Goal: Transaction & Acquisition: Book appointment/travel/reservation

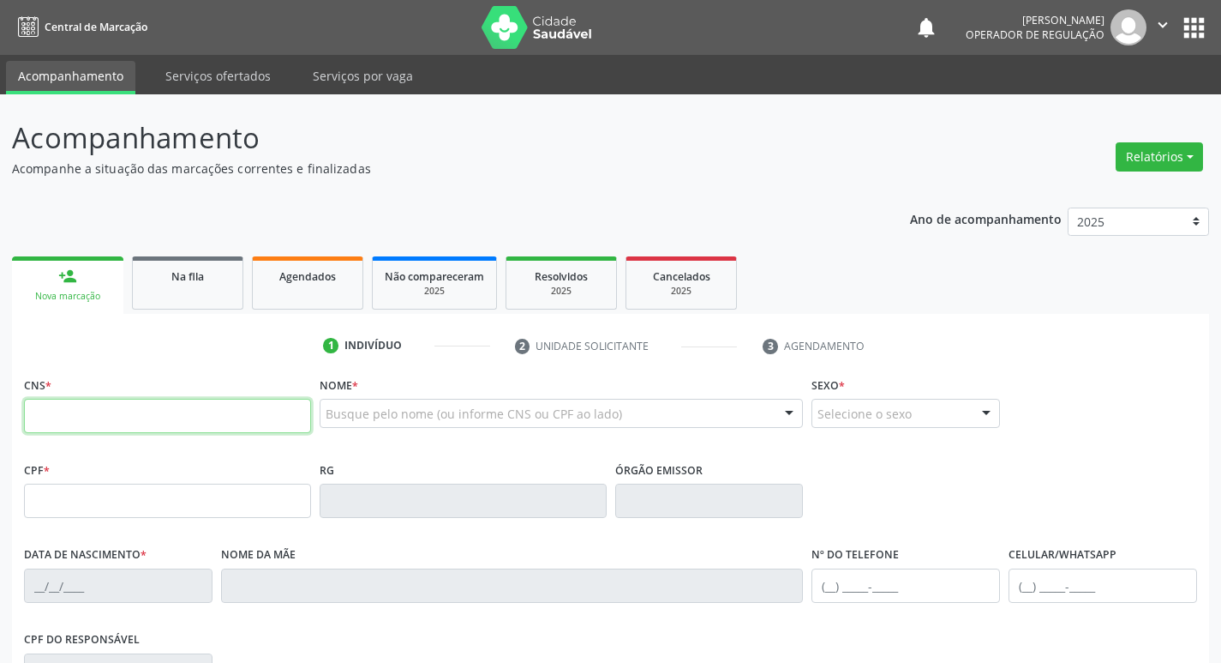
click at [106, 417] on input "text" at bounding box center [167, 416] width 287 height 34
click at [315, 283] on span "Agendados" at bounding box center [307, 276] width 57 height 15
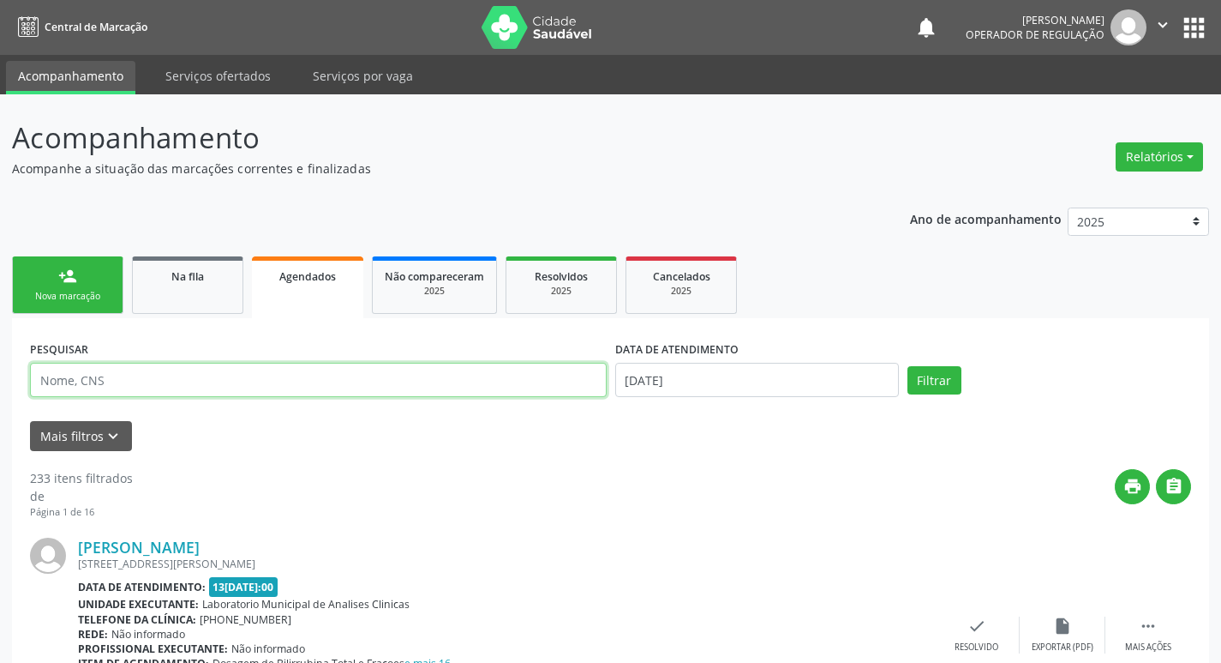
click at [193, 374] on input "text" at bounding box center [318, 380] width 577 height 34
type input "JOELMA NUNES DE LIMA"
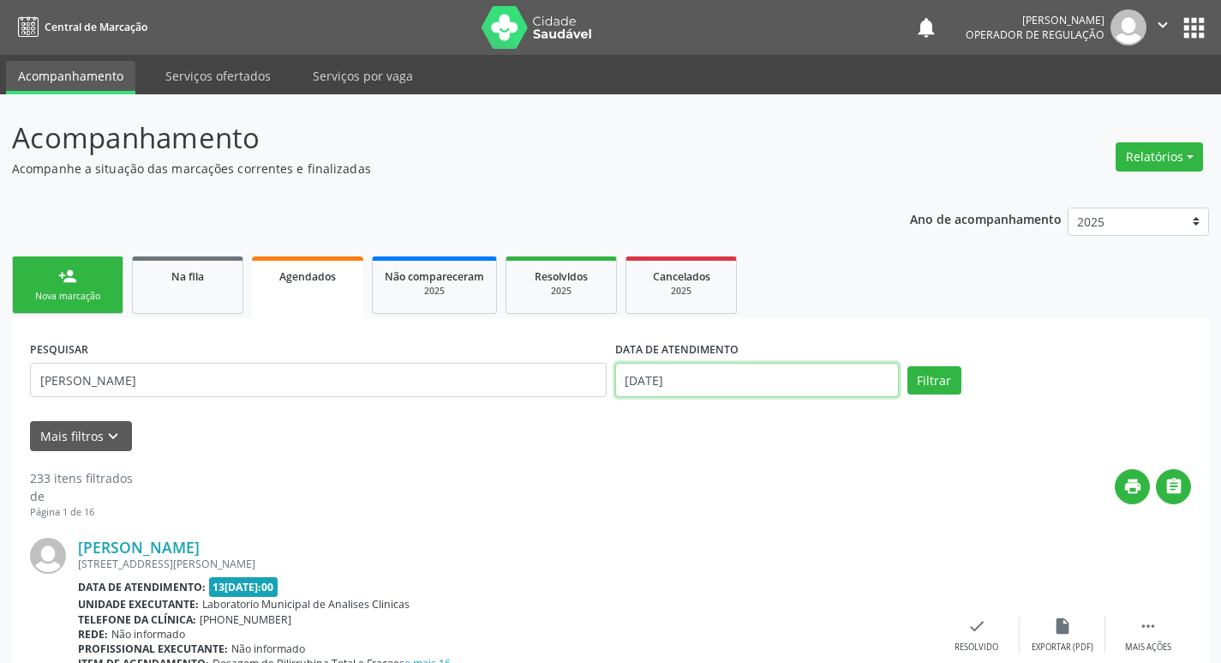
drag, startPoint x: 726, startPoint y: 369, endPoint x: 727, endPoint y: 428, distance: 59.2
click at [727, 369] on input "1[DATE]" at bounding box center [757, 380] width 284 height 34
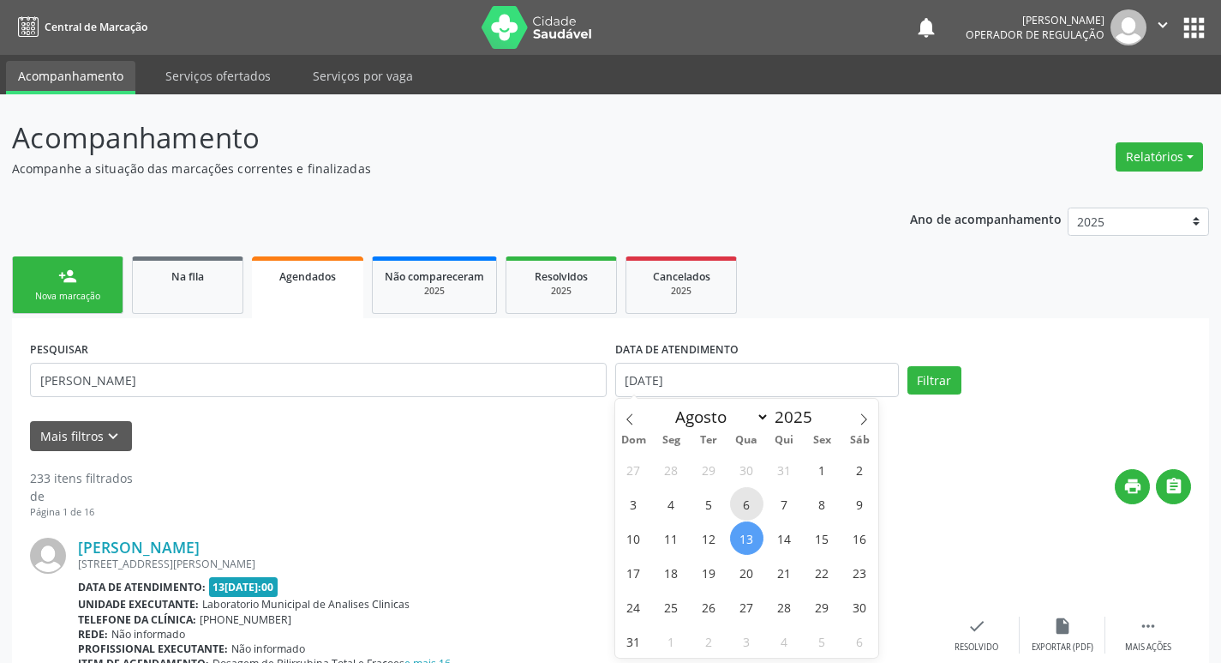
click at [758, 495] on span "6" at bounding box center [746, 503] width 33 height 33
type input "06/08/2025"
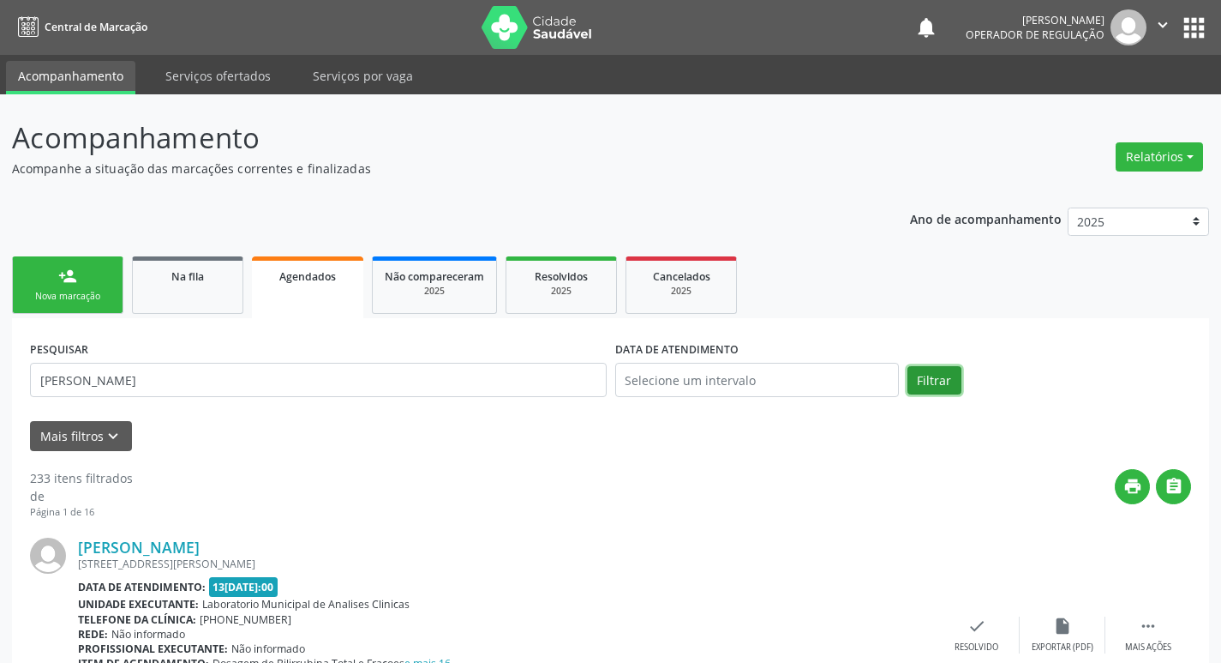
click at [946, 389] on button "Filtrar" at bounding box center [935, 380] width 54 height 29
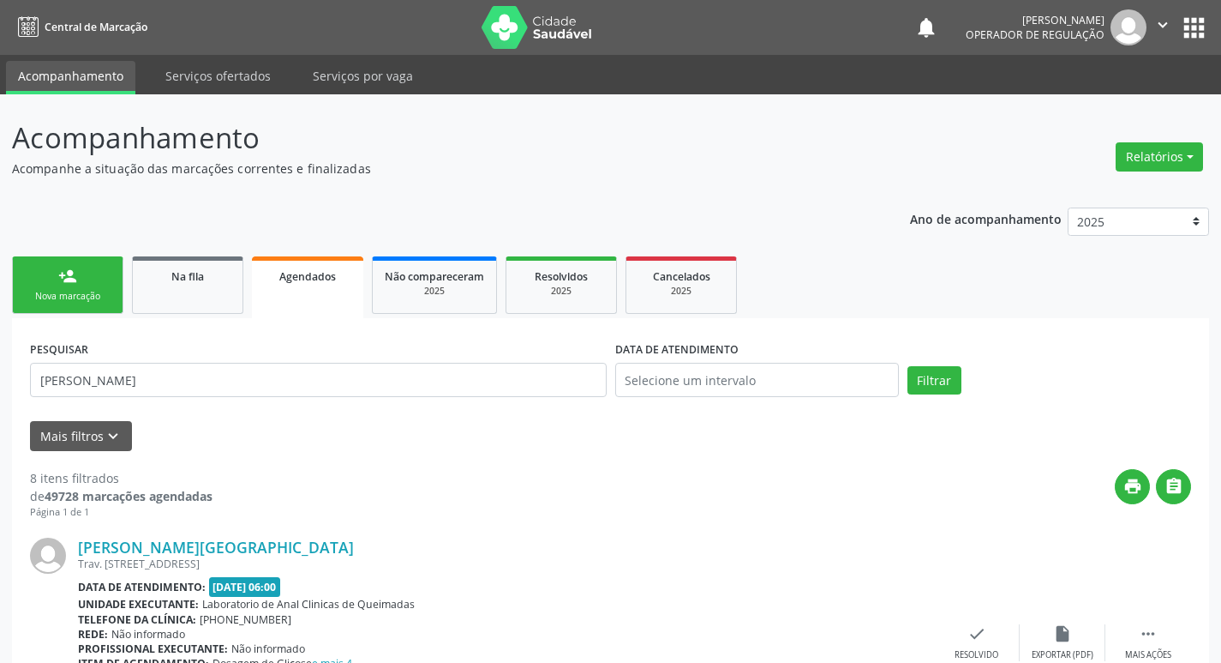
click at [98, 300] on div "Nova marcação" at bounding box center [68, 296] width 86 height 13
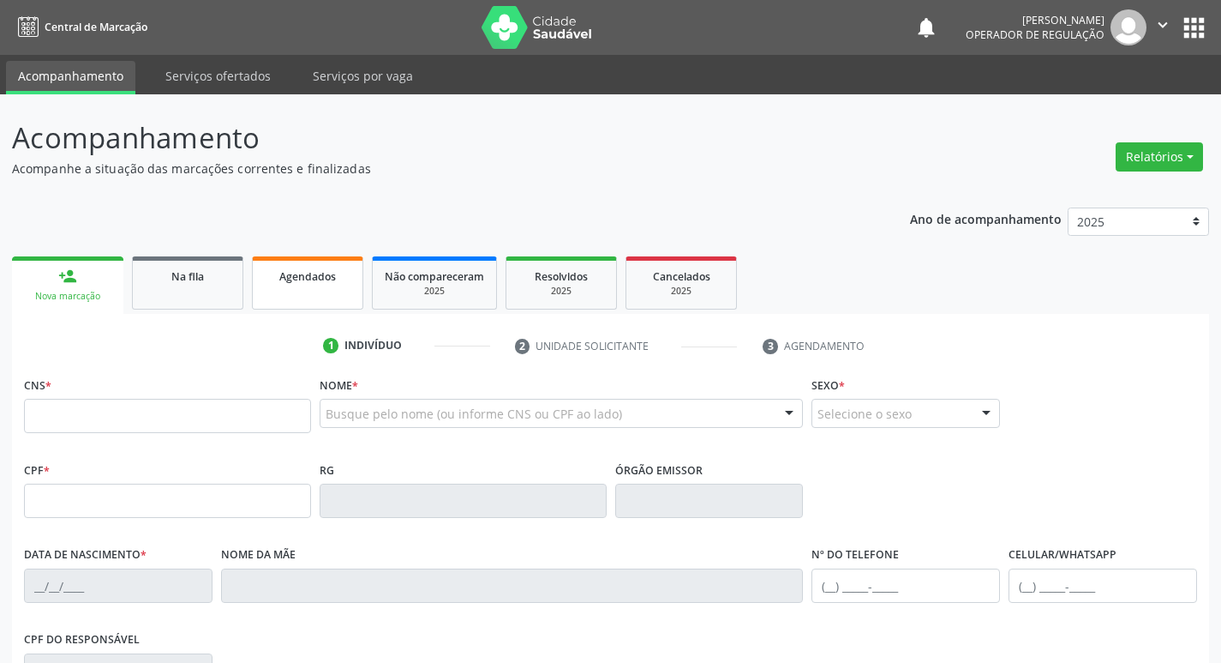
click at [315, 271] on span "Agendados" at bounding box center [307, 276] width 57 height 15
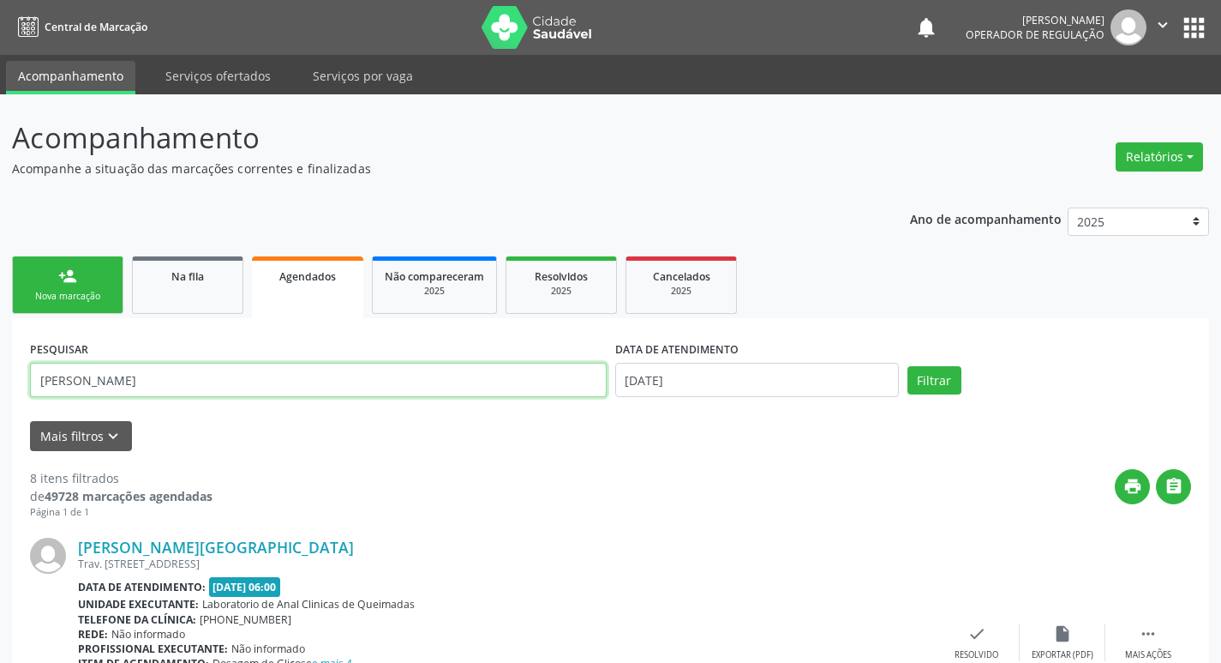
click at [279, 390] on input "JOELMA NUNES DE LIMA" at bounding box center [318, 380] width 577 height 34
type input "J"
type input "IVANILDA DA SILVA H"
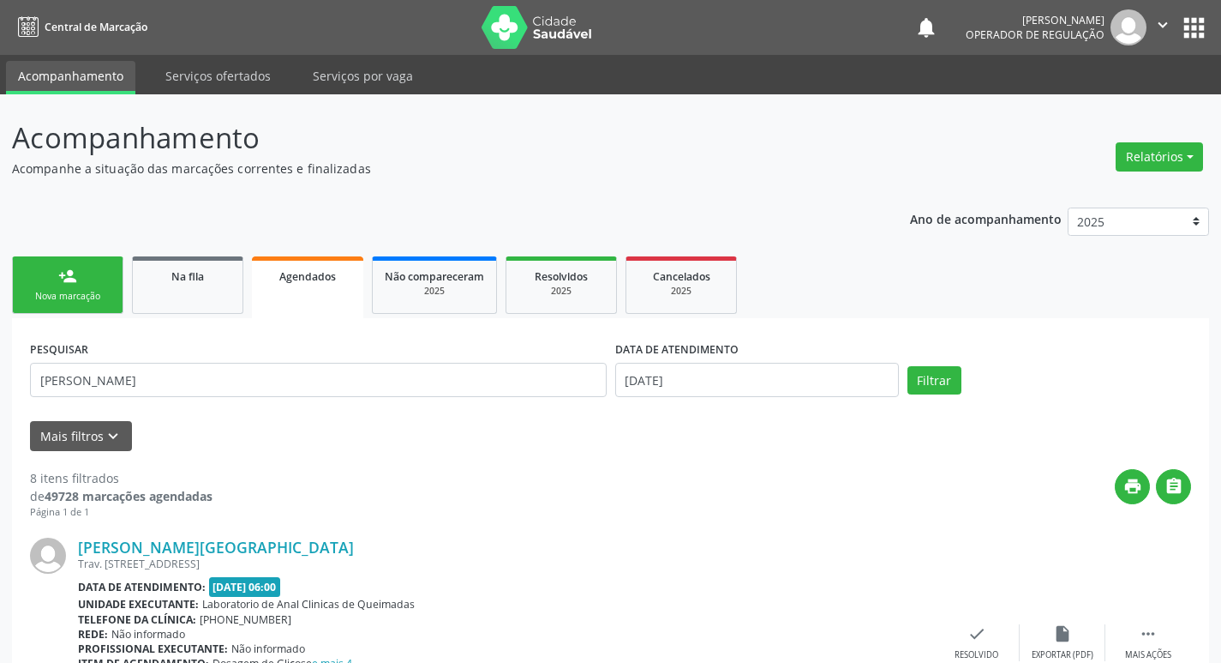
click at [698, 397] on div "DATA DE ATENDIMENTO 13/08/2025" at bounding box center [757, 372] width 292 height 73
click at [691, 383] on input "1[DATE]" at bounding box center [757, 380] width 284 height 34
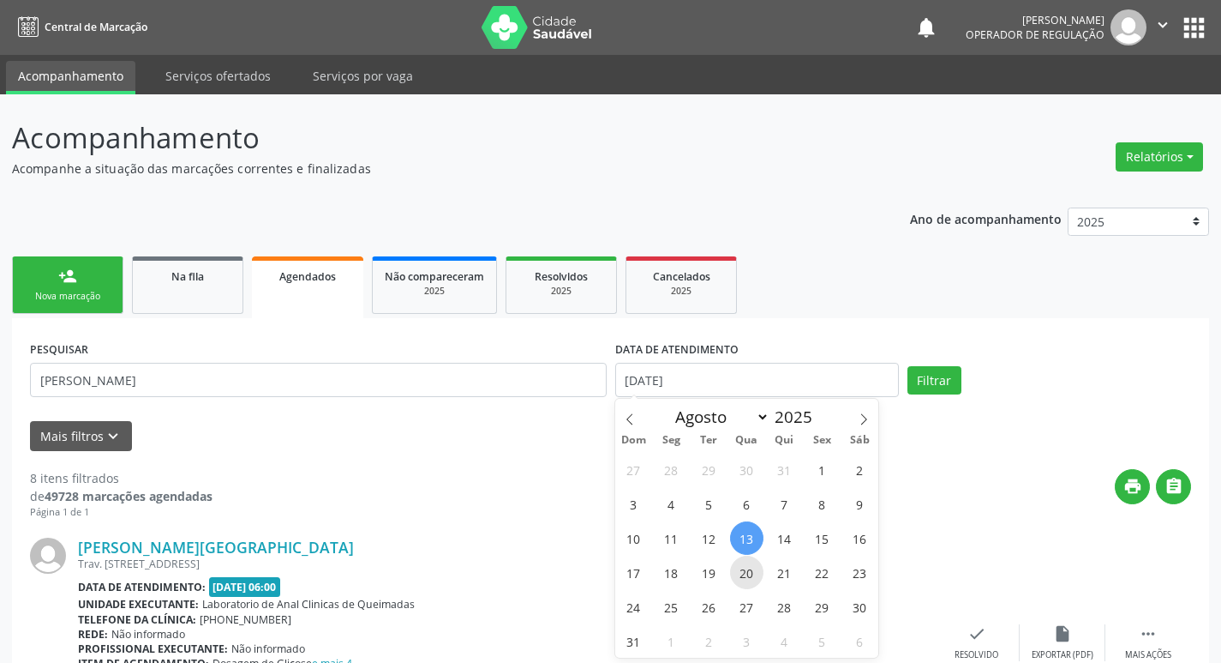
click at [746, 579] on span "20" at bounding box center [746, 571] width 33 height 33
type input "20/08/2025"
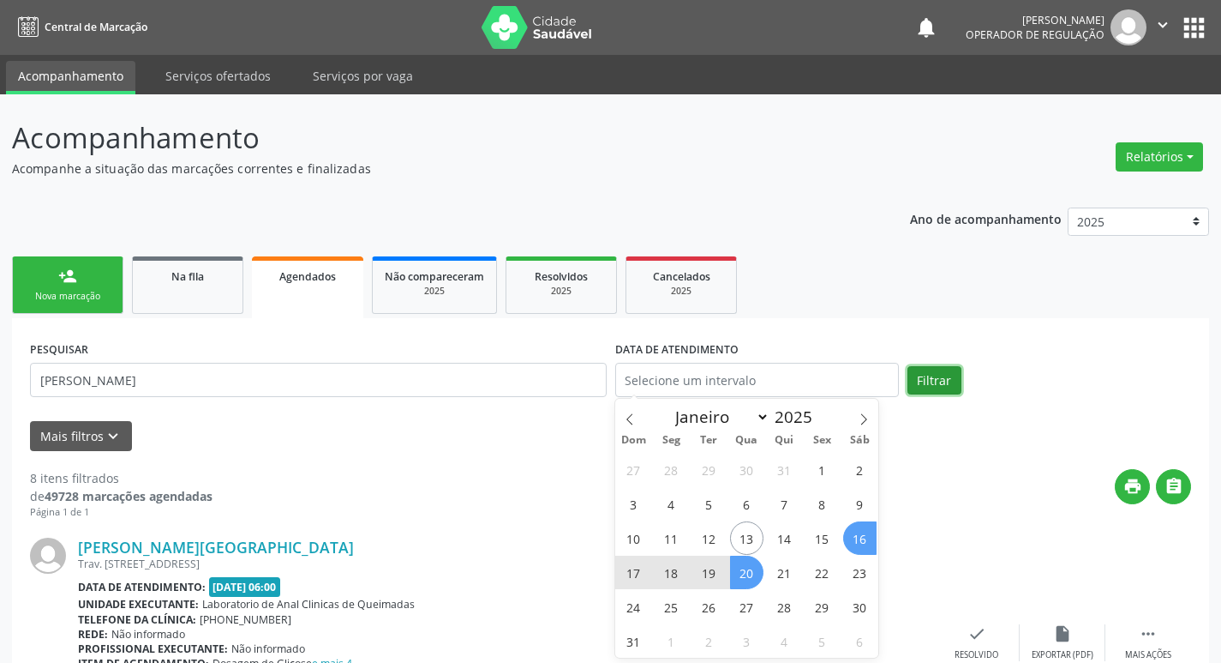
click at [939, 380] on button "Filtrar" at bounding box center [935, 380] width 54 height 29
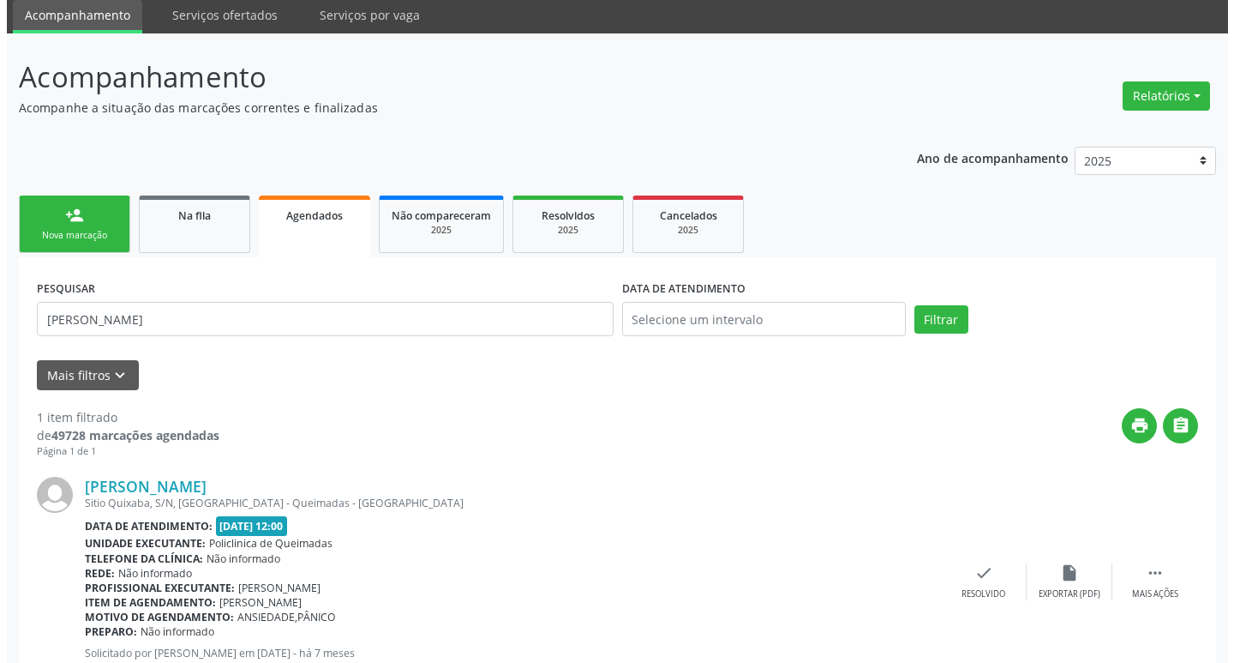
scroll to position [133, 0]
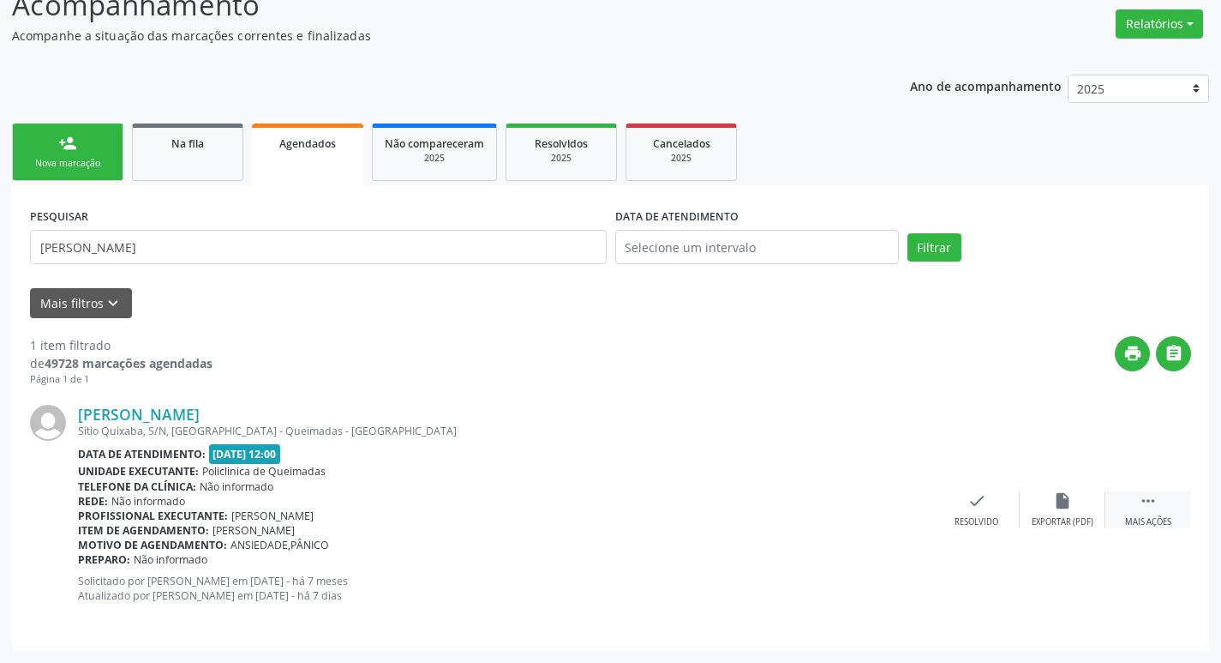
click at [1155, 517] on div "Mais ações" at bounding box center [1148, 522] width 46 height 12
click at [909, 510] on div "cancel Cancelar" at bounding box center [892, 509] width 86 height 37
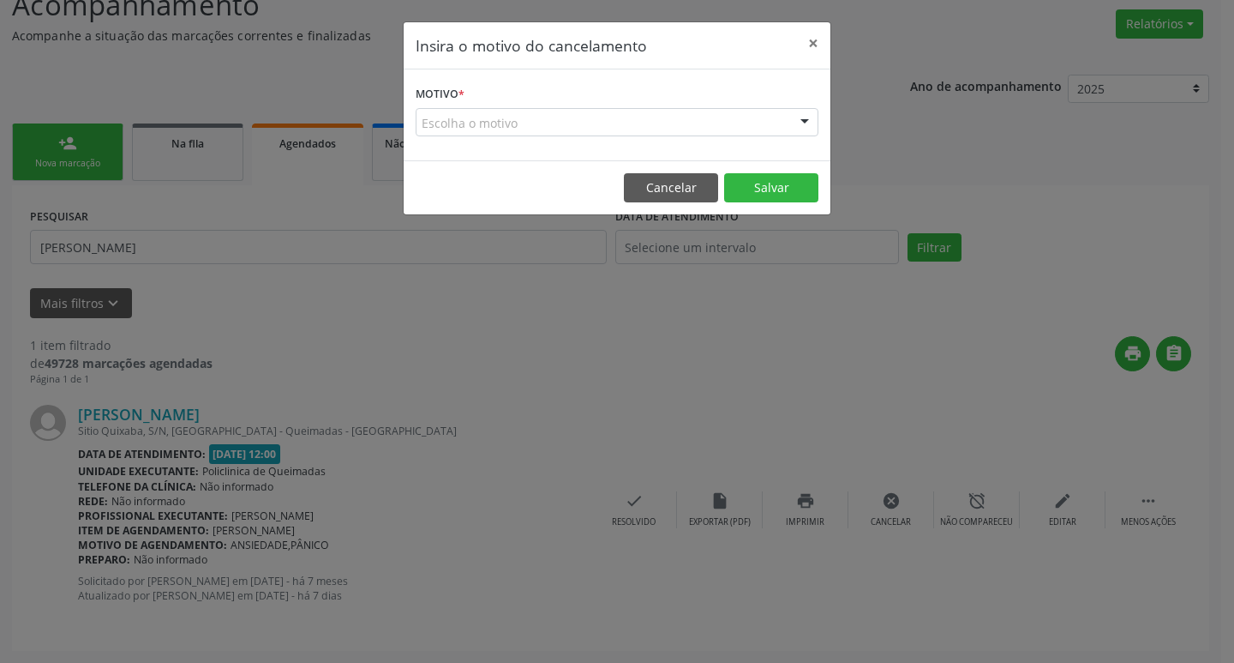
drag, startPoint x: 459, startPoint y: 132, endPoint x: 506, endPoint y: 219, distance: 98.2
click at [461, 132] on div "Escolha o motivo" at bounding box center [617, 122] width 403 height 29
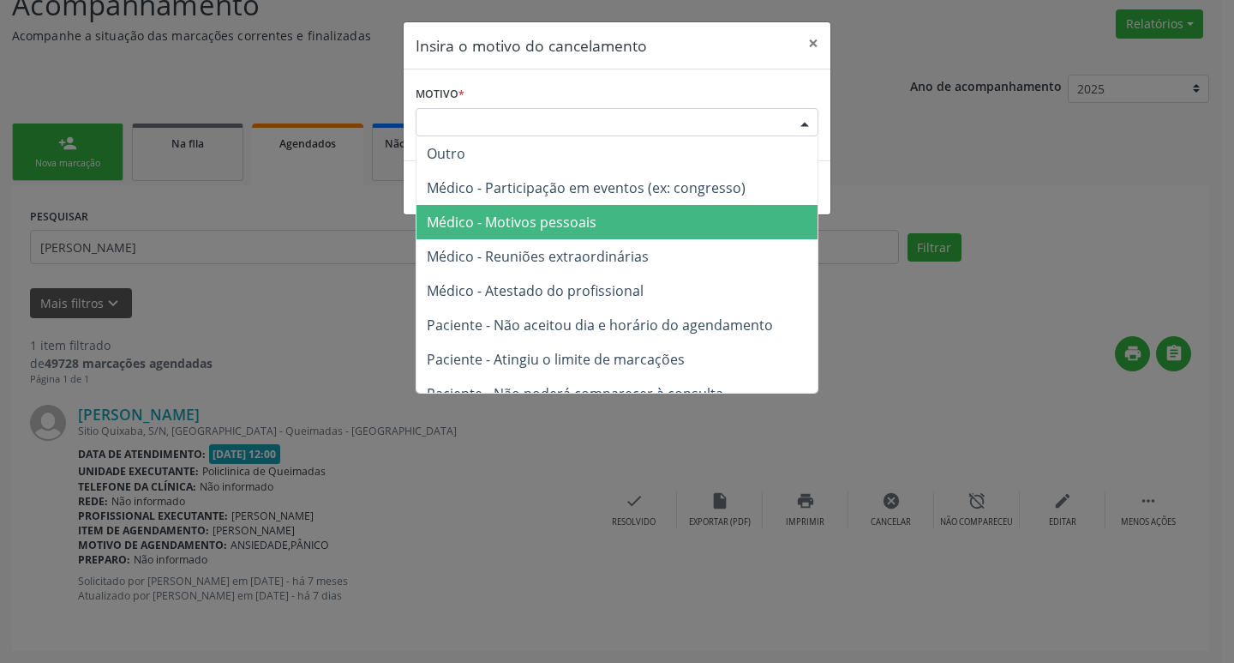
click at [521, 224] on span "Médico - Motivos pessoais" at bounding box center [512, 222] width 170 height 19
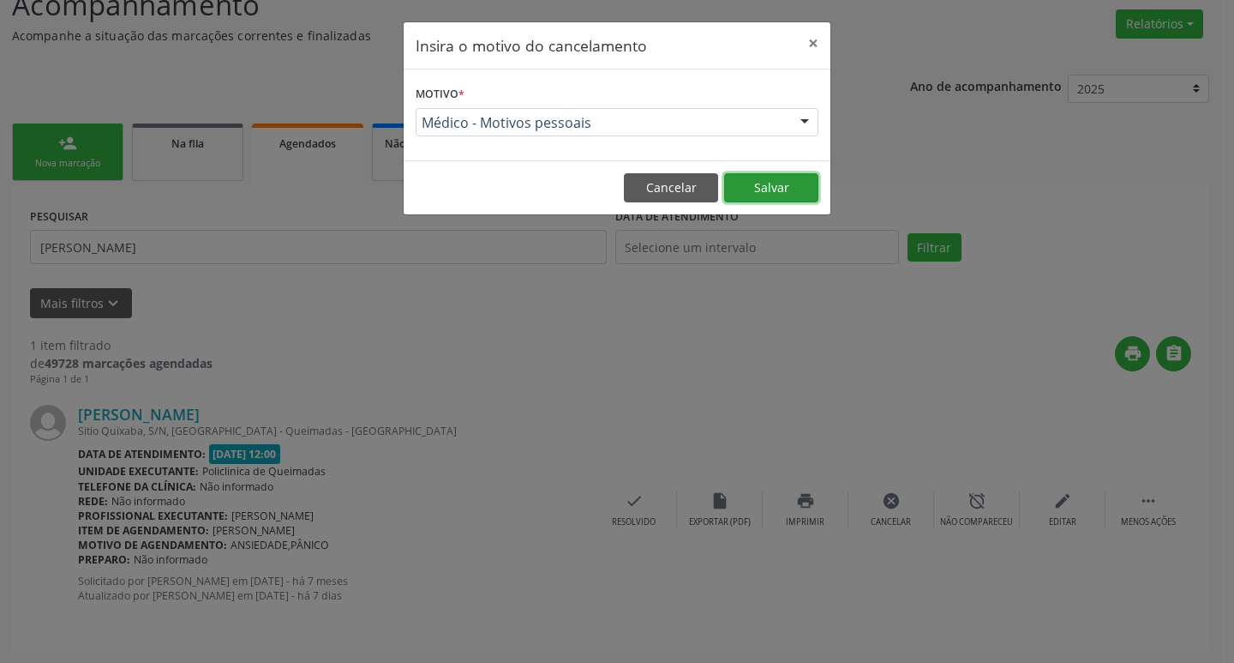
click at [760, 190] on button "Salvar" at bounding box center [771, 187] width 94 height 29
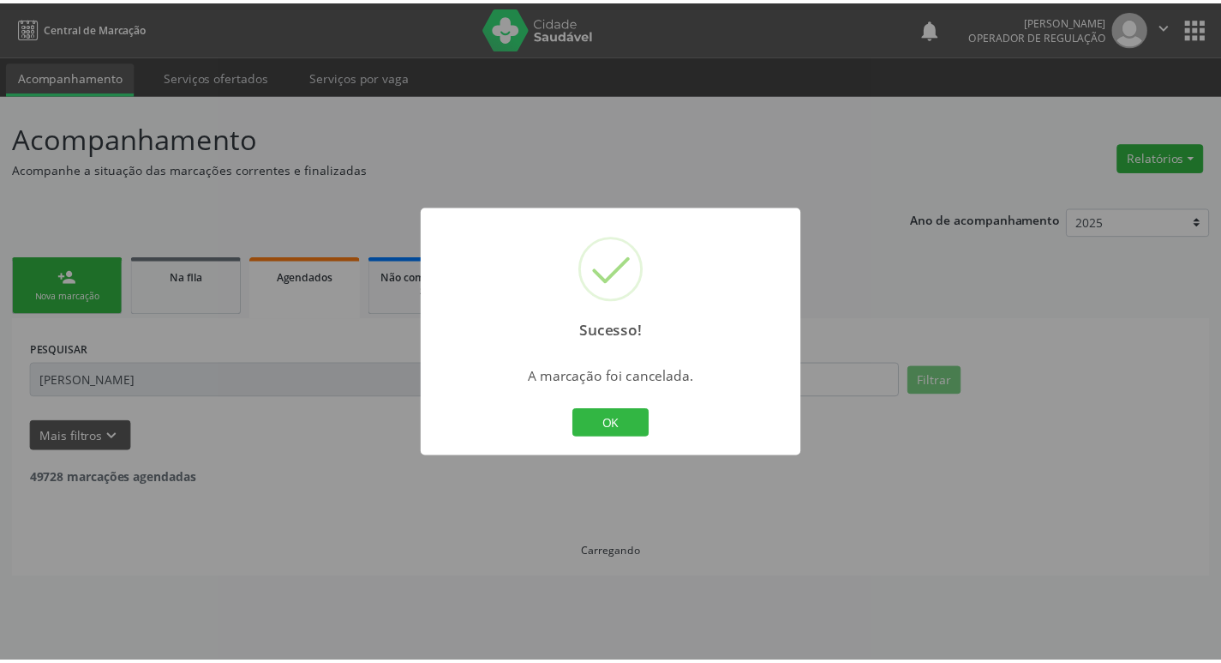
scroll to position [0, 0]
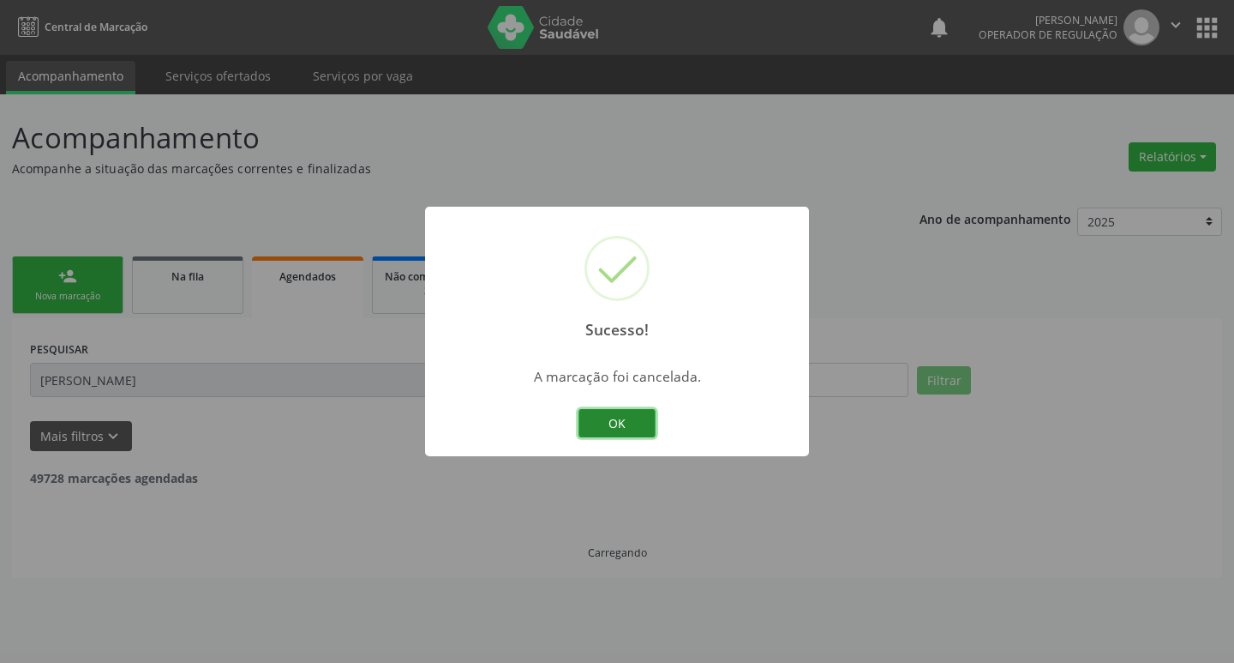
click at [630, 418] on button "OK" at bounding box center [617, 423] width 77 height 29
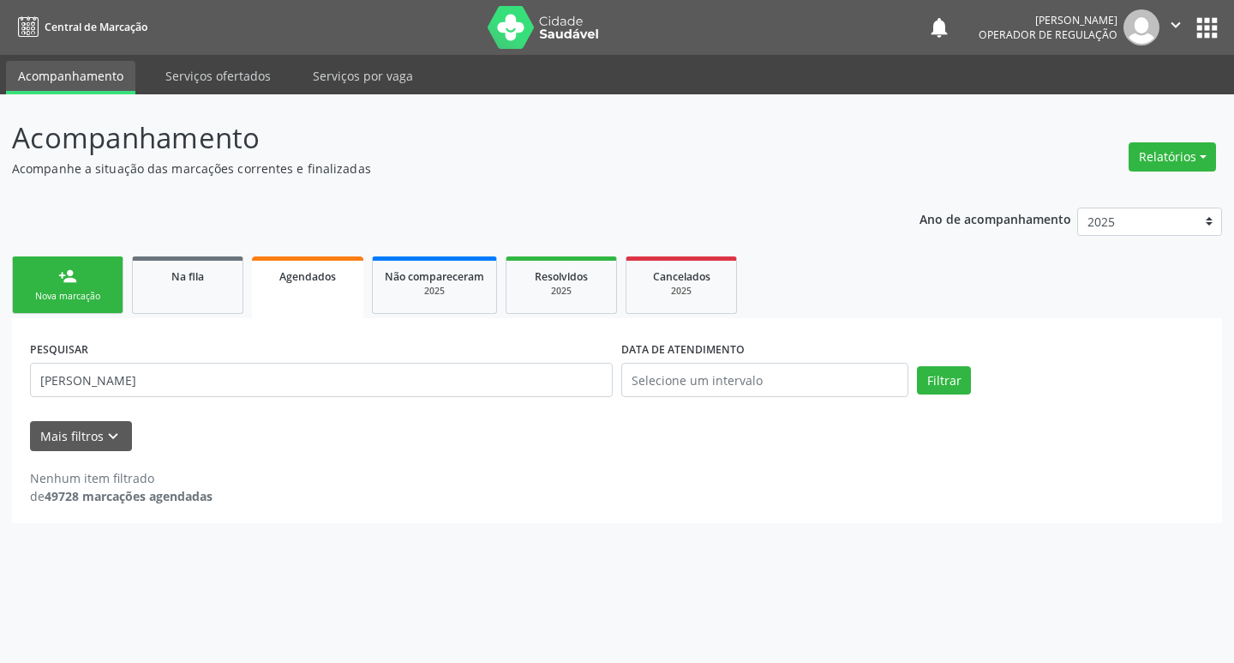
click at [81, 306] on link "person_add Nova marcação" at bounding box center [67, 284] width 111 height 57
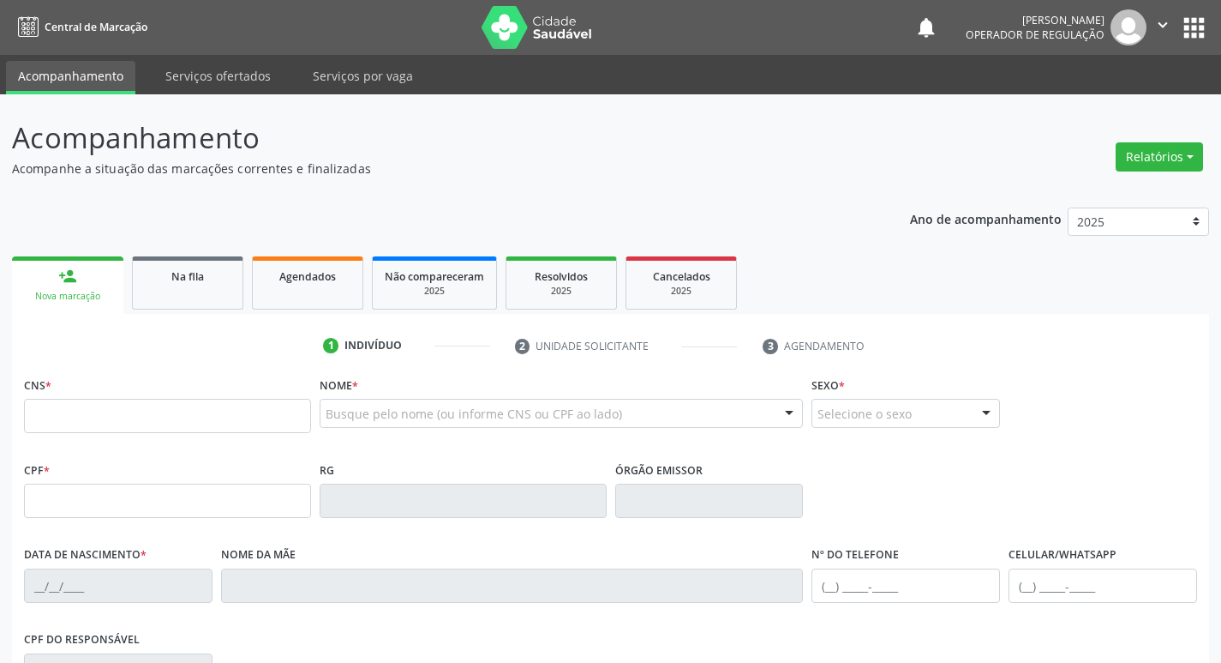
click at [135, 394] on div "CNS *" at bounding box center [167, 402] width 287 height 61
click at [132, 413] on input "text" at bounding box center [167, 416] width 287 height 34
type input "704 7097 7223 5731"
type input "794.049.604-20"
type input "30/10/1973"
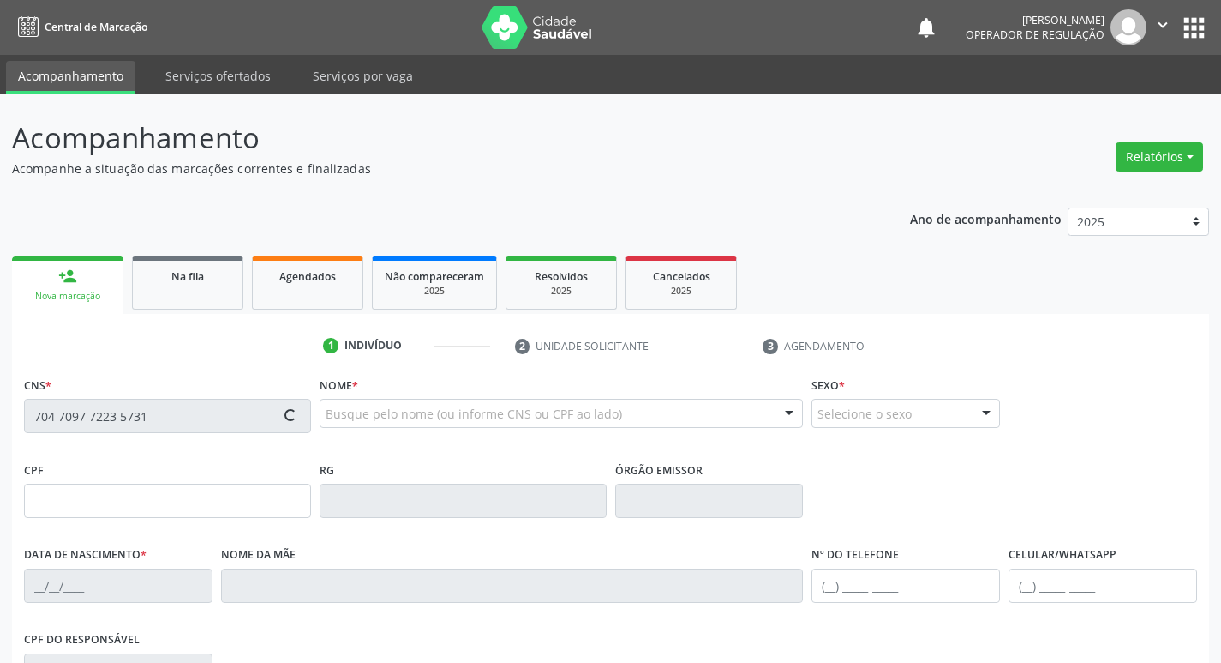
type input "Josefa Guedes Barbosa"
type input "(83) 99322-3002"
type input "023.797.064-33"
type input "42"
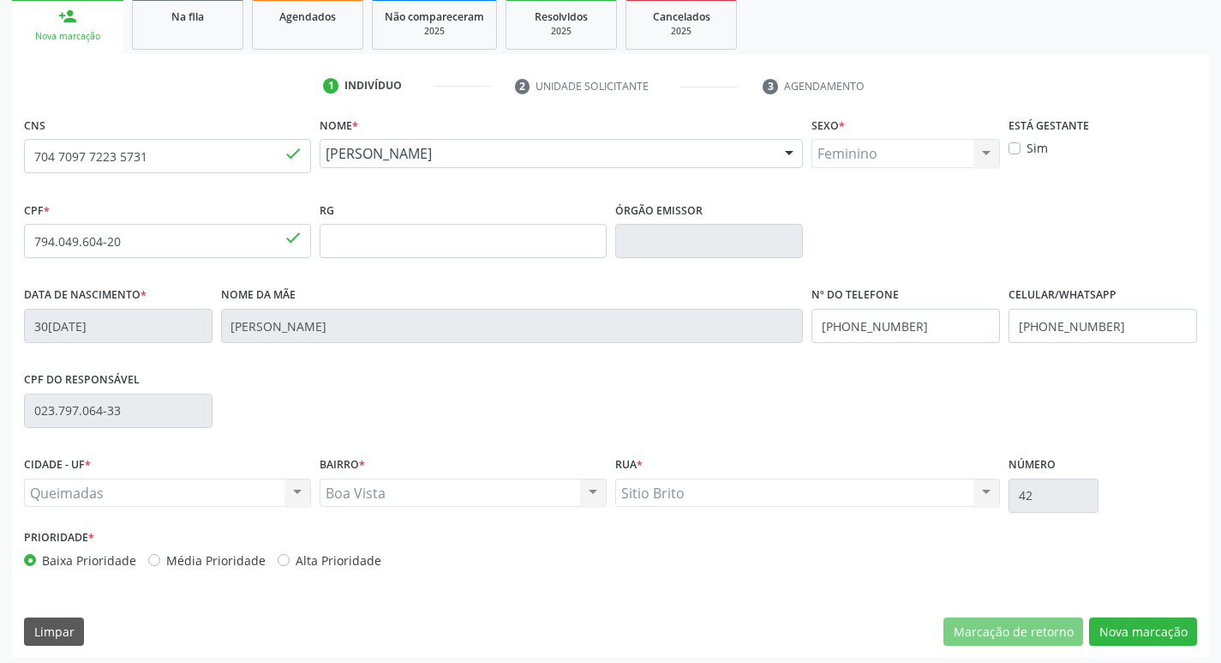
scroll to position [267, 0]
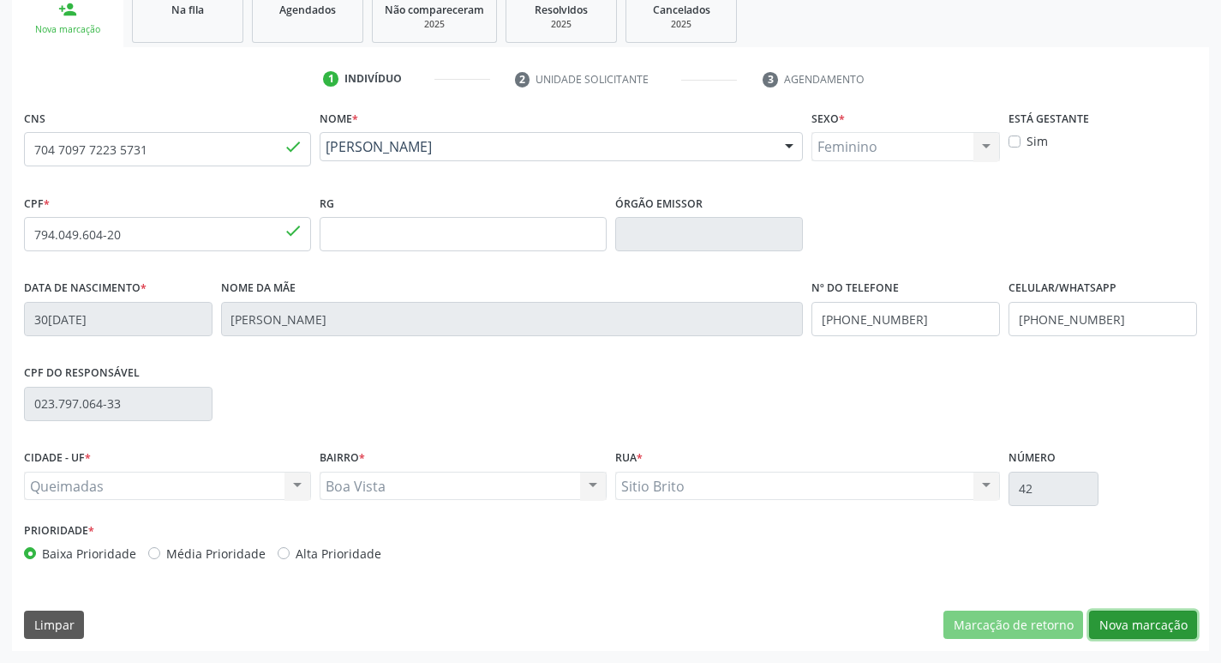
click at [1155, 614] on button "Nova marcação" at bounding box center [1143, 624] width 108 height 29
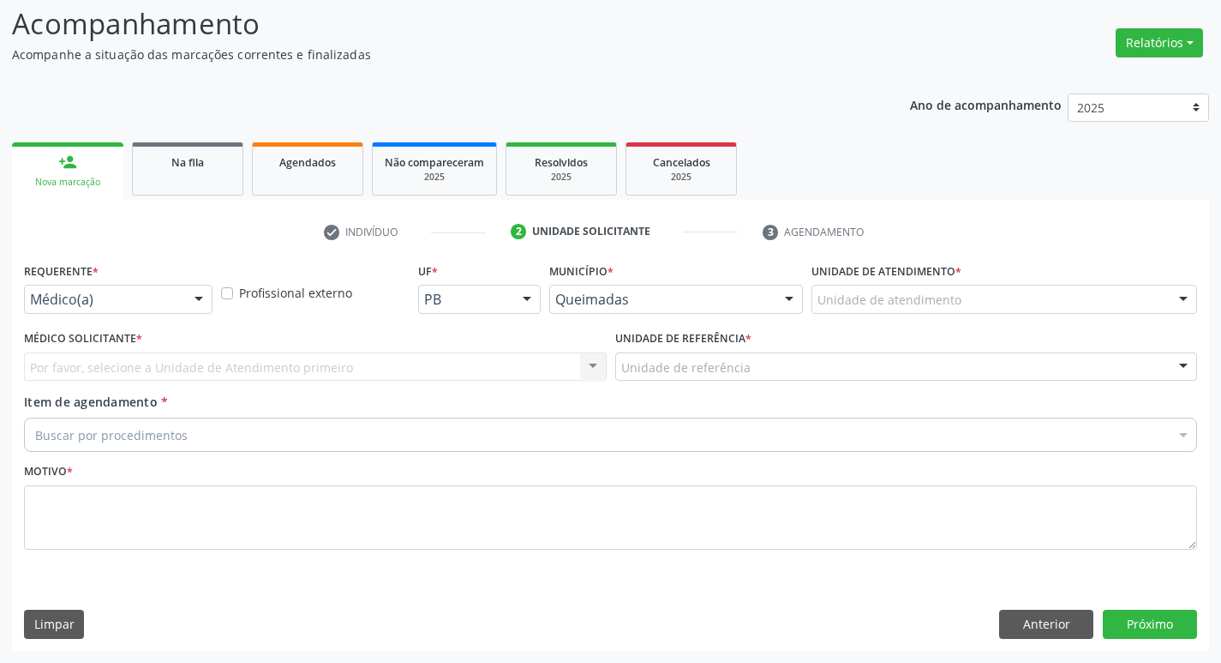
scroll to position [114, 0]
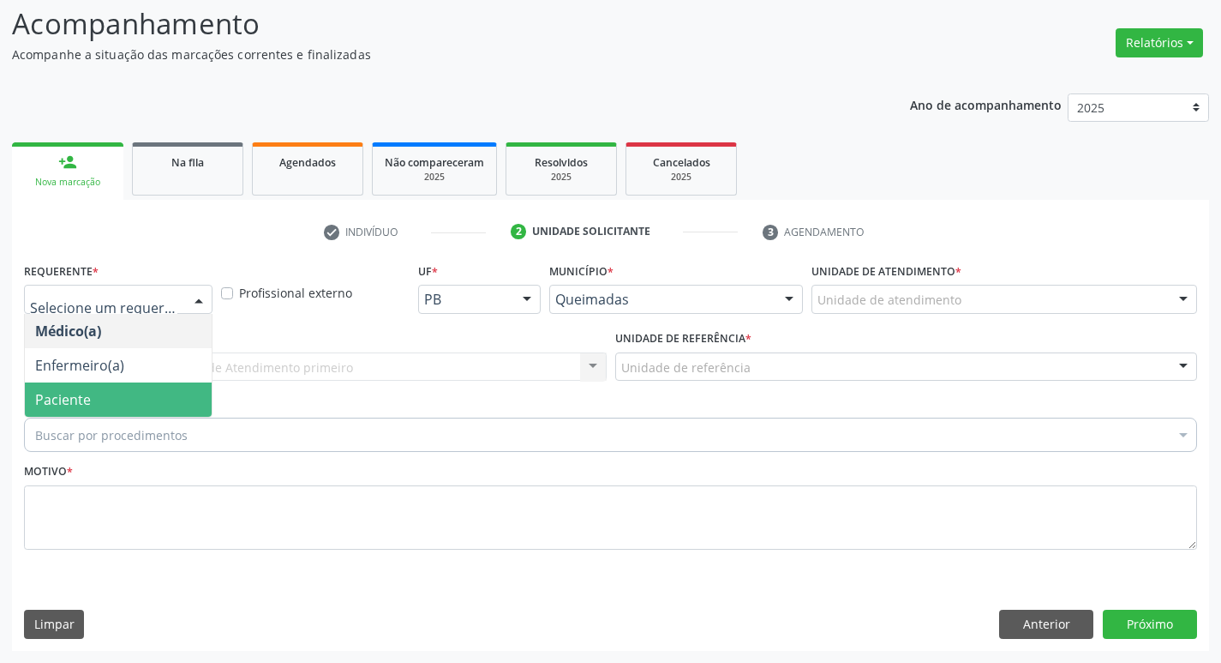
click at [110, 395] on span "Paciente" at bounding box center [118, 399] width 187 height 34
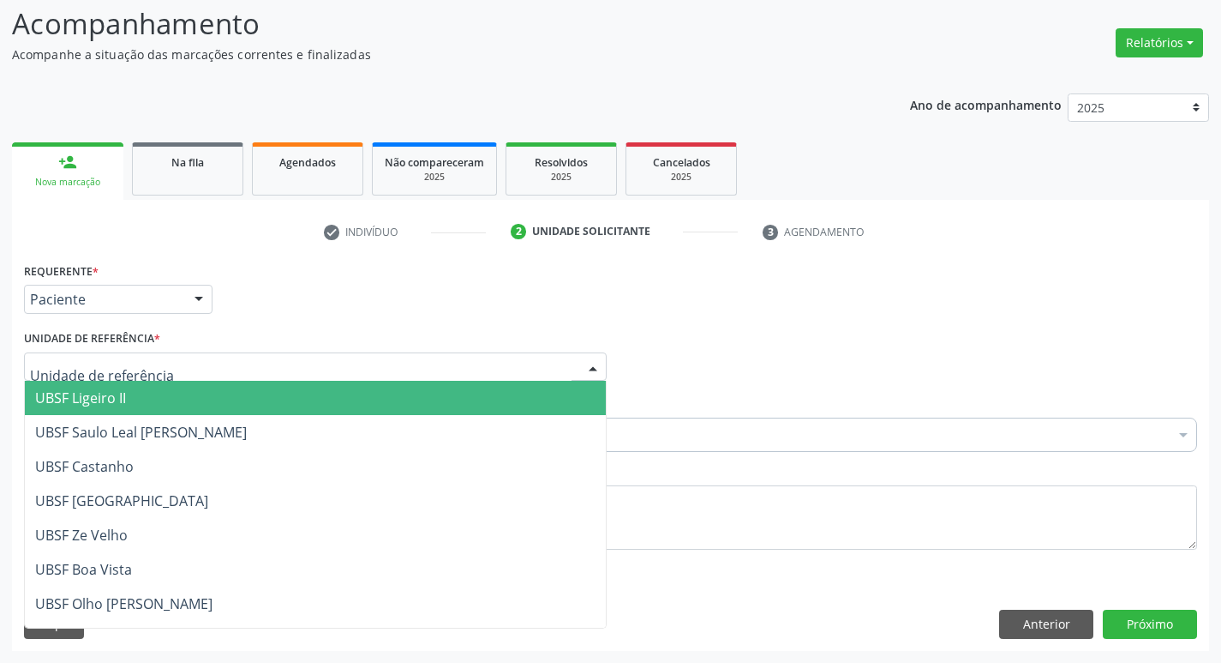
click at [110, 377] on div at bounding box center [315, 366] width 583 height 29
type input "BO"
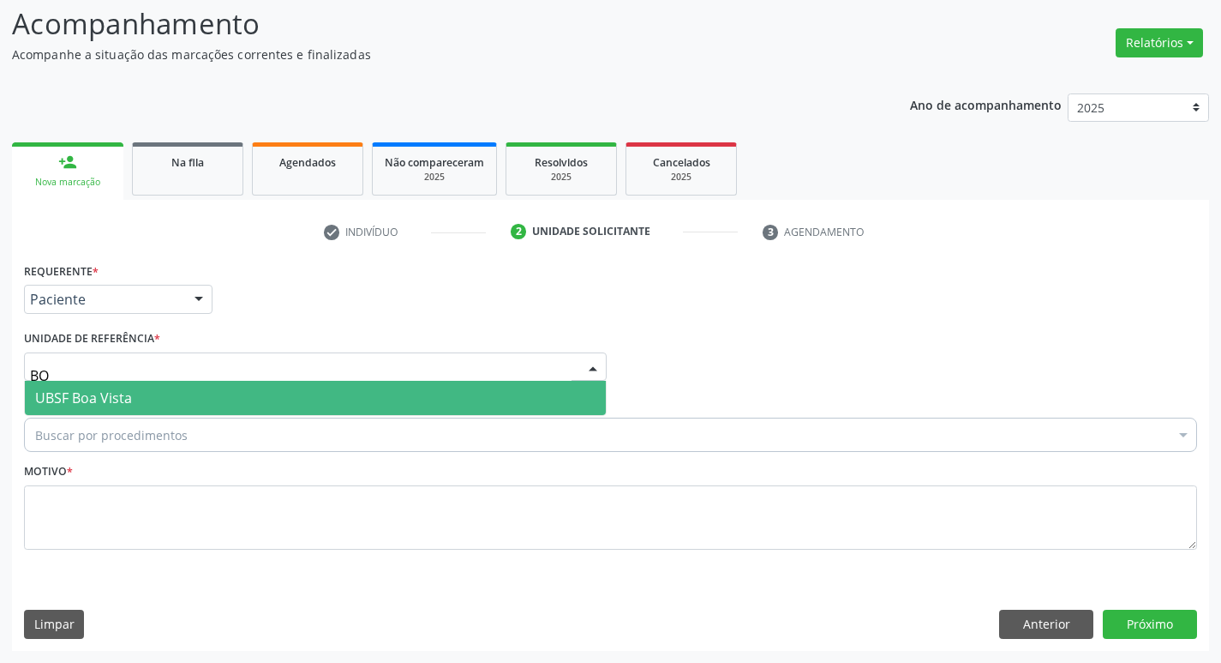
click at [122, 395] on span "UBSF Boa Vista" at bounding box center [83, 397] width 97 height 19
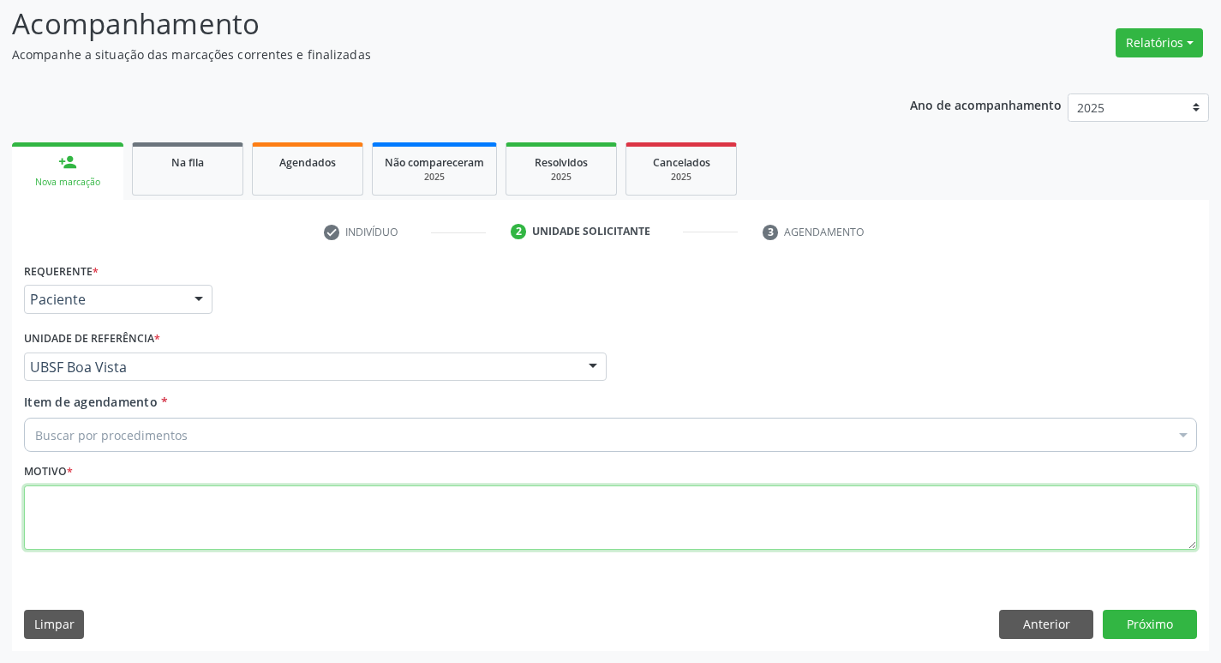
click at [93, 512] on textarea at bounding box center [610, 517] width 1173 height 65
type textarea "AVALIACAO"
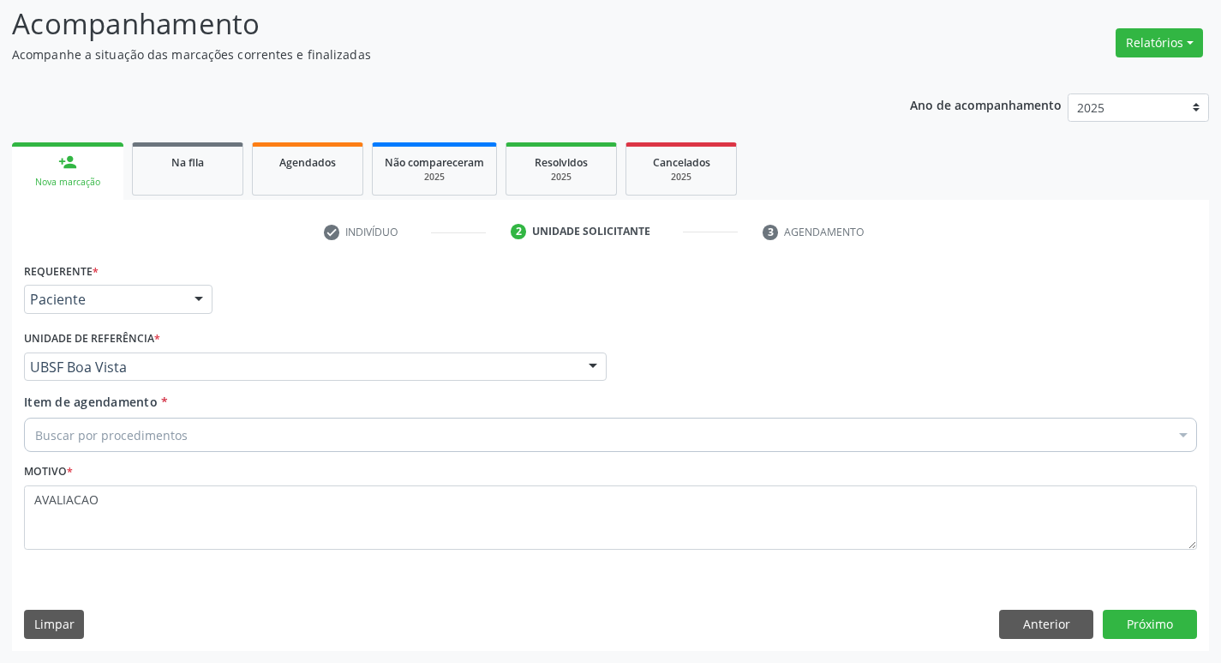
drag, startPoint x: 124, startPoint y: 390, endPoint x: 135, endPoint y: 427, distance: 38.3
click at [135, 402] on div "Requerente * Paciente Médico(a) Enfermeiro(a) Paciente Nenhum resultado encontr…" at bounding box center [610, 415] width 1173 height 315
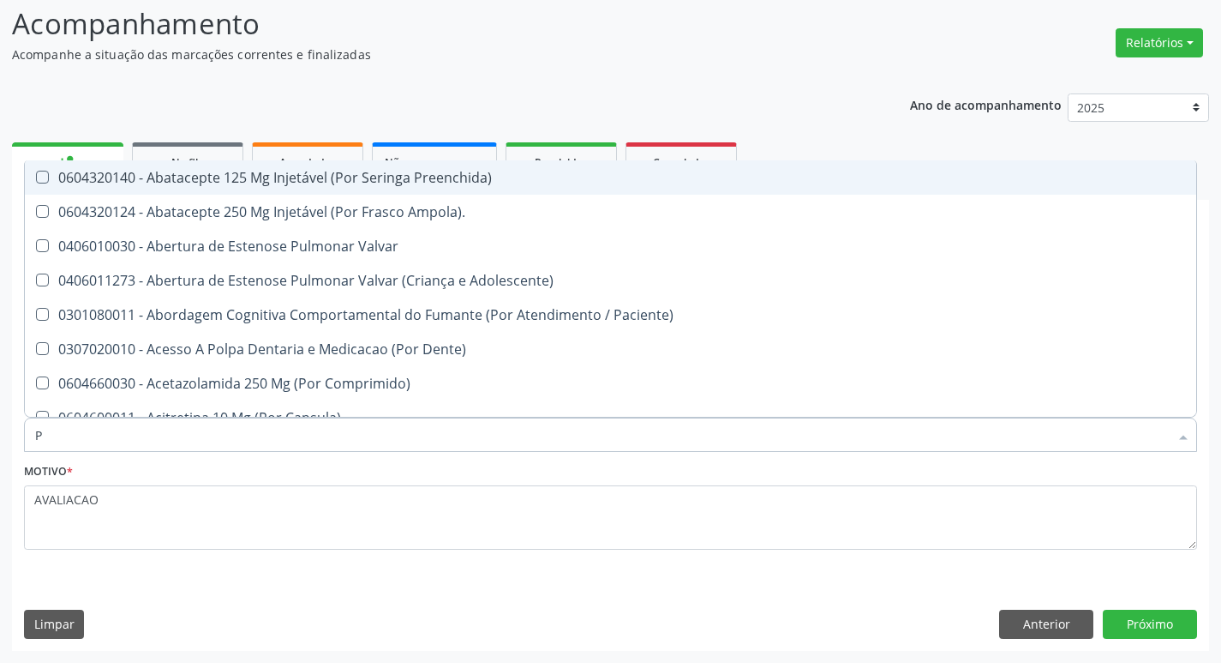
type input "PSIQUIA"
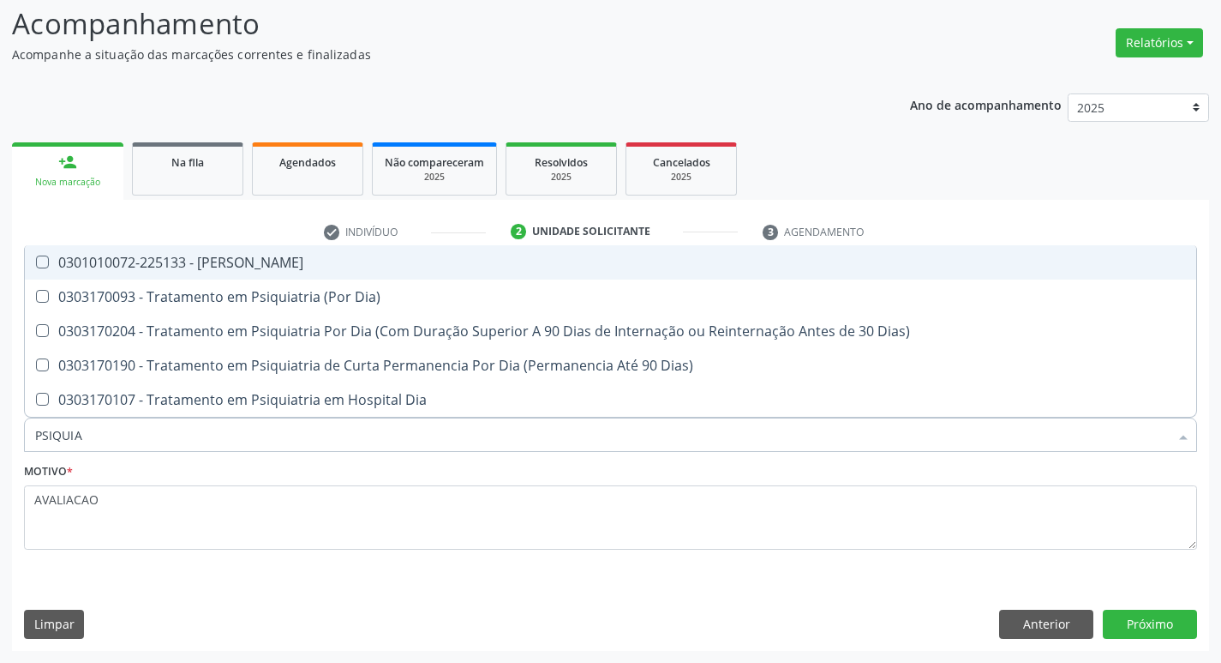
click at [326, 276] on span "0301010072-225133 - [PERSON_NAME]" at bounding box center [611, 262] width 1172 height 34
checkbox Psiquiatra "true"
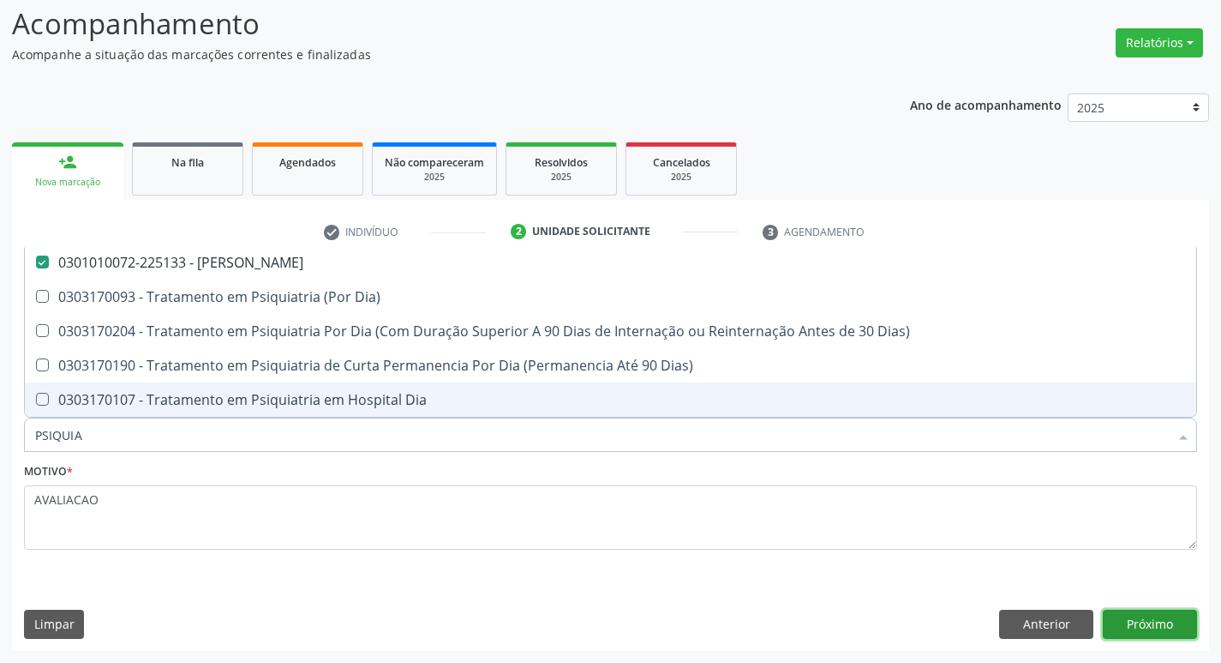
click at [1161, 615] on button "Próximo" at bounding box center [1150, 623] width 94 height 29
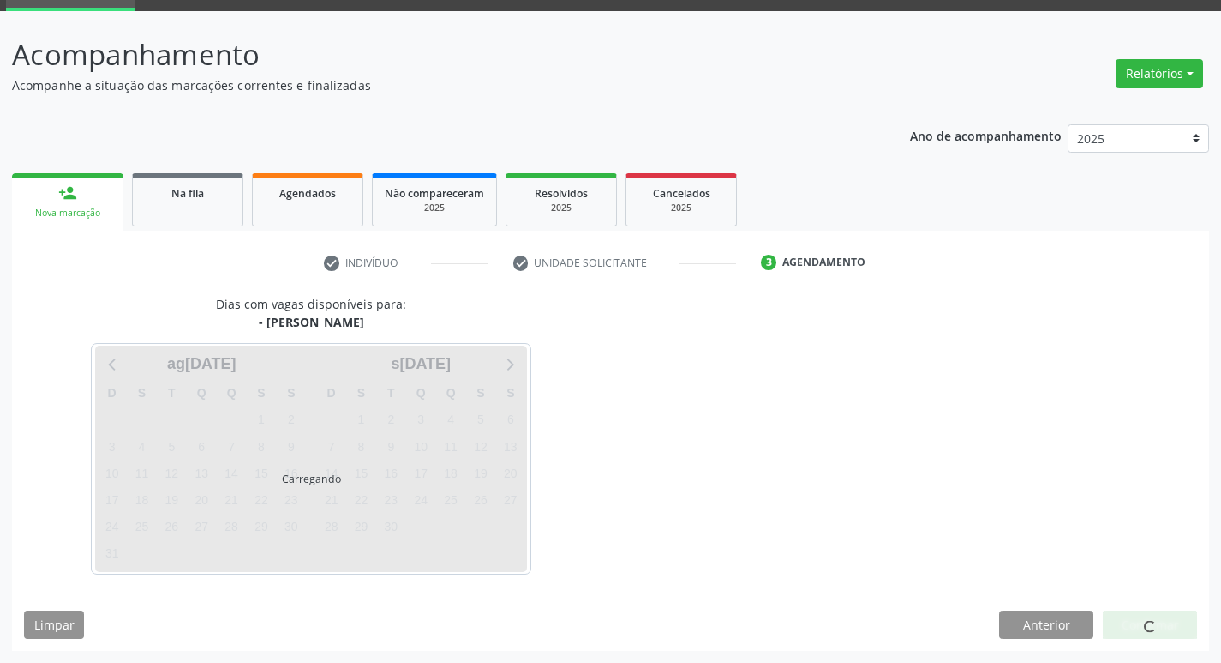
scroll to position [83, 0]
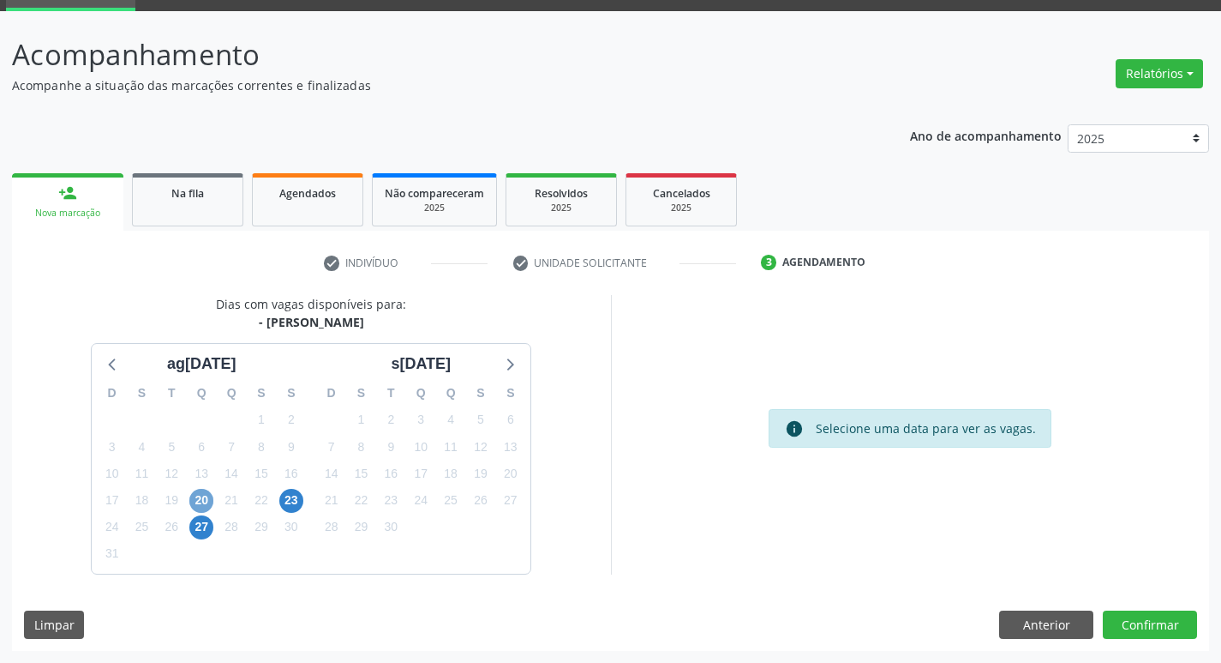
click at [207, 505] on span "20" at bounding box center [201, 501] width 24 height 24
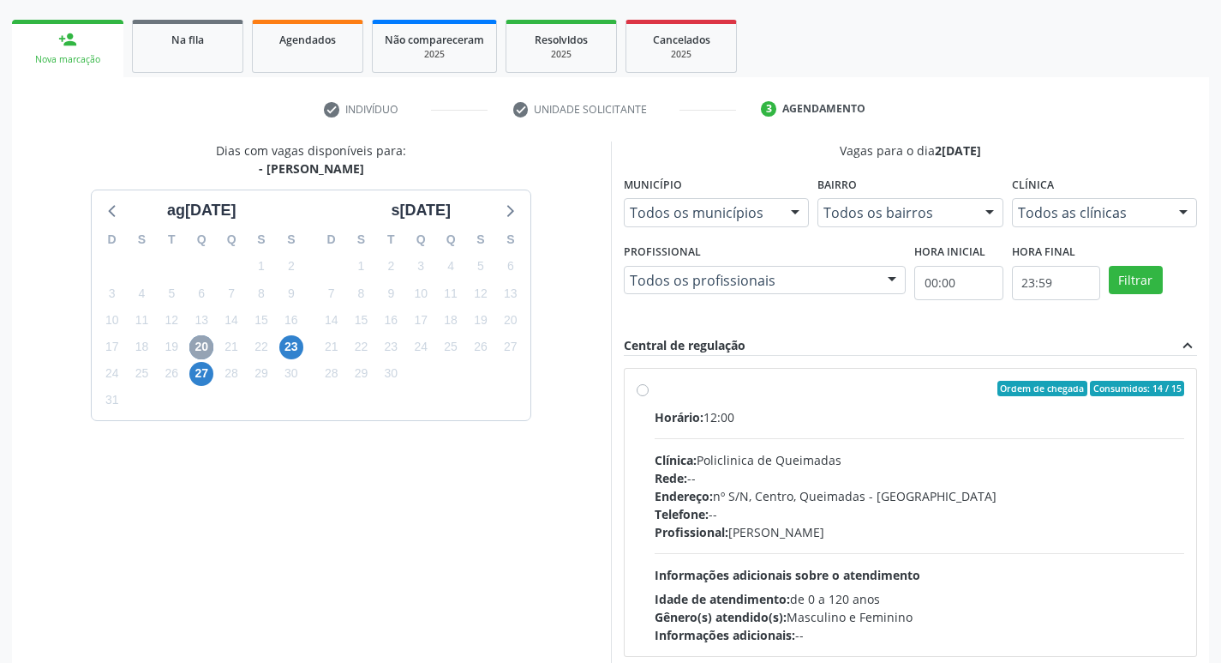
scroll to position [331, 0]
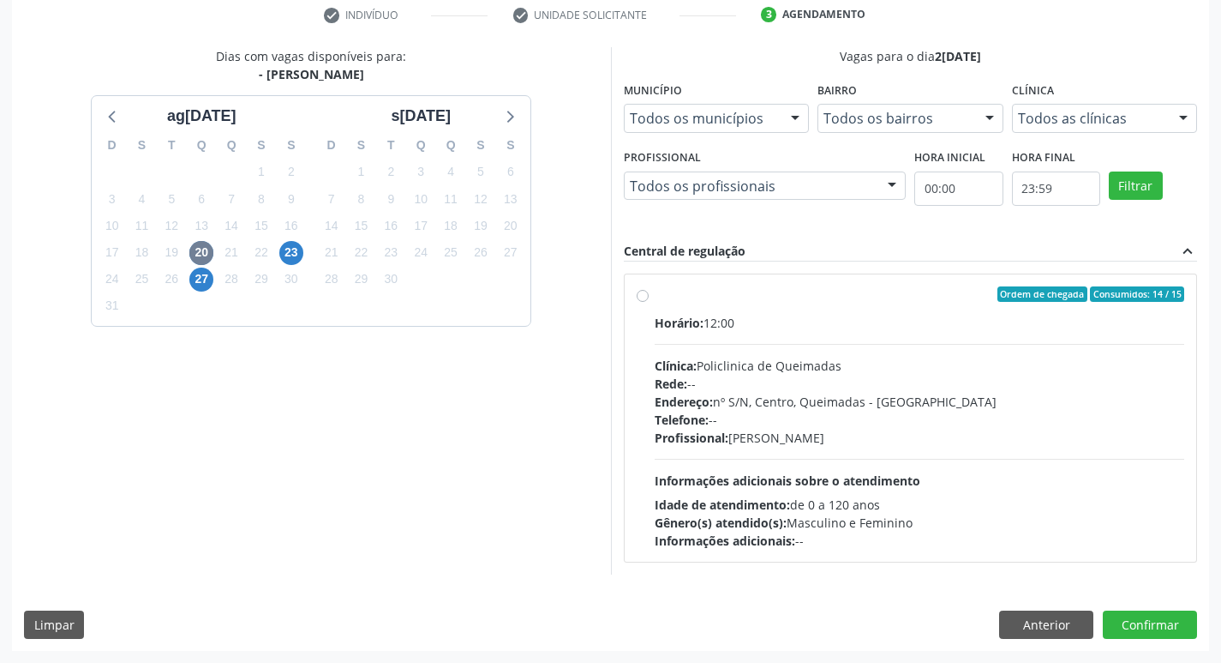
click at [771, 463] on div "Horário: 12:00 Clínica: Policlinica de Queimadas Rede: -- Endereço: nº S/N, Cen…" at bounding box center [920, 432] width 531 height 236
click at [649, 302] on input "Ordem de chegada Consumidos: 14 / 15 Horário: 12:00 Clínica: Policlinica de Que…" at bounding box center [643, 293] width 12 height 15
radio input "true"
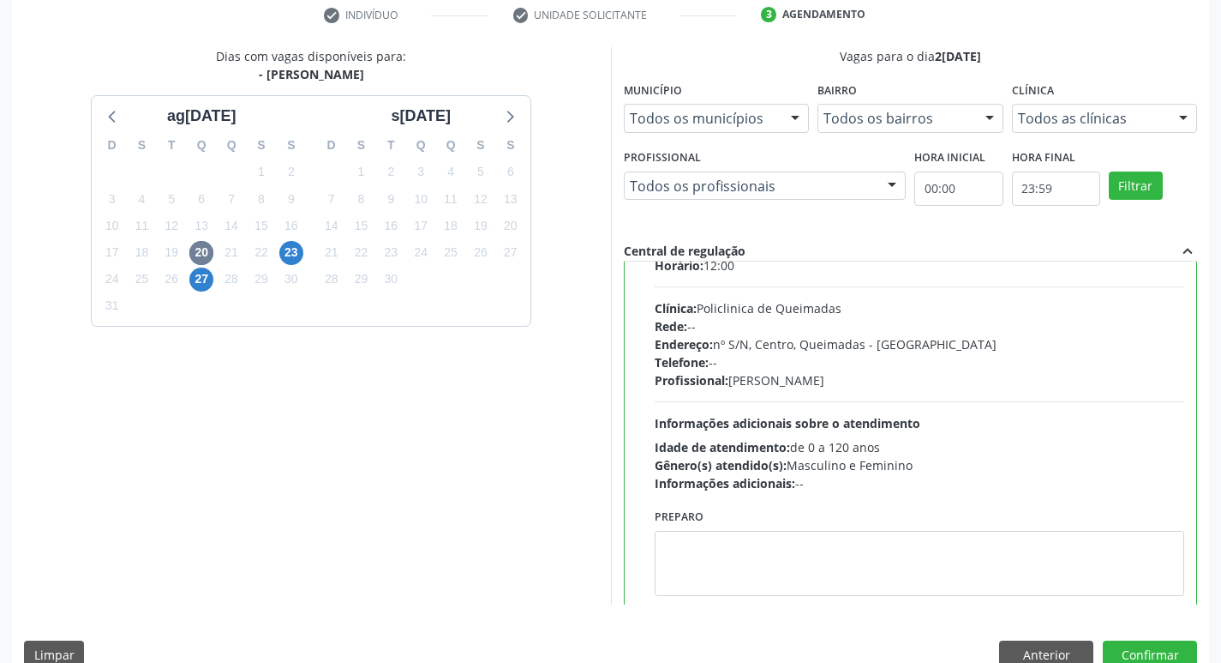
scroll to position [85, 0]
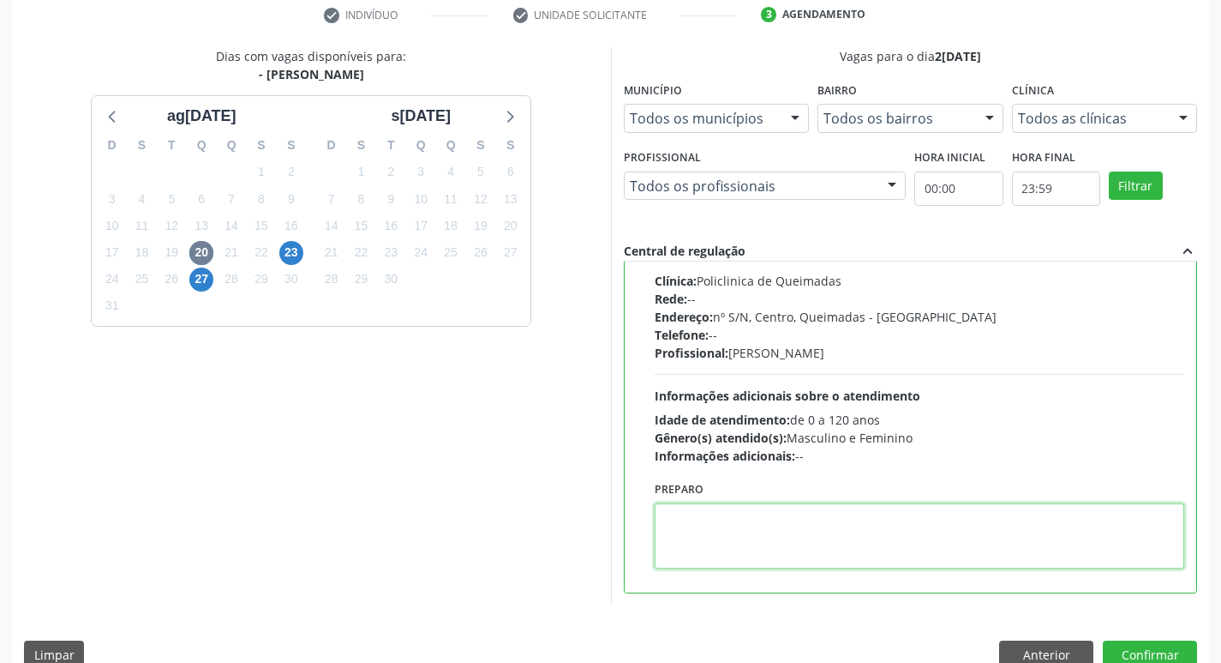
click at [726, 537] on textarea at bounding box center [920, 535] width 531 height 65
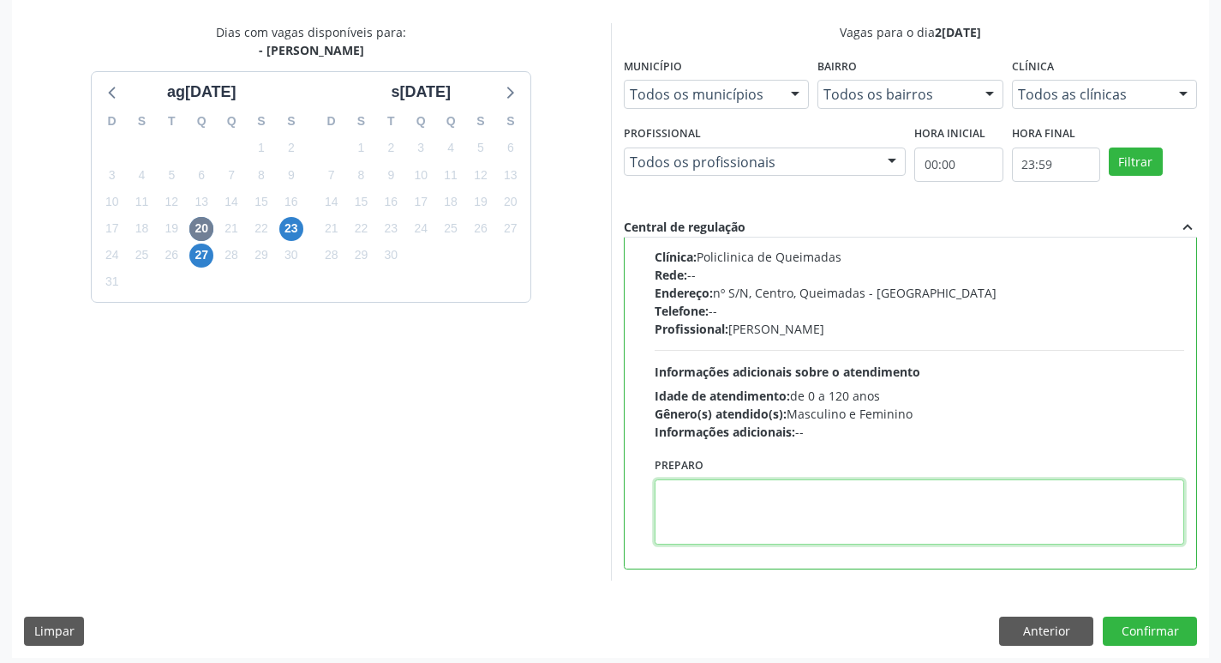
scroll to position [362, 0]
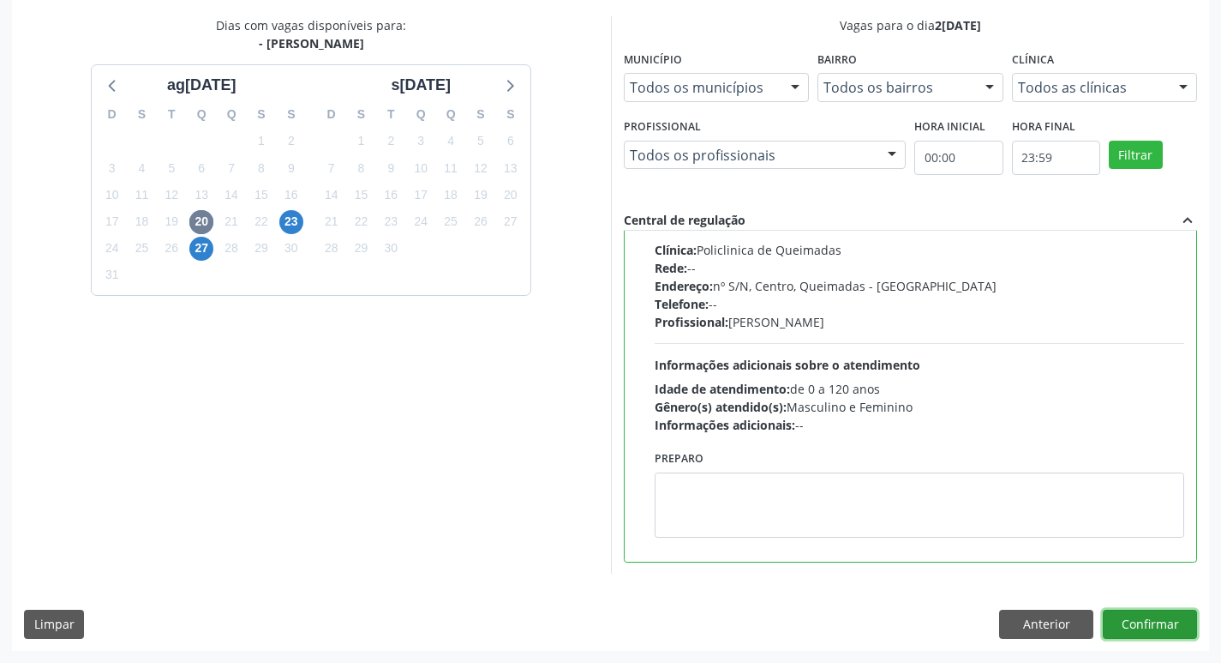
click at [1167, 636] on button "Confirmar" at bounding box center [1150, 623] width 94 height 29
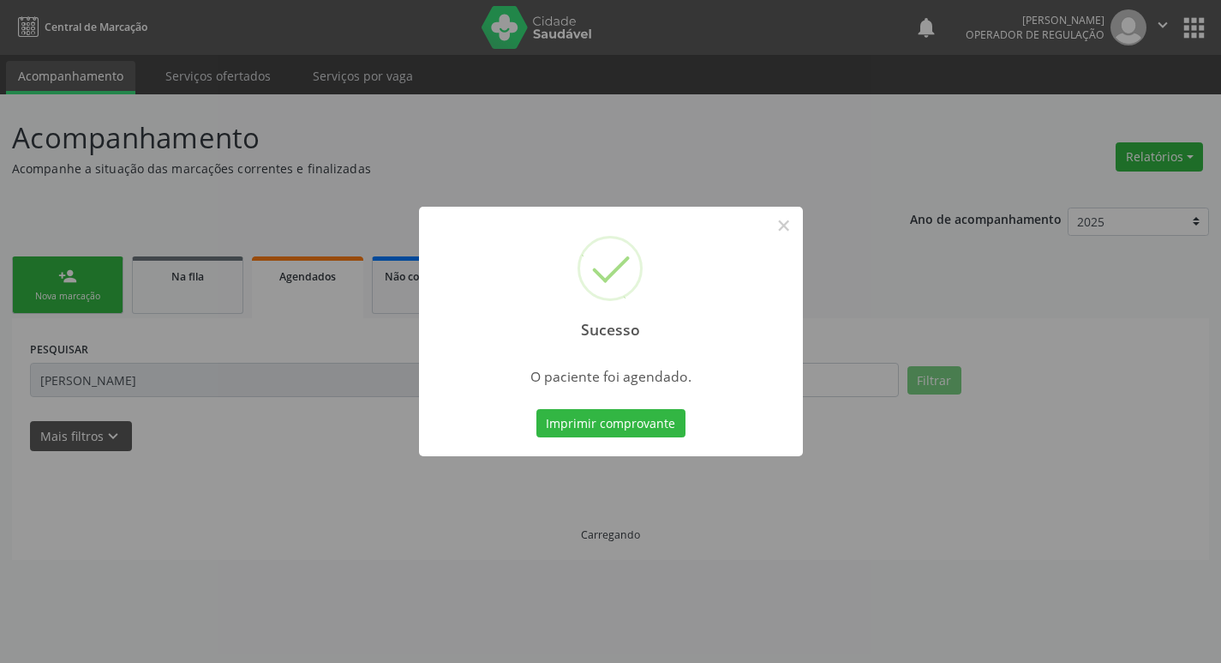
scroll to position [0, 0]
click at [669, 423] on button "Imprimir comprovante" at bounding box center [617, 423] width 149 height 29
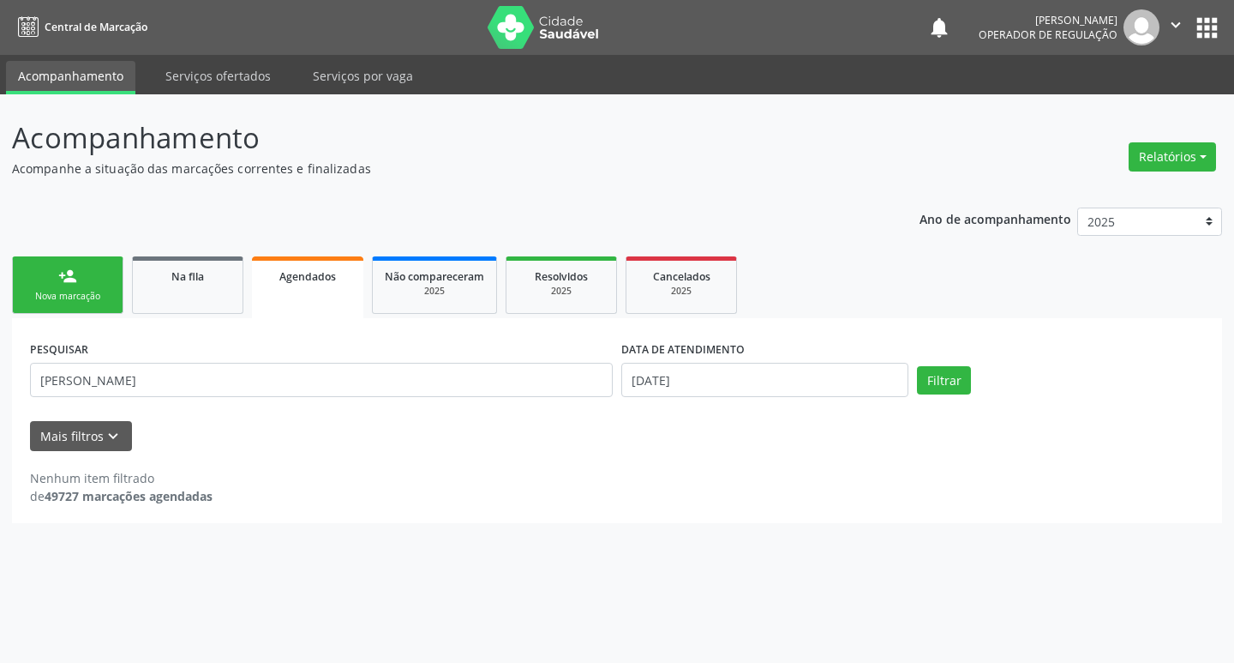
click at [87, 290] on div "Nova marcação" at bounding box center [68, 296] width 86 height 13
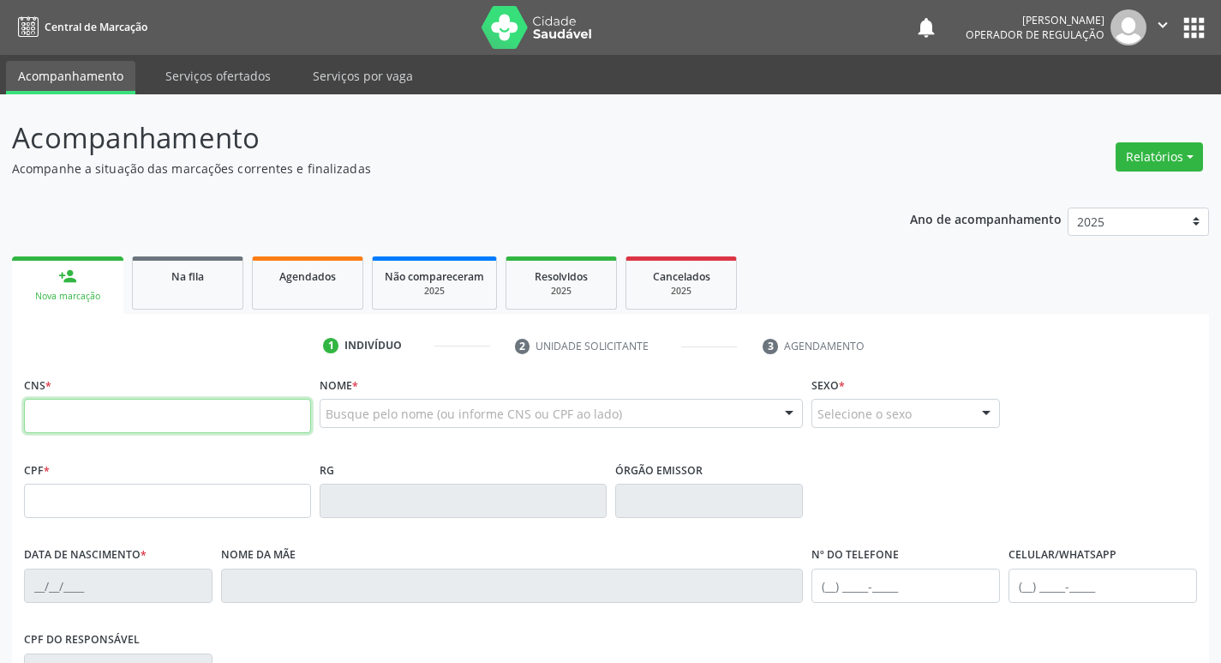
click at [126, 433] on input "text" at bounding box center [167, 416] width 287 height 34
click at [99, 417] on input "text" at bounding box center [167, 416] width 287 height 34
click at [95, 419] on input "text" at bounding box center [167, 416] width 287 height 34
type input "700 4011 6210 1750"
type input "079.113.384-26"
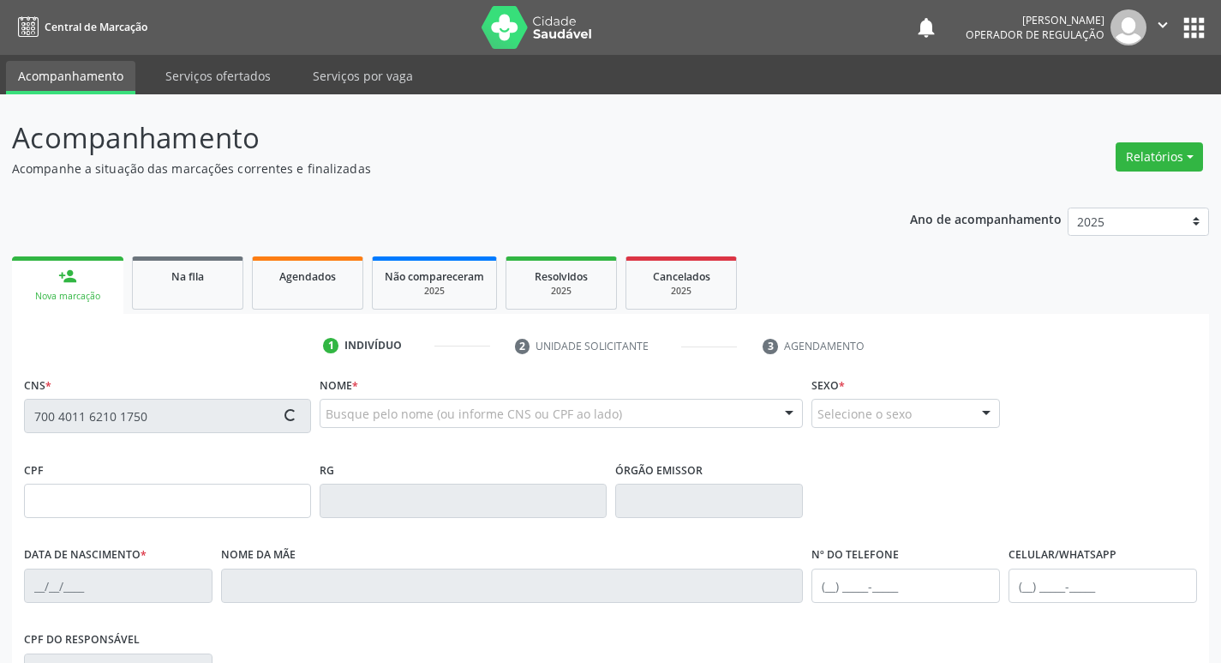
type input "30/11/1989"
type input "Severina Maria da Silva"
type input "(83) 99384-5926"
type input "S/N"
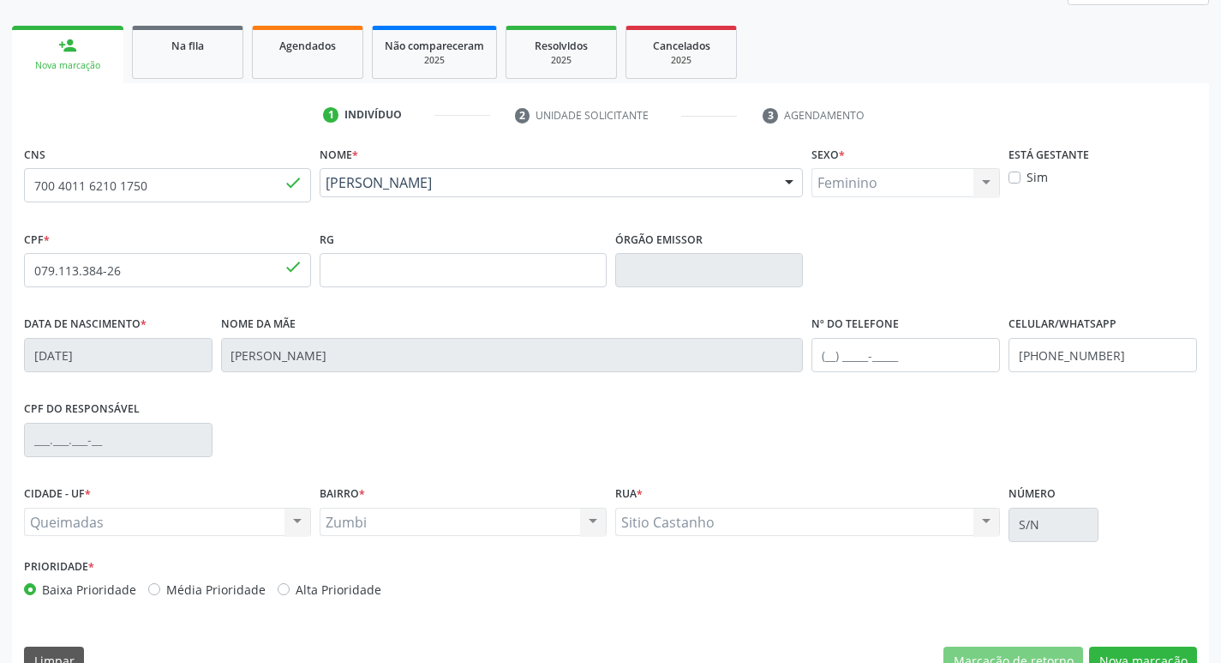
scroll to position [267, 0]
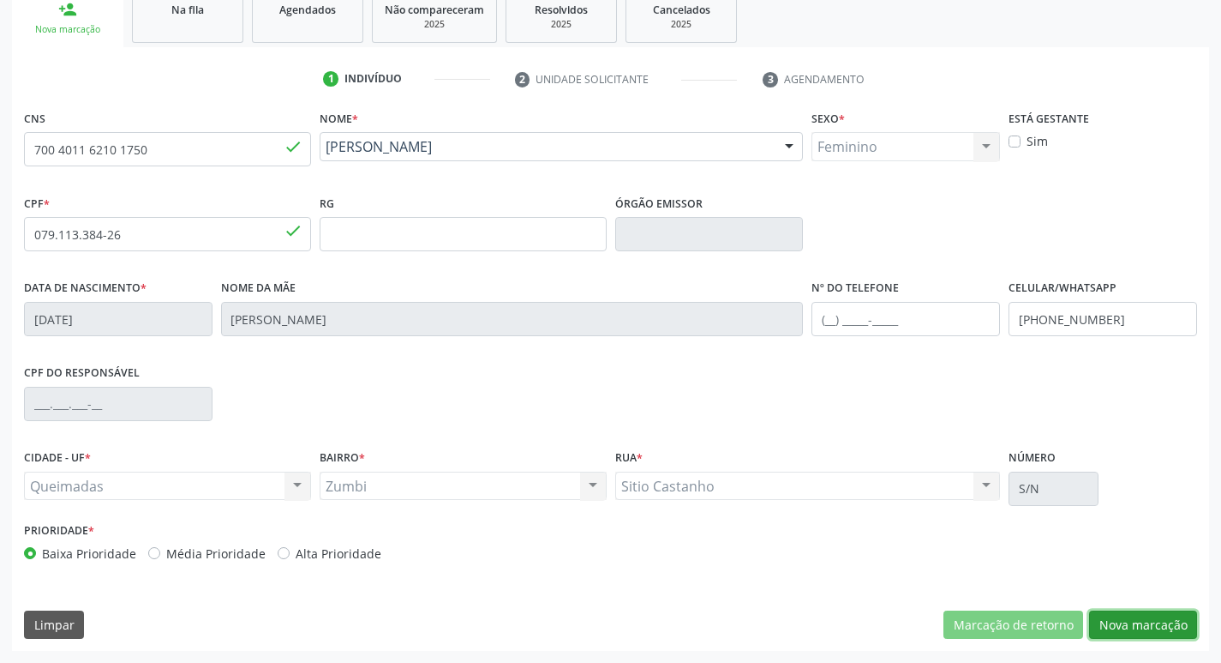
click at [1147, 616] on button "Nova marcação" at bounding box center [1143, 624] width 108 height 29
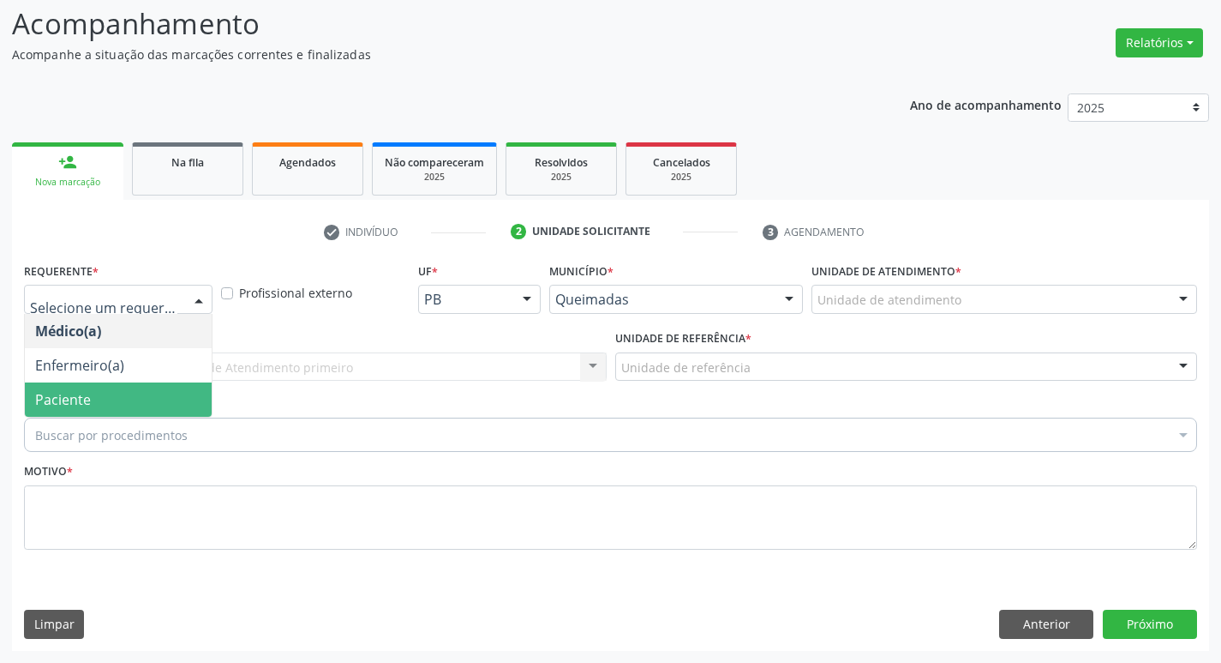
click at [110, 396] on span "Paciente" at bounding box center [118, 399] width 187 height 34
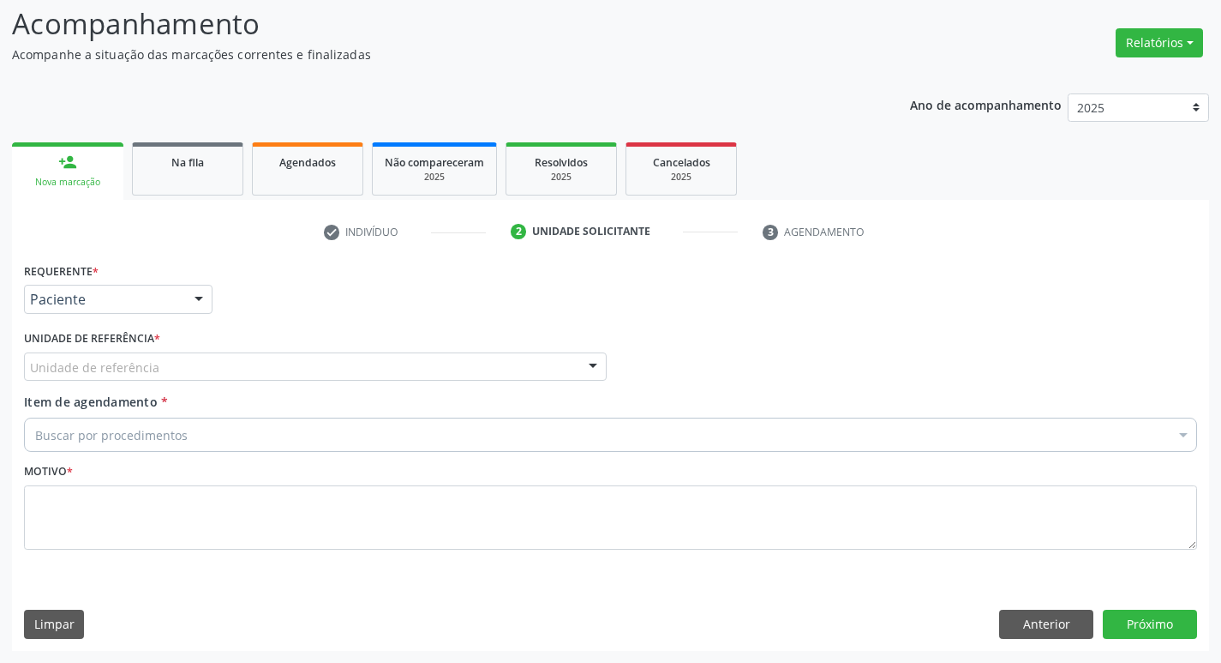
click at [123, 377] on div "Unidade de referência" at bounding box center [315, 366] width 583 height 29
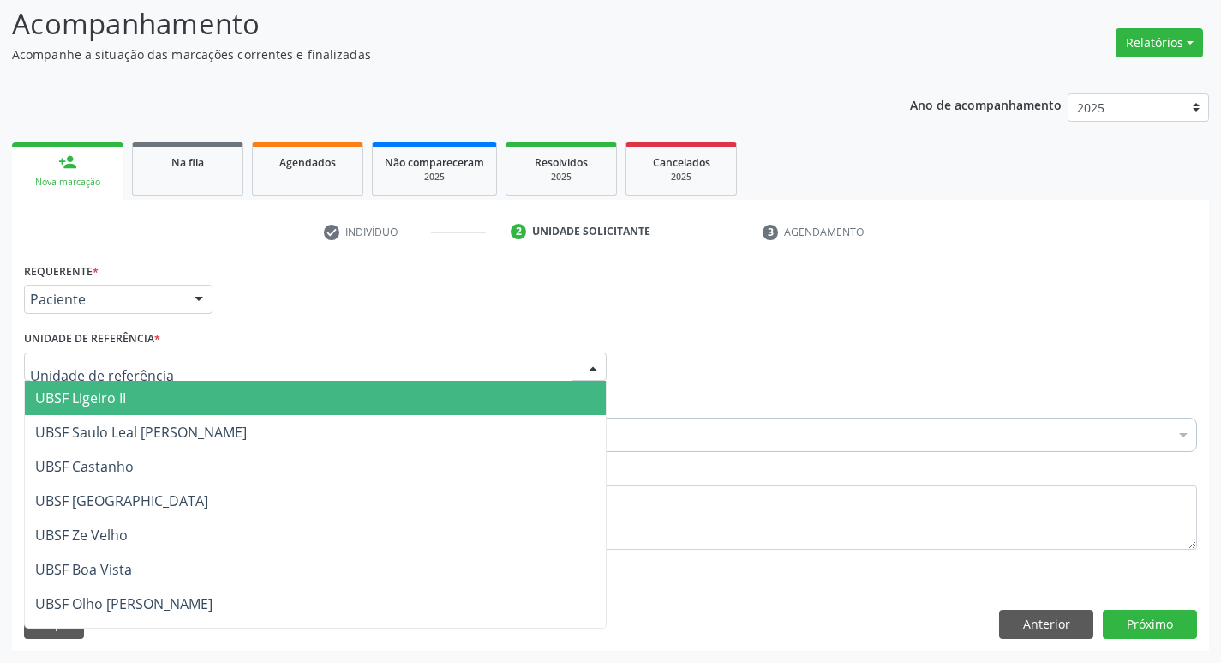
type input "Z"
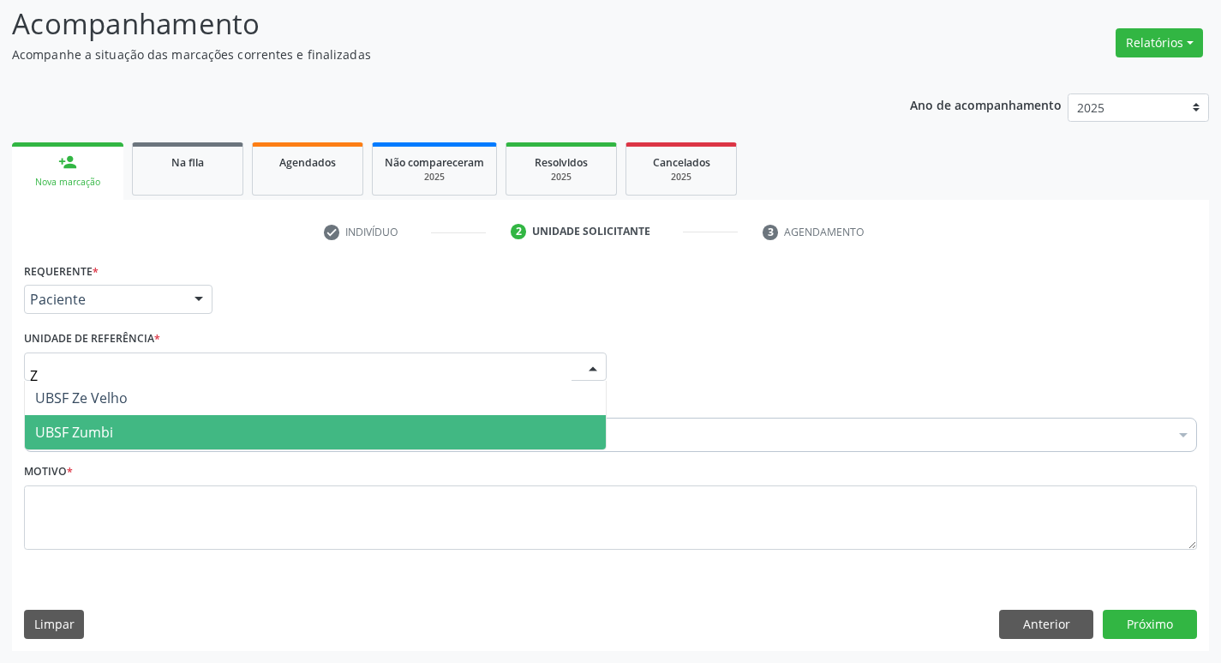
click at [133, 420] on span "UBSF Zumbi" at bounding box center [315, 432] width 581 height 34
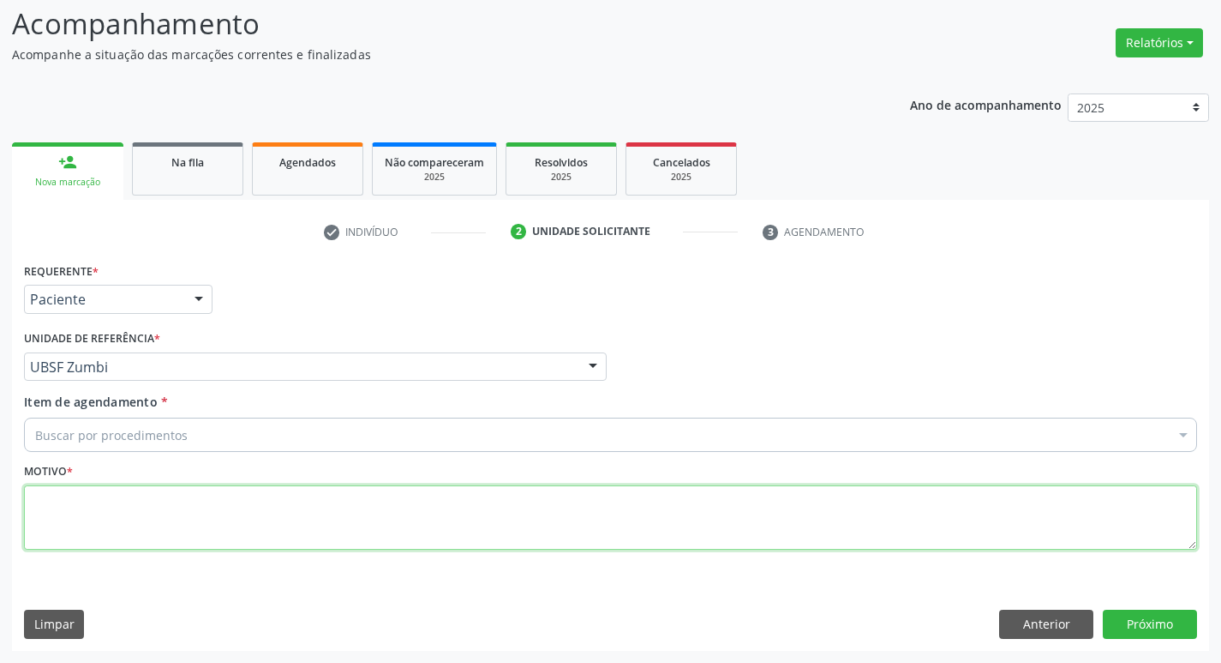
click at [112, 513] on textarea at bounding box center [610, 517] width 1173 height 65
type textarea "AVALIACAO"
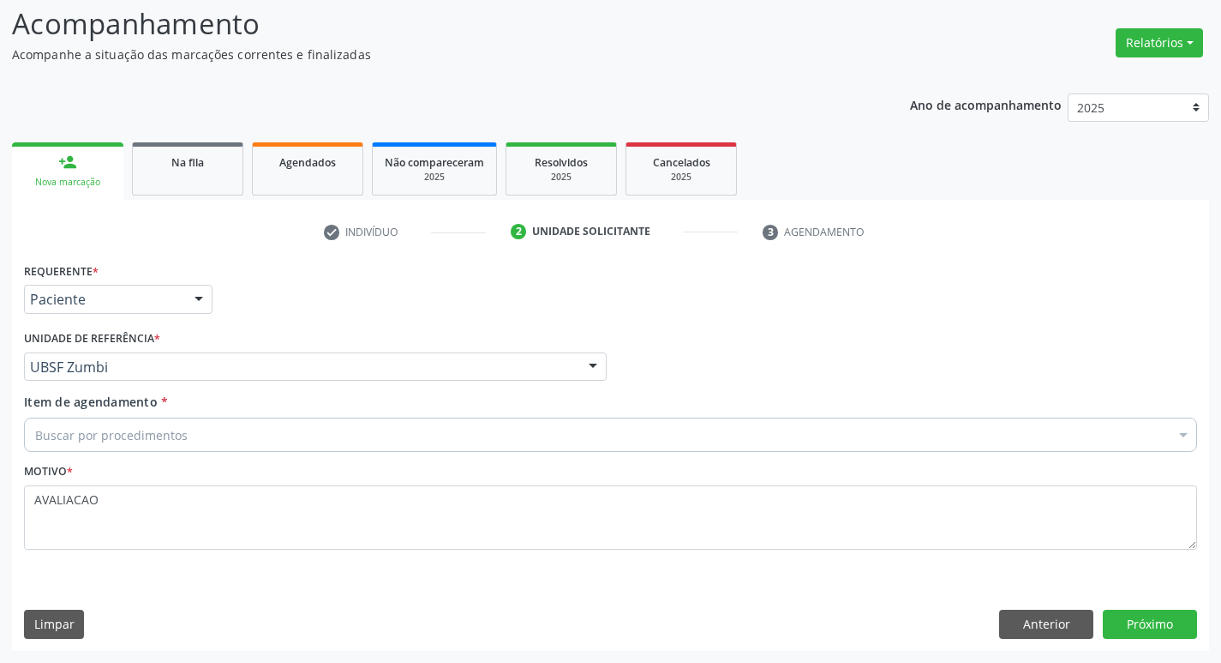
click at [115, 423] on div "Buscar por procedimentos" at bounding box center [610, 434] width 1173 height 34
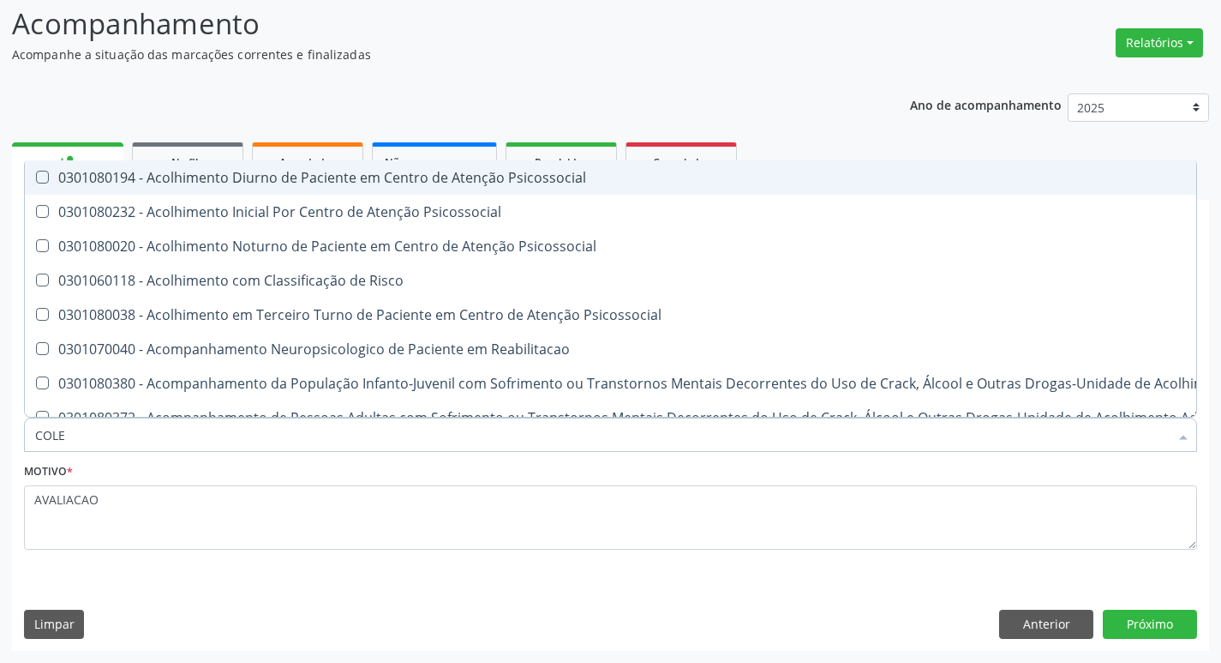
type input "COLES"
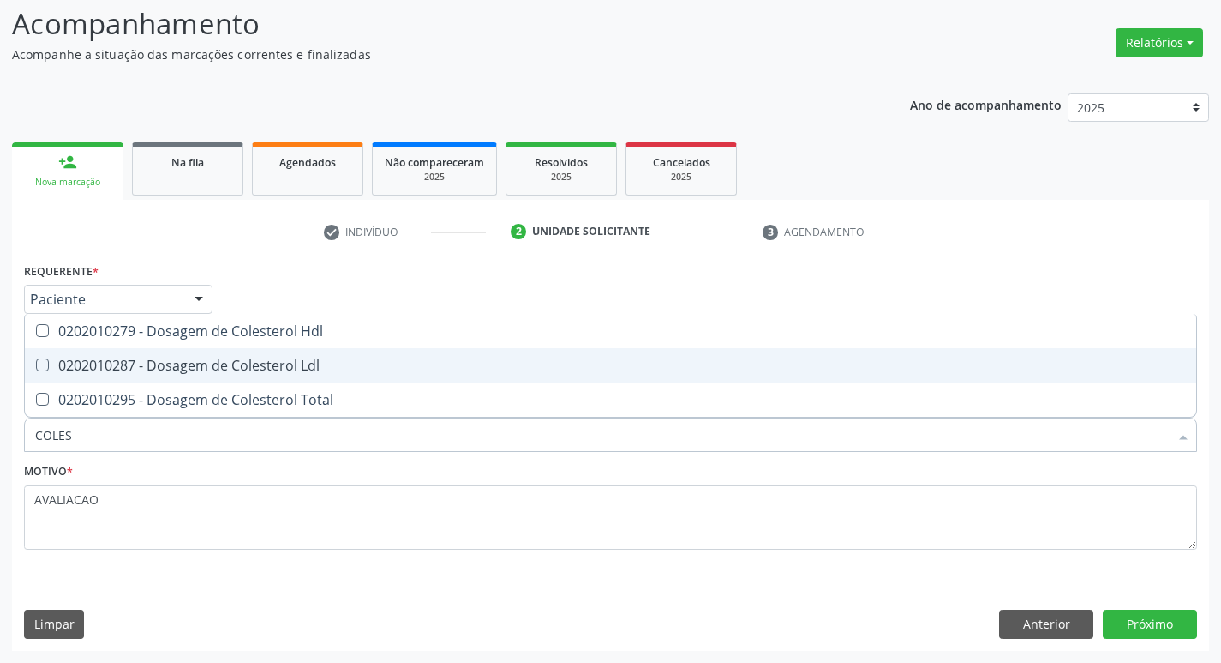
click at [142, 361] on div "0202010287 - Dosagem de Colesterol Ldl" at bounding box center [610, 365] width 1151 height 14
checkbox Ldl "true"
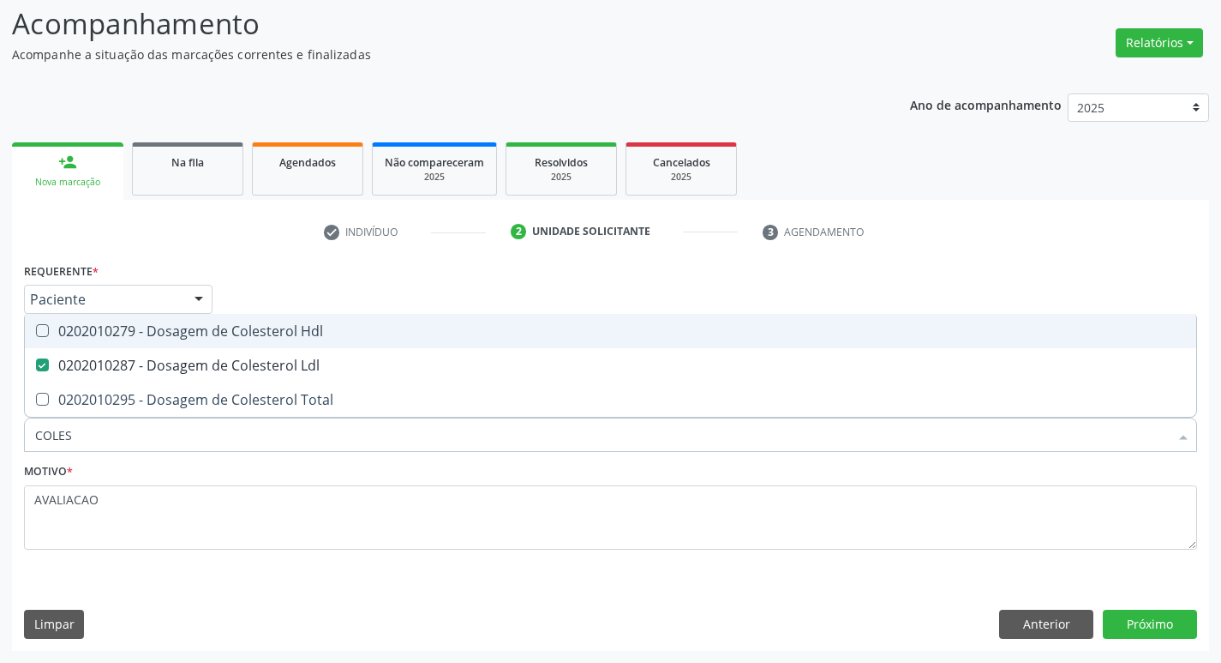
click at [139, 330] on div "0202010279 - Dosagem de Colesterol Hdl" at bounding box center [610, 331] width 1151 height 14
checkbox Hdl "true"
type input "COLE"
checkbox Hdl "false"
checkbox Ldl "false"
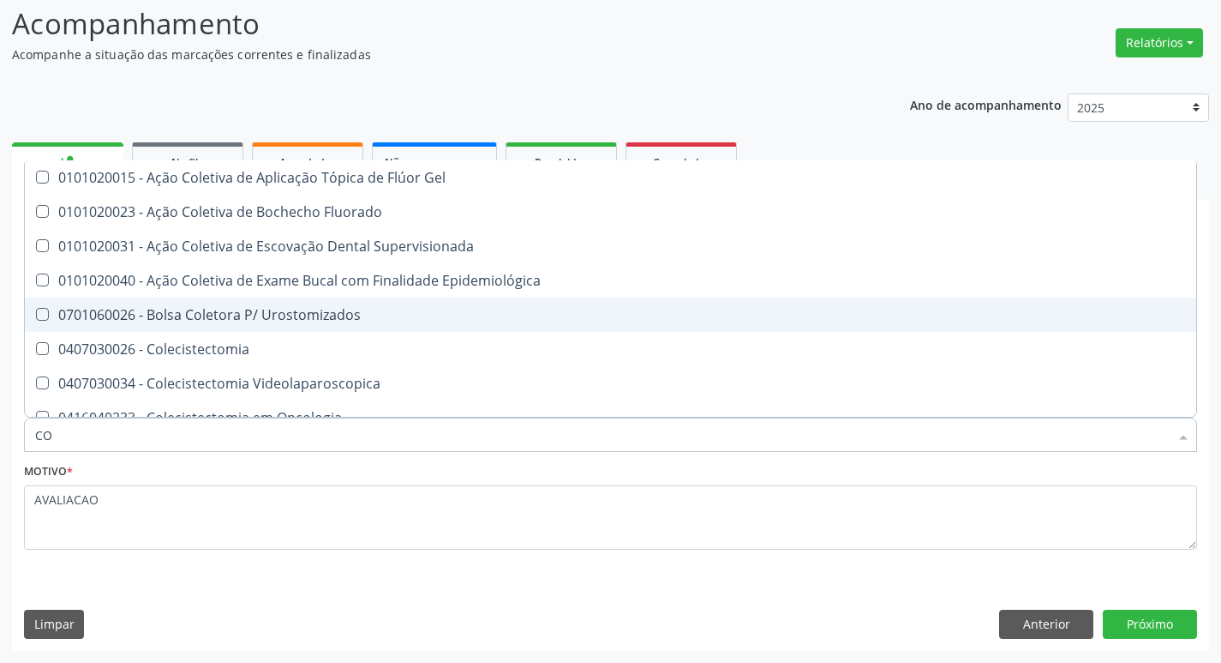
type input "C"
checkbox Hdl "false"
checkbox Ldl "false"
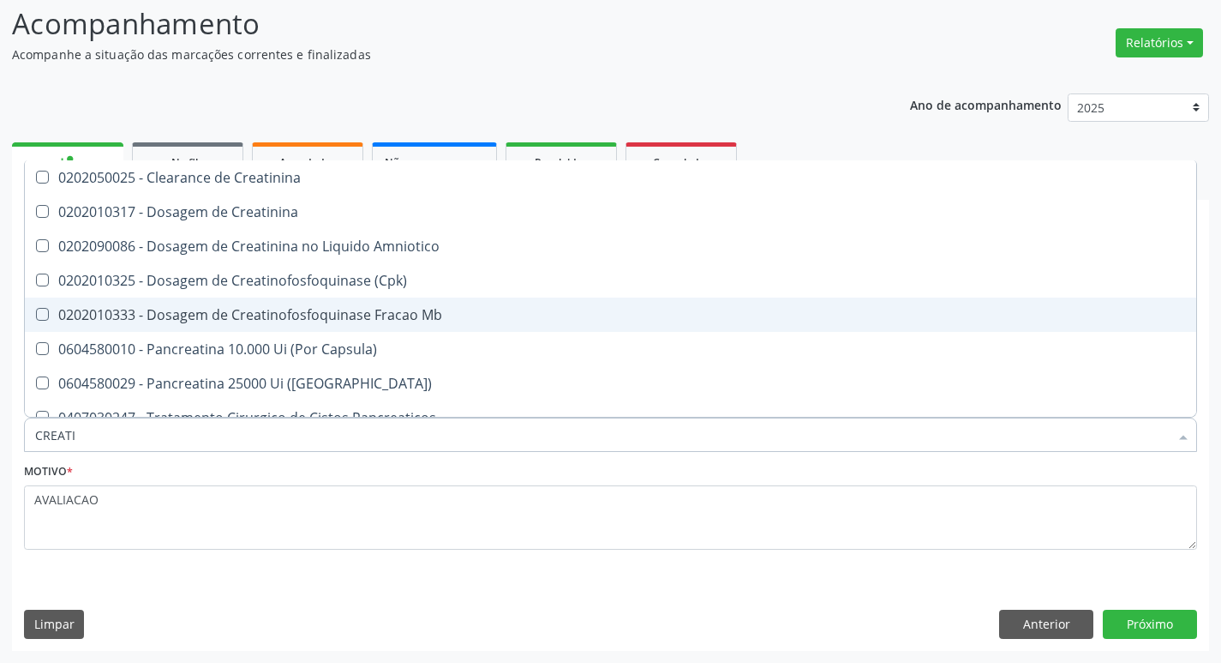
type input "CREATIN"
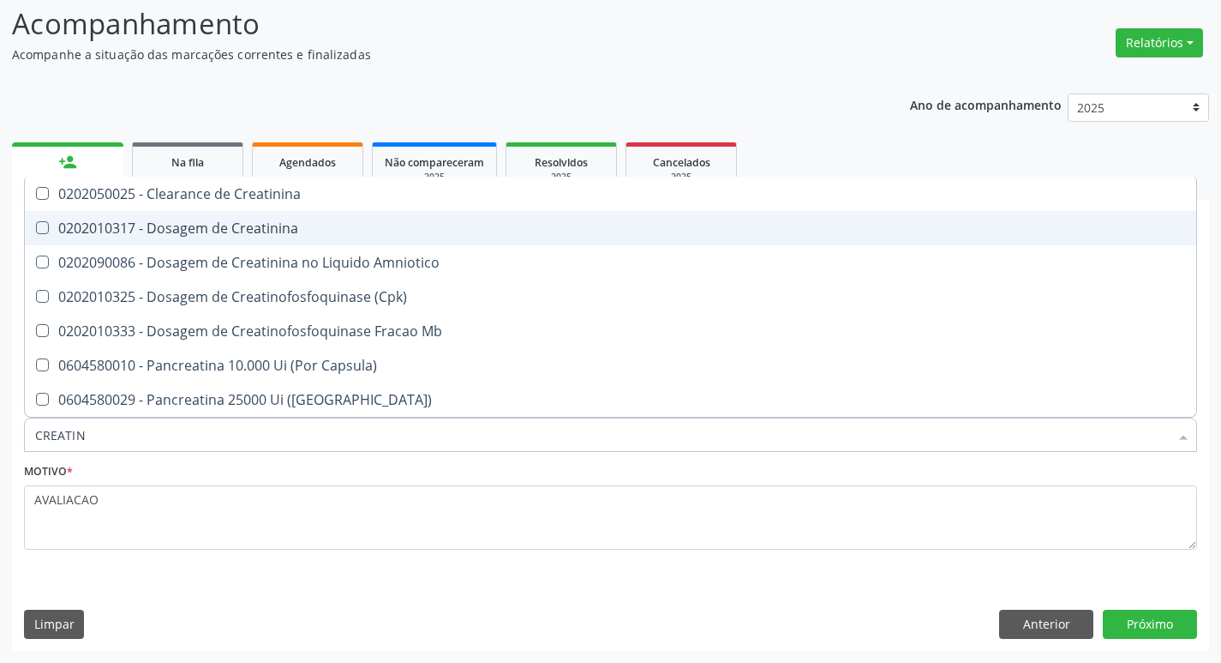
click at [219, 226] on div "0202010317 - Dosagem de Creatinina" at bounding box center [610, 228] width 1151 height 14
checkbox Creatinina "true"
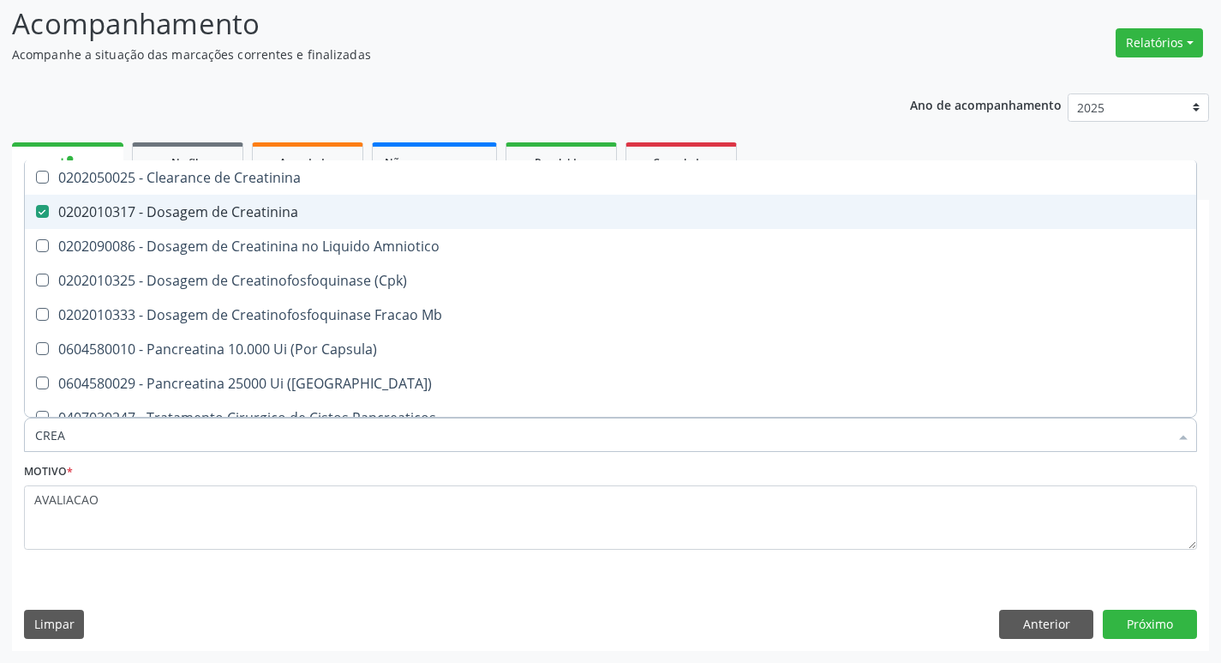
type input "CRE"
checkbox Creatinina "false"
checkbox Amniotico "false"
checkbox Mb "false"
type input "C"
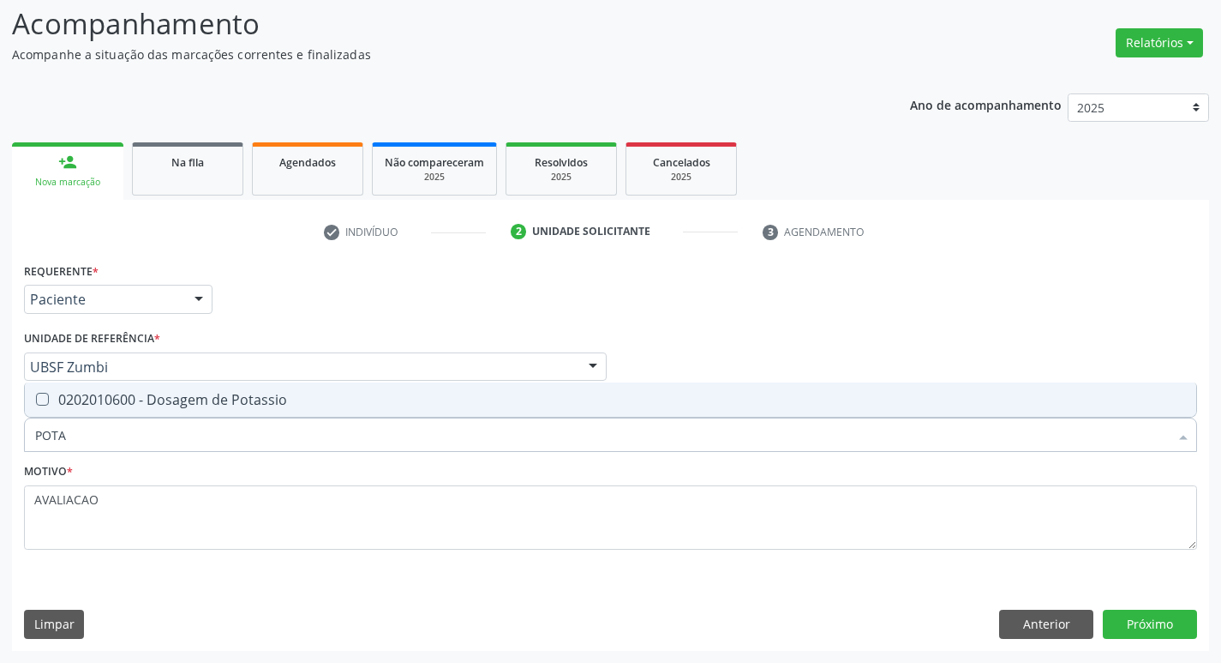
type input "POTAS"
click at [196, 398] on div "0202010600 - Dosagem de Potassio" at bounding box center [610, 400] width 1151 height 14
checkbox Potassio "true"
type input "P"
checkbox Potassio "false"
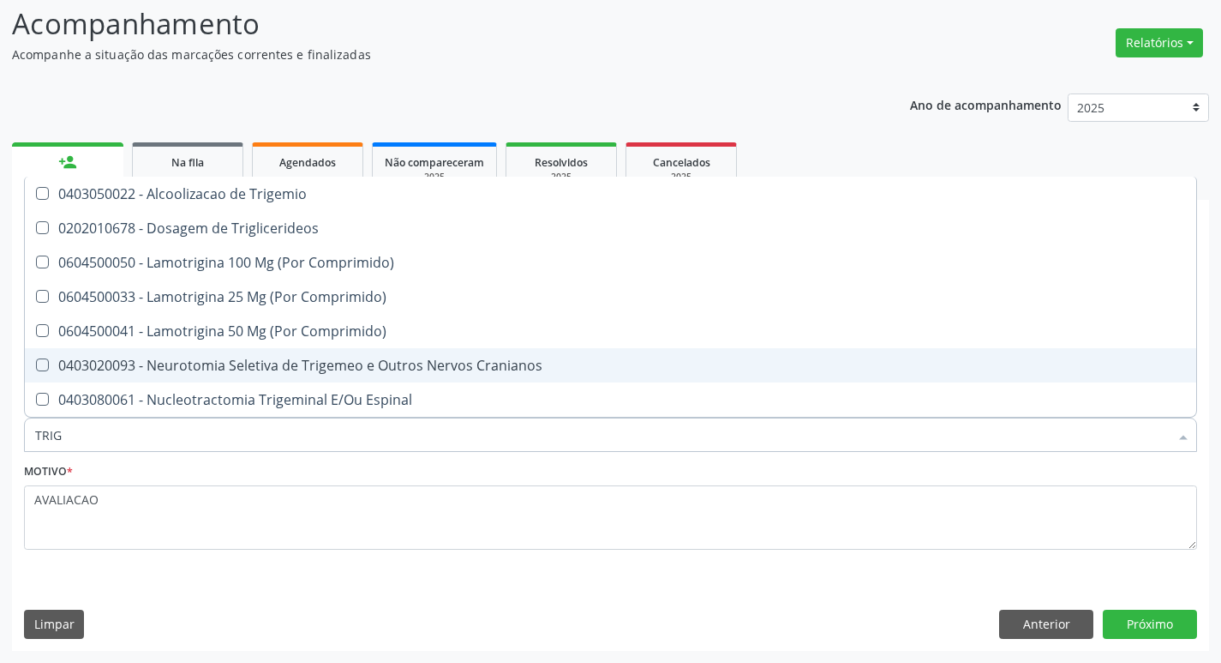
type input "TRIGL"
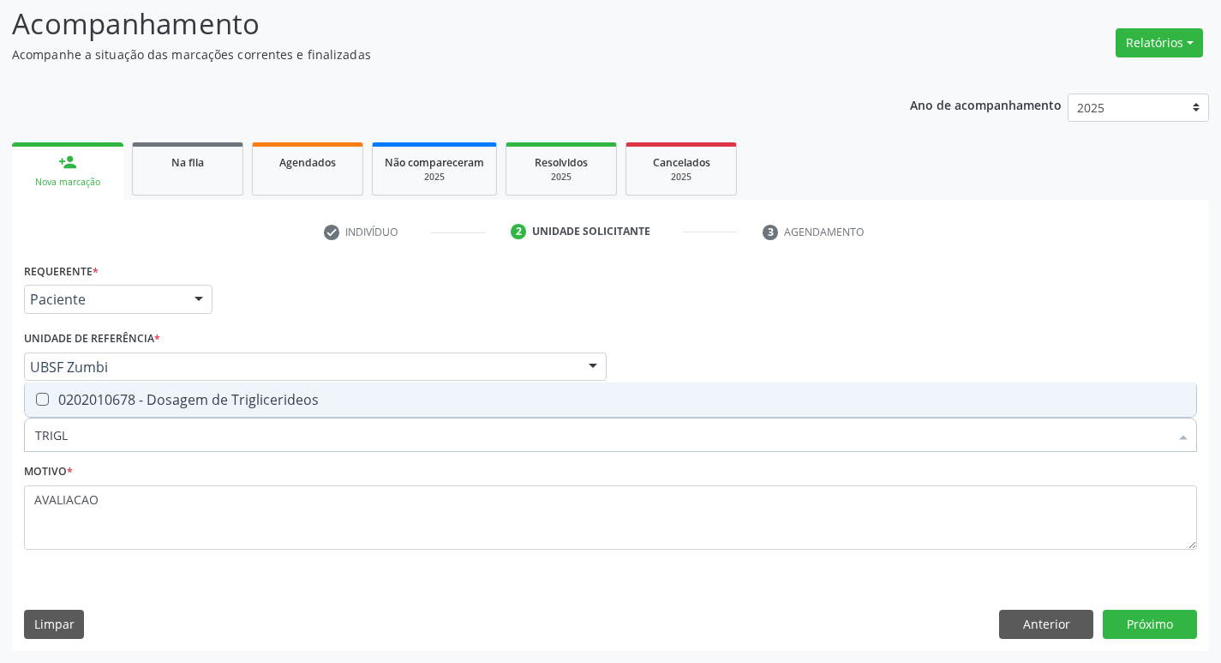
click at [226, 403] on div "0202010678 - Dosagem de Triglicerideos" at bounding box center [610, 400] width 1151 height 14
checkbox Triglicerideos "true"
type input "TRIG"
checkbox Triglicerideos "false"
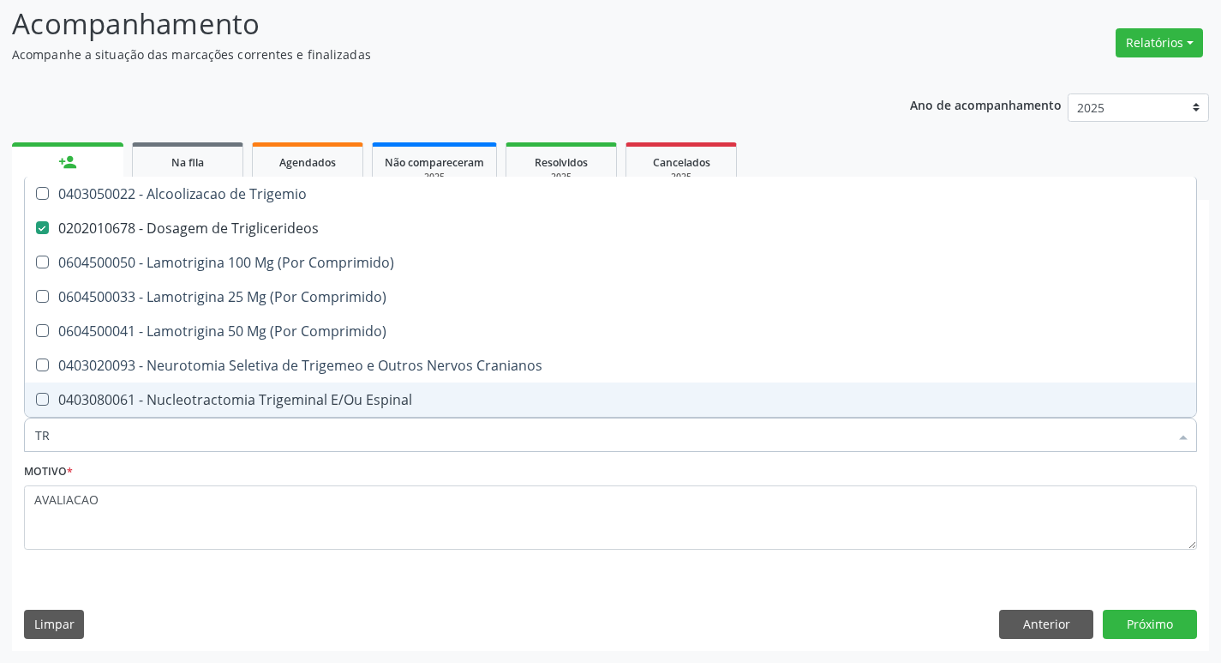
type input "T"
checkbox Triglicerideos "false"
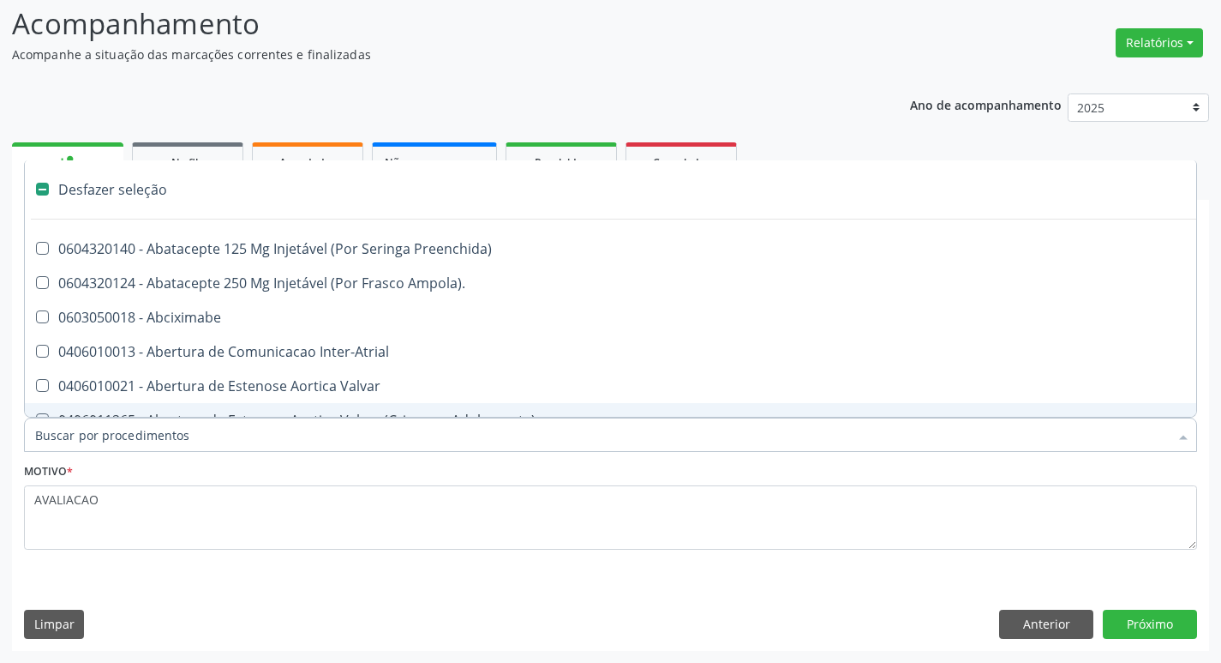
type input "2"
checkbox Monopolar "true"
checkbox Quadril "true"
checkbox Biologica "true"
checkbox Conica "true"
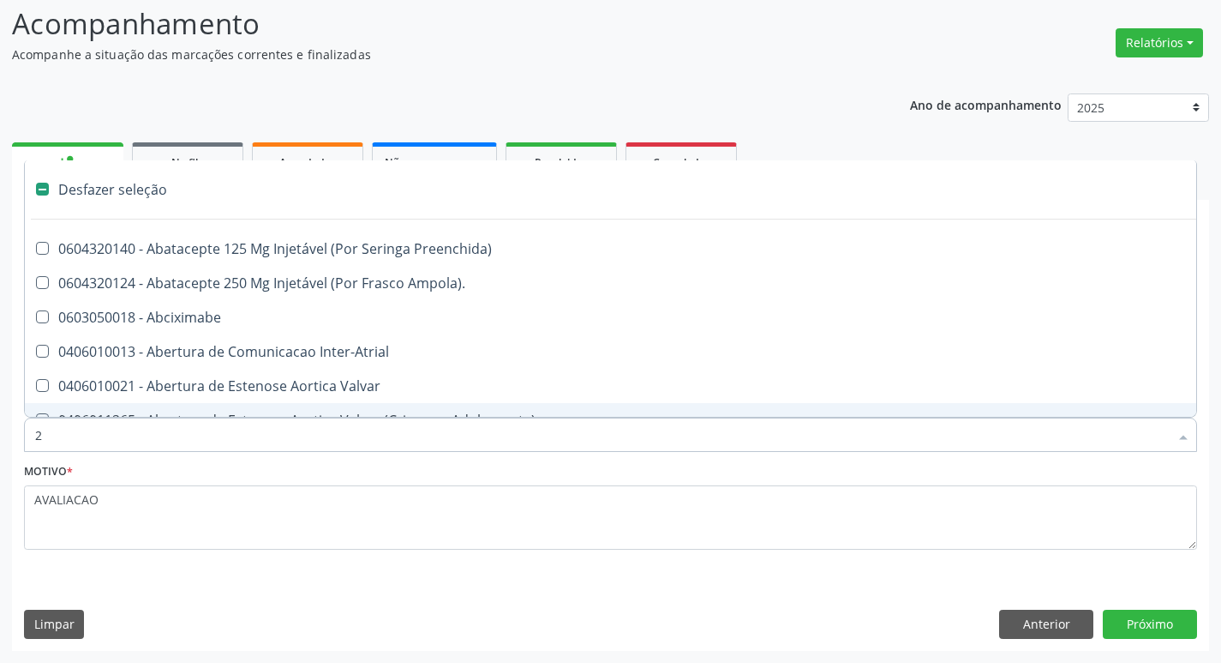
checkbox Aorto-Cavitarias "true"
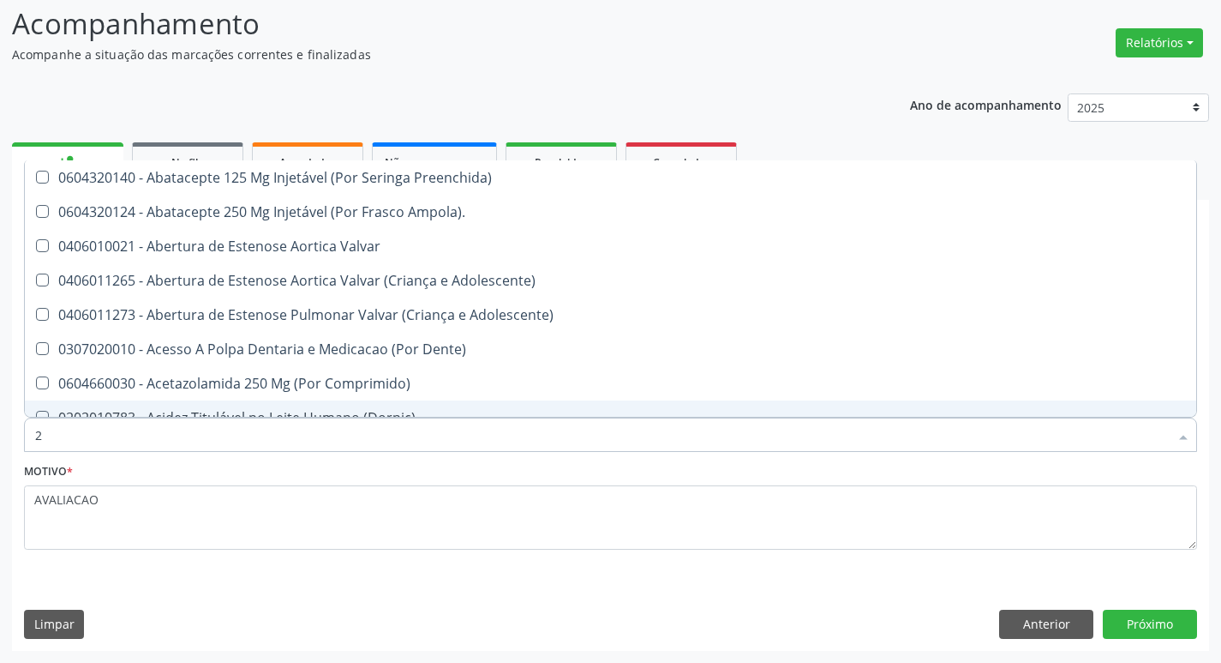
type input "20205001"
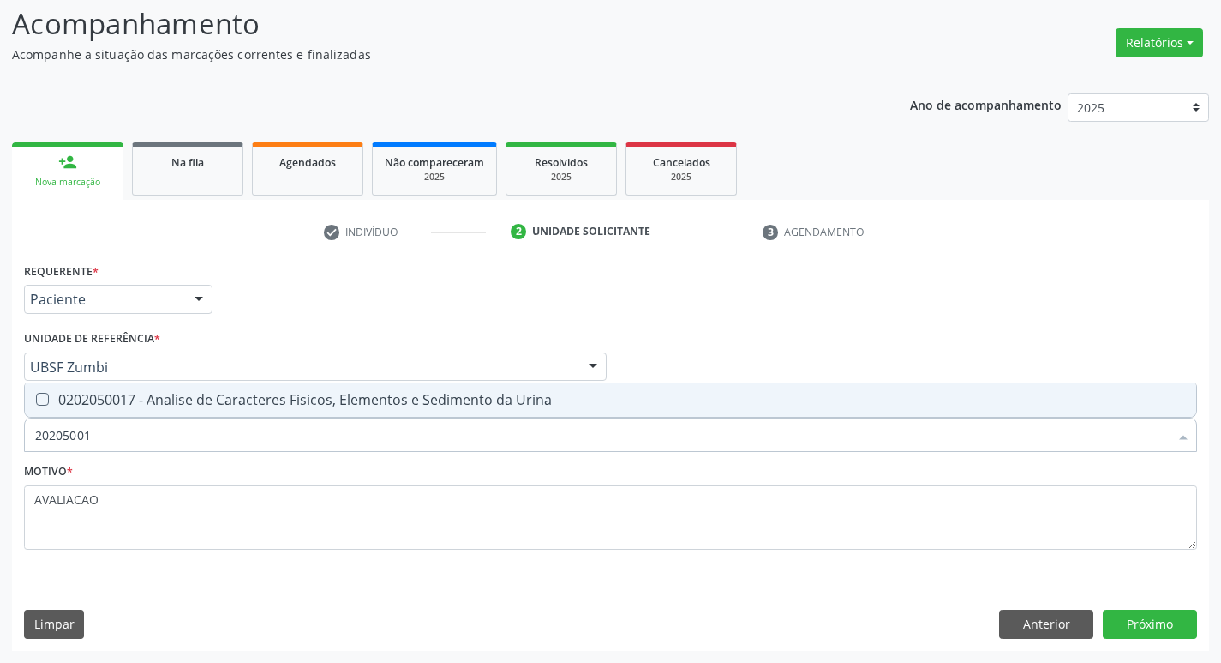
click at [211, 402] on div "0202050017 - Analise de Caracteres Fisicos, Elementos e Sedimento da Urina" at bounding box center [610, 400] width 1151 height 14
checkbox Urina "true"
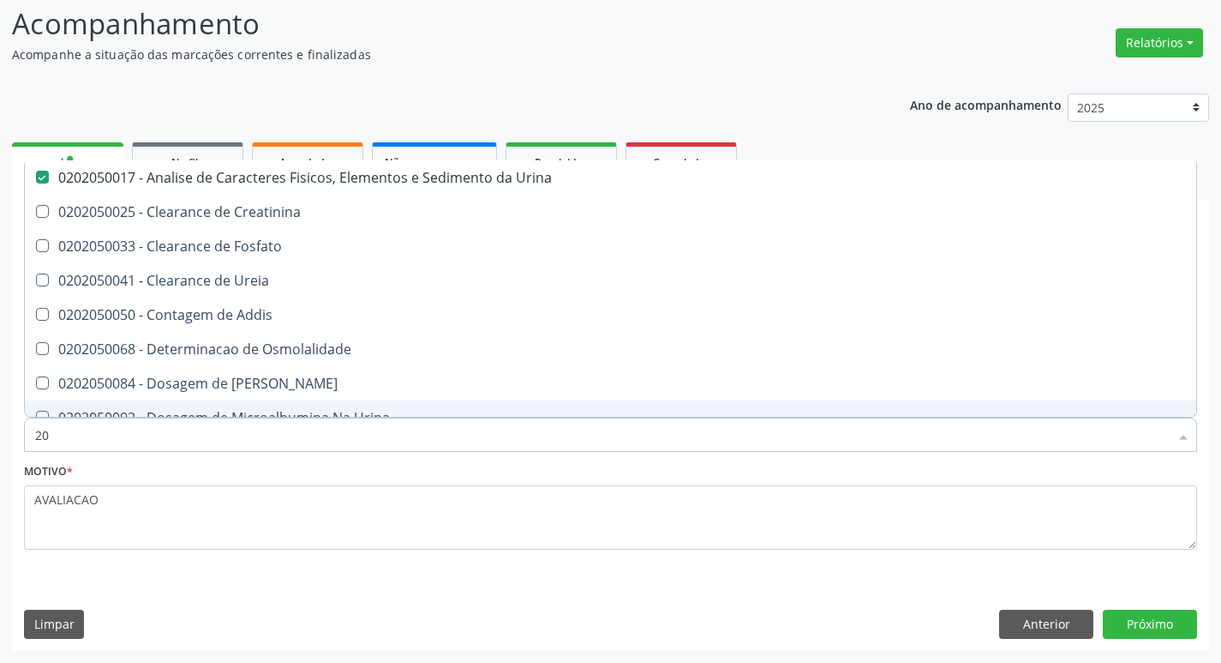
type input "2"
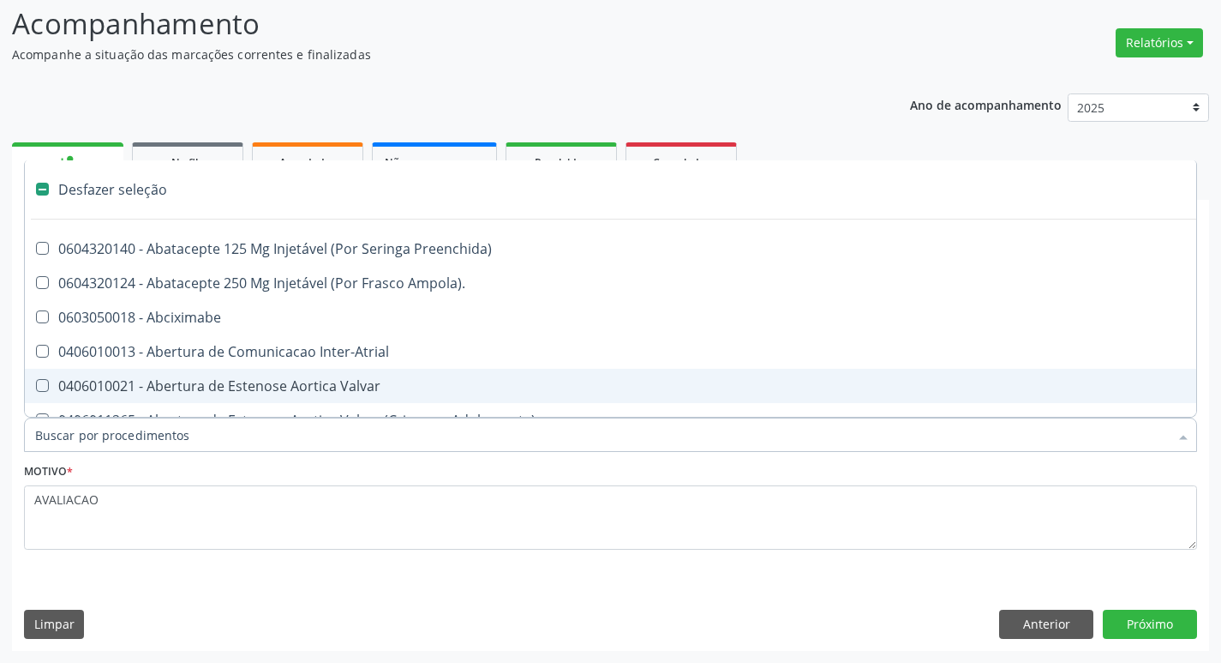
checkbox Preenchida\) "false"
checkbox Inter-Atrial "false"
type input "G"
checkbox Urina "false"
checkbox Comprimido\) "true"
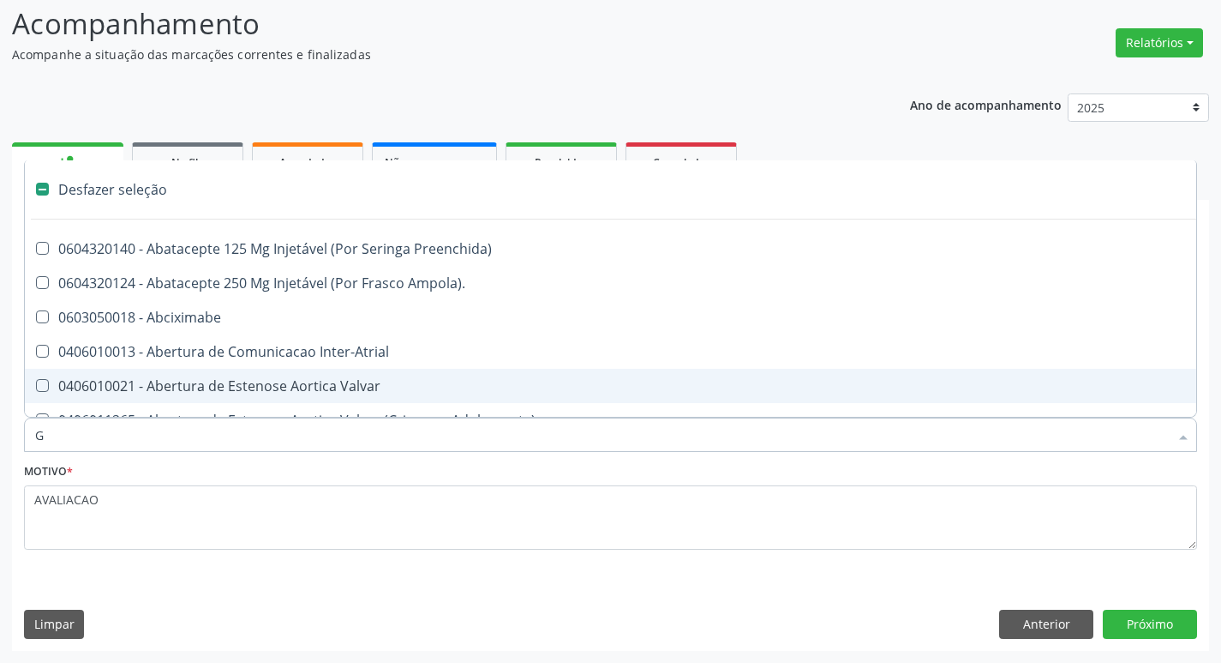
checkbox Sanitária "true"
checkbox Criança "true"
checkbox Capsula\) "true"
checkbox Osso "true"
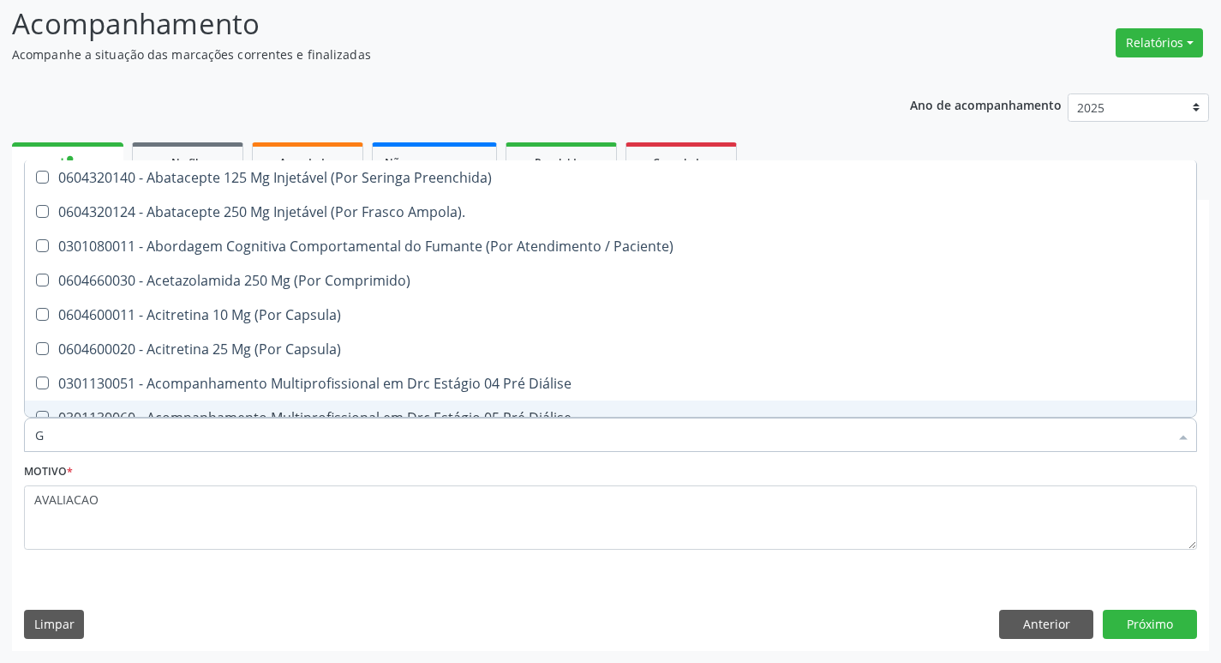
type input "GLICOSE"
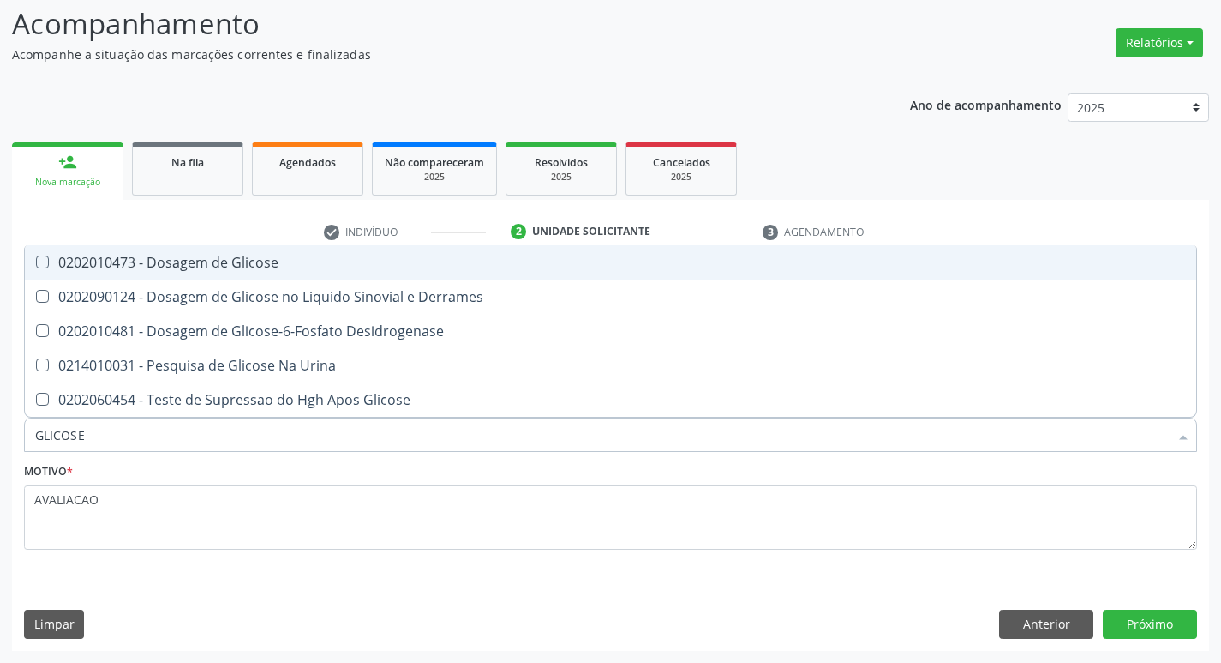
click at [208, 260] on div "0202010473 - Dosagem de Glicose" at bounding box center [610, 262] width 1151 height 14
checkbox Glicose "true"
type input "GLICOS"
checkbox Glicose "false"
checkbox Derrames "true"
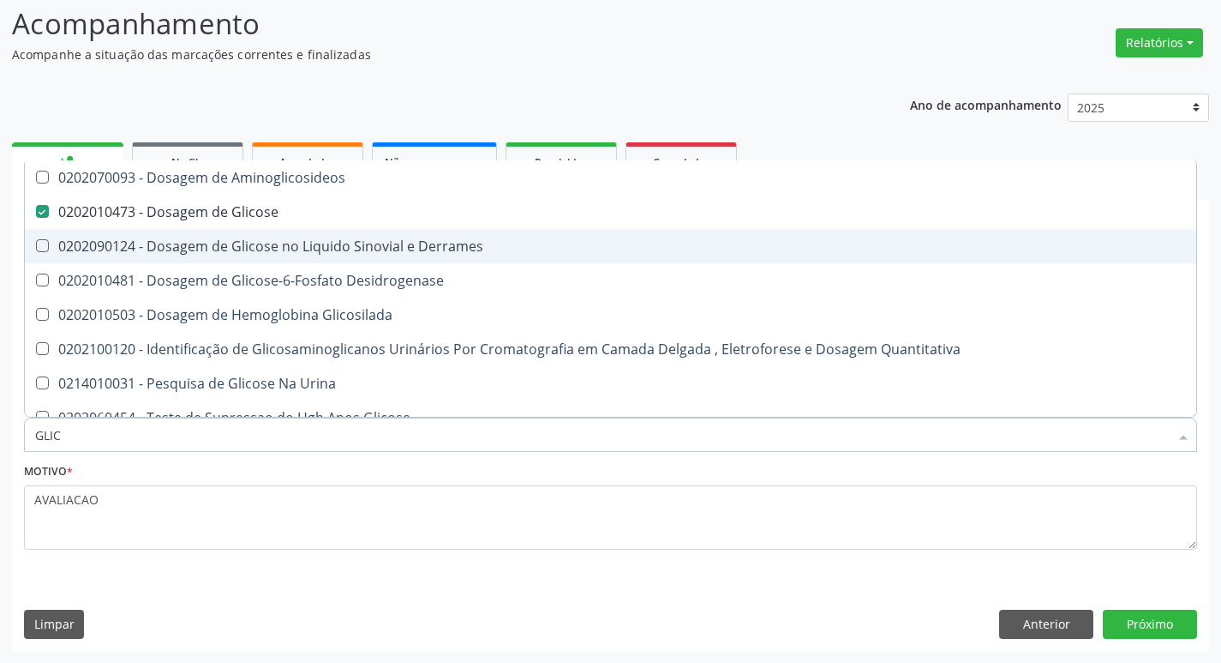
type input "GLI"
checkbox Glicose "false"
checkbox Derrames "false"
type input "G"
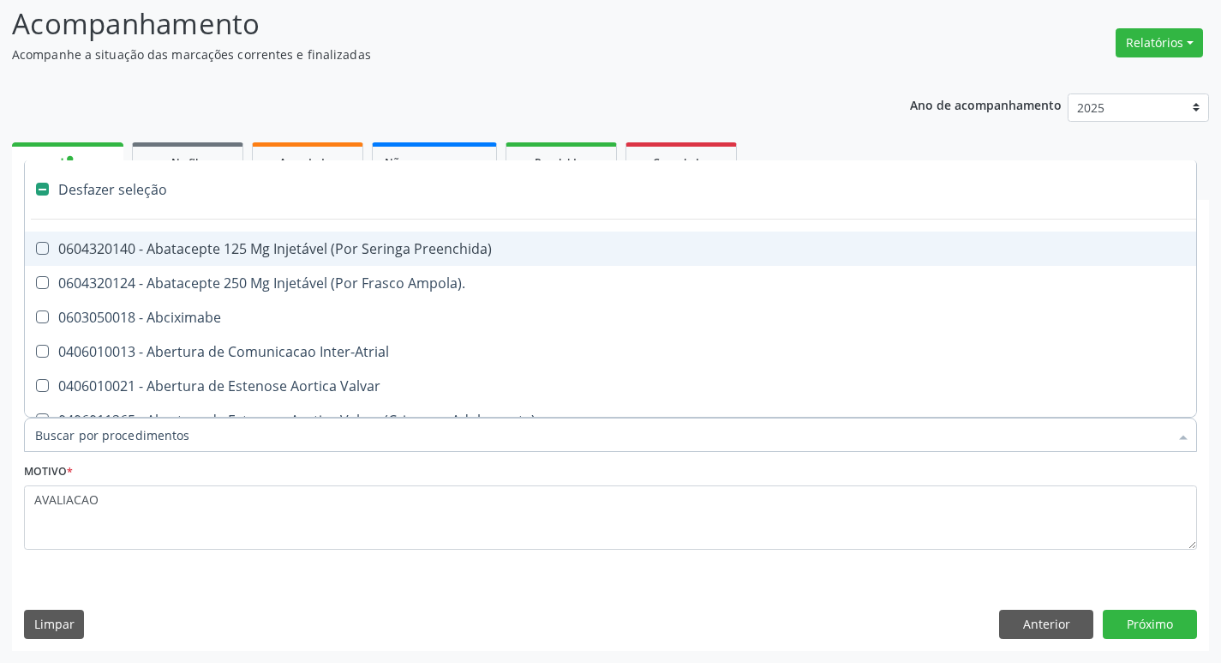
type input "H"
checkbox Urina "false"
checkbox Lactente\) "true"
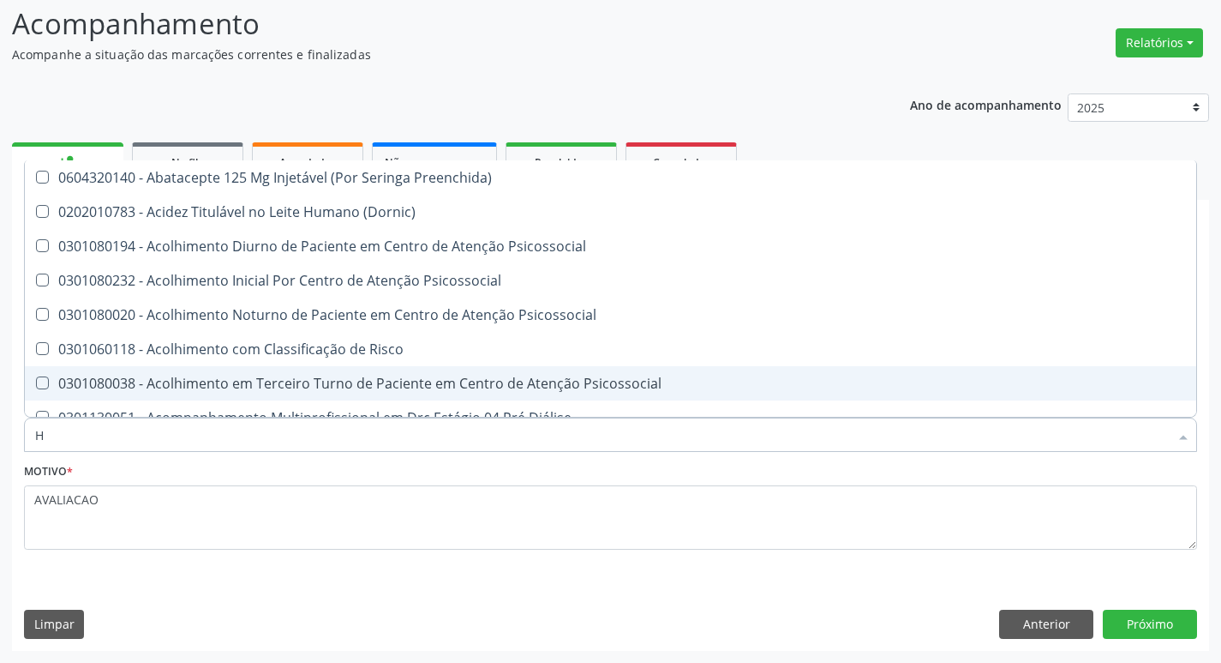
type input "HEMOGLOBINA G"
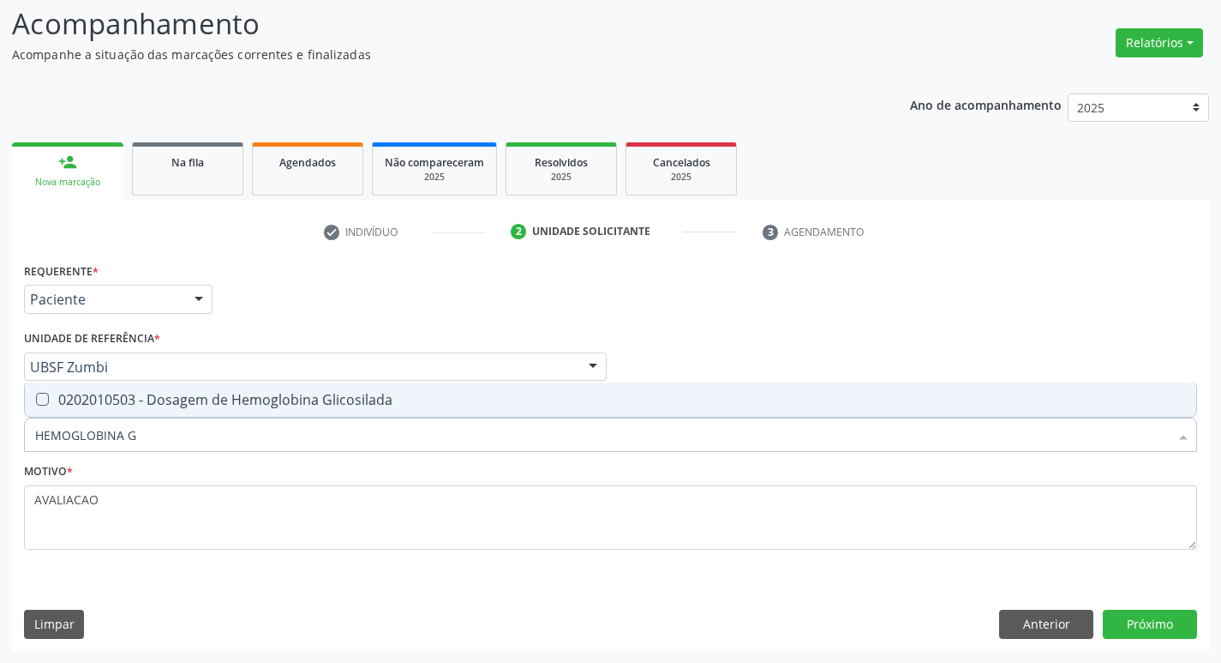
click at [245, 409] on span "0202010503 - Dosagem de Hemoglobina Glicosilada" at bounding box center [611, 399] width 1172 height 34
checkbox Glicosilada "true"
type input "HEMOGLOBINA"
checkbox Glicosilada "false"
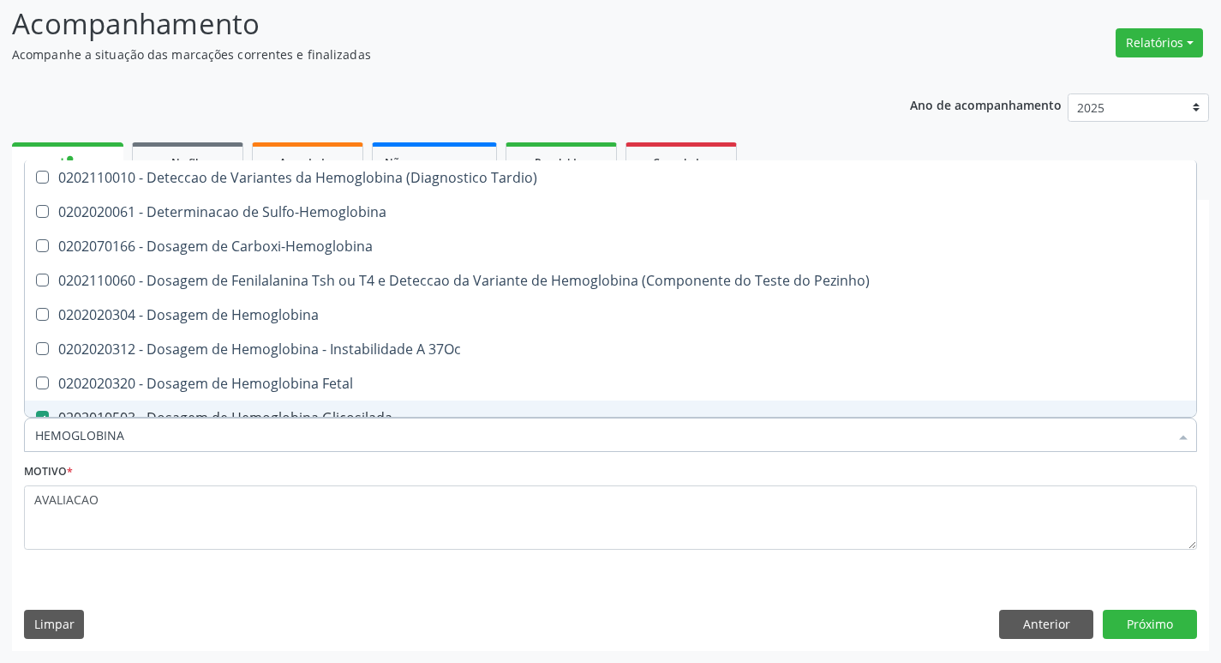
type input "HEMOGLOBIN"
checkbox Glicosilada "false"
checkbox Hemoglobina "true"
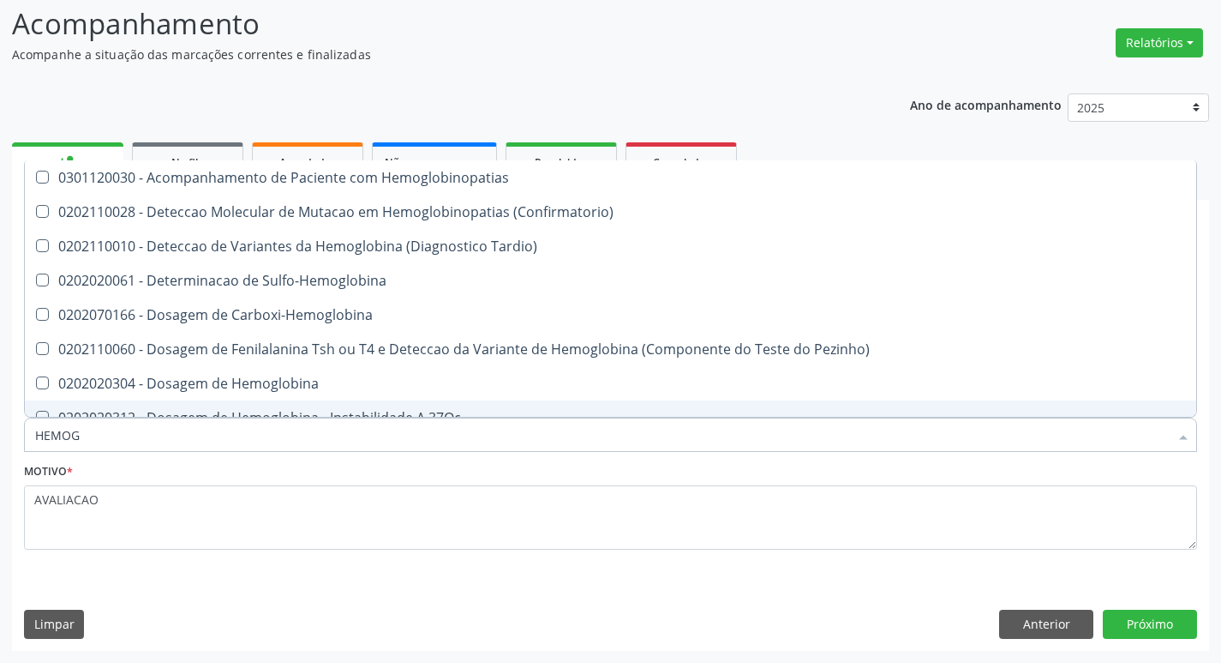
type input "HEMO"
checkbox Glicosilada "false"
type input "H"
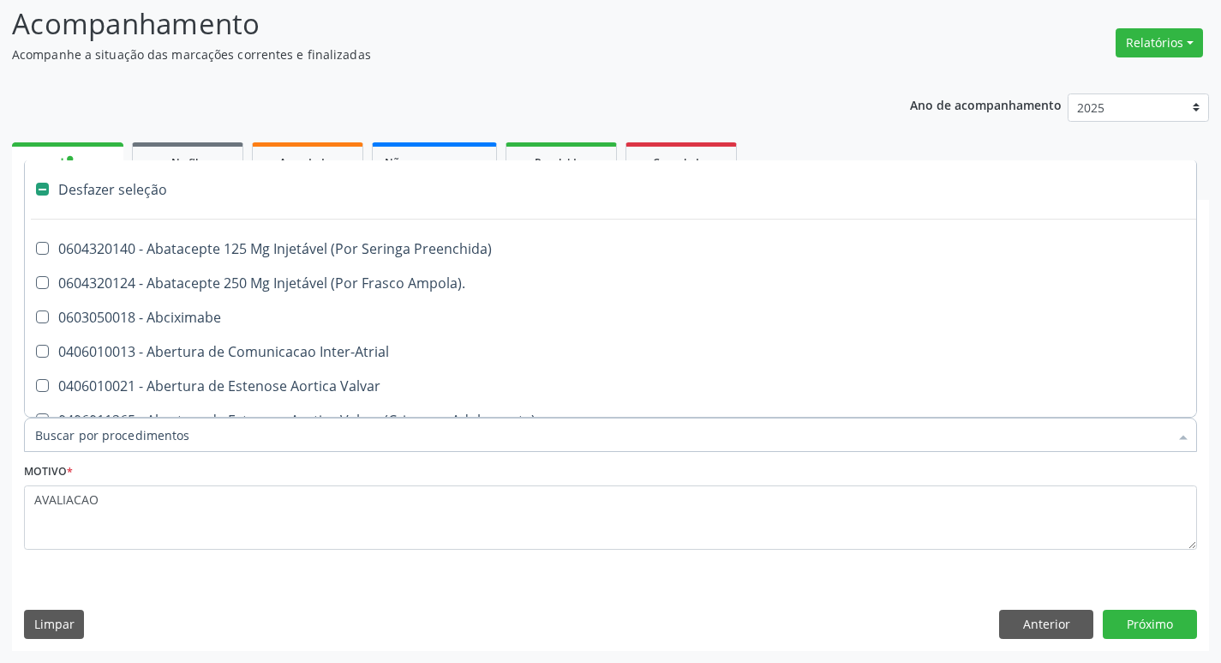
type input "H"
checkbox Urina "false"
checkbox Lactente\) "true"
checkbox A "true"
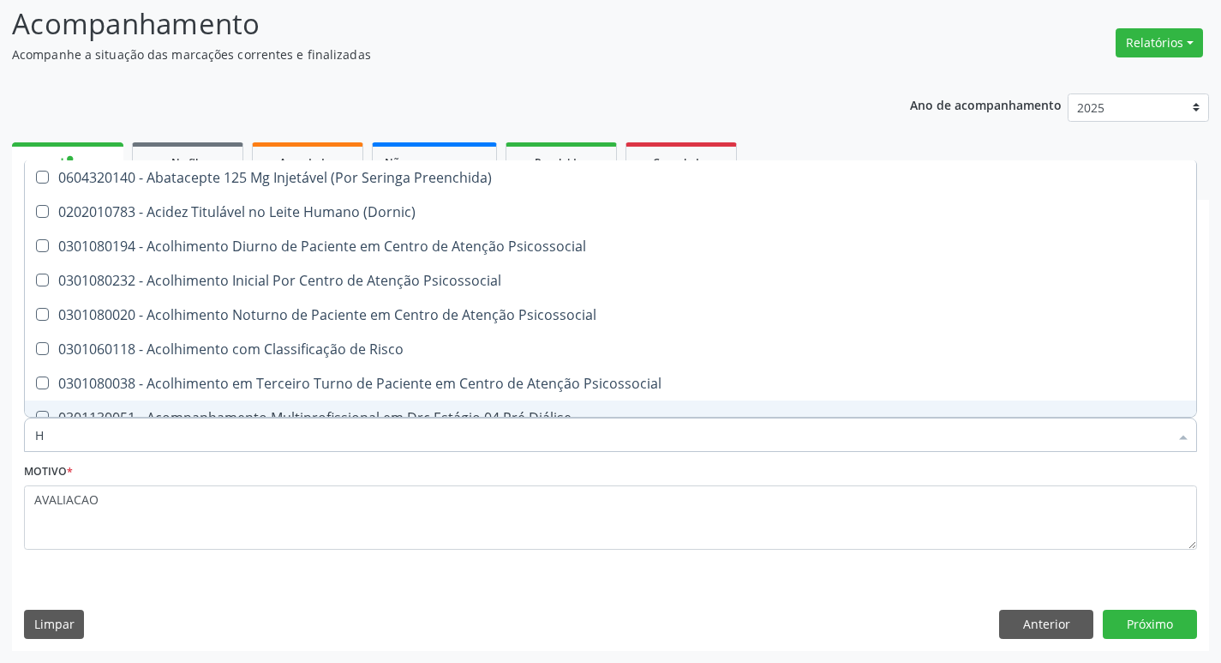
type input "HEMOGR"
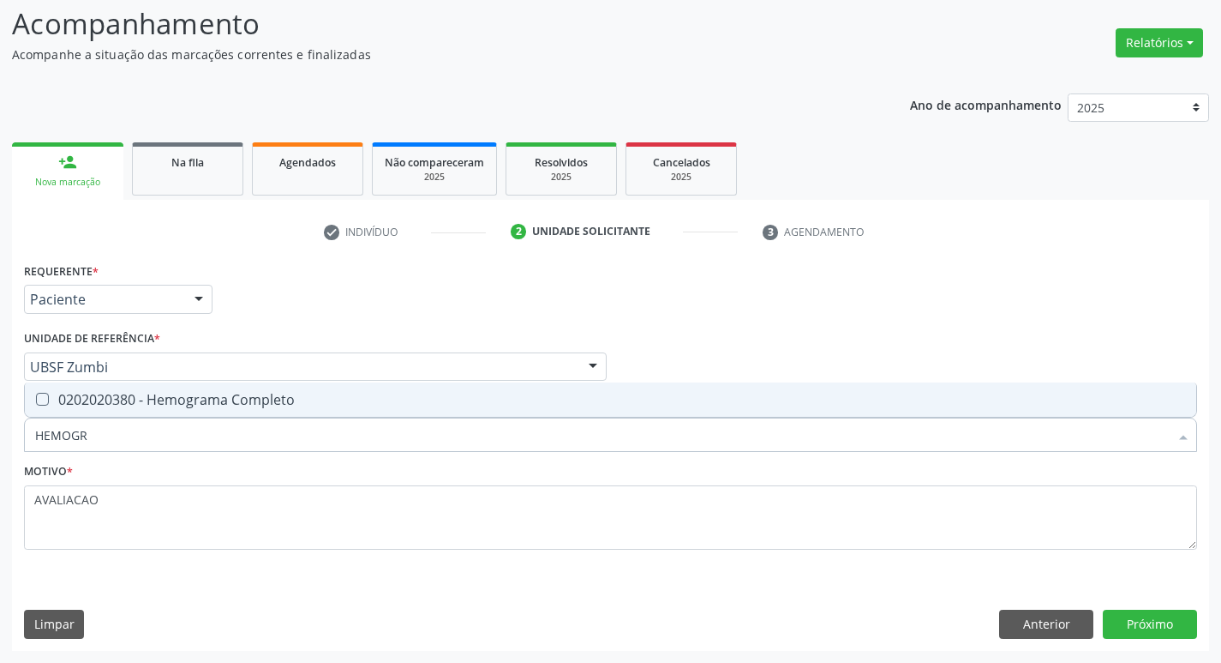
click at [263, 399] on div "0202020380 - Hemograma Completo" at bounding box center [610, 400] width 1151 height 14
checkbox Completo "true"
type input "HEMOG"
checkbox Completo "false"
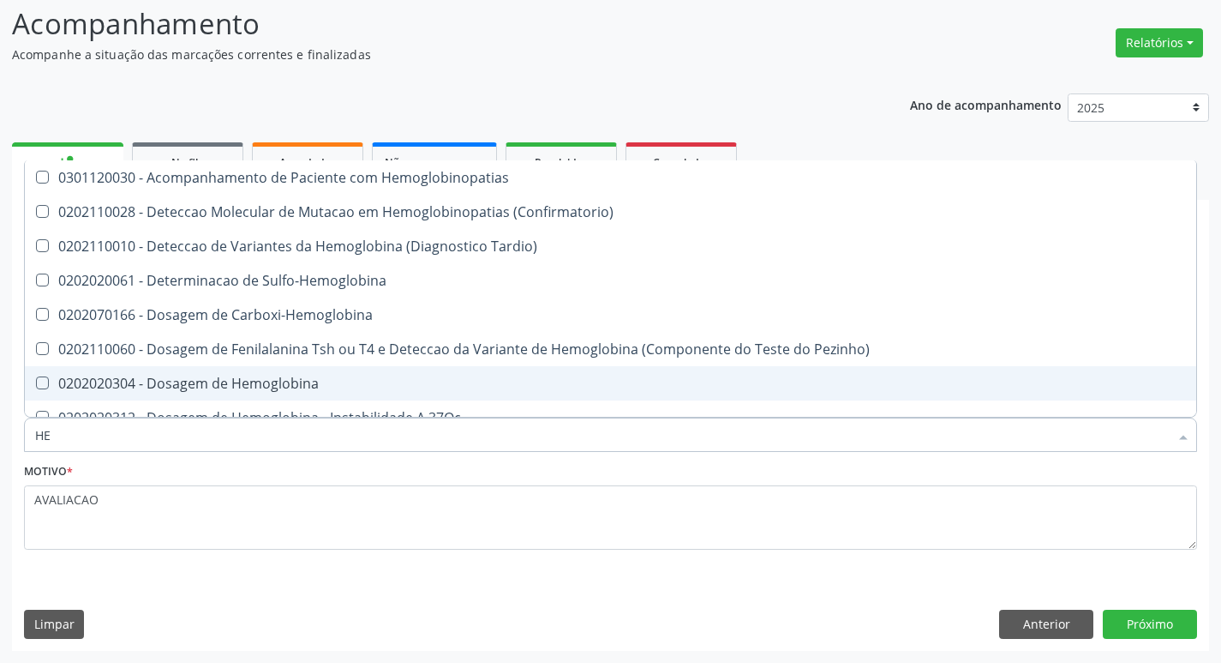
type input "H"
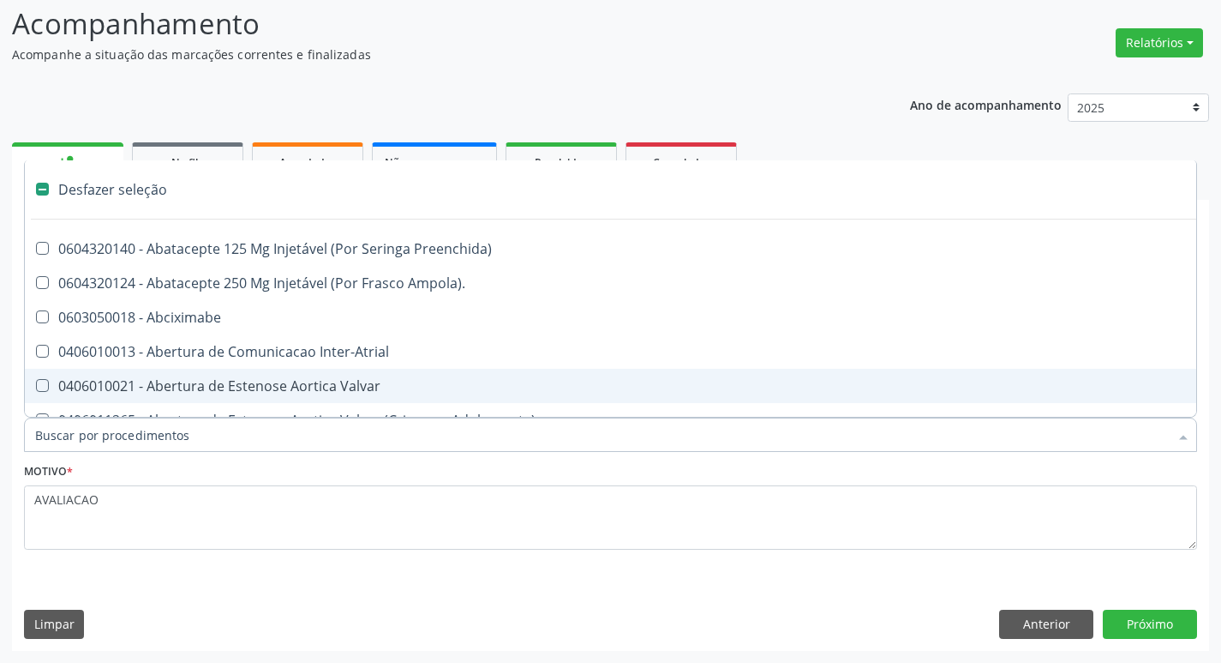
checkbox Dente\) "false"
checkbox Capsula\) "false"
type input "U"
checkbox Frasco-Ampola\) "true"
checkbox Urina "false"
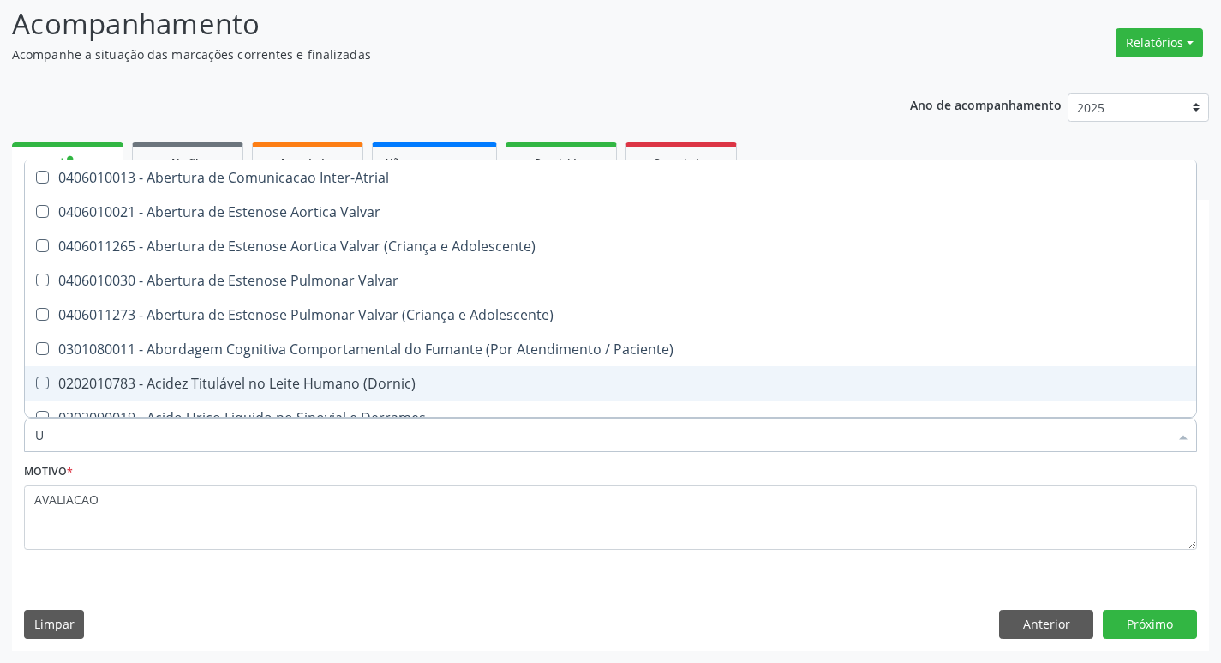
type input "UR"
checkbox Reabilitacao "true"
checkbox Urina "false"
type input "URE"
checkbox Reabilitacao "false"
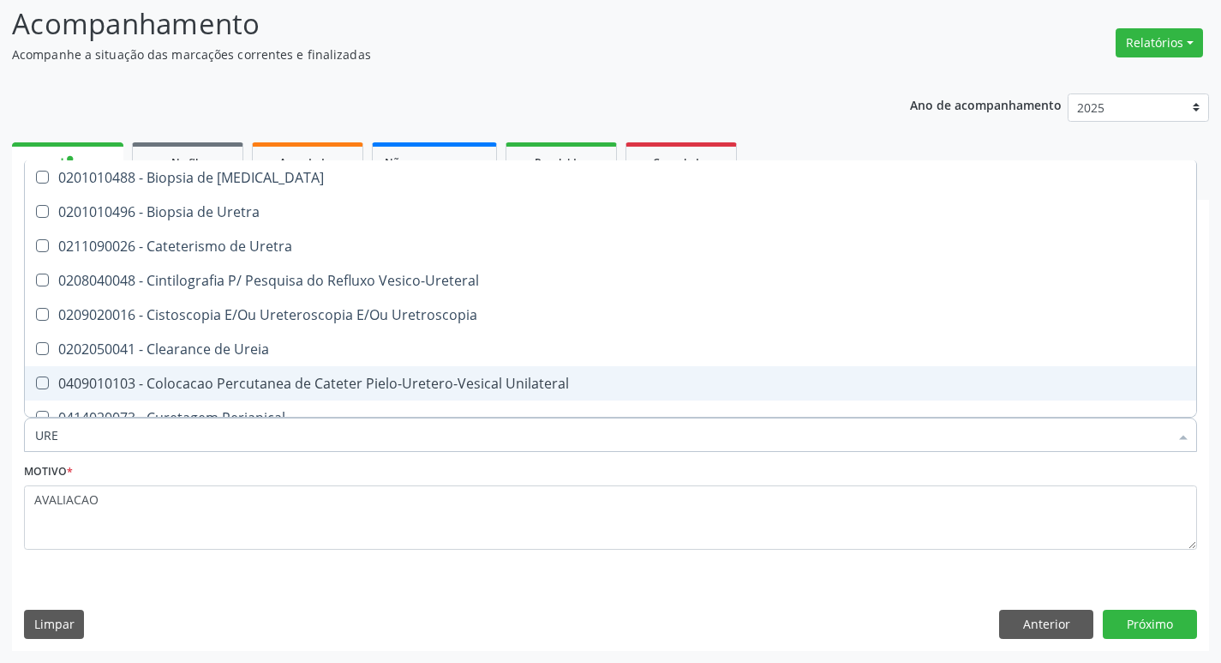
type input "UREI"
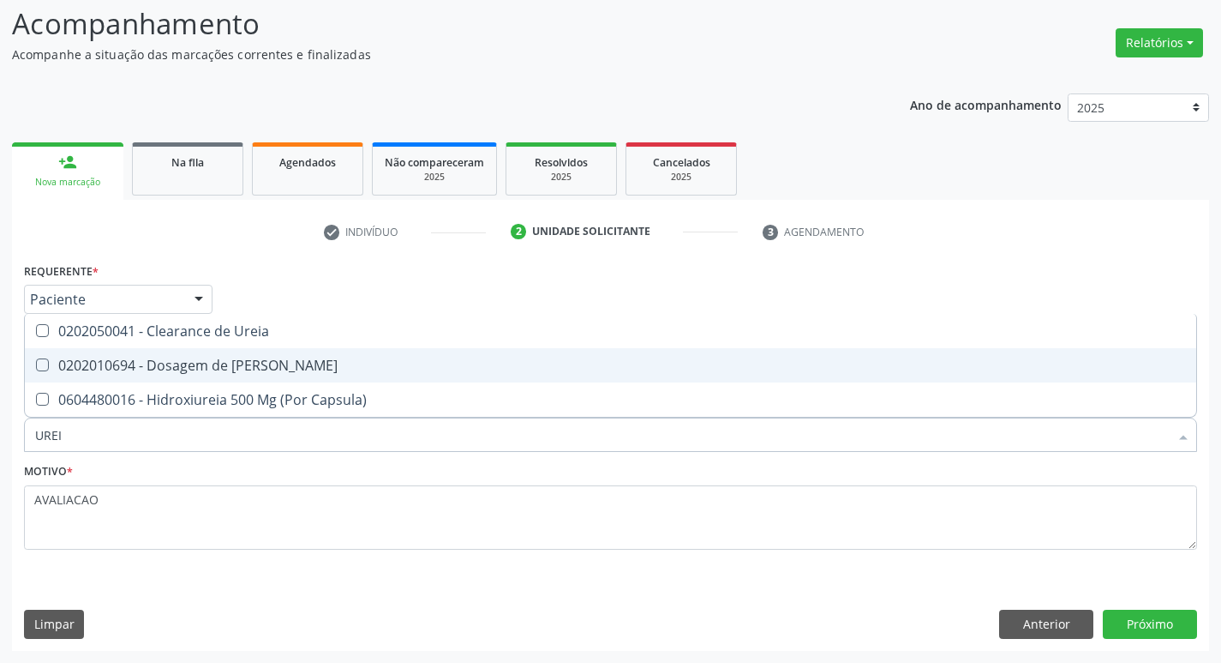
click at [236, 366] on div "0202010694 - Dosagem de [PERSON_NAME]" at bounding box center [610, 365] width 1151 height 14
checkbox Ureia "true"
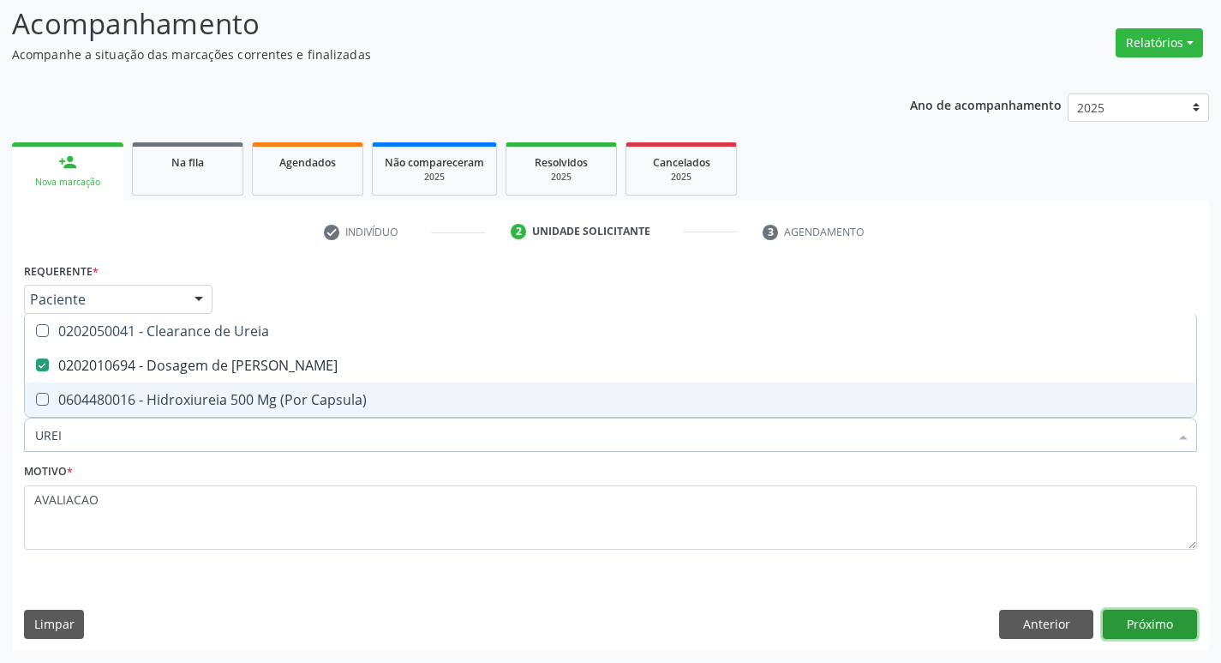
click at [1157, 627] on button "Próximo" at bounding box center [1150, 623] width 94 height 29
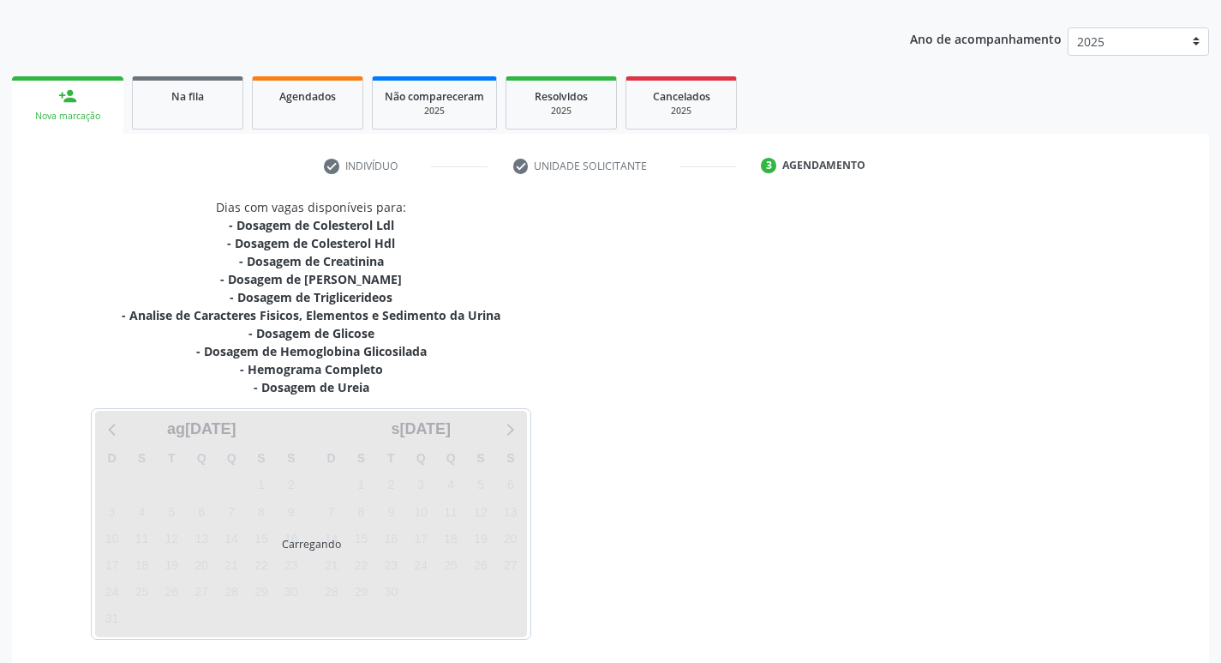
scroll to position [245, 0]
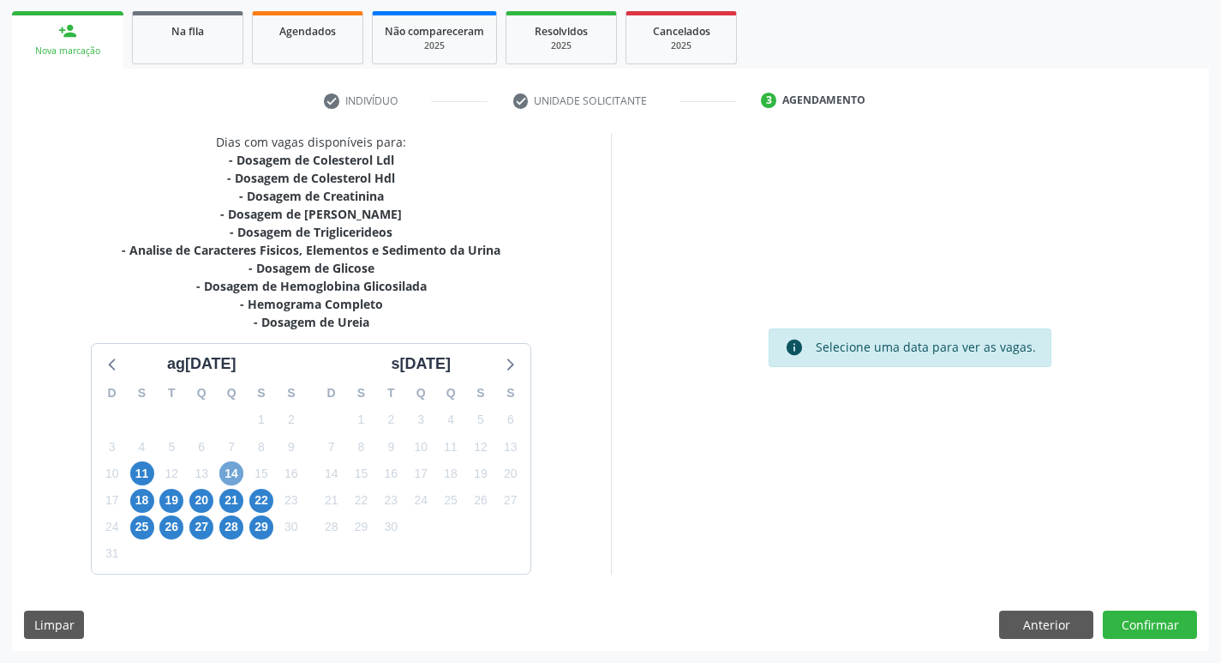
click at [225, 477] on span "14" at bounding box center [231, 473] width 24 height 24
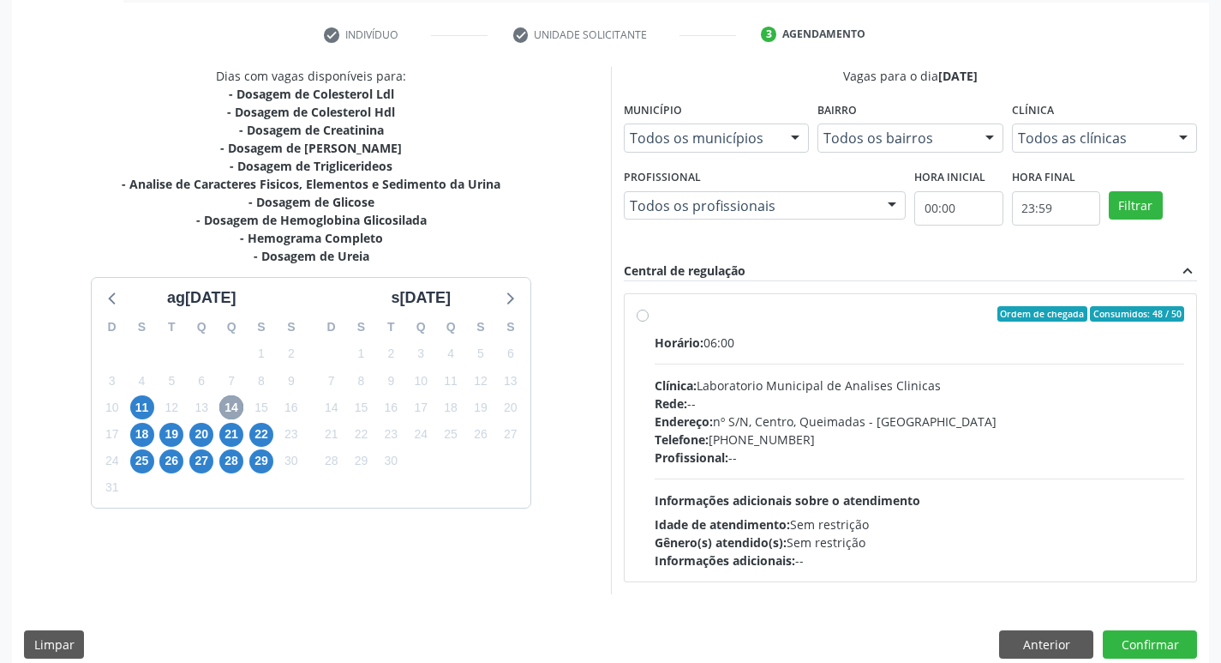
scroll to position [331, 0]
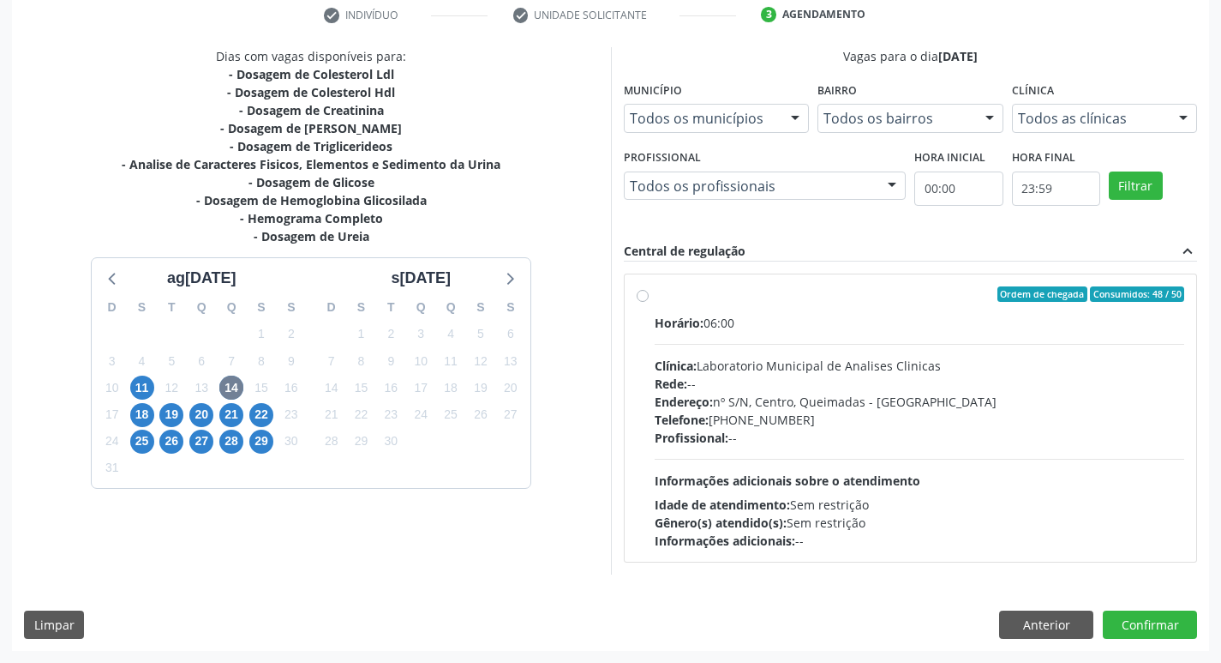
click at [760, 369] on div "Clínica: Laboratorio Municipal de Analises Clinicas" at bounding box center [920, 366] width 531 height 18
click at [649, 302] on input "Ordem de chegada Consumidos: 48 / 50 Horário: 06:00 Clínica: Laboratorio Munici…" at bounding box center [643, 293] width 12 height 15
radio input "true"
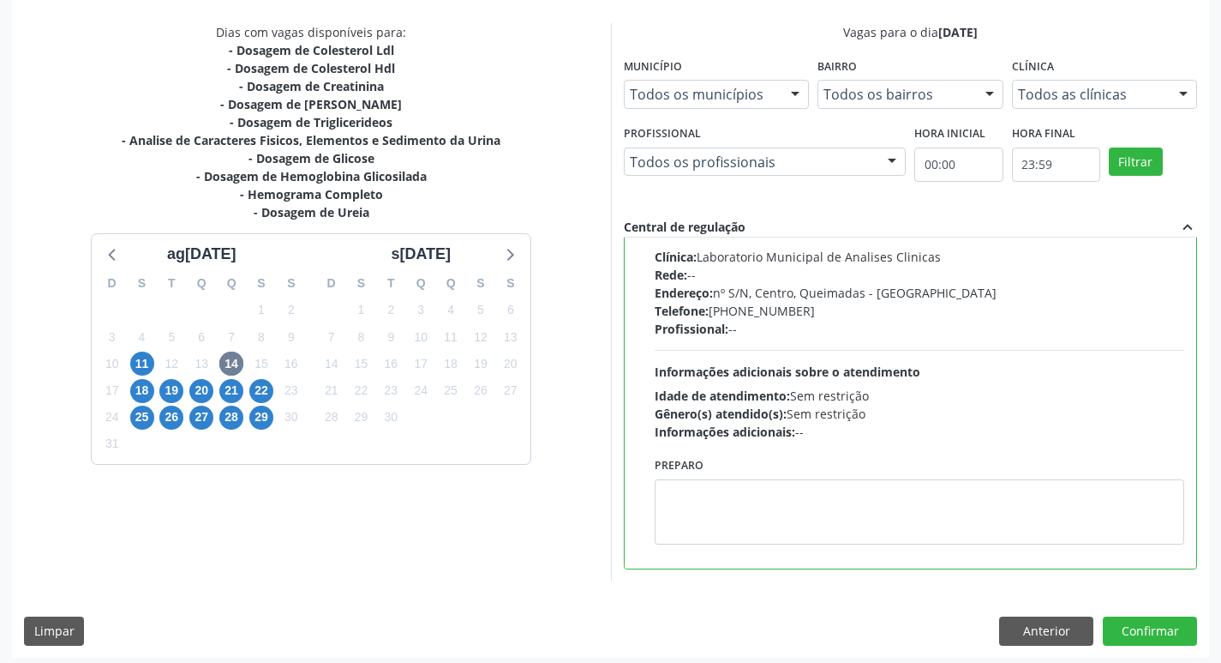
scroll to position [362, 0]
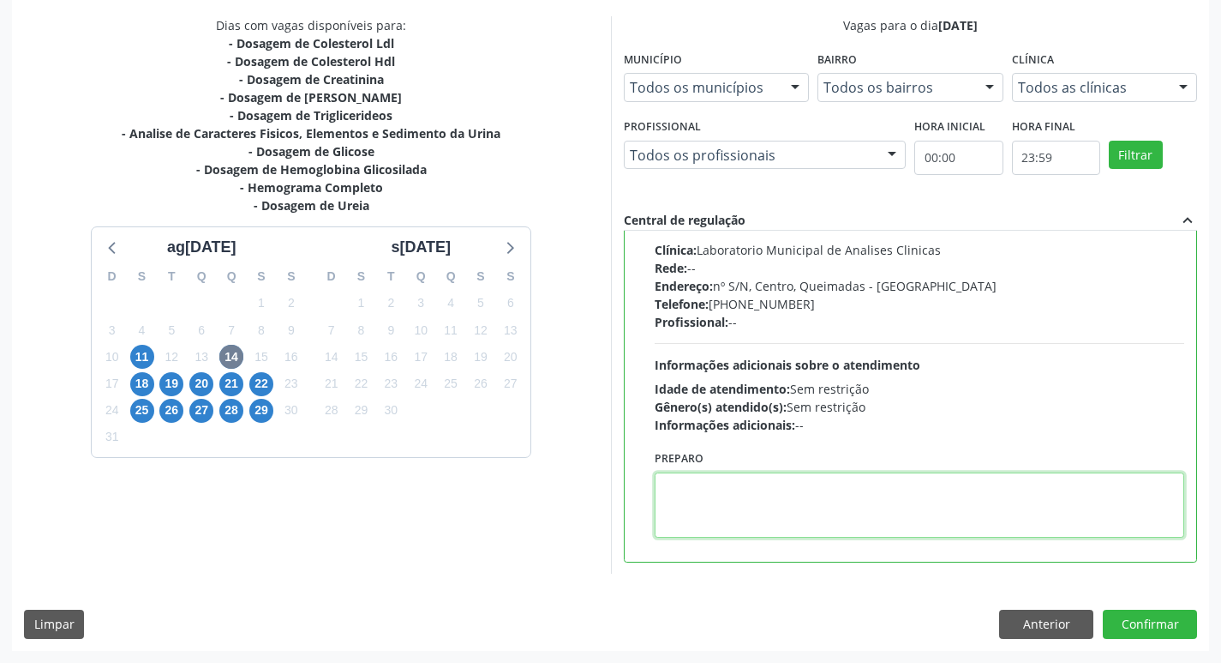
click at [756, 498] on textarea at bounding box center [920, 504] width 531 height 65
drag, startPoint x: 659, startPoint y: 487, endPoint x: 752, endPoint y: 497, distance: 93.1
click at [752, 497] on textarea "IR EM [GEOGRAPHIC_DATA]" at bounding box center [920, 504] width 531 height 65
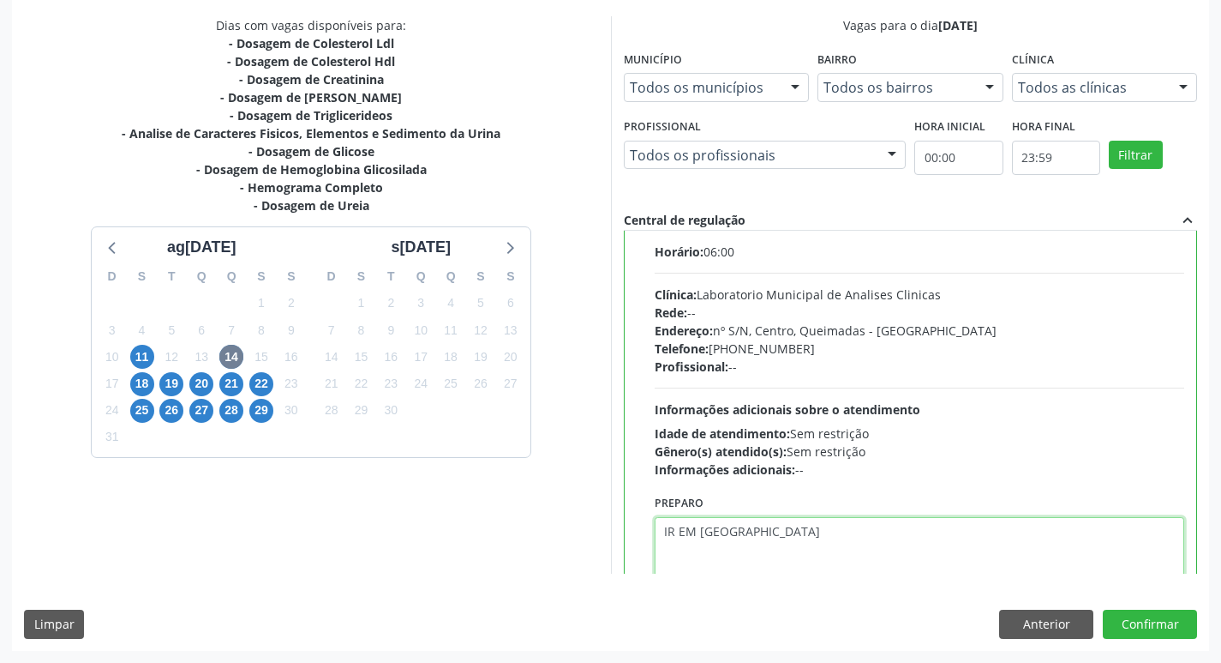
scroll to position [85, 0]
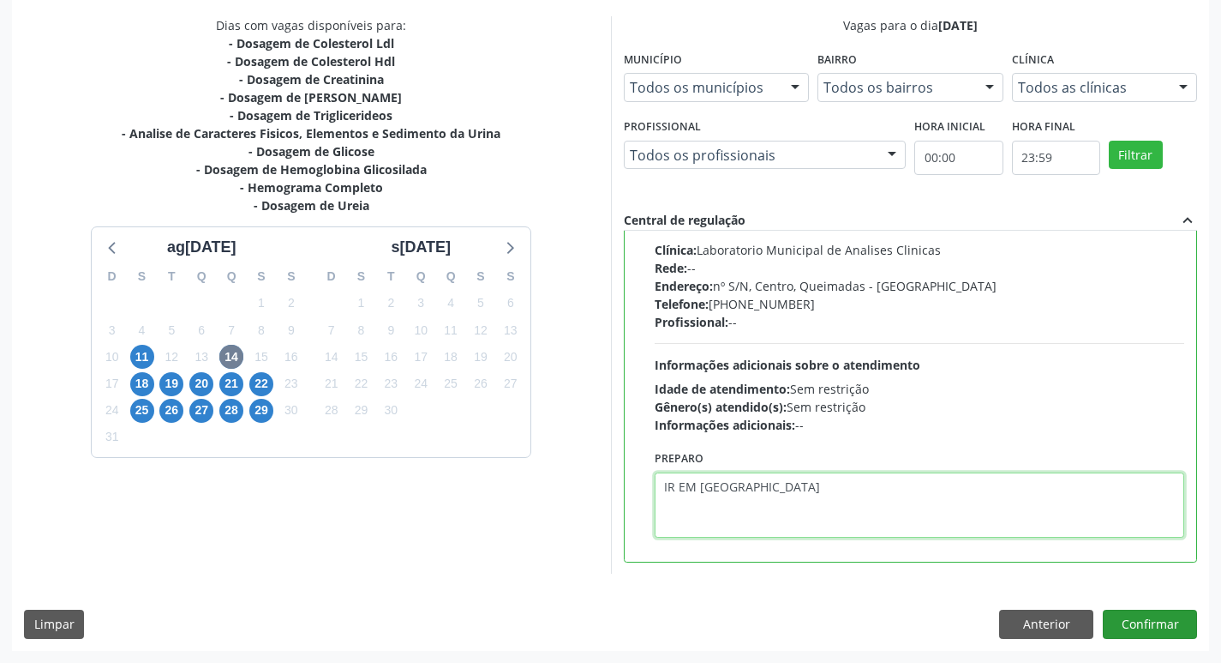
type textarea "IR EM [GEOGRAPHIC_DATA]"
click at [1150, 618] on button "Confirmar" at bounding box center [1150, 623] width 94 height 29
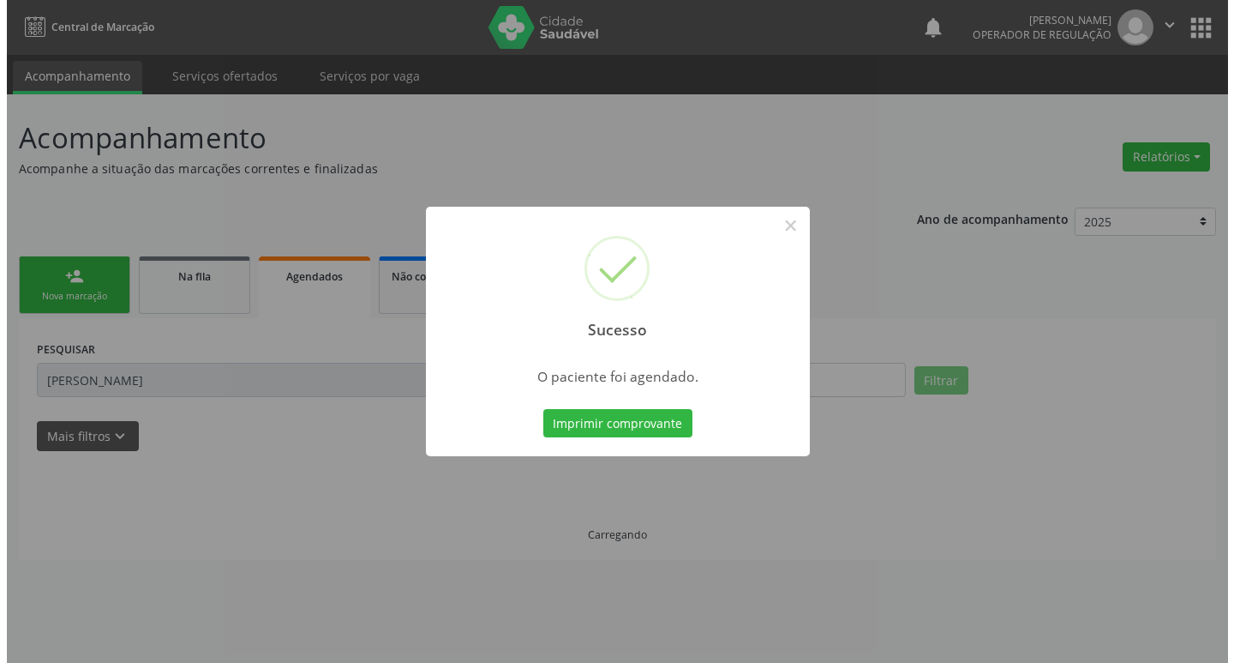
scroll to position [0, 0]
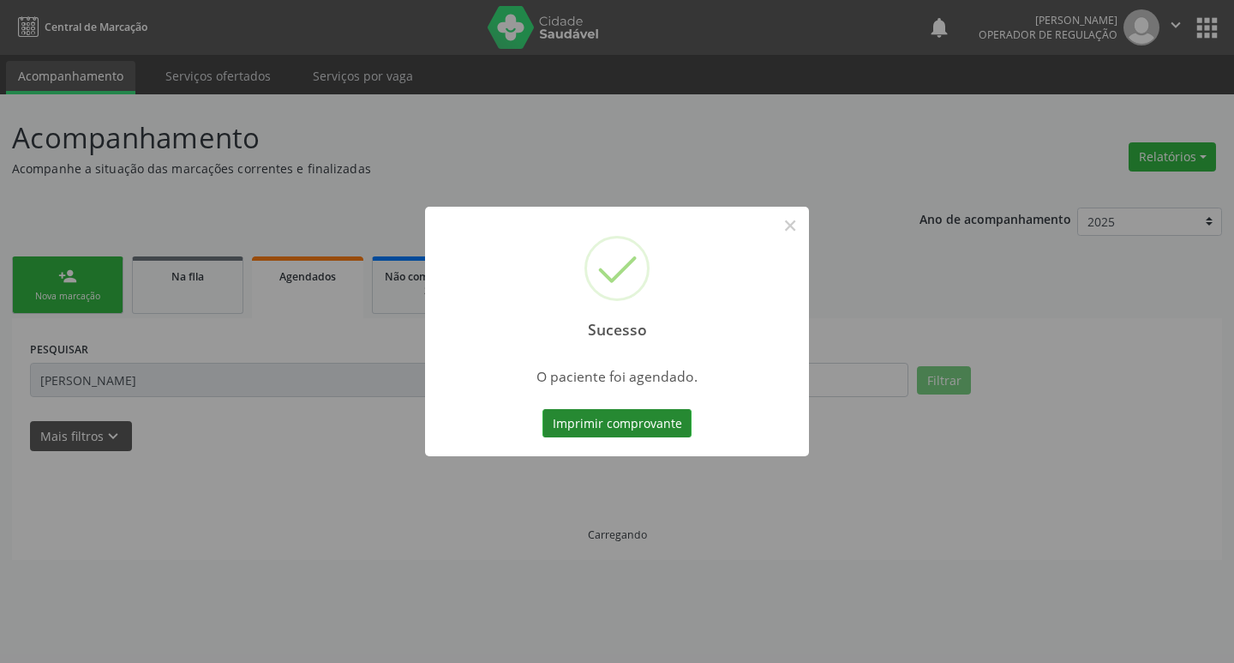
click at [646, 423] on button "Imprimir comprovante" at bounding box center [617, 423] width 149 height 29
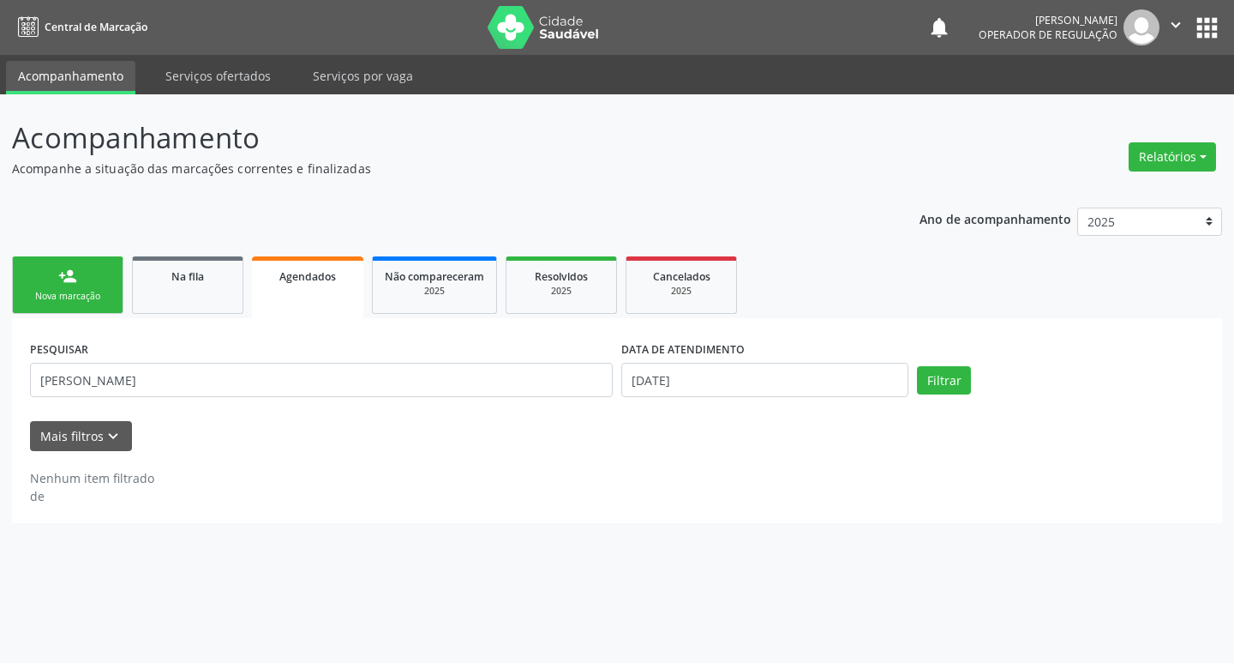
click at [93, 266] on link "person_add Nova marcação" at bounding box center [67, 284] width 111 height 57
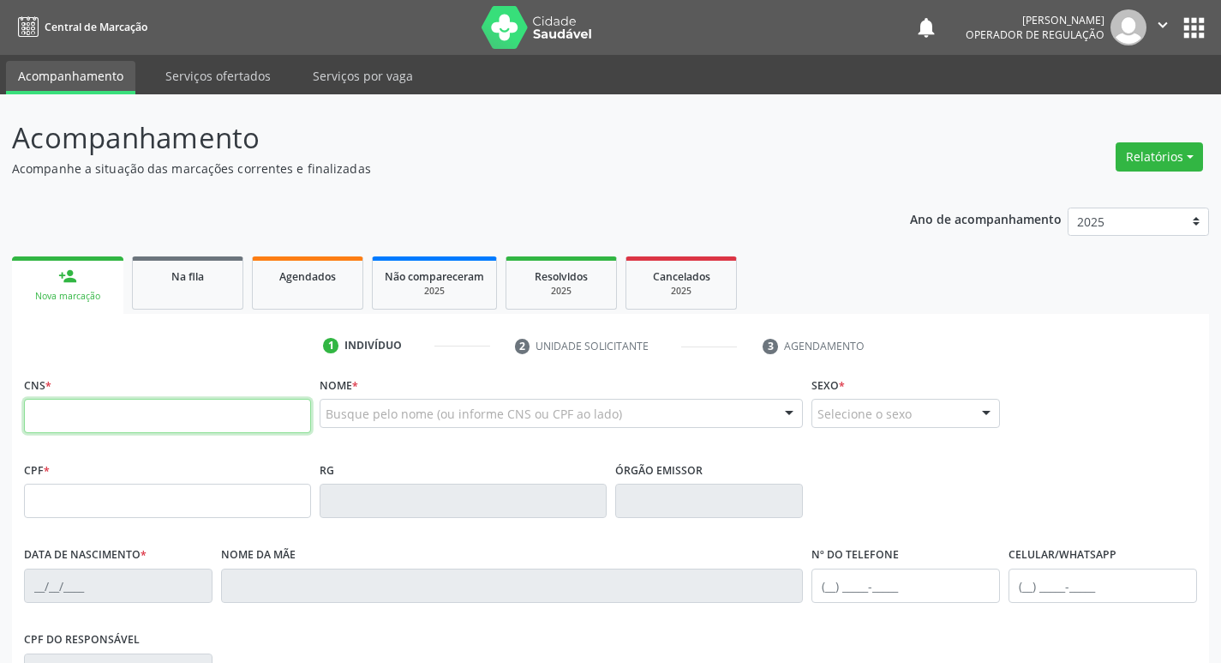
click at [119, 410] on input "text" at bounding box center [167, 416] width 287 height 34
type input "708 5043 0292 4174"
type input "008.966.437-00"
type input "02/09/1966"
type input "Rita Josefa Bonifácio"
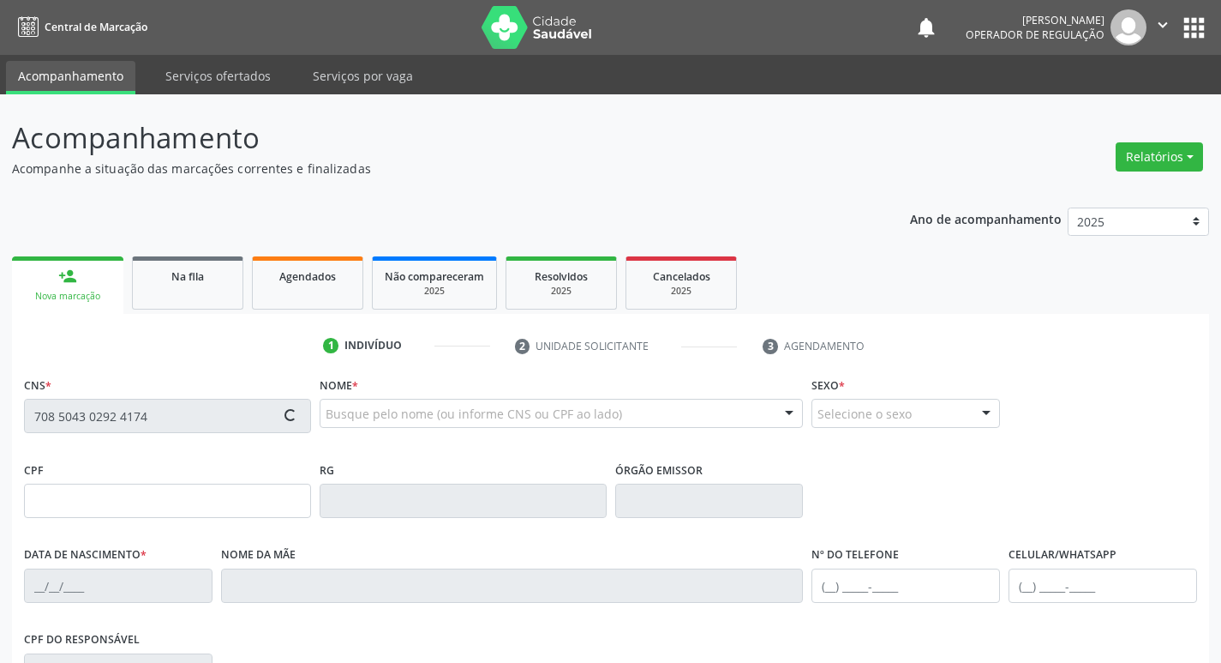
type input "(83) 99313-3903"
type input "624"
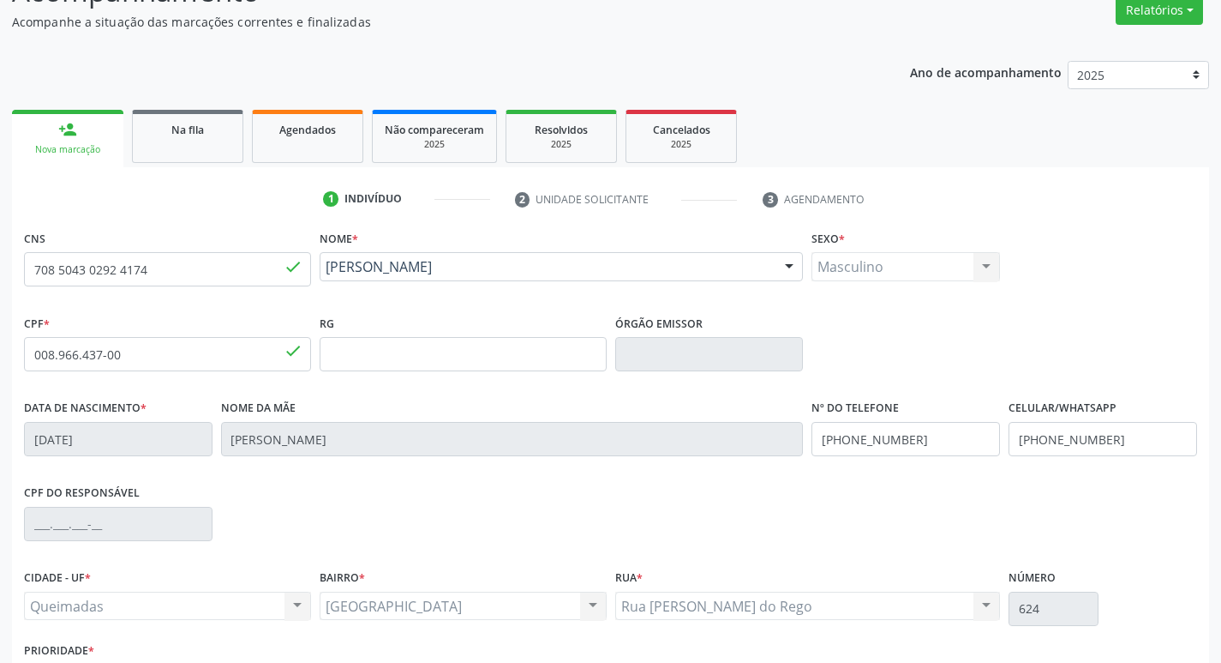
scroll to position [267, 0]
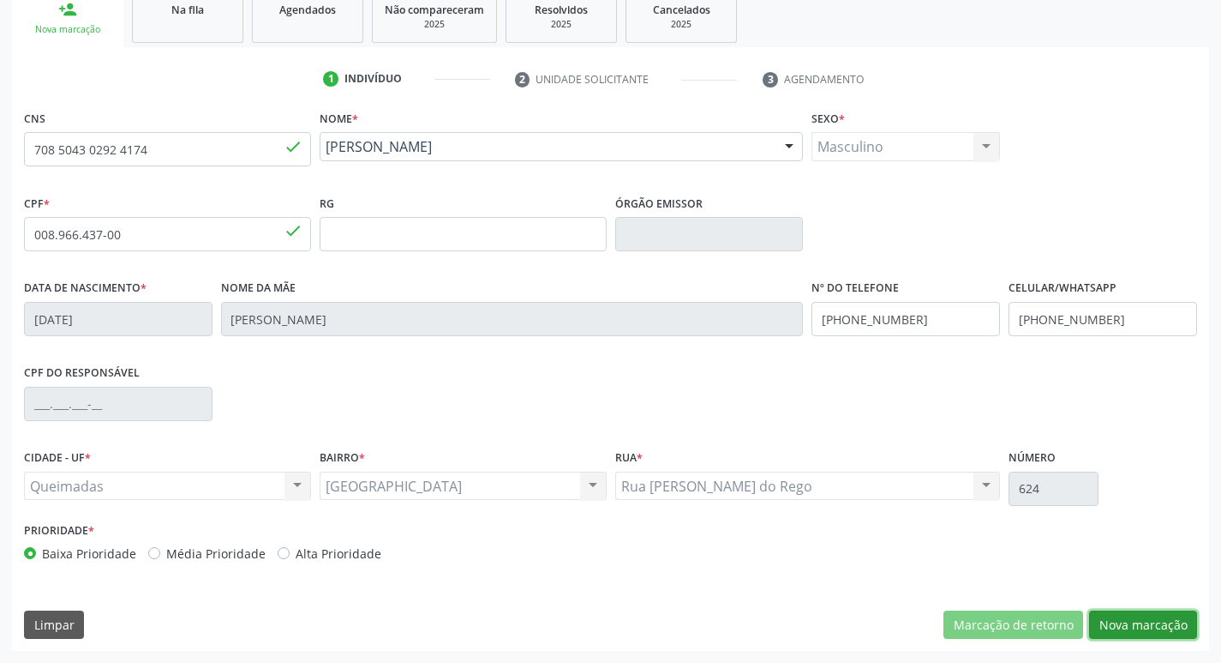
click at [1114, 622] on button "Nova marcação" at bounding box center [1143, 624] width 108 height 29
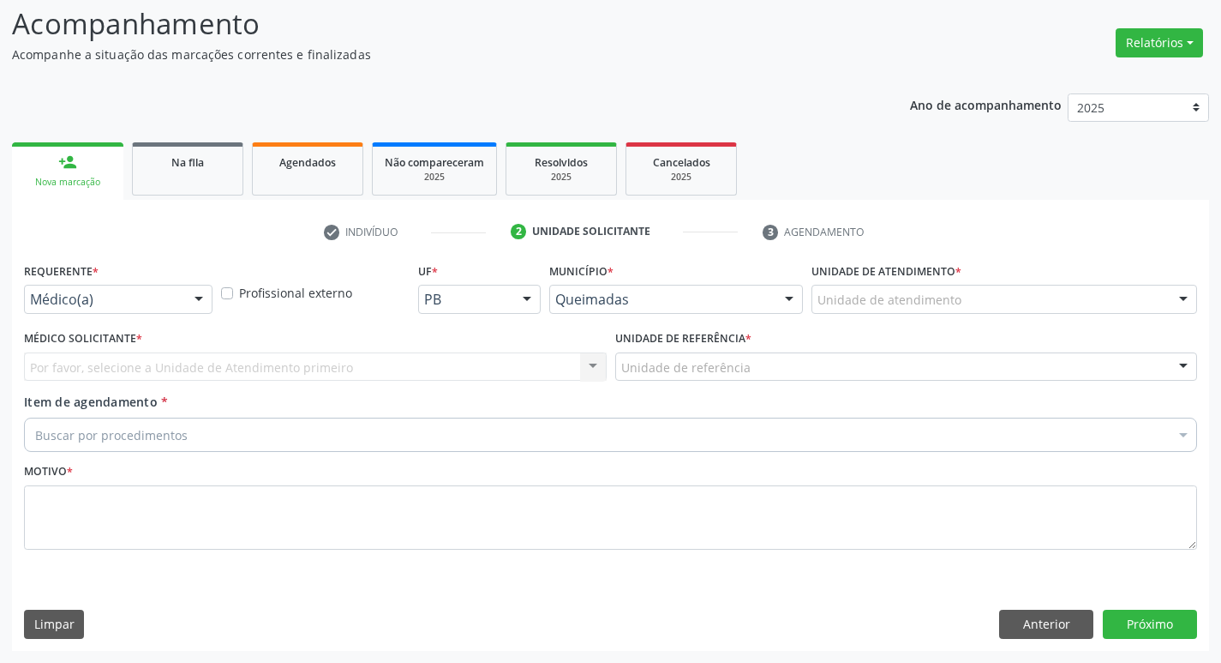
scroll to position [114, 0]
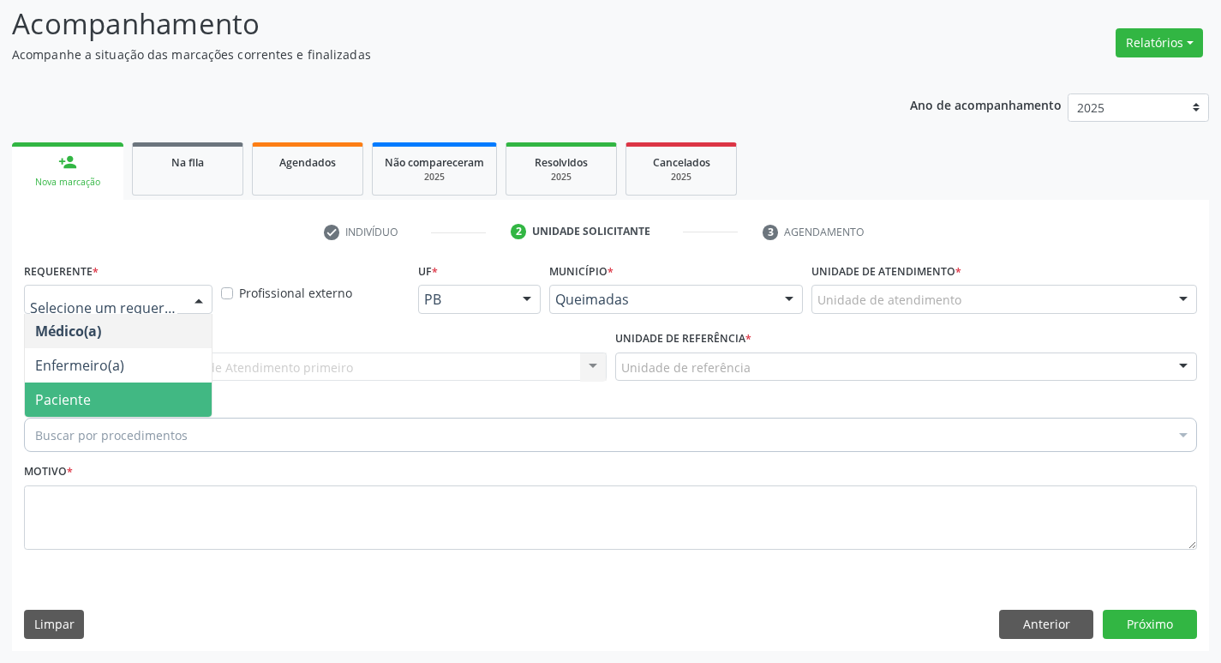
click at [104, 391] on span "Paciente" at bounding box center [118, 399] width 187 height 34
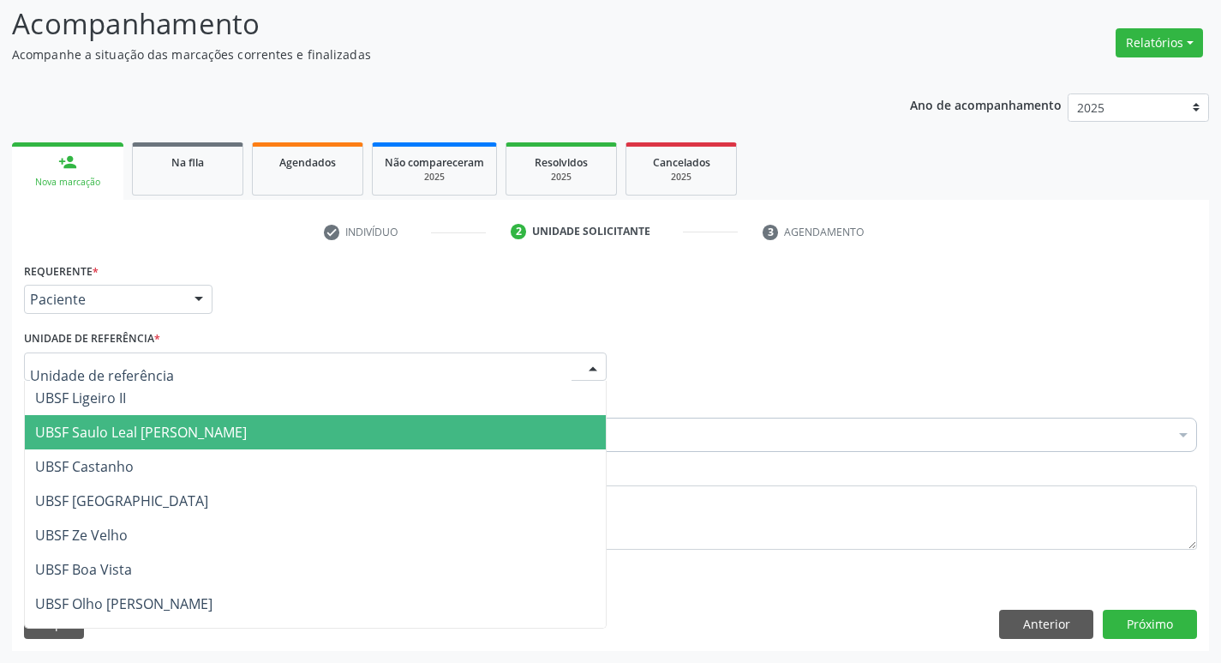
click at [119, 426] on span "UBSF Saulo Leal [PERSON_NAME]" at bounding box center [141, 432] width 212 height 19
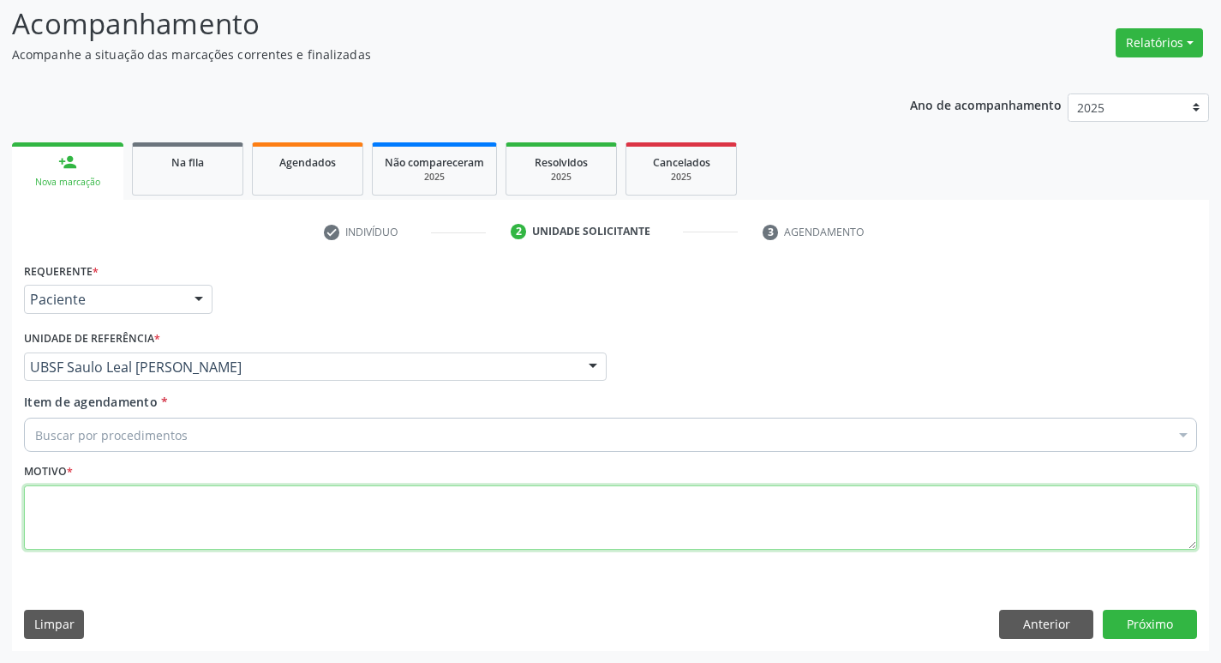
click at [112, 502] on textarea at bounding box center [610, 517] width 1173 height 65
type textarea "AVALIACAO"
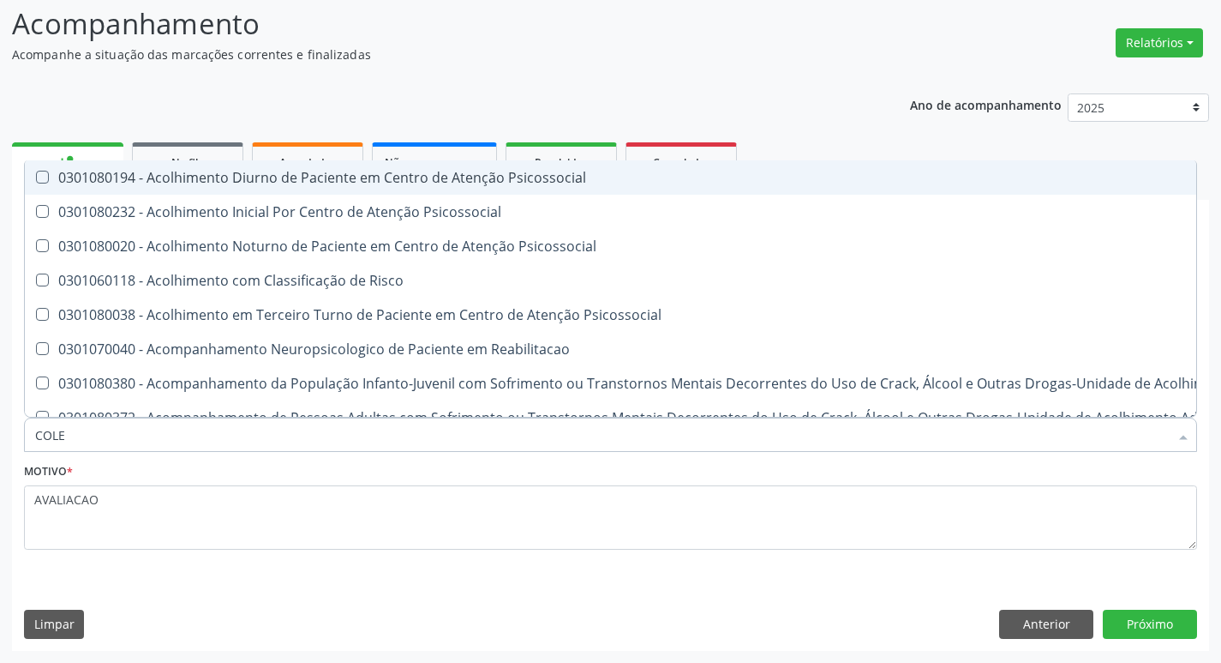
type input "COLES"
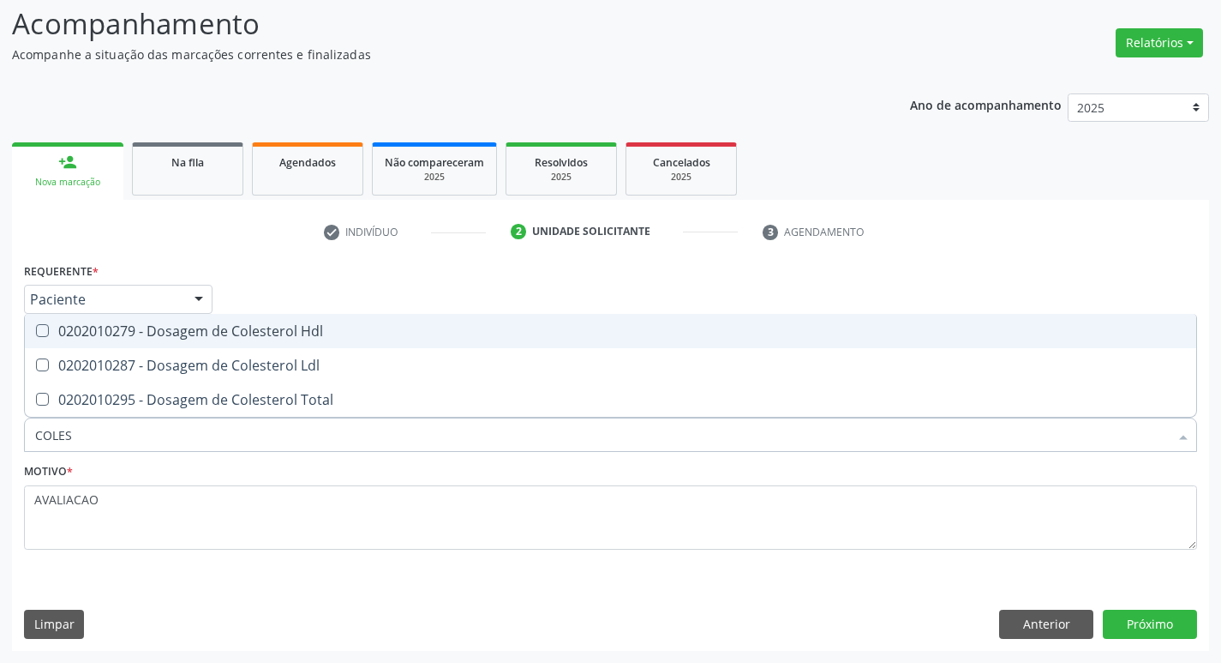
click at [130, 338] on div "0202010279 - Dosagem de Colesterol Hdl" at bounding box center [610, 331] width 1151 height 14
checkbox Hdl "true"
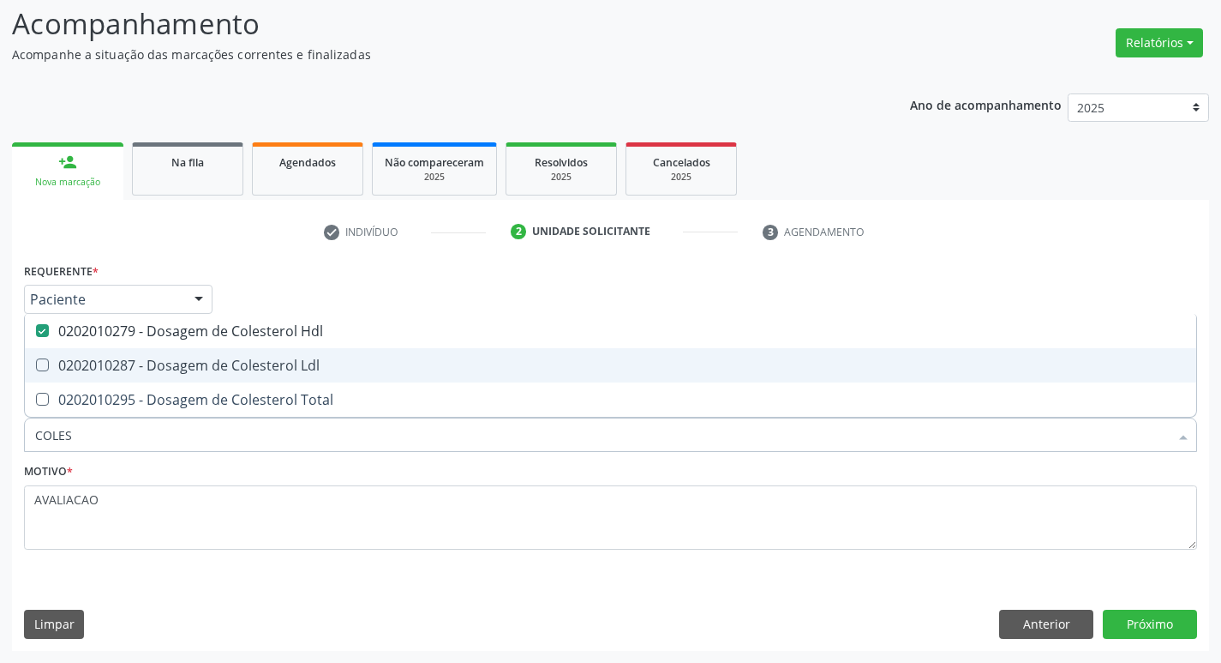
click at [137, 358] on div "0202010287 - Dosagem de Colesterol Ldl" at bounding box center [610, 365] width 1151 height 14
checkbox Ldl "true"
type input "COLE"
checkbox Hdl "false"
checkbox Ldl "false"
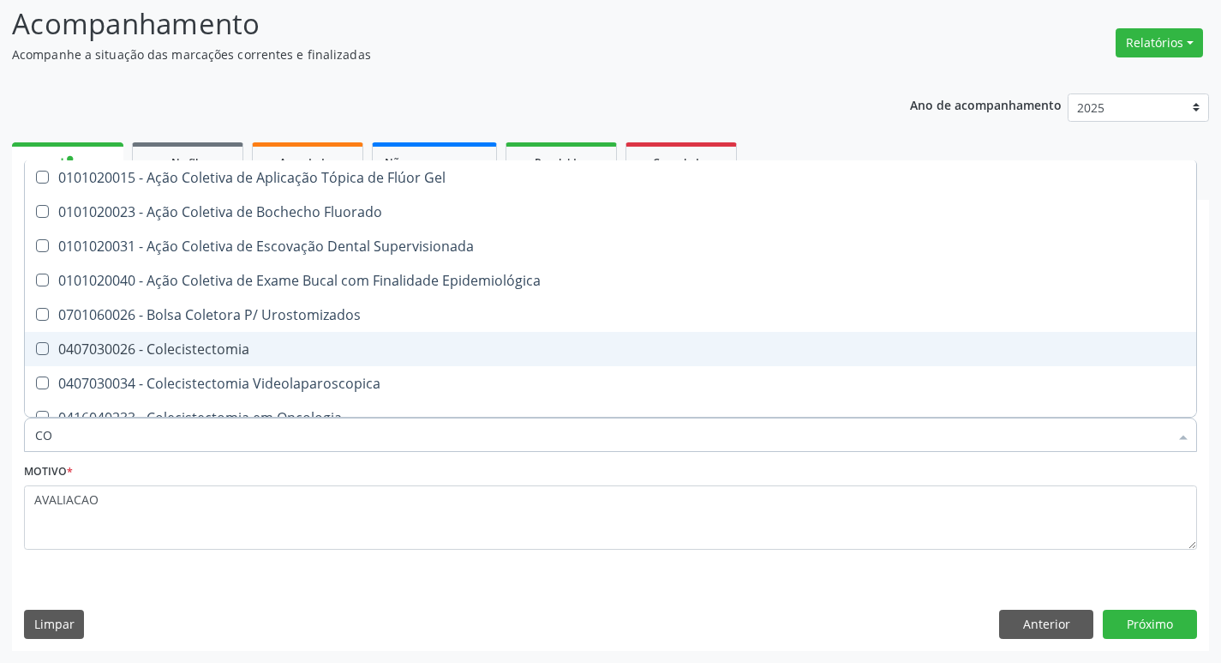
type input "C"
checkbox Hdl "false"
checkbox Ldl "false"
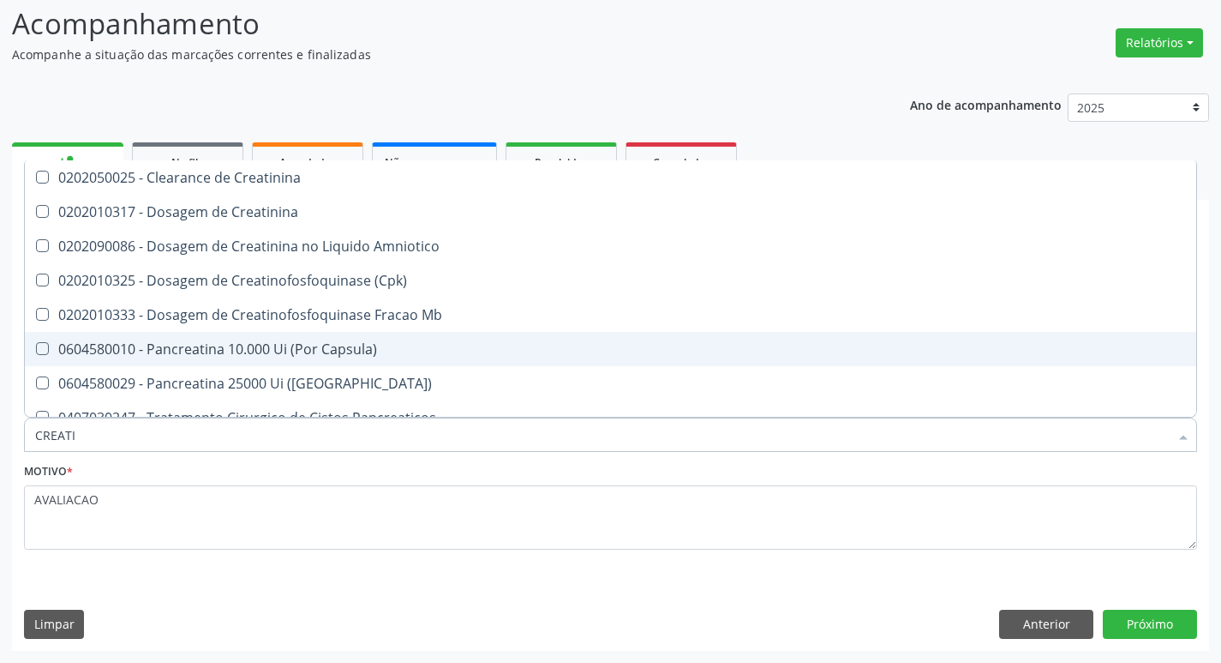
type input "CREATIN"
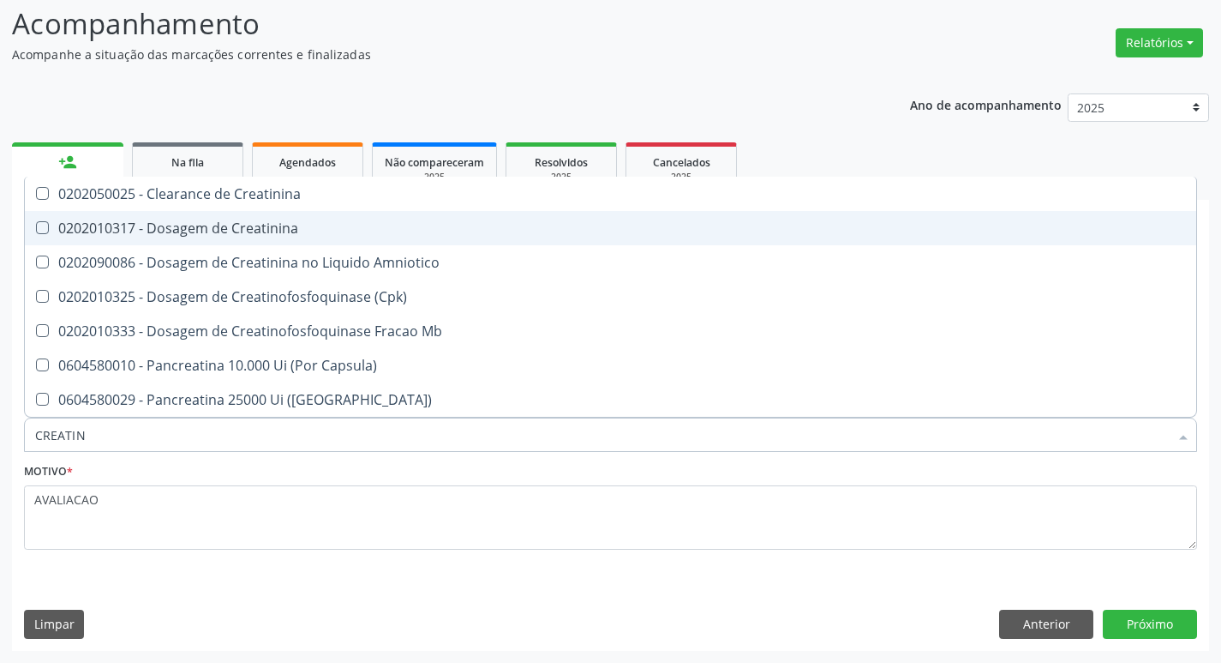
click at [144, 221] on div "0202010317 - Dosagem de Creatinina" at bounding box center [610, 228] width 1151 height 14
checkbox Creatinina "true"
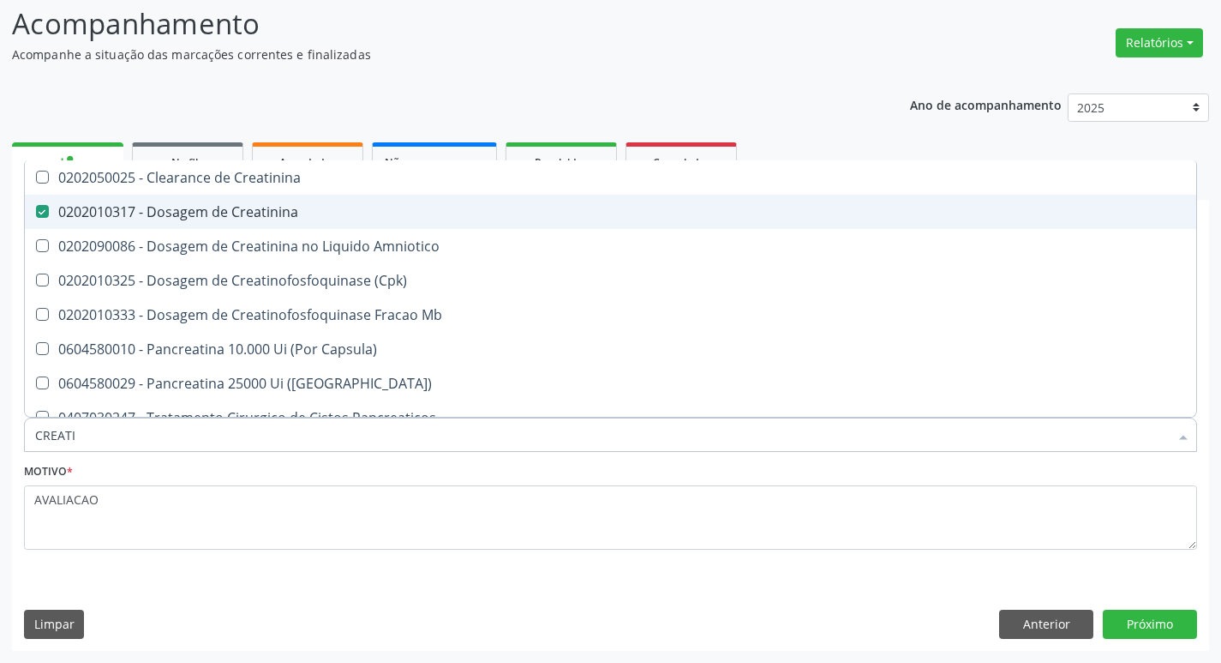
type input "CREAT"
checkbox Creatinina "false"
checkbox Amniotico "true"
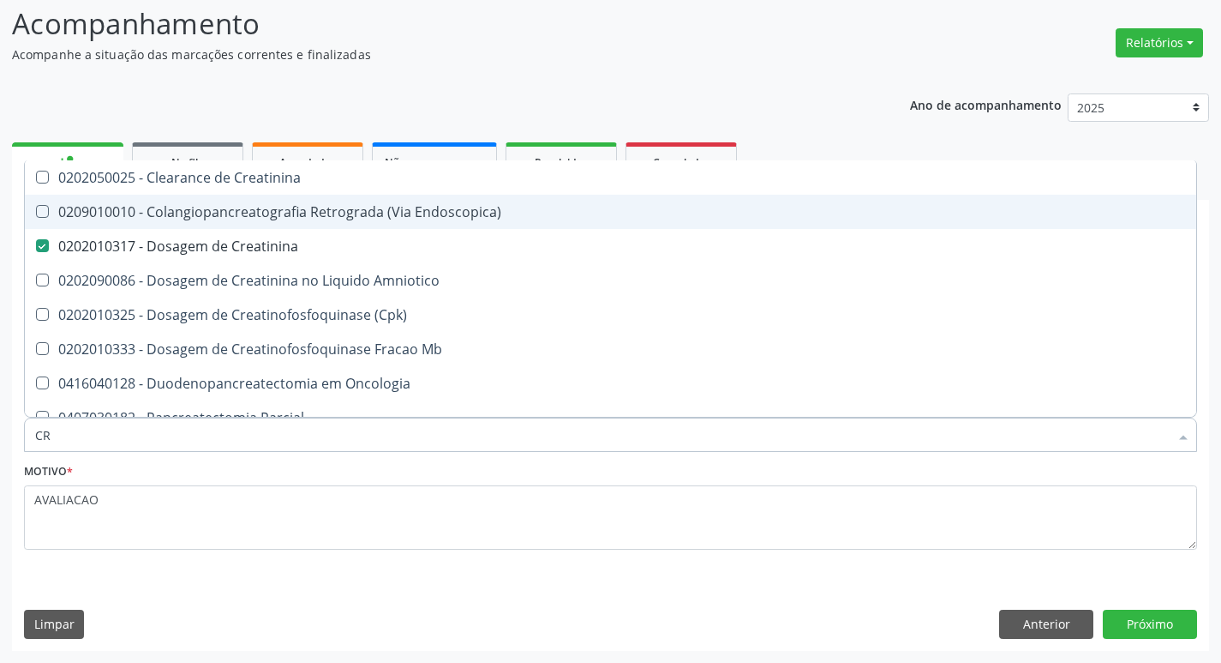
type input "C"
checkbox Creatinina "false"
checkbox \(Cpk\) "false"
checkbox Oncologia "false"
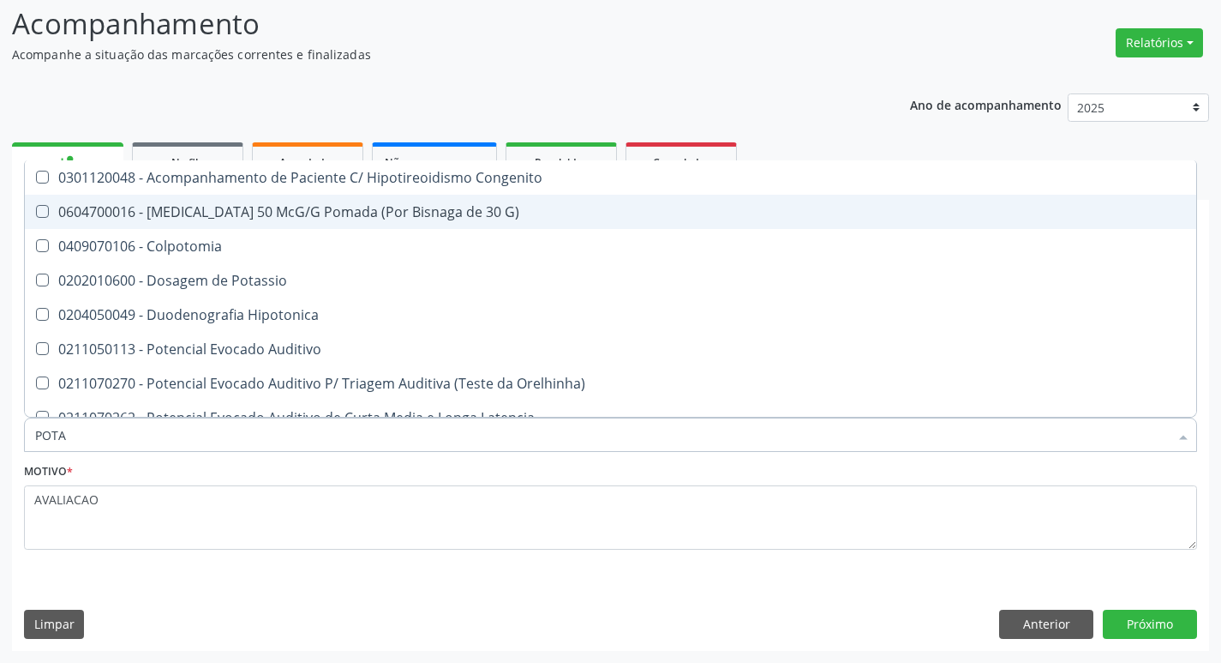
type input "POTAS"
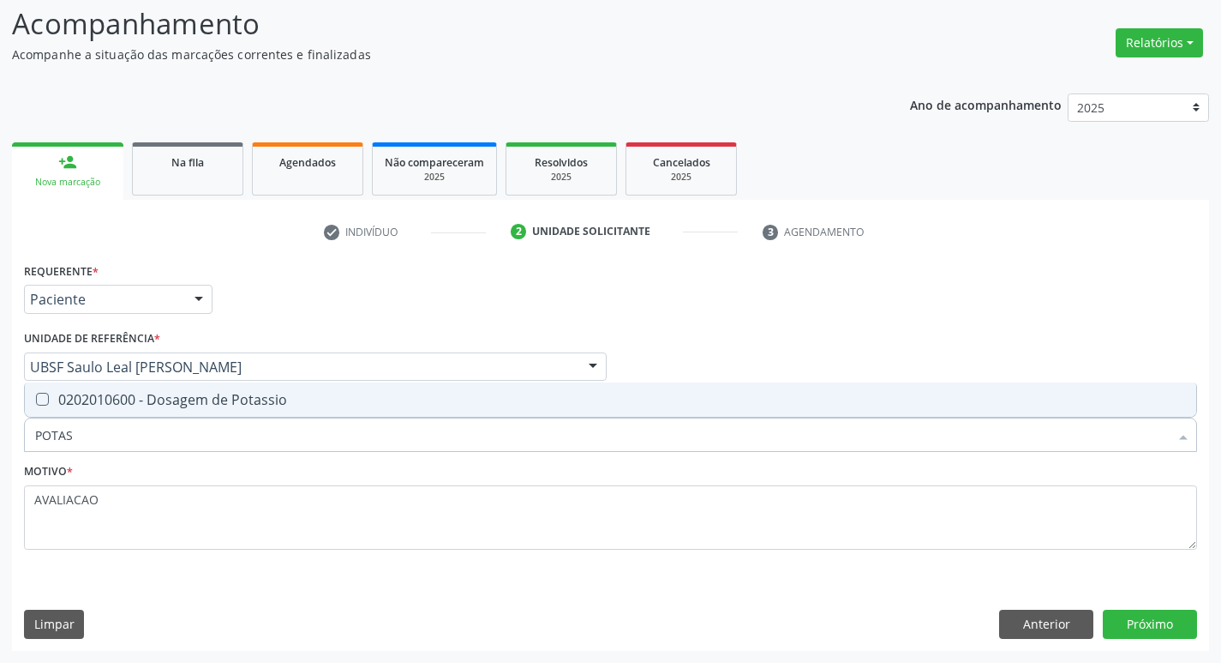
click at [171, 393] on div "0202010600 - Dosagem de Potassio" at bounding box center [610, 400] width 1151 height 14
checkbox Potassio "true"
type input "P"
checkbox Potassio "false"
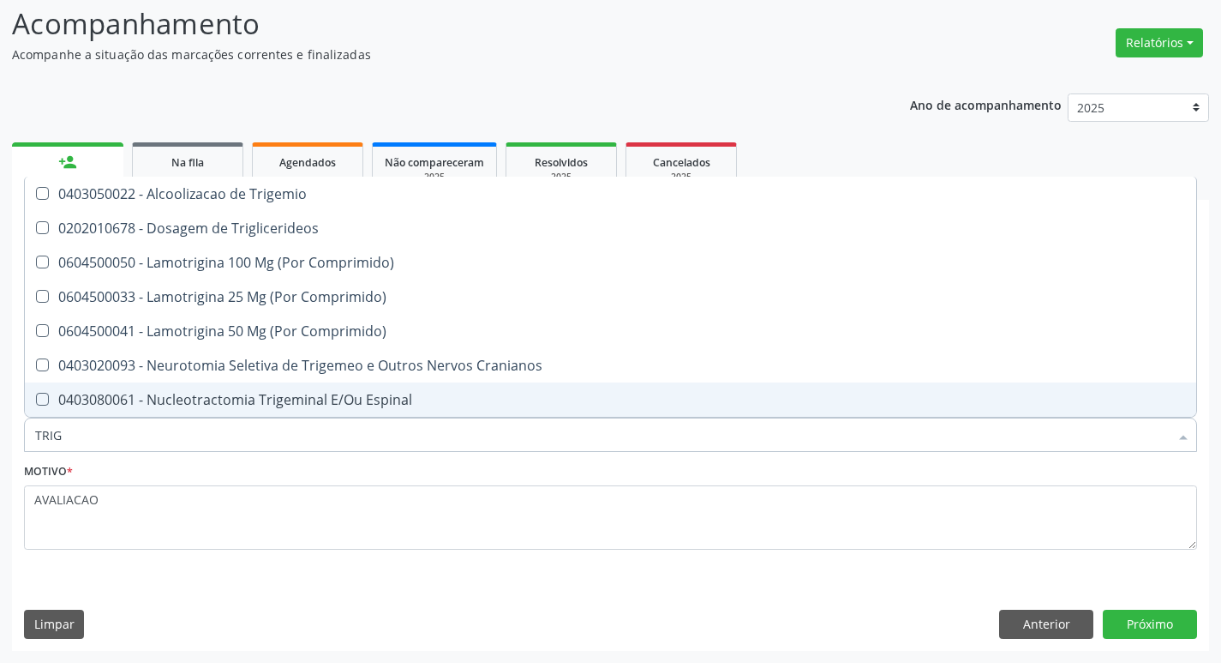
type input "TRIGL"
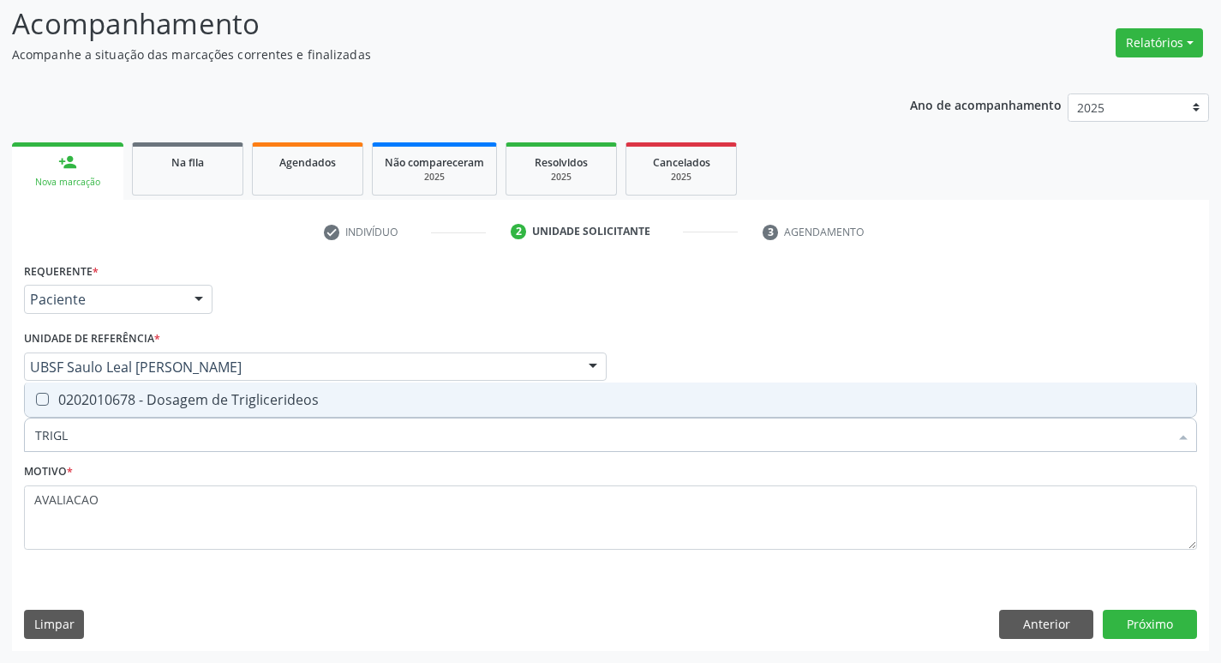
click at [184, 387] on span "0202010678 - Dosagem de Triglicerideos" at bounding box center [611, 399] width 1172 height 34
checkbox Triglicerideos "true"
type input "TRIG"
checkbox Triglicerideos "false"
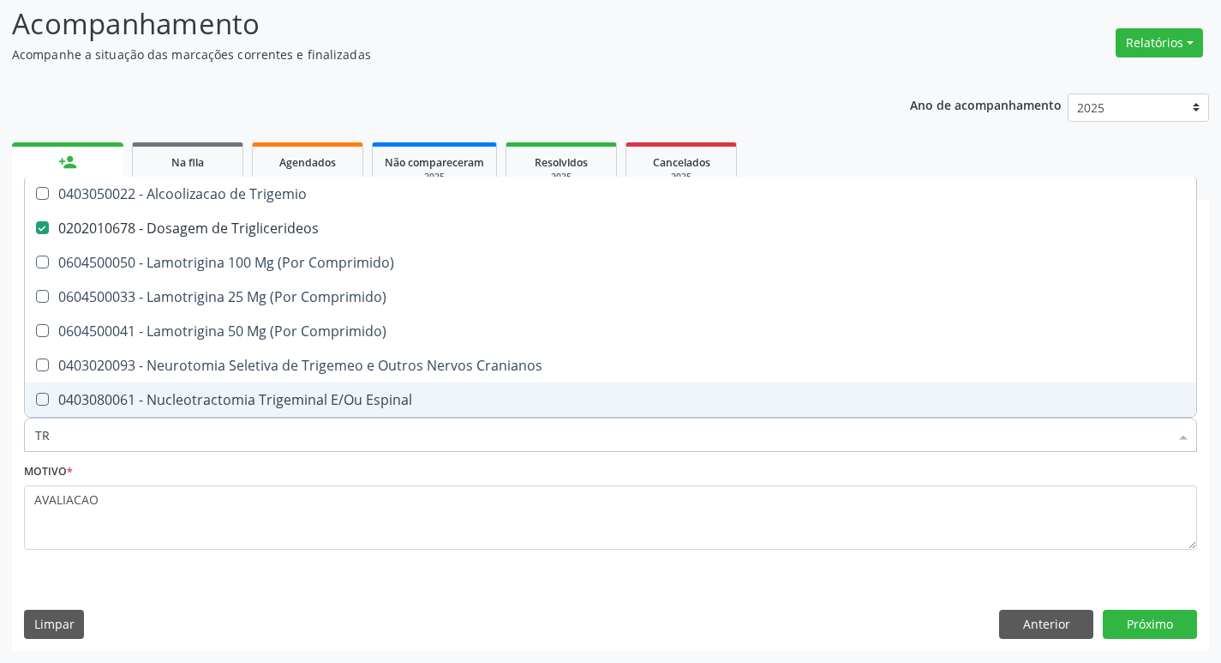
type input "T"
checkbox Triglicerideos "false"
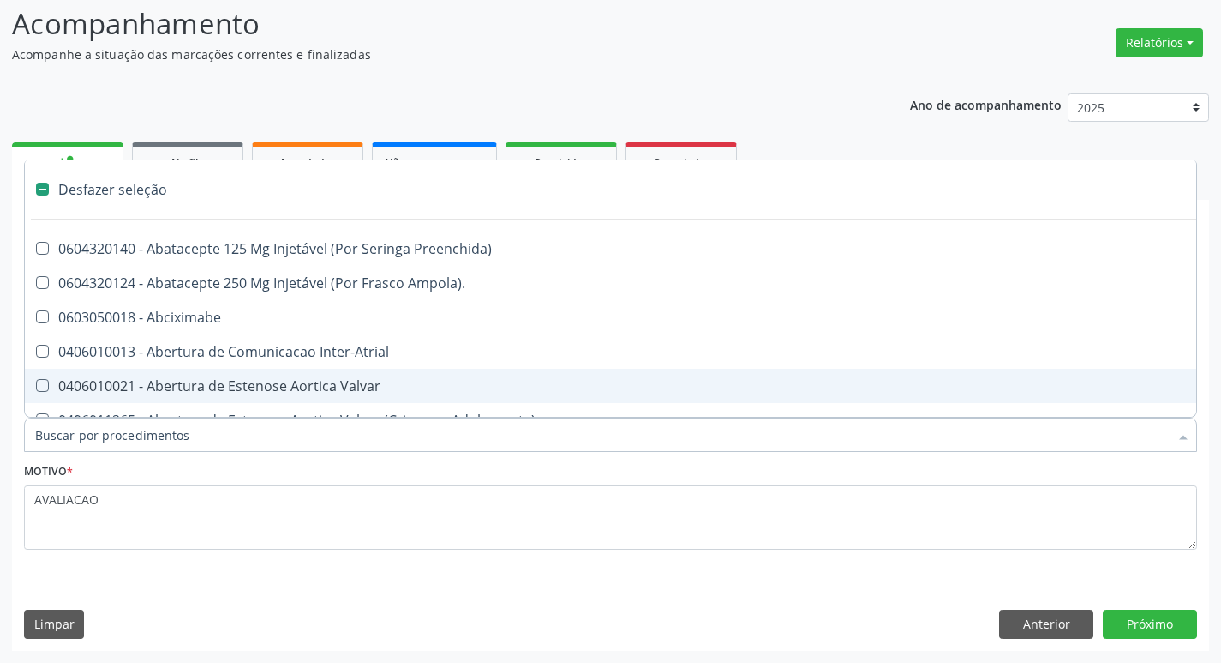
type input "2"
checkbox Monopolar "true"
checkbox Quadril "true"
checkbox Biologica "true"
checkbox Conica "true"
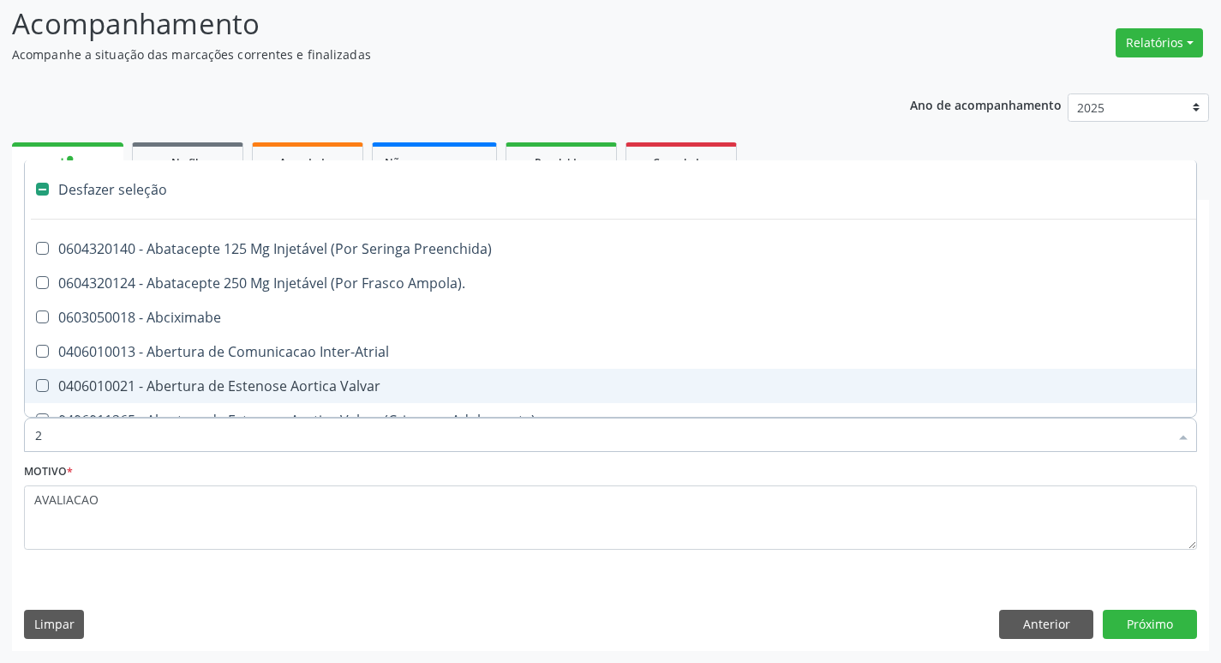
checkbox Aorto-Cavitarias "true"
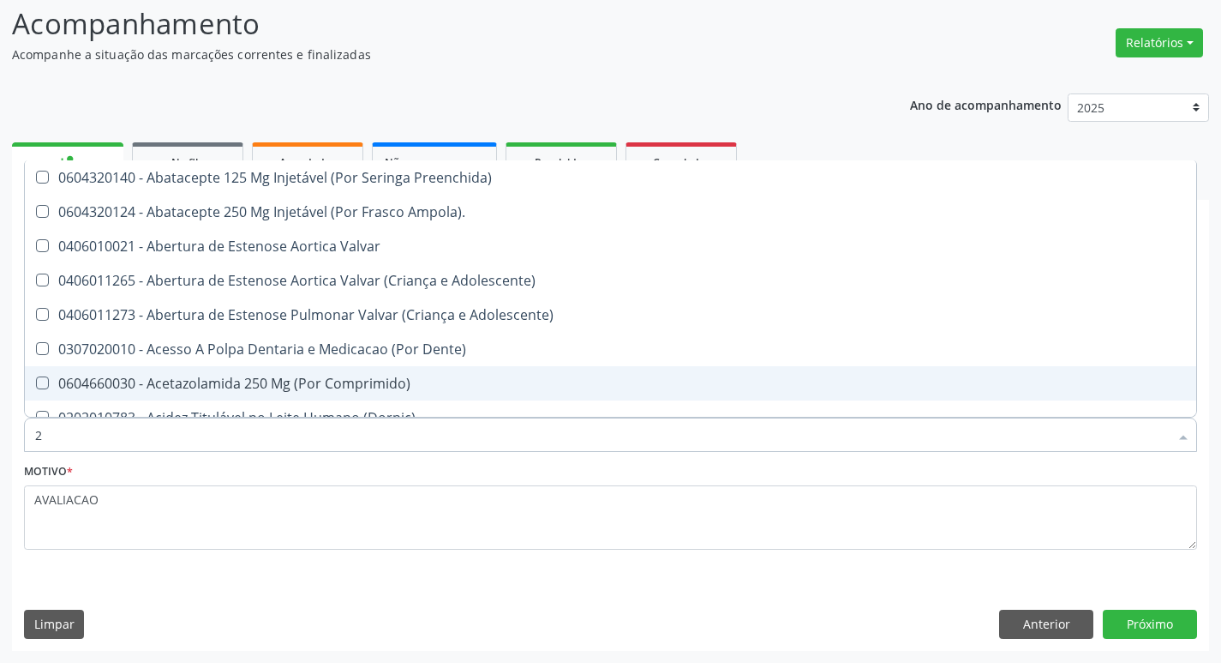
type input "20205001"
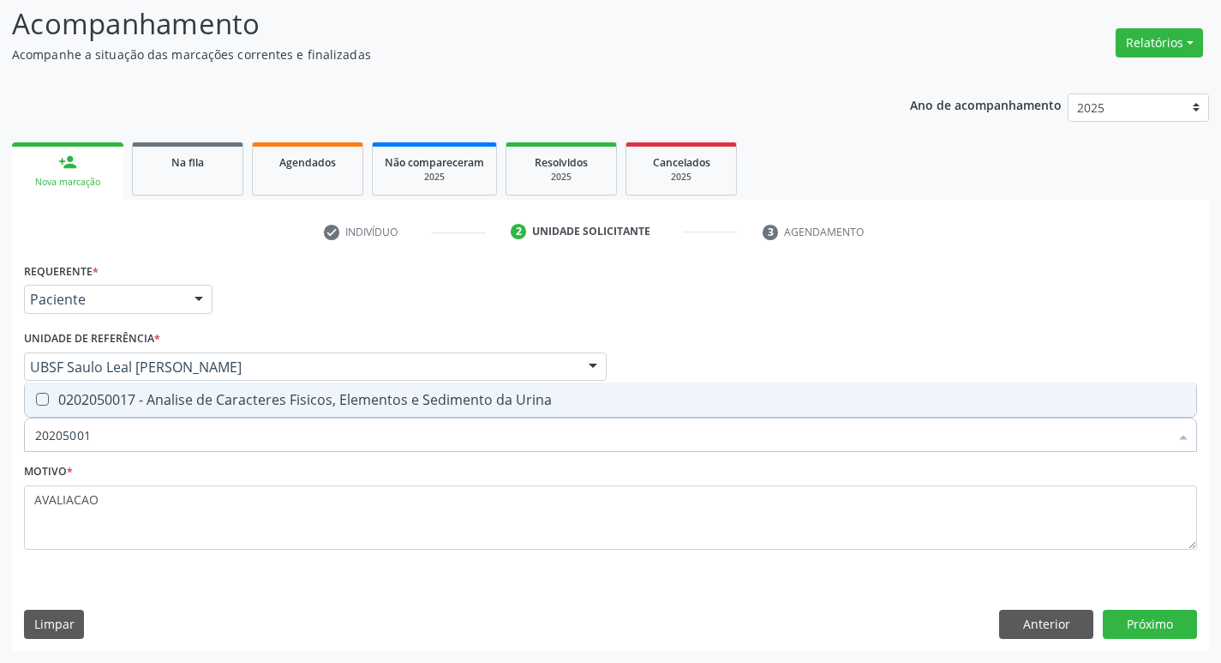
click at [188, 411] on span "0202050017 - Analise de Caracteres Fisicos, Elementos e Sedimento da Urina" at bounding box center [611, 399] width 1172 height 34
checkbox Urina "true"
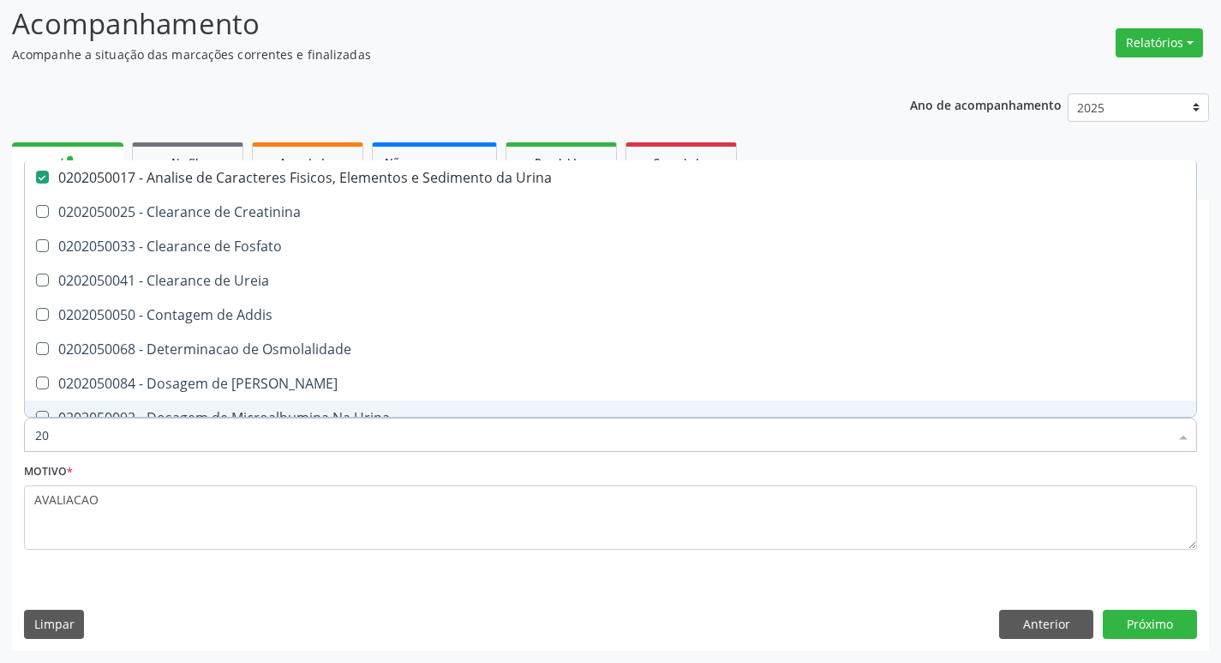
type input "2"
checkbox Urina "false"
checkbox Ureia "false"
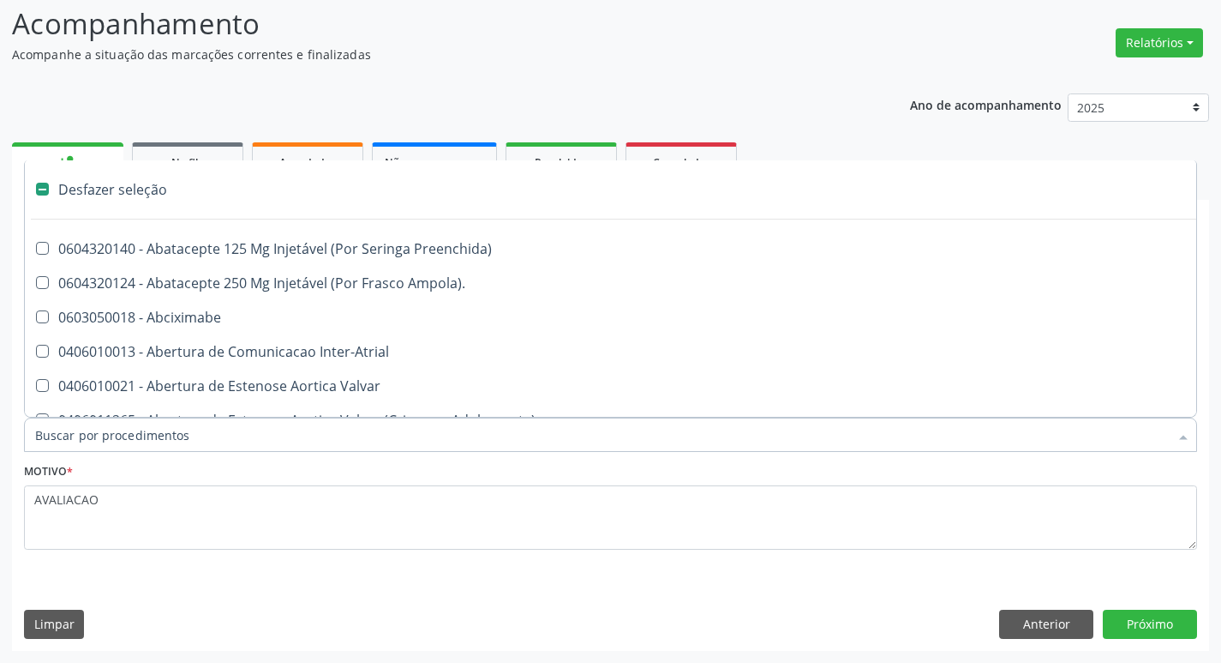
type input "G"
checkbox Urina "false"
checkbox Comprimido\) "true"
checkbox Sanitária "true"
checkbox Criança "true"
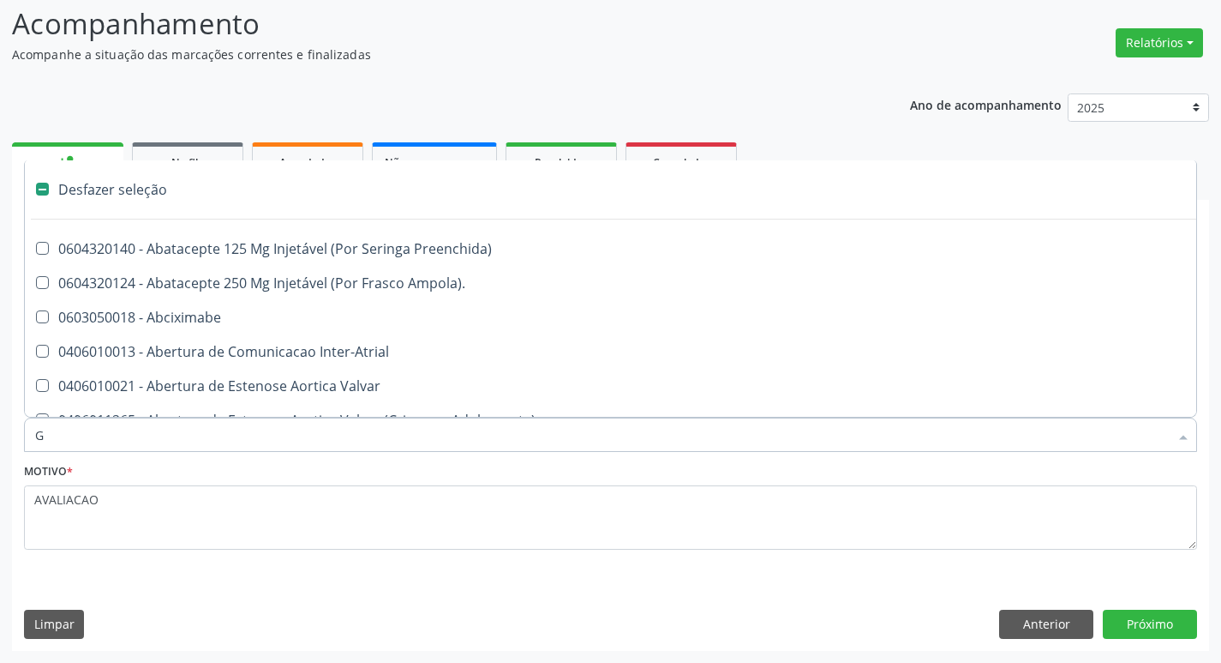
checkbox Capsula\) "true"
checkbox Osso "true"
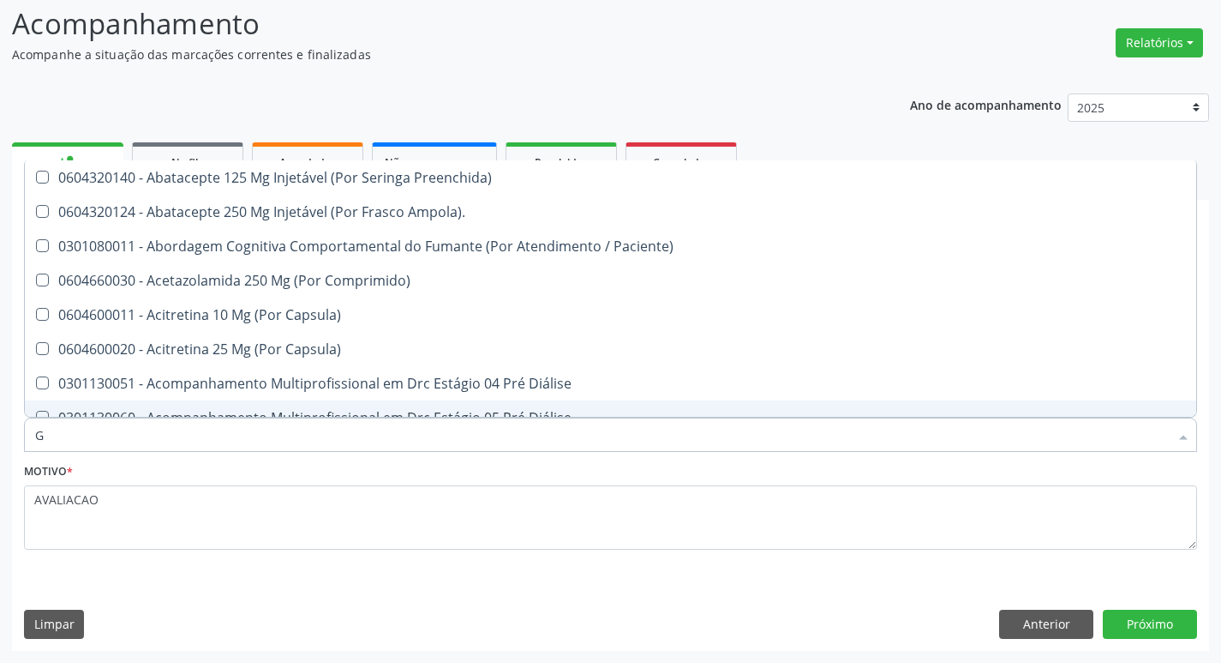
type input "GLICOSE"
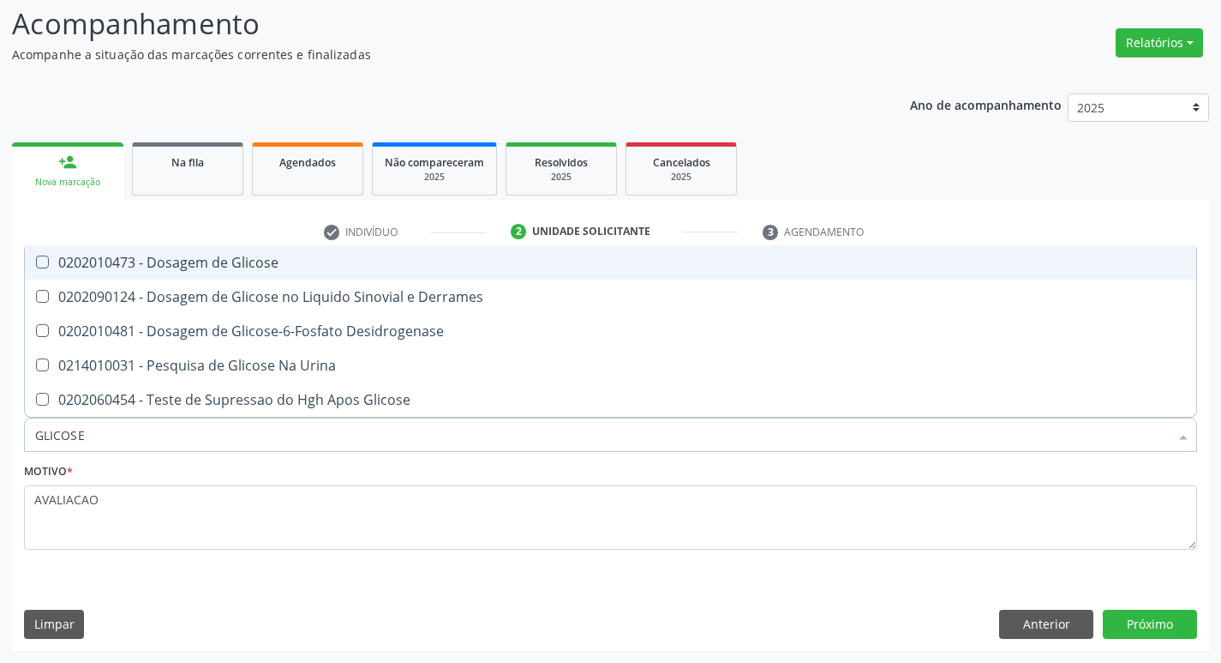
click at [213, 266] on div "0202010473 - Dosagem de Glicose" at bounding box center [610, 262] width 1151 height 14
checkbox Glicose "true"
type input "GLICOS"
checkbox Glicose "false"
checkbox Derrames "true"
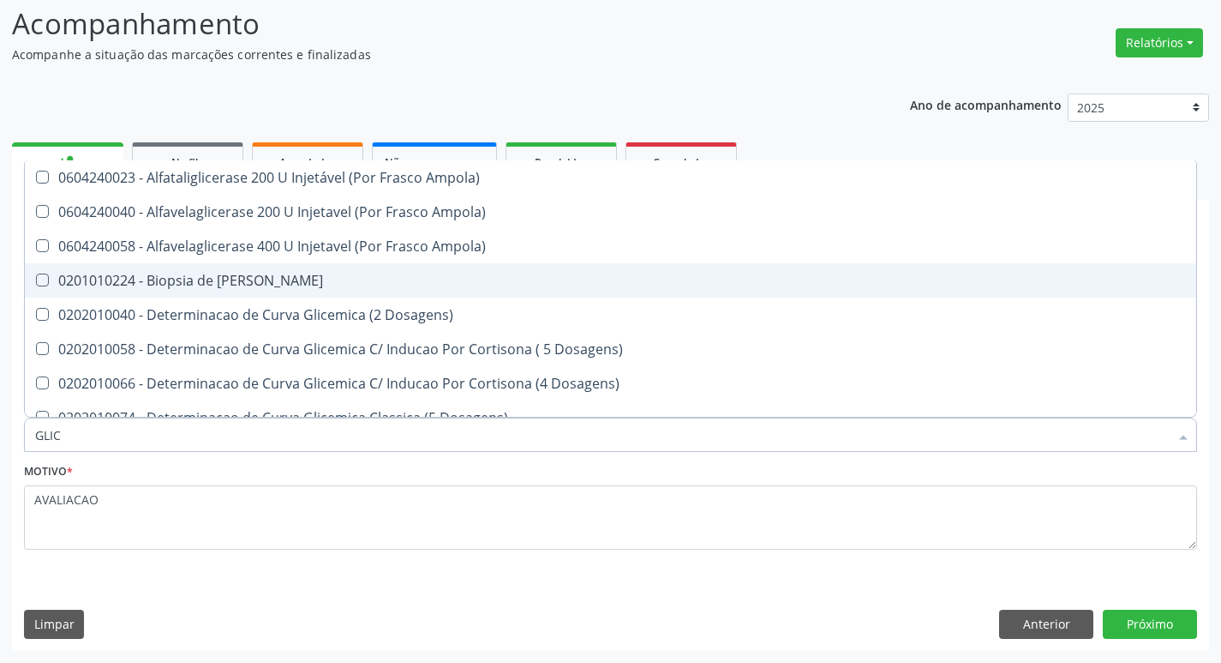
type input "GLI"
checkbox Ampola\) "false"
type input "G"
checkbox Glicose "false"
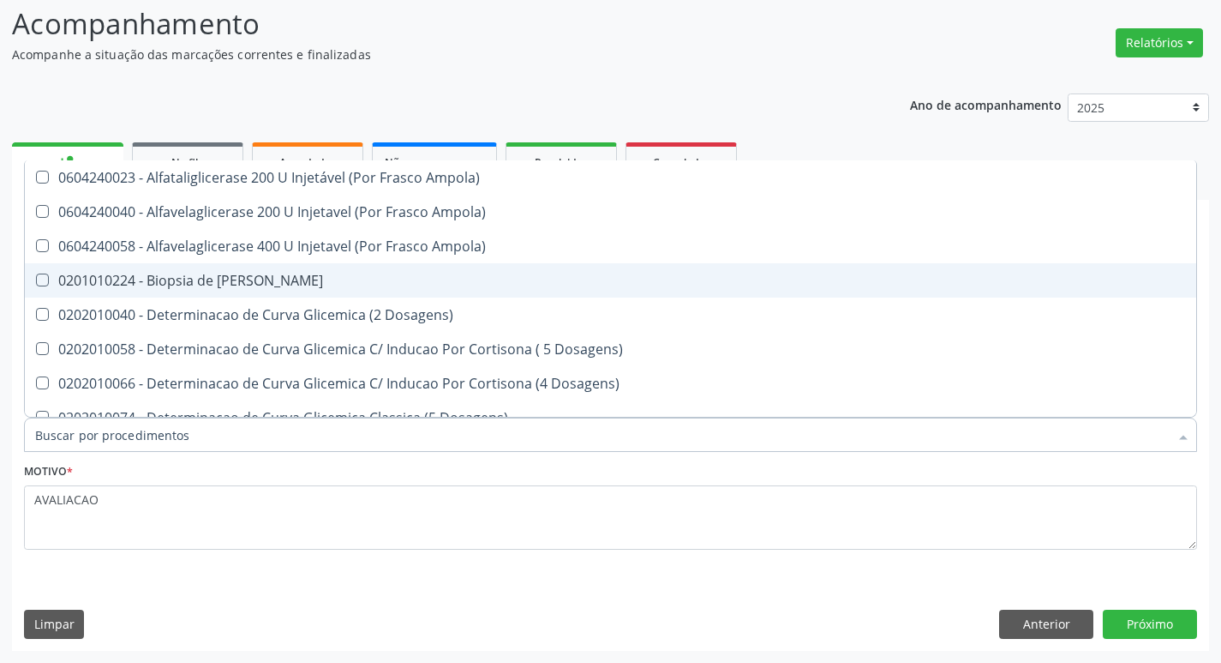
checkbox Triglicerideos "false"
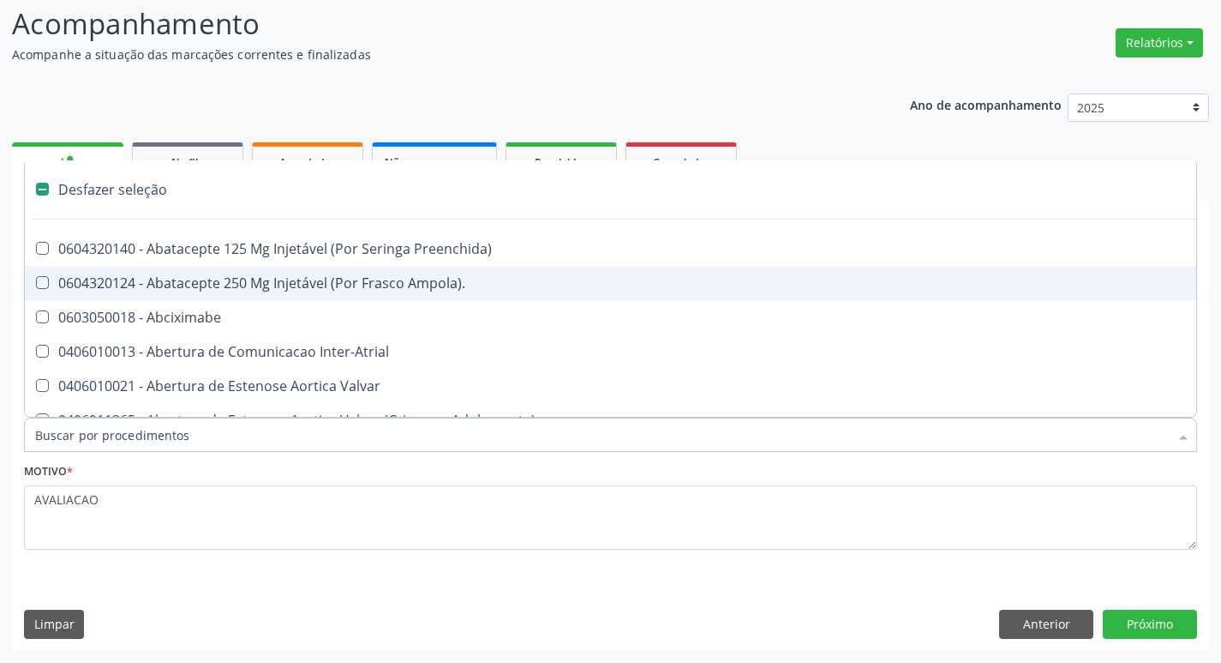
type input "H"
checkbox Urina "false"
checkbox Lactente\) "true"
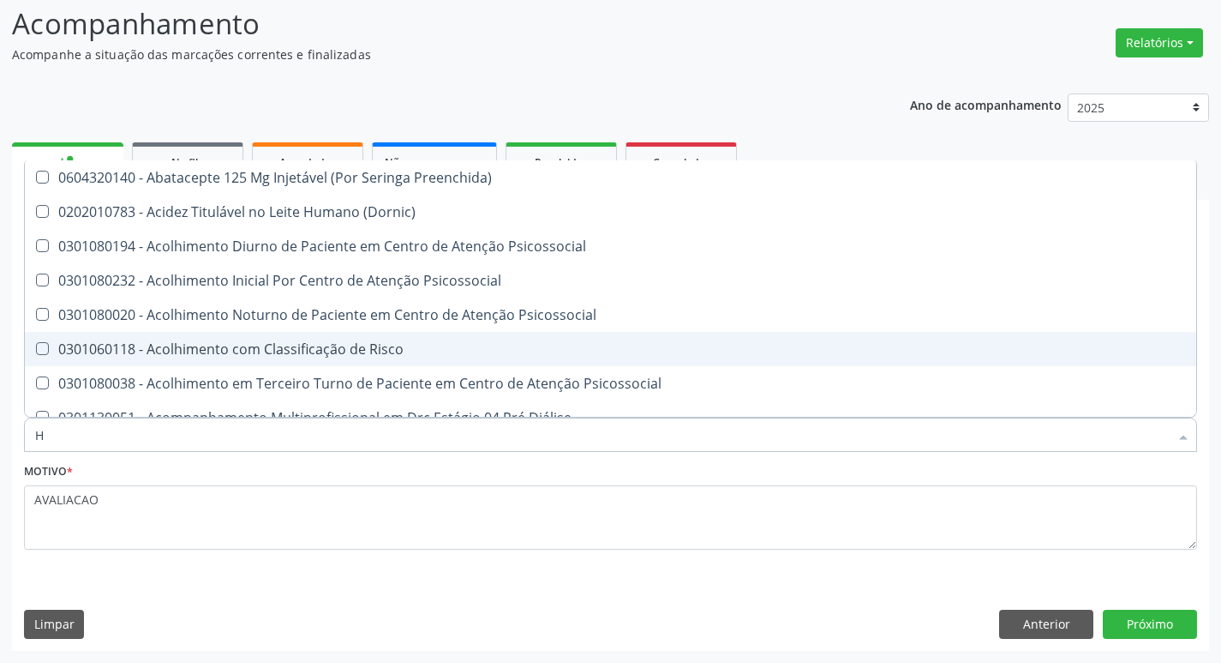
type input "HEMOGLOBINA G"
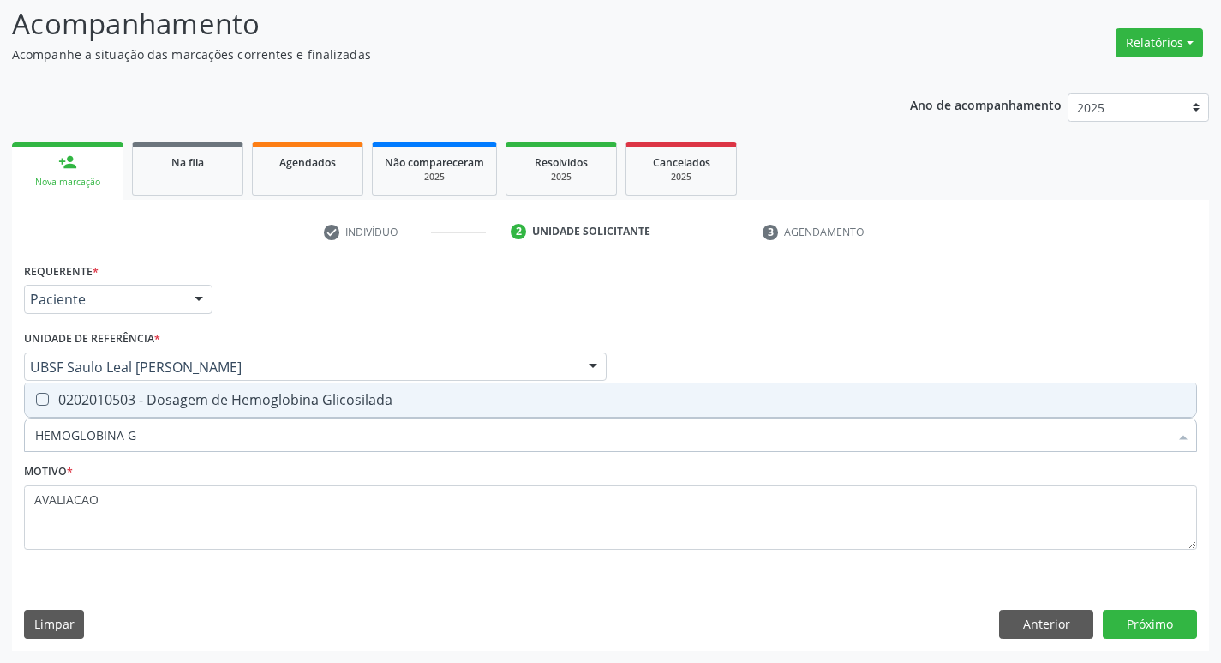
click at [201, 405] on div "0202010503 - Dosagem de Hemoglobina Glicosilada" at bounding box center [610, 400] width 1151 height 14
checkbox Glicosilada "true"
type input "HEMOGLOBINA"
checkbox Glicosilada "false"
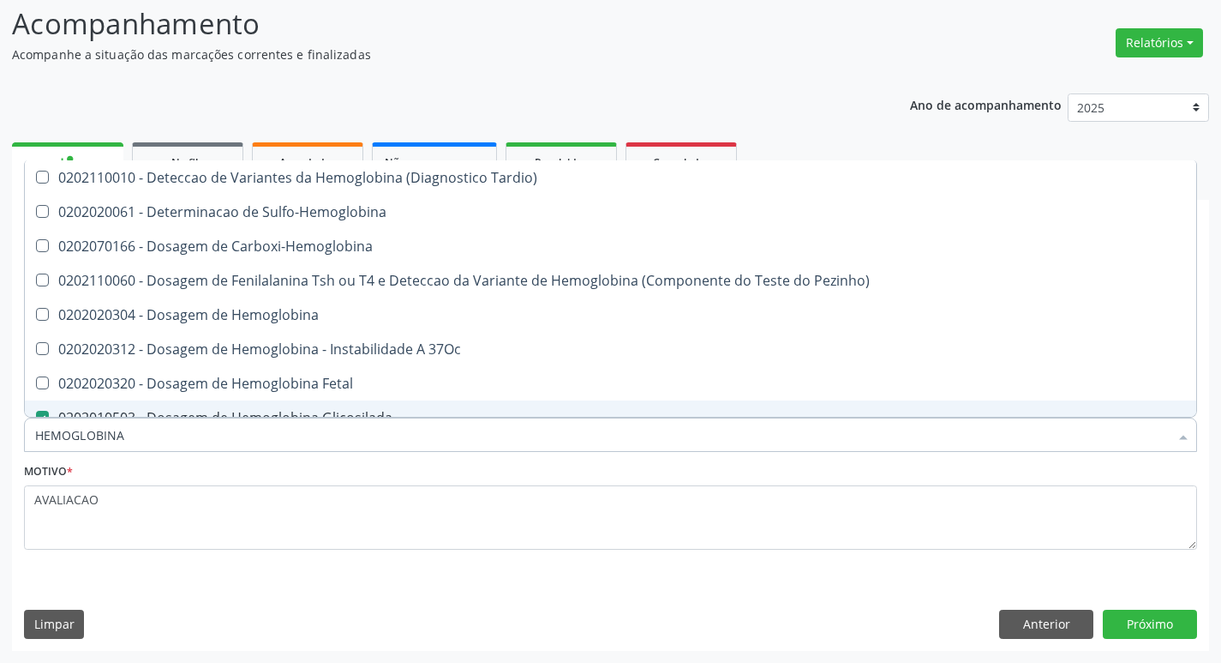
type input "HEMOGLOBIN"
checkbox Glicosilada "false"
checkbox Hemoglobina "true"
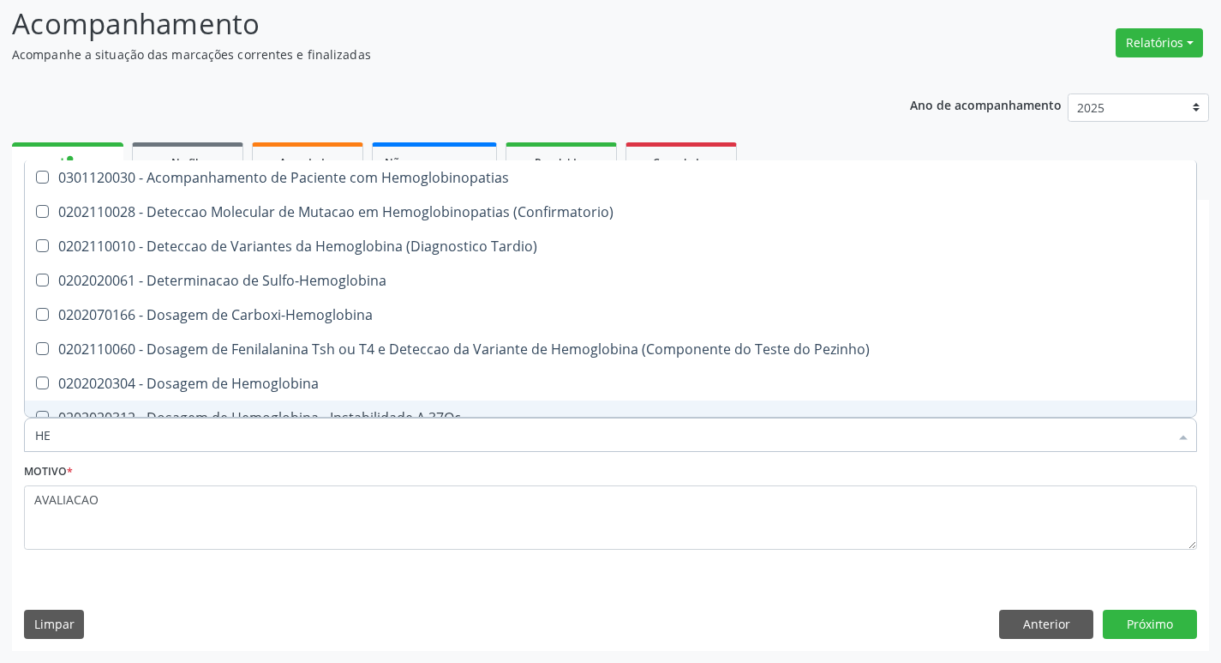
type input "H"
checkbox Glicosilada "false"
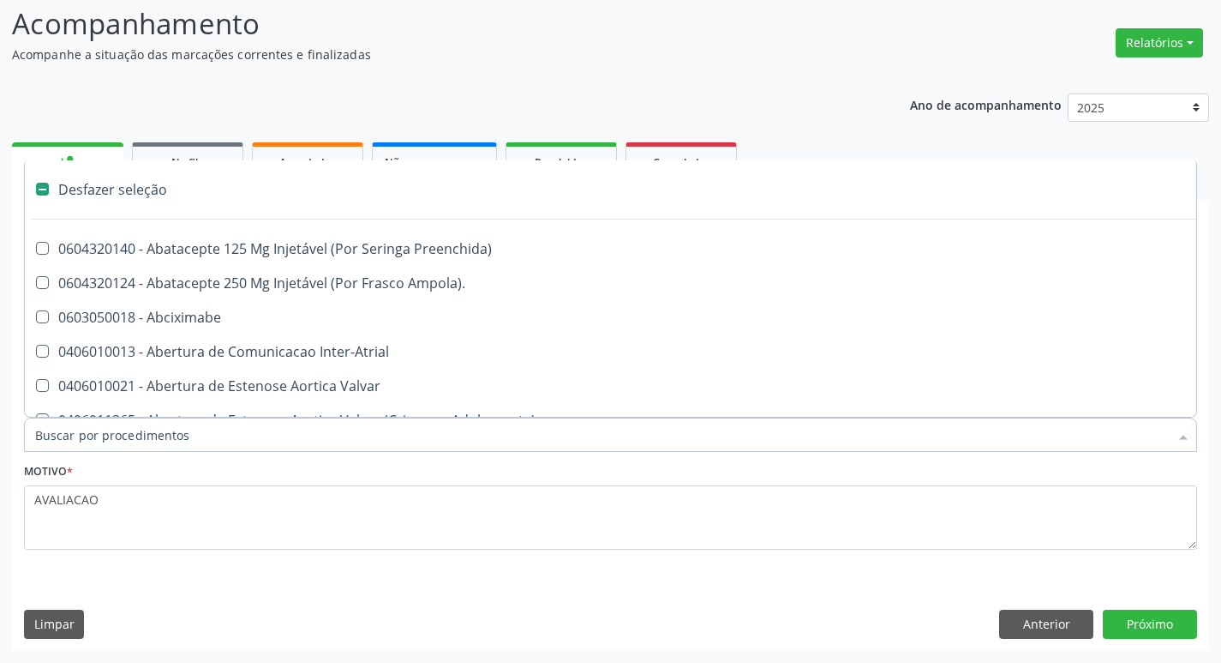
type input "S"
checkbox Revestido\) "true"
checkbox Urina "false"
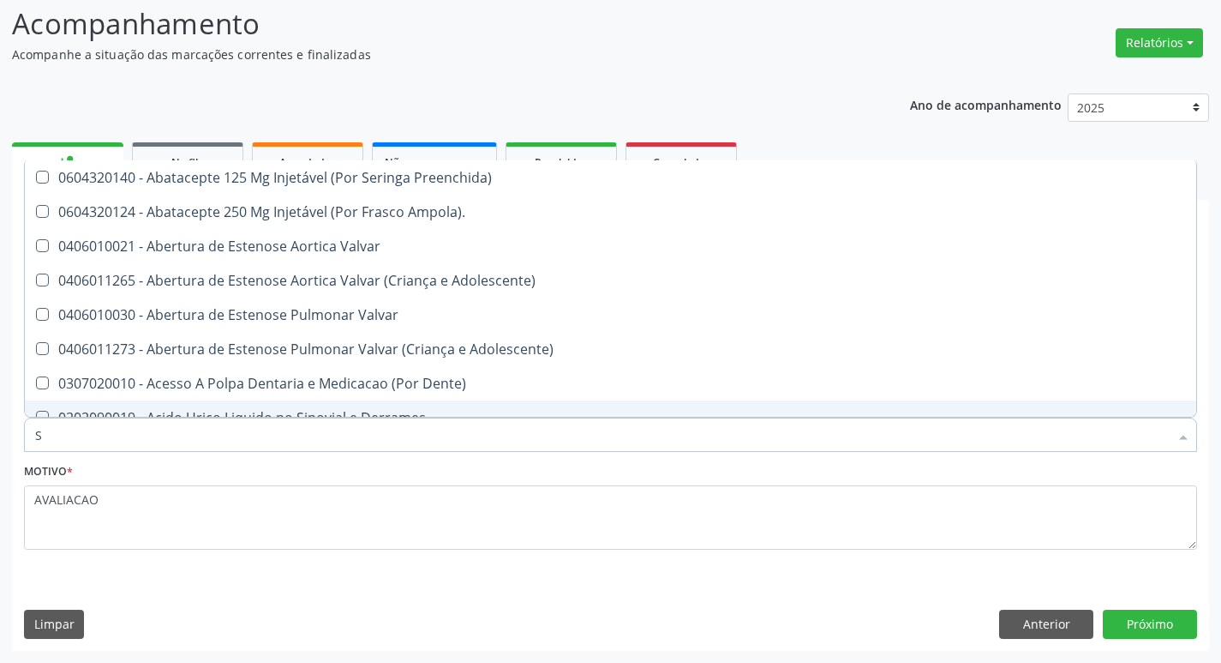
type input "SANGUE O"
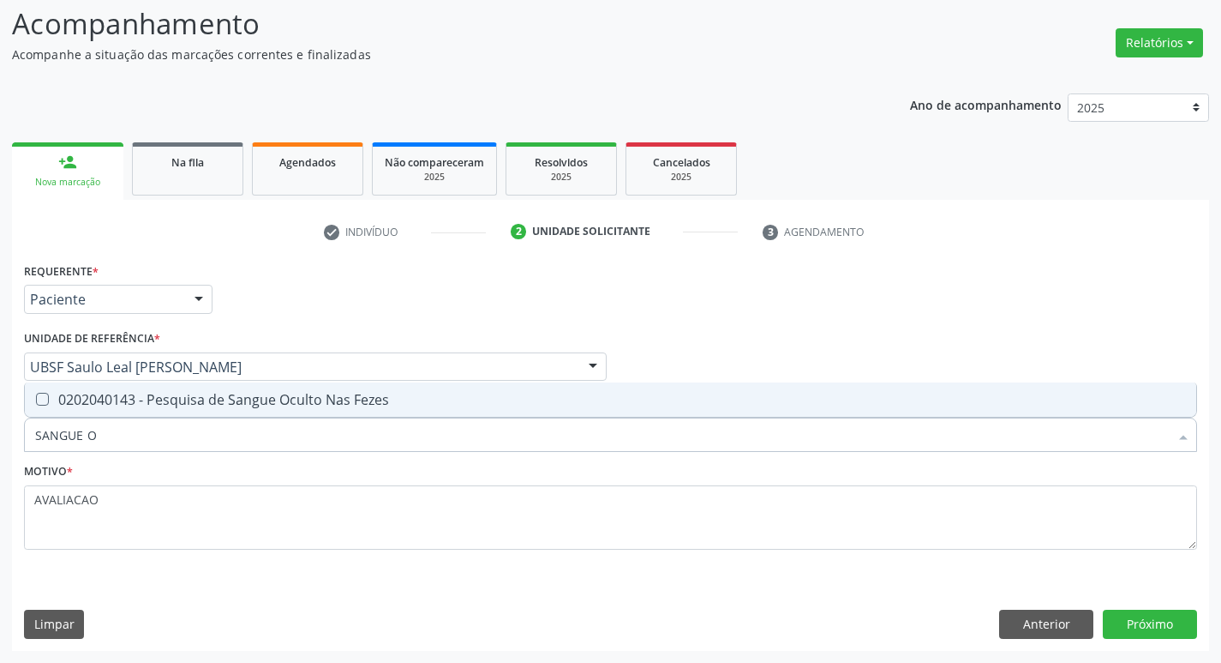
click at [168, 399] on div "0202040143 - Pesquisa de Sangue Oculto Nas Fezes" at bounding box center [610, 400] width 1151 height 14
checkbox Fezes "true"
type input "SANGUE"
checkbox Fezes "false"
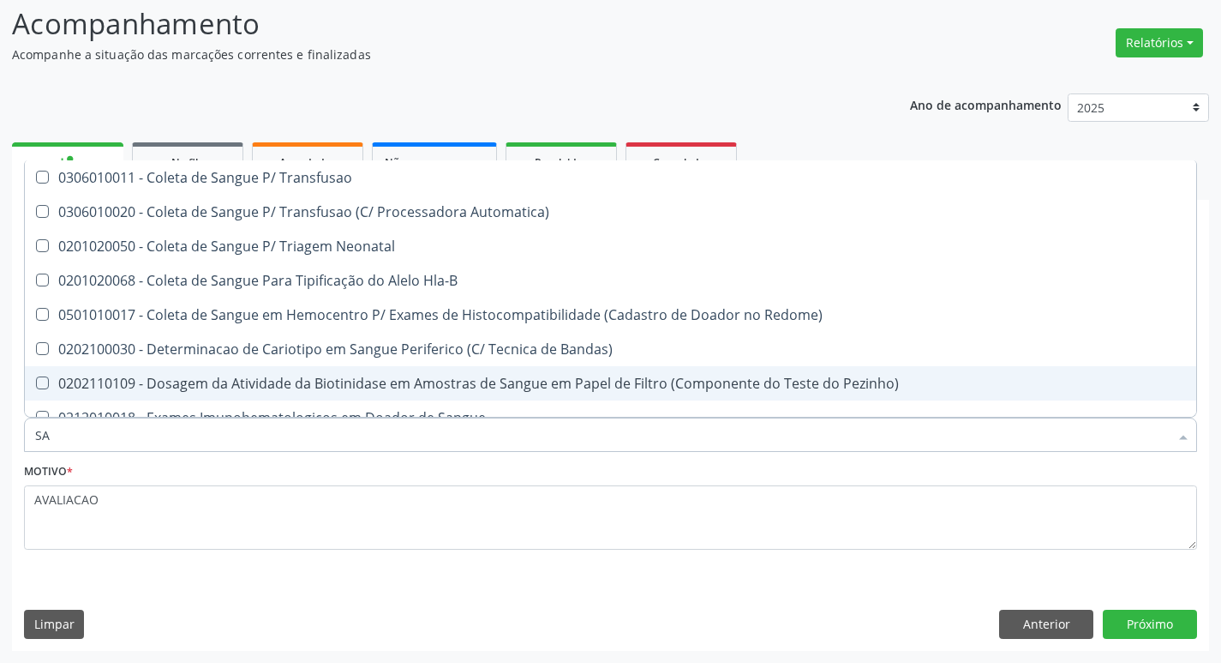
type input "S"
checkbox Fezes "false"
checkbox Sangue\ "false"
checkbox Irradiados "false"
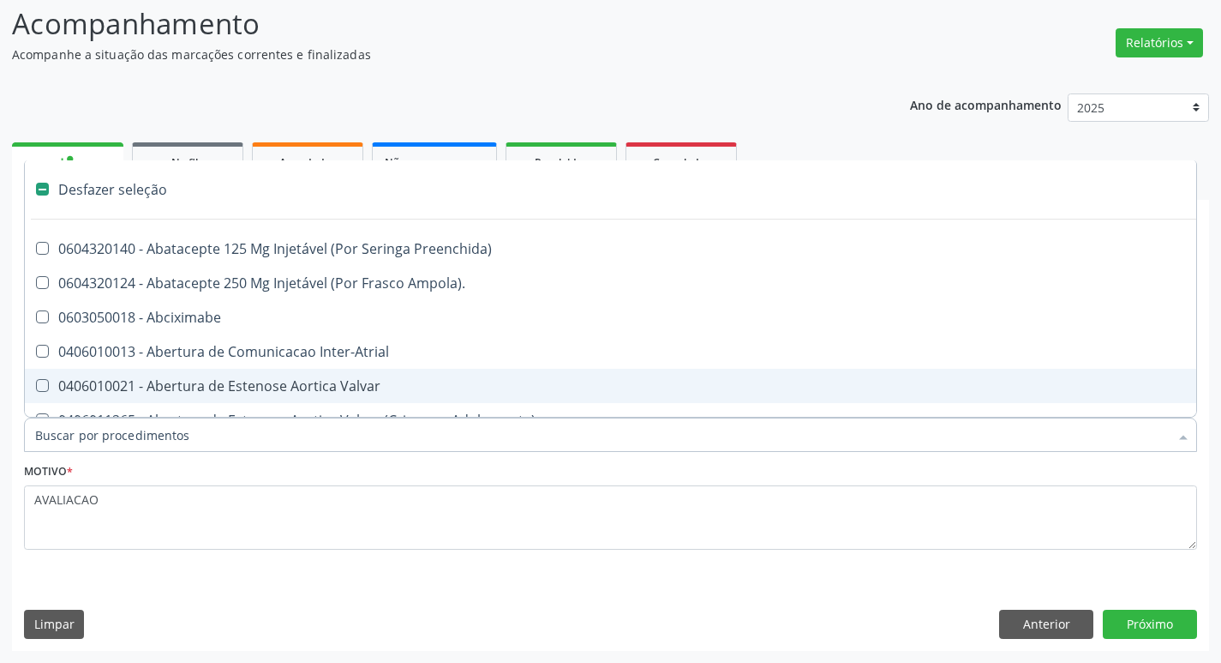
type input "S"
checkbox Revestido\) "true"
checkbox Urina "false"
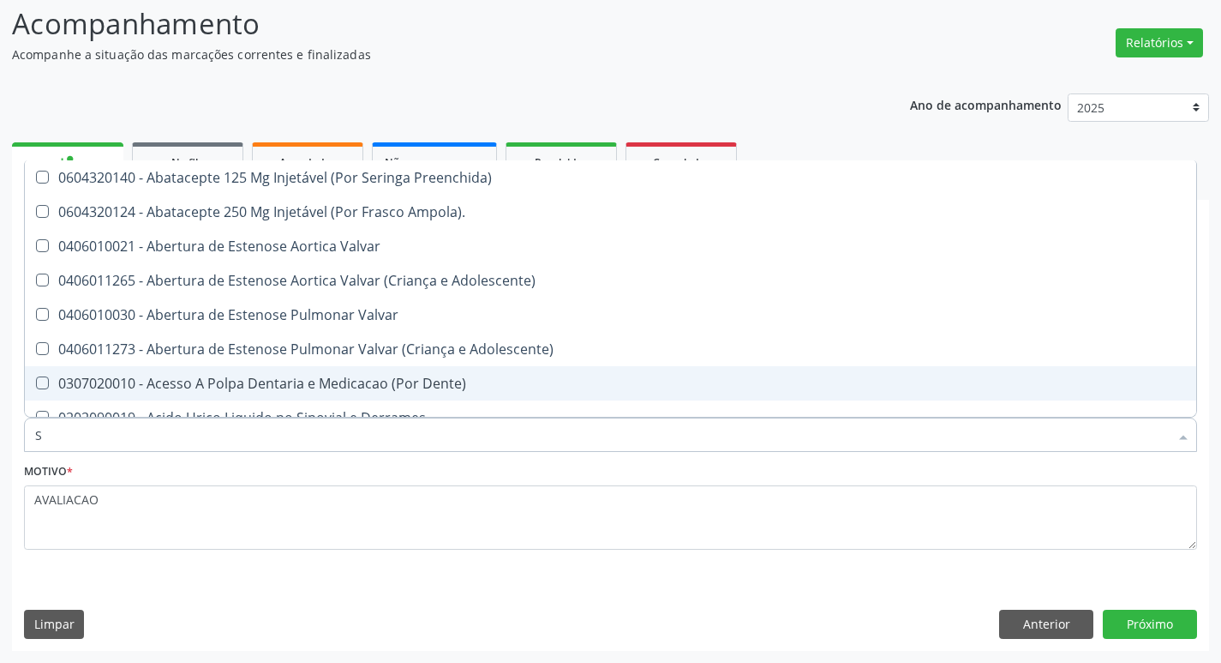
type input "SO"
checkbox Urina "false"
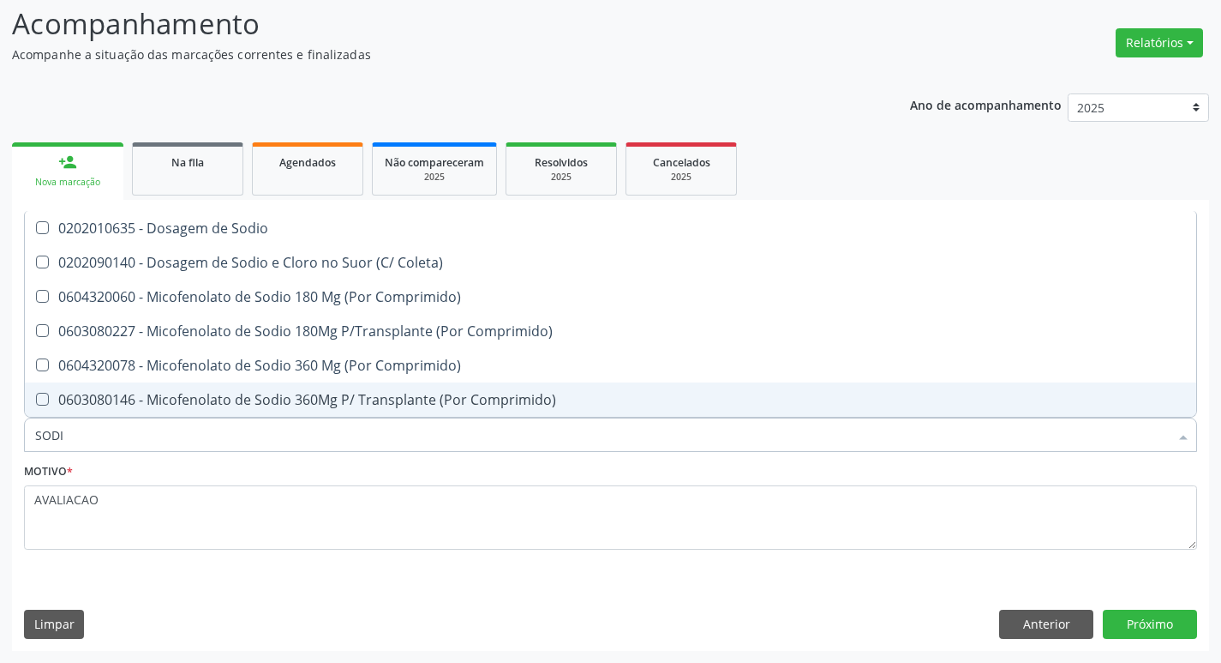
type input "SODIO"
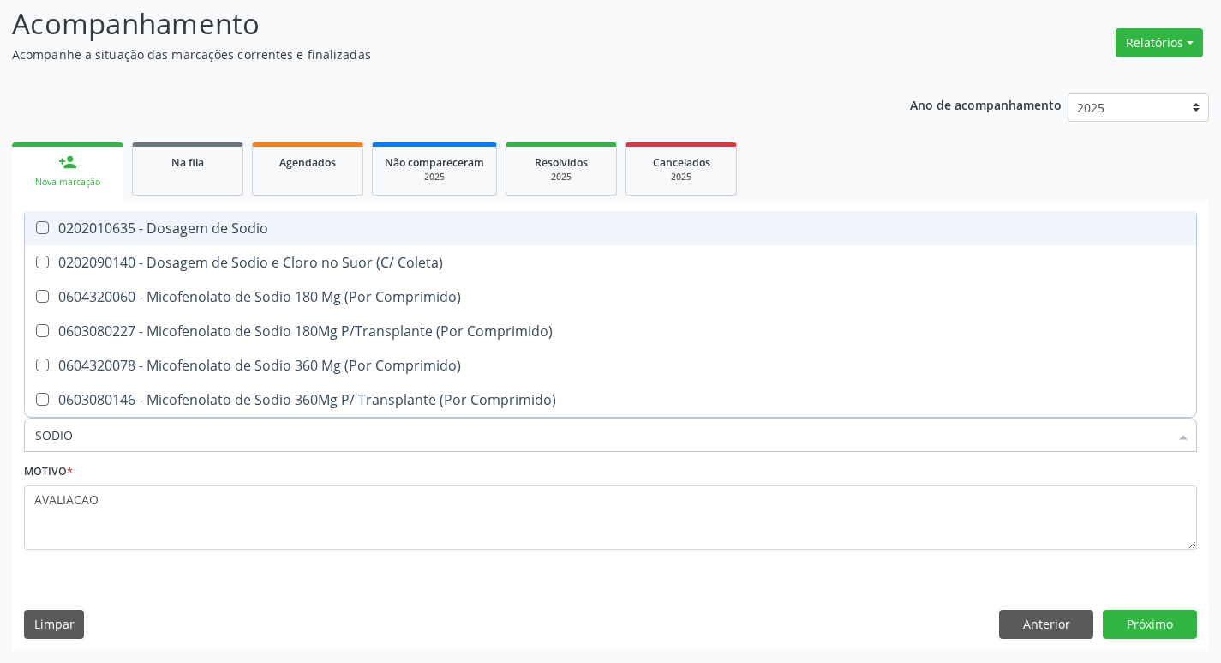
click at [117, 228] on div "0202010635 - Dosagem de Sodio" at bounding box center [610, 228] width 1151 height 14
checkbox Sodio "true"
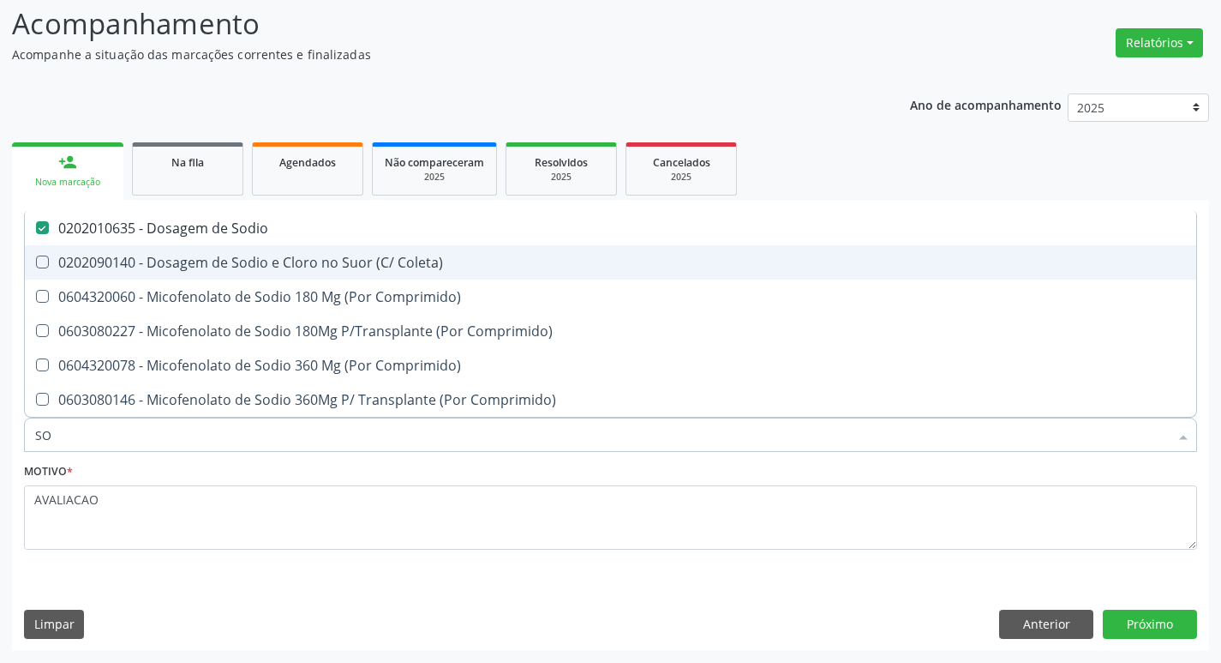
type input "S"
checkbox Sodio "false"
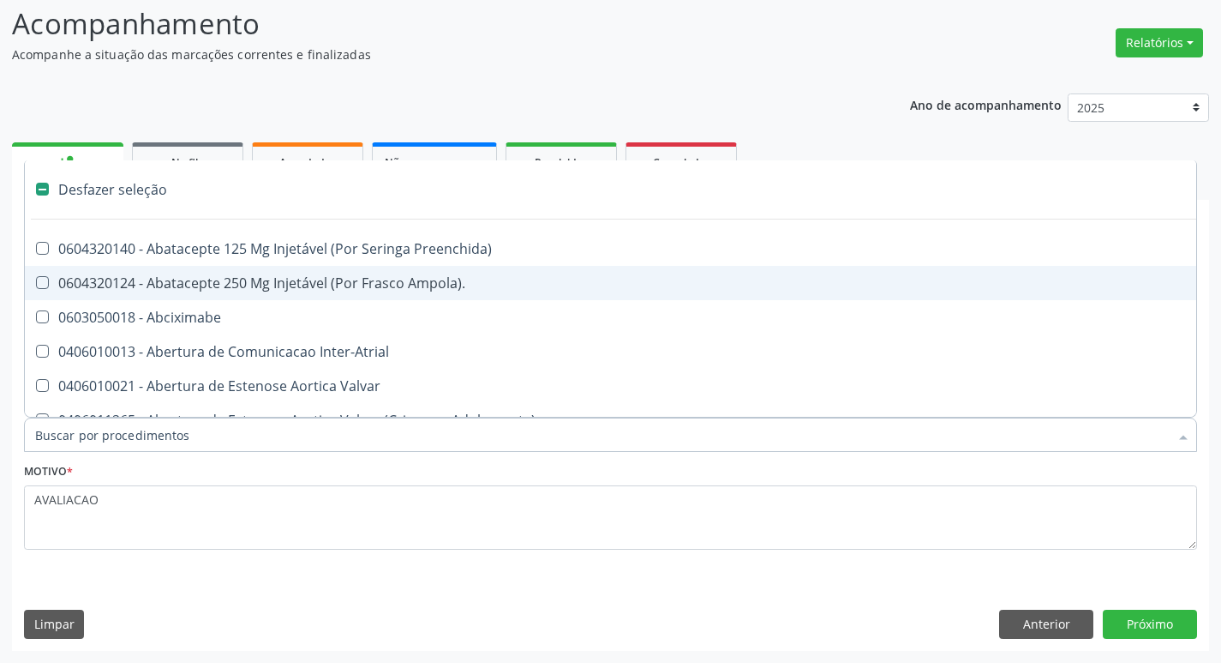
type input "2"
checkbox Hepático "true"
checkbox Urina "false"
checkbox Monopolar "true"
checkbox Quadril "true"
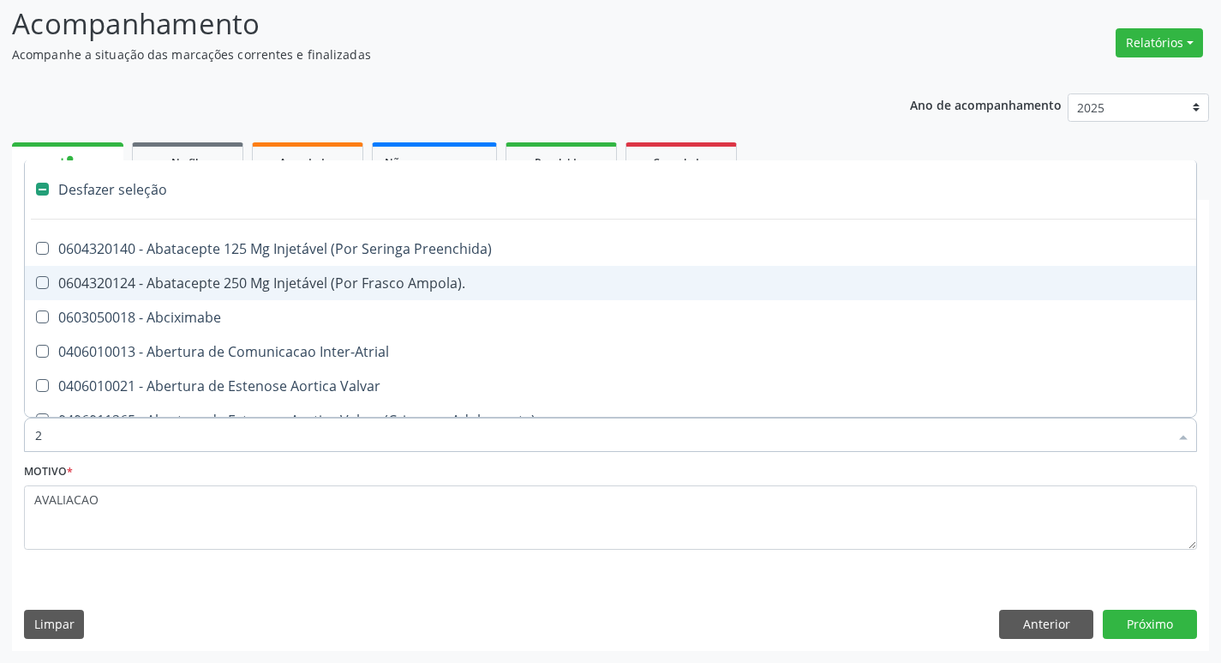
checkbox Biologica "true"
checkbox Vagina "true"
checkbox Puerperal "true"
checkbox Conica "true"
checkbox Inter-Ventricular "true"
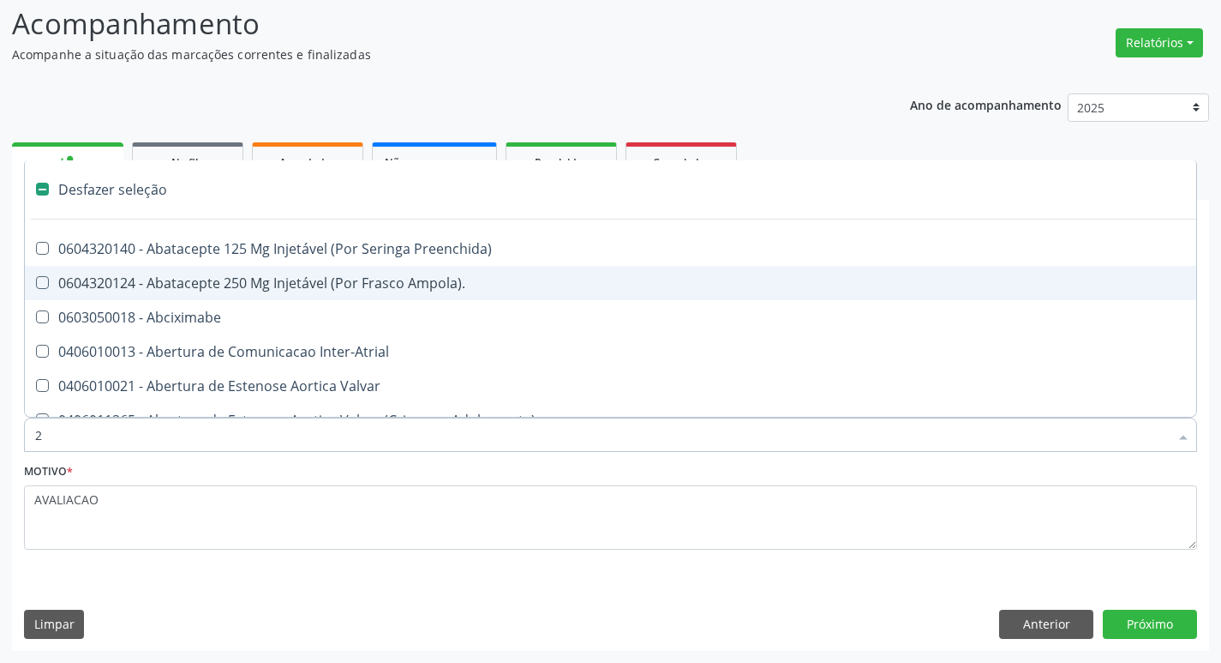
checkbox Aorto-Cavitarias "true"
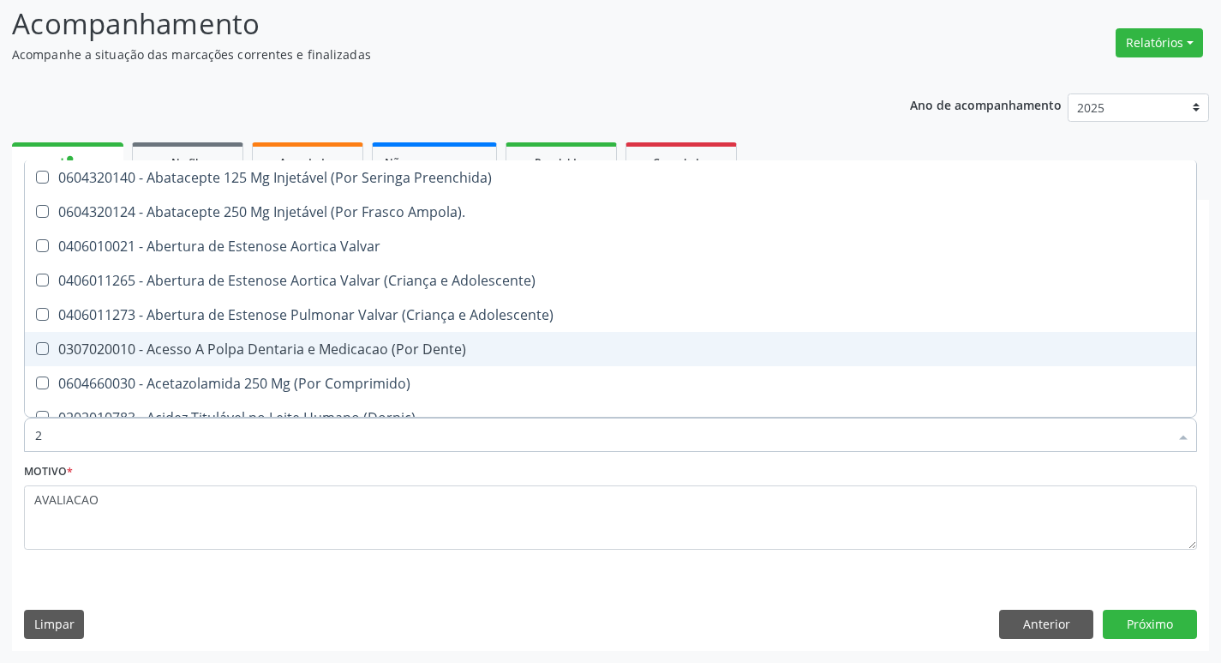
type input "20205001"
checkbox Preenchida\) "true"
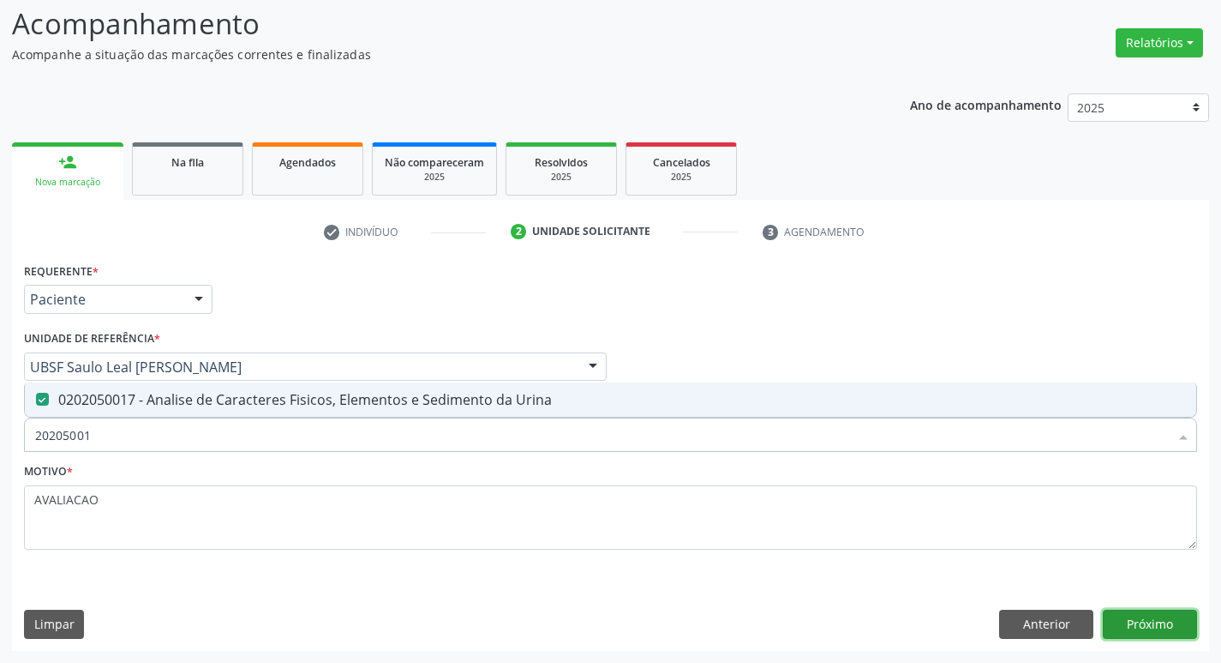
click at [1161, 627] on button "Próximo" at bounding box center [1150, 623] width 94 height 29
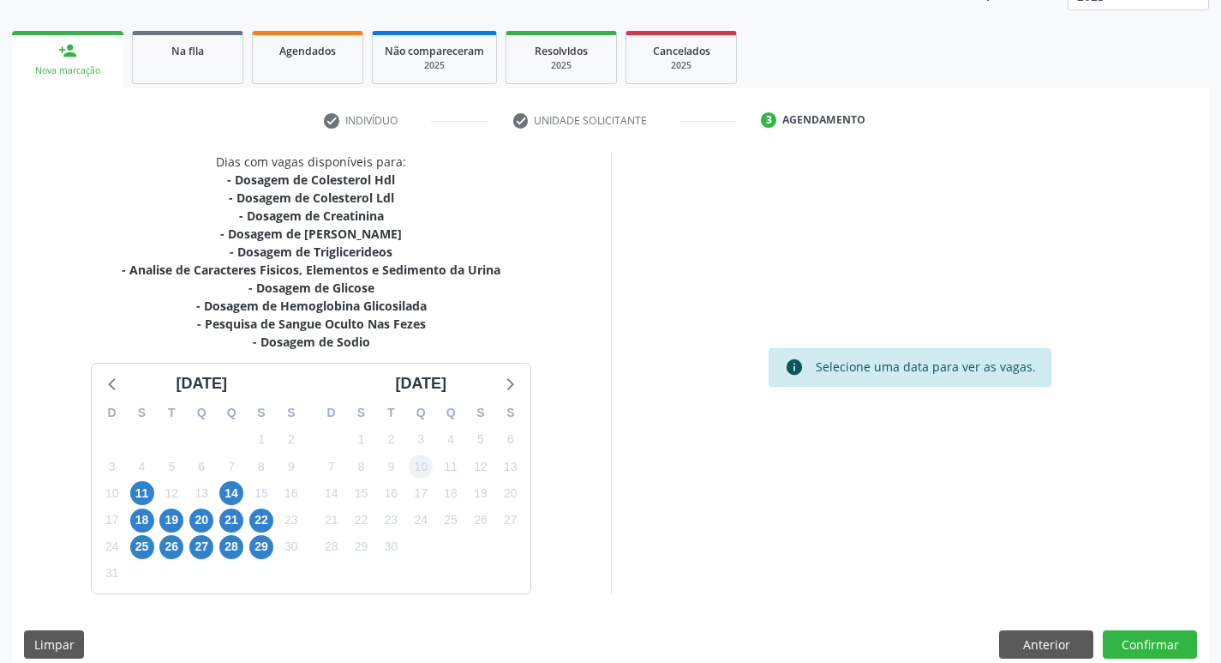
scroll to position [245, 0]
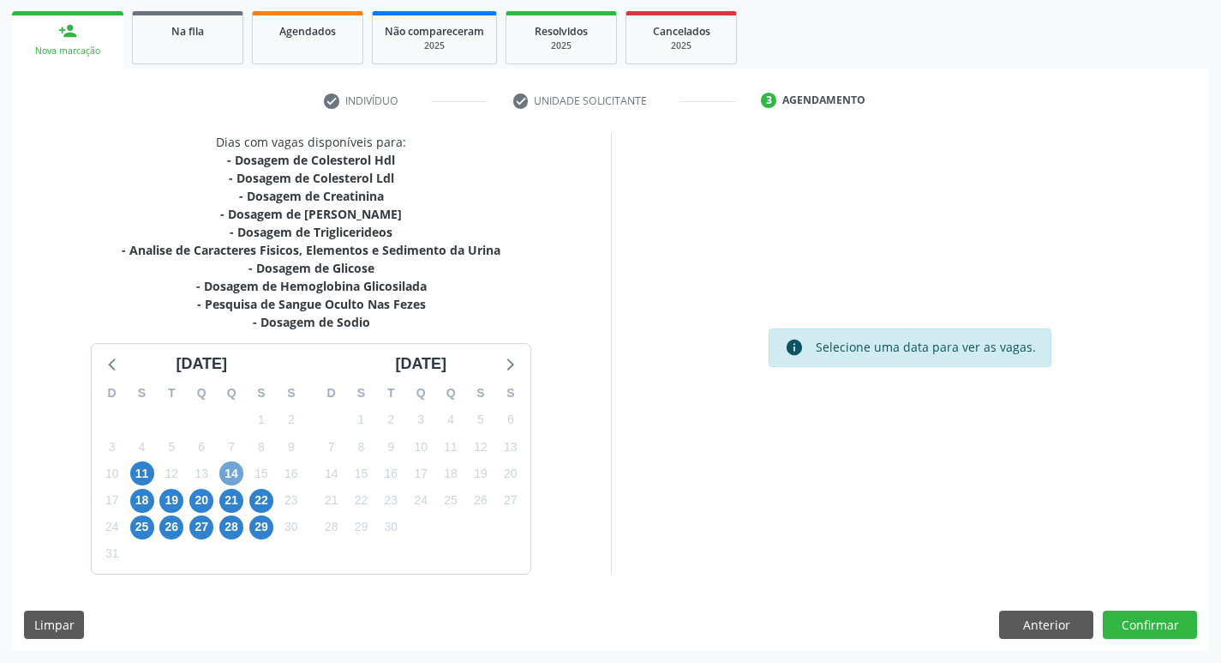
click at [225, 469] on span "14" at bounding box center [231, 473] width 24 height 24
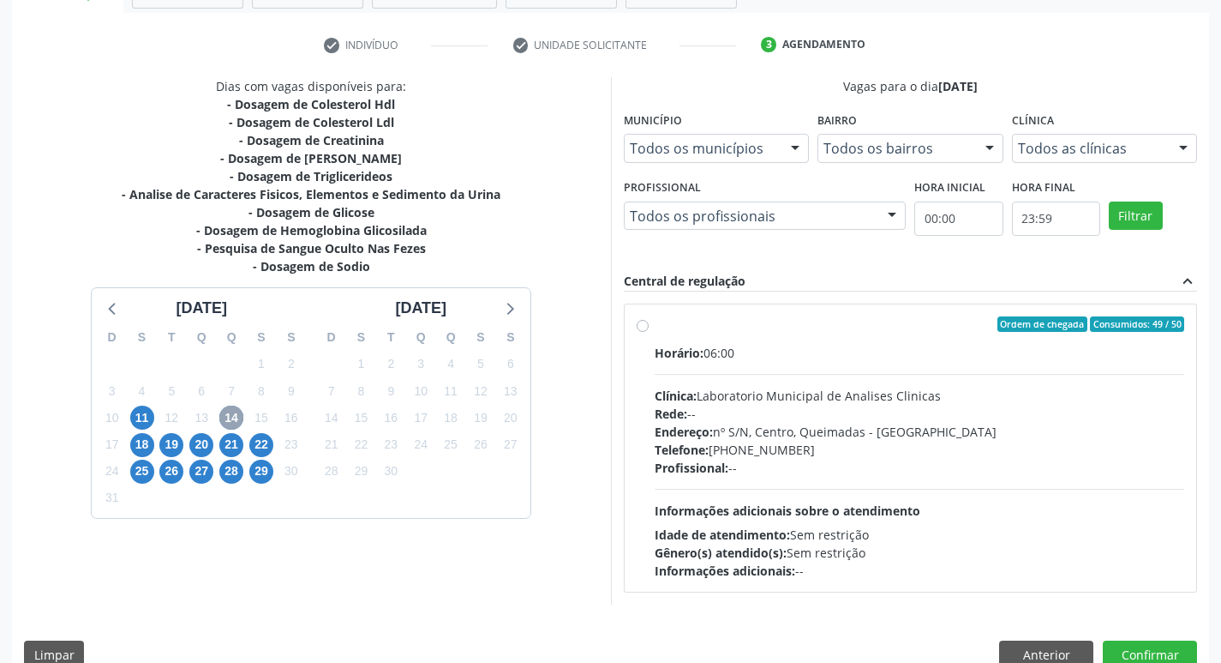
scroll to position [331, 0]
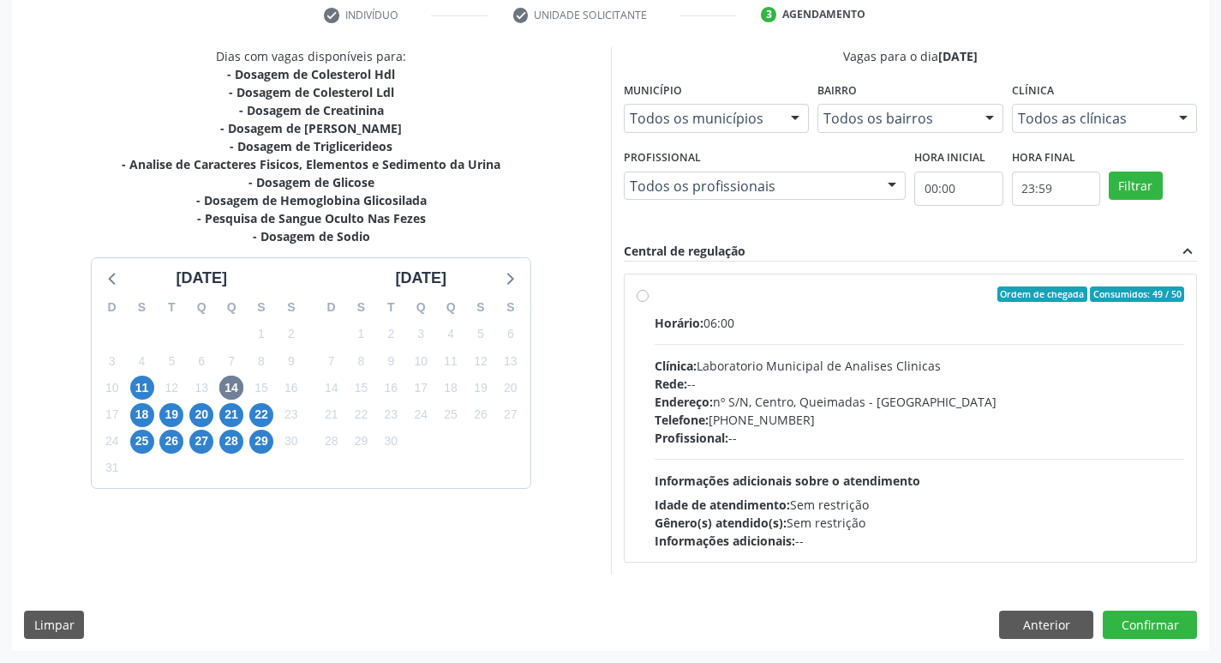
drag, startPoint x: 1002, startPoint y: 391, endPoint x: 999, endPoint y: 443, distance: 52.4
click at [1004, 390] on div "Horário: 06:00 Clínica: Laboratorio Municipal de Analises Clinicas Rede: -- End…" at bounding box center [920, 432] width 531 height 236
radio input "true"
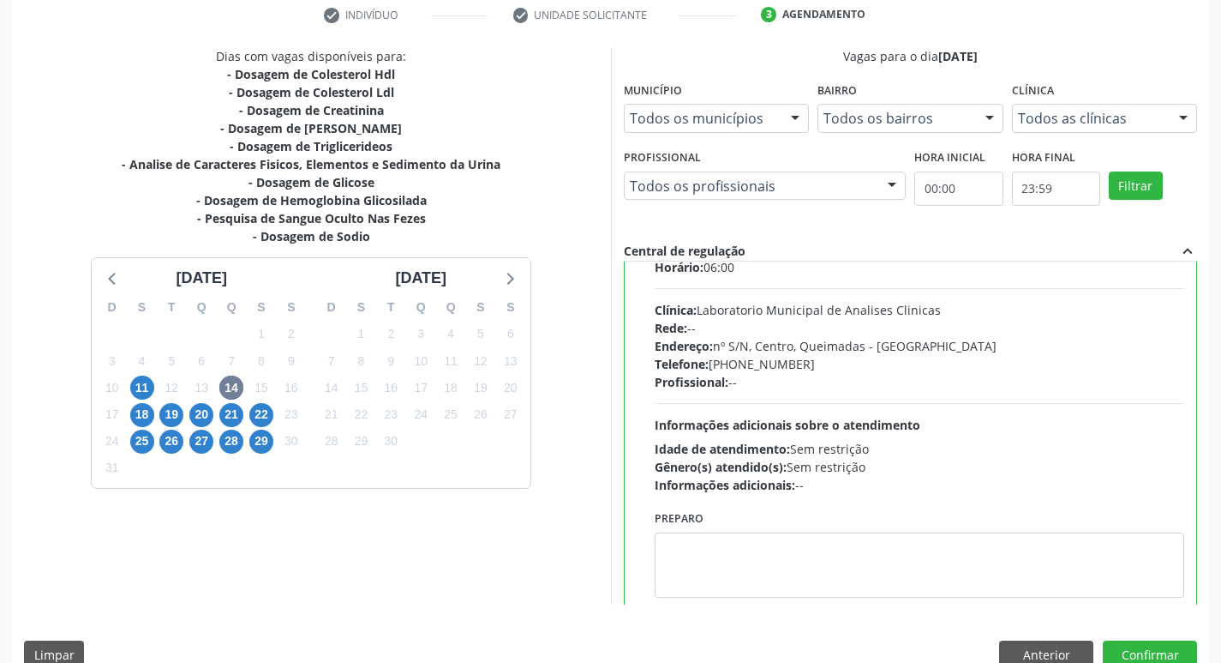
scroll to position [85, 0]
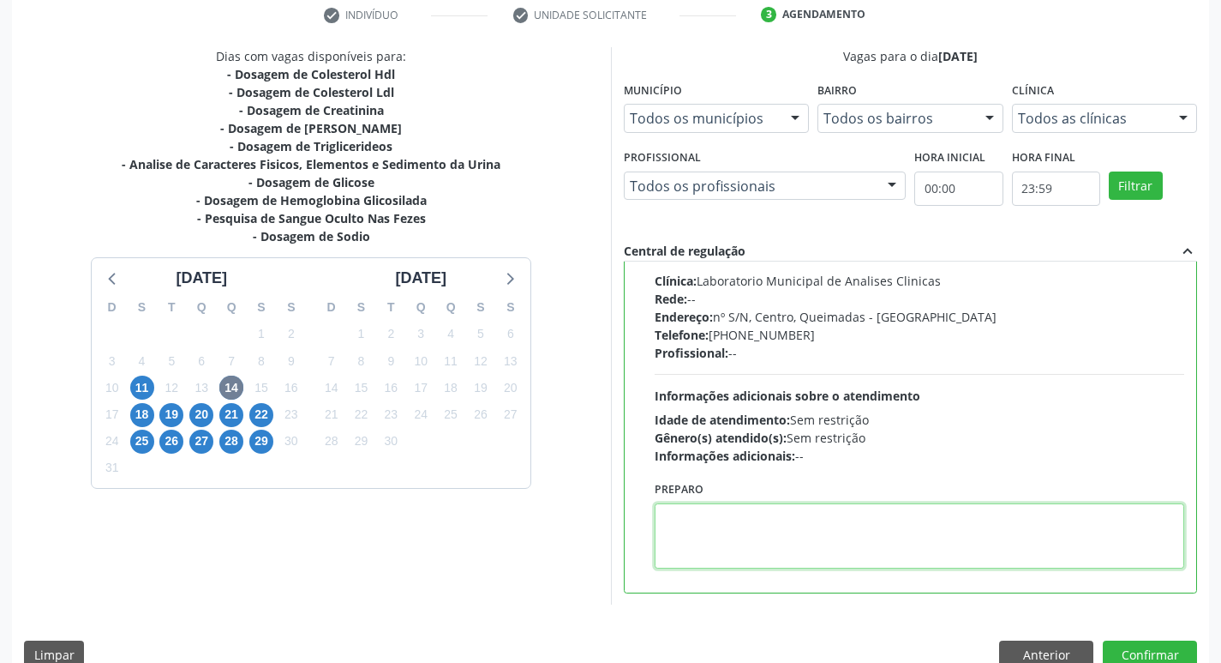
click at [784, 537] on textarea at bounding box center [920, 535] width 531 height 65
paste textarea "IR EM [GEOGRAPHIC_DATA]"
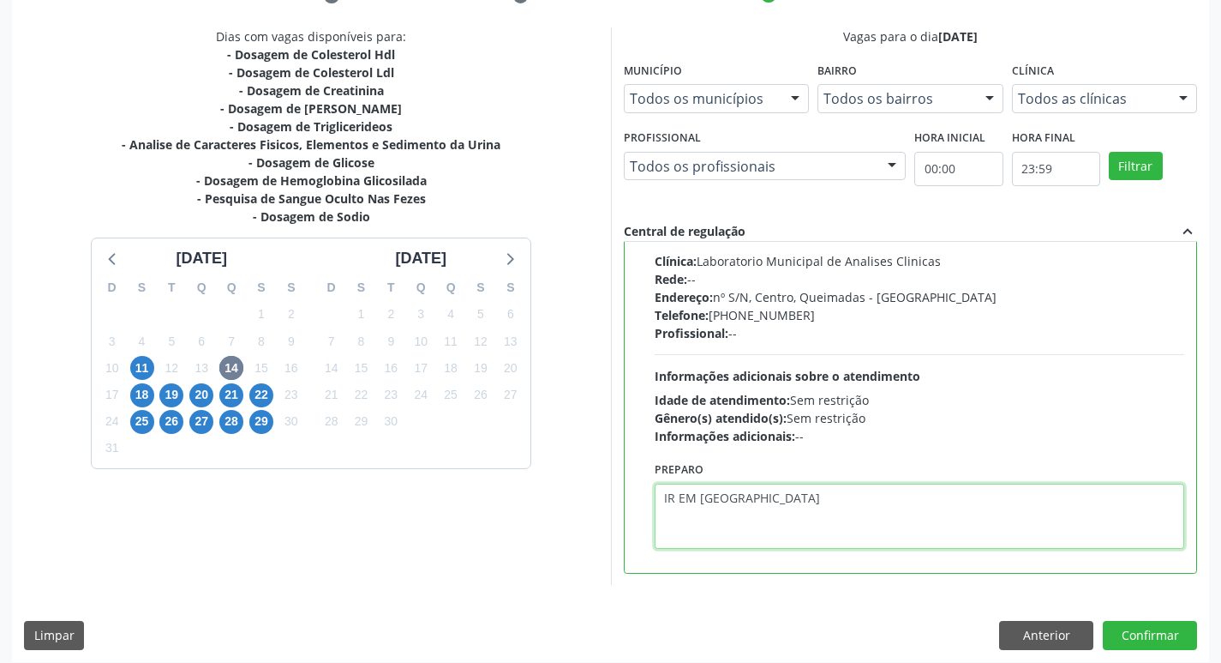
scroll to position [362, 0]
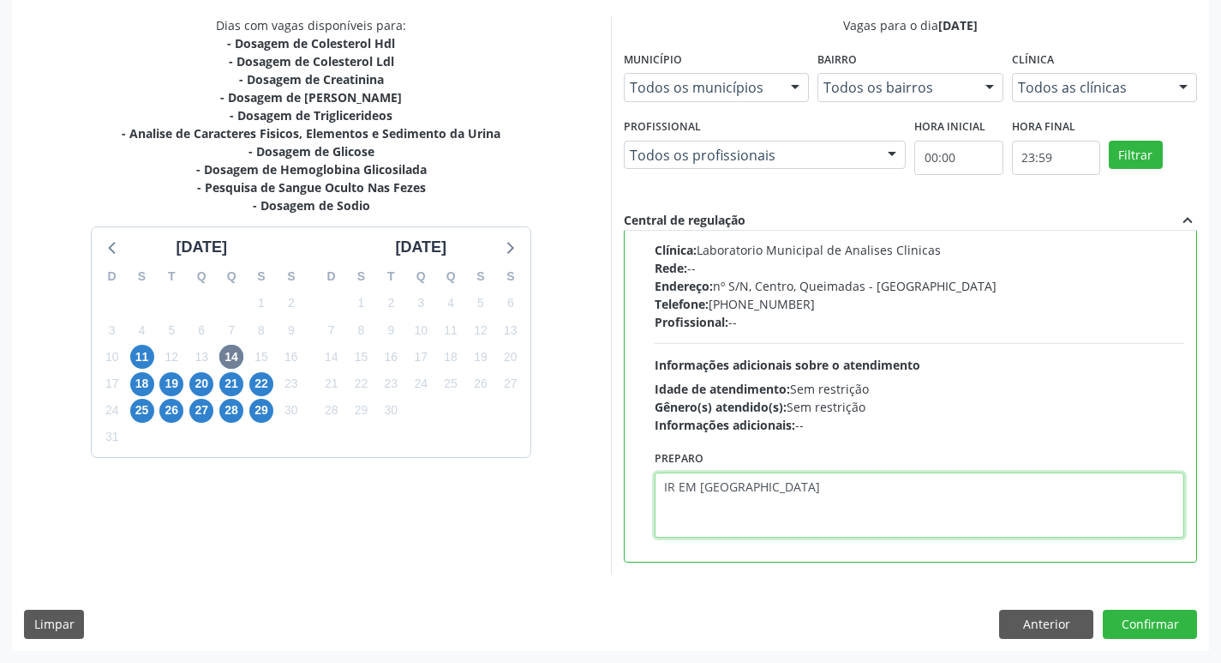
type textarea "IR EM [GEOGRAPHIC_DATA]"
click at [1160, 640] on div "Dias com vagas disponíveis para: - Dosagem de Colesterol Hdl - Dosagem de Coles…" at bounding box center [610, 332] width 1197 height 633
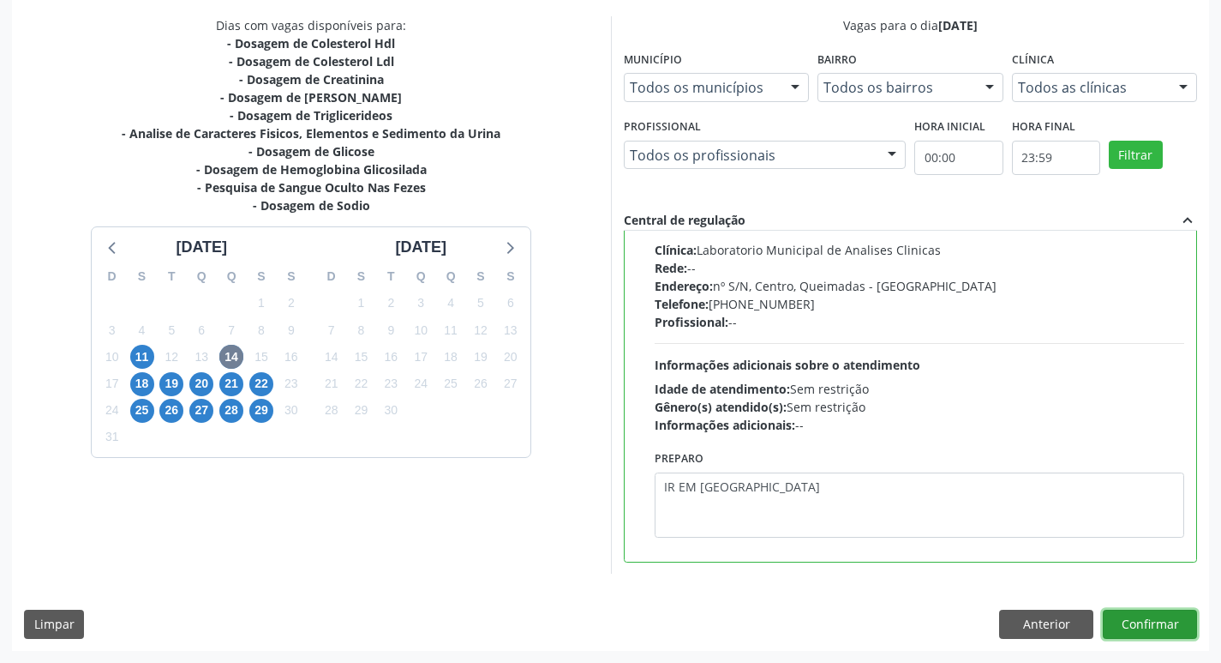
click at [1154, 627] on button "Confirmar" at bounding box center [1150, 623] width 94 height 29
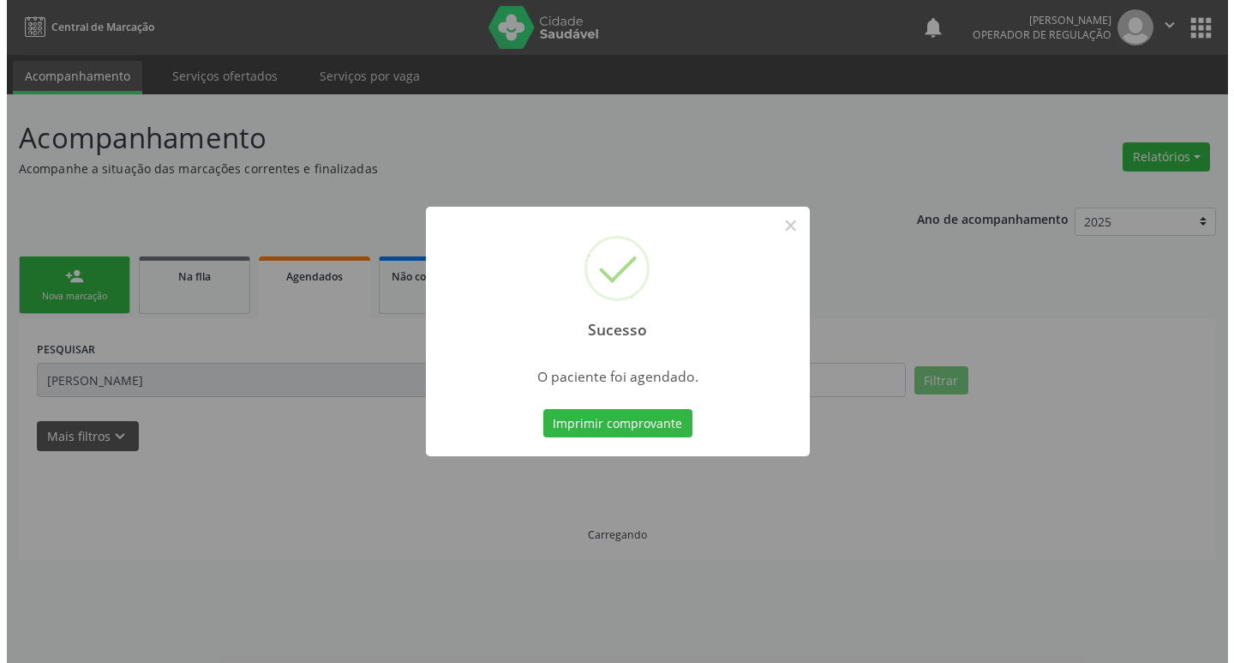
scroll to position [0, 0]
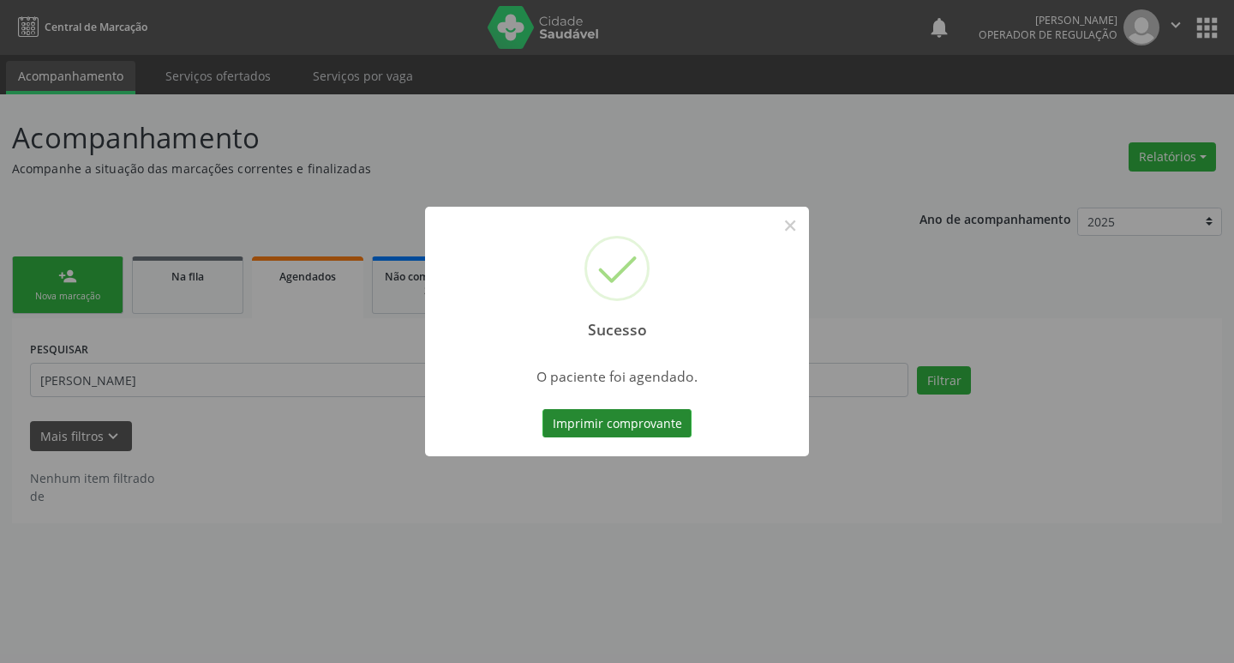
click at [642, 430] on button "Imprimir comprovante" at bounding box center [617, 423] width 149 height 29
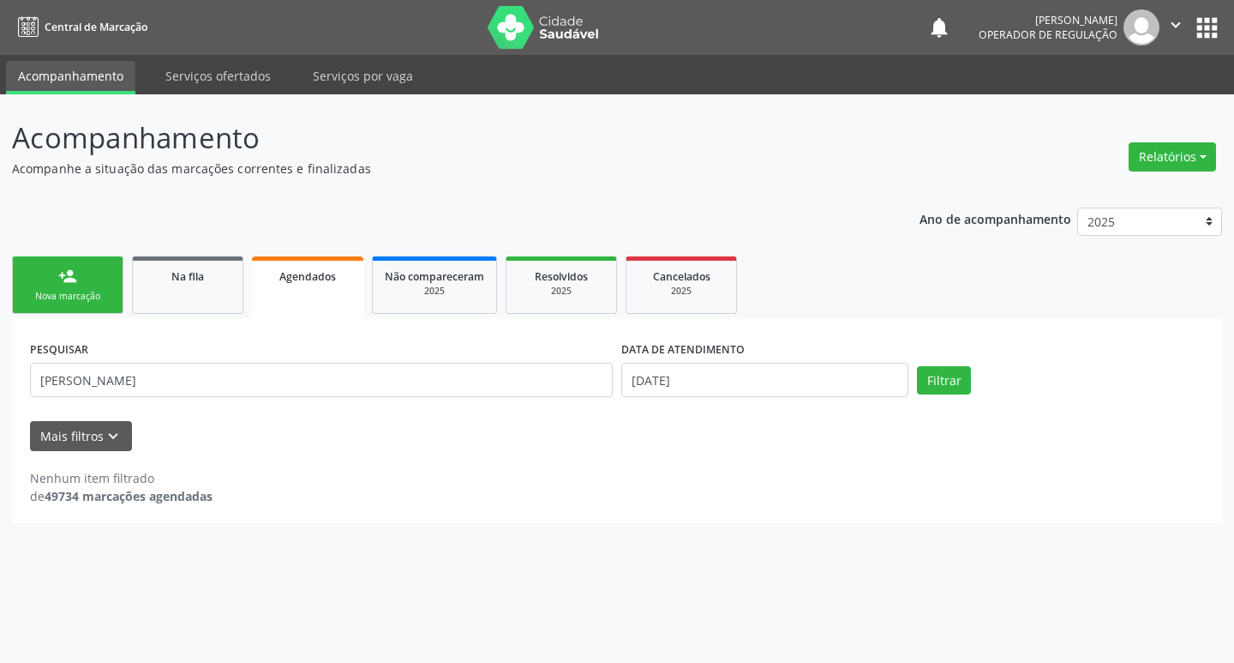
click at [318, 297] on link "Agendados" at bounding box center [307, 287] width 111 height 62
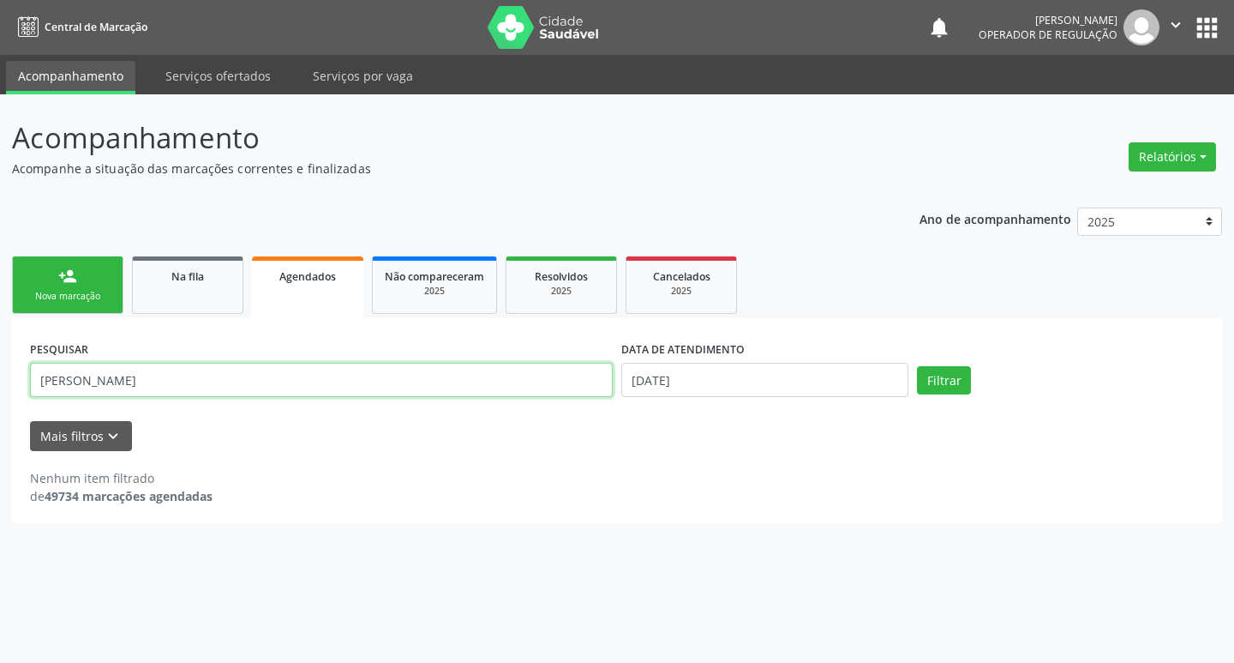
click at [256, 392] on input "IVANILDA DA SILVA H" at bounding box center [321, 380] width 583 height 34
type input "I"
type input "700401162101750"
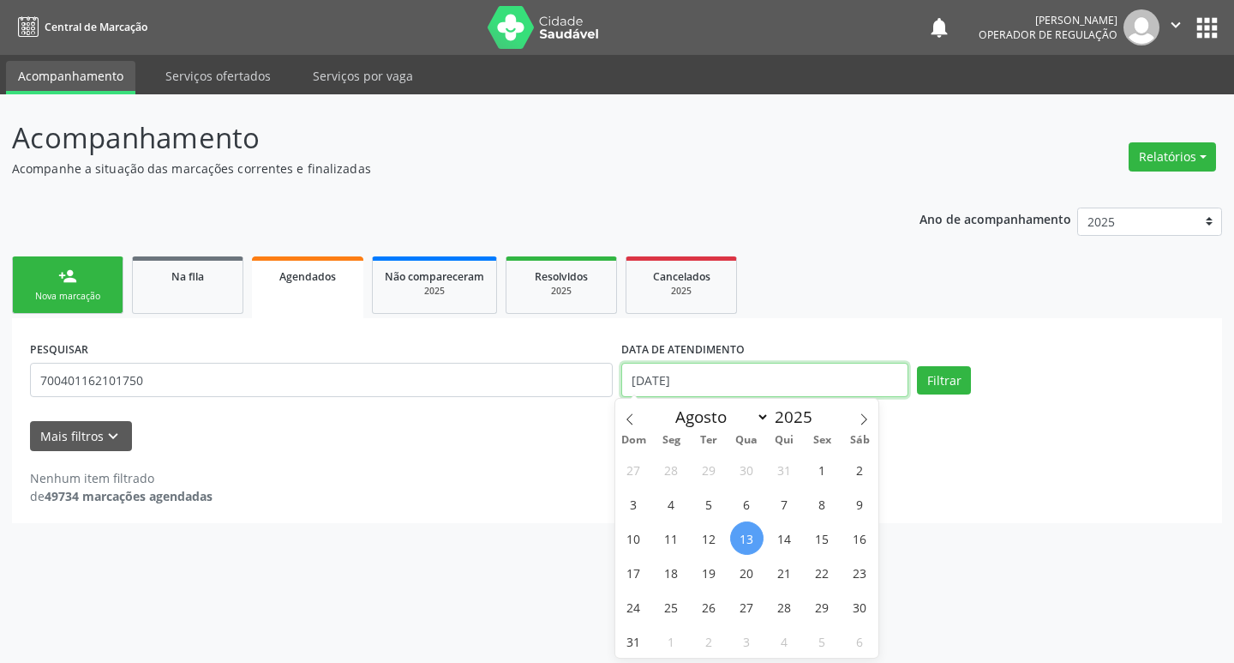
click at [679, 397] on body "Central de Marcação notifications Elizandra Mikely Ramos Operador de regulação …" at bounding box center [617, 331] width 1234 height 663
click at [776, 540] on span "14" at bounding box center [784, 537] width 33 height 33
type input "14/08/2025"
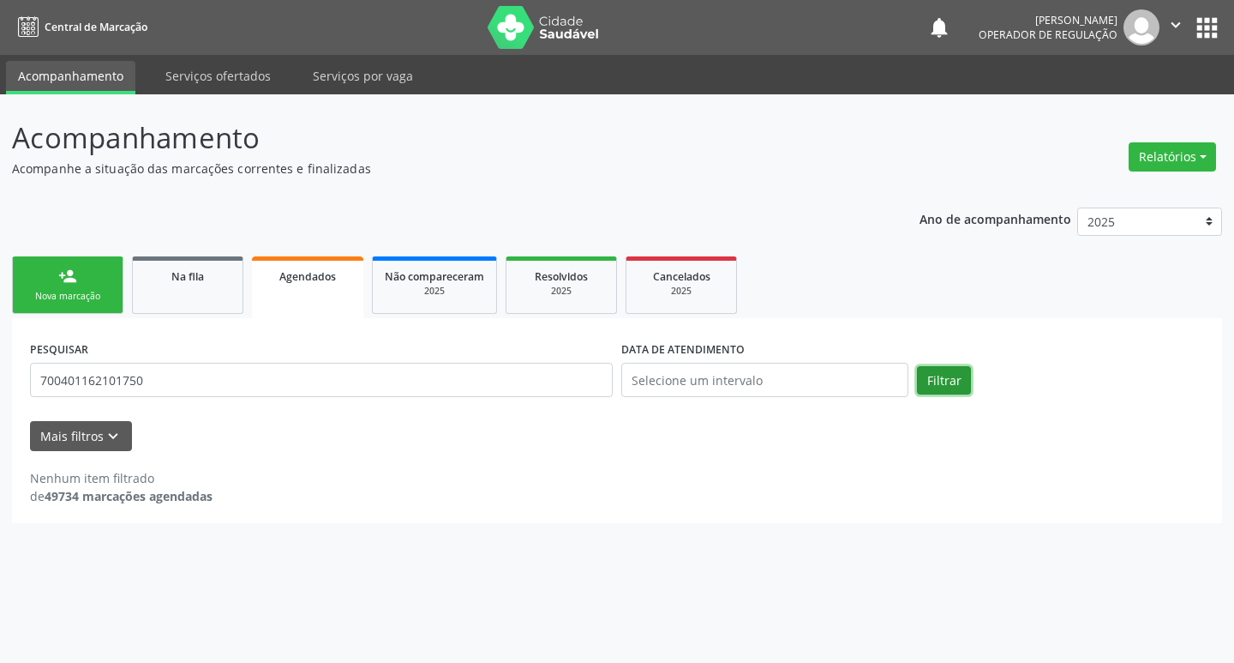
click at [931, 380] on button "Filtrar" at bounding box center [944, 380] width 54 height 29
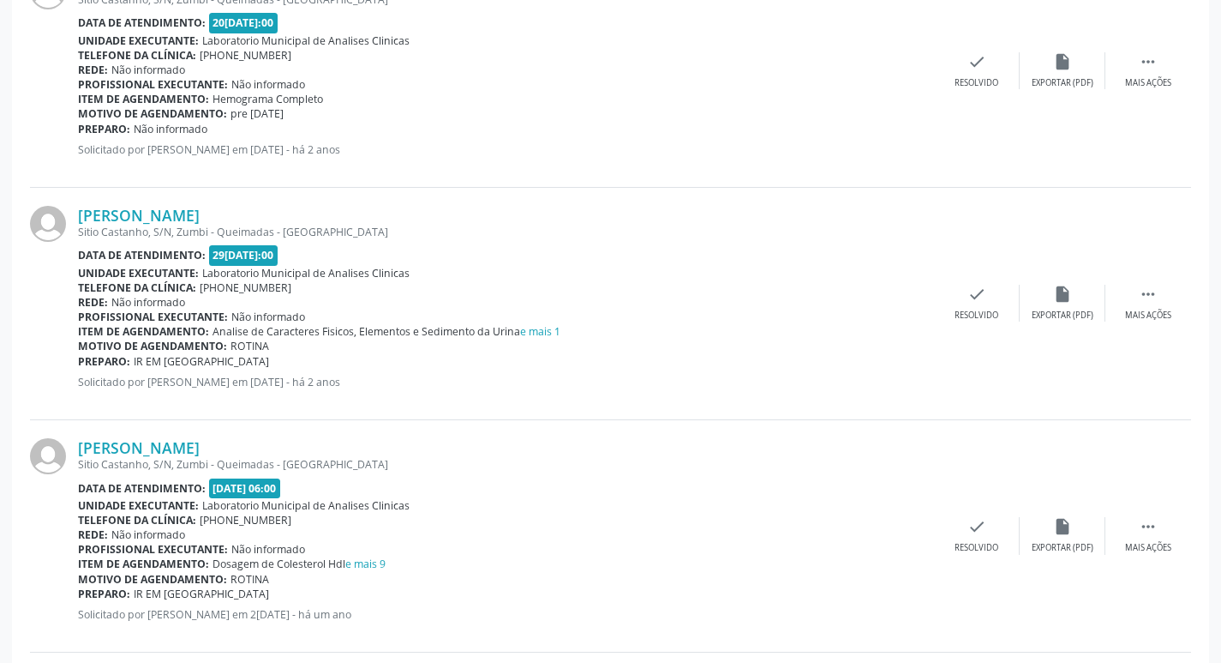
scroll to position [1280, 0]
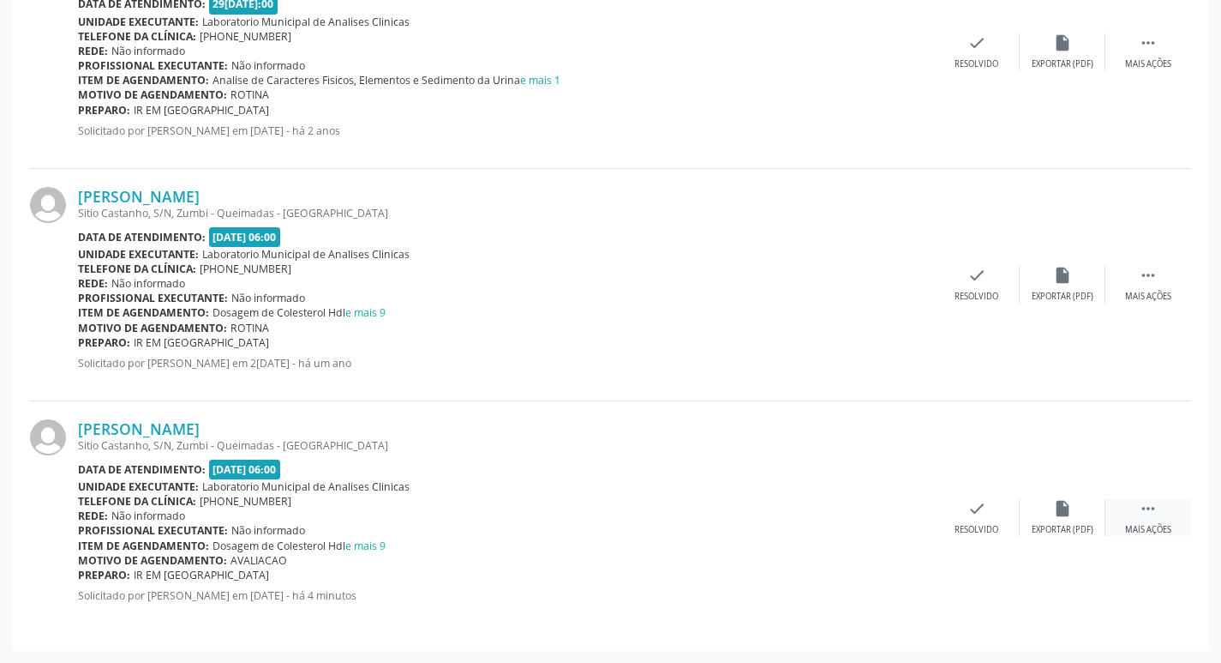
click at [1130, 527] on div "Mais ações" at bounding box center [1148, 530] width 46 height 12
click at [817, 524] on div "Imprimir" at bounding box center [805, 530] width 39 height 12
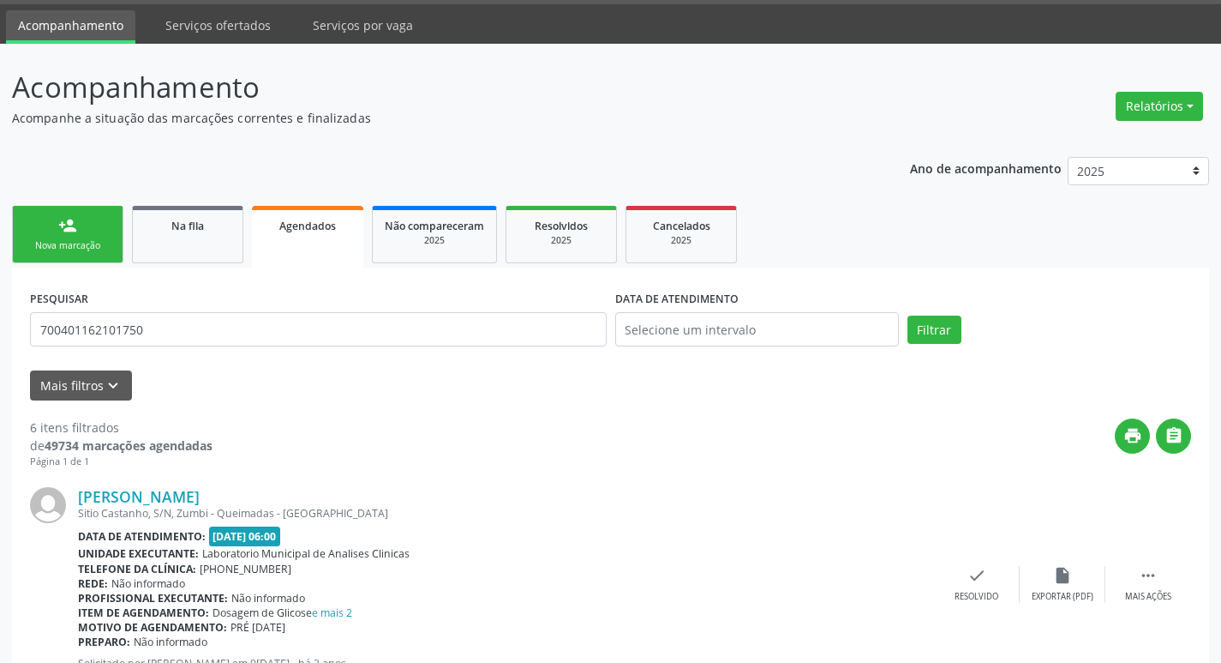
scroll to position [0, 0]
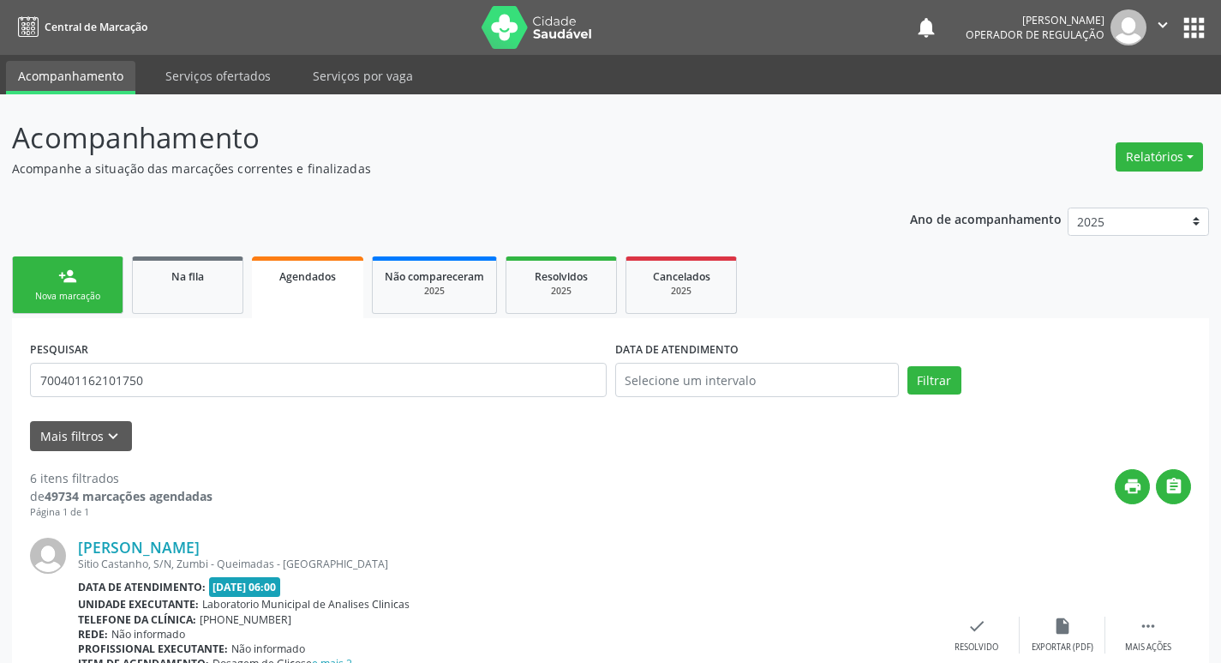
click at [42, 288] on link "person_add Nova marcação" at bounding box center [67, 284] width 111 height 57
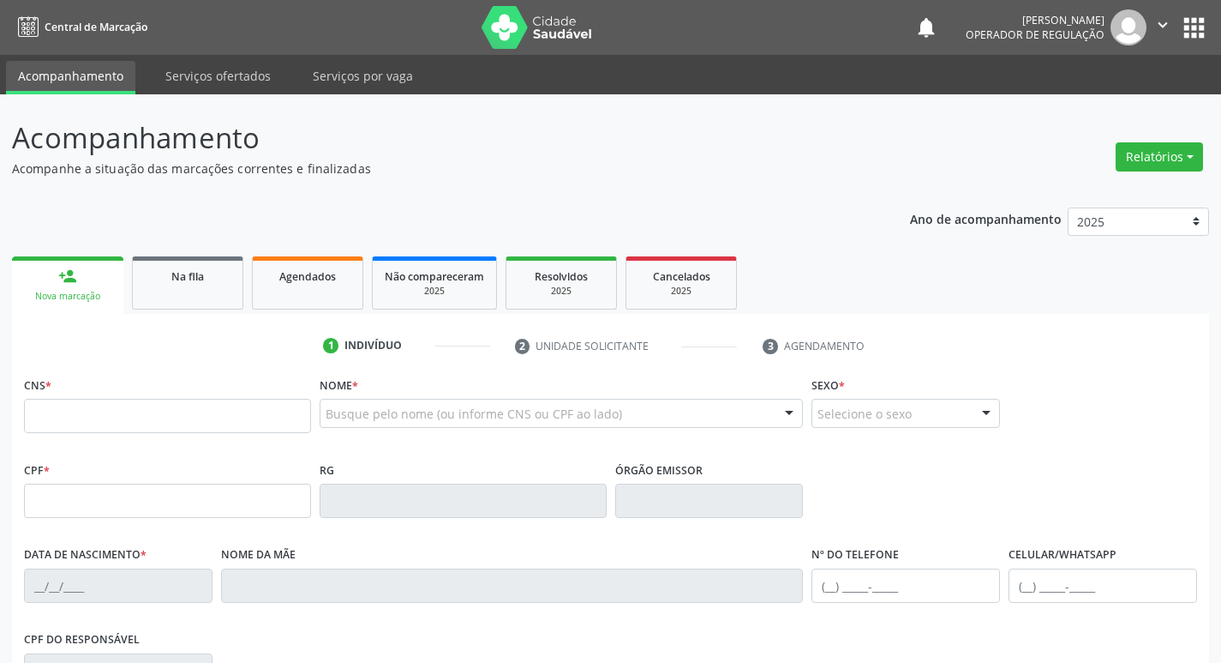
click at [90, 398] on div "CNS *" at bounding box center [167, 402] width 287 height 61
click at [127, 437] on fieldset "CNS *" at bounding box center [167, 408] width 287 height 73
click at [125, 413] on input "text" at bounding box center [167, 416] width 287 height 34
click at [202, 282] on span "Na fila" at bounding box center [187, 276] width 33 height 15
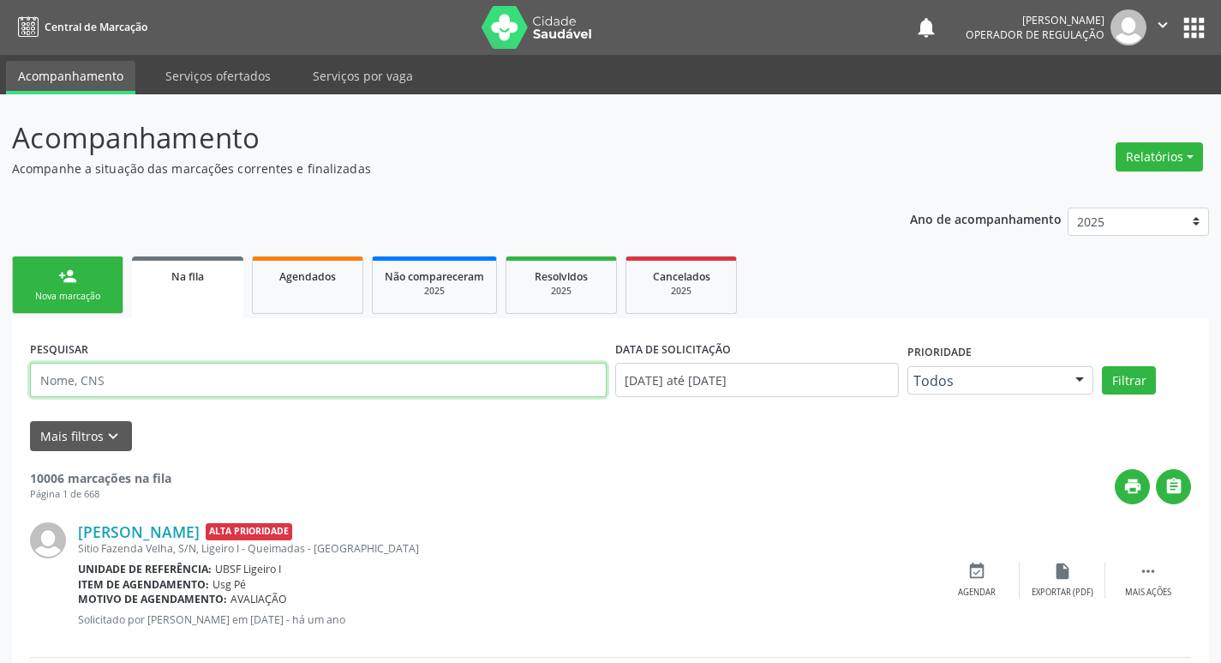
click at [217, 378] on input "text" at bounding box center [318, 380] width 577 height 34
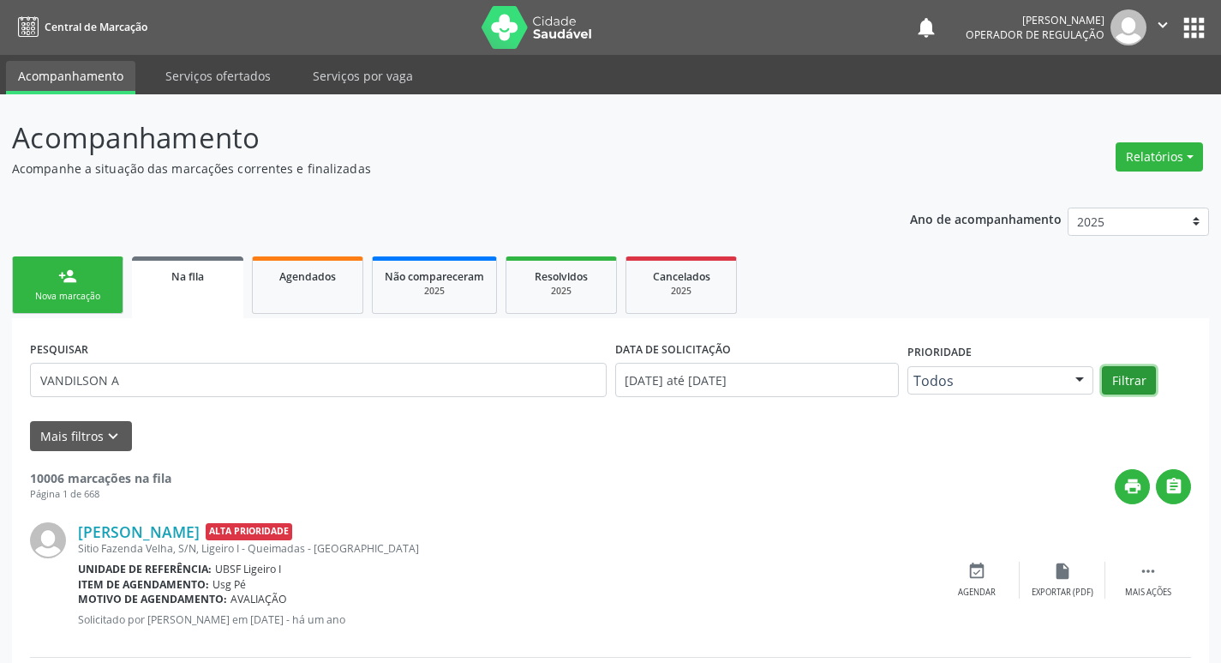
click at [1115, 385] on button "Filtrar" at bounding box center [1129, 380] width 54 height 29
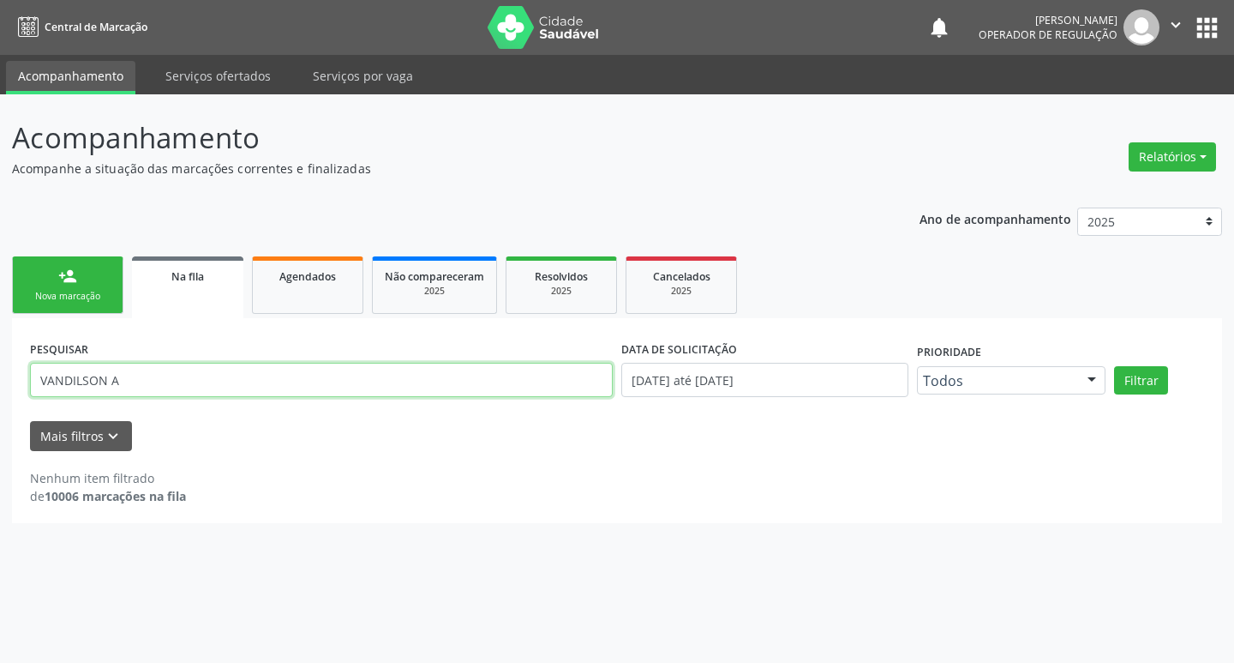
click at [122, 374] on input "VANDILSON A" at bounding box center [321, 380] width 583 height 34
type input "V"
click at [122, 374] on input "text" at bounding box center [321, 380] width 583 height 34
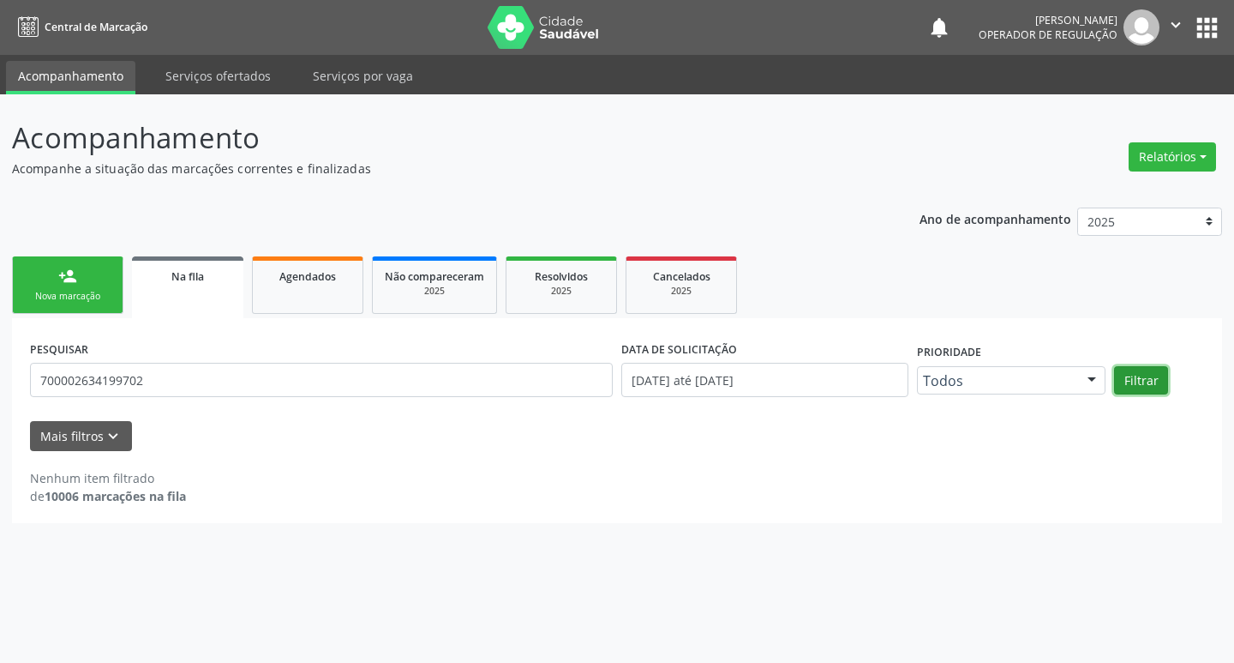
click at [1137, 366] on button "Filtrar" at bounding box center [1141, 380] width 54 height 29
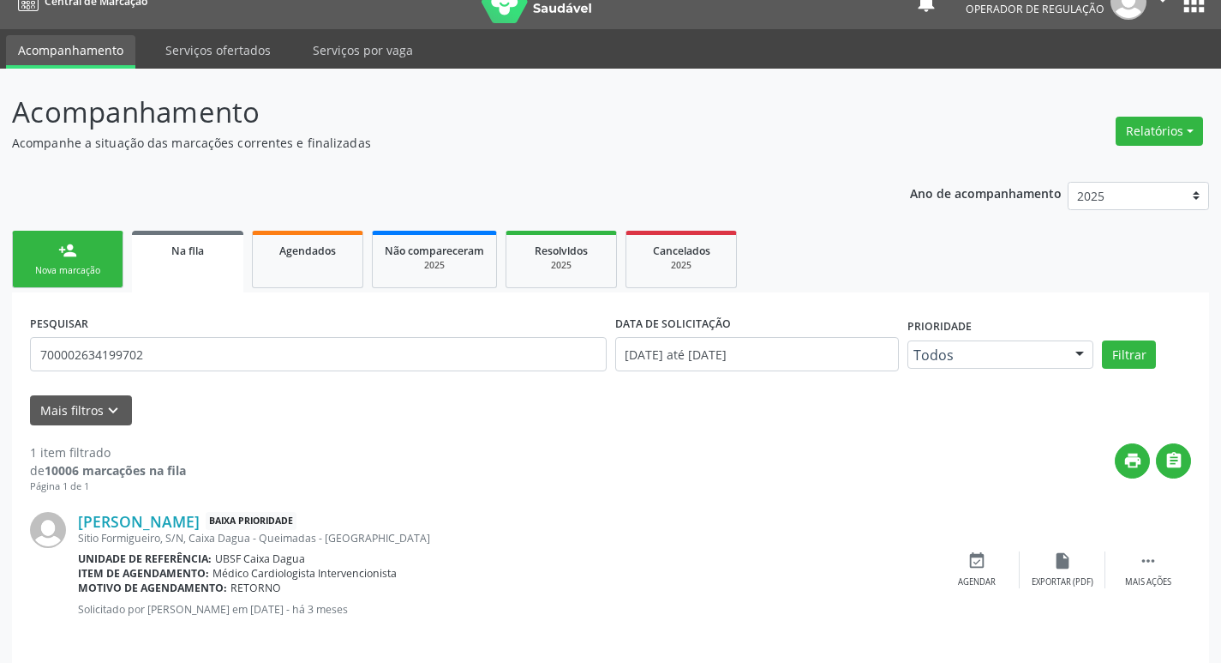
scroll to position [39, 0]
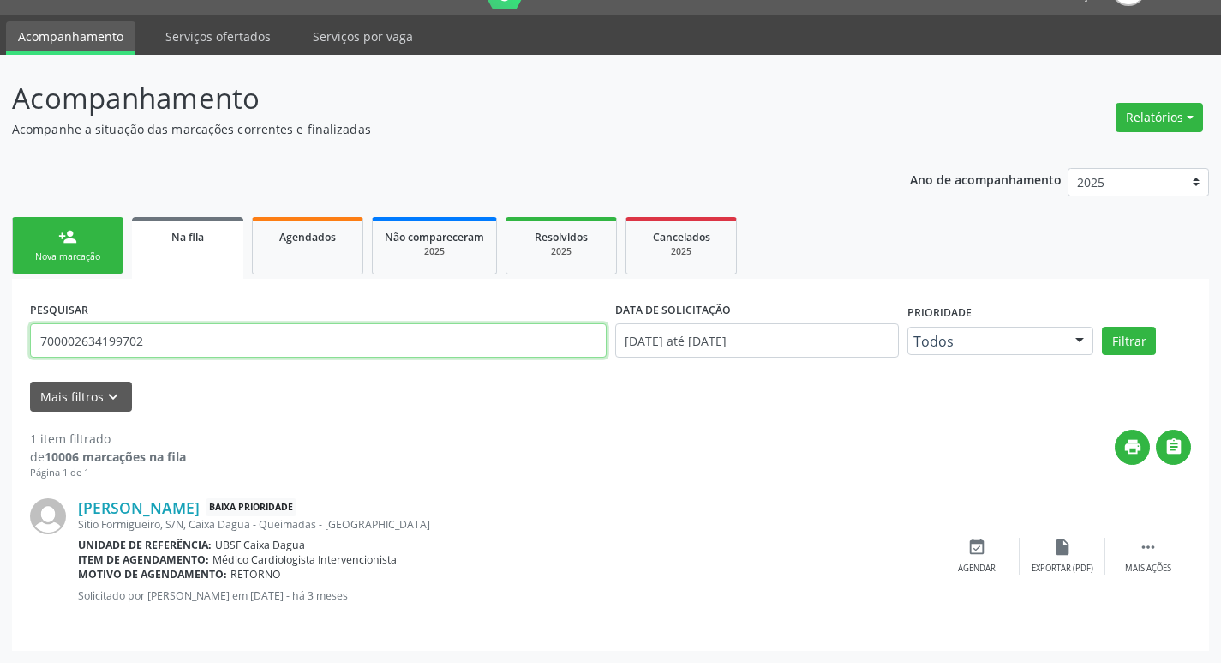
click at [260, 331] on input "700002634199702" at bounding box center [318, 340] width 577 height 34
type input "7"
click at [97, 335] on input "text" at bounding box center [318, 340] width 577 height 34
type input "ESTER H"
click at [1114, 348] on button "Filtrar" at bounding box center [1129, 341] width 54 height 29
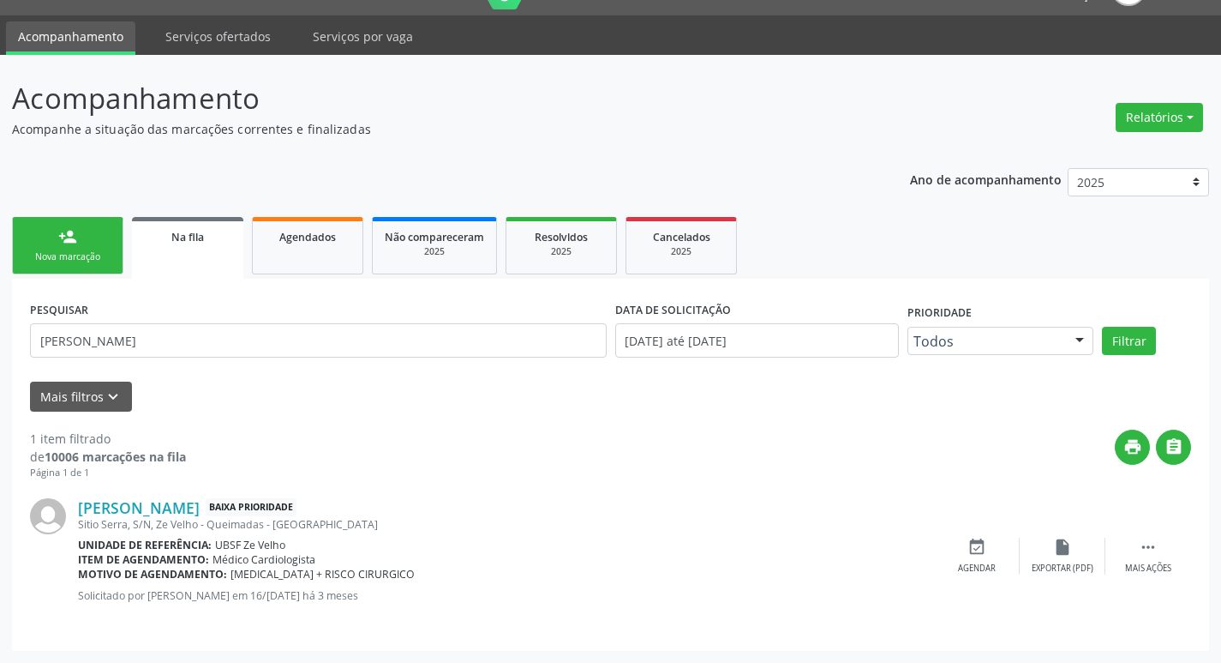
click at [104, 228] on link "person_add Nova marcação" at bounding box center [67, 245] width 111 height 57
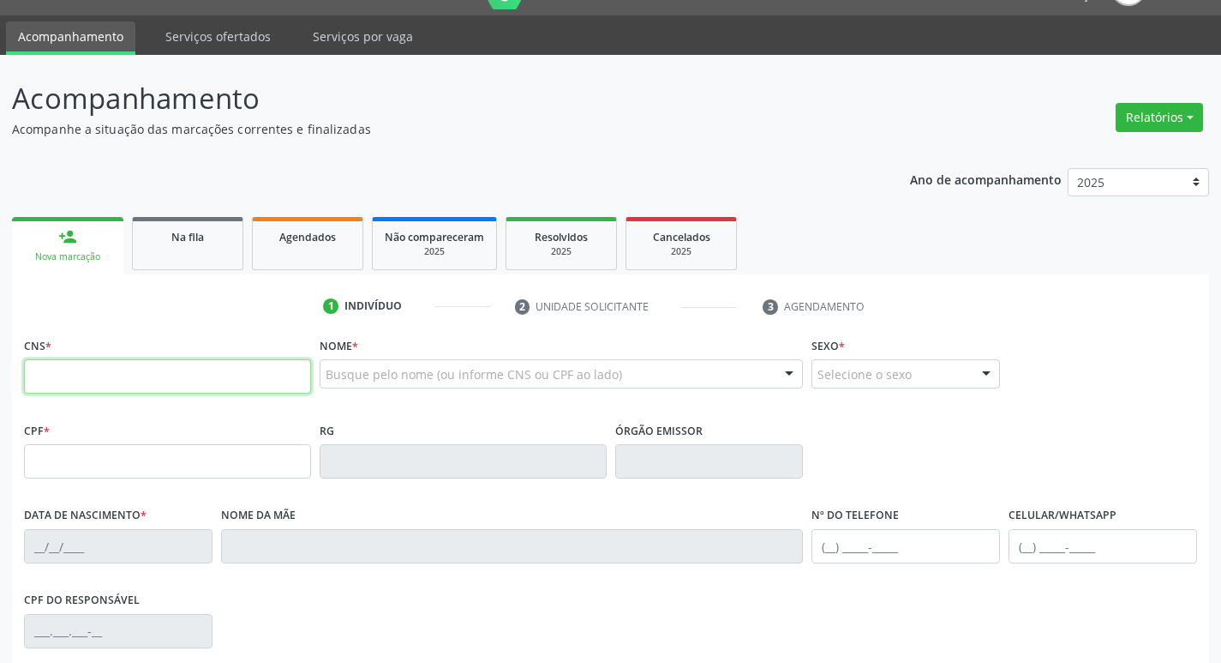
click at [68, 372] on input "text" at bounding box center [167, 376] width 287 height 34
click at [165, 370] on input "text" at bounding box center [167, 376] width 287 height 34
type input "706 2040 6517 0666"
type input "692.323.344-53"
type input "11/07/1963"
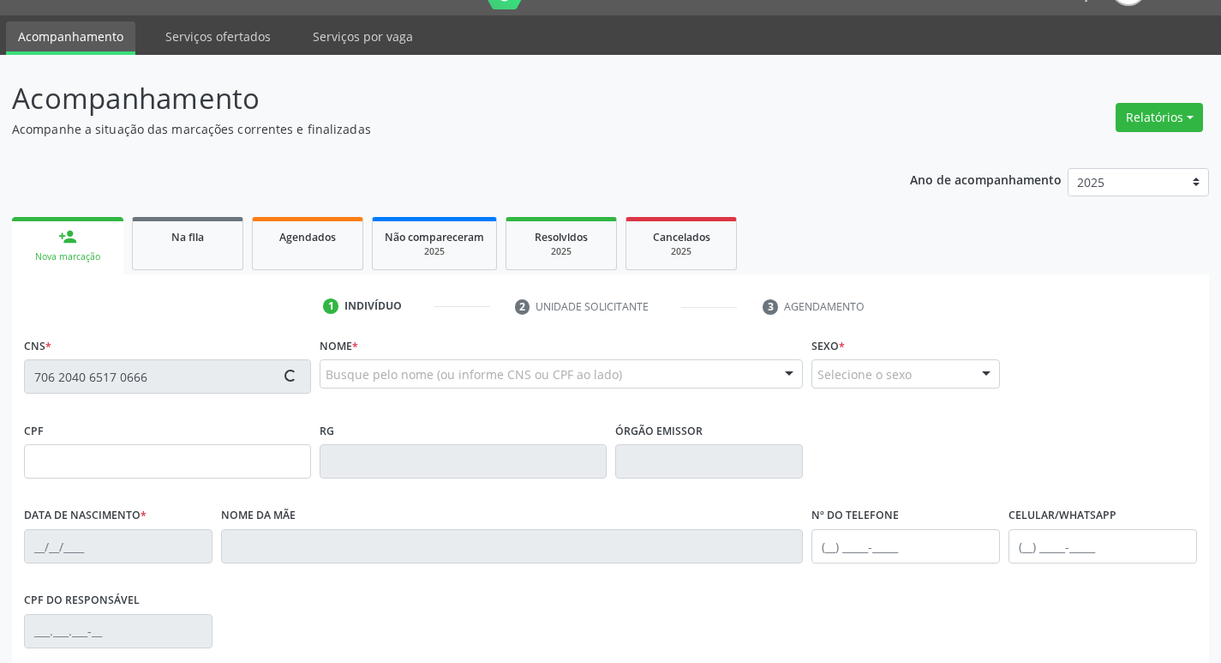
type input "Aurea Pereira Barreto"
type input "(86) 99140-3701"
type input "272"
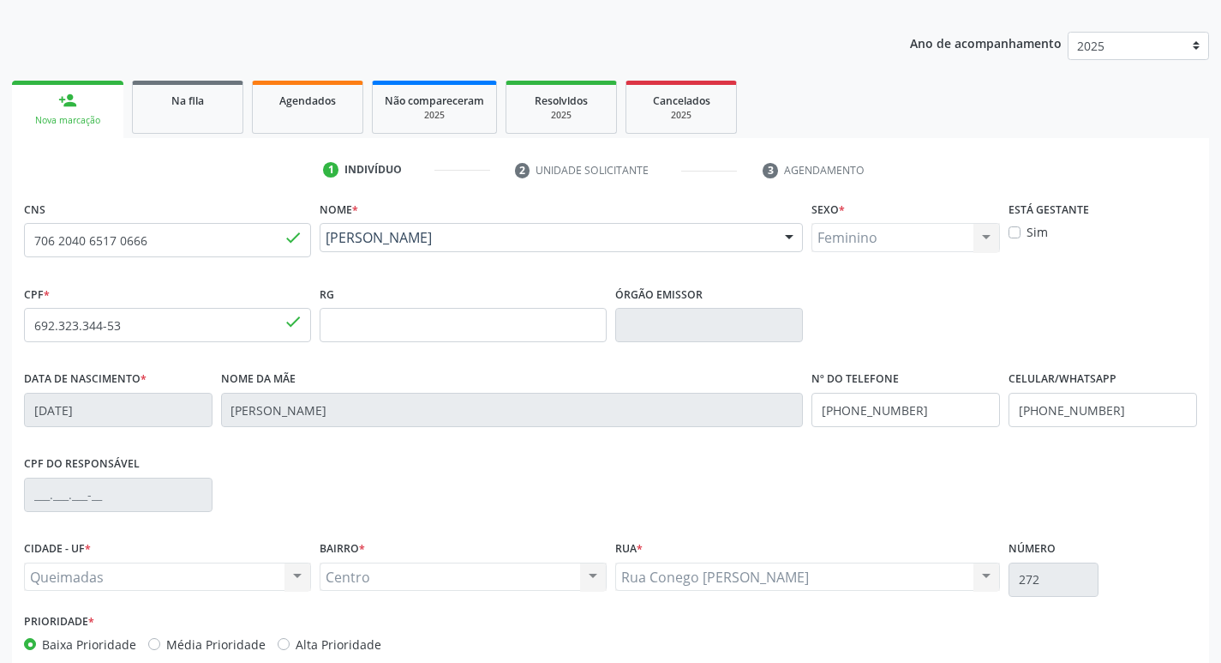
scroll to position [267, 0]
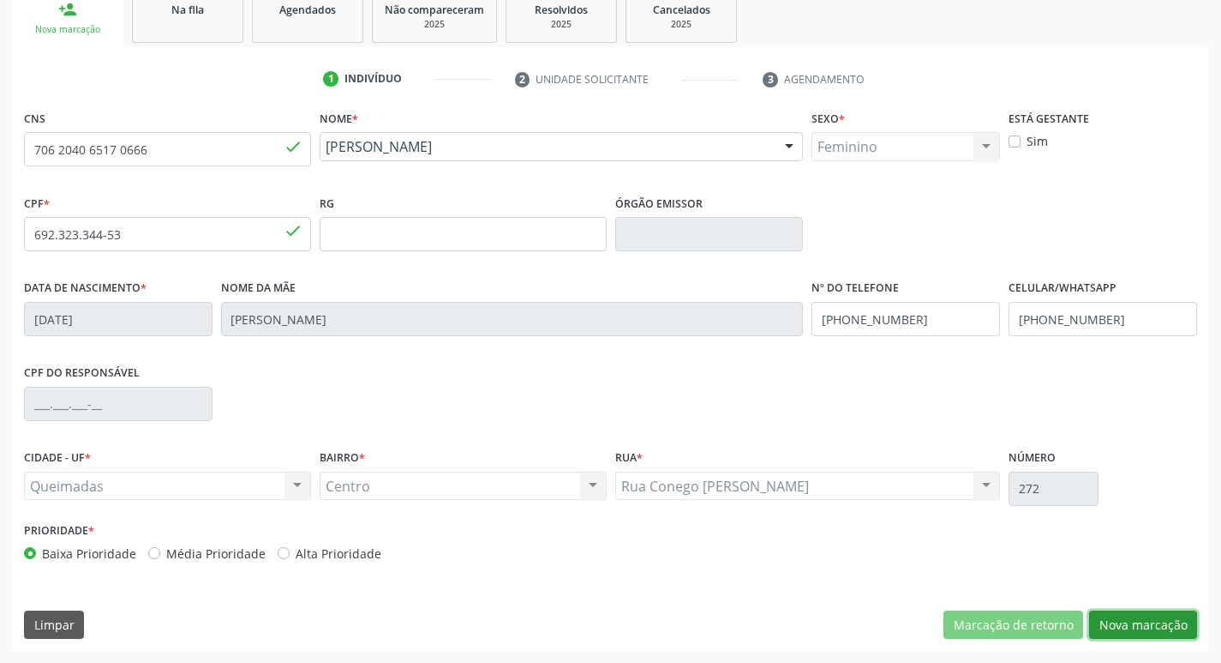
click at [1140, 623] on button "Nova marcação" at bounding box center [1143, 624] width 108 height 29
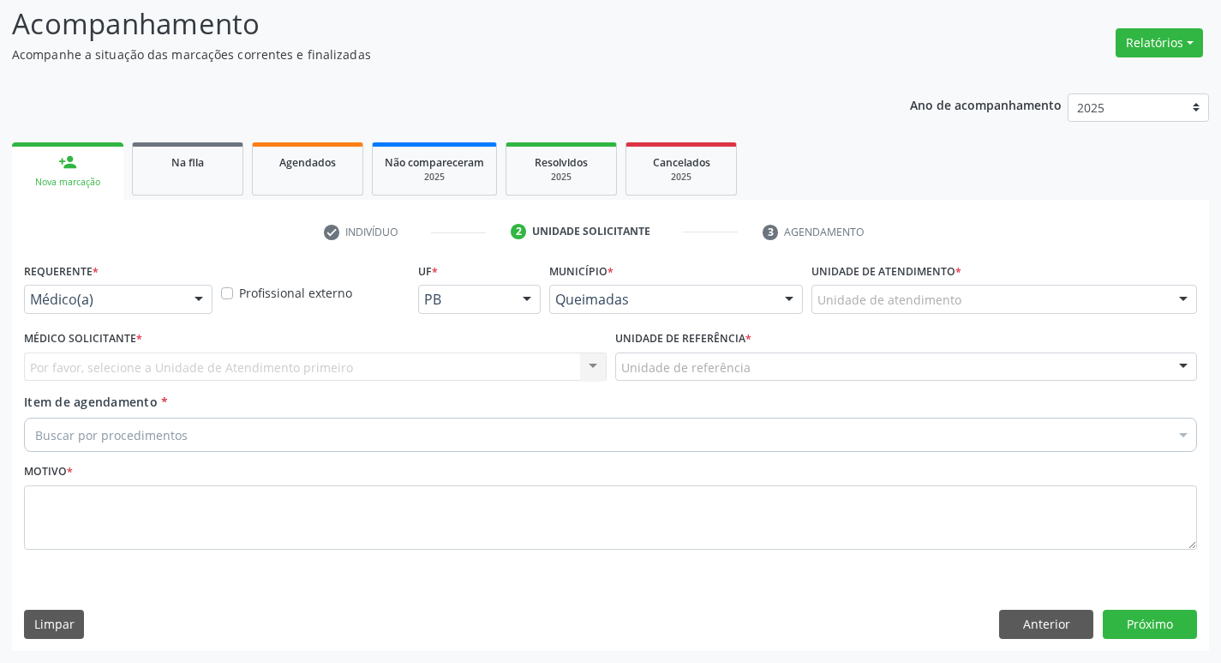
scroll to position [114, 0]
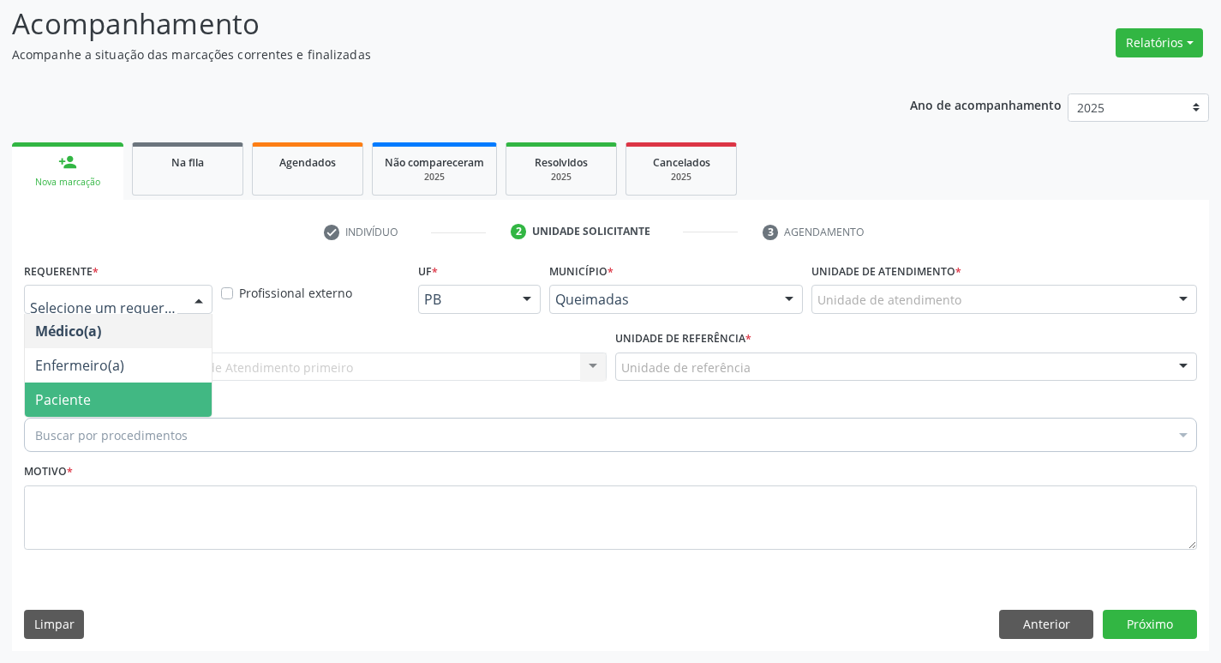
drag, startPoint x: 97, startPoint y: 395, endPoint x: 85, endPoint y: 395, distance: 12.0
click at [85, 395] on span "Paciente" at bounding box center [118, 399] width 187 height 34
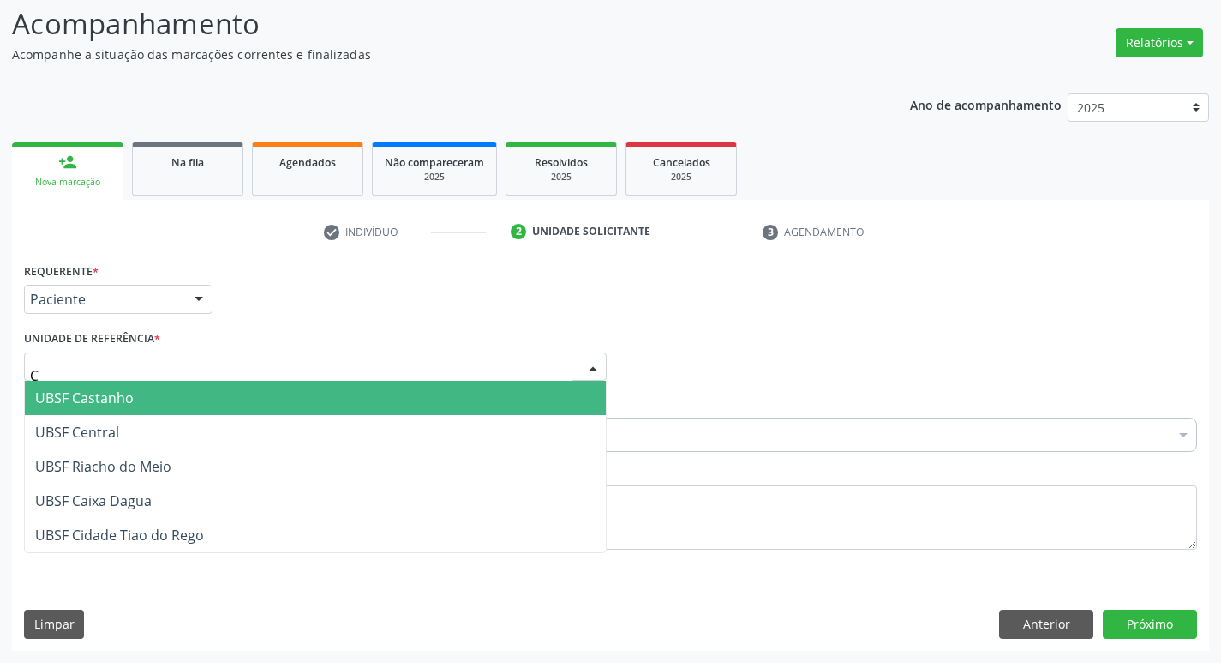
type input "CE"
click at [39, 410] on span "UBSF Central" at bounding box center [315, 398] width 581 height 34
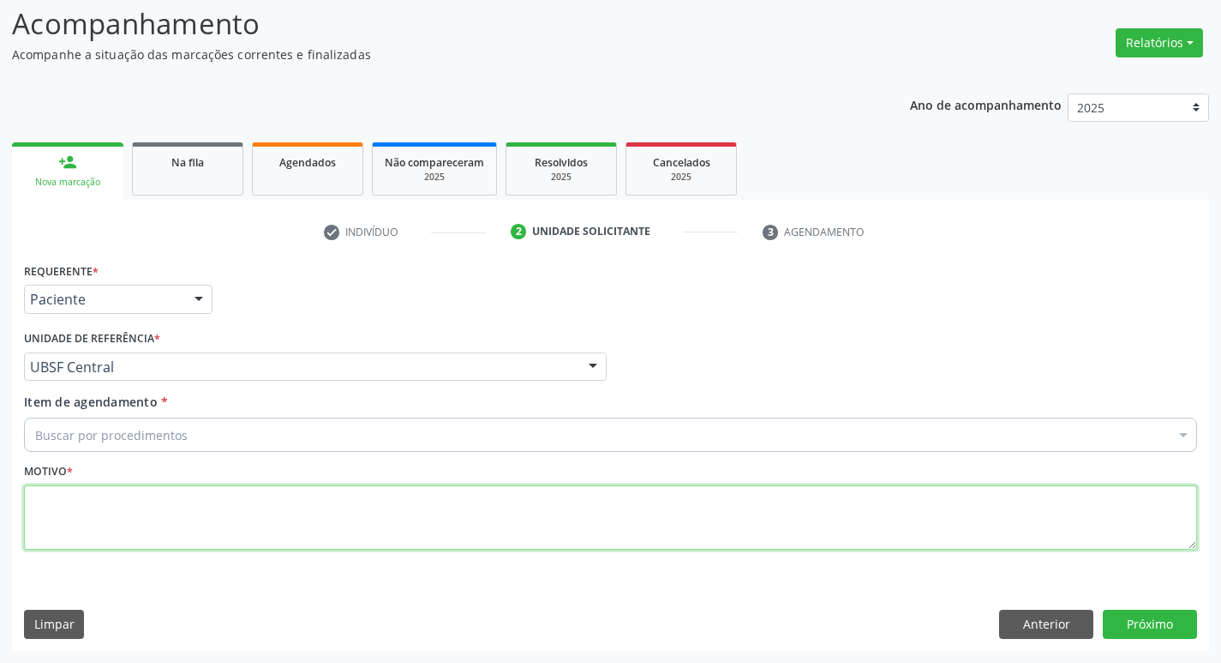
click at [48, 506] on textarea at bounding box center [610, 517] width 1173 height 65
type textarea "AVALIACAO"
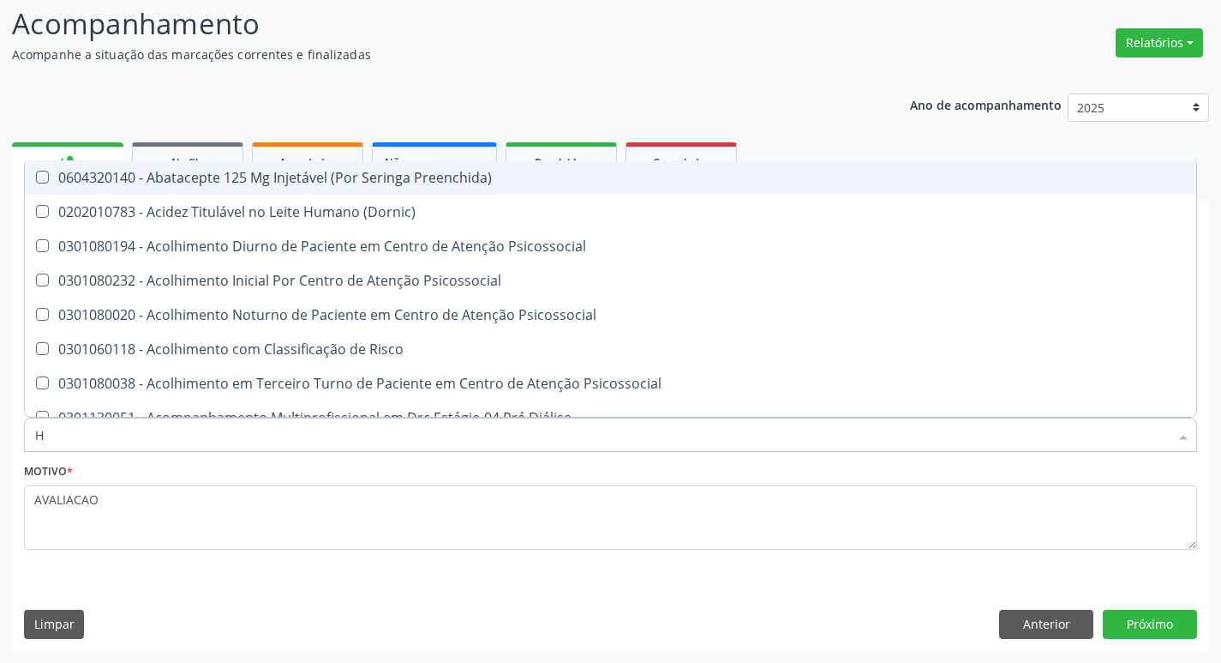
type input "HEMOGR"
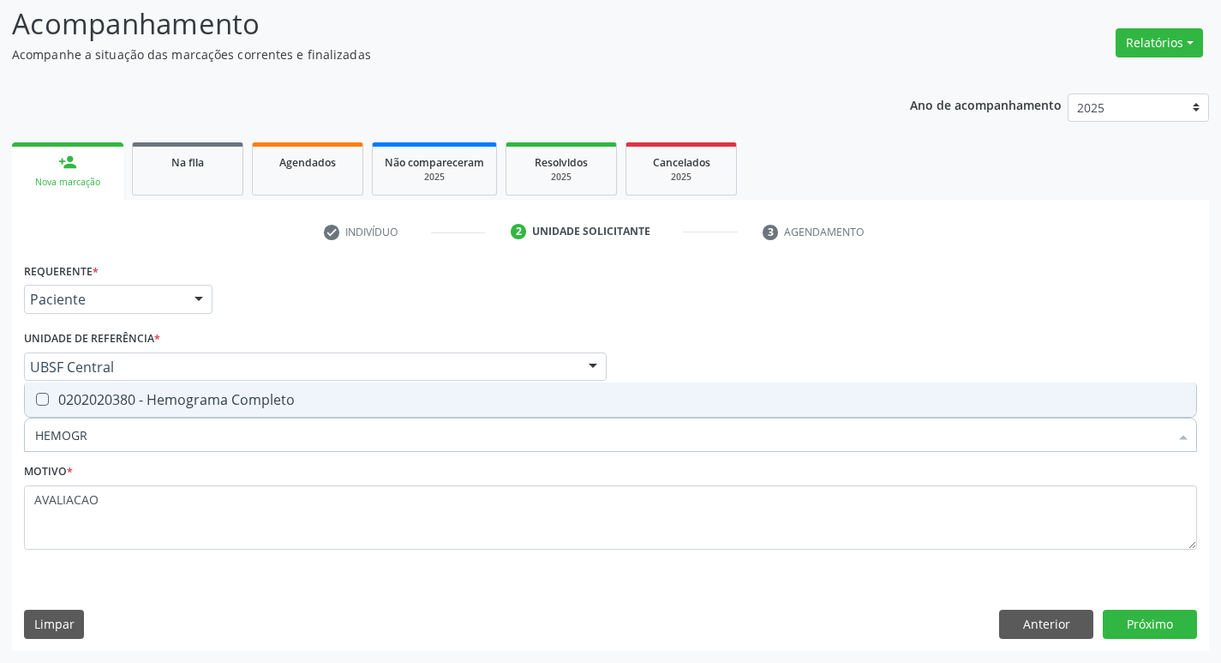
click at [279, 406] on div "0202020380 - Hemograma Completo" at bounding box center [610, 400] width 1151 height 14
checkbox Completo "true"
type input "HEMOG"
checkbox Completo "false"
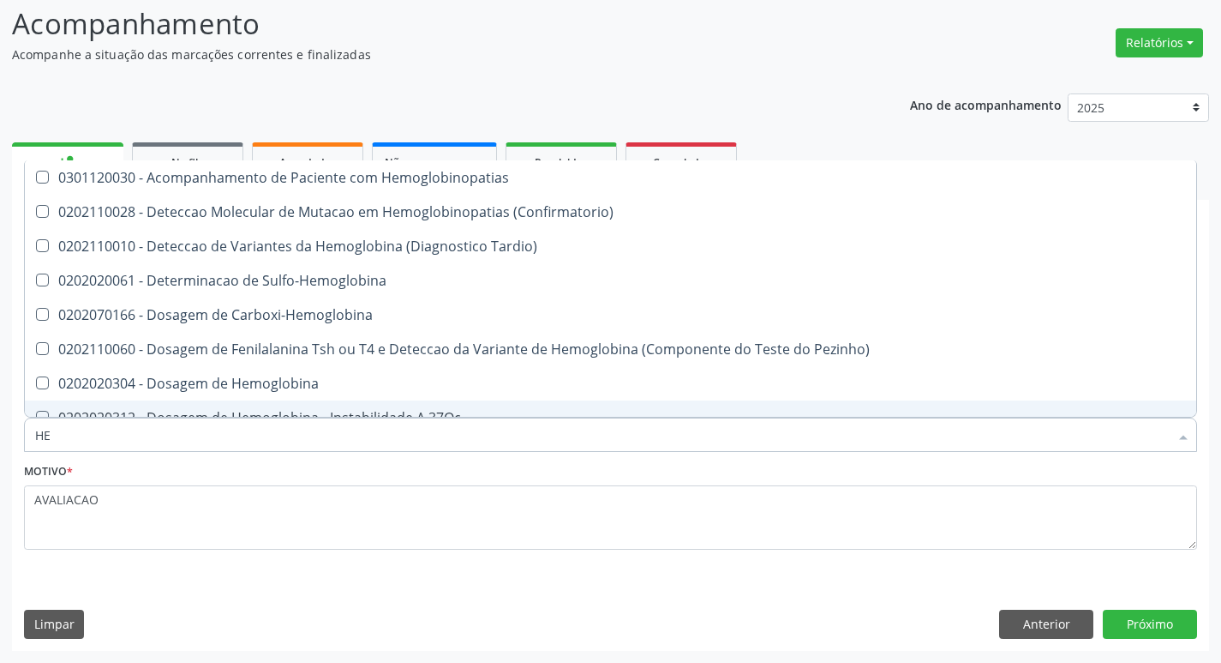
type input "H"
checkbox Completo "false"
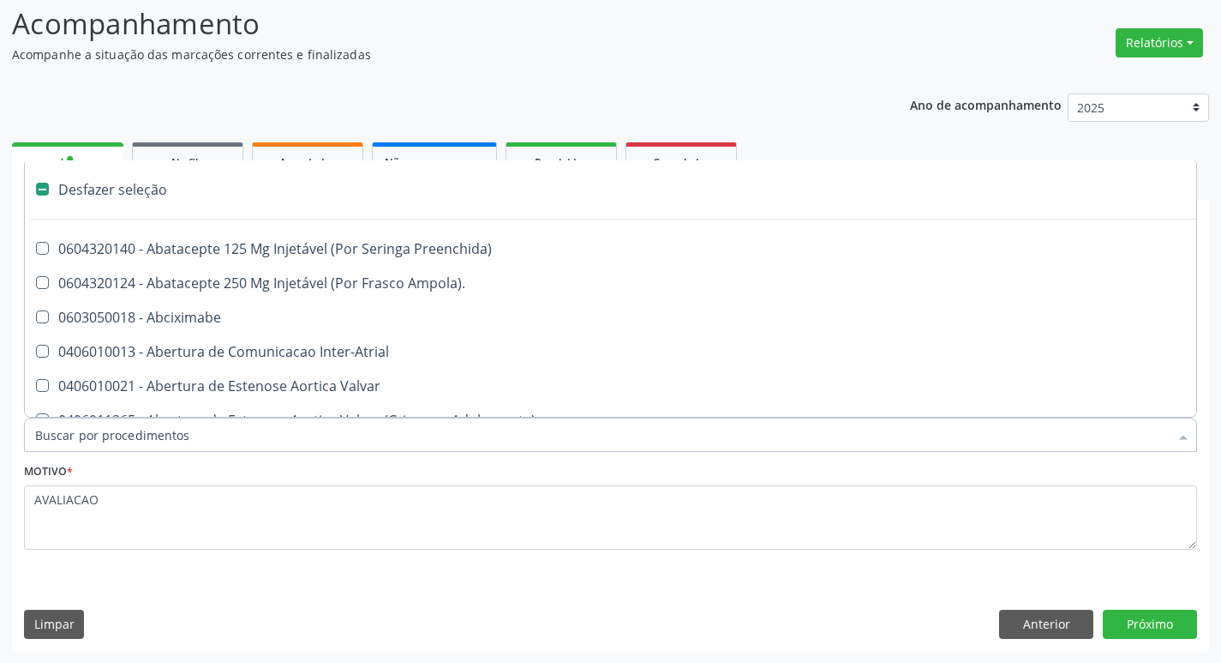
type input "G"
checkbox Persistente "true"
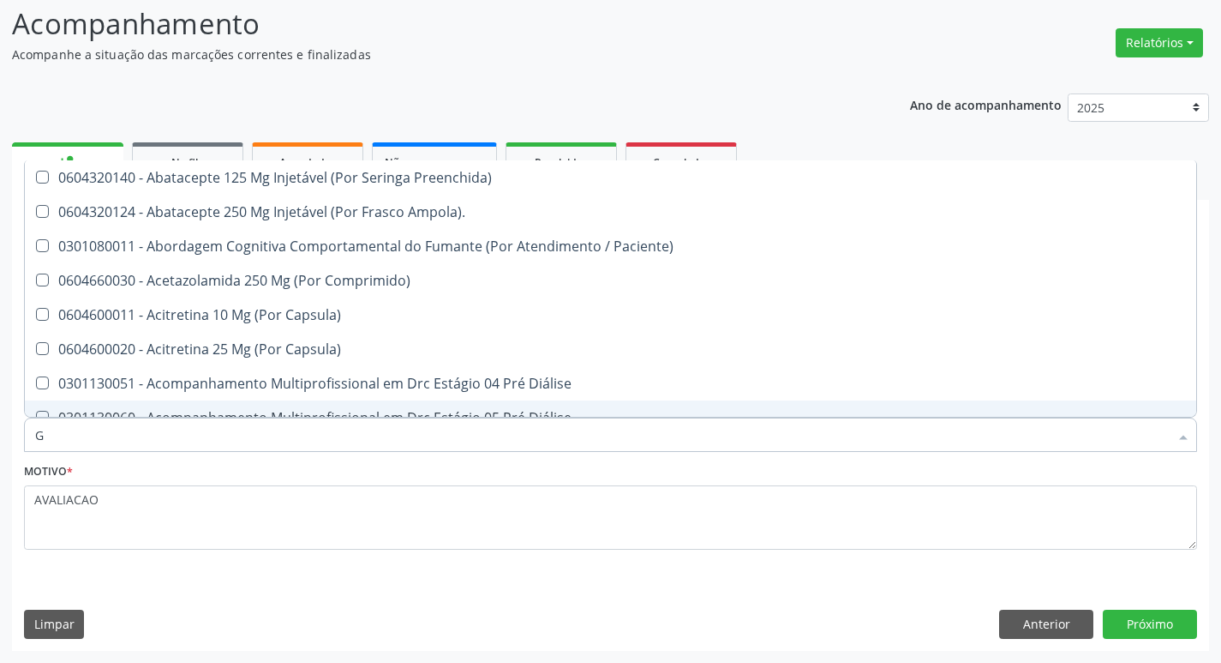
type input "GLICOSE"
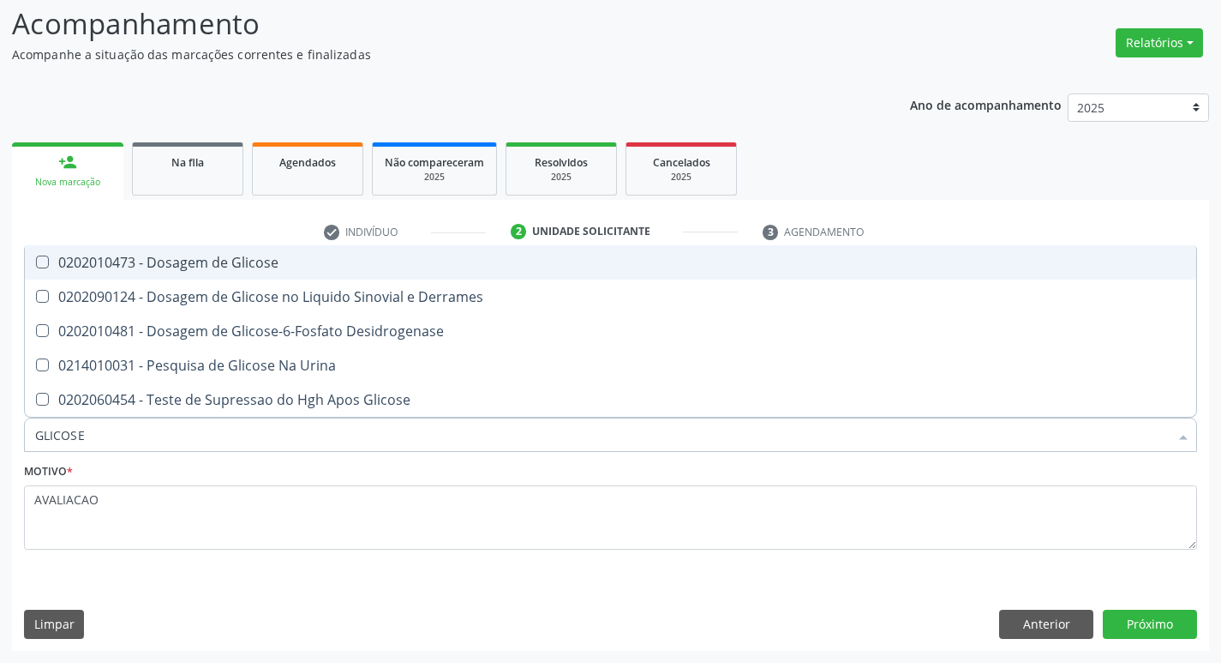
click at [201, 257] on div "0202010473 - Dosagem de Glicose" at bounding box center [610, 262] width 1151 height 14
checkbox Glicose "true"
type input "GLICOS"
checkbox Glicose "false"
checkbox Derrames "true"
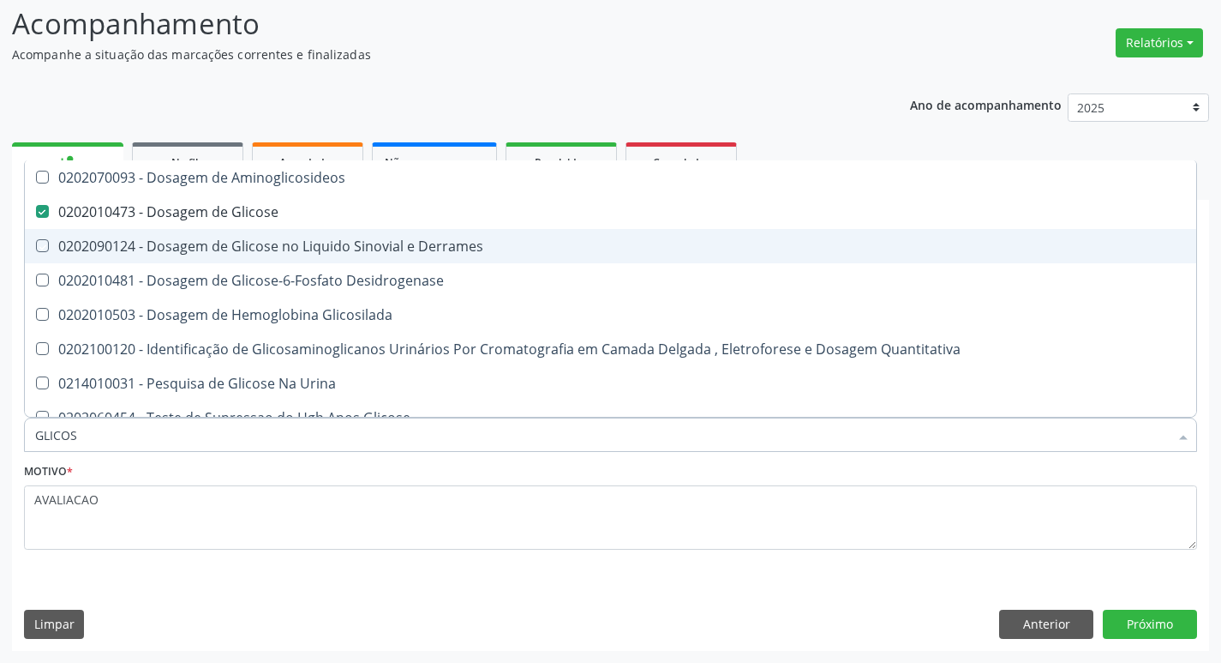
type input "GLICO"
checkbox Glicose "false"
checkbox Derrames "true"
type input "GLI"
checkbox Derrames "false"
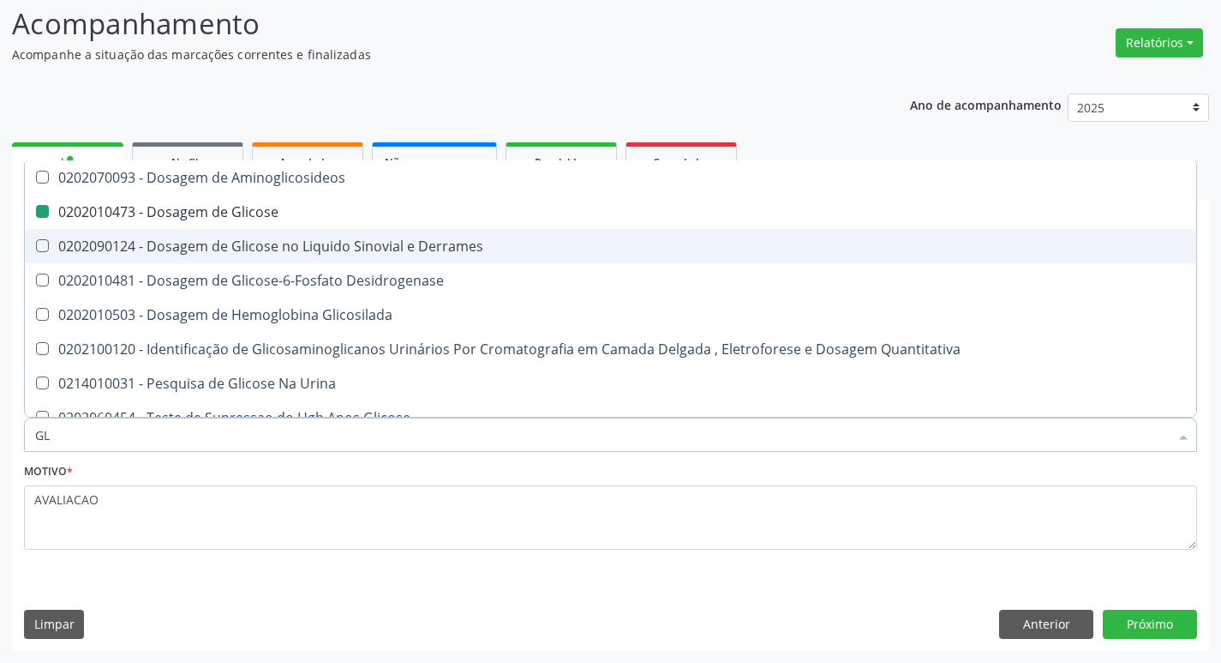
type input "G"
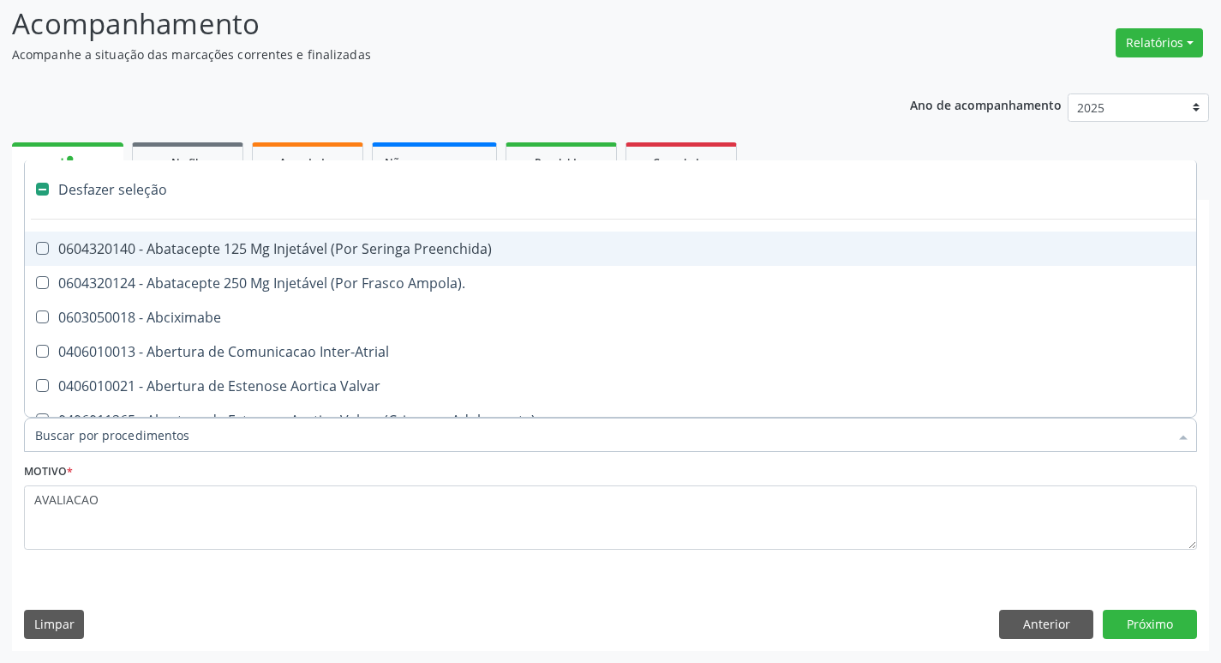
type input "H"
checkbox Convencional\) "true"
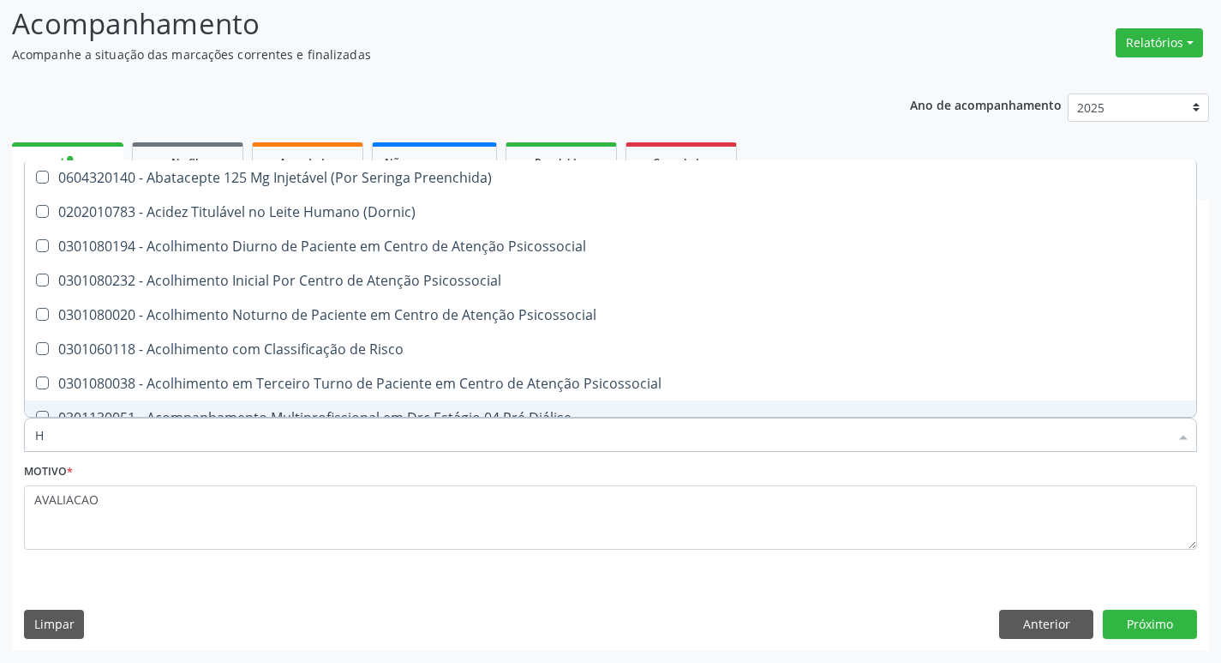
type input "HEMOGLOBINA G"
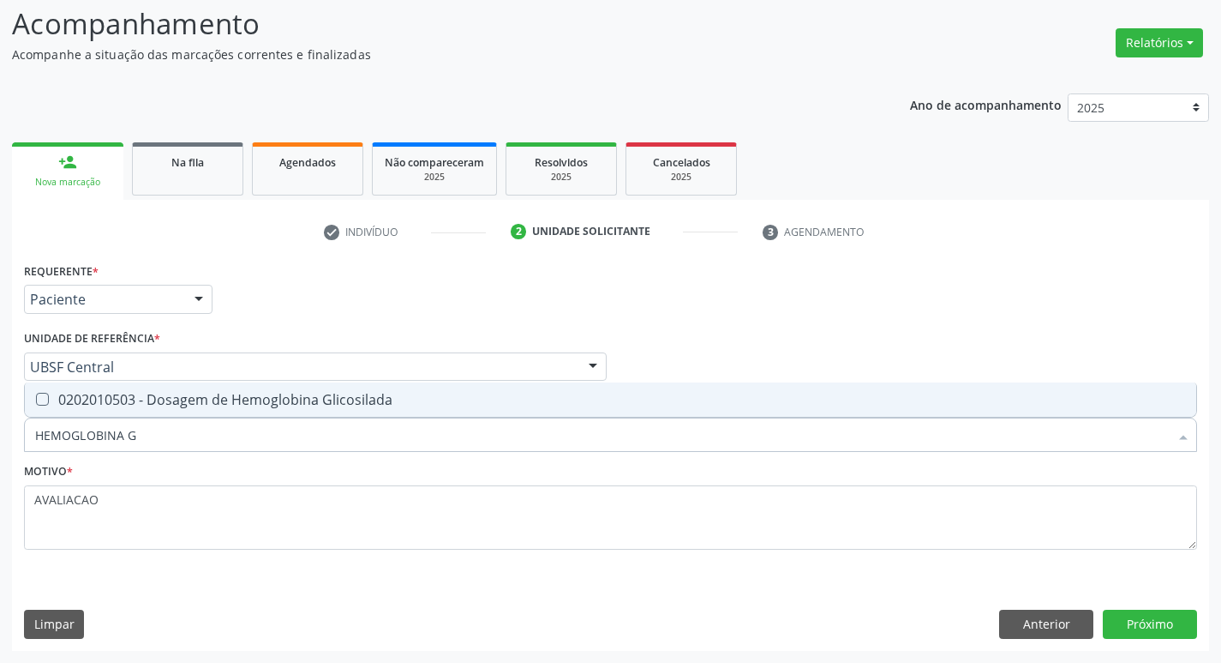
click at [267, 395] on div "0202010503 - Dosagem de Hemoglobina Glicosilada" at bounding box center [610, 400] width 1151 height 14
checkbox Glicosilada "true"
type input "HEMOGLOBINA"
checkbox Glicosilada "false"
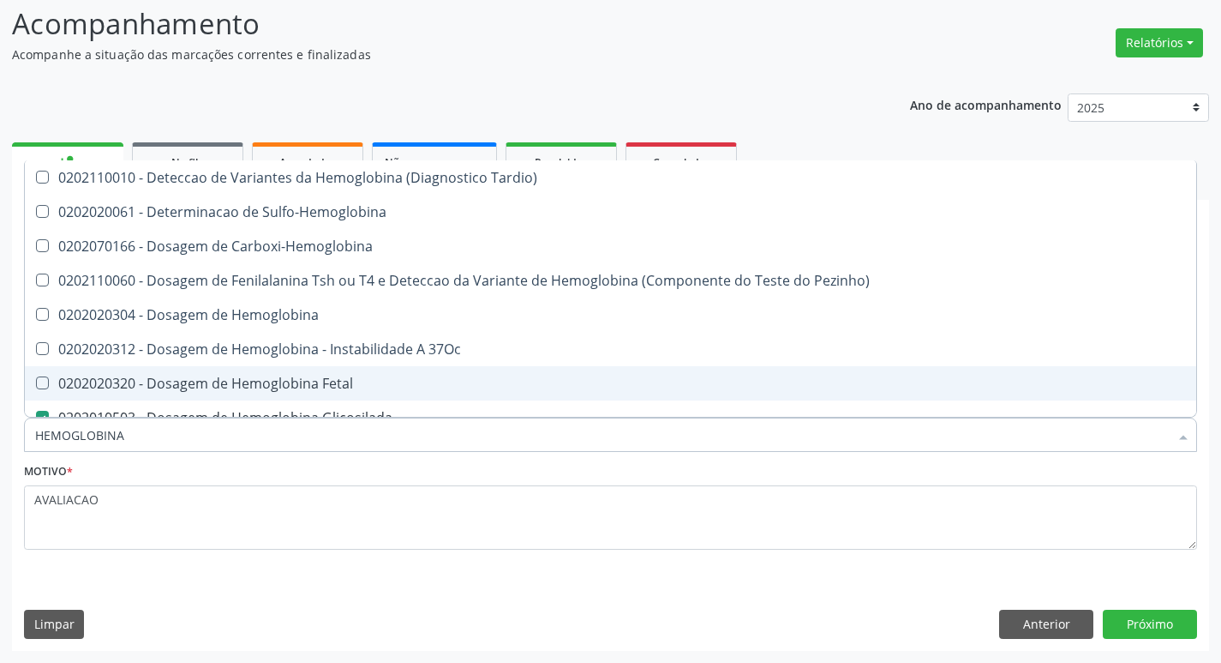
type input "HEMOGLOBIN"
checkbox Glicosilada "false"
checkbox Hemoglobina "true"
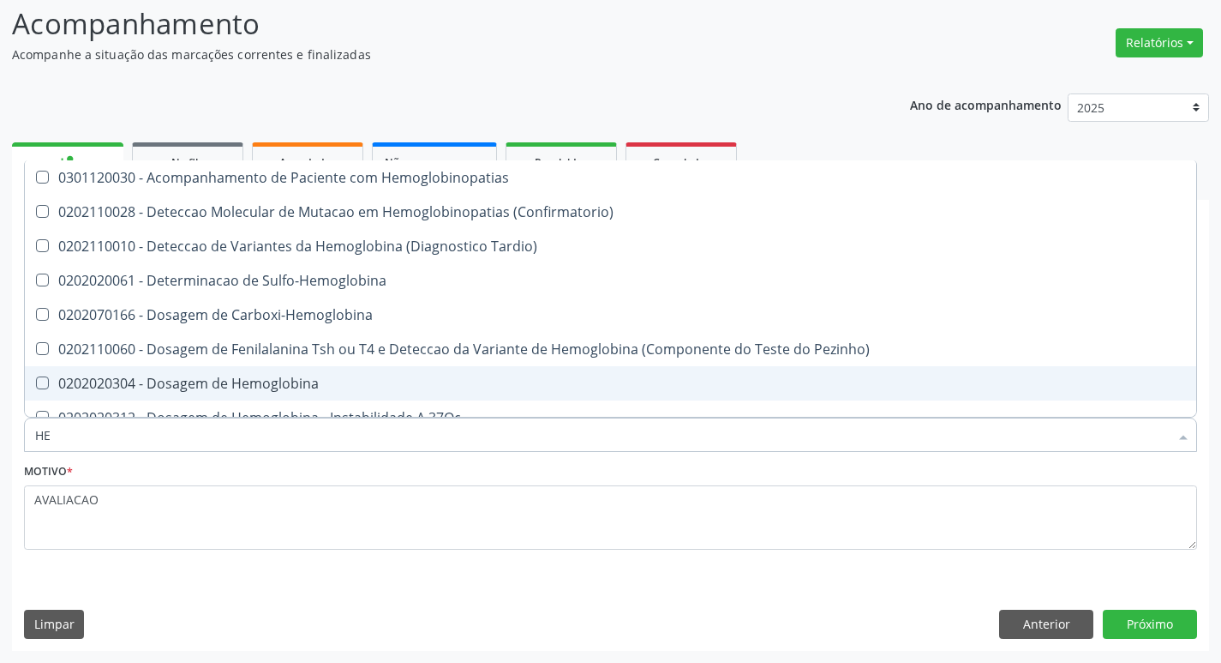
type input "H"
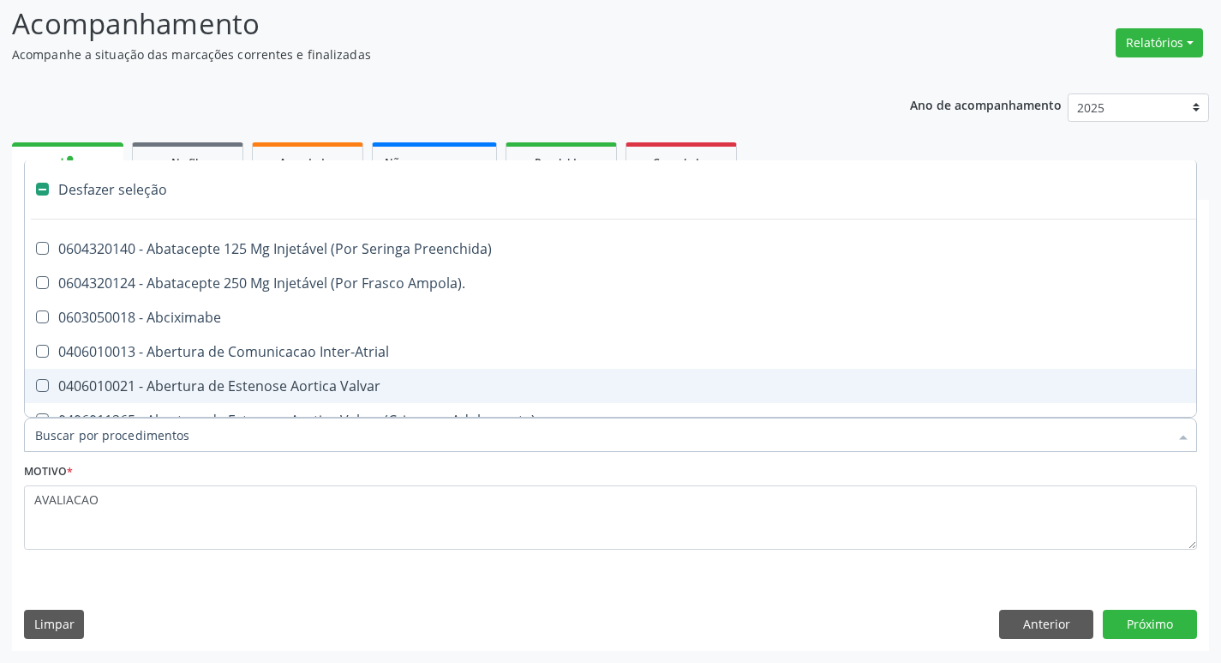
checkbox Dente\) "false"
checkbox Capsula\) "false"
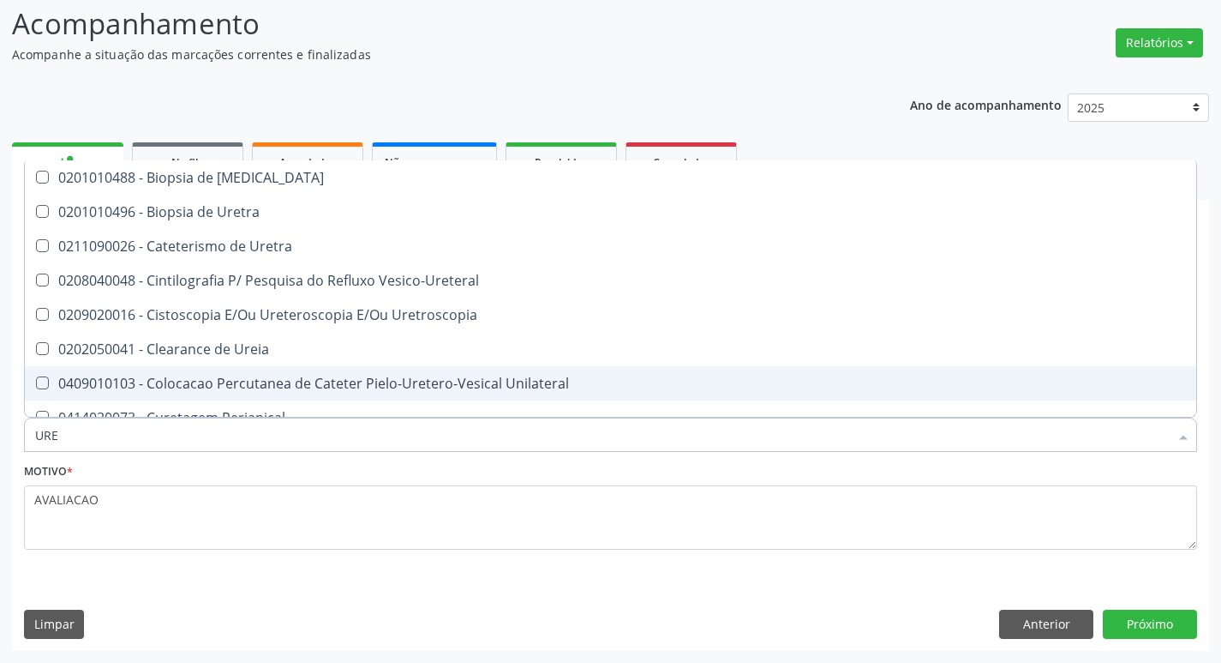
type input "UREI"
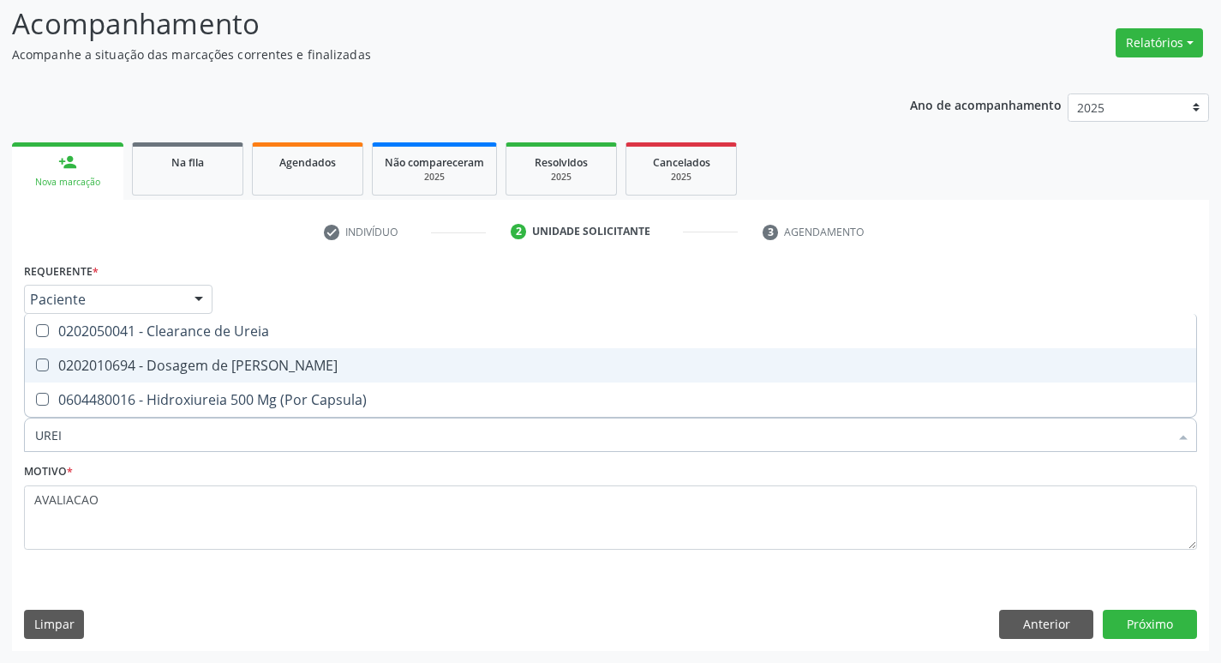
click at [245, 372] on div "0202010694 - Dosagem de [PERSON_NAME]" at bounding box center [610, 365] width 1151 height 14
checkbox Ureia "true"
type input "URE"
checkbox Ureia "false"
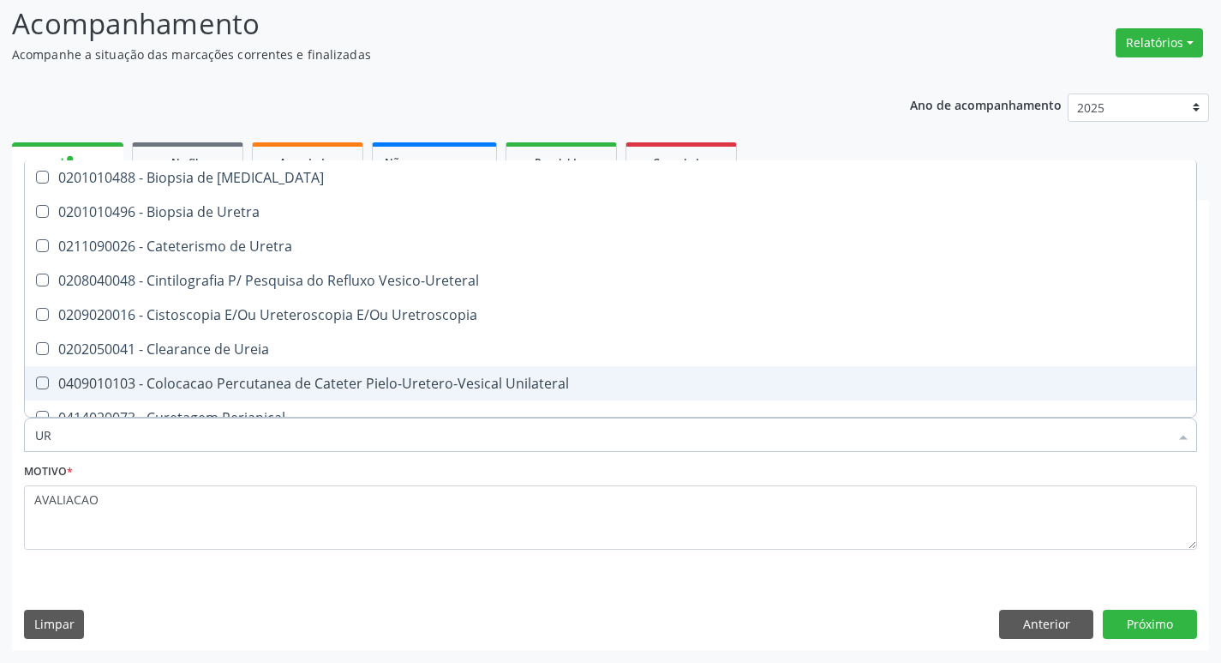
type input "U"
checkbox Ureia "false"
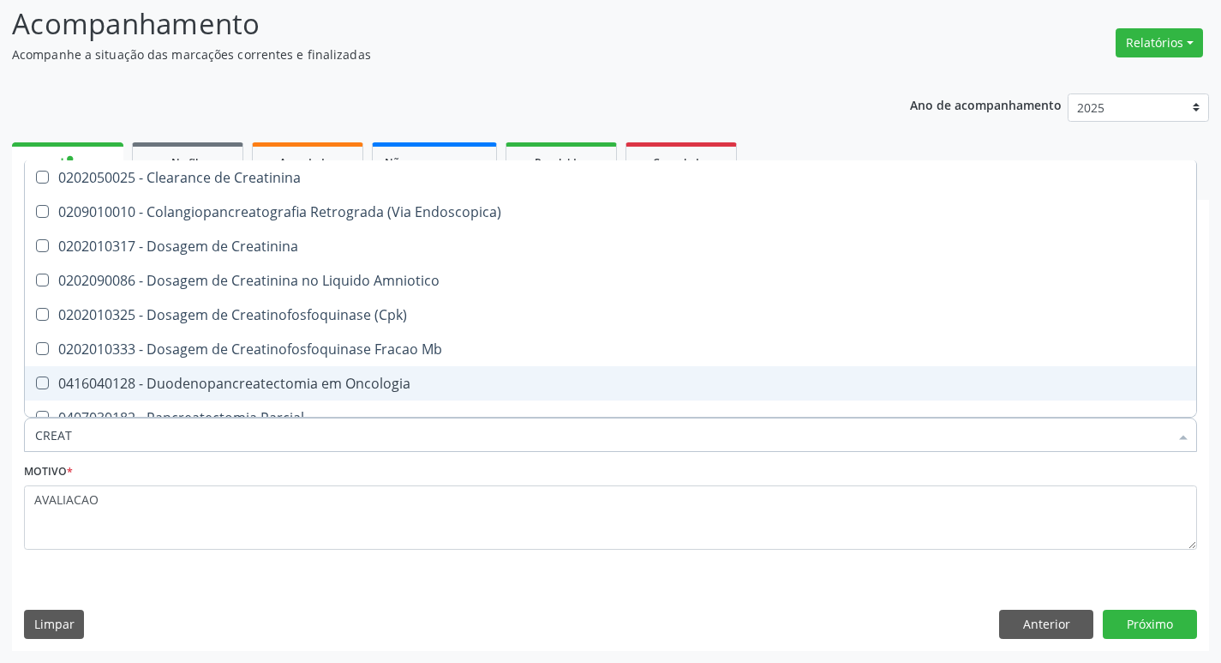
type input "CREATI"
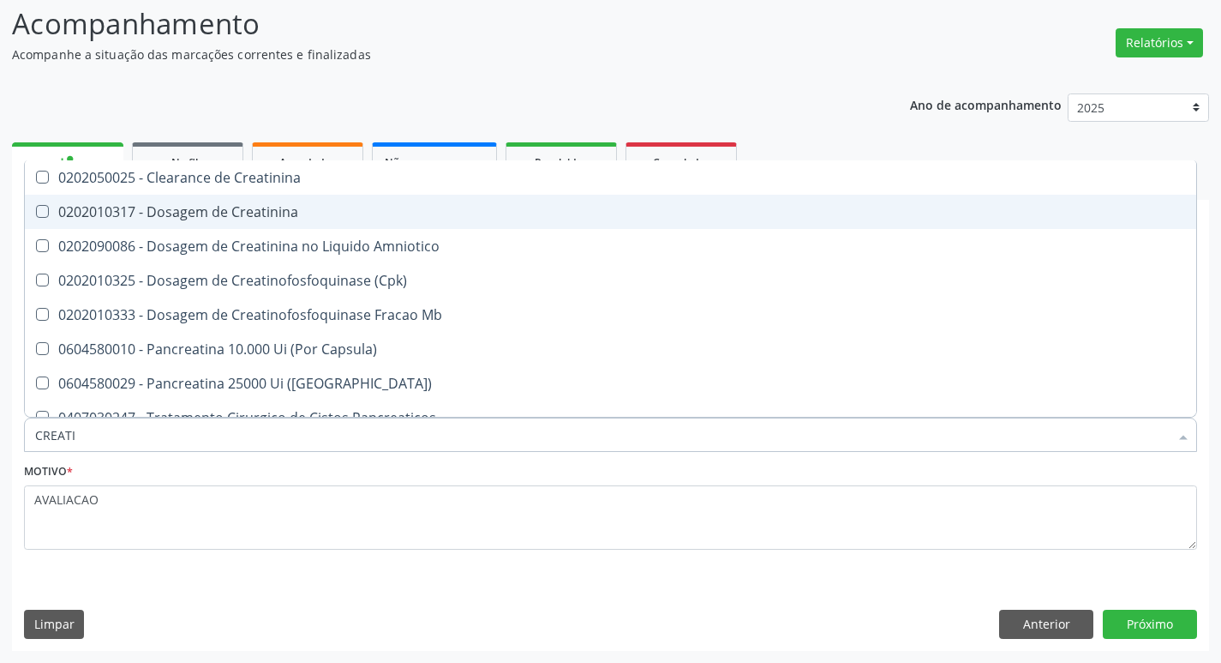
click at [210, 222] on span "0202010317 - Dosagem de Creatinina" at bounding box center [611, 212] width 1172 height 34
checkbox Creatinina "true"
type input "CREAT"
checkbox Creatinina "false"
checkbox Amniotico "true"
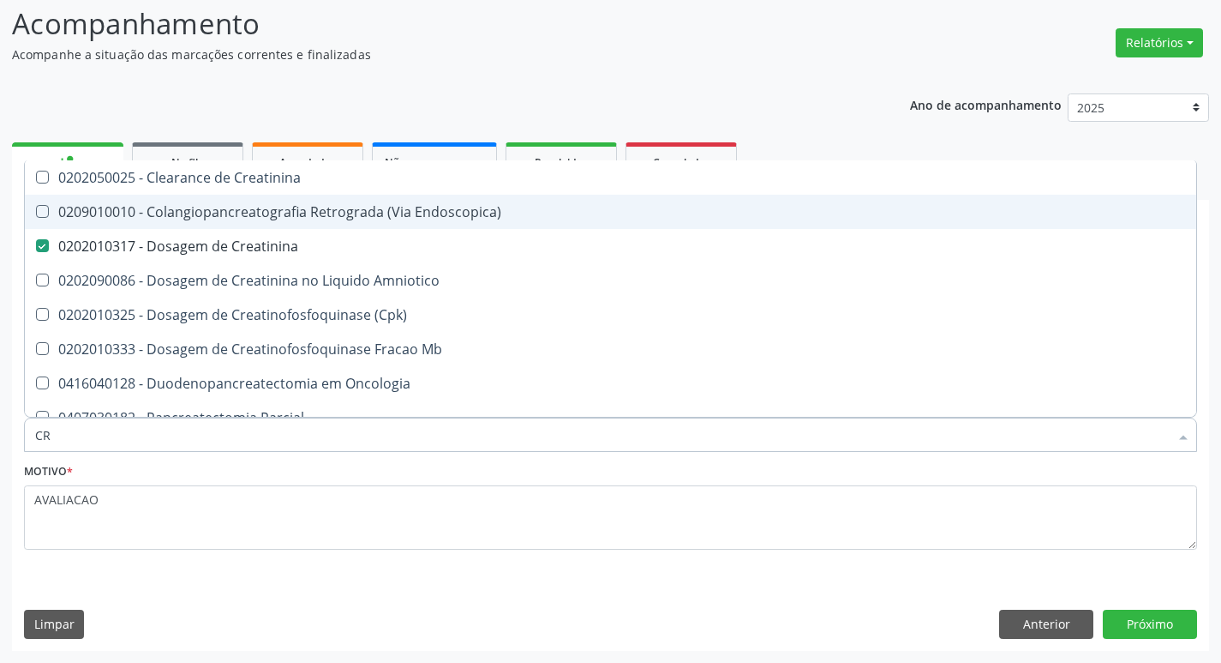
type input "C"
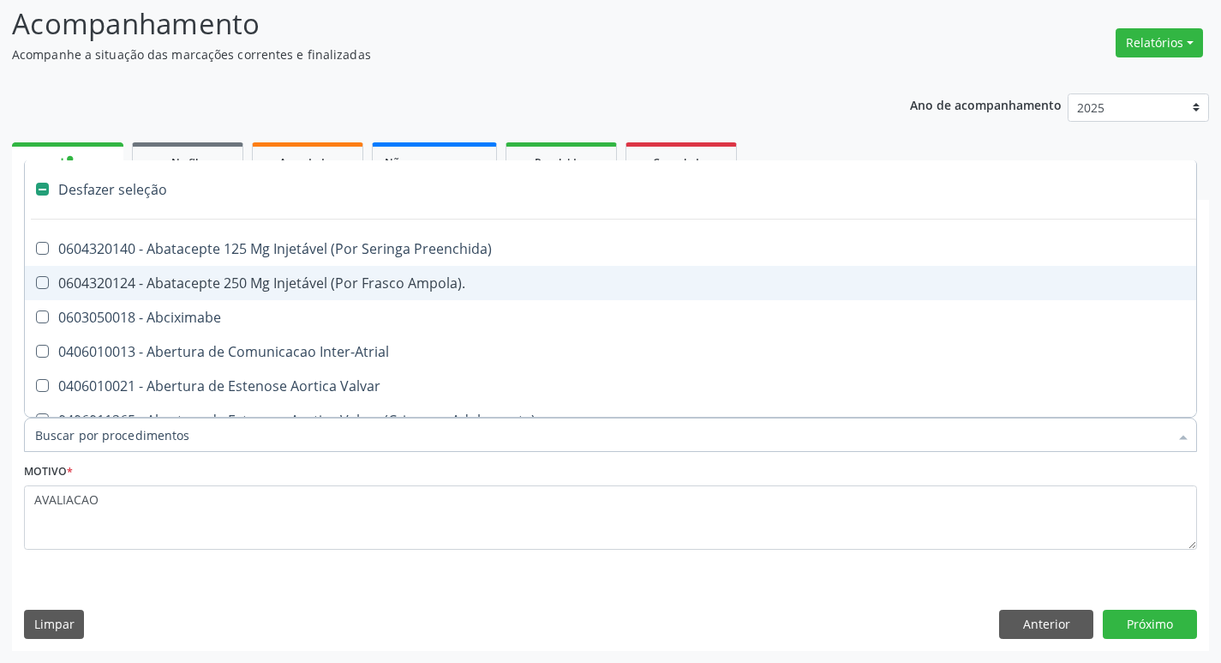
checkbox Abciximabe "false"
checkbox Valvar "false"
checkbox Paciente\) "false"
type input "V"
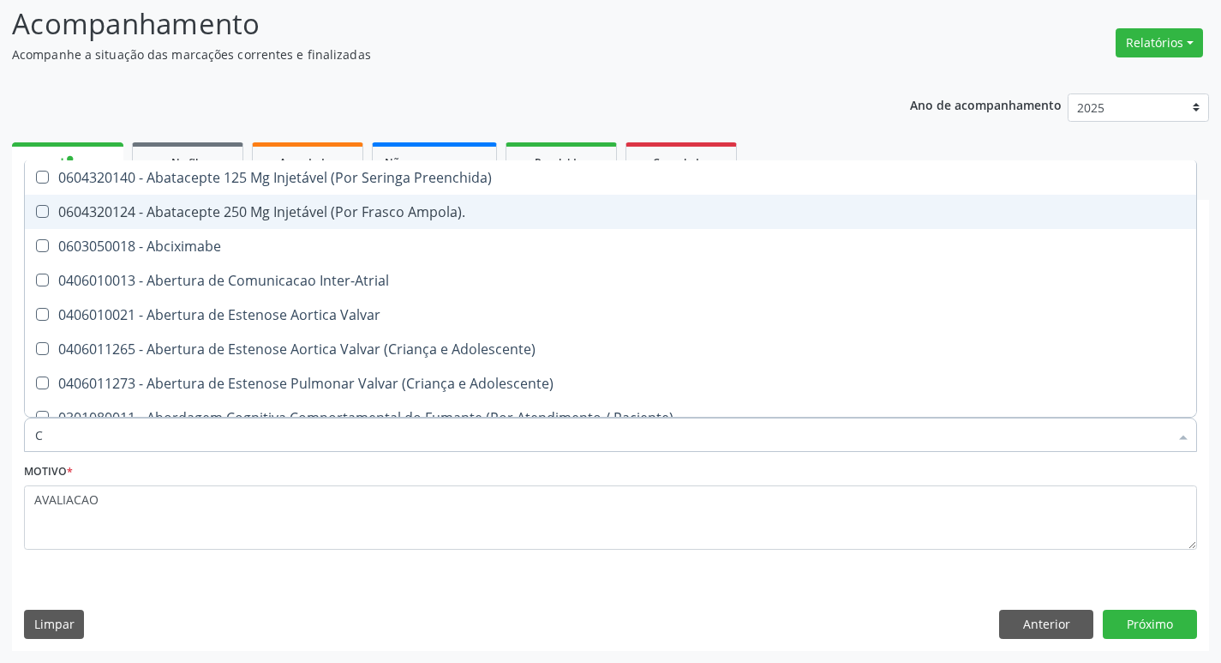
type input "CO"
checkbox Comprimido\) "true"
checkbox Transcutanea "true"
checkbox Osseo "true"
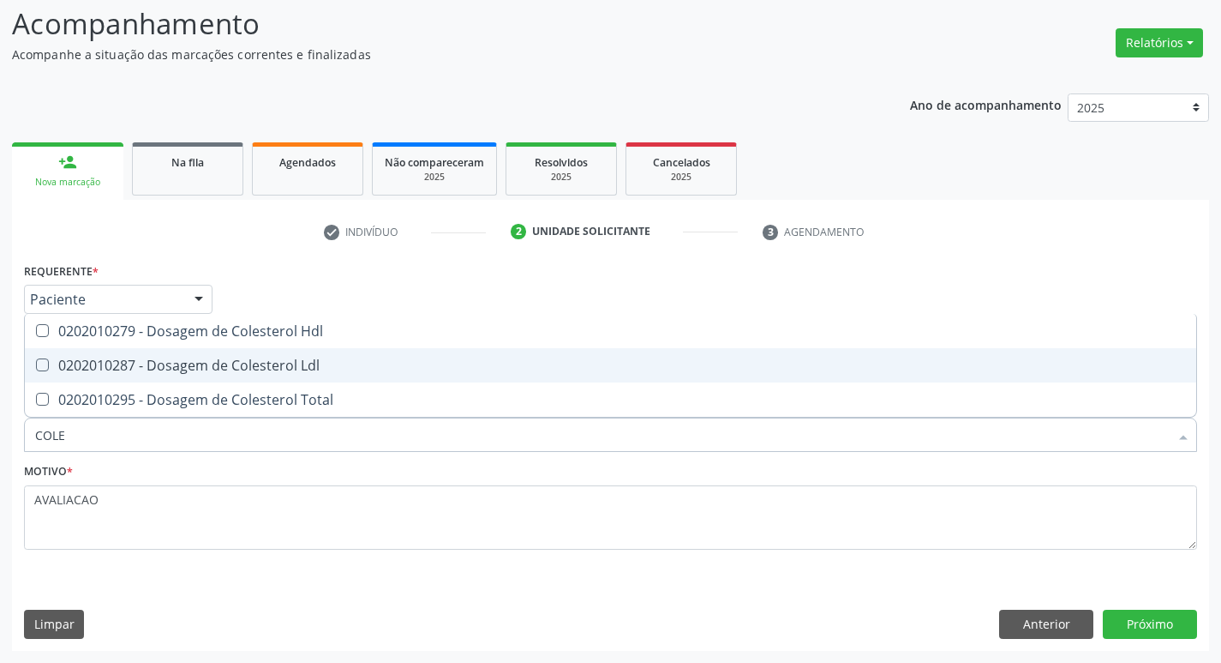
type input "COLES"
click at [296, 348] on span "0202010287 - Dosagem de Colesterol Ldl" at bounding box center [611, 365] width 1172 height 34
click at [303, 359] on div "0202010287 - Dosagem de Colesterol Ldl" at bounding box center [610, 365] width 1151 height 14
checkbox Ldl "true"
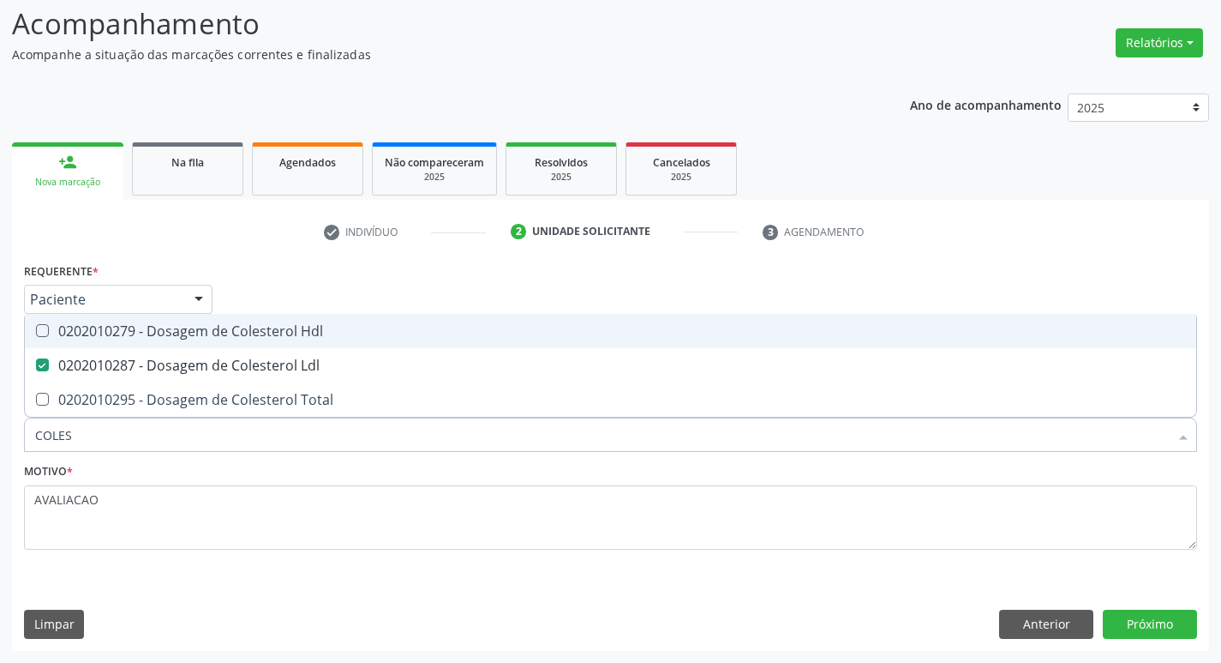
click at [294, 338] on div "0202010279 - Dosagem de Colesterol Hdl" at bounding box center [610, 331] width 1151 height 14
checkbox Hdl "true"
type input "COLE"
checkbox Hdl "false"
checkbox Ldl "false"
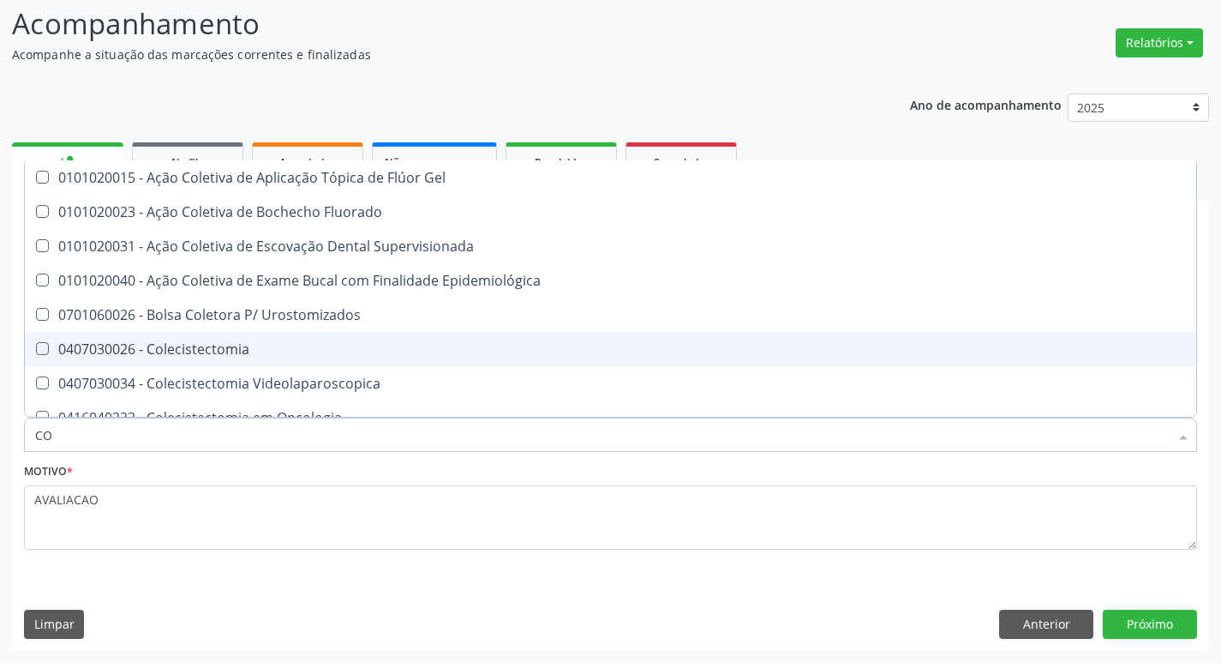
type input "C"
checkbox Hdl "false"
checkbox Ldl "false"
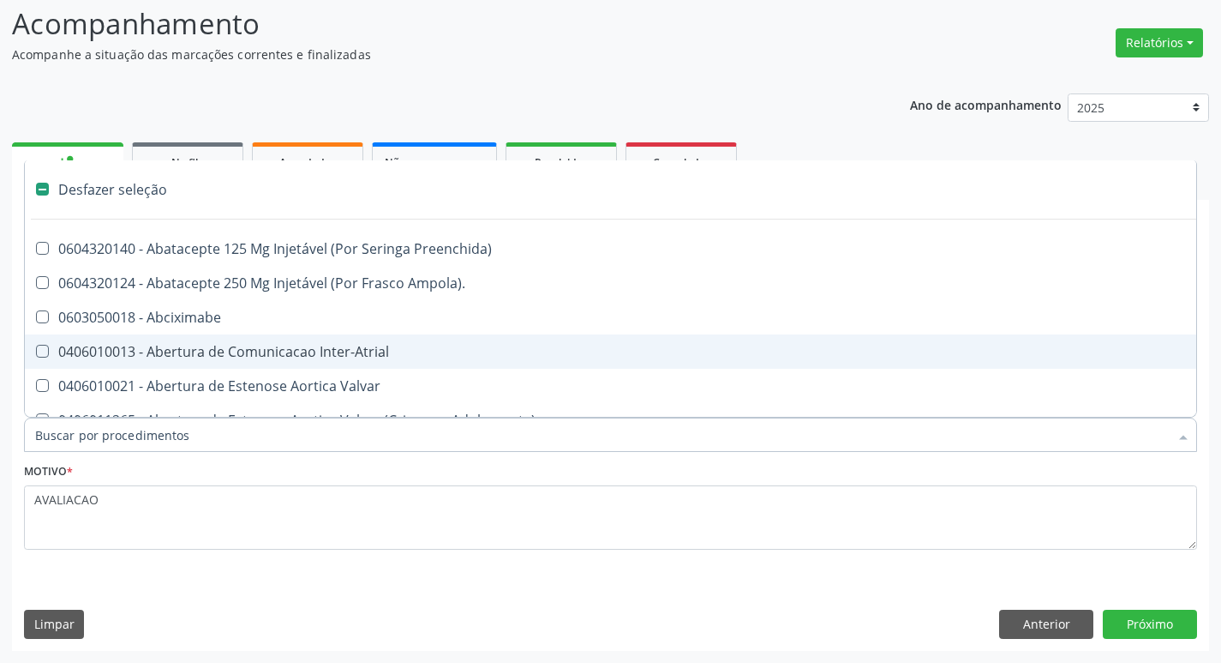
type input "2"
checkbox Monopolar "true"
checkbox Quadril "true"
checkbox Biologica "true"
checkbox Vagina "true"
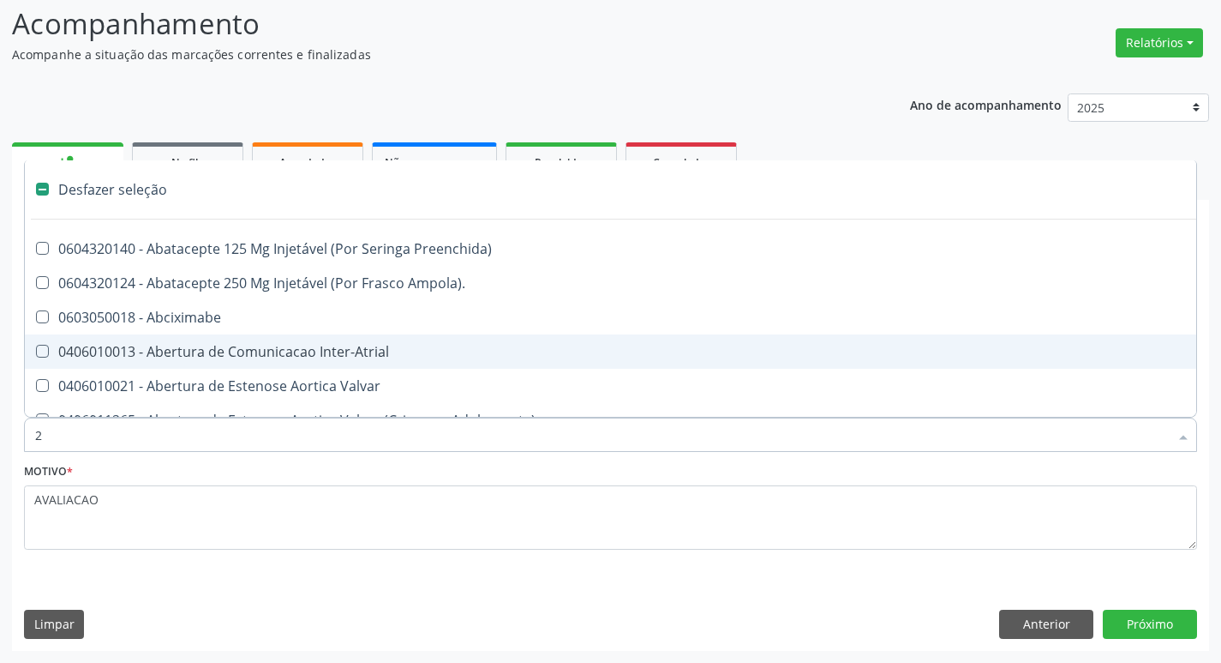
checkbox Puerperal "true"
checkbox Congenita "true"
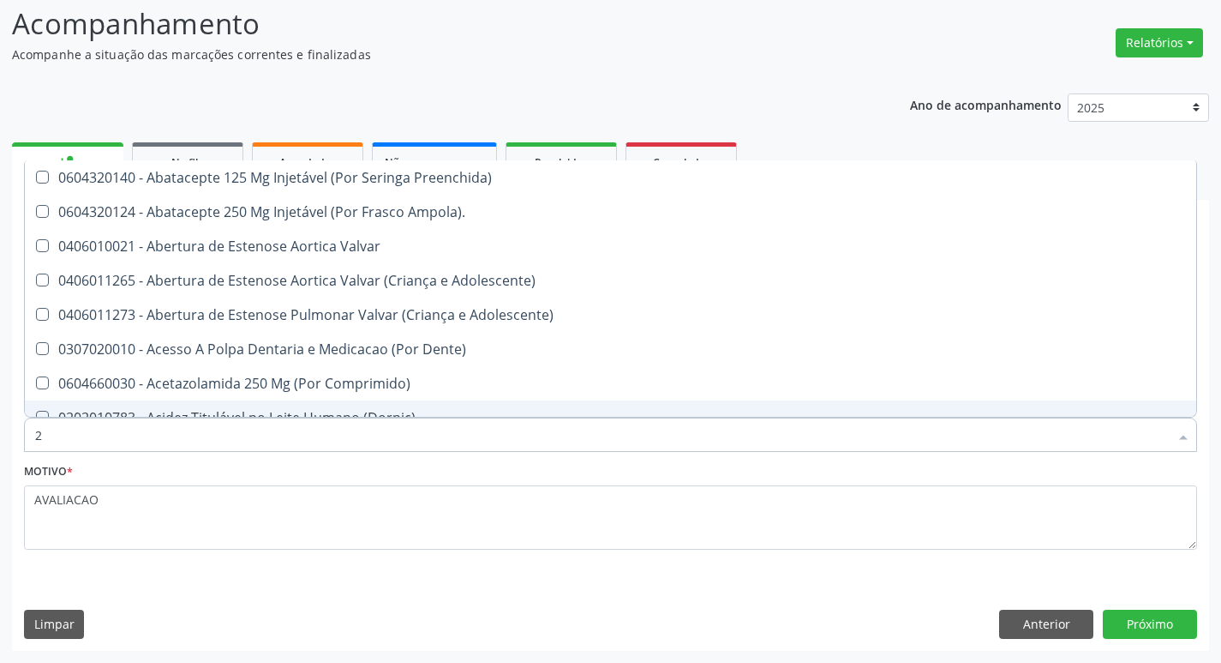
type input "20205001"
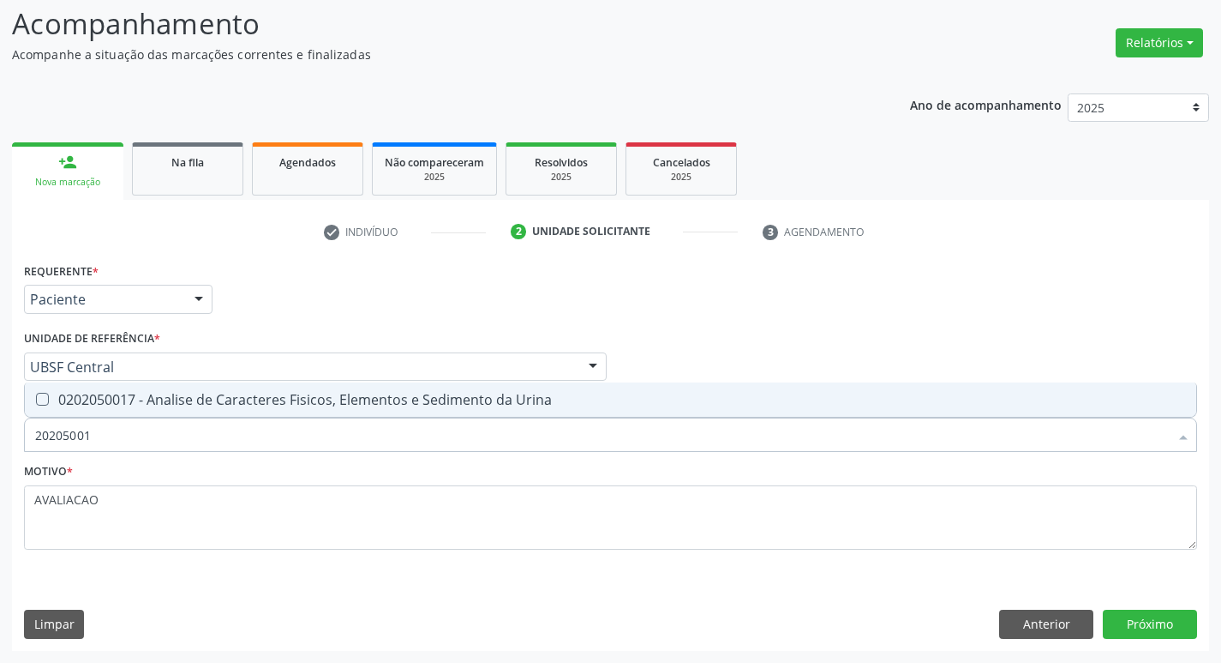
click at [367, 393] on div "0202050017 - Analise de Caracteres Fisicos, Elementos e Sedimento da Urina" at bounding box center [610, 400] width 1151 height 14
checkbox Urina "true"
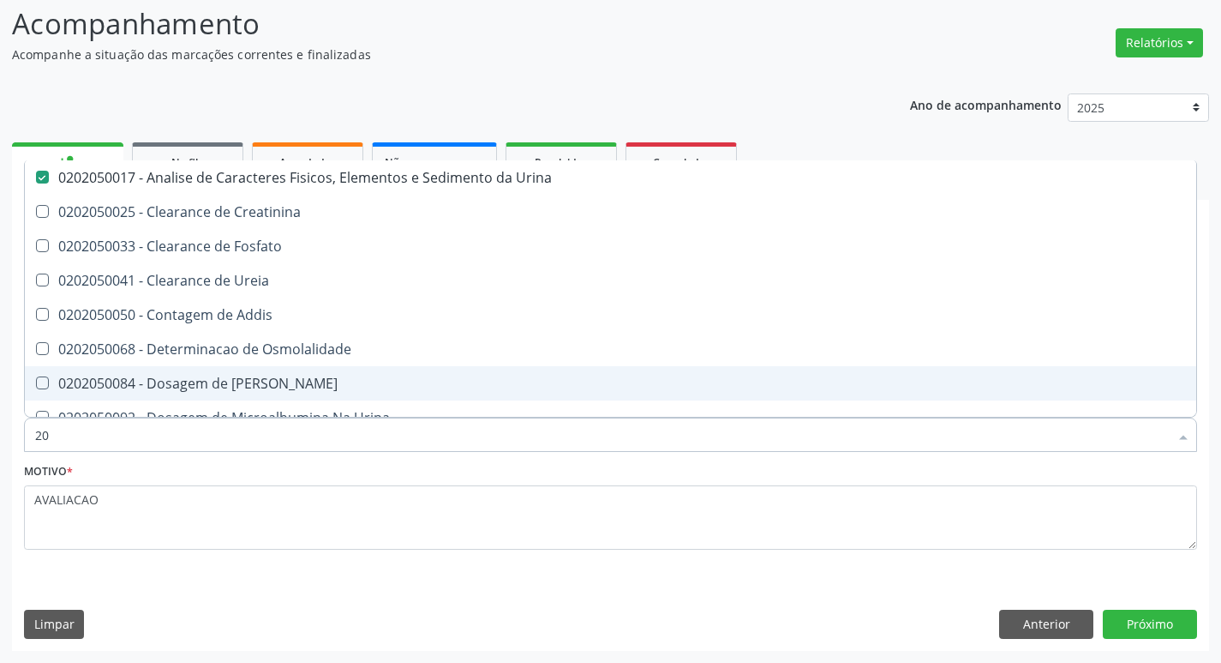
type input "2"
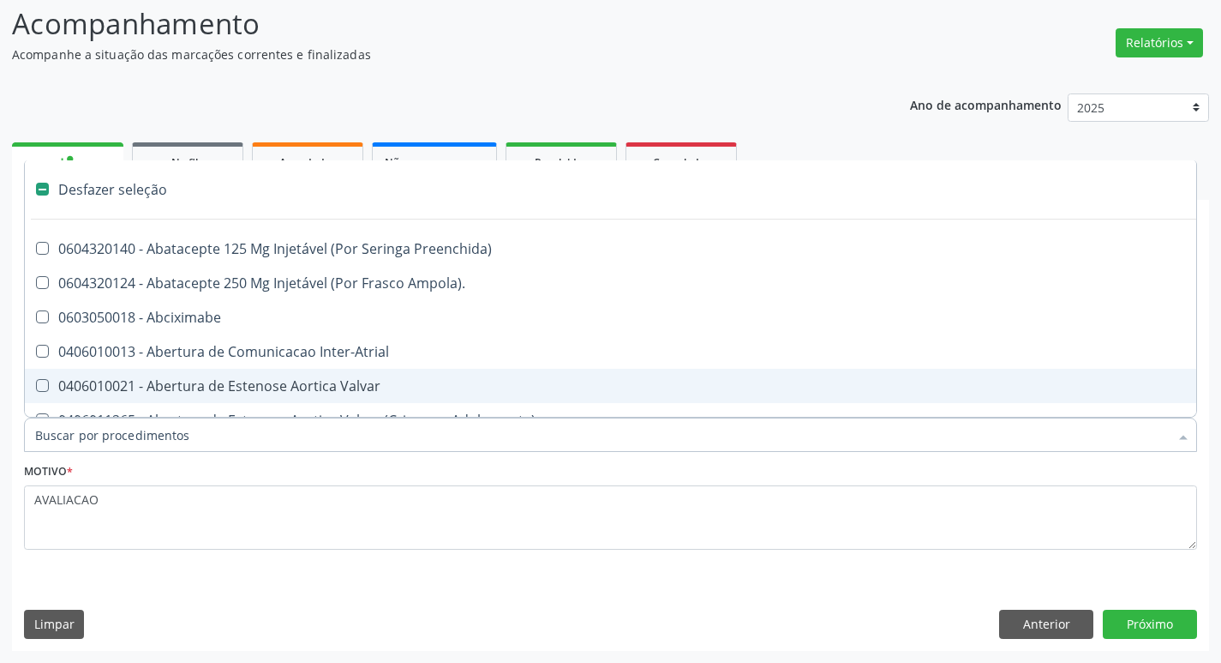
checkbox Preenchida\) "false"
checkbox Inter-Atrial "false"
type input "T"
checkbox Dedo "true"
checkbox Urina "false"
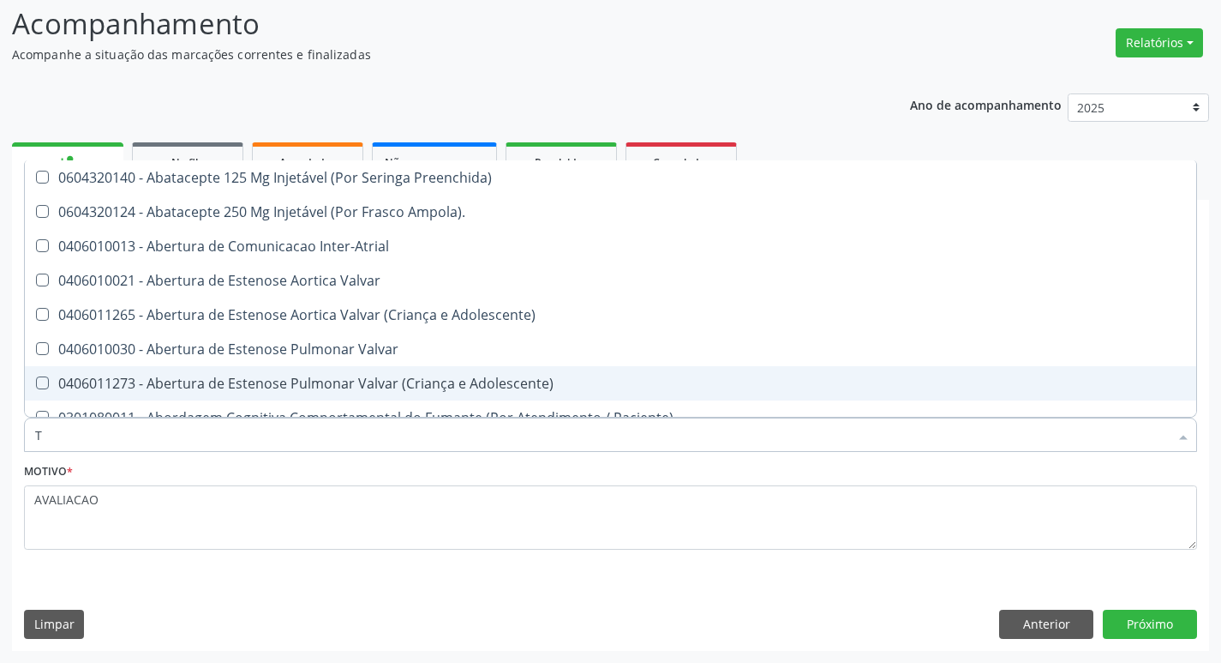
type input "TR"
checkbox Urina "false"
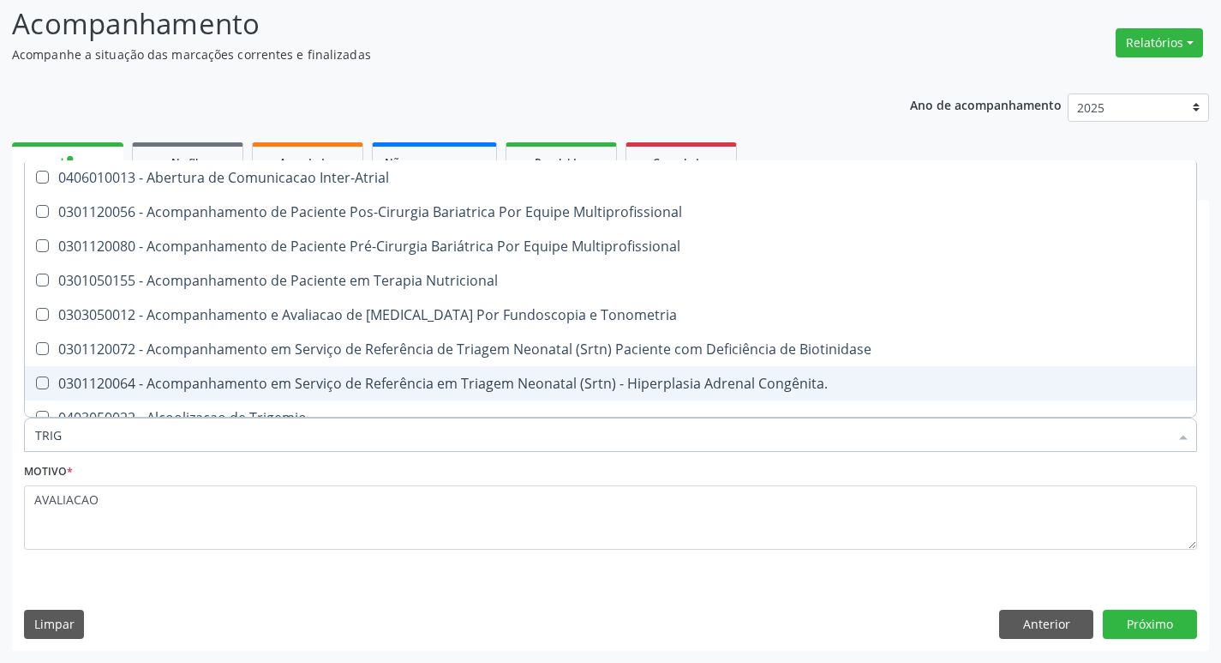
type input "TRIGL"
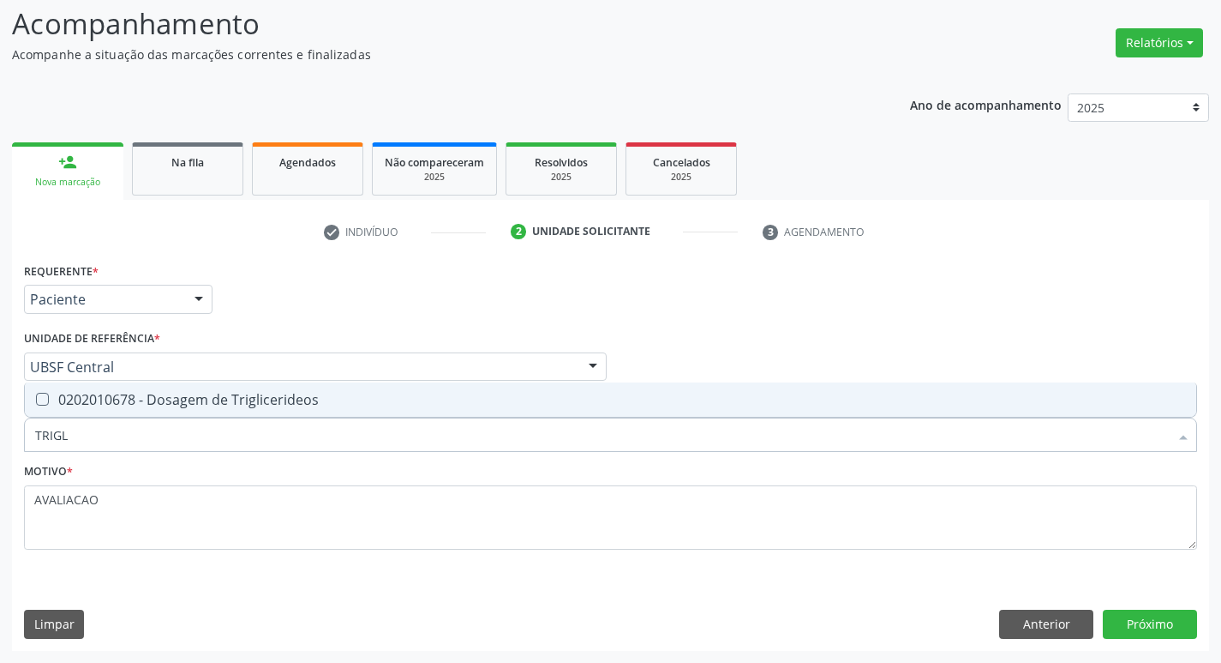
click at [367, 393] on div "0202010678 - Dosagem de Triglicerideos" at bounding box center [610, 400] width 1151 height 14
checkbox Triglicerideos "true"
type input "TRIG"
checkbox Triglicerideos "false"
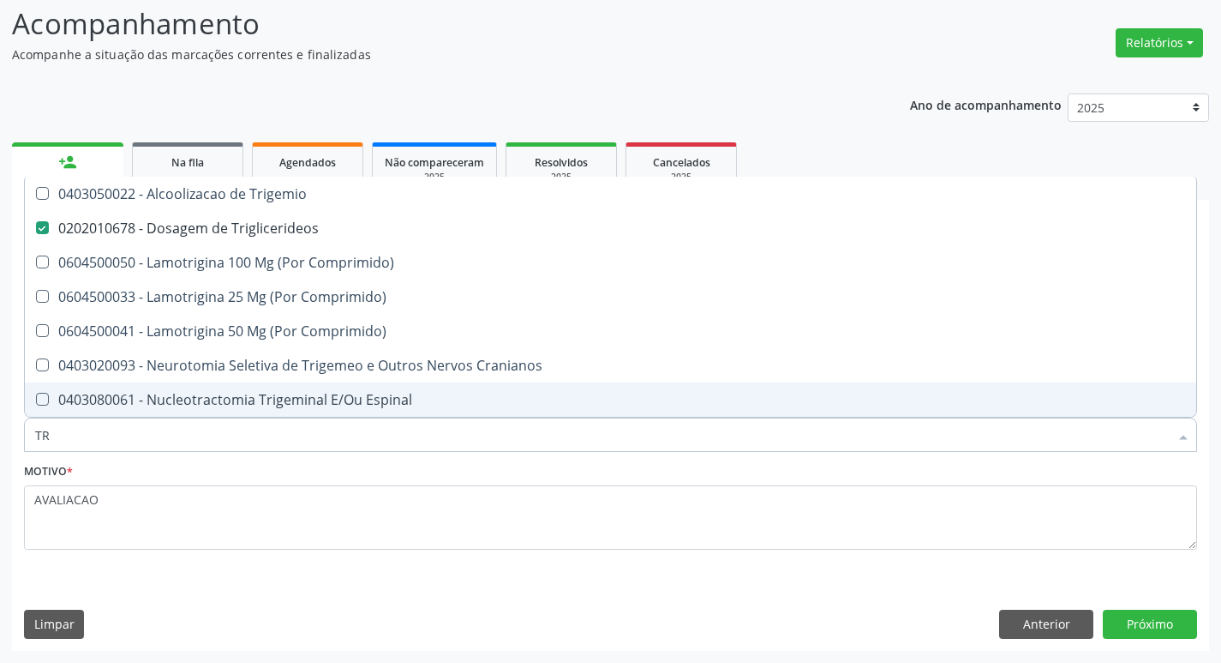
type input "T"
checkbox Triglicerideos "false"
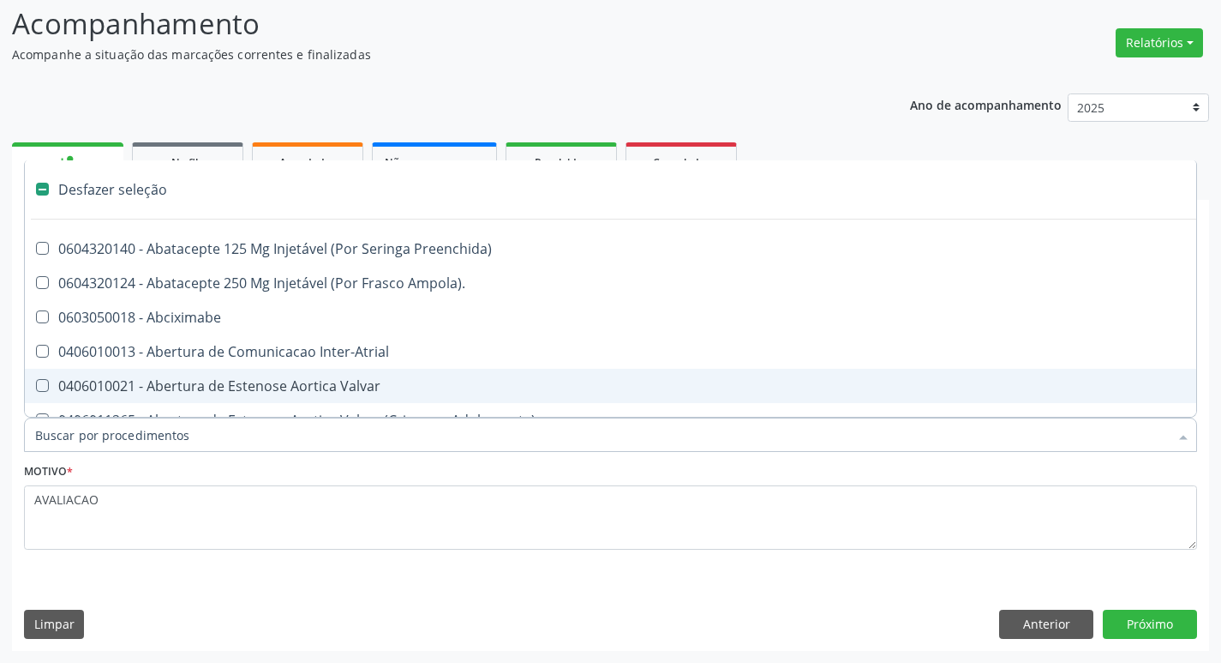
type input "T"
checkbox Dedo "true"
checkbox Urina "false"
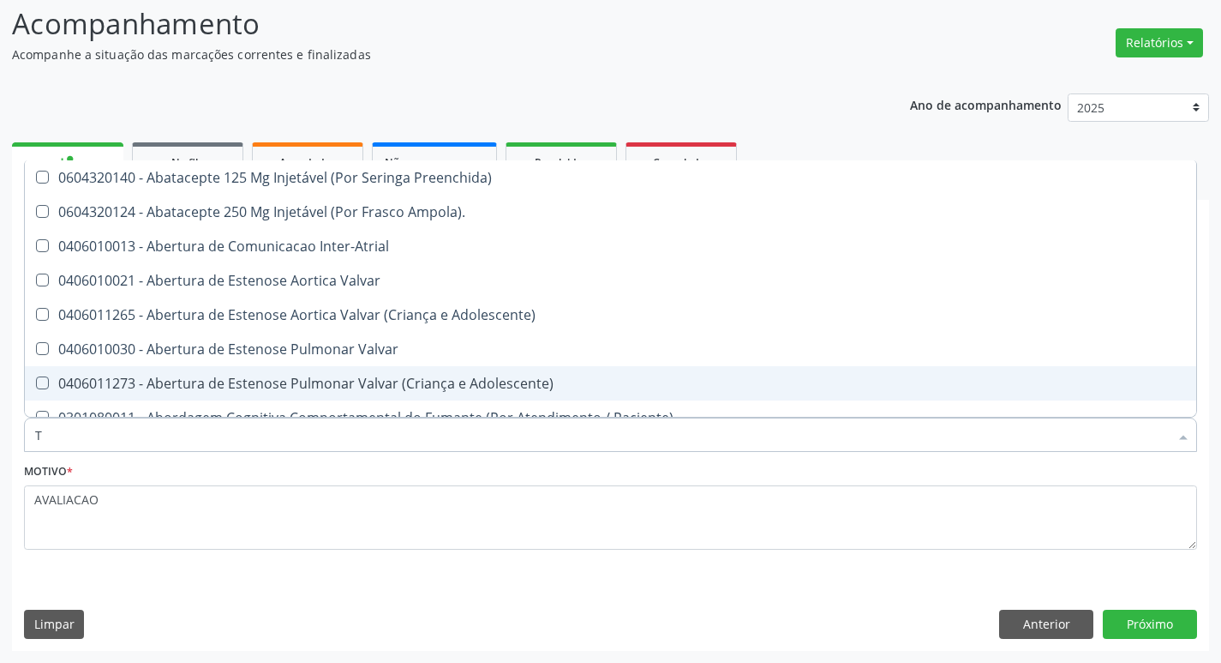
type input "TG"
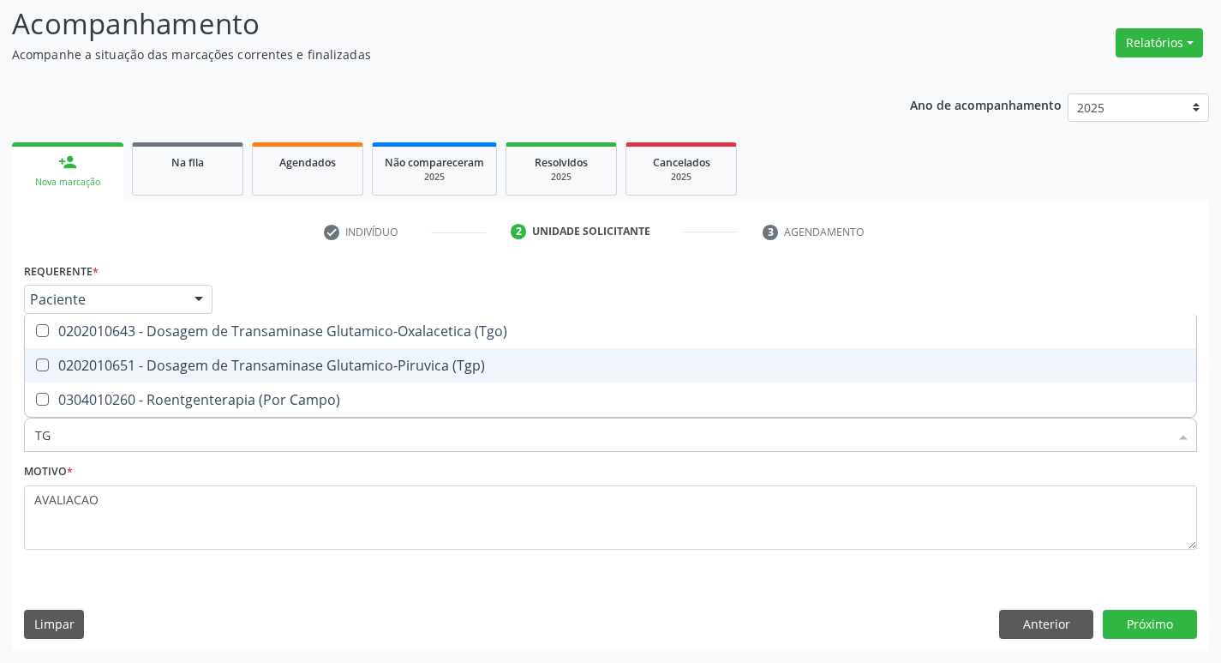
click at [330, 358] on div "0202010651 - Dosagem de Transaminase Glutamico-Piruvica (Tgp)" at bounding box center [610, 365] width 1151 height 14
checkbox \(Tgp\) "true"
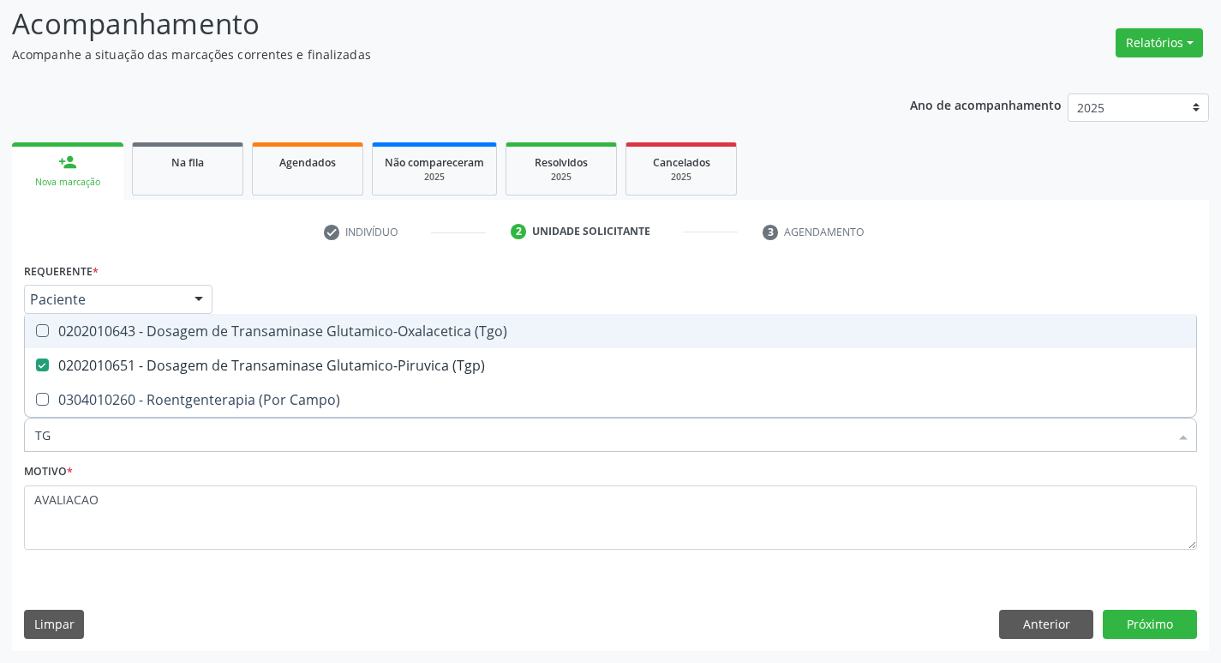
click at [313, 341] on span "0202010643 - Dosagem de Transaminase Glutamico-Oxalacetica (Tgo)" at bounding box center [611, 331] width 1172 height 34
checkbox \(Tgo\) "true"
type input "T"
checkbox \(Tgo\) "false"
checkbox \(Tgp\) "false"
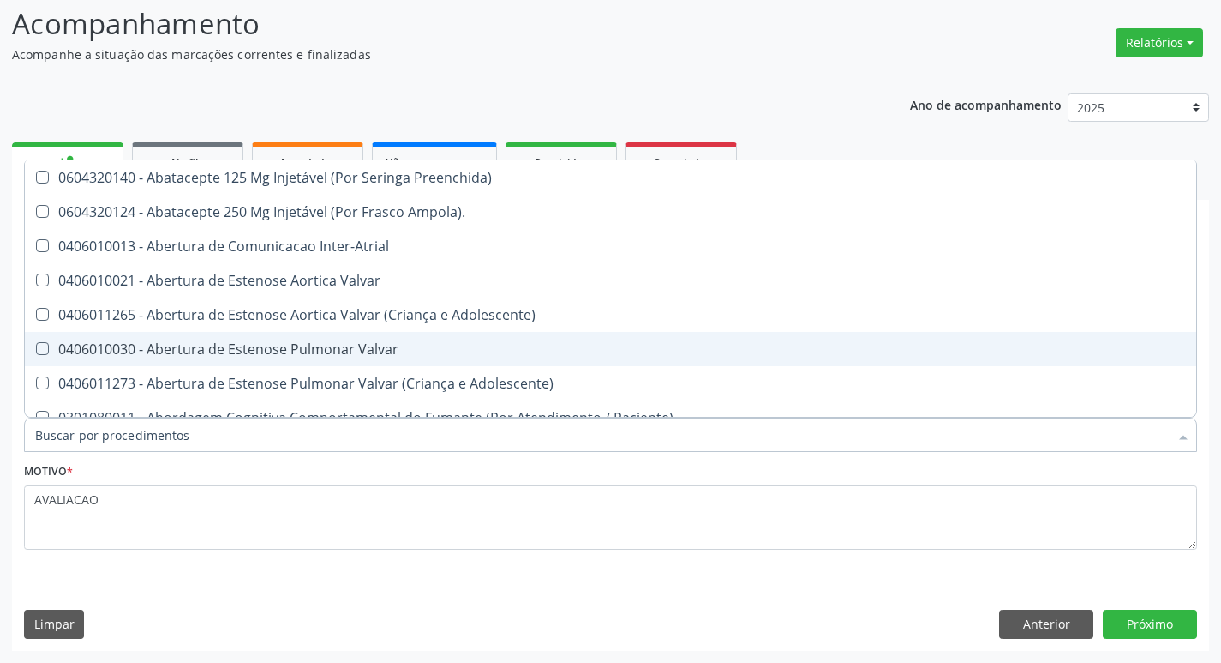
checkbox Urina "false"
checkbox Central "true"
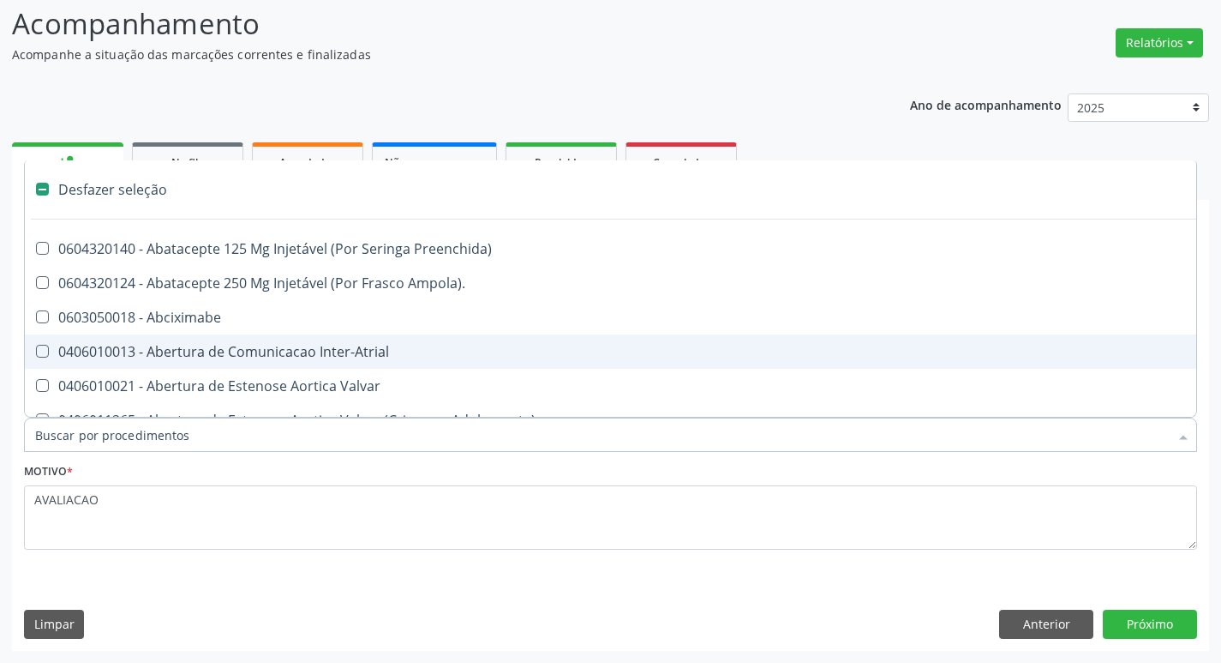
type input "V"
checkbox Urina "false"
checkbox Cornea "true"
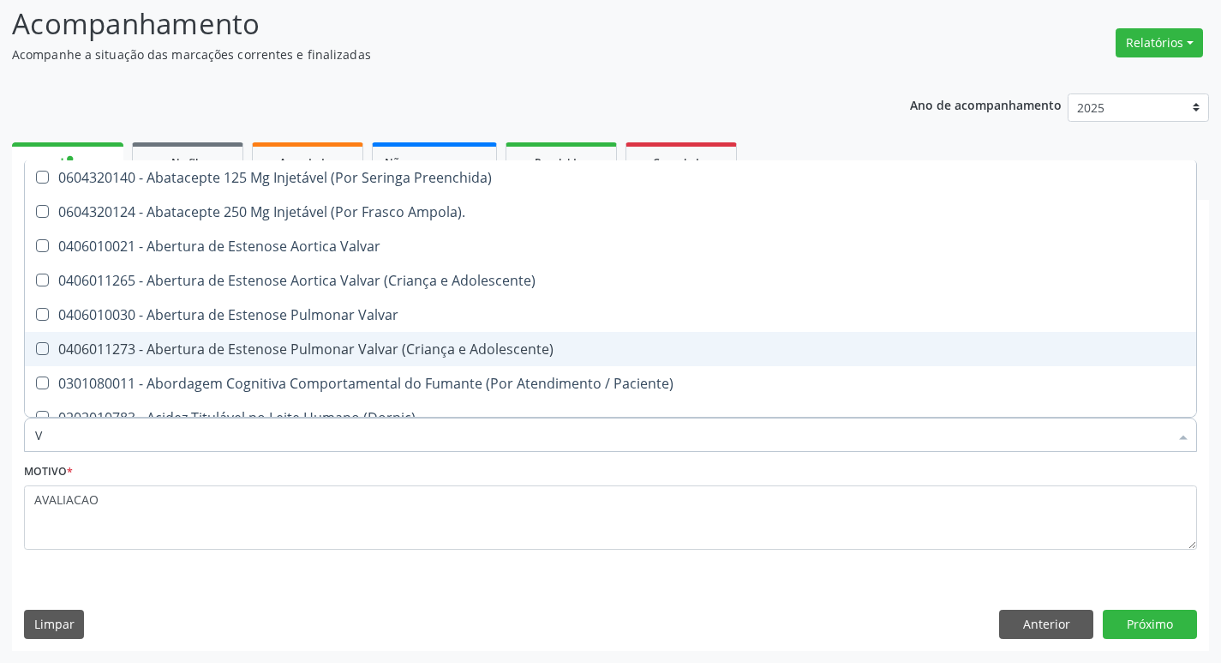
type input "VI"
checkbox Psicoterapia "true"
checkbox \(Tgp\) "false"
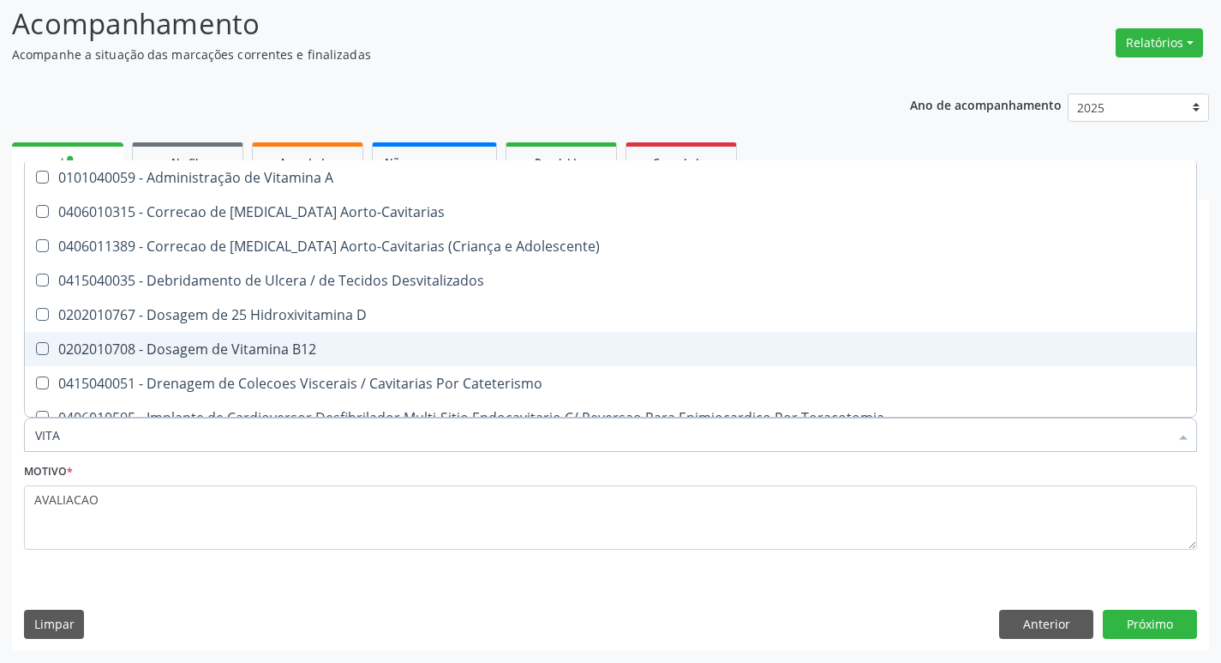
type input "VITAM"
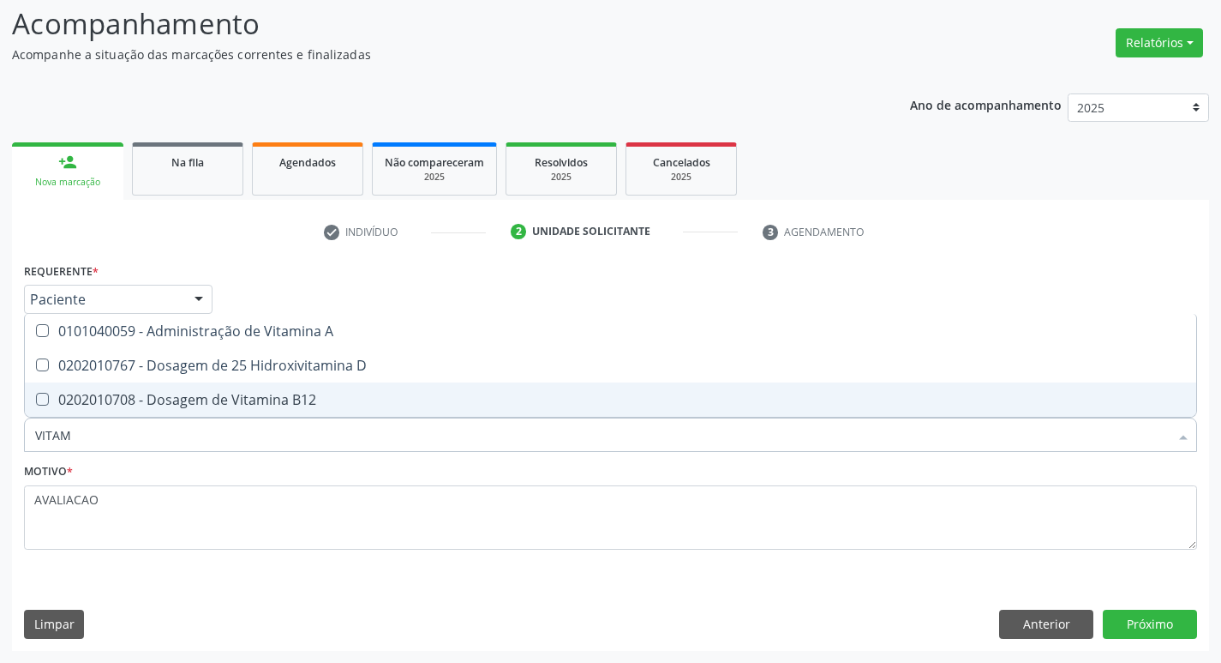
click at [345, 383] on span "0202010708 - Dosagem de Vitamina B12" at bounding box center [611, 399] width 1172 height 34
click at [344, 405] on div "0202010708 - Dosagem de Vitamina B12" at bounding box center [610, 400] width 1151 height 14
click at [344, 404] on div "0202010708 - Dosagem de Vitamina B12" at bounding box center [610, 400] width 1151 height 14
checkbox B12 "true"
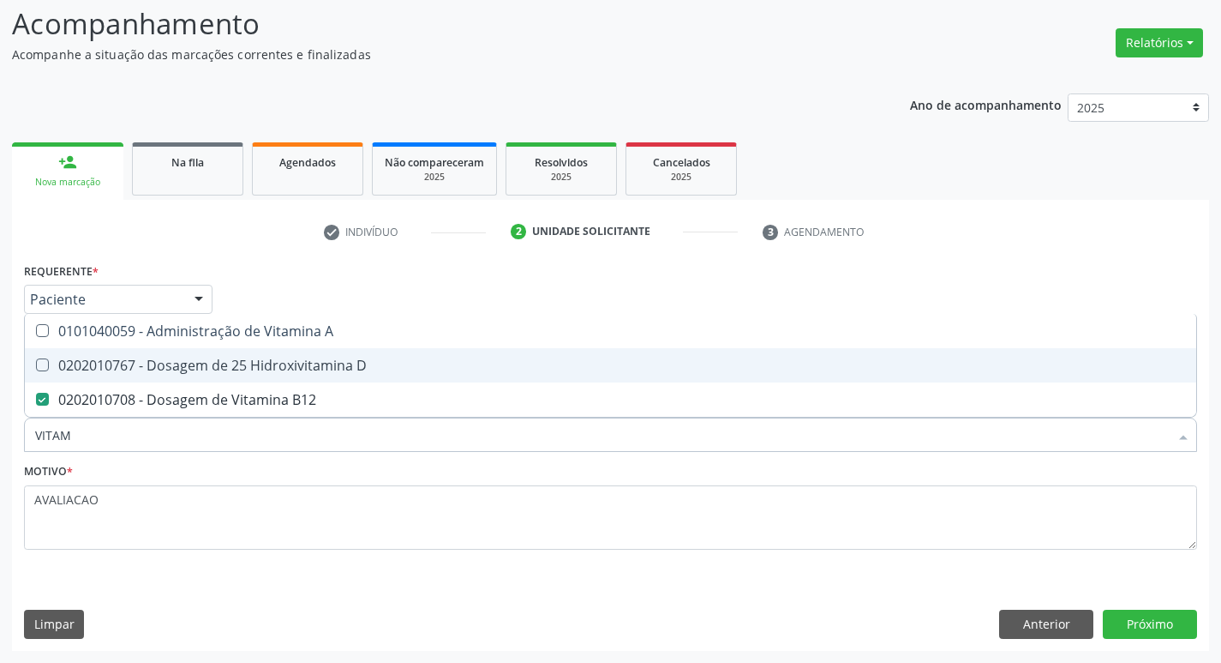
click at [349, 381] on span "0202010767 - Dosagem de 25 Hidroxivitamina D" at bounding box center [611, 365] width 1172 height 34
checkbox D "true"
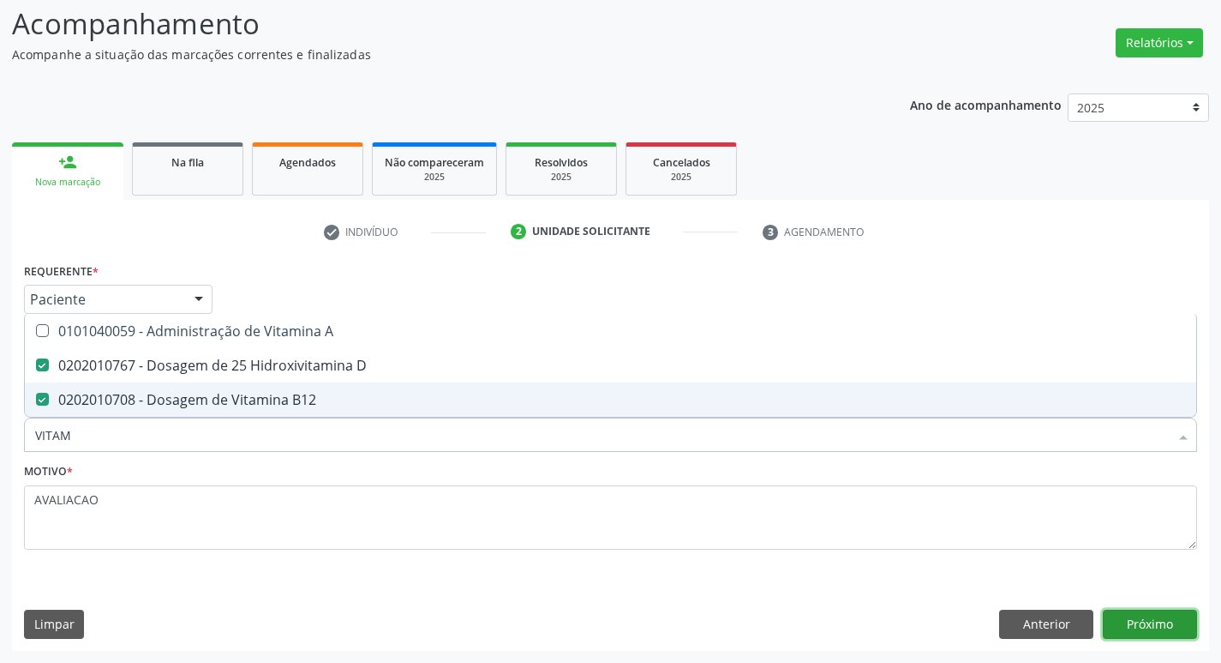
click at [1152, 627] on button "Próximo" at bounding box center [1150, 623] width 94 height 29
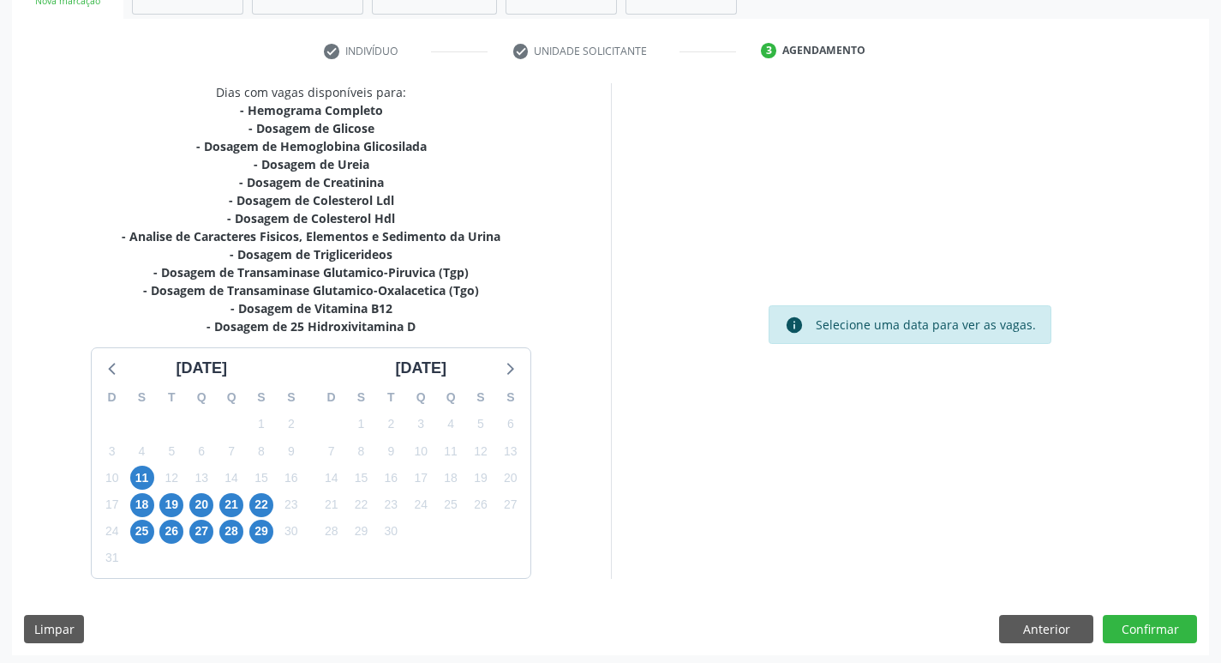
scroll to position [299, 0]
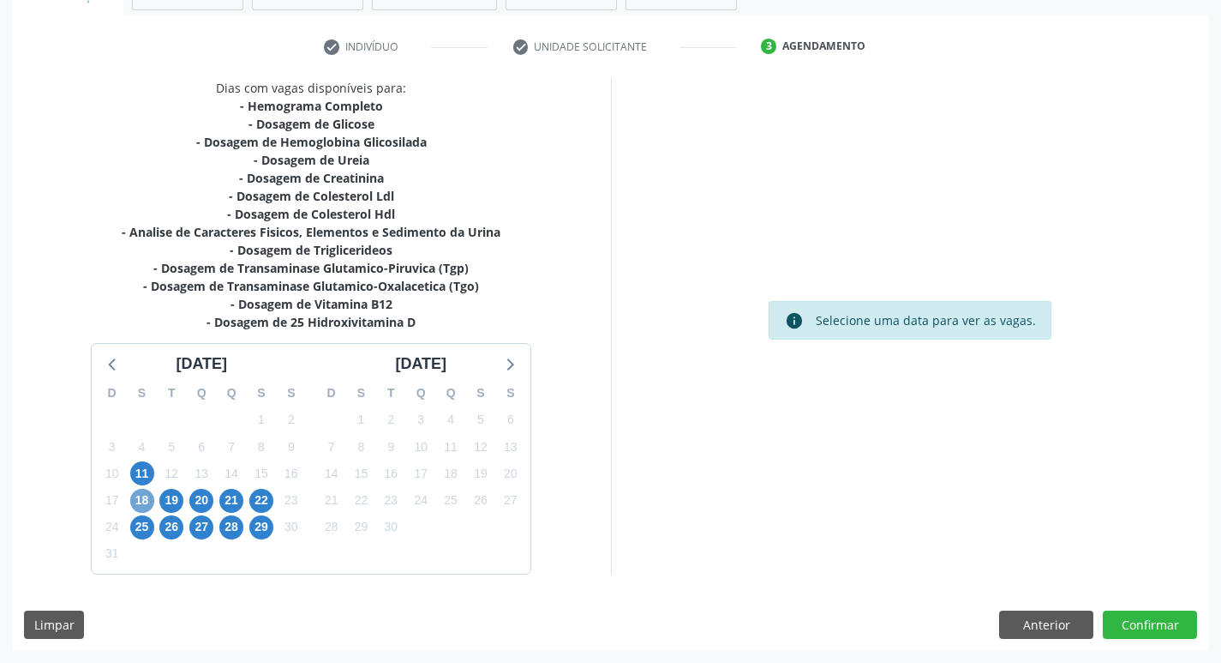
click at [146, 495] on span "18" at bounding box center [142, 501] width 24 height 24
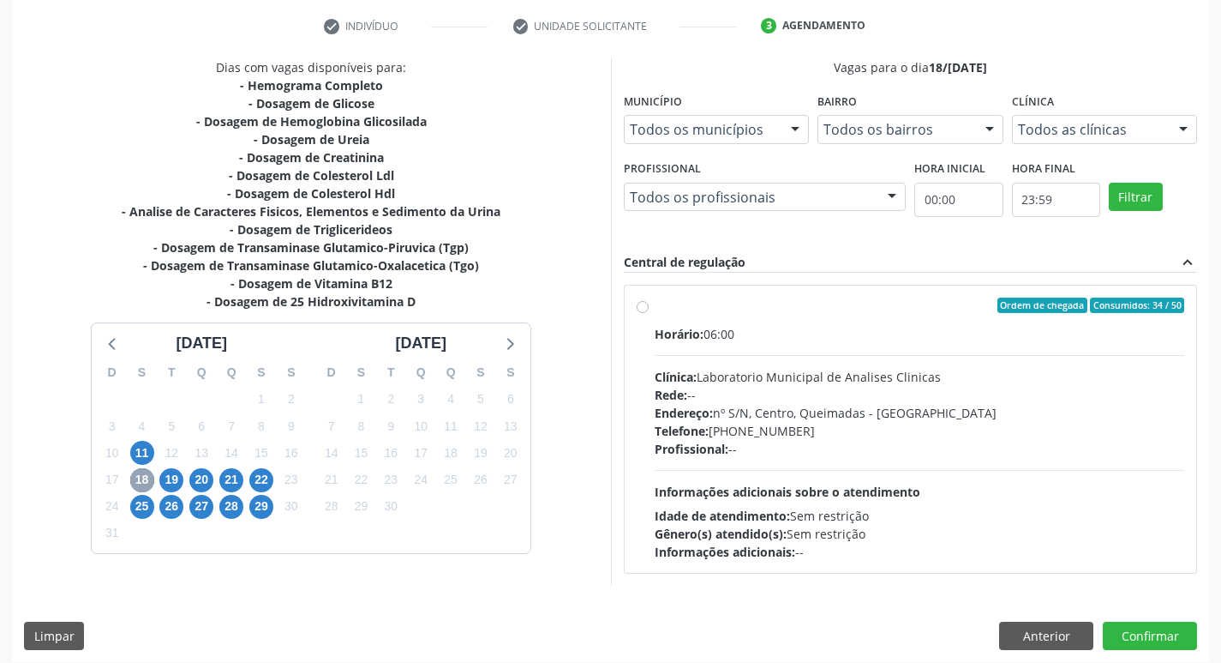
scroll to position [331, 0]
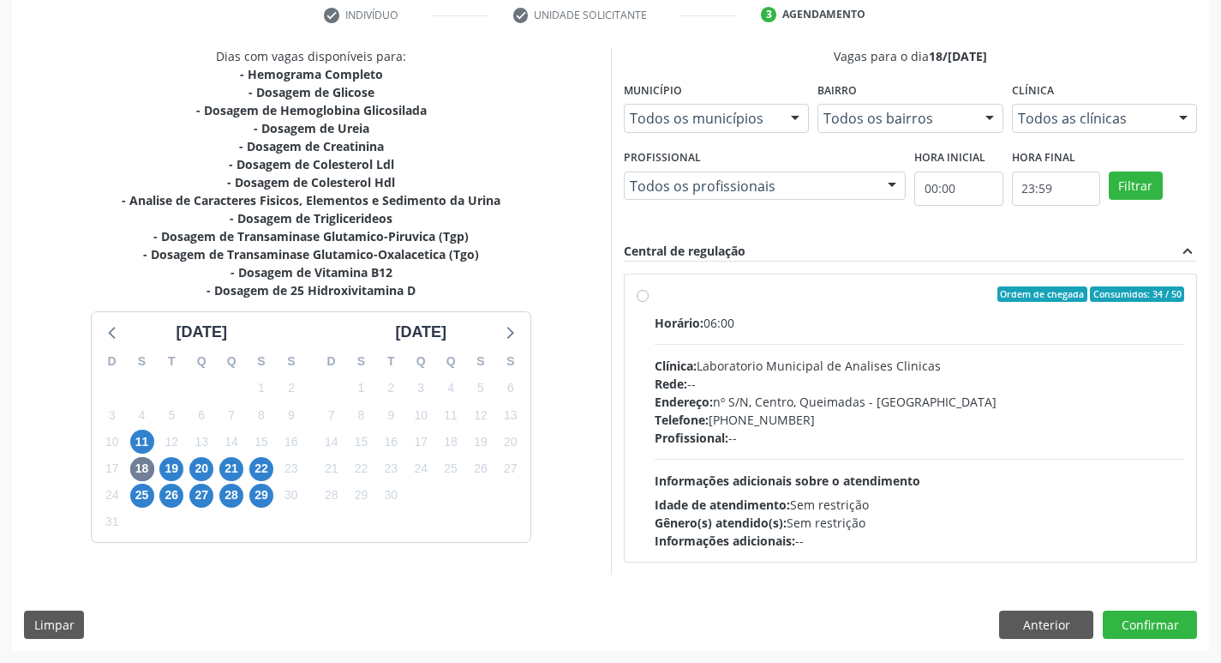
click at [887, 421] on div "Telefone: (83) 33921344" at bounding box center [920, 420] width 531 height 18
click at [649, 302] on input "Ordem de chegada Consumidos: 34 / 50 Horário: 06:00 Clínica: Laboratorio Munici…" at bounding box center [643, 293] width 12 height 15
radio input "true"
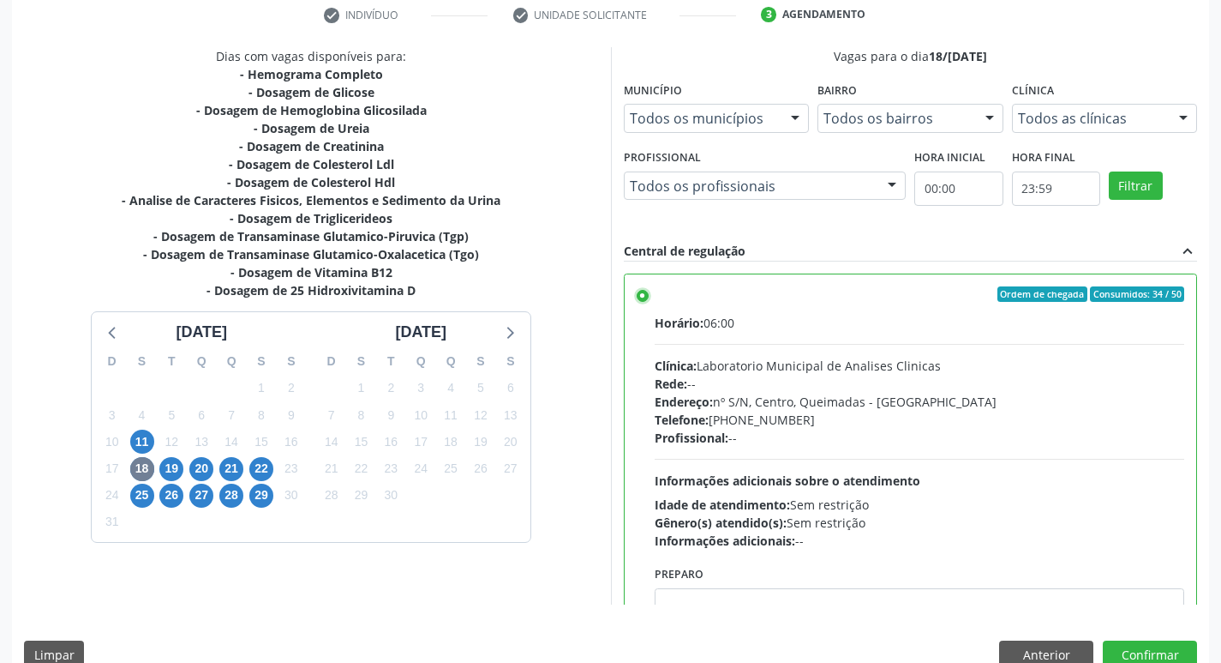
scroll to position [85, 0]
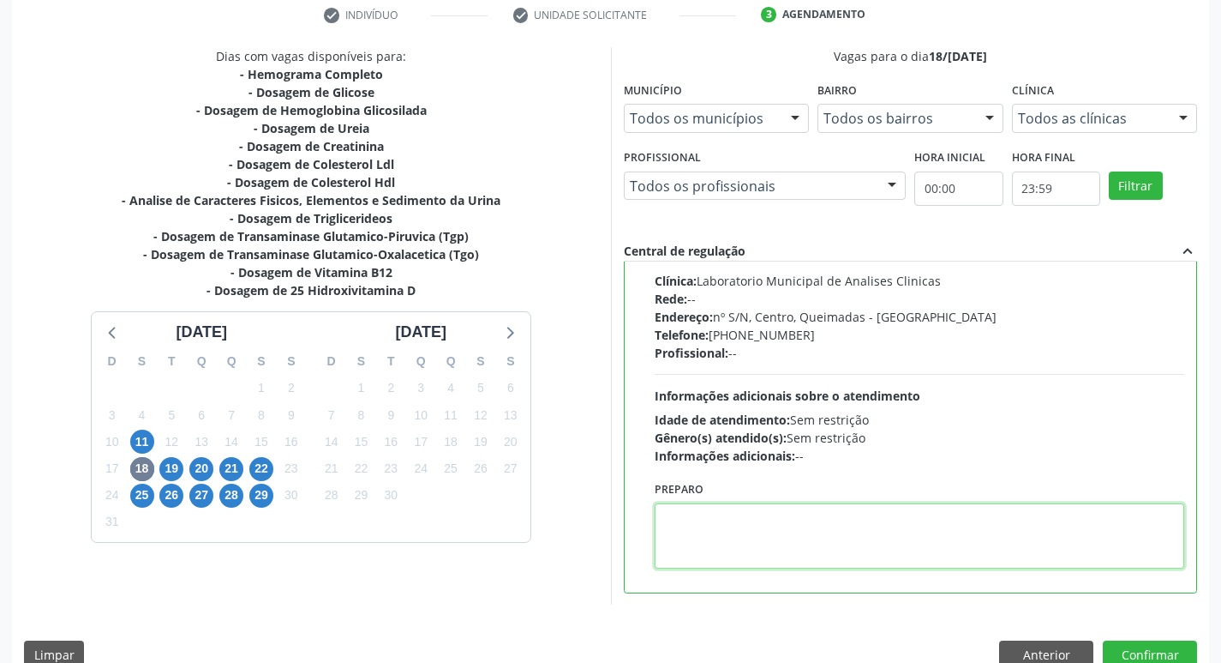
click at [741, 536] on textarea at bounding box center [920, 535] width 531 height 65
paste textarea "IR EM [GEOGRAPHIC_DATA]"
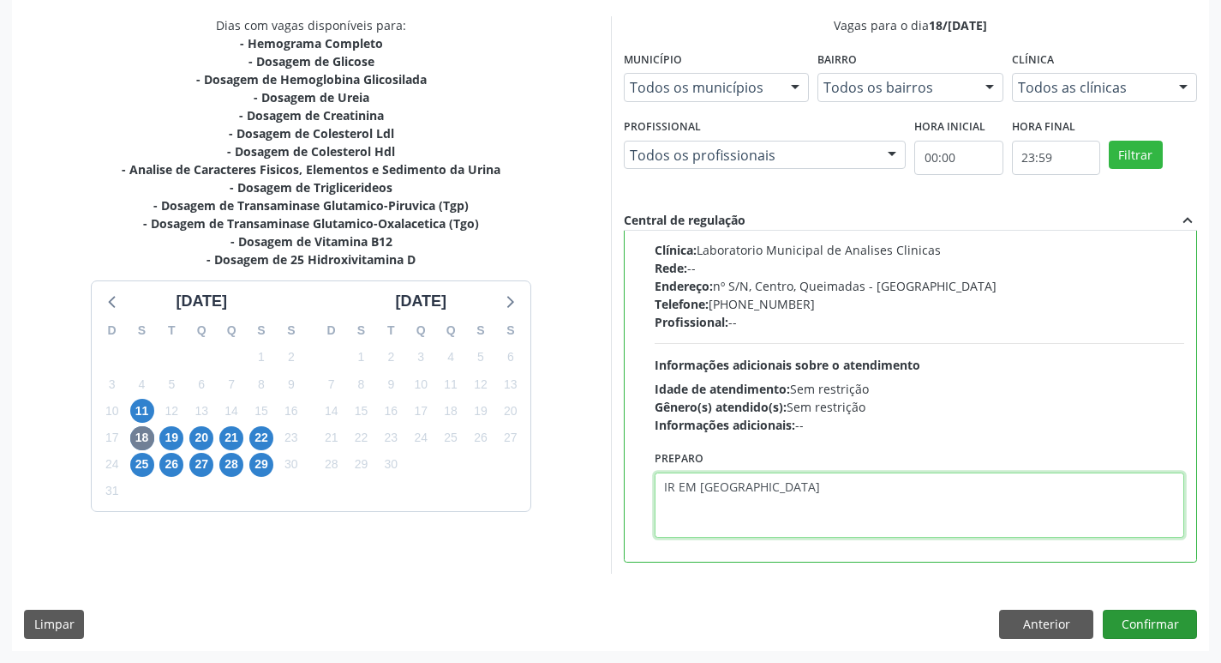
type textarea "IR EM [GEOGRAPHIC_DATA]"
click at [1156, 621] on button "Confirmar" at bounding box center [1150, 623] width 94 height 29
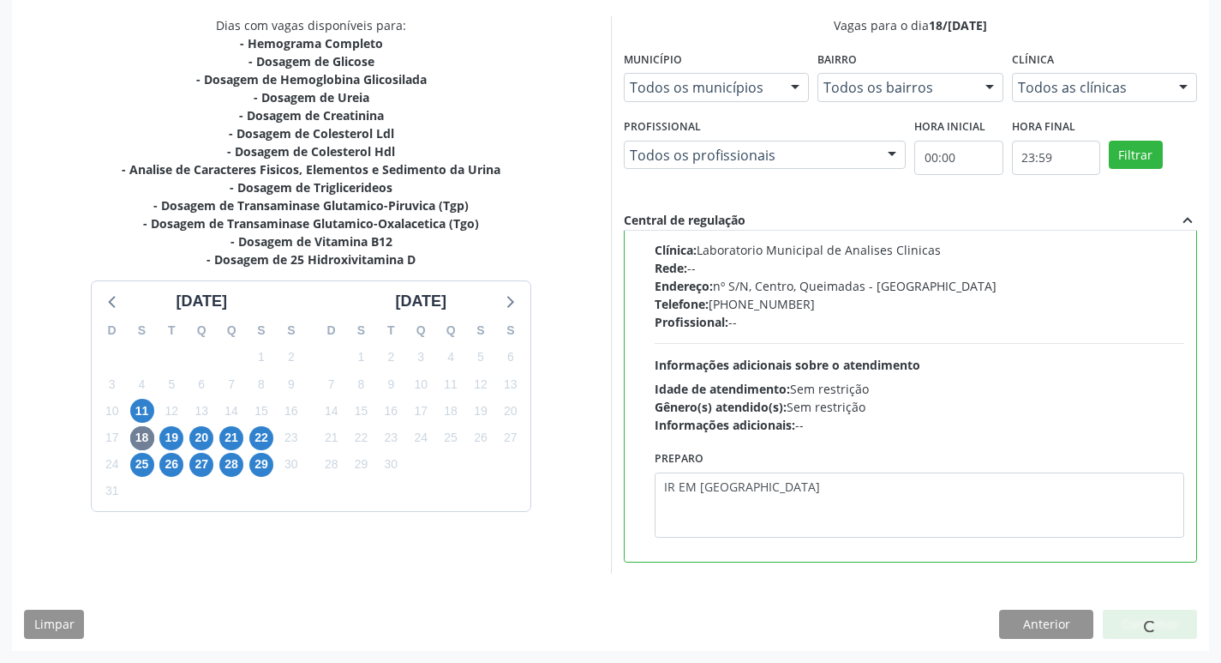
scroll to position [0, 0]
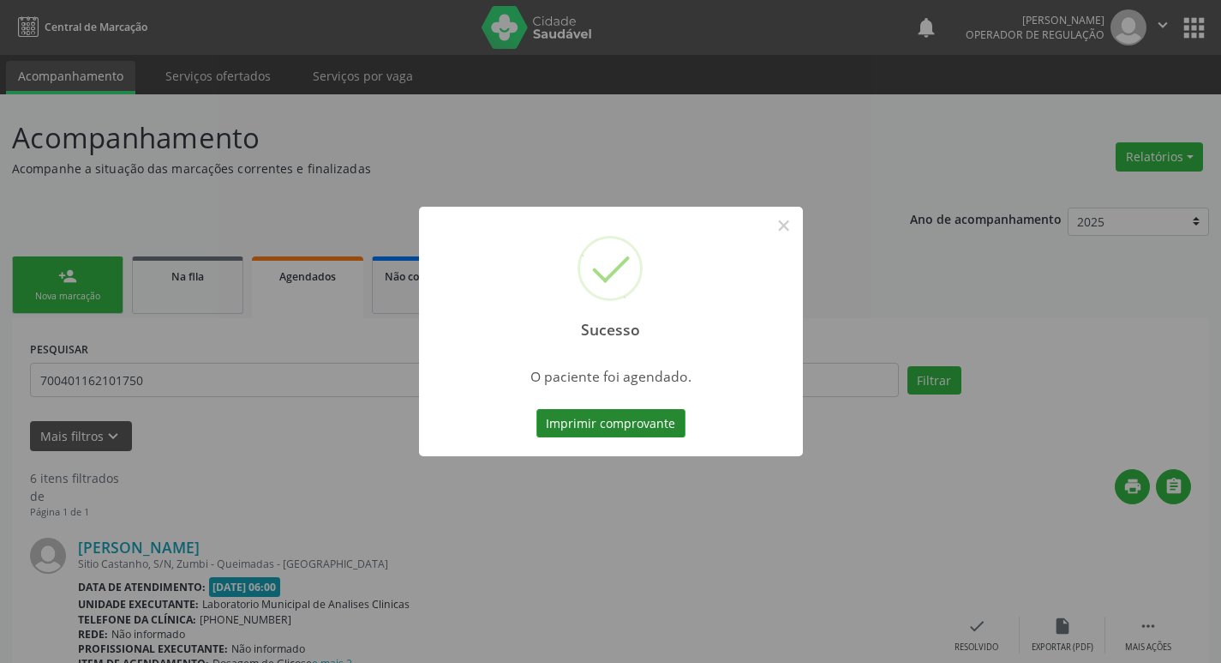
click at [647, 431] on button "Imprimir comprovante" at bounding box center [611, 423] width 149 height 29
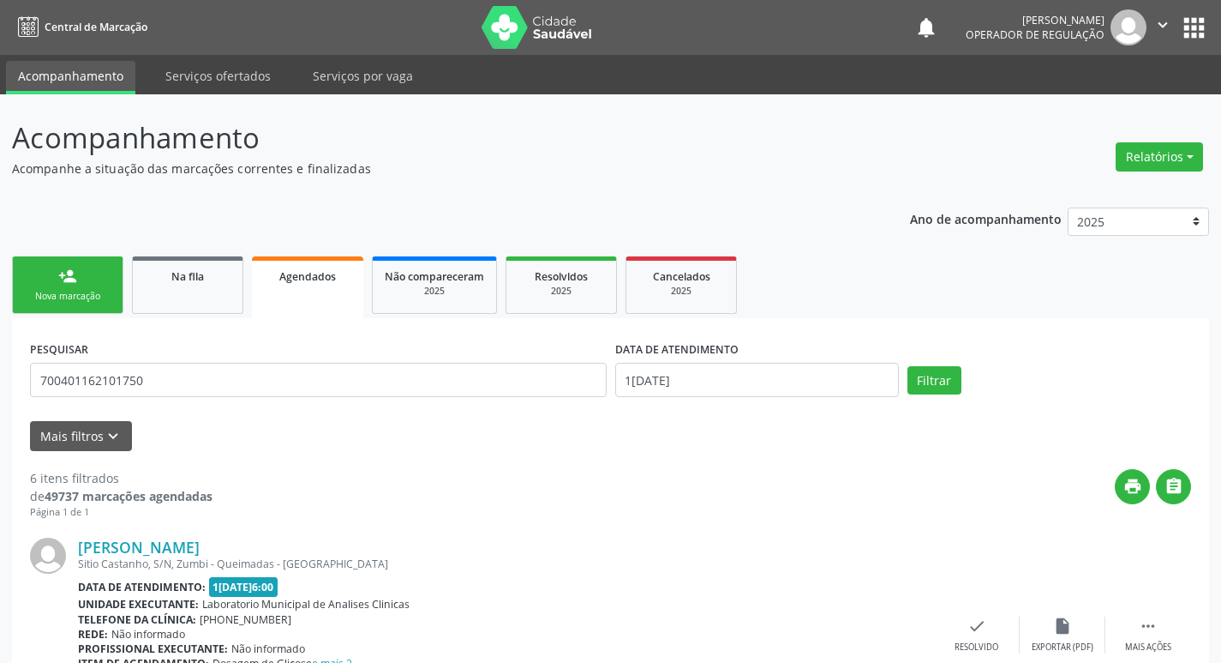
click at [98, 291] on div "Nova marcação" at bounding box center [68, 296] width 86 height 13
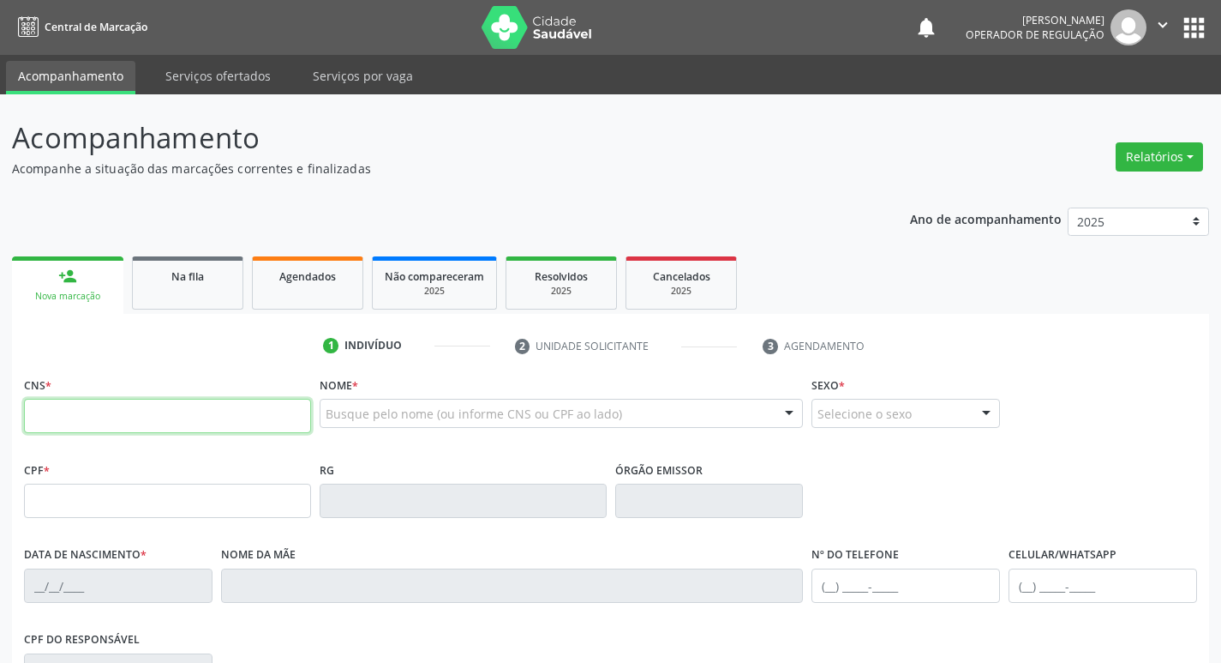
click at [133, 414] on input "text" at bounding box center [167, 416] width 287 height 34
type input "705 8044 3291 0737"
type input "024.474.154-94"
type input "3[DATE]"
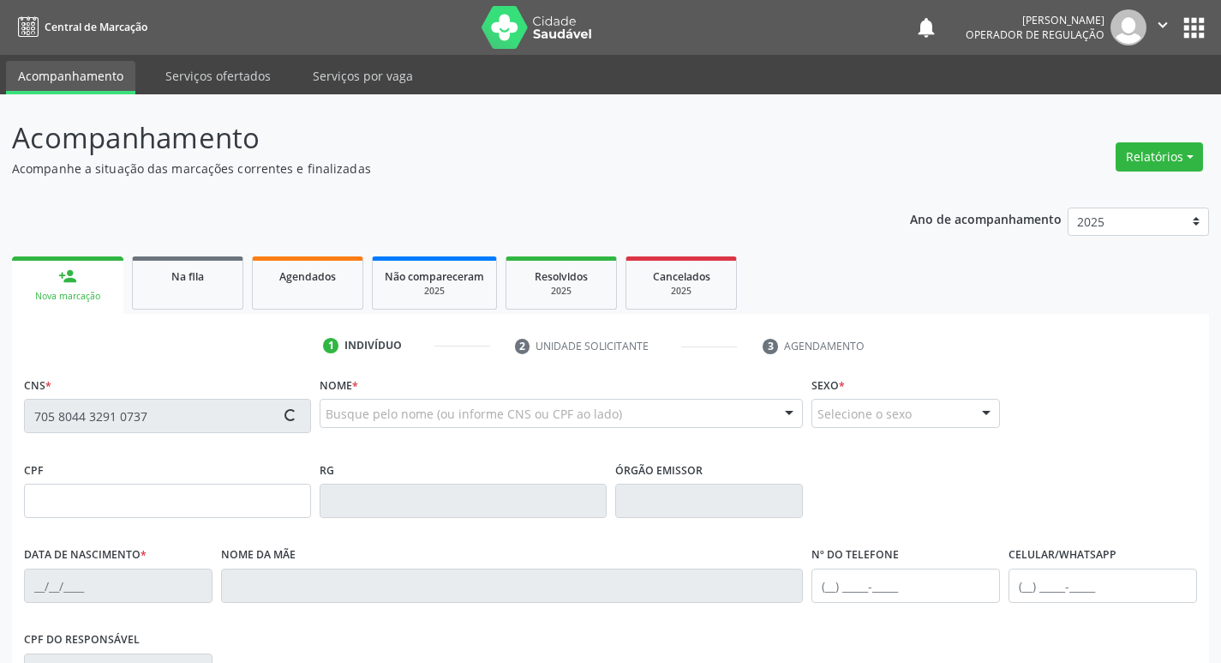
type input "[PERSON_NAME]"
type input "[PHONE_NUMBER]"
type input "978.388.534-00"
type input "126"
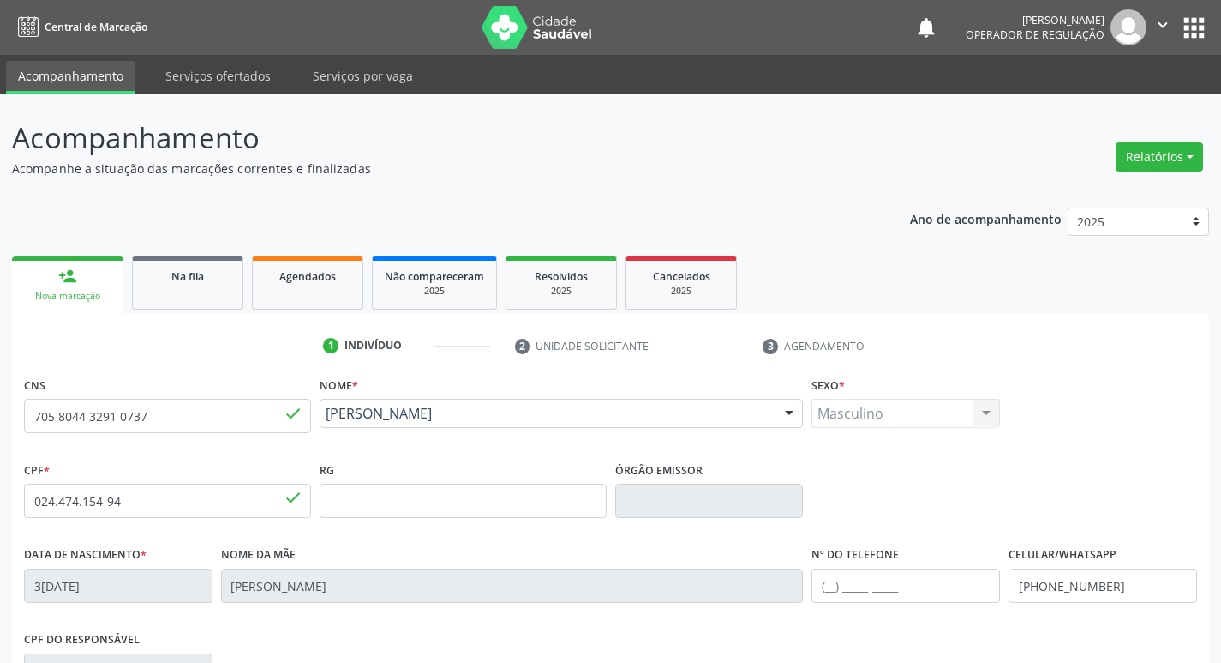
scroll to position [267, 0]
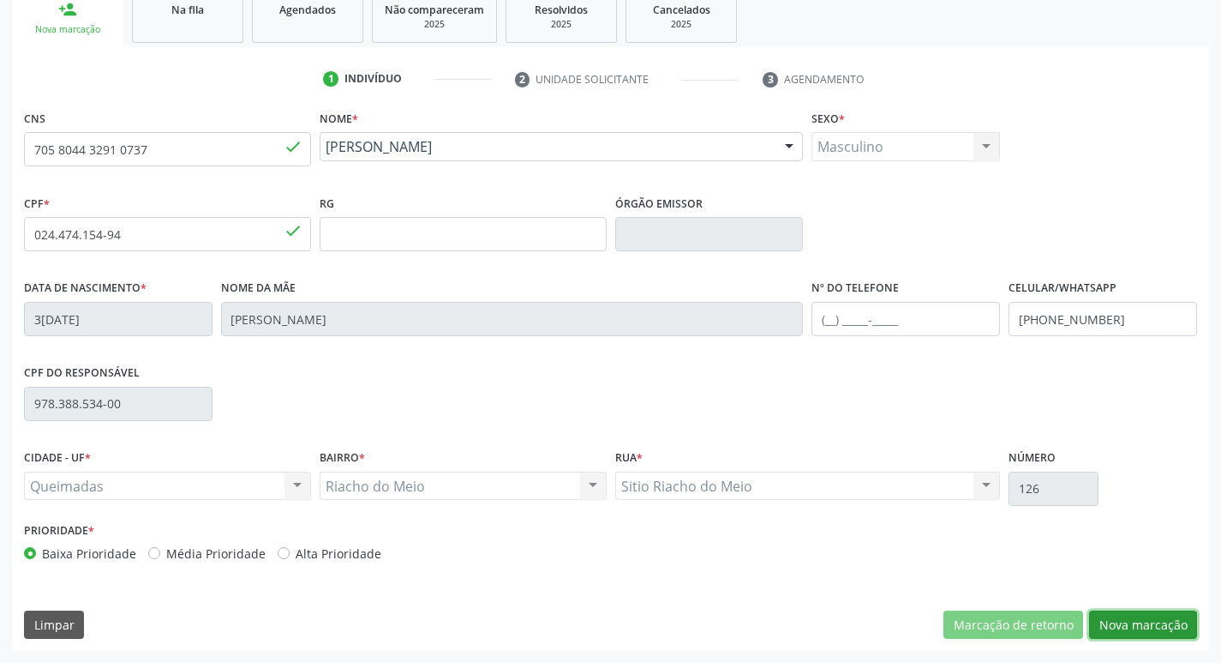
click at [1153, 624] on button "Nova marcação" at bounding box center [1143, 624] width 108 height 29
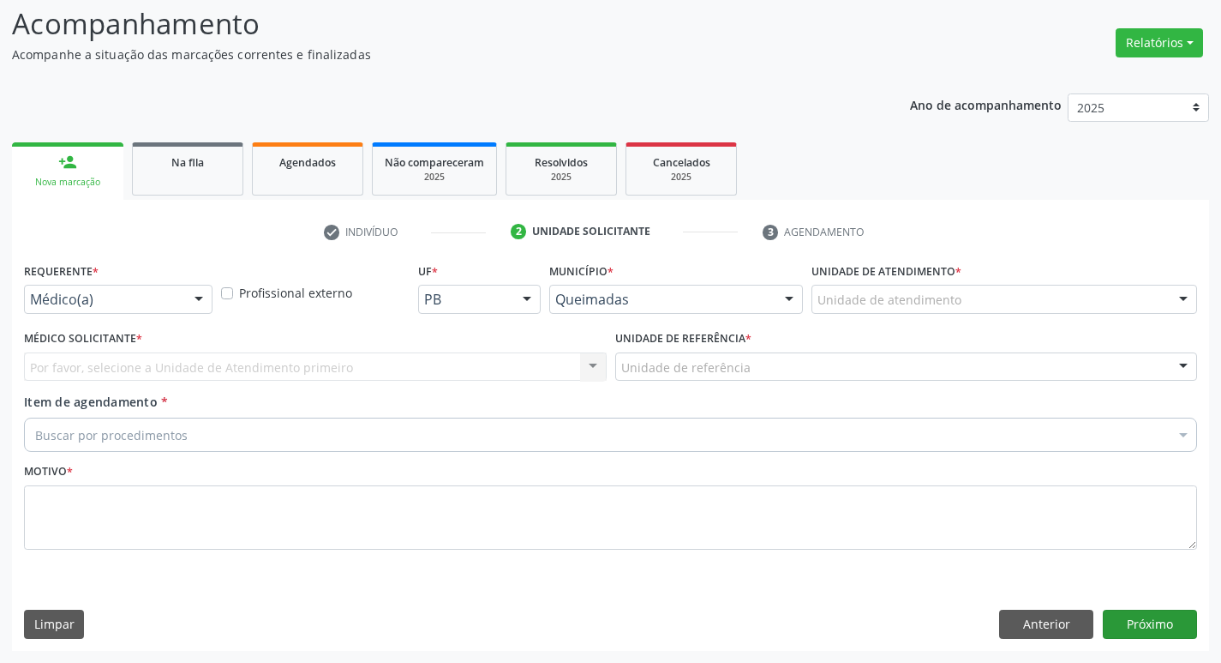
scroll to position [114, 0]
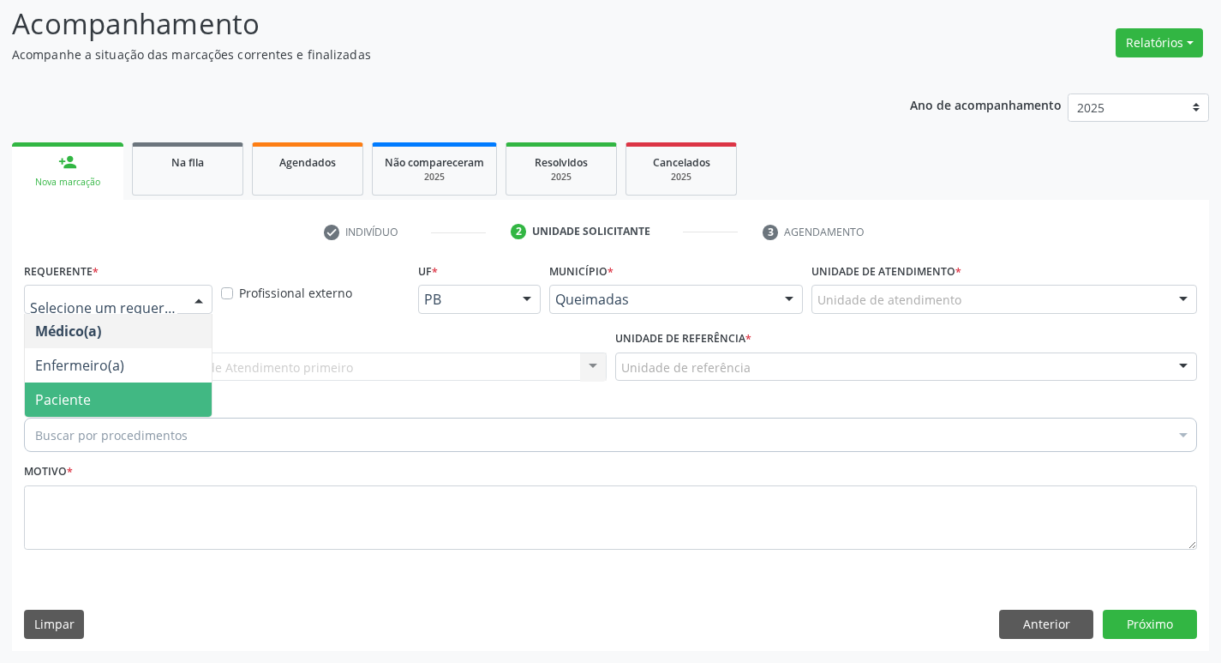
click at [135, 406] on span "Paciente" at bounding box center [118, 399] width 187 height 34
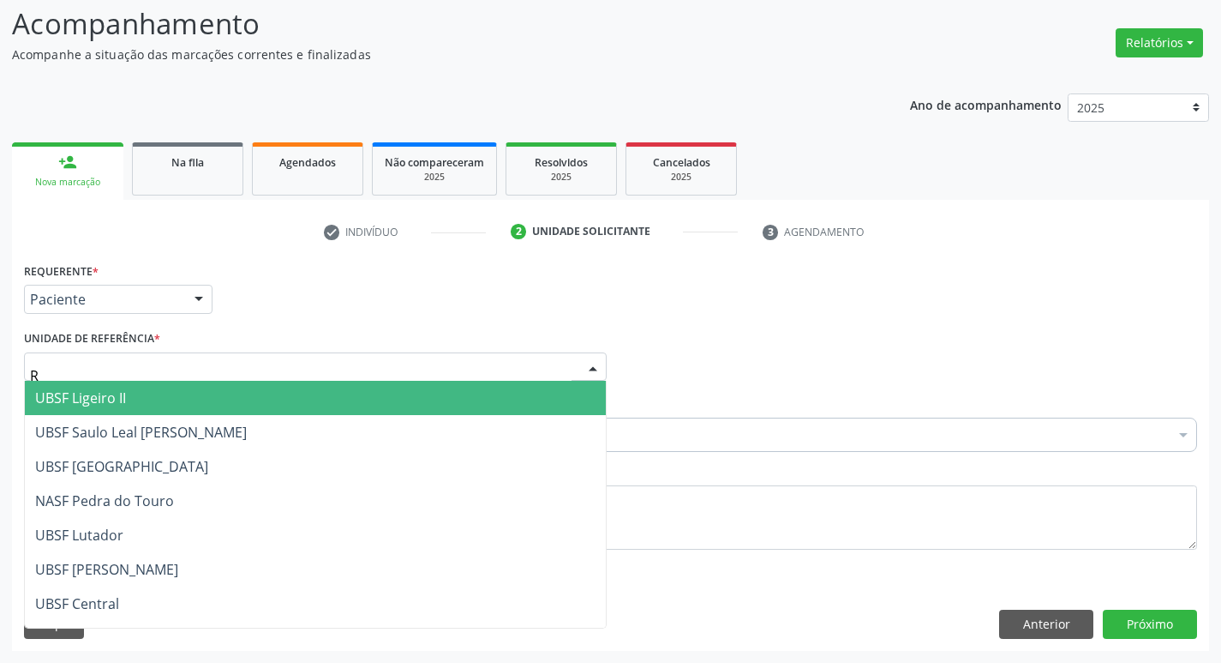
type input "RI"
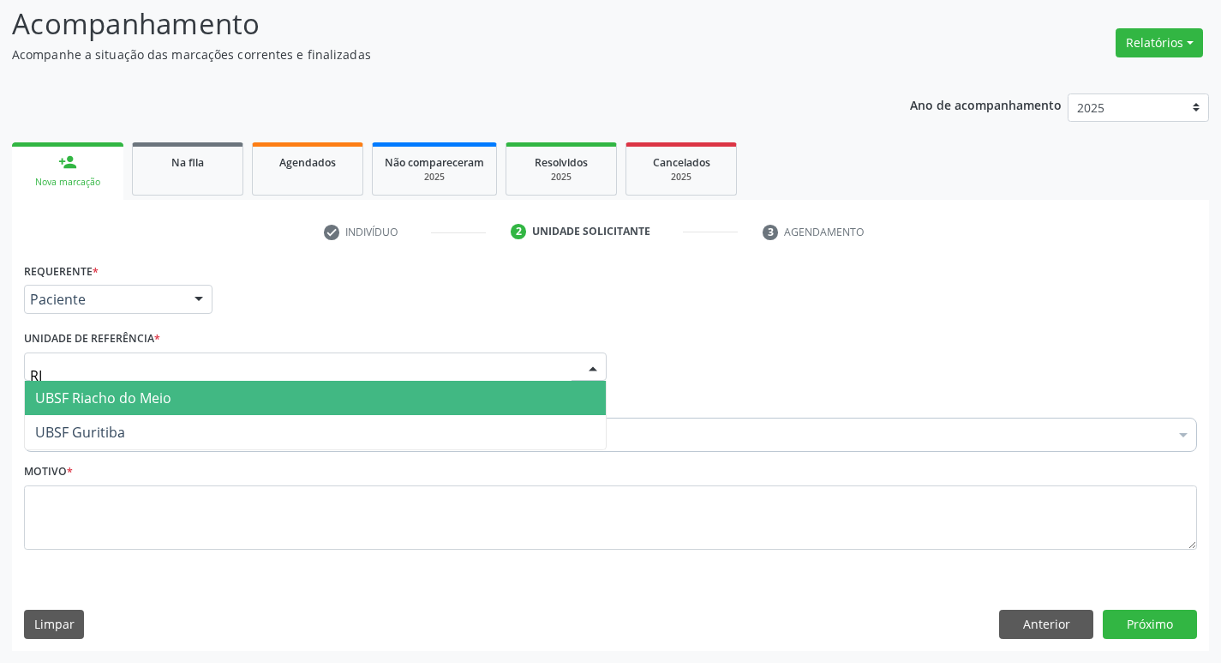
click at [203, 404] on span "UBSF Riacho do Meio" at bounding box center [315, 398] width 581 height 34
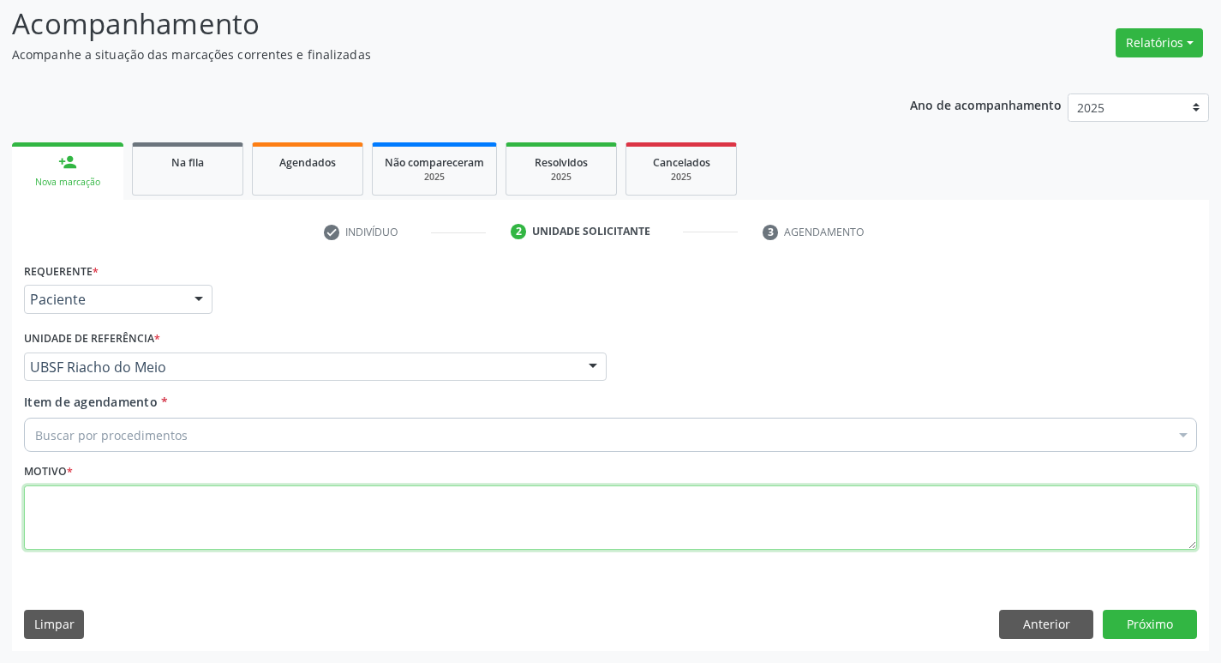
click at [123, 514] on textarea at bounding box center [610, 517] width 1173 height 65
type textarea "AVALIACAO"
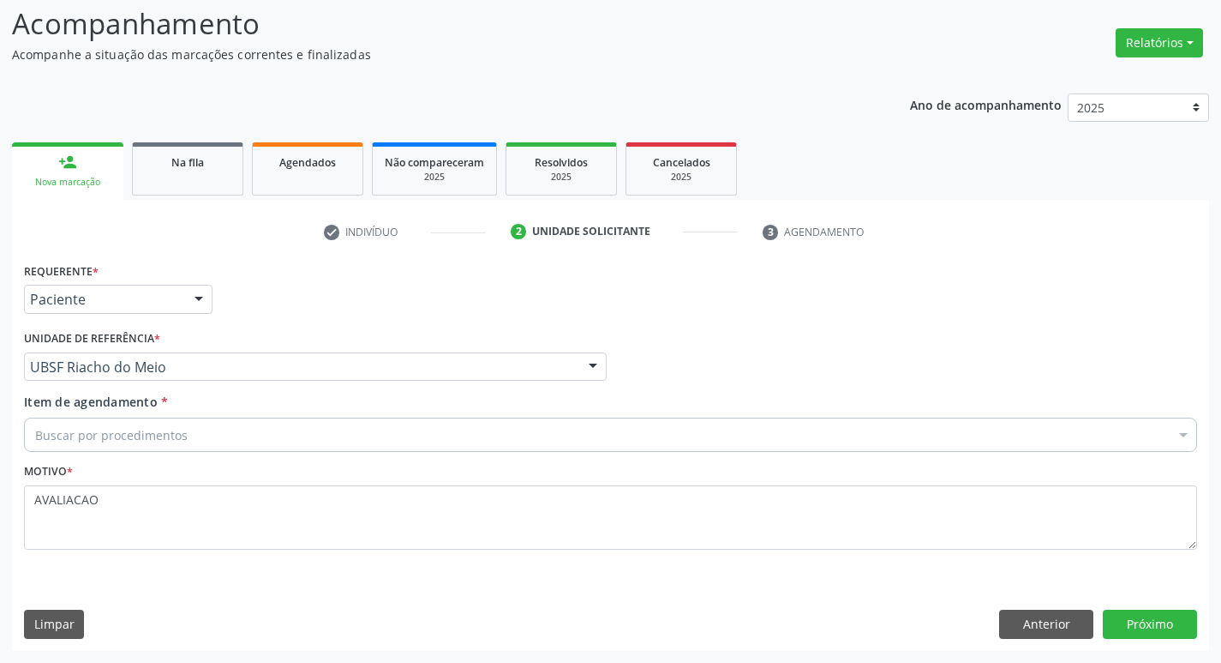
click at [128, 445] on div "Buscar por procedimentos" at bounding box center [610, 434] width 1173 height 34
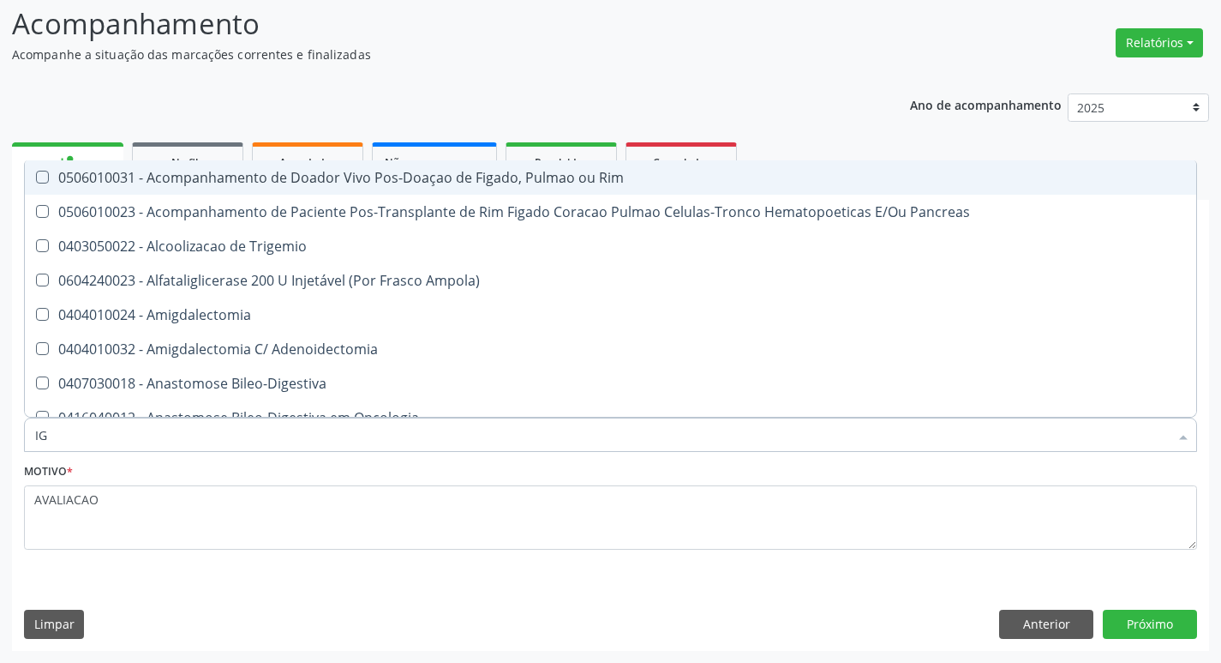
type input "IGG"
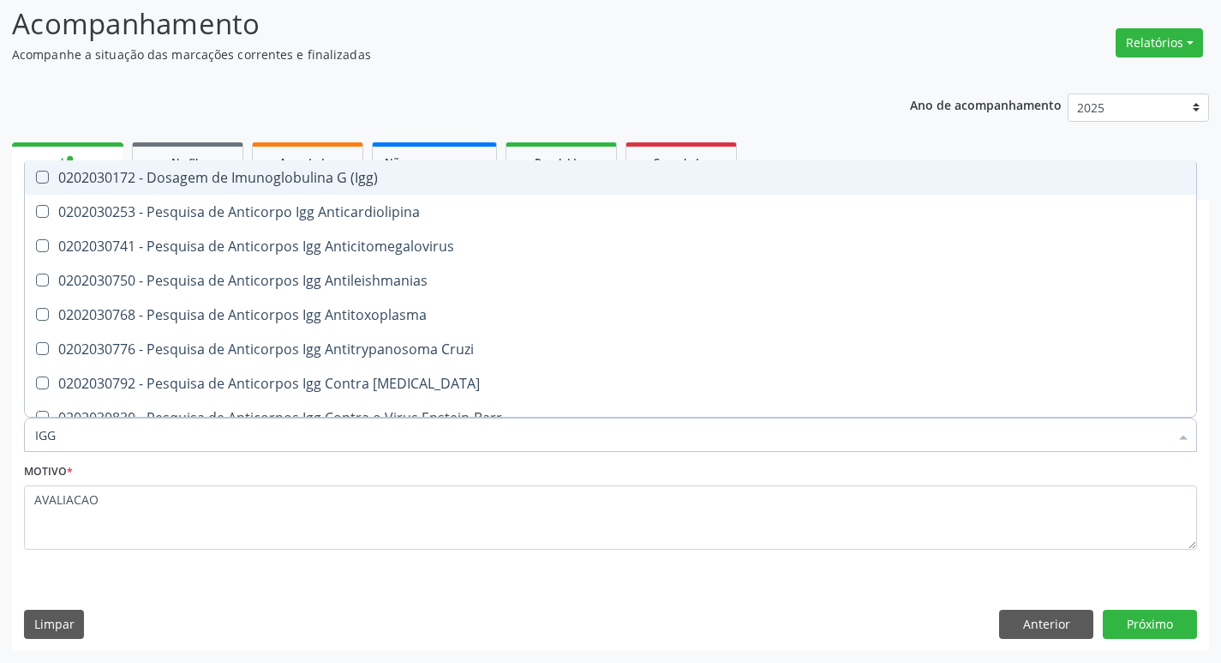
click at [390, 173] on div "0202030172 - Dosagem de Imunoglobulina G (Igg)" at bounding box center [610, 178] width 1151 height 14
checkbox \(Igg\) "true"
type input "IG"
checkbox \(Igg\) "false"
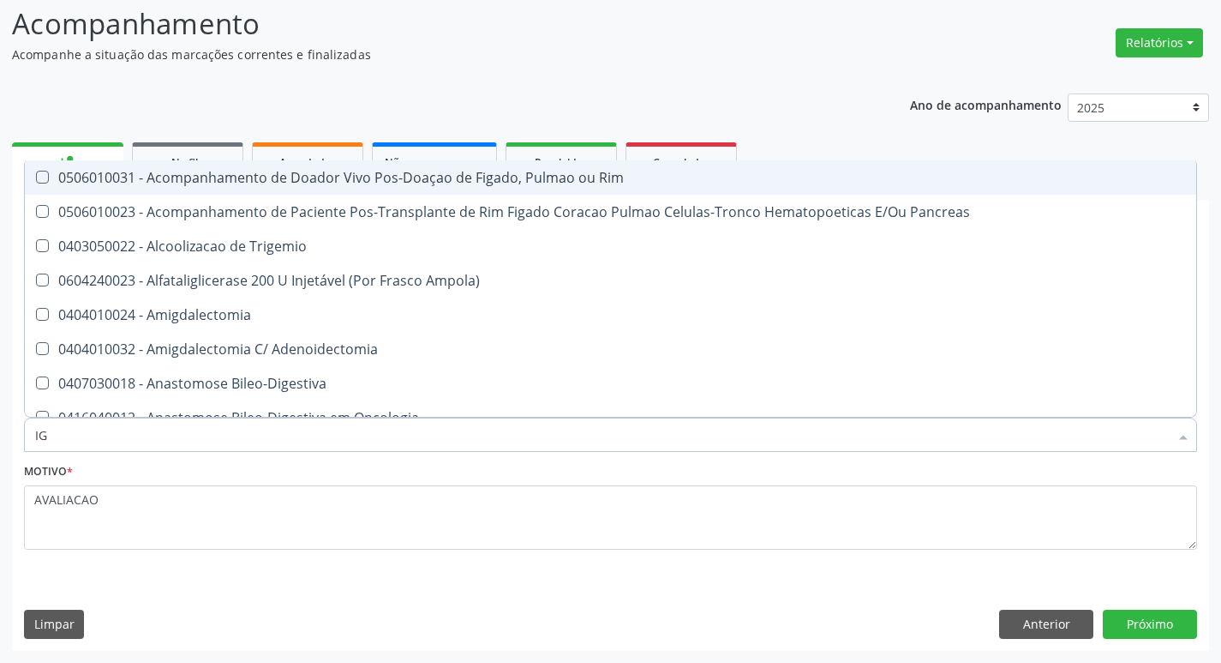
type input "IGM"
checkbox \(Igg\) "false"
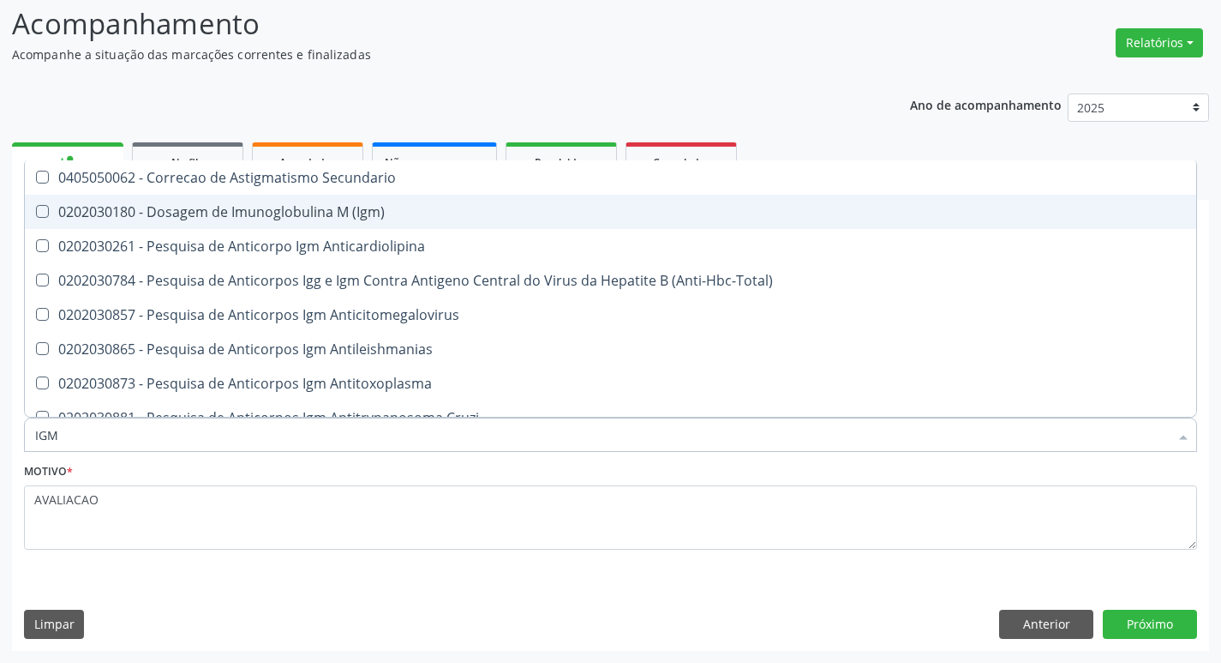
click at [424, 220] on span "0202030180 - Dosagem de Imunoglobulina M (Igm)" at bounding box center [611, 212] width 1172 height 34
checkbox \(Igm\) "true"
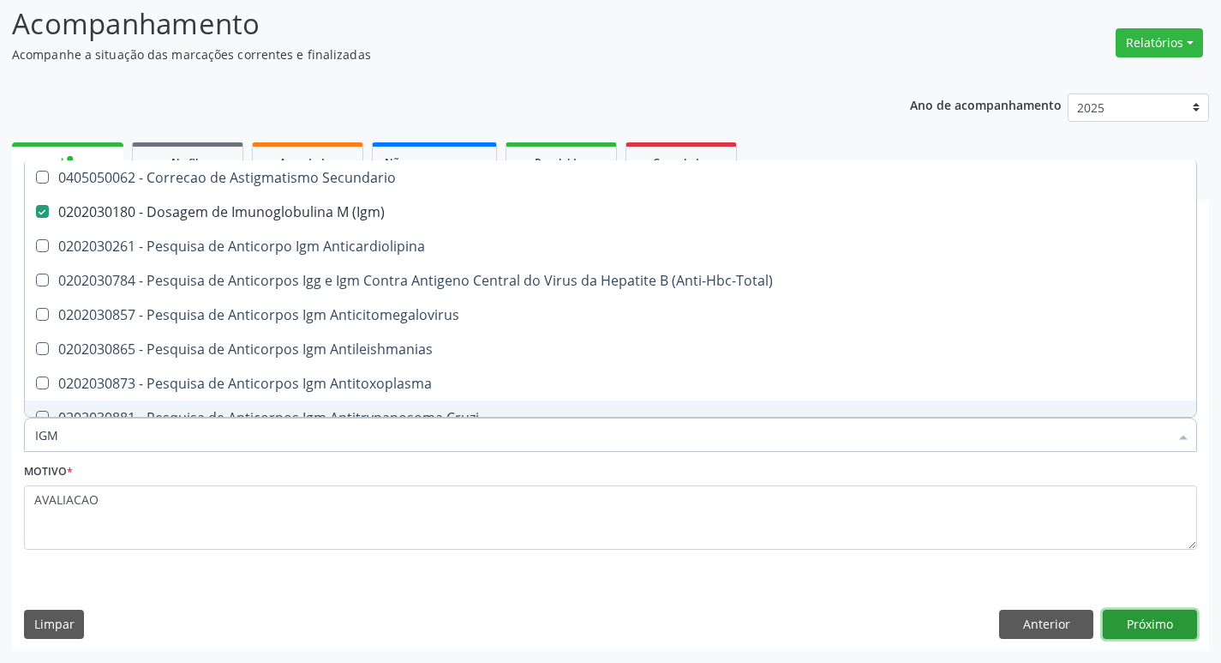
click at [1140, 619] on button "Próximo" at bounding box center [1150, 623] width 94 height 29
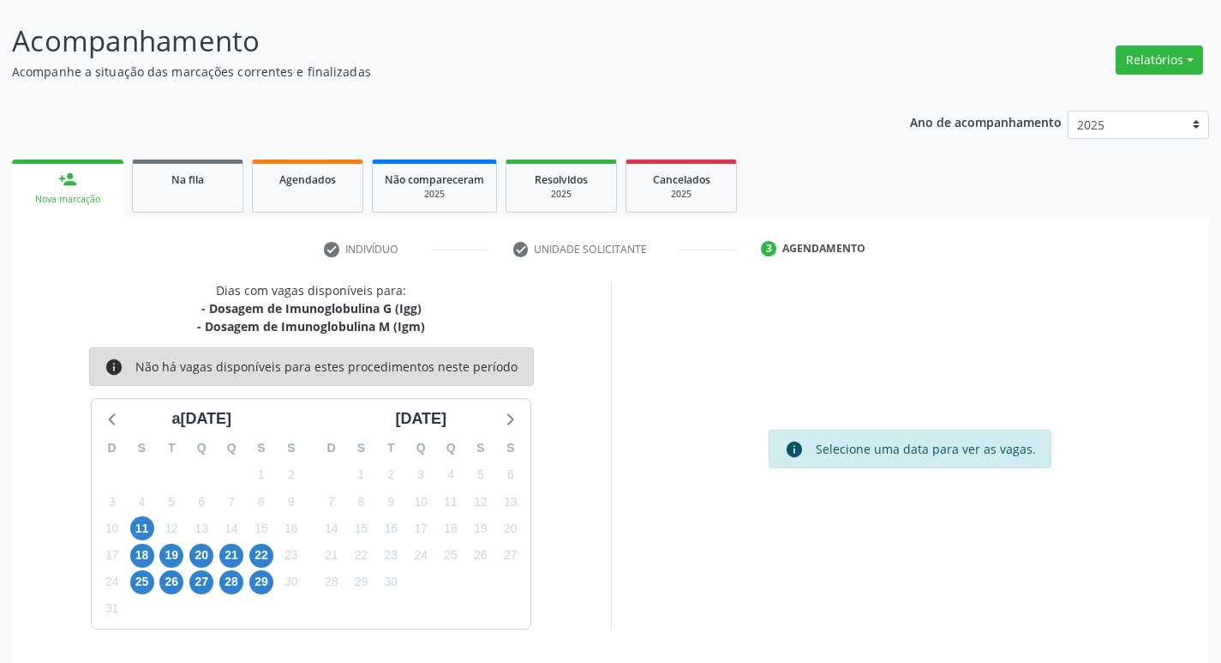
scroll to position [101, 0]
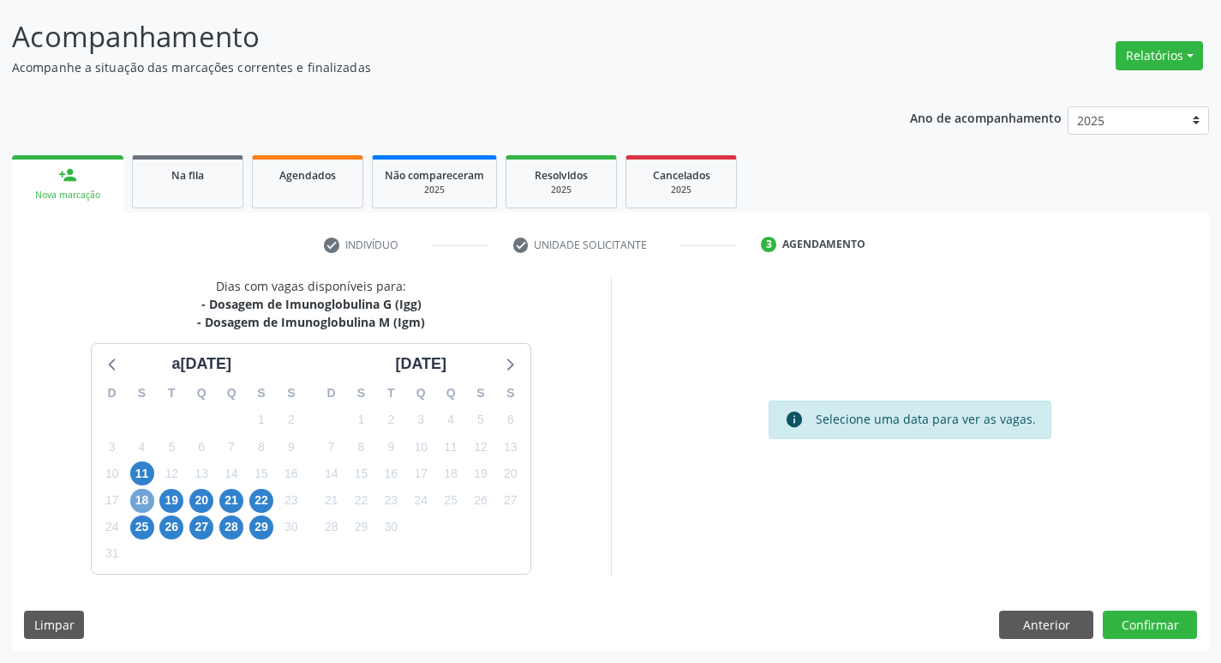
click at [141, 497] on span "18" at bounding box center [142, 501] width 24 height 24
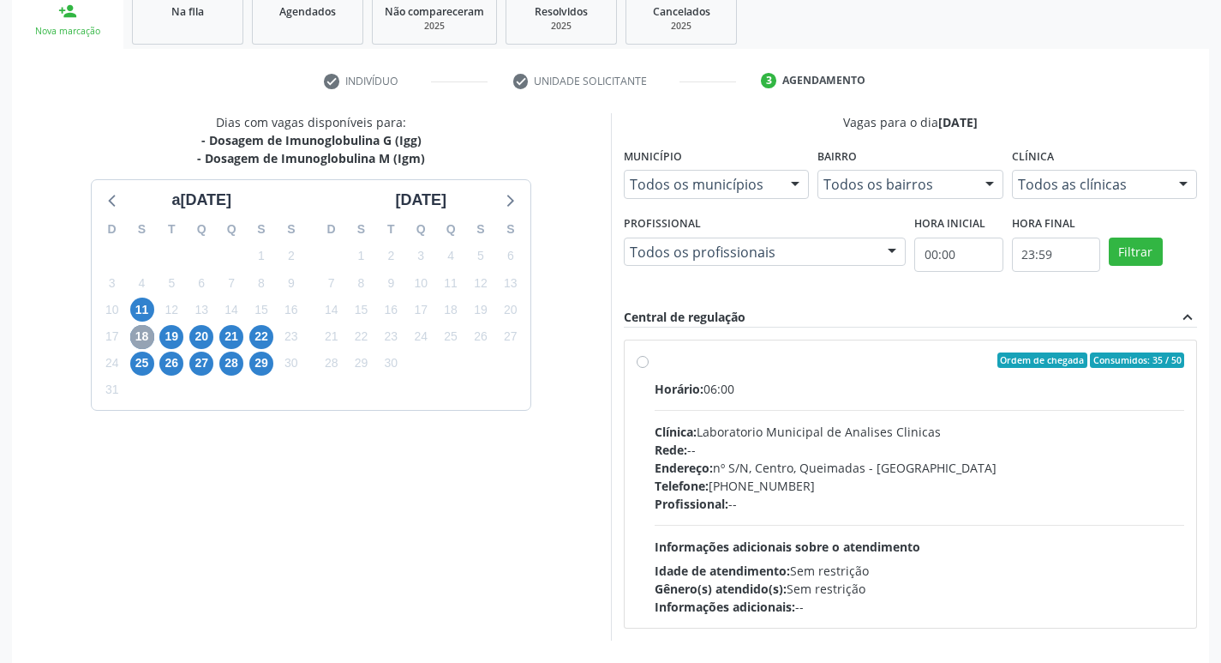
scroll to position [273, 0]
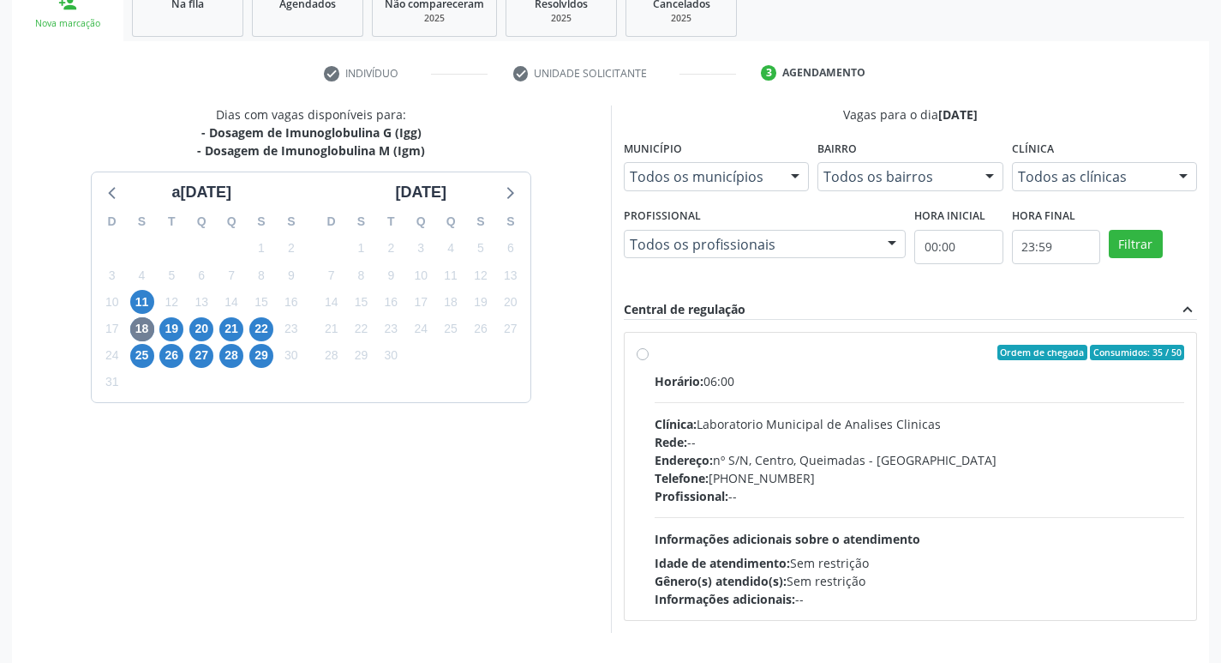
click at [744, 441] on div "Rede: --" at bounding box center [920, 442] width 531 height 18
click at [649, 360] on input "Ordem de chegada Consumidos: 35 / 50 Horário: 06:00 Clínica: Laboratorio Munici…" at bounding box center [643, 352] width 12 height 15
radio input "true"
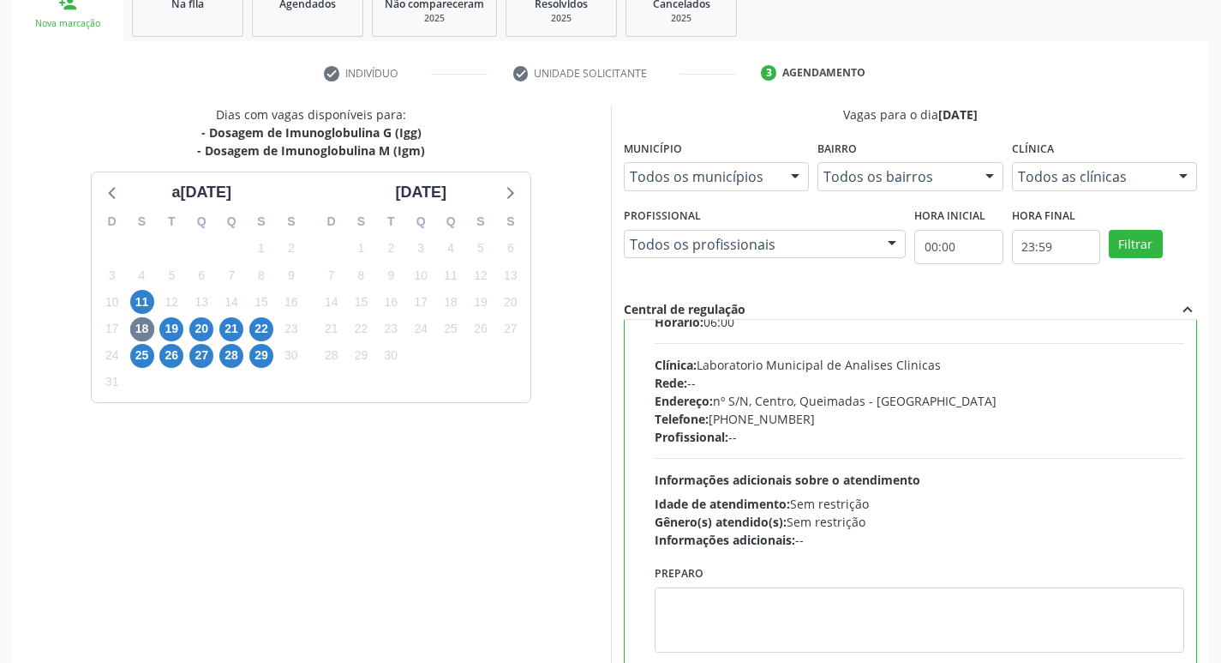
scroll to position [85, 0]
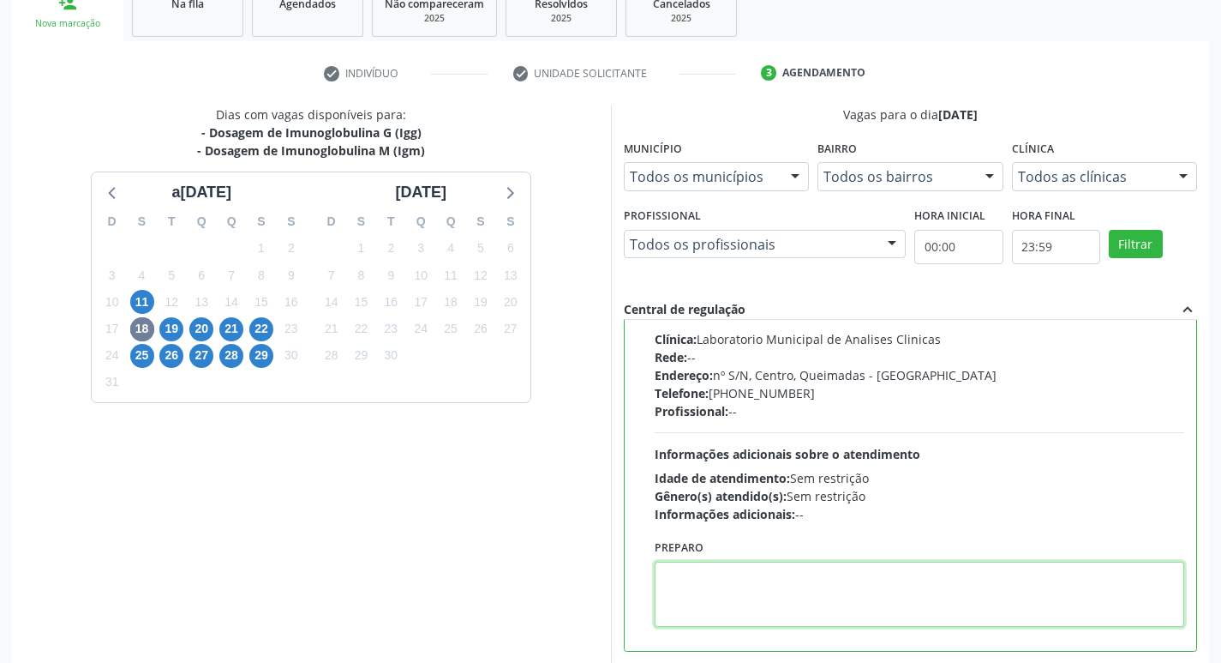
click at [700, 573] on textarea at bounding box center [920, 593] width 531 height 65
paste textarea "IR EM [GEOGRAPHIC_DATA]"
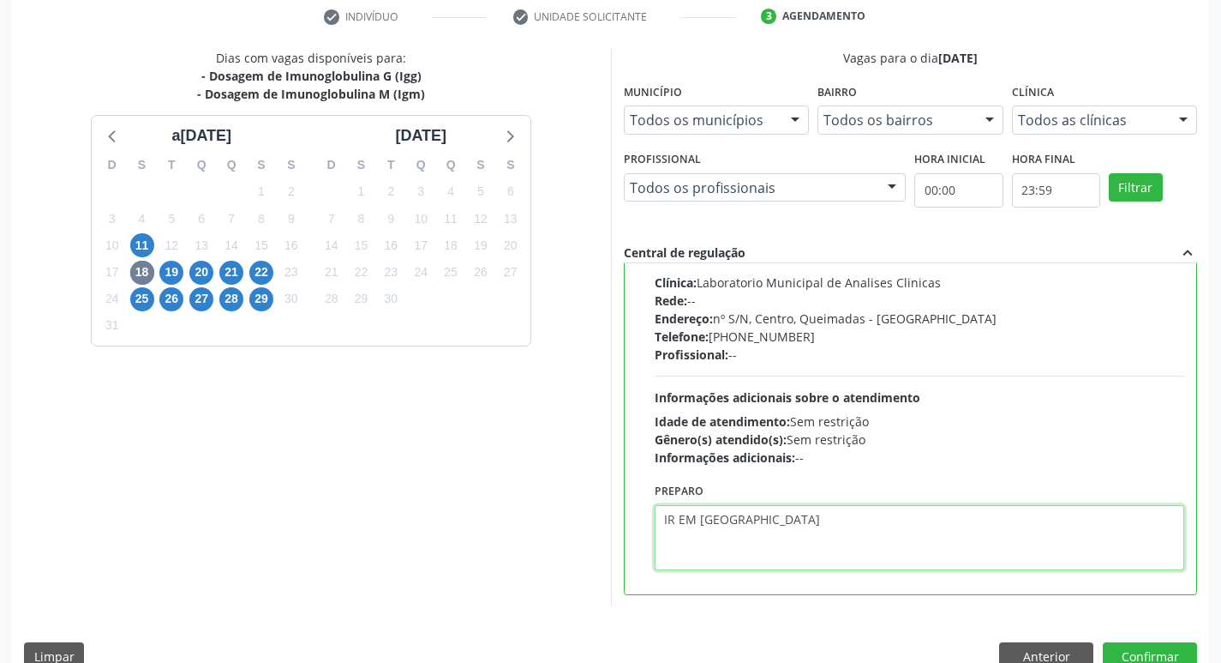
scroll to position [362, 0]
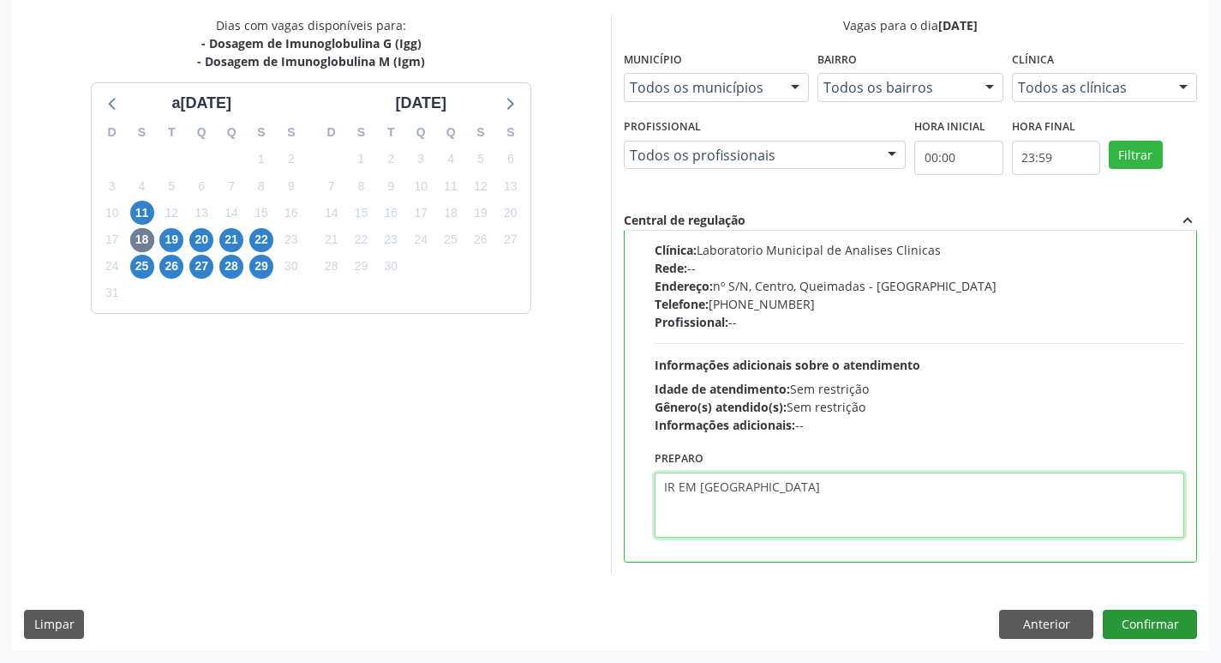
type textarea "IR EM [GEOGRAPHIC_DATA]"
click at [1170, 628] on button "Confirmar" at bounding box center [1150, 623] width 94 height 29
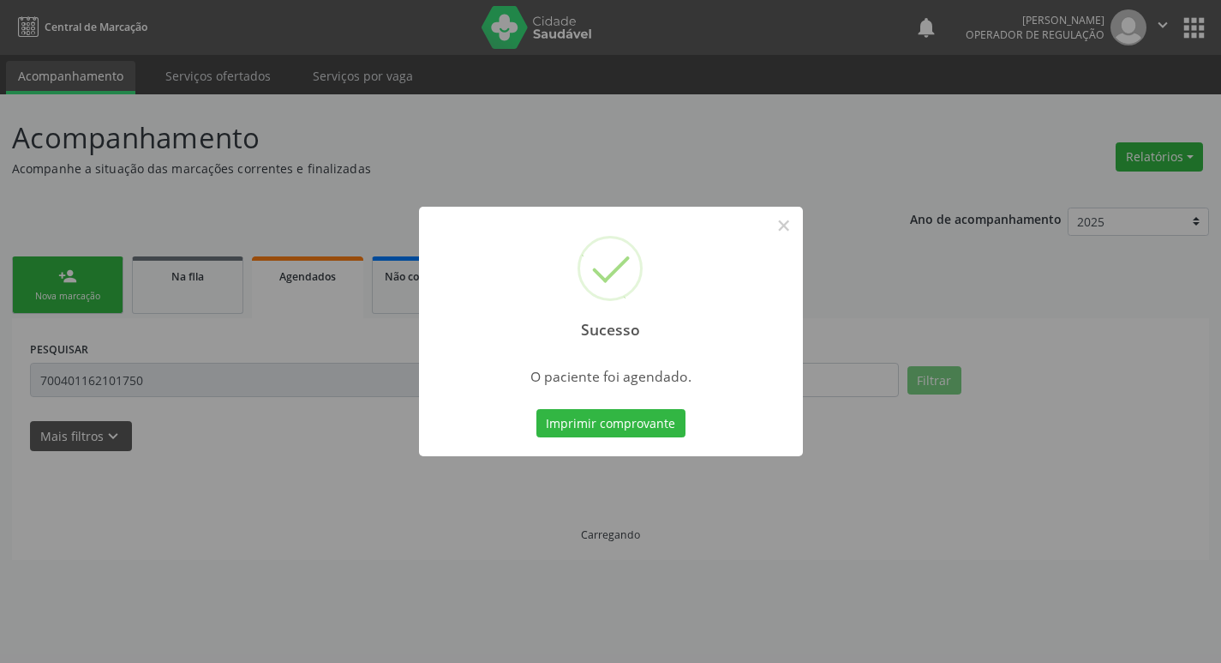
scroll to position [0, 0]
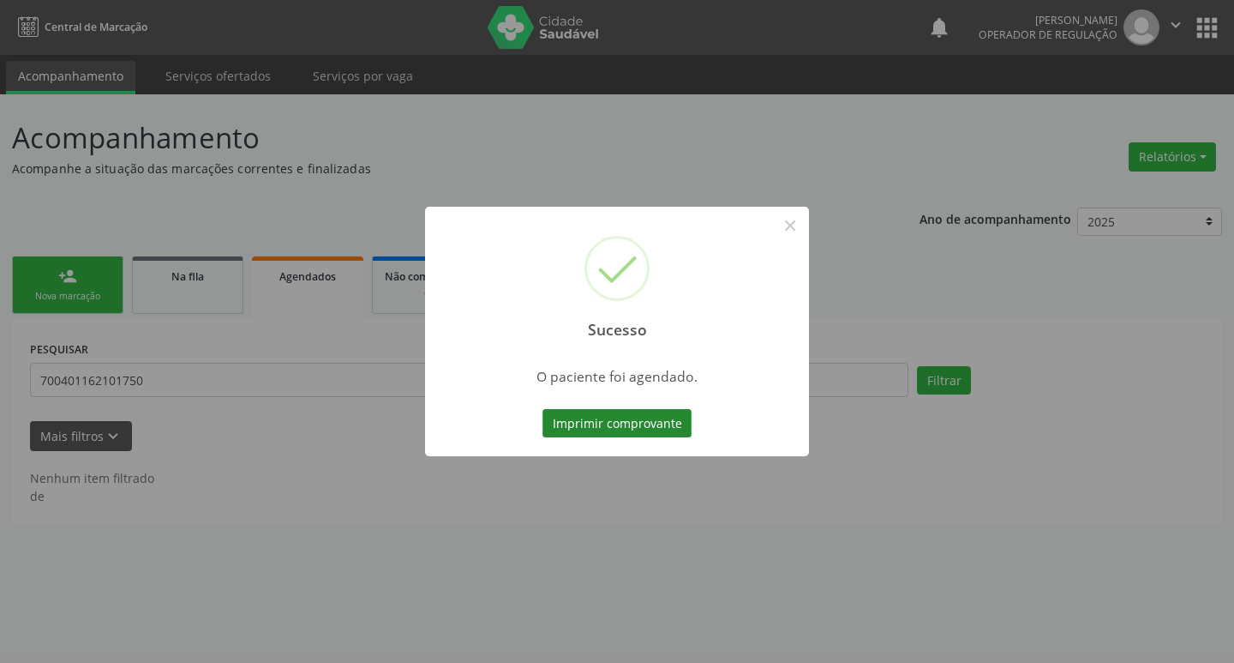
click at [593, 425] on button "Imprimir comprovante" at bounding box center [617, 423] width 149 height 29
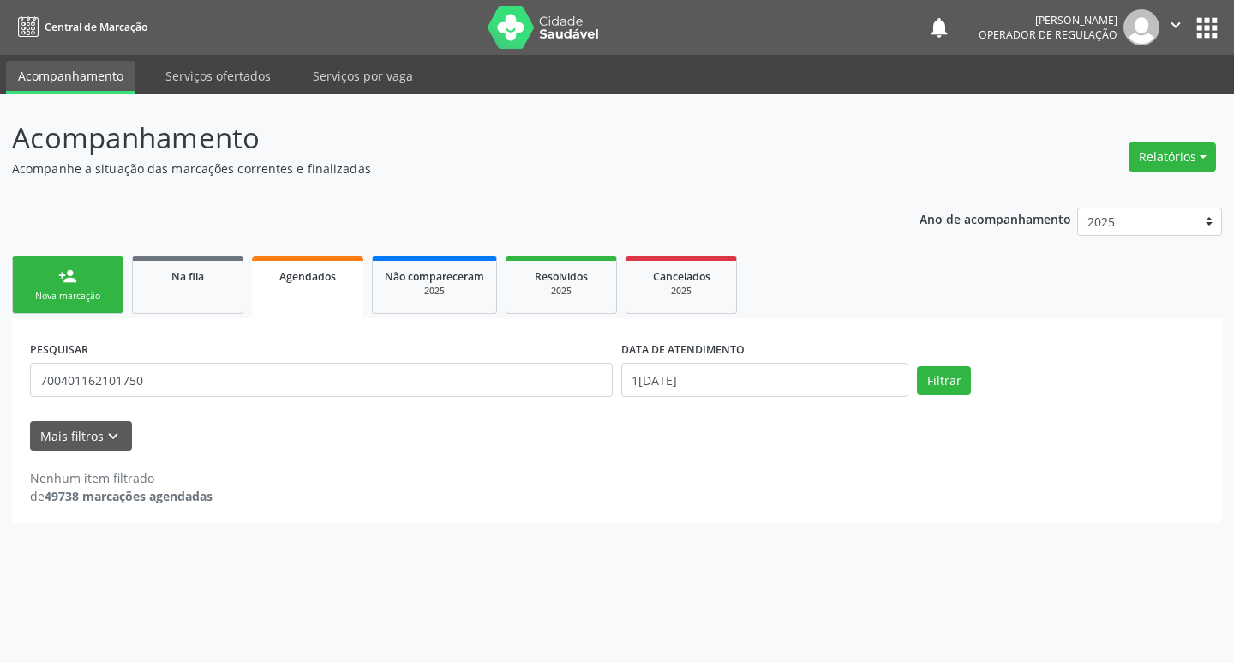
click at [87, 288] on link "person_add Nova marcação" at bounding box center [67, 284] width 111 height 57
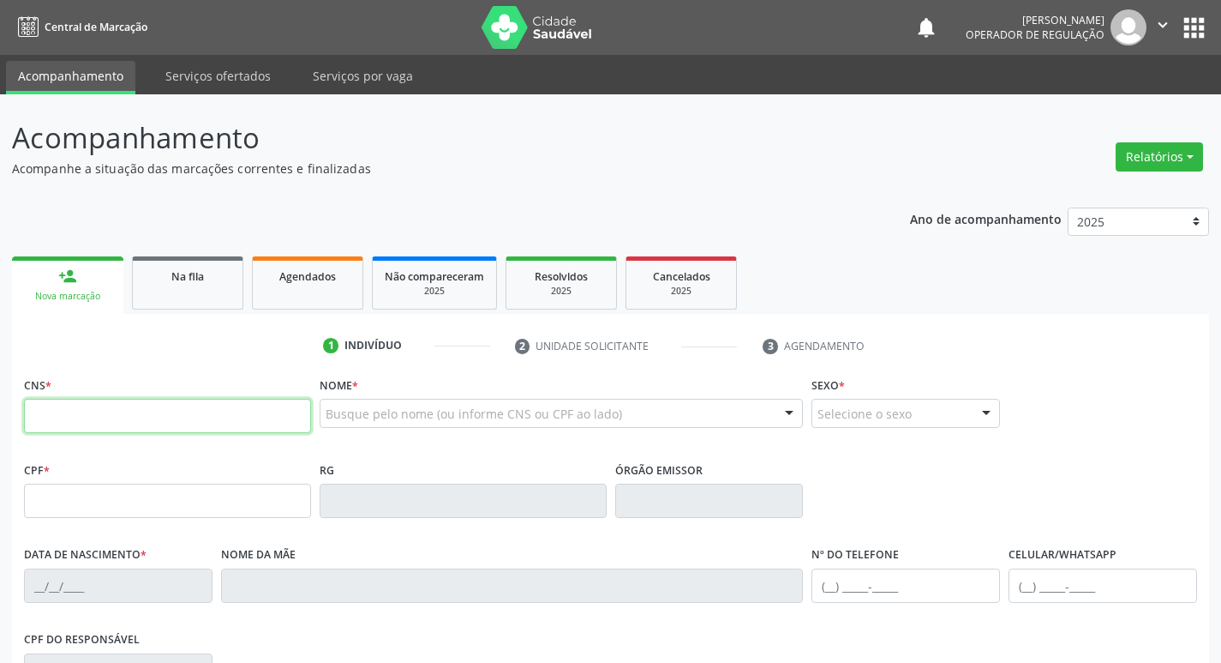
click at [106, 424] on input "text" at bounding box center [167, 416] width 287 height 34
type input "700 0027 0152 5203"
type input "996.474.434-04"
type input "[DATE]"
type input "[PERSON_NAME]"
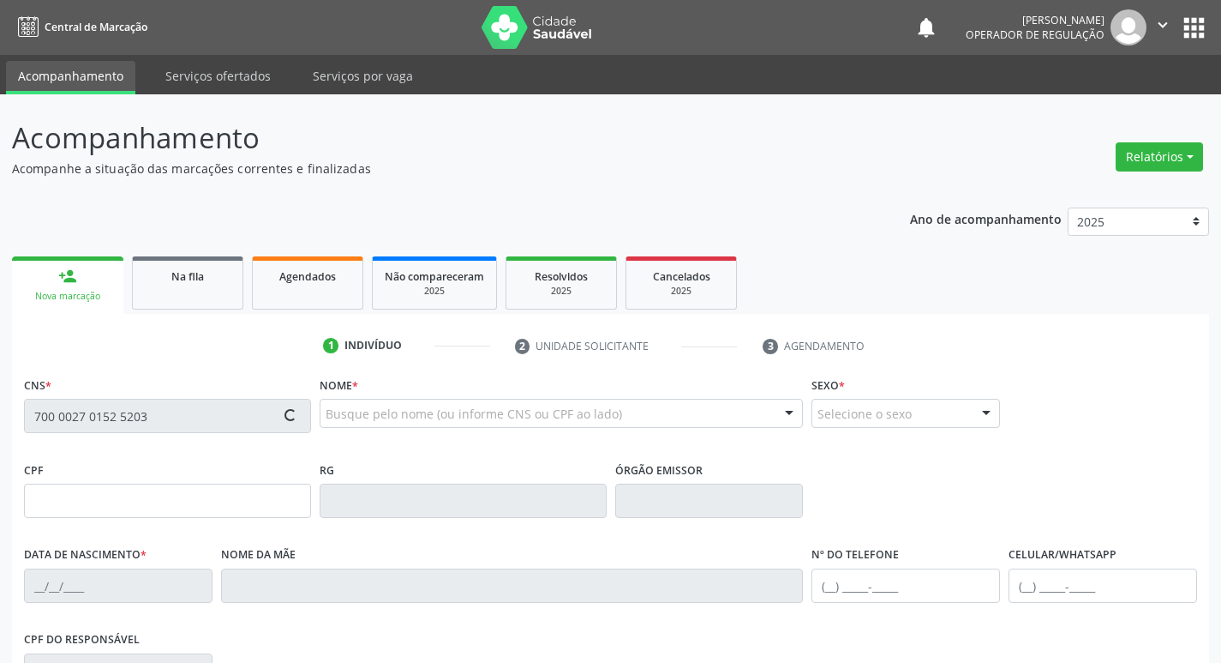
type input "[PHONE_NUMBER]"
type input "168"
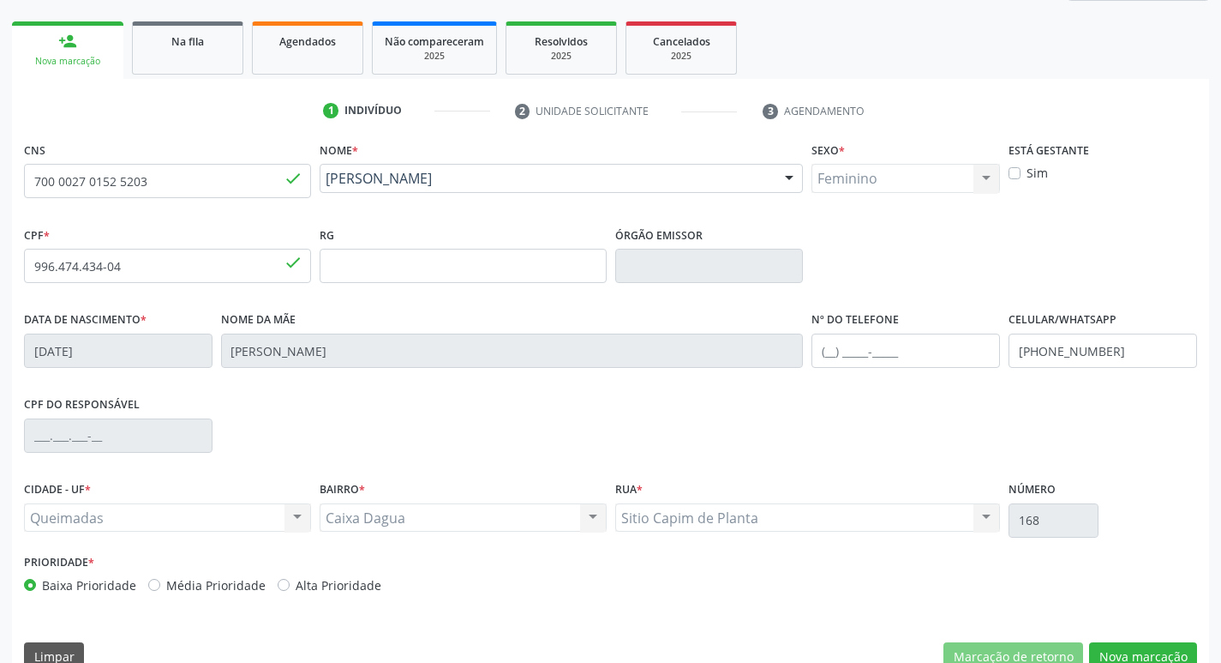
scroll to position [267, 0]
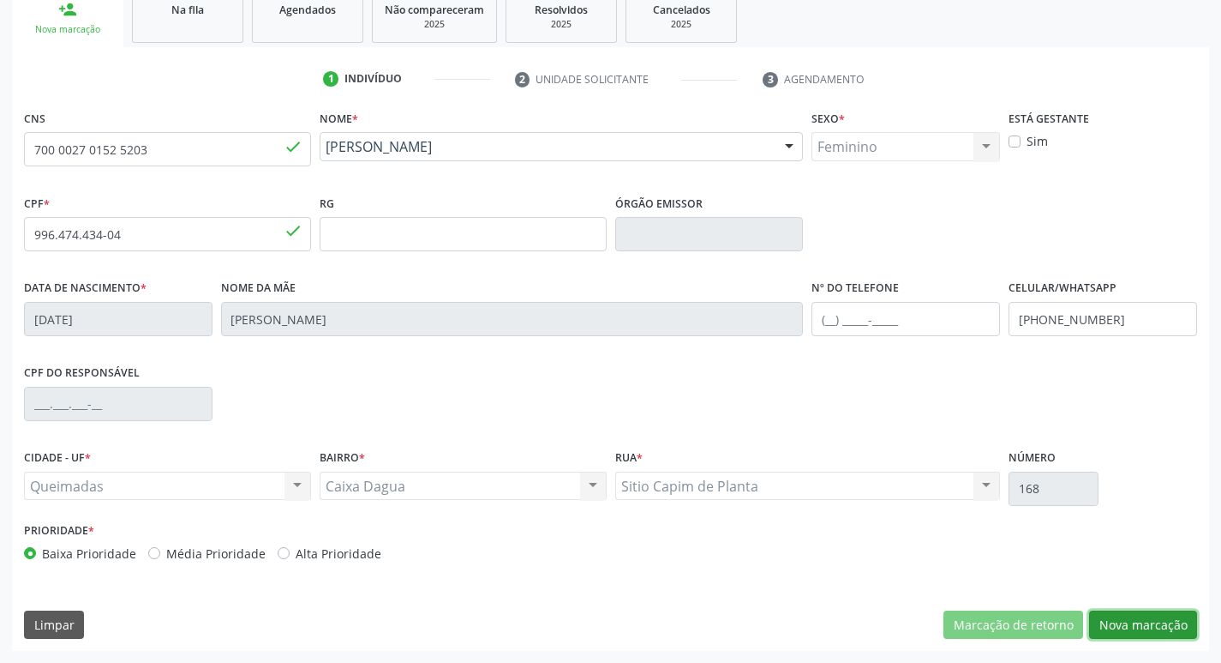
click at [1143, 629] on button "Nova marcação" at bounding box center [1143, 624] width 108 height 29
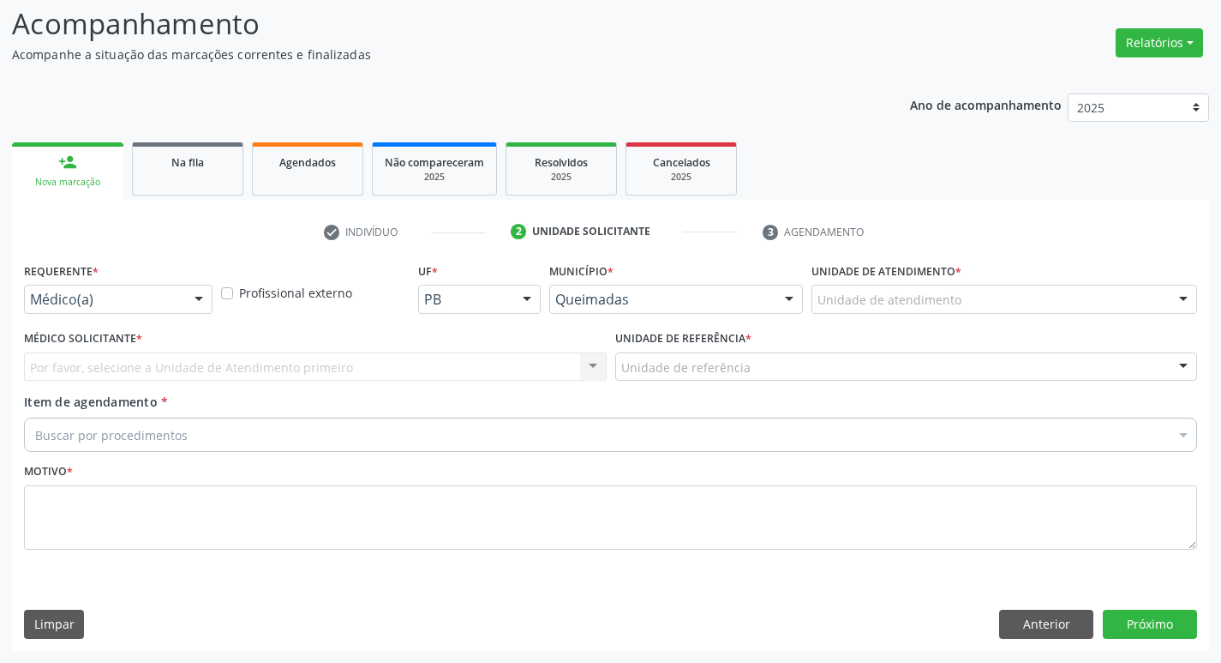
scroll to position [114, 0]
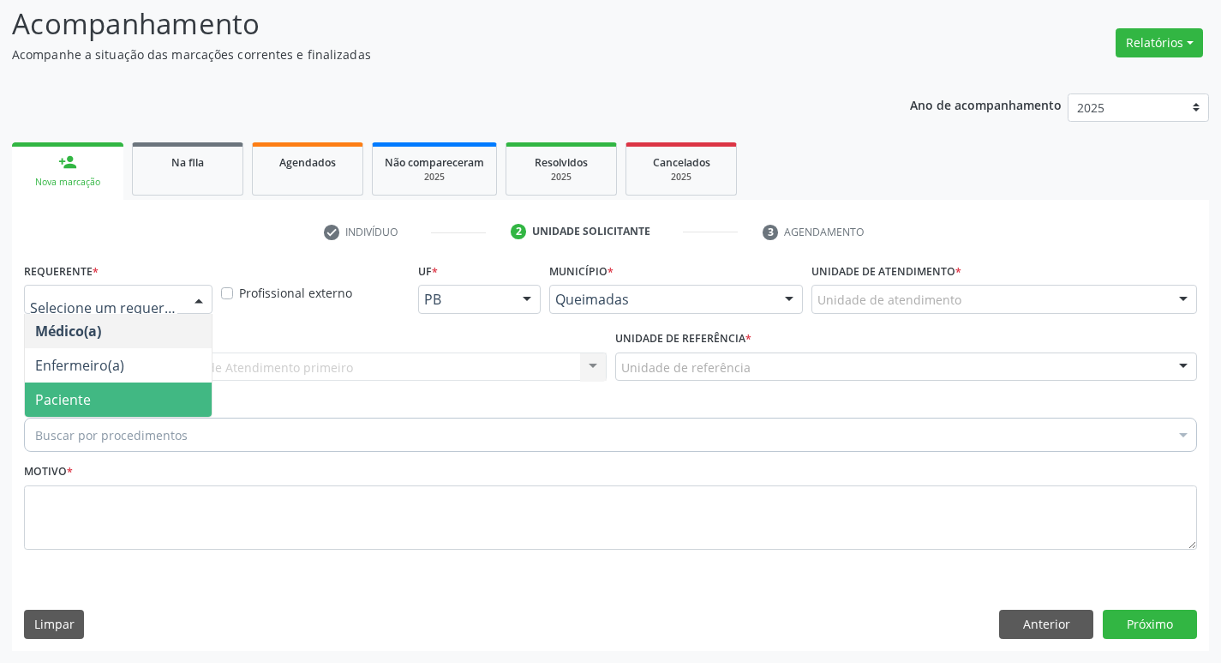
click at [112, 409] on span "Paciente" at bounding box center [118, 399] width 187 height 34
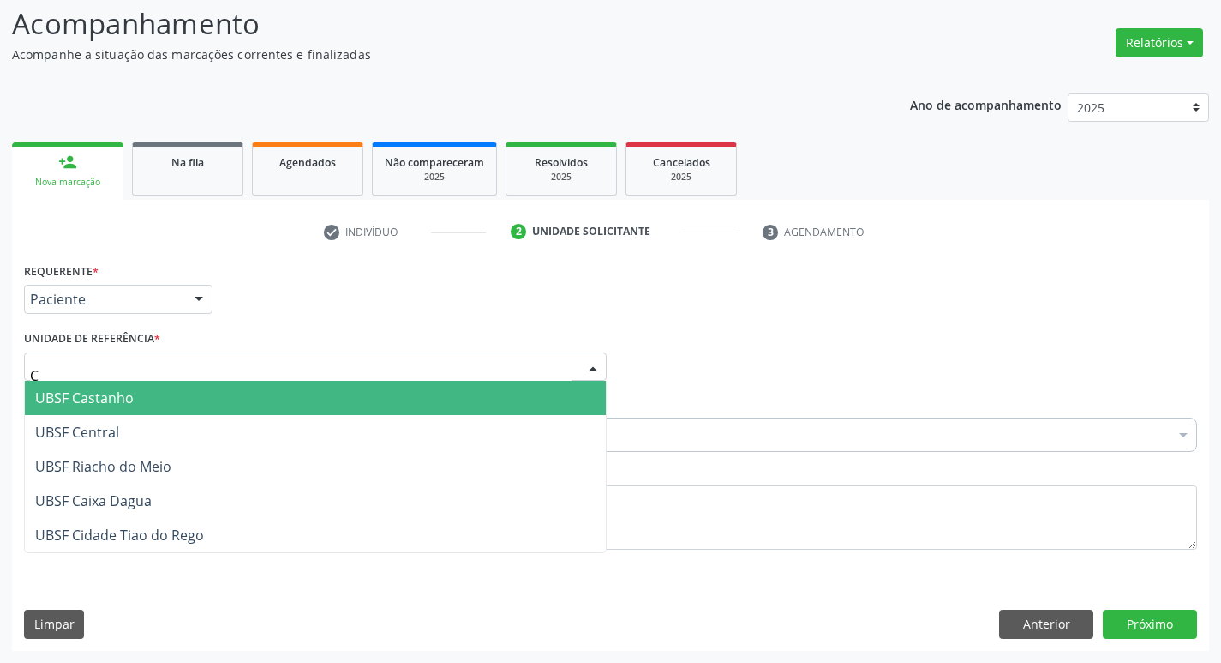
type input "CA"
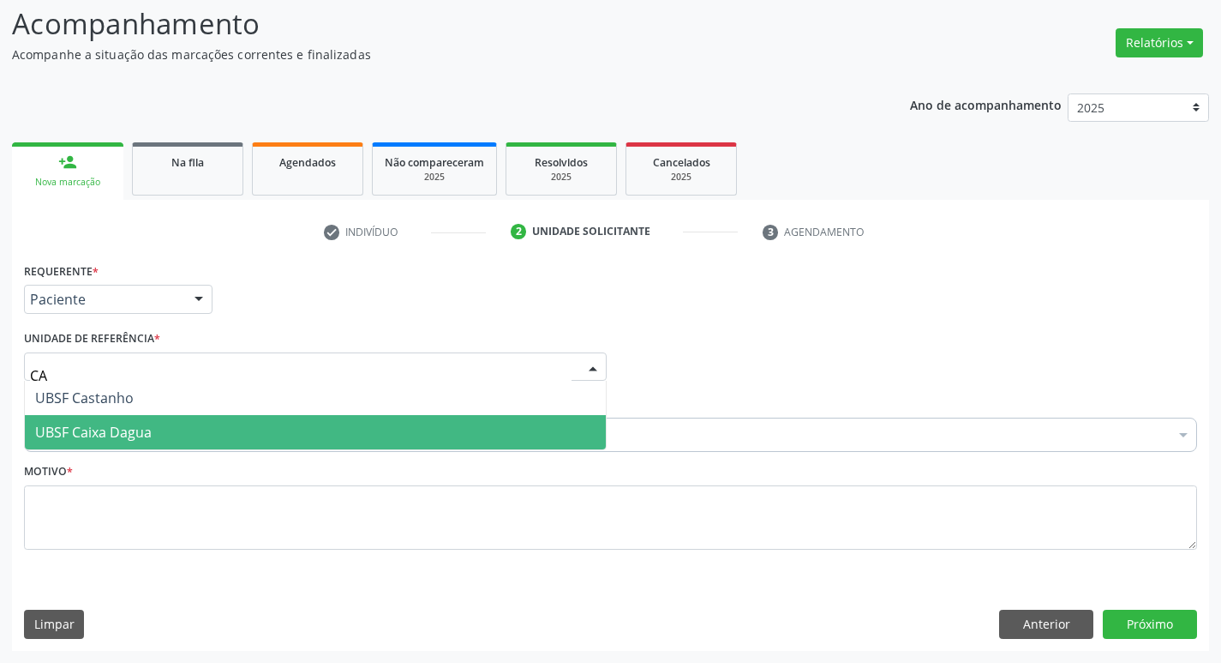
click at [150, 428] on span "UBSF Caixa Dagua" at bounding box center [93, 432] width 117 height 19
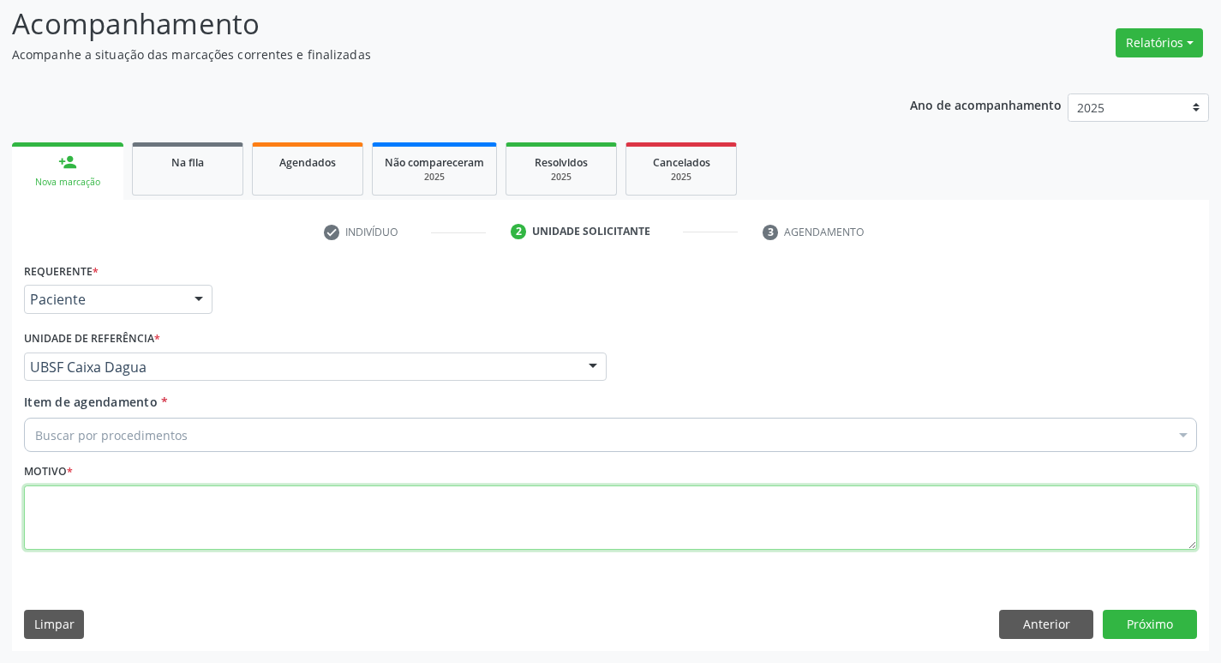
click at [112, 490] on textarea at bounding box center [610, 517] width 1173 height 65
type textarea "AVALIACAO"
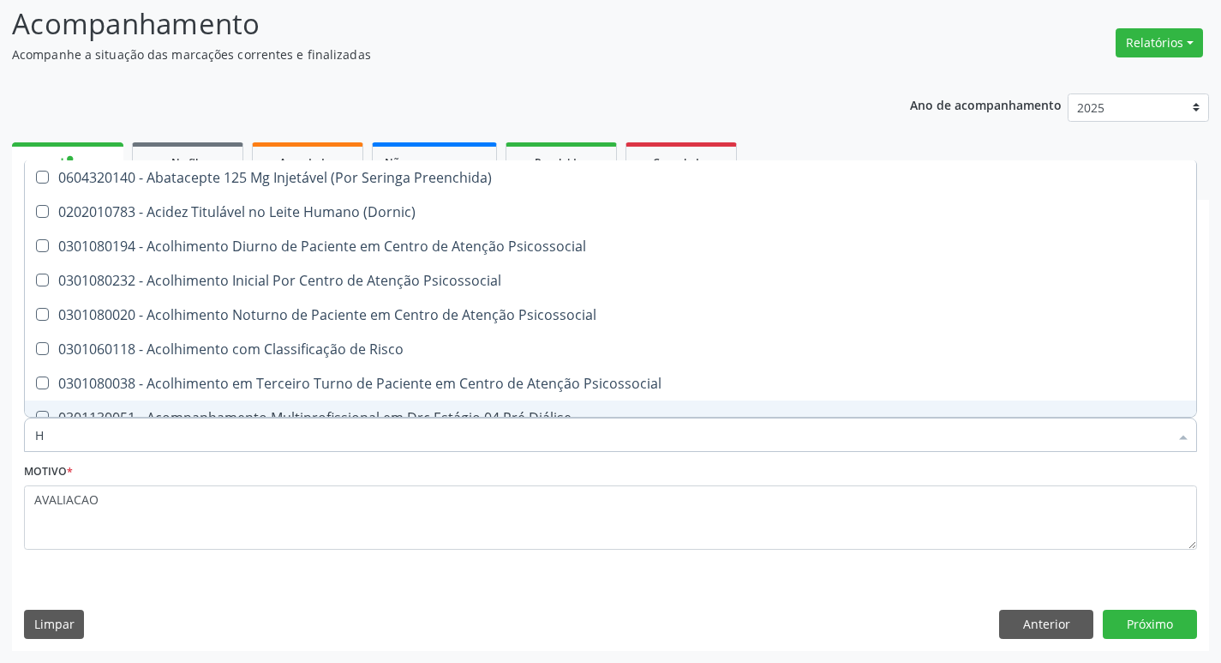
type input "HEMOGR"
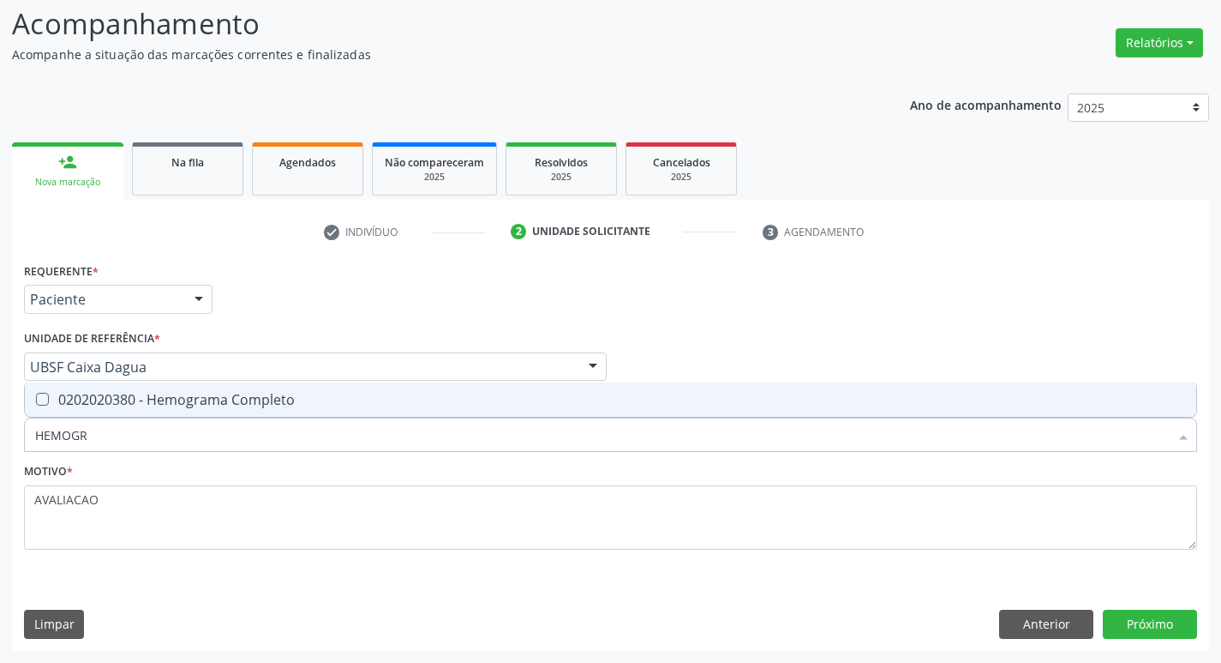
click at [218, 399] on div "0202020380 - Hemograma Completo" at bounding box center [610, 400] width 1151 height 14
checkbox Completo "true"
type input "HEMOG"
checkbox Completo "false"
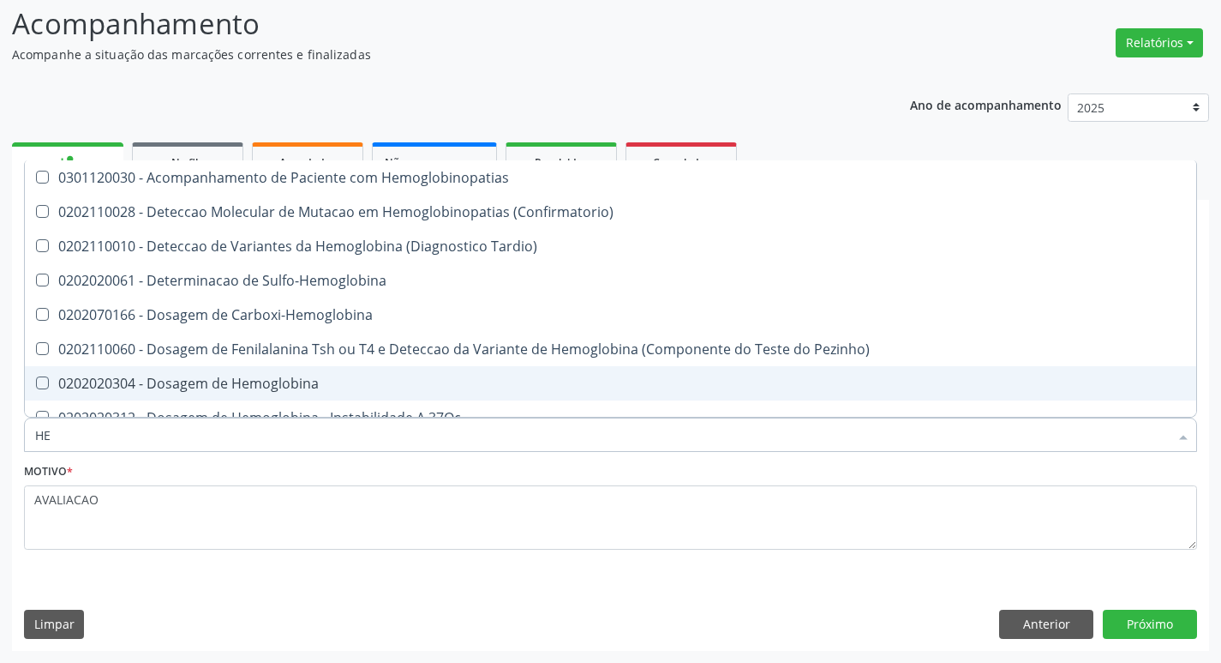
type input "H"
checkbox Completo "false"
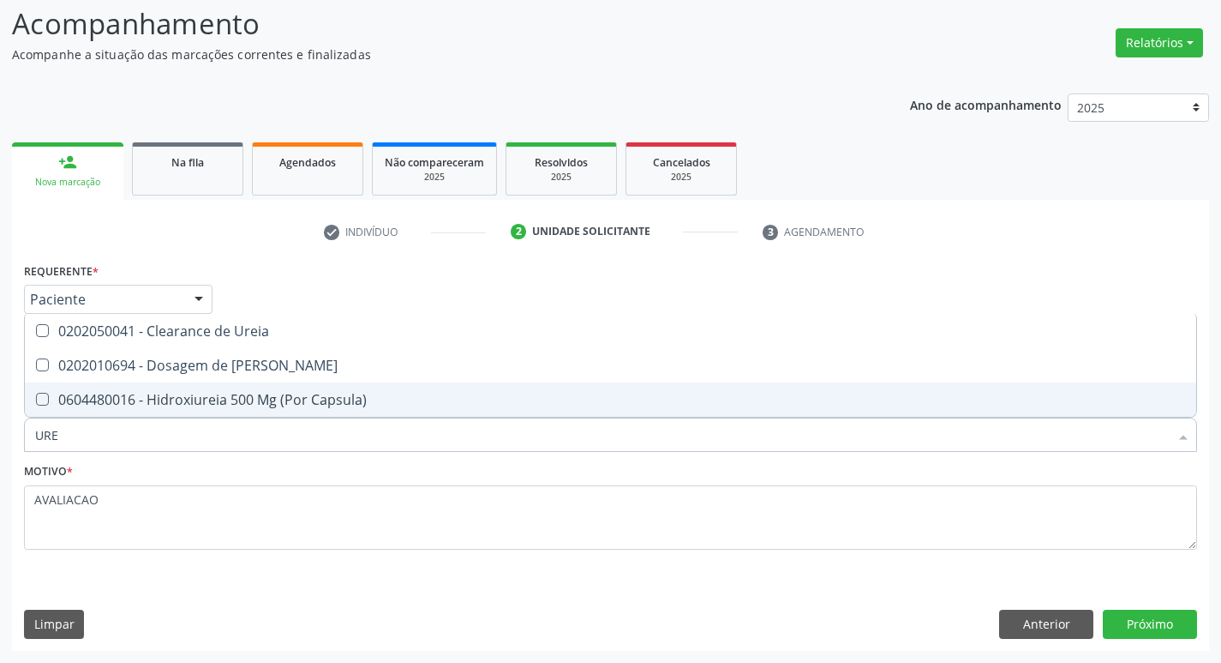
type input "UREI"
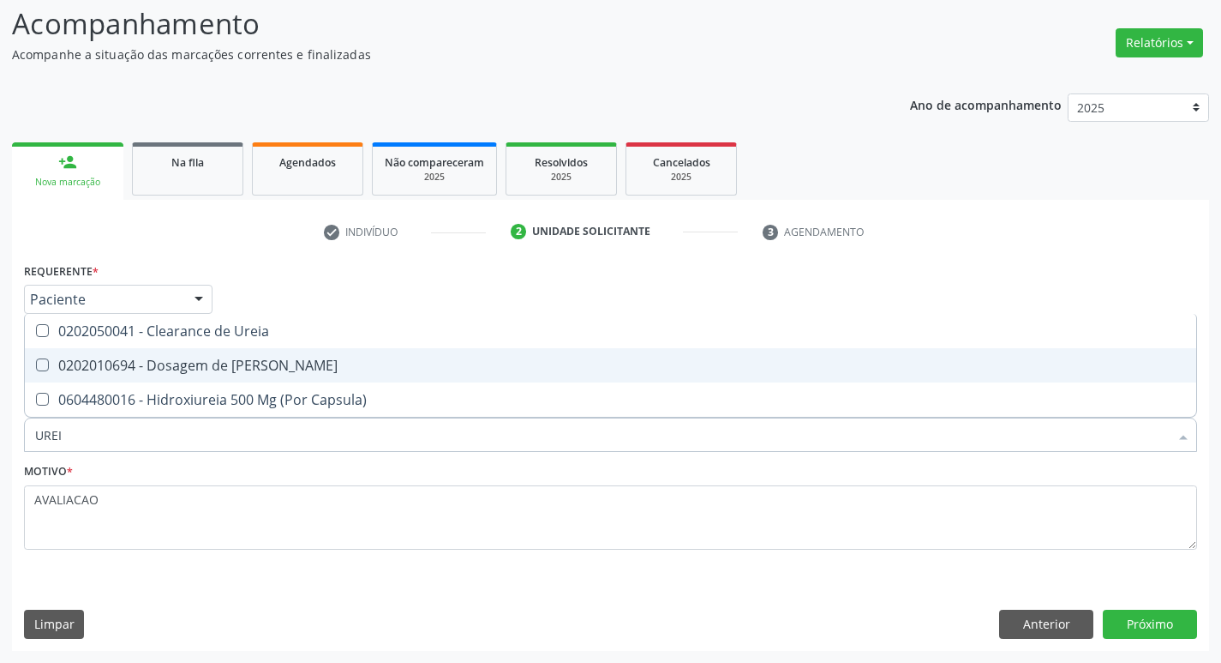
click at [273, 381] on span "0202010694 - Dosagem de [PERSON_NAME]" at bounding box center [611, 365] width 1172 height 34
checkbox Ureia "true"
type input "URE"
checkbox Ureia "false"
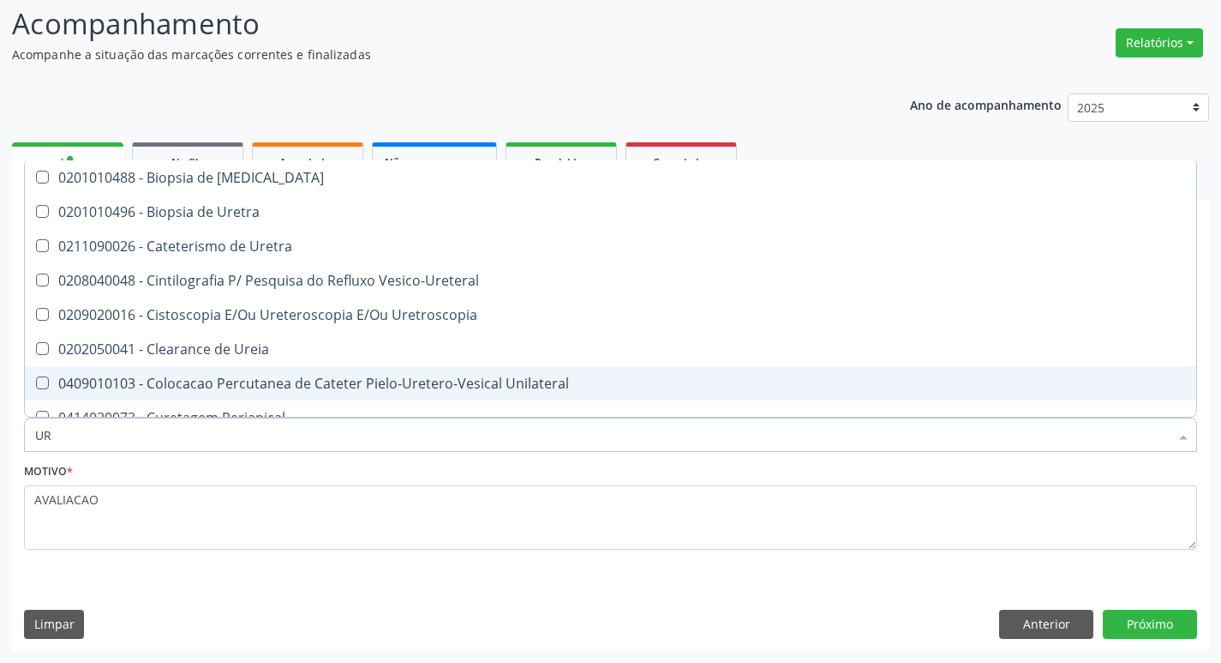
type input "U"
checkbox Ureia "false"
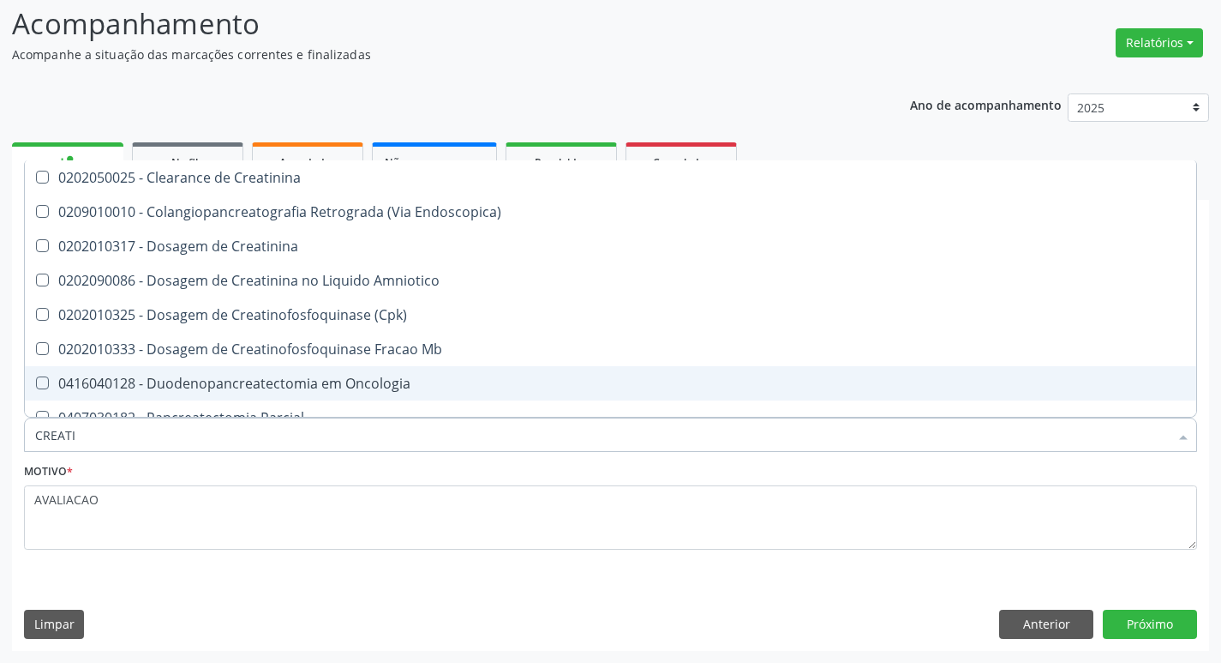
type input "CREATIN"
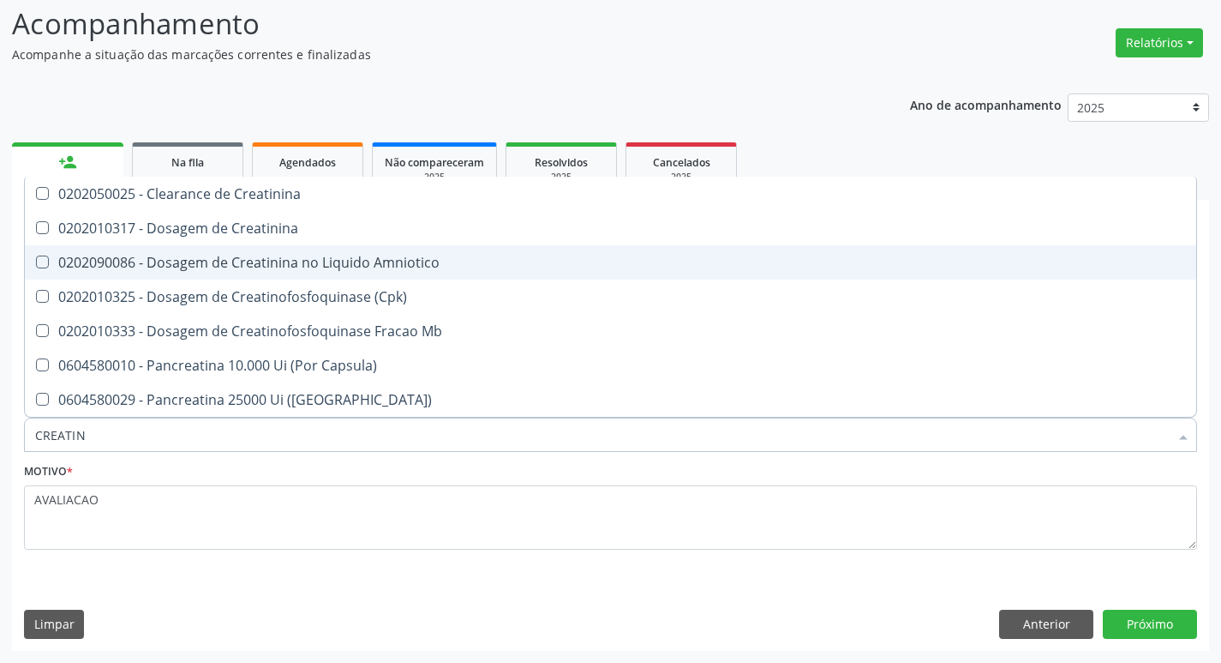
click at [249, 230] on div "0202010317 - Dosagem de Creatinina" at bounding box center [610, 228] width 1151 height 14
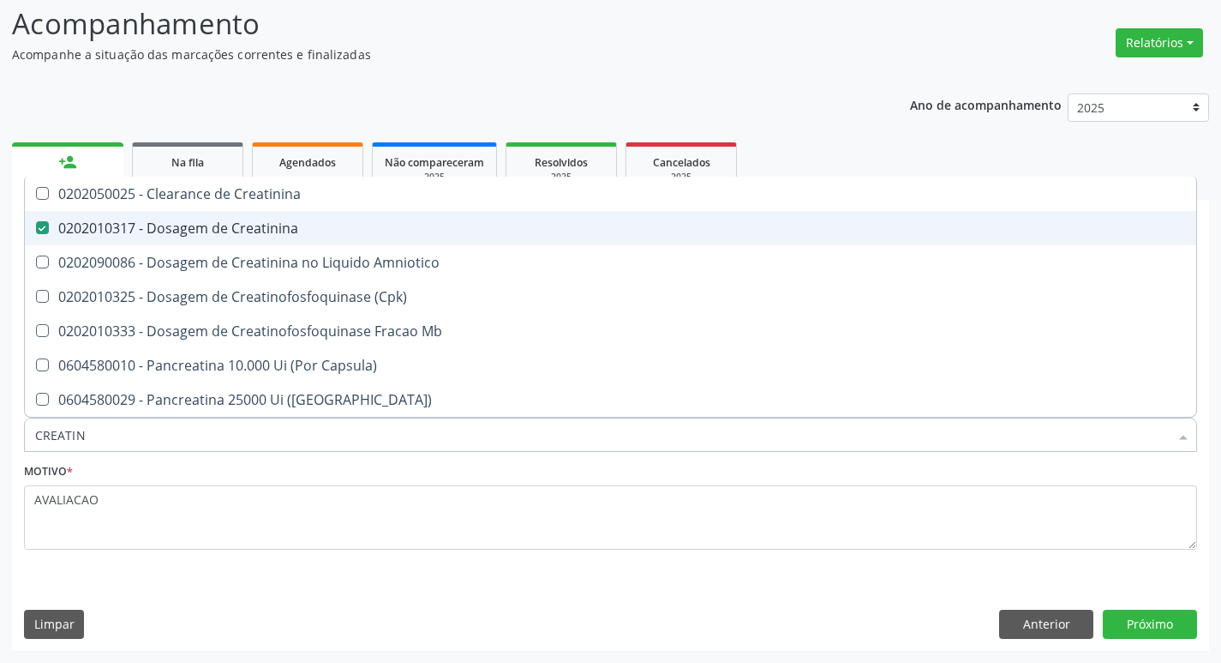
checkbox Creatinina "true"
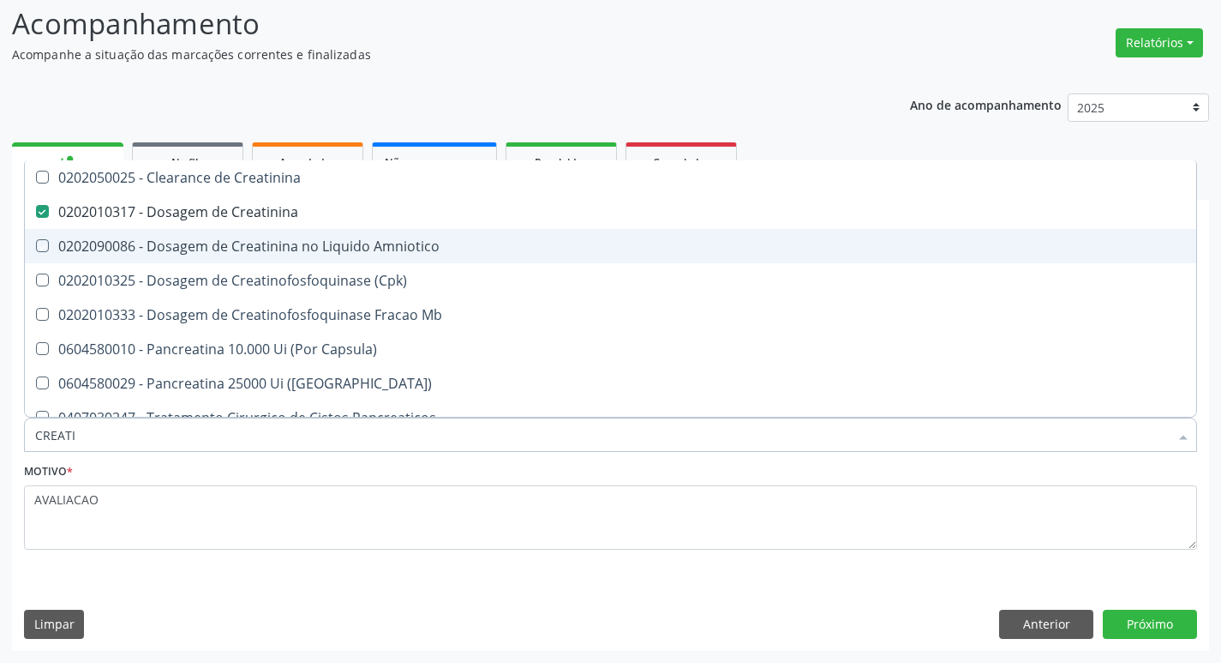
type input "CREAT"
checkbox Creatinina "false"
checkbox Amniotico "true"
type input "CRE"
checkbox Amniotico "false"
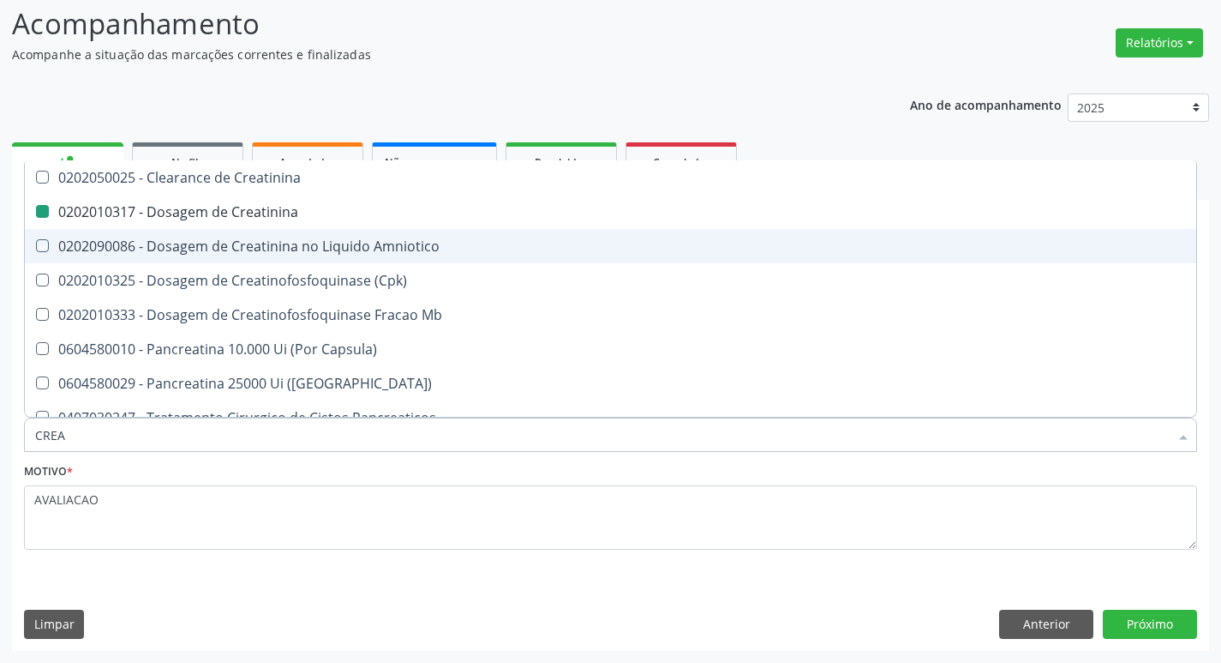
checkbox Mb "false"
type input "C"
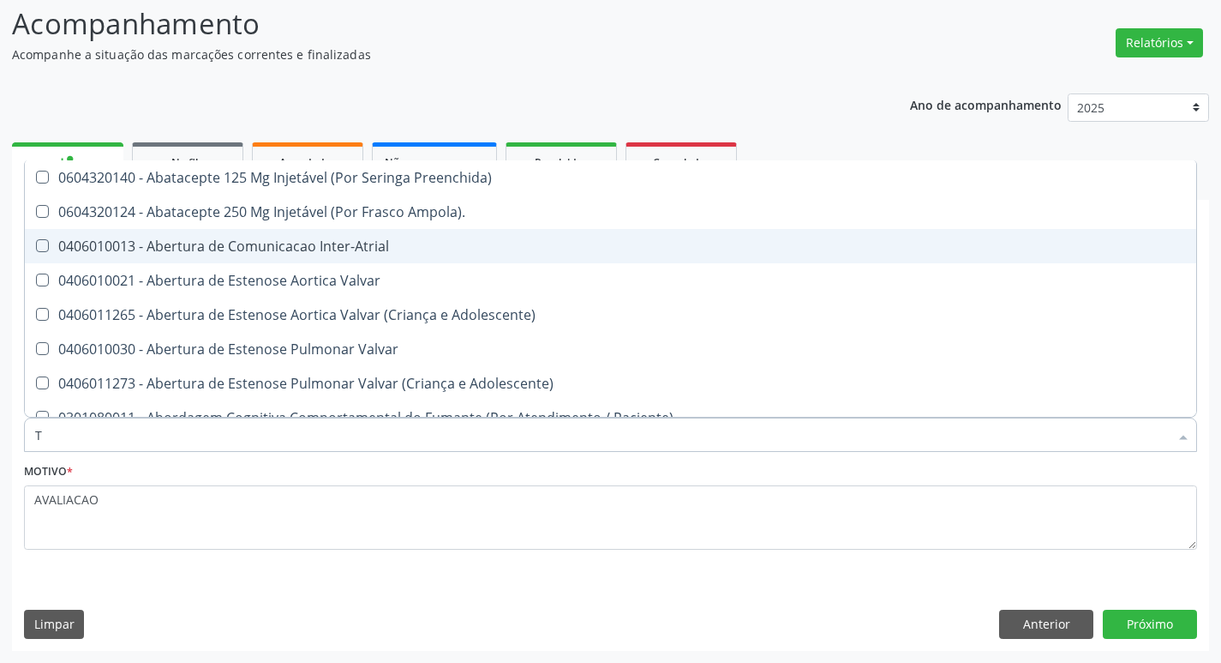
type input "TG"
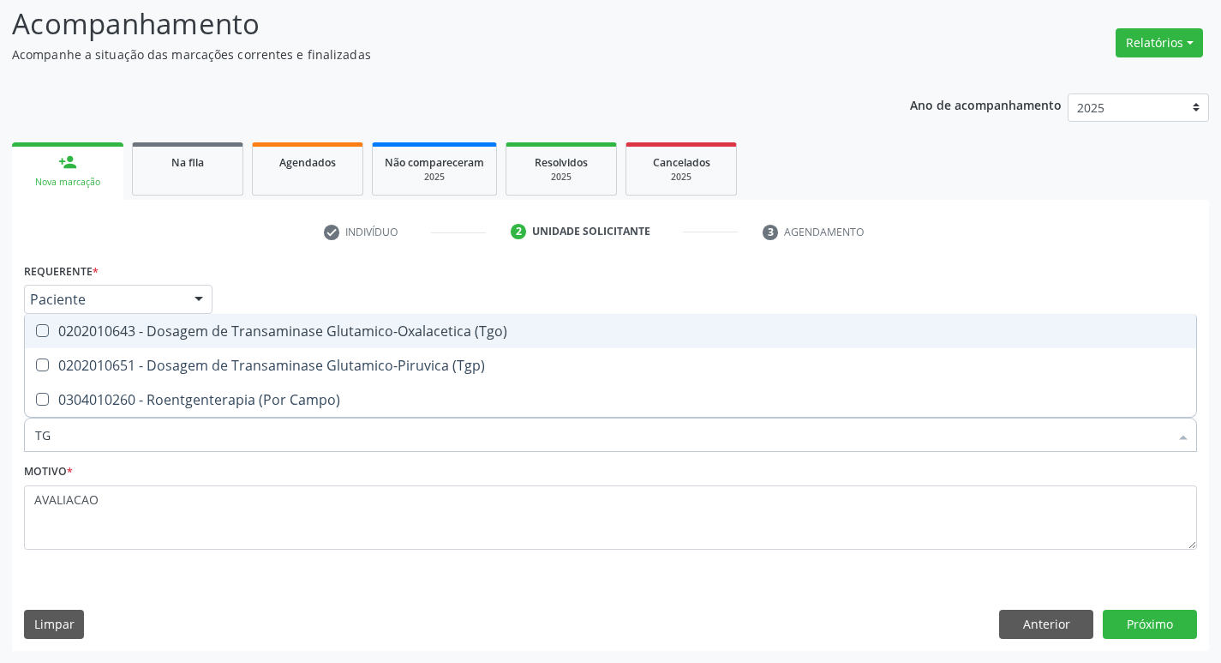
click at [293, 347] on span "0202010643 - Dosagem de Transaminase Glutamico-Oxalacetica (Tgo)" at bounding box center [611, 331] width 1172 height 34
checkbox \(Tgo\) "true"
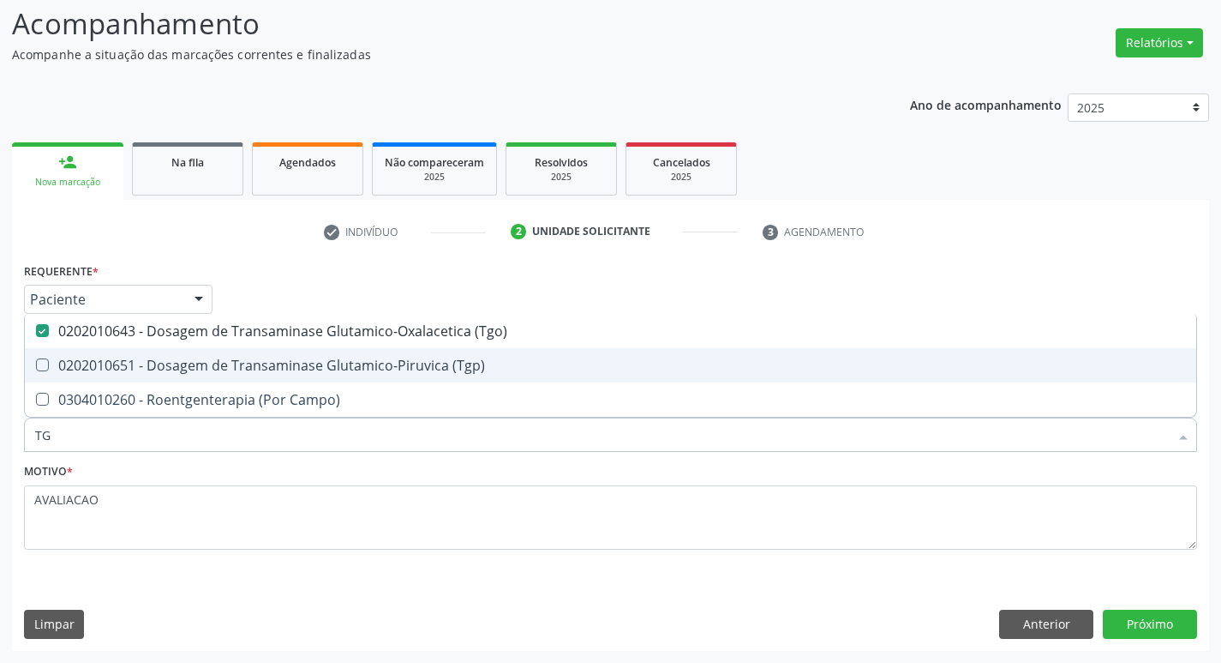
click at [296, 367] on div "0202010651 - Dosagem de Transaminase Glutamico-Piruvica (Tgp)" at bounding box center [610, 365] width 1151 height 14
checkbox \(Tgp\) "true"
type input "T"
checkbox \(Tgo\) "false"
checkbox \(Tgp\) "false"
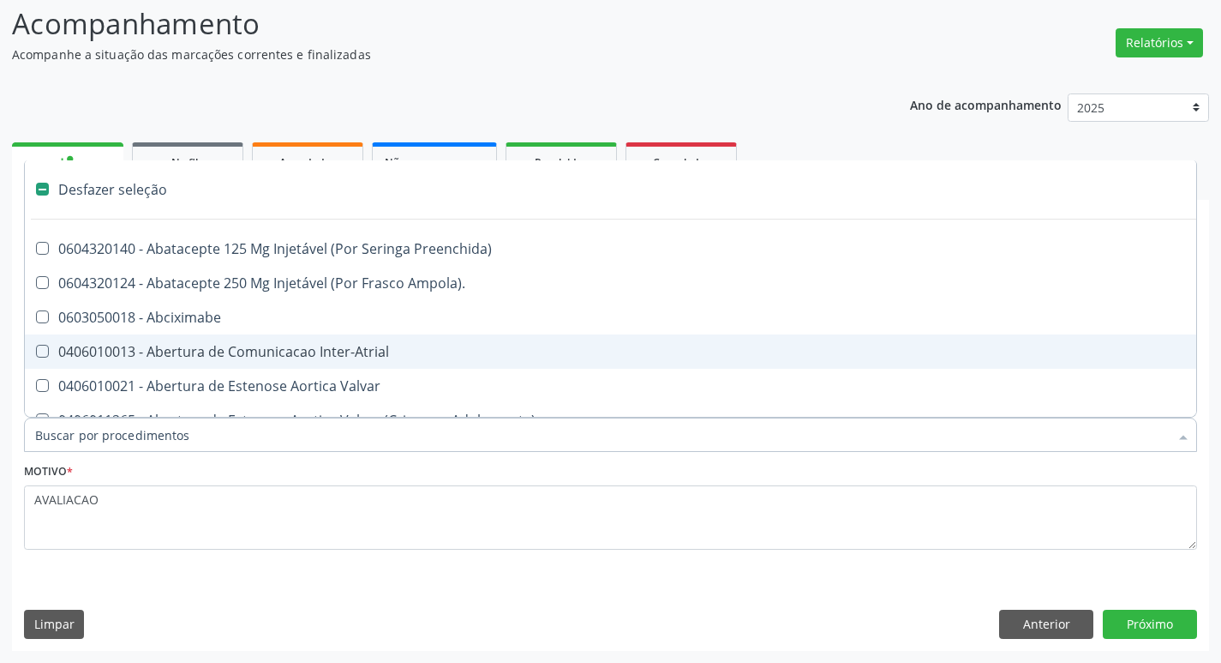
type input "G"
checkbox Criança "true"
checkbox Quantitativa\) "true"
checkbox Esforco "true"
checkbox \(Dacriocintilografia\) "true"
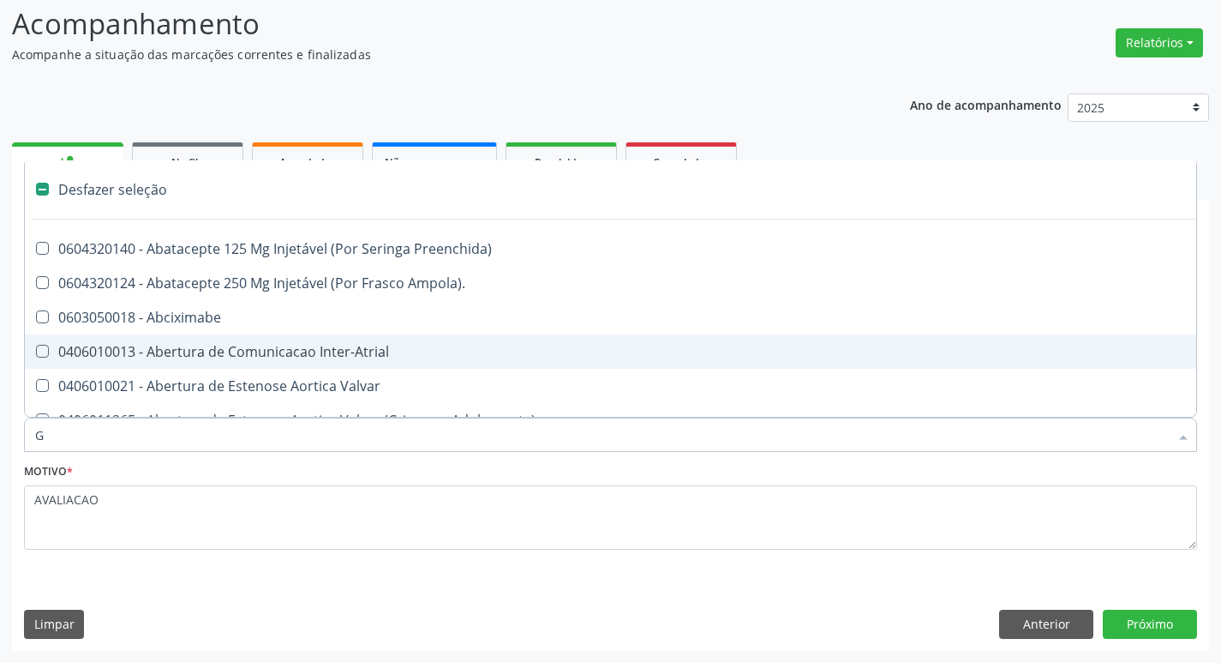
checkbox Persistente "true"
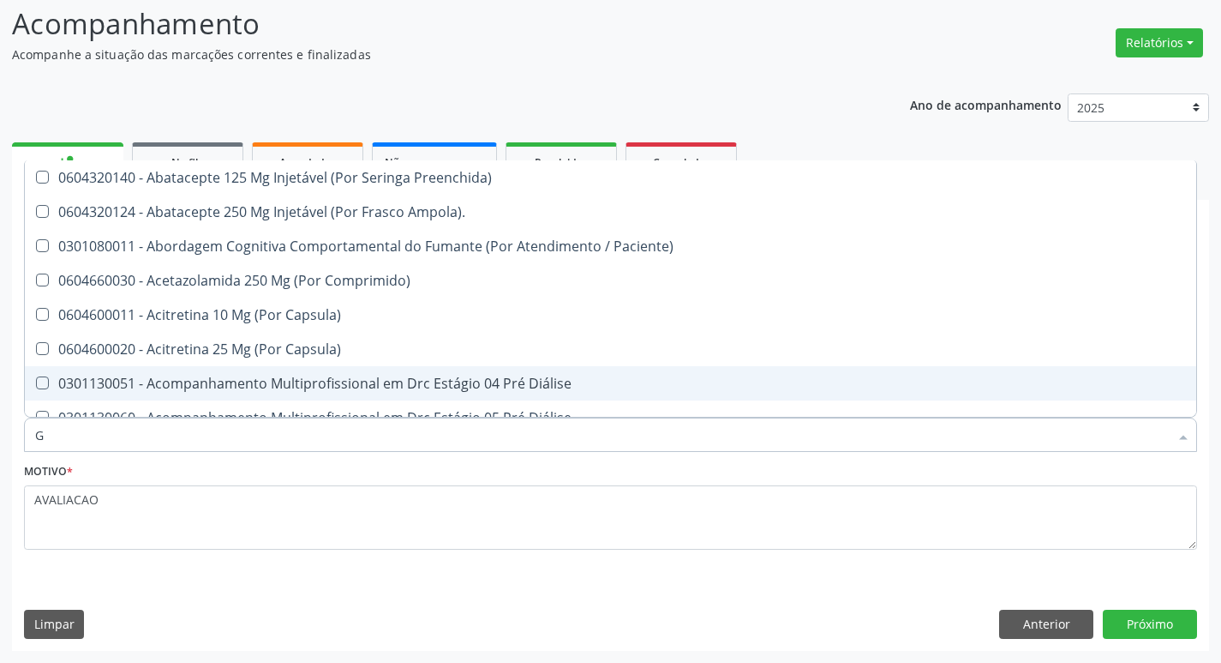
type input "GLICOSE"
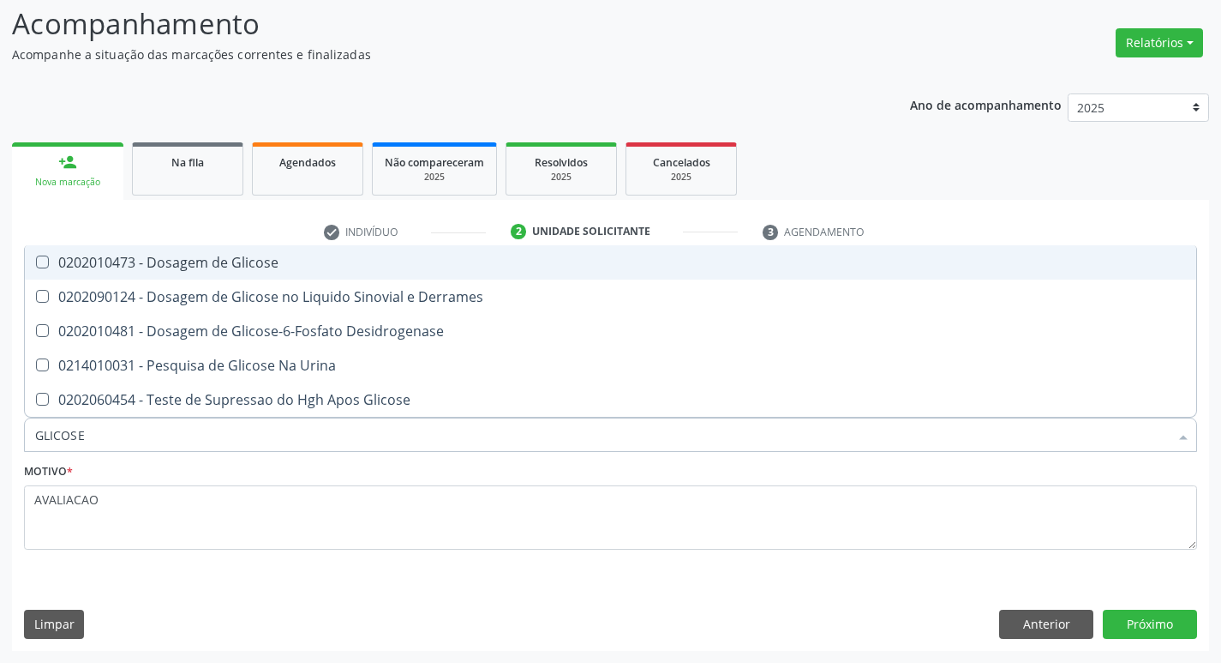
click at [209, 265] on div "0202010473 - Dosagem de Glicose" at bounding box center [610, 262] width 1151 height 14
checkbox Glicose "true"
type input "GLICOS"
checkbox Glicose "false"
checkbox Derrames "true"
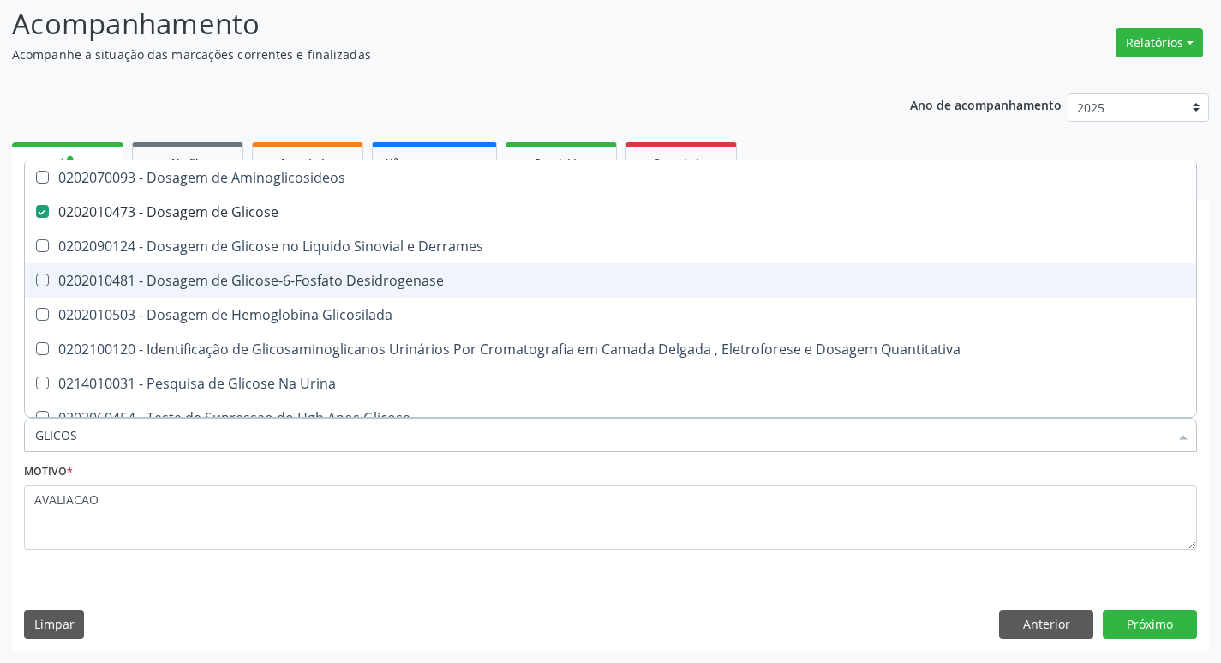
type input "GLICO"
checkbox Glicose "false"
checkbox Derrames "true"
type input "GLIC"
checkbox Derrames "false"
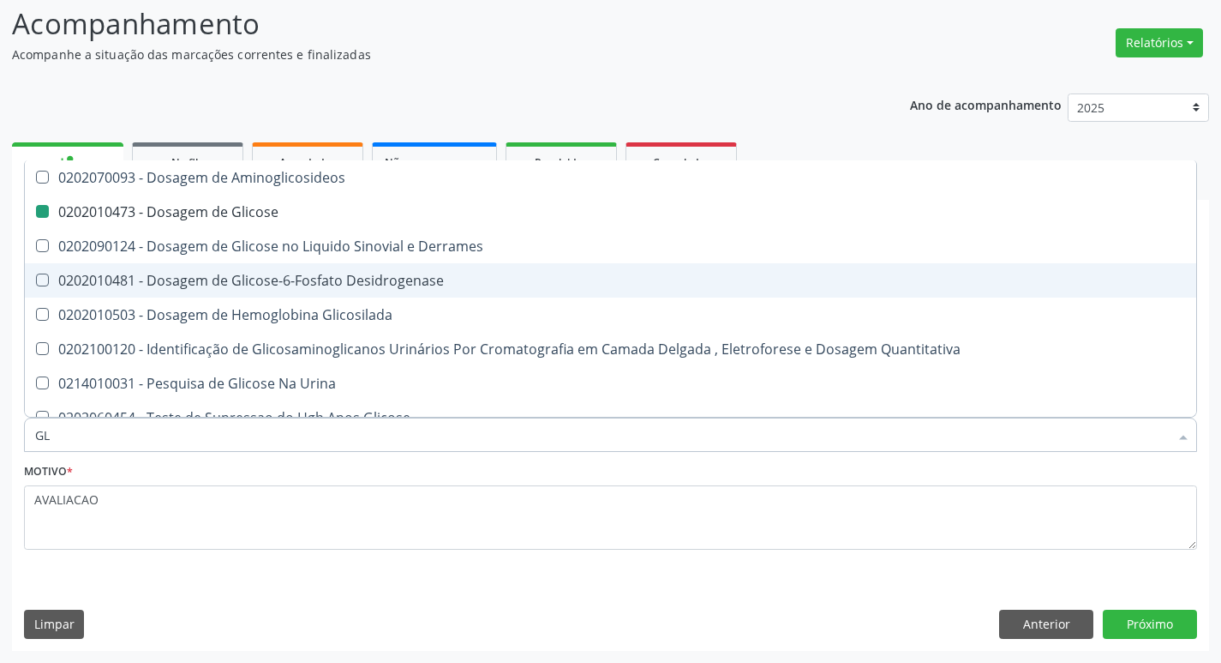
type input "G"
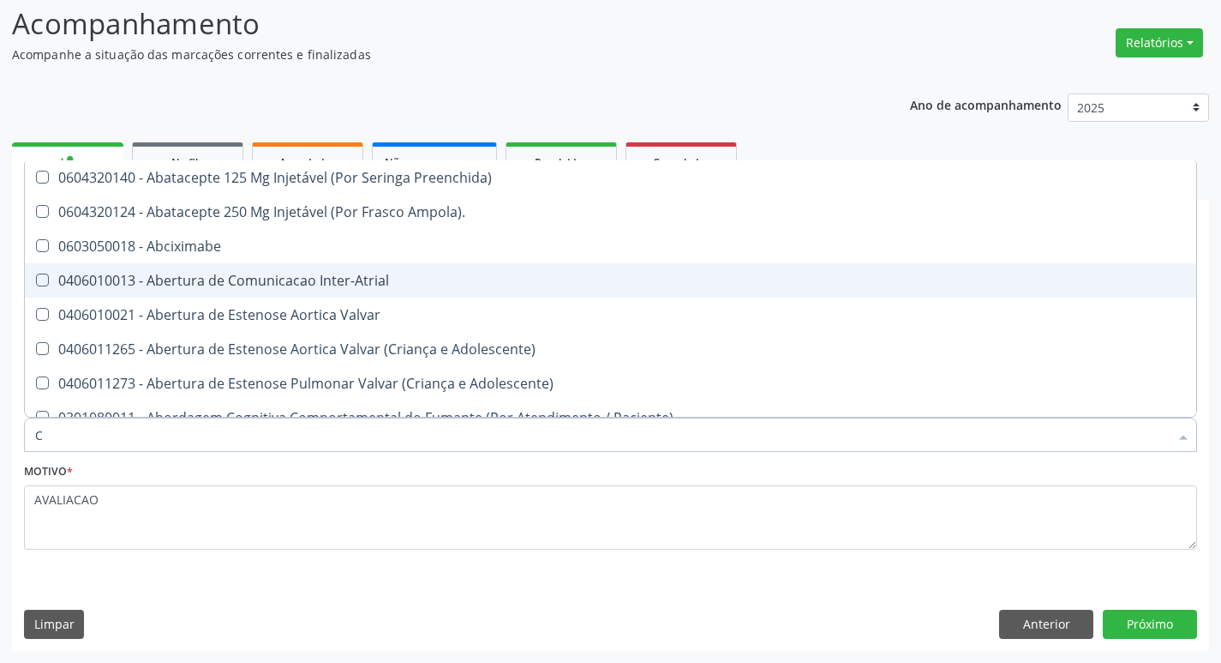
type input "CO"
checkbox Comprimido\) "true"
checkbox Colecistostomia "true"
checkbox \(Hemicolectomia\) "true"
checkbox Osseo "true"
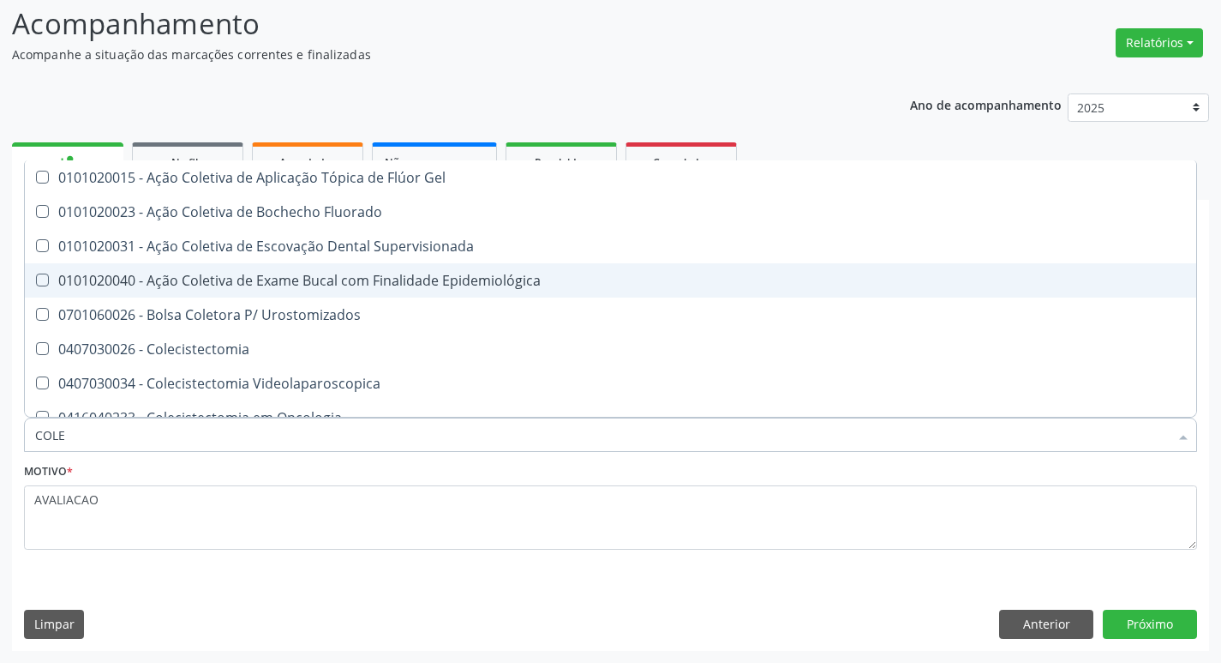
type input "COLES"
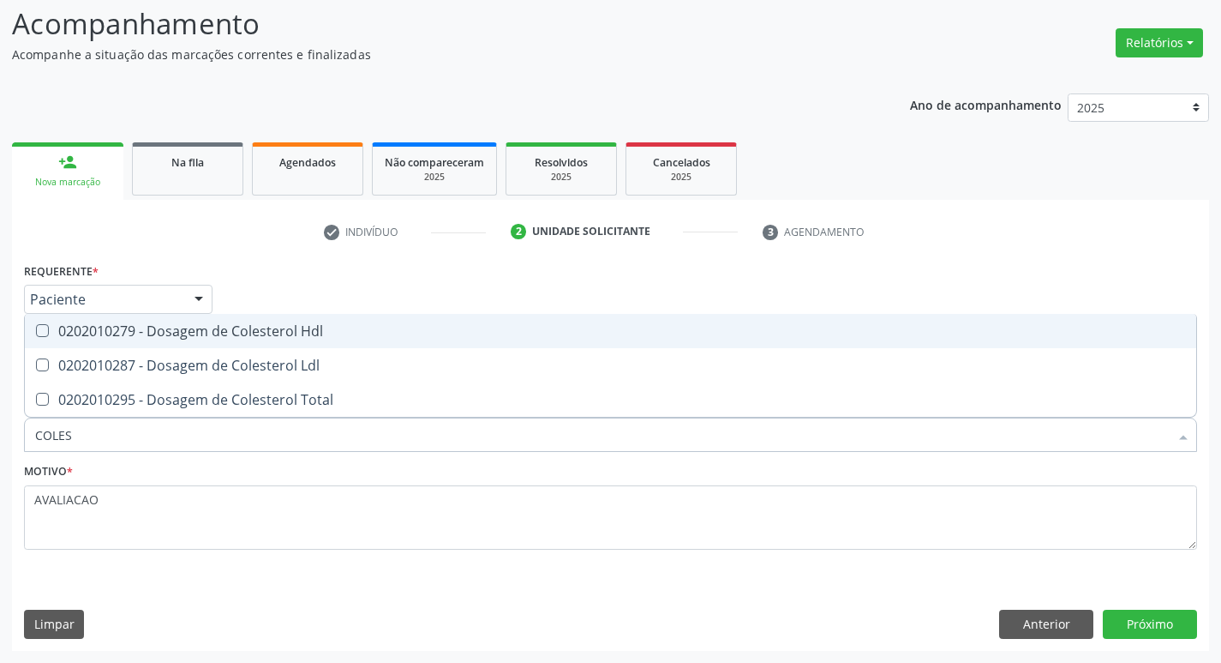
click at [237, 321] on span "0202010279 - Dosagem de Colesterol Hdl" at bounding box center [611, 331] width 1172 height 34
checkbox Hdl "true"
click at [243, 369] on div "0202010287 - Dosagem de Colesterol Ldl" at bounding box center [610, 365] width 1151 height 14
checkbox Ldl "true"
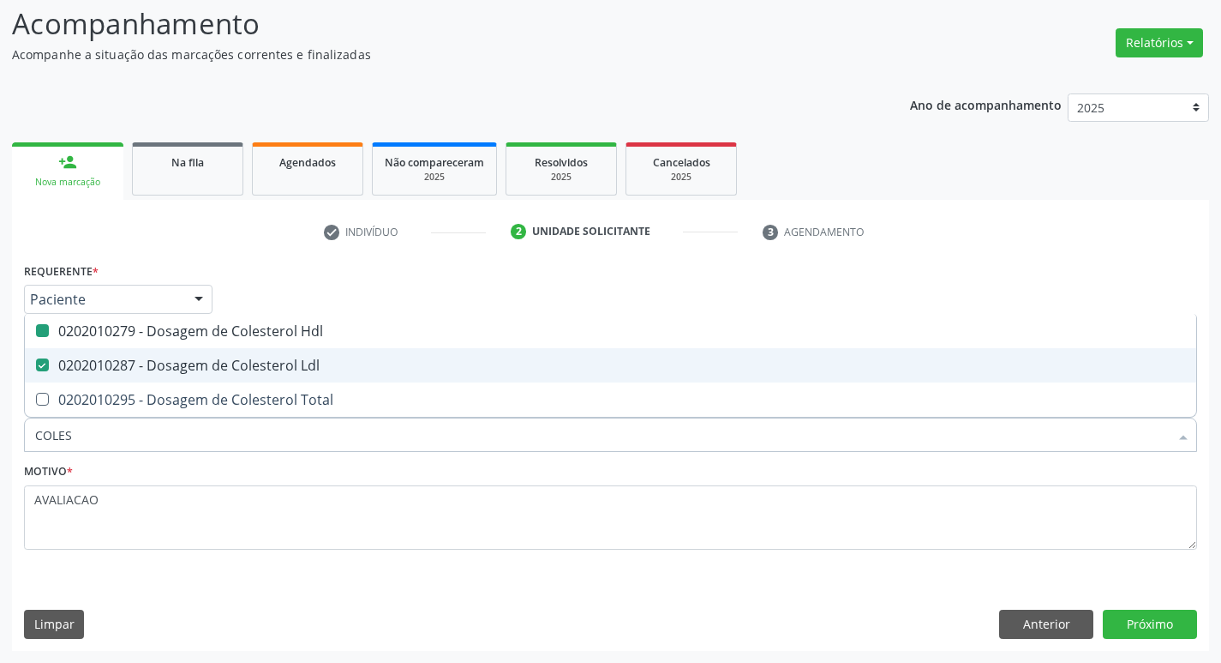
type input "COLE"
checkbox Hdl "false"
checkbox Ldl "false"
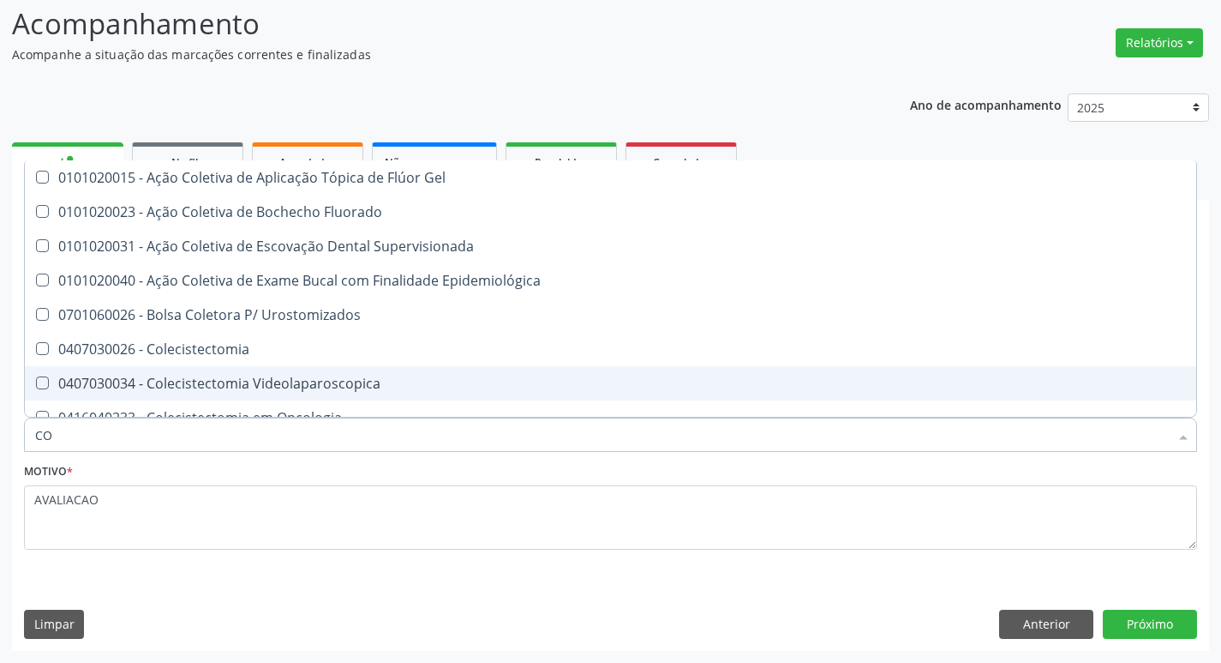
type input "C"
checkbox Hdl "false"
checkbox Ldl "false"
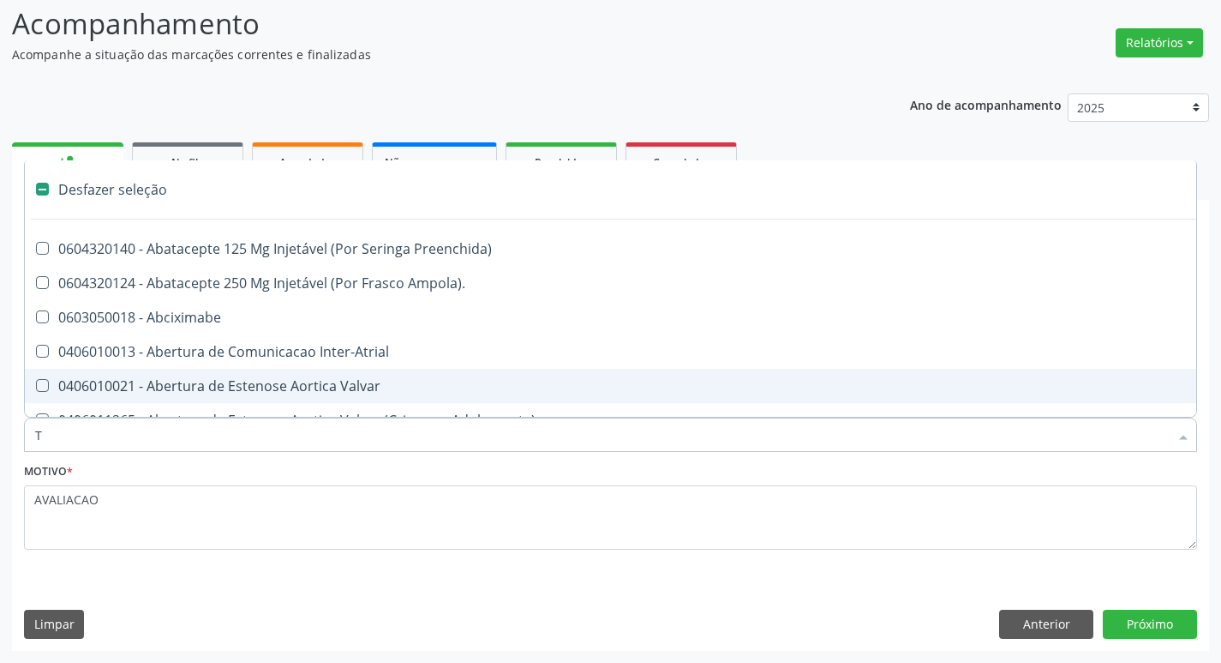
type input "TR"
checkbox Paliativos "true"
checkbox Especializada "true"
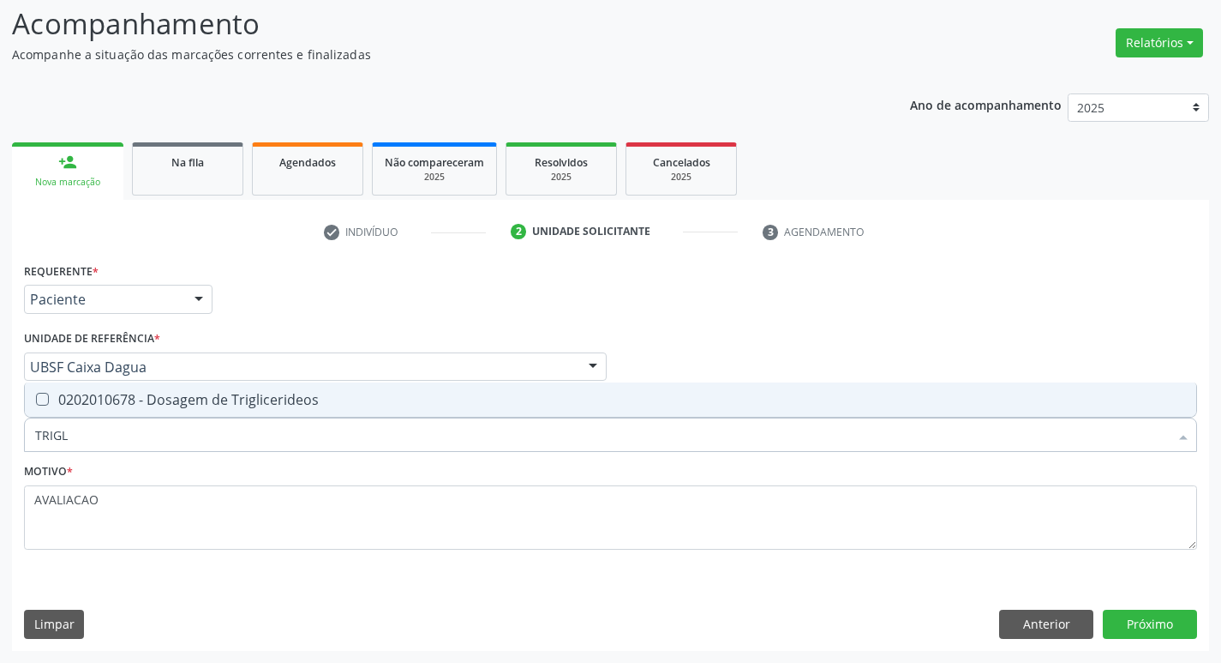
click at [313, 378] on div "Requerente * Paciente Médico(a) Enfermeiro(a) Paciente Nenhum resultado encontr…" at bounding box center [610, 415] width 1173 height 315
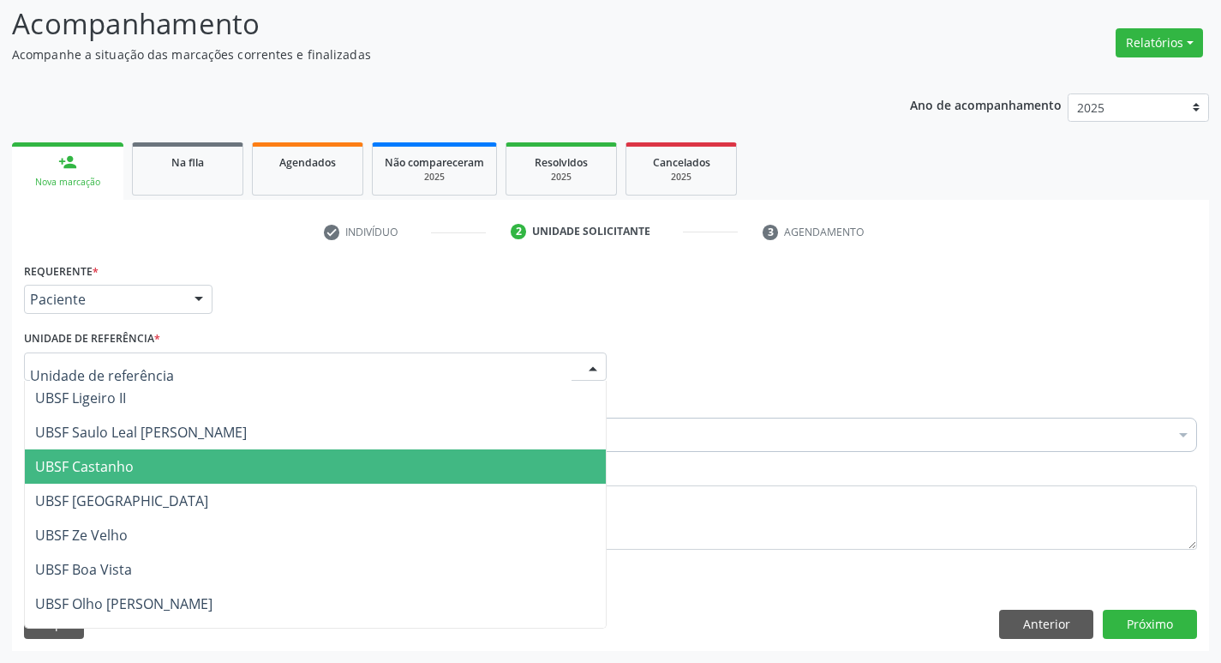
click at [315, 341] on div "Unidade de referência * UBSF Ligeiro II UBSF Saulo Leal Ernesto de Melo UBSF Ca…" at bounding box center [315, 353] width 583 height 55
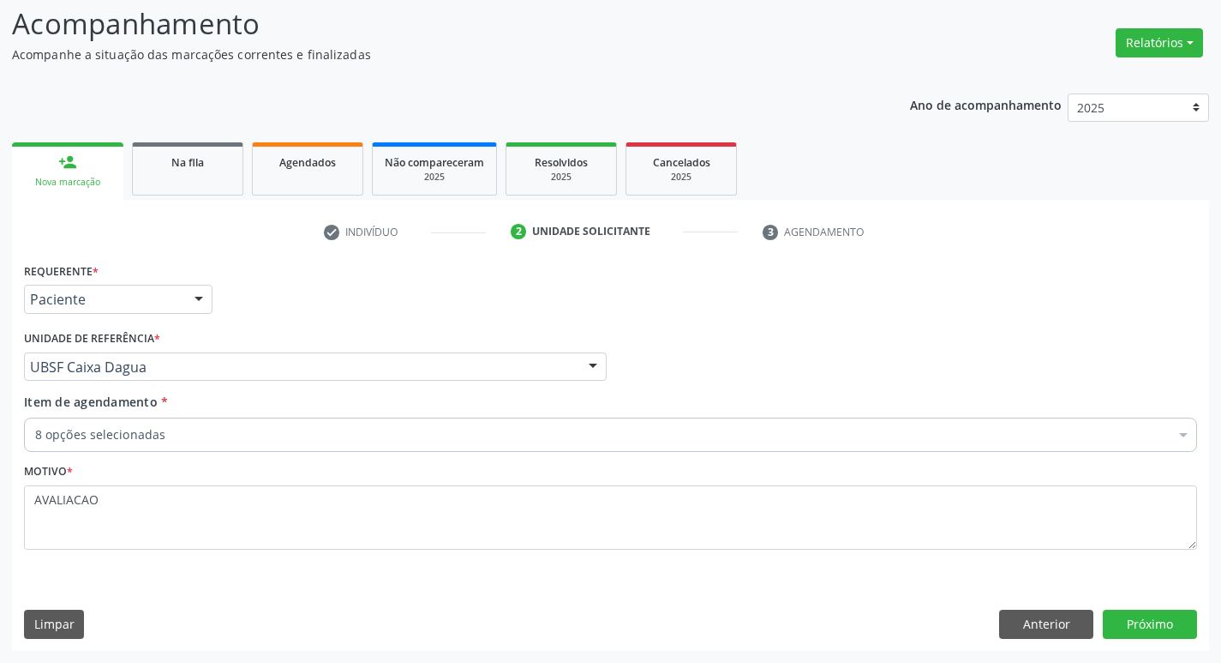
click at [207, 423] on div "8 opções selecionadas" at bounding box center [610, 434] width 1173 height 34
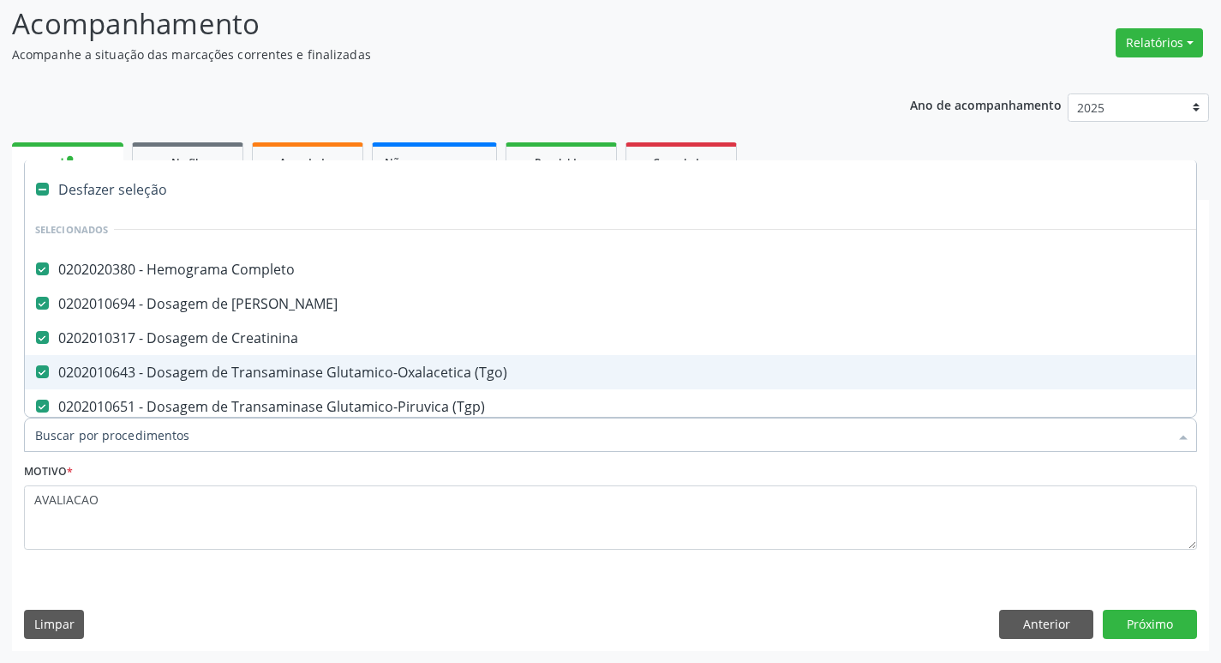
type input "T"
checkbox Ldl "false"
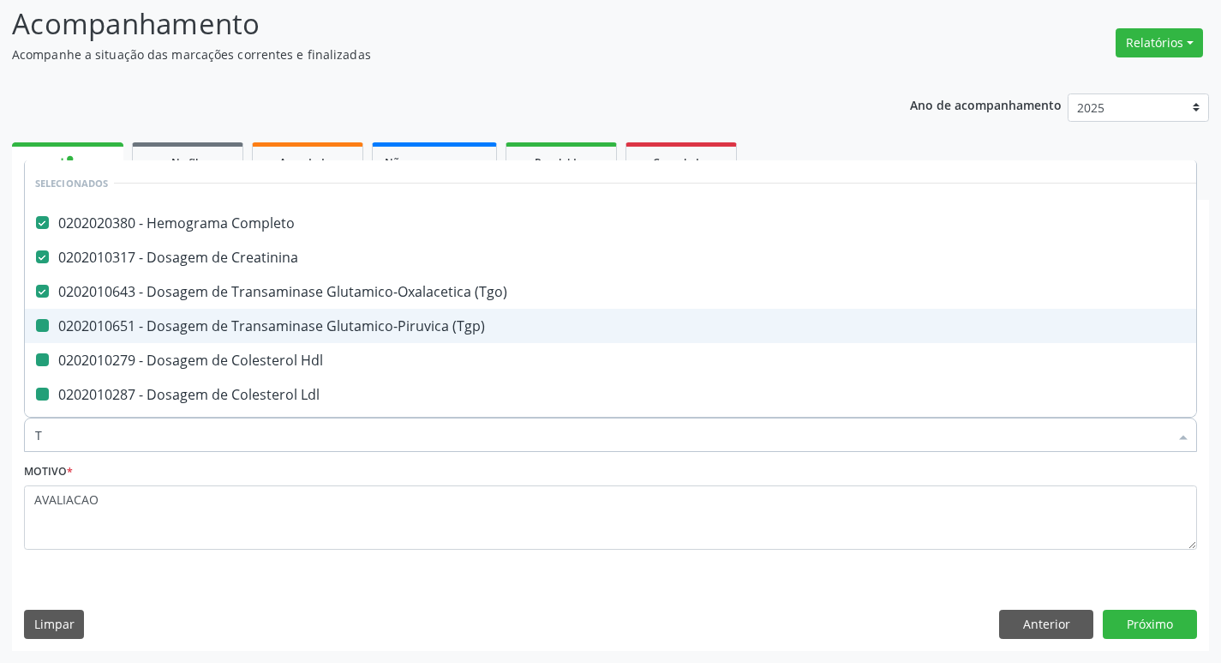
type input "TR"
checkbox \(Tgp\) "false"
checkbox Hdl "false"
checkbox Ldl "false"
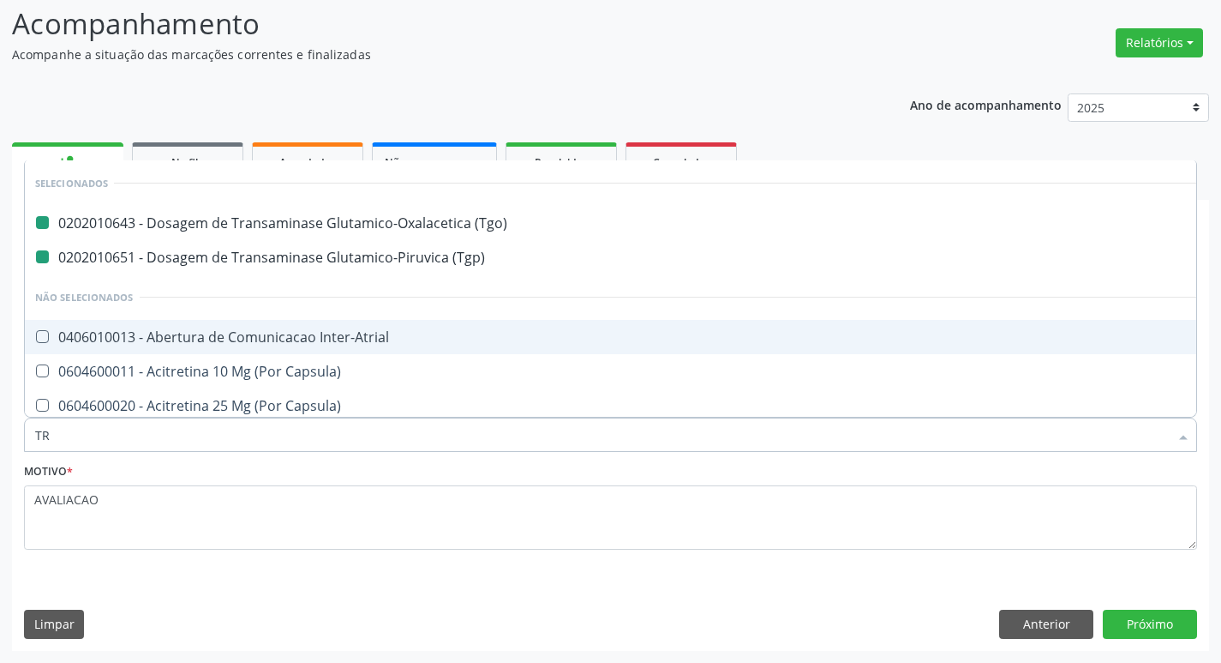
type input "TRI"
checkbox \(Tgo\) "false"
checkbox \(Tgp\) "false"
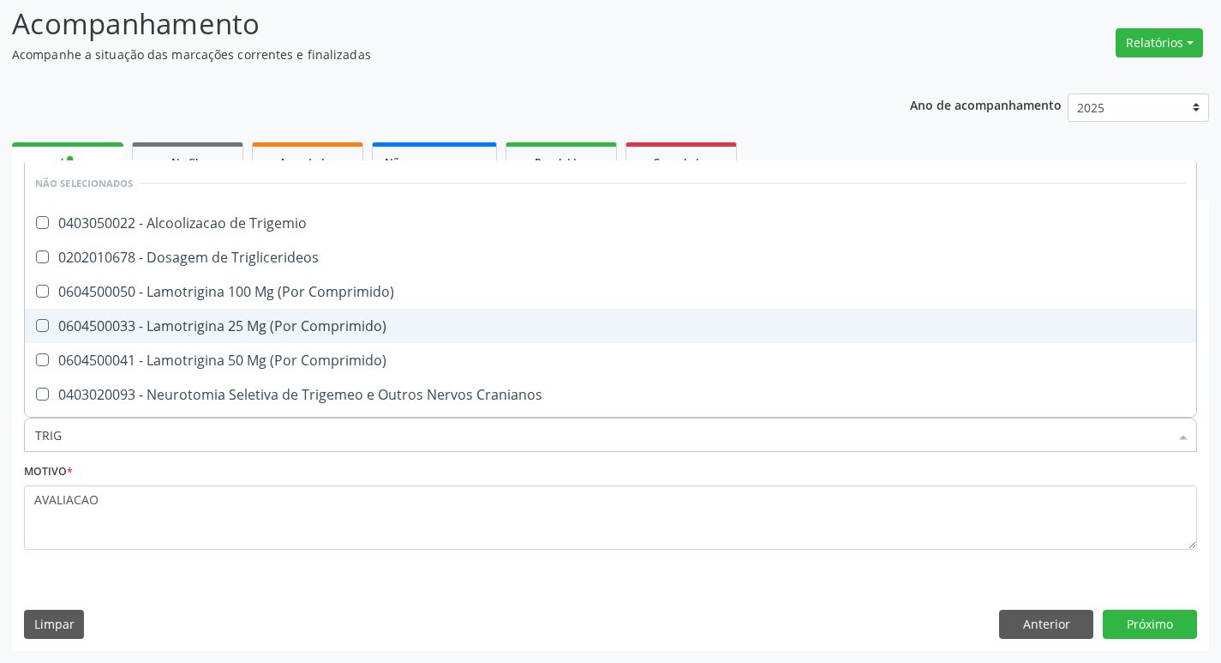
type input "TRIGL"
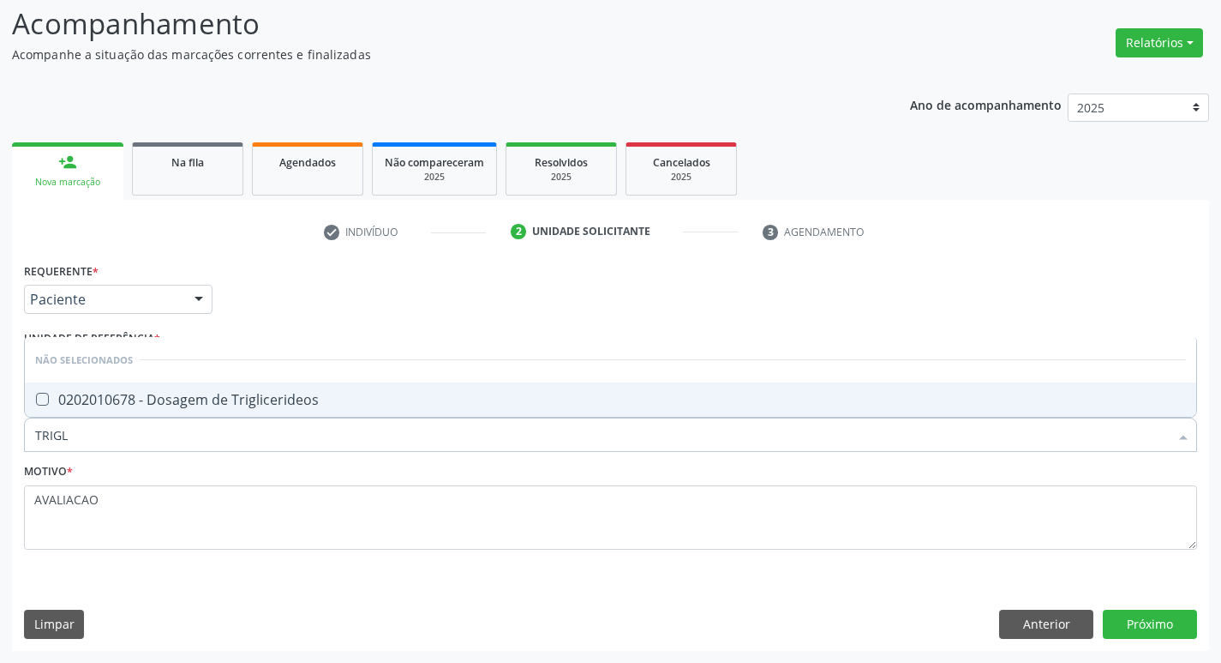
click at [166, 395] on div "0202010678 - Dosagem de Triglicerideos" at bounding box center [610, 400] width 1151 height 14
checkbox Triglicerideos "true"
type input "TRIG"
checkbox Triglicerideos "false"
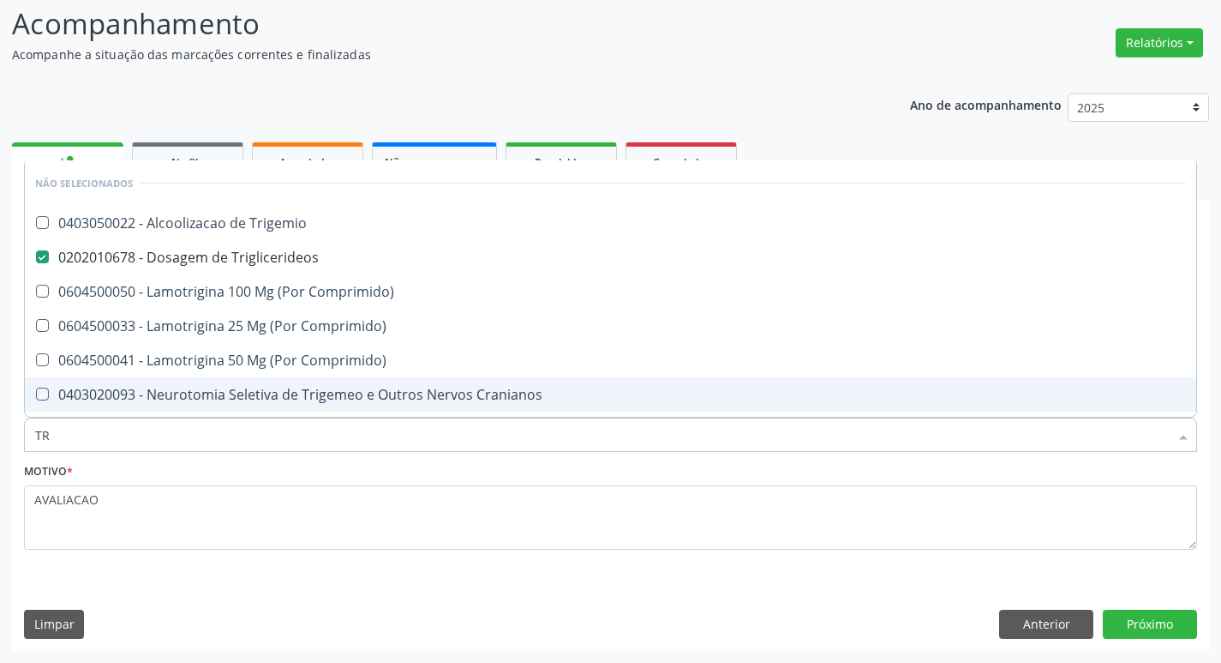
type input "T"
checkbox Trigemio "true"
checkbox Triglicerideos "true"
checkbox Comprimido\) "true"
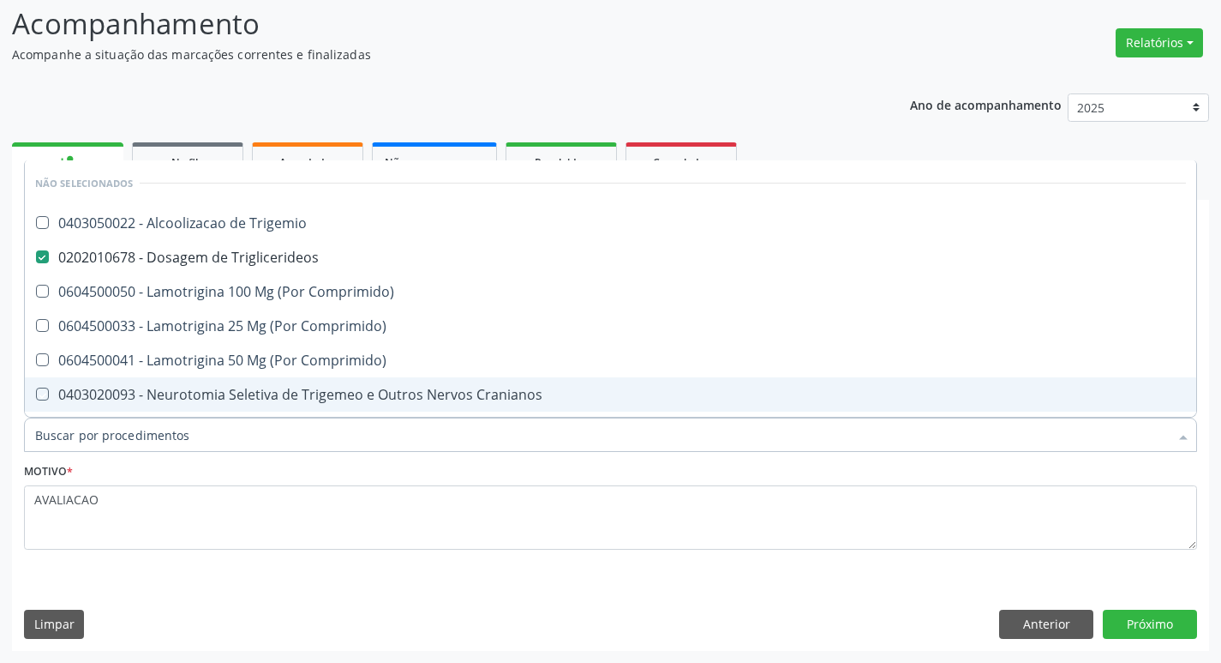
checkbox Cranianos "true"
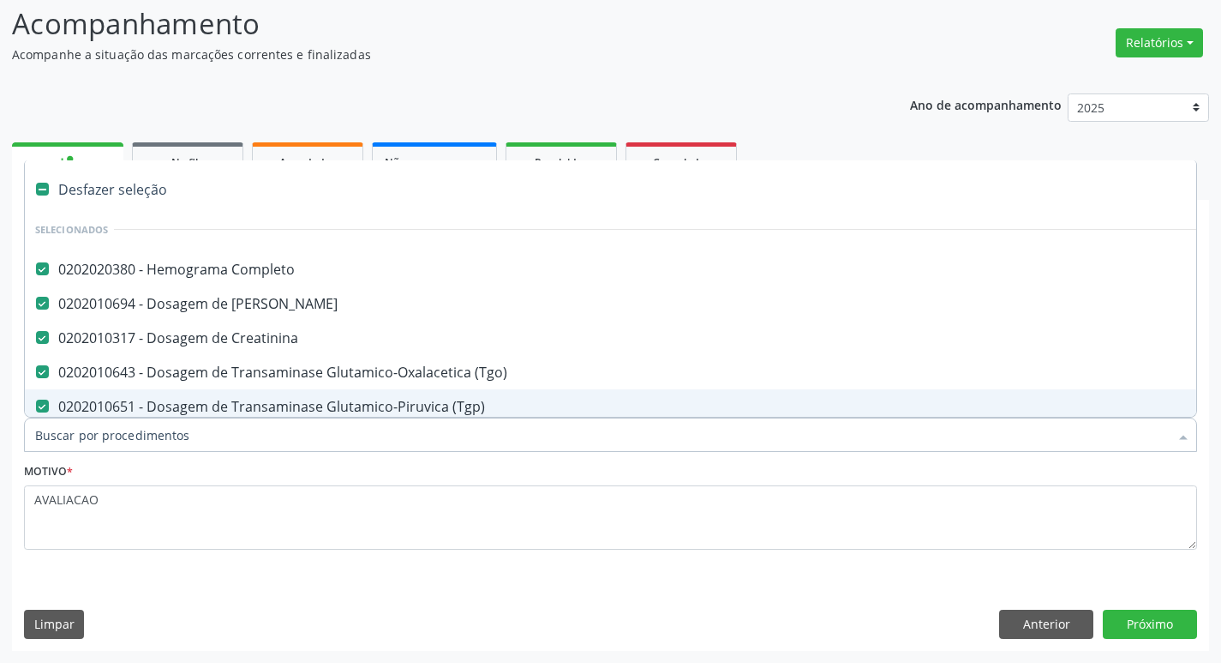
type input "V"
checkbox \(Tgo\) "false"
checkbox \(Tgp\) "false"
checkbox Glicose "false"
checkbox Ldl "false"
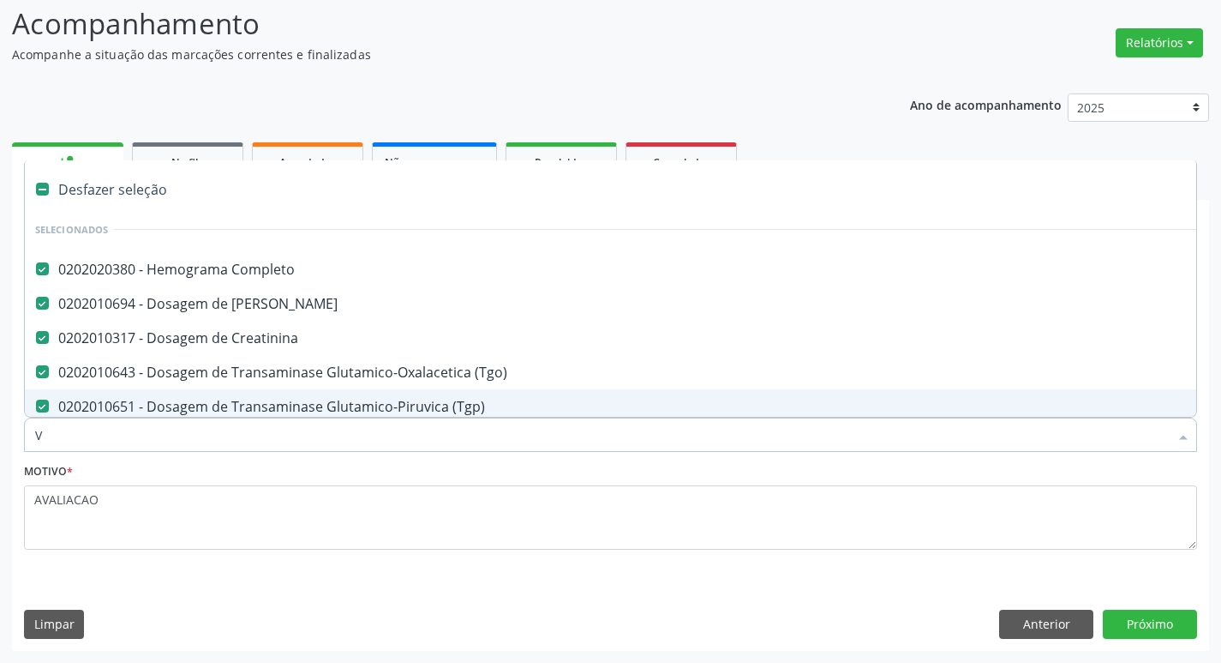
checkbox Creatinina "false"
checkbox Hdl "false"
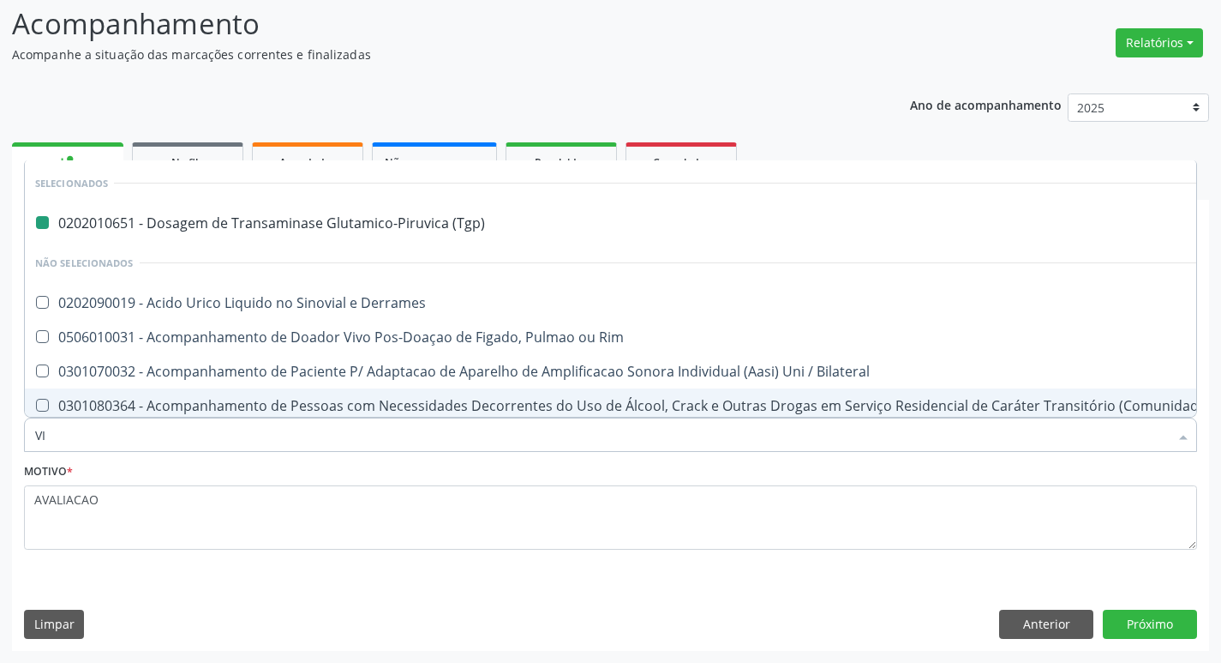
type input "VIT"
checkbox \(Tgp\) "false"
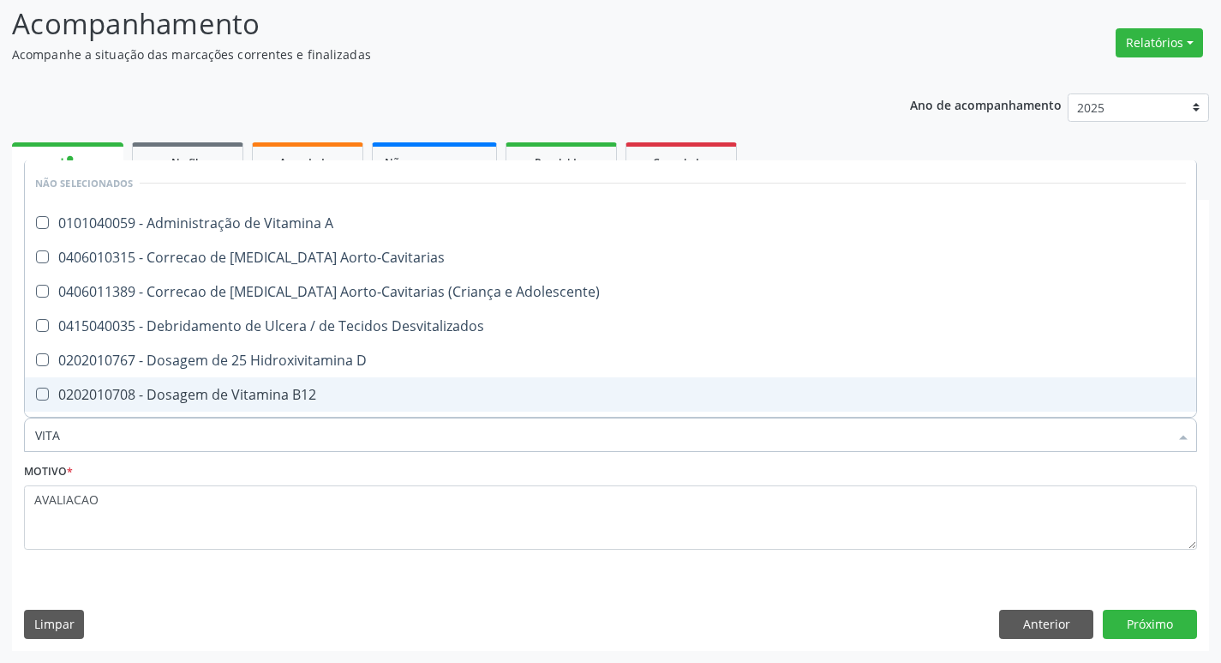
type input "VITAM"
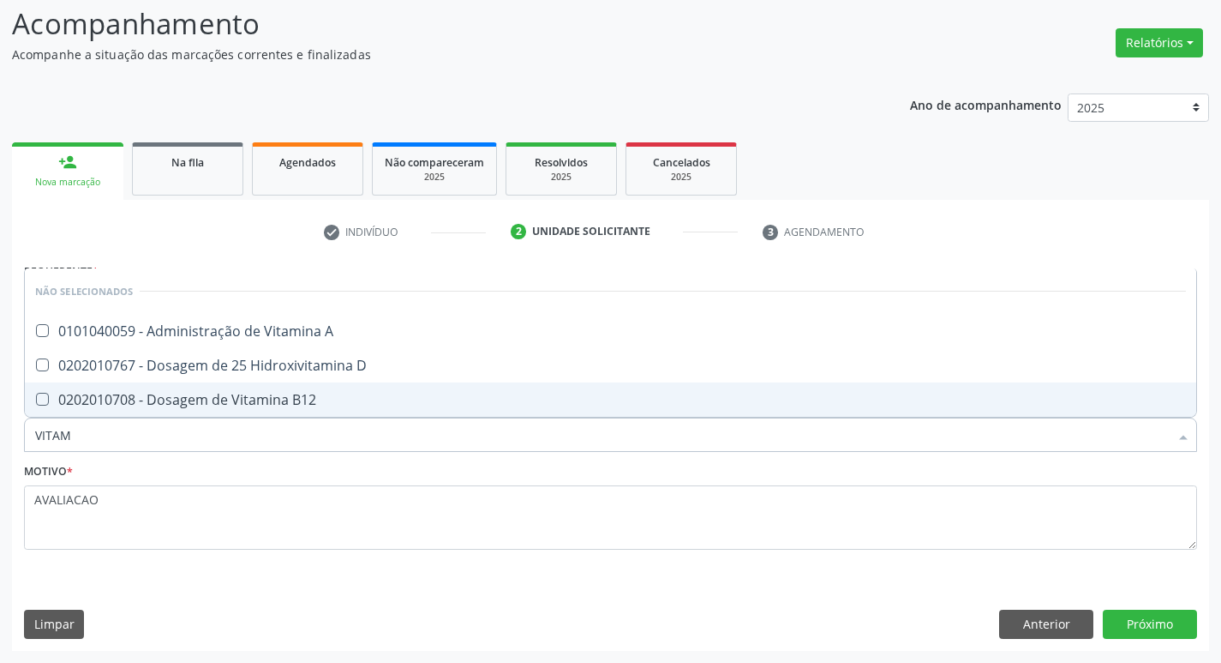
click at [166, 395] on div "0202010708 - Dosagem de Vitamina B12" at bounding box center [610, 400] width 1151 height 14
checkbox B12 "true"
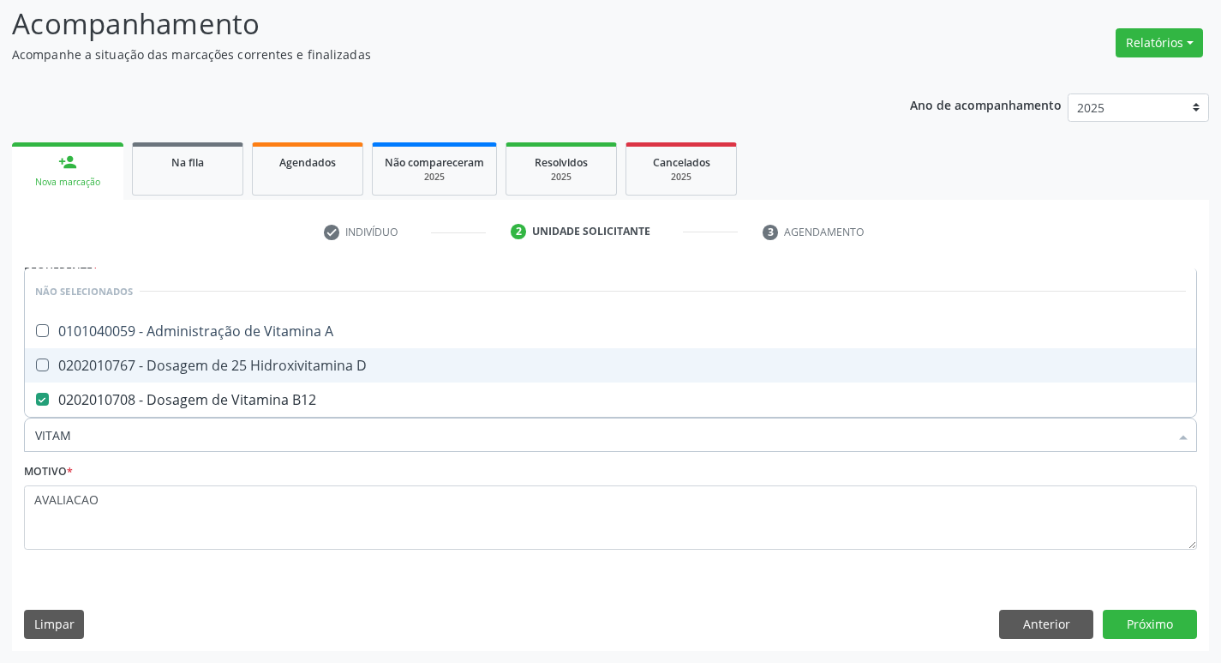
click at [231, 378] on span "0202010767 - Dosagem de 25 Hidroxivitamina D" at bounding box center [611, 365] width 1172 height 34
checkbox D "true"
type input "VITA"
checkbox B12 "false"
checkbox D "false"
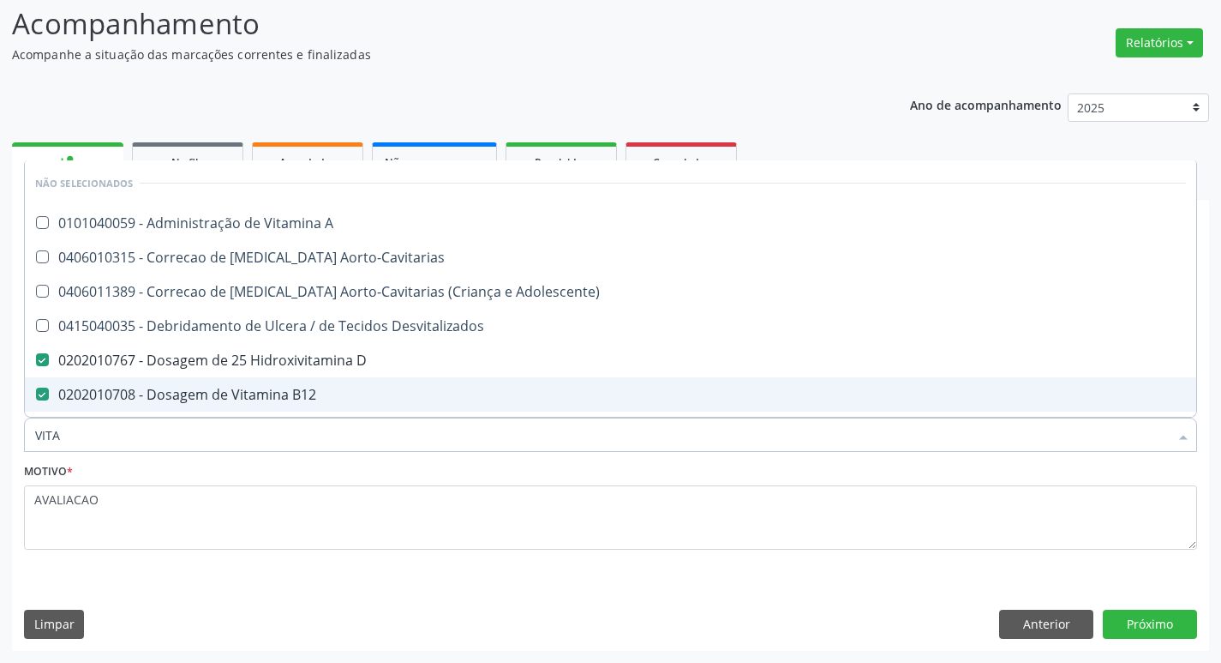
type input "VIT"
checkbox D "false"
checkbox Cateterismo "true"
type input "V"
checkbox A "true"
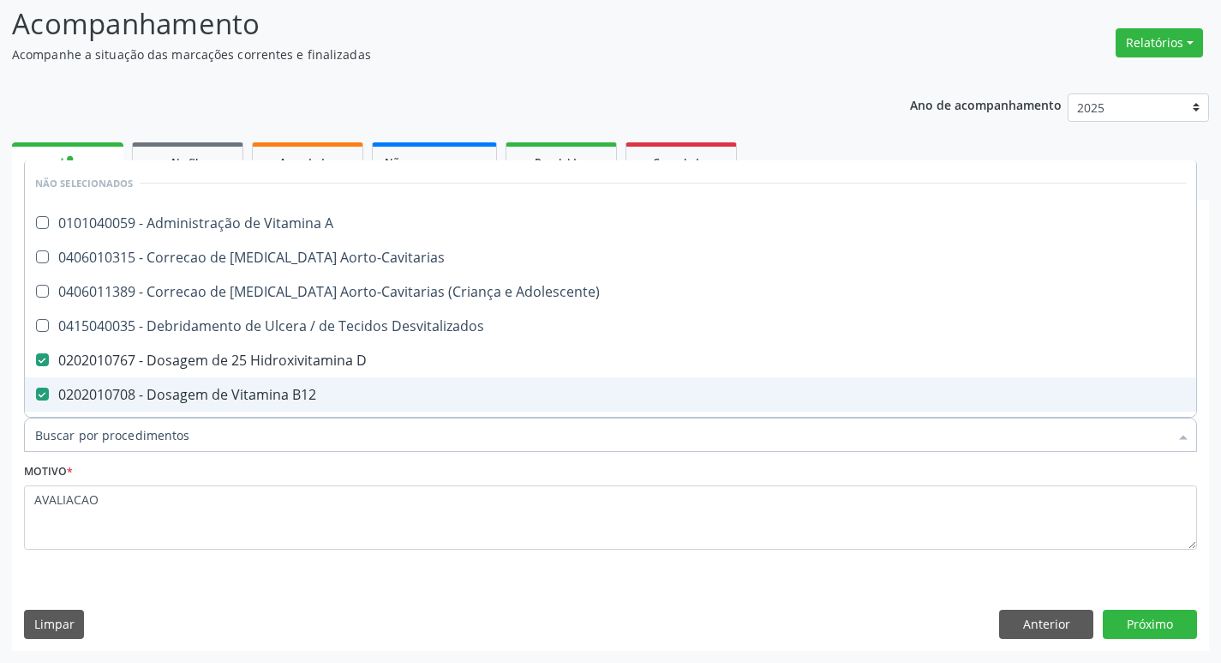
checkbox Adolescente\) "true"
checkbox Desvitalizados "true"
checkbox D "true"
checkbox B12 "true"
checkbox Cateterismo "true"
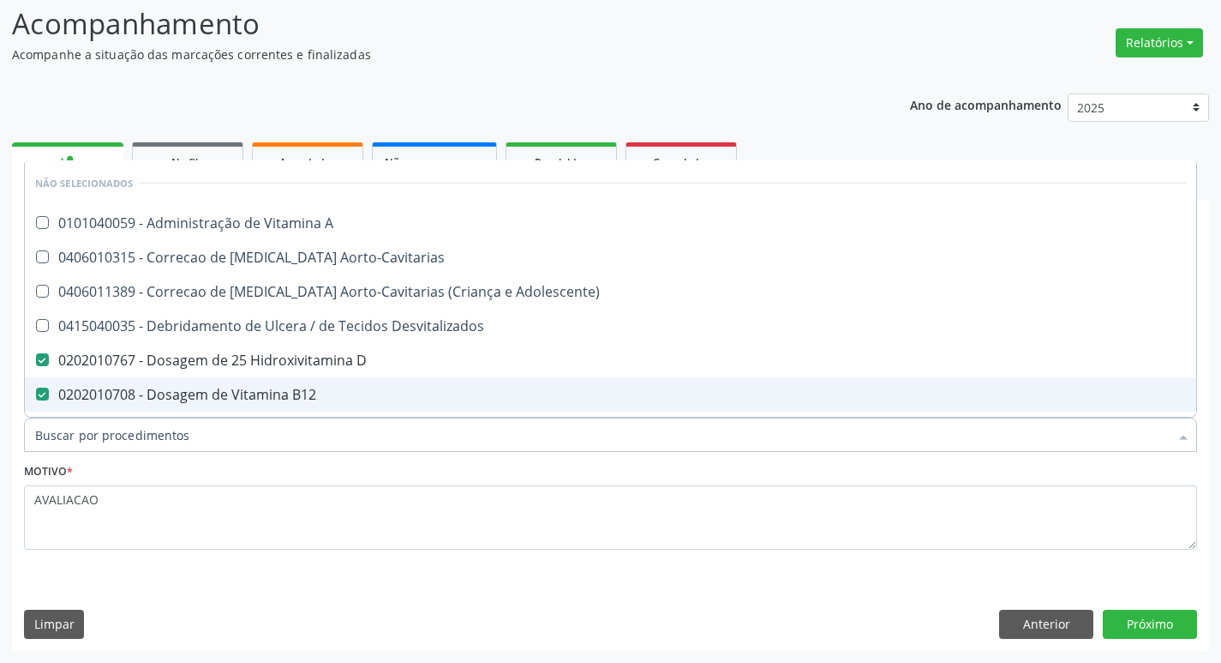
checkbox Toracotomia "true"
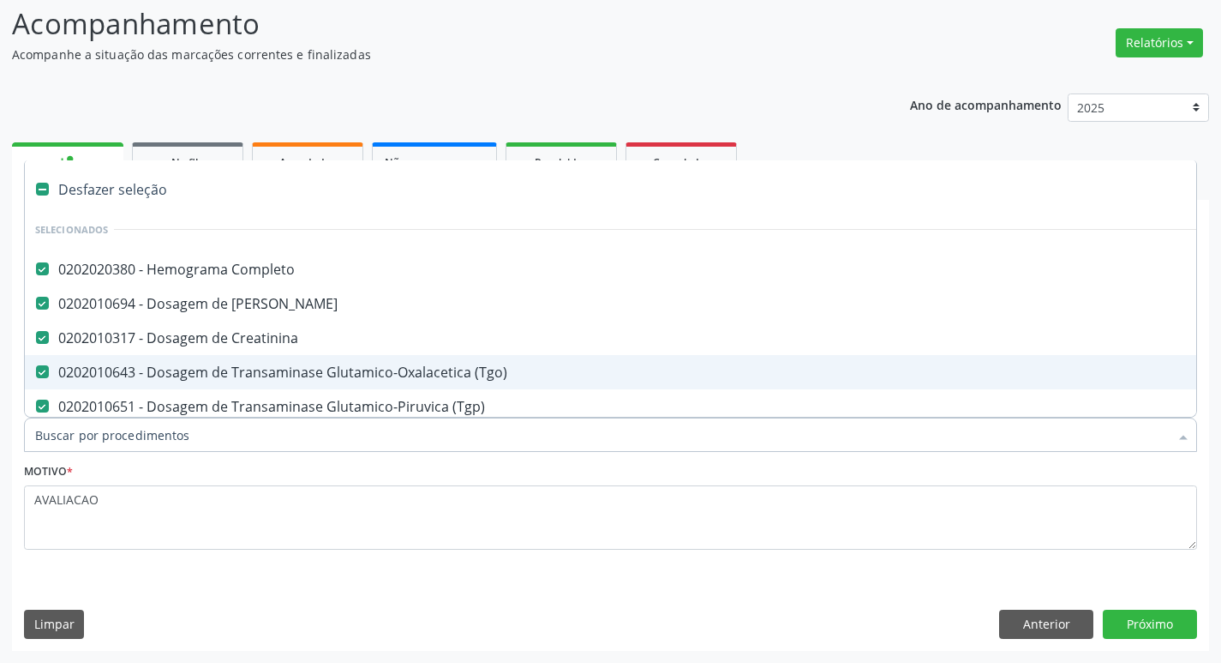
type input "Y"
checkbox Completo "false"
checkbox Creatinina "false"
checkbox \(Tgo\) "false"
checkbox \(Tgp\) "false"
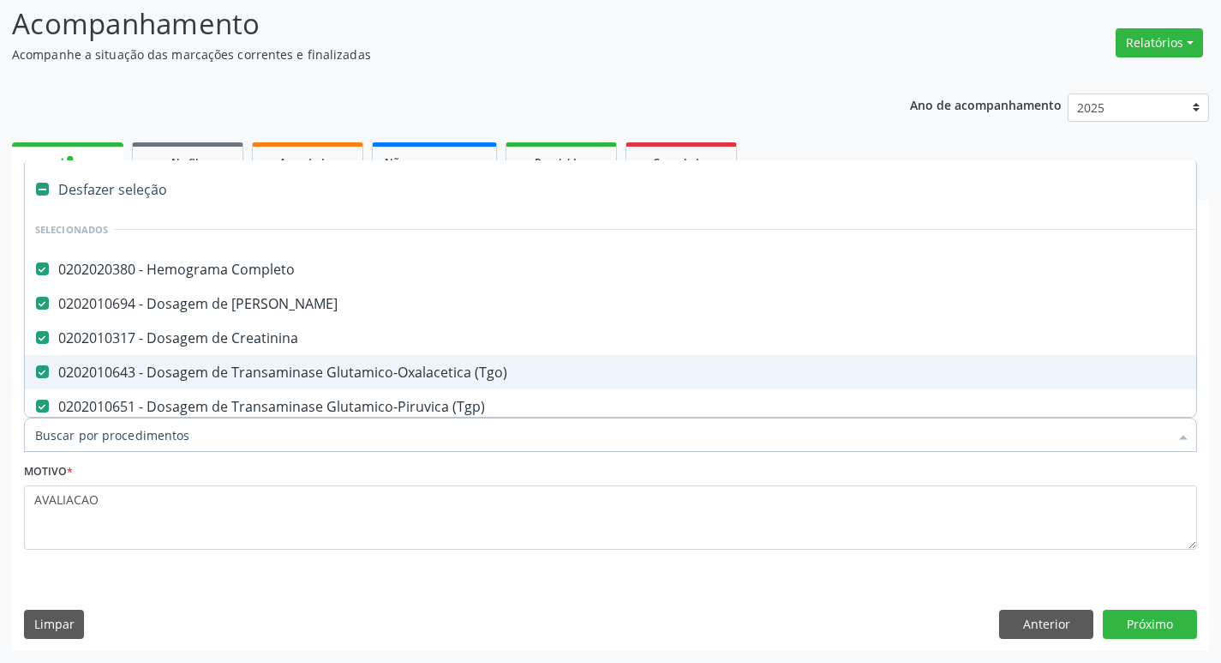
checkbox Glicose "false"
checkbox Hdl "false"
checkbox Ldl "false"
checkbox Ureia "false"
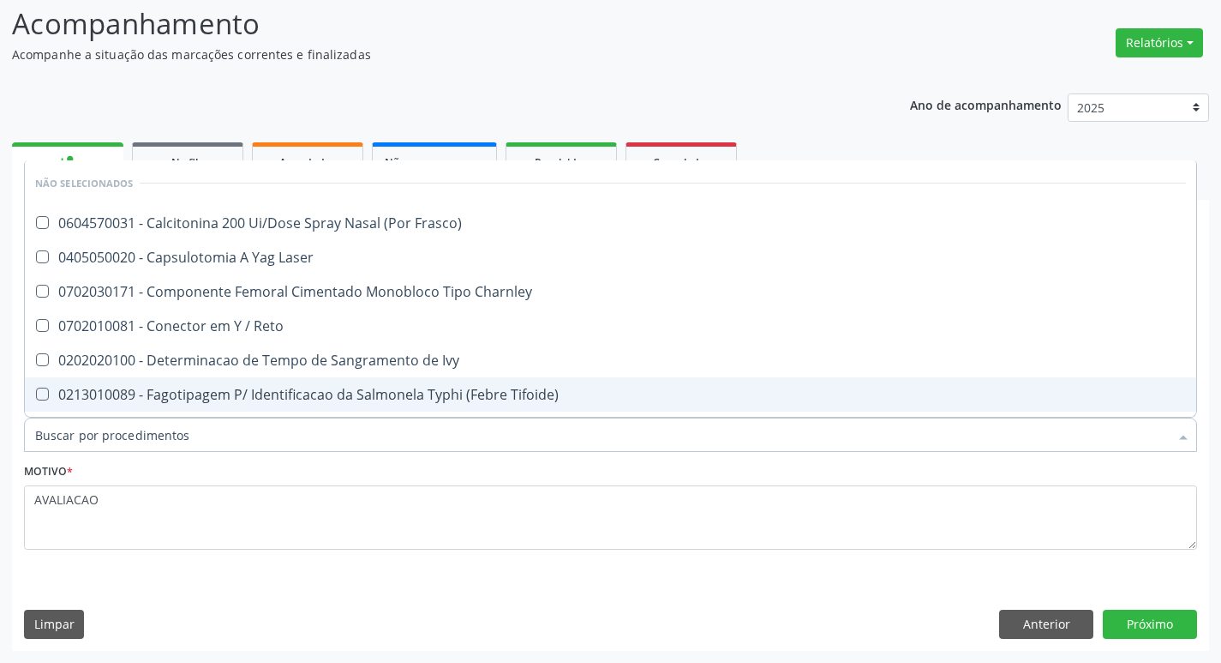
checkbox Frasco\) "true"
checkbox Charnley "true"
checkbox Reto "true"
checkbox Ivy "true"
checkbox Tifoide\) "true"
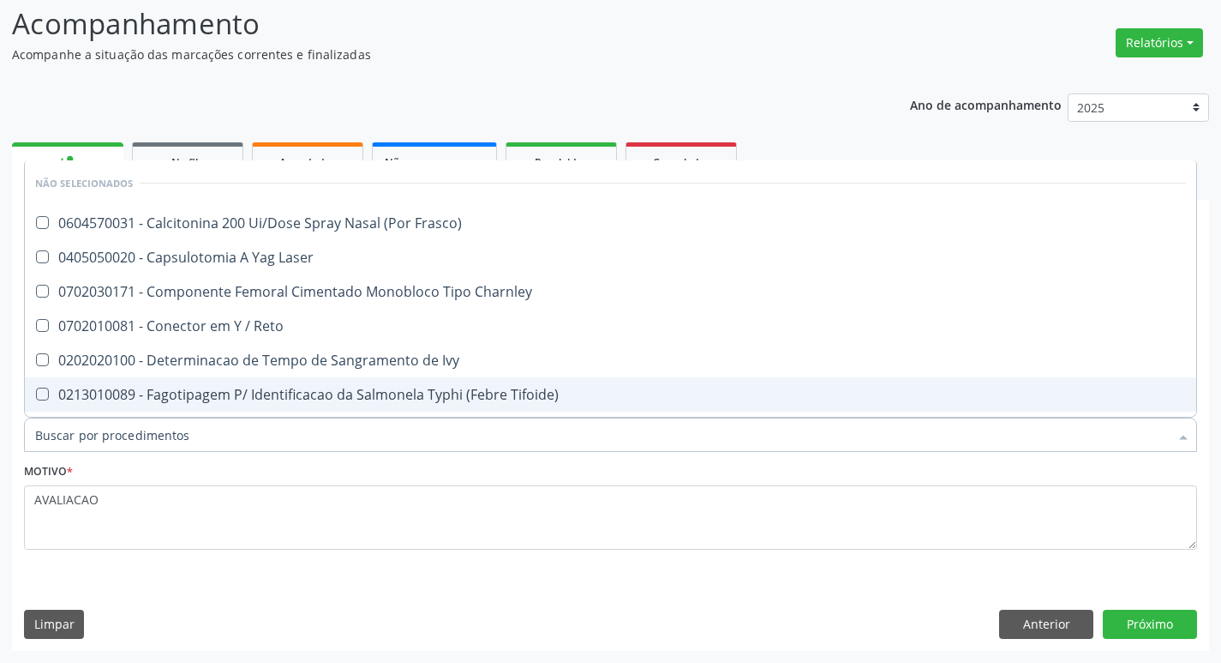
checkbox Gel "true"
checkbox 8\ "true"
checkbox Laser "true"
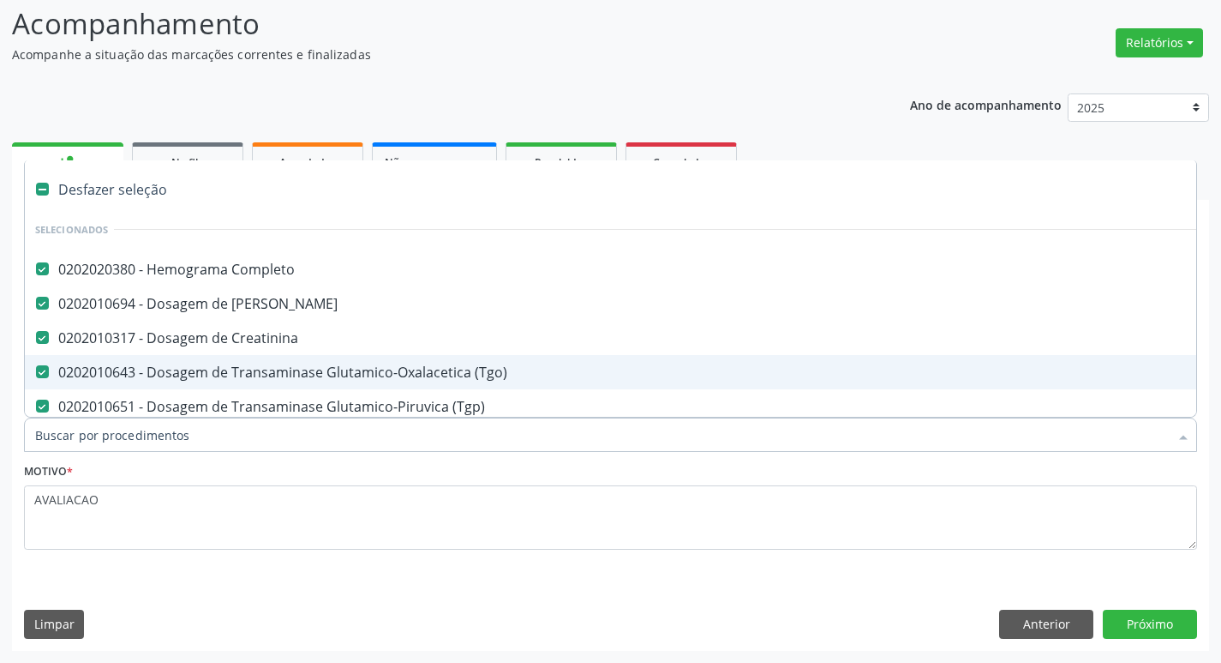
type input "T"
checkbox Ldl "false"
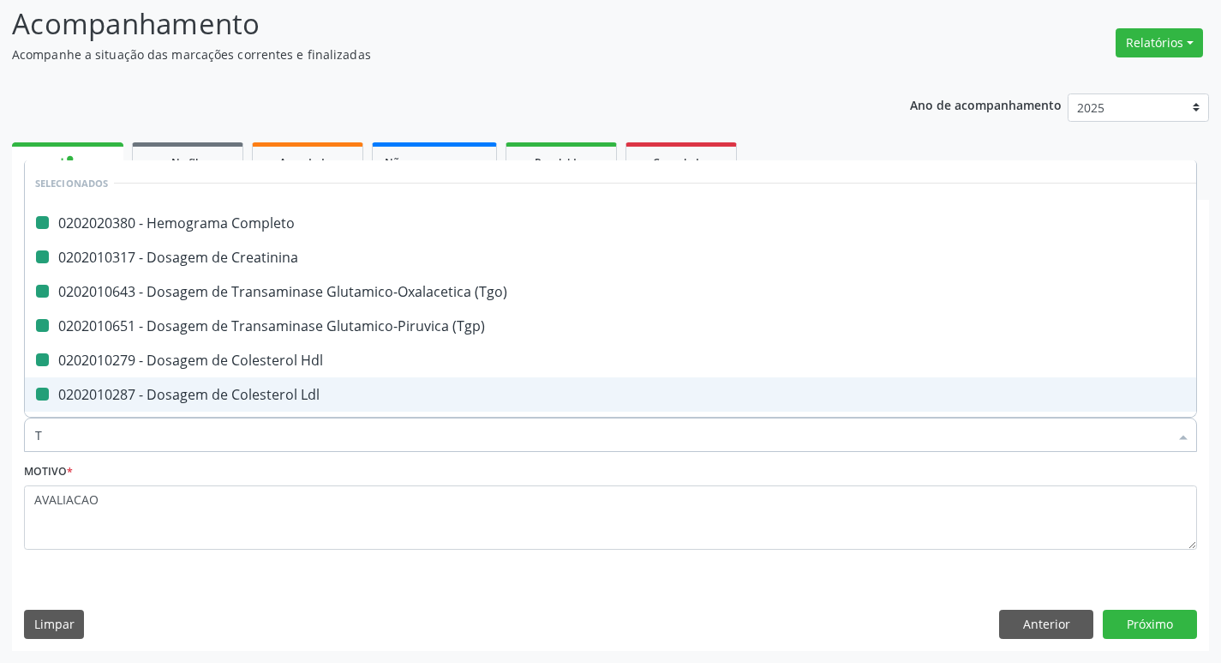
type input "TS"
checkbox Completo "false"
checkbox \(Tgo\) "false"
checkbox \(Tgp\) "false"
checkbox Hdl "false"
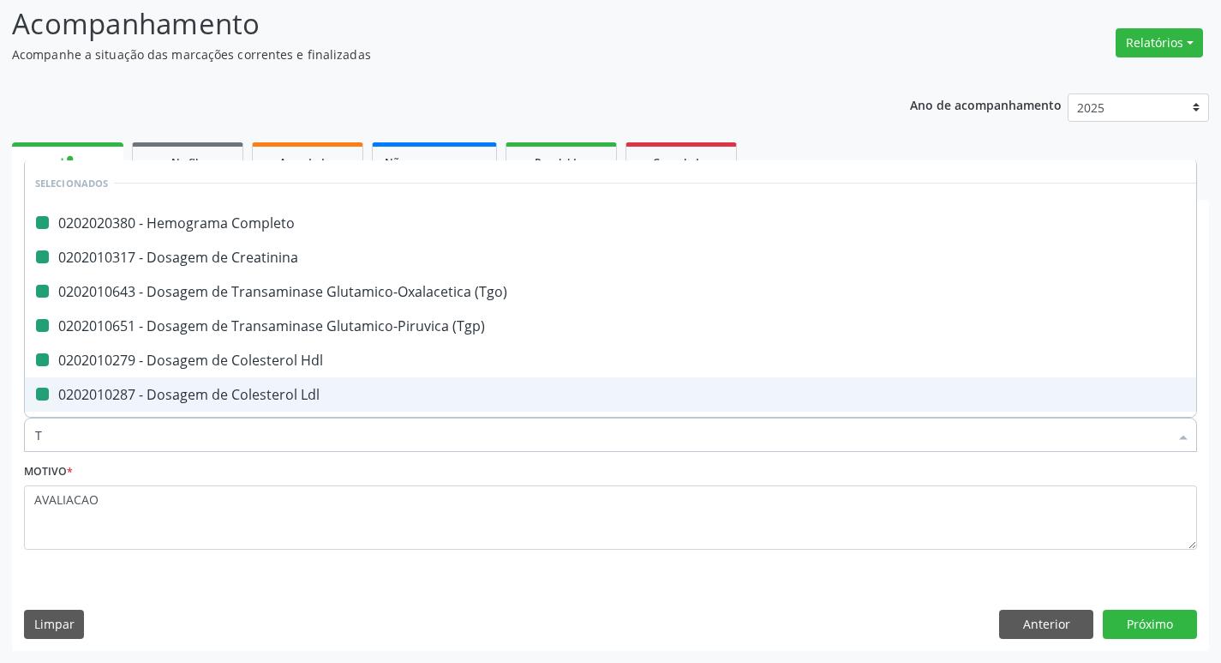
checkbox Ldl "false"
checkbox Creatinina "false"
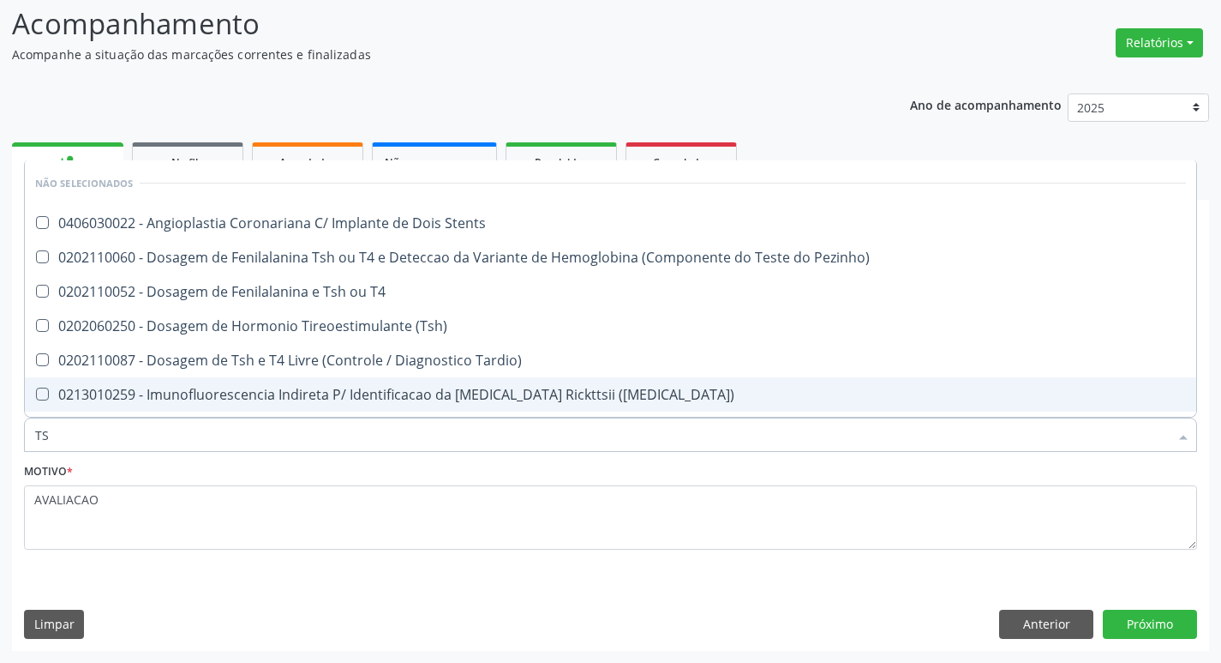
type input "TSH"
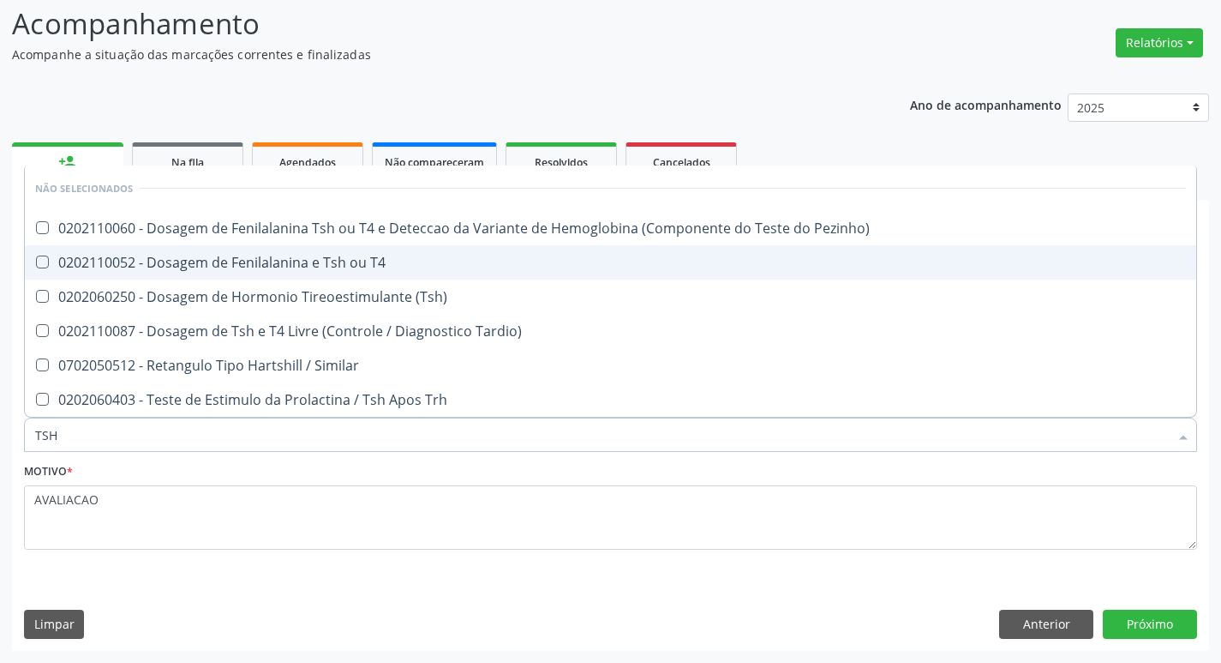
click at [261, 278] on span "0202110052 - Dosagem de Fenilalanina e Tsh ou T4" at bounding box center [611, 262] width 1172 height 34
checkbox T4 "false"
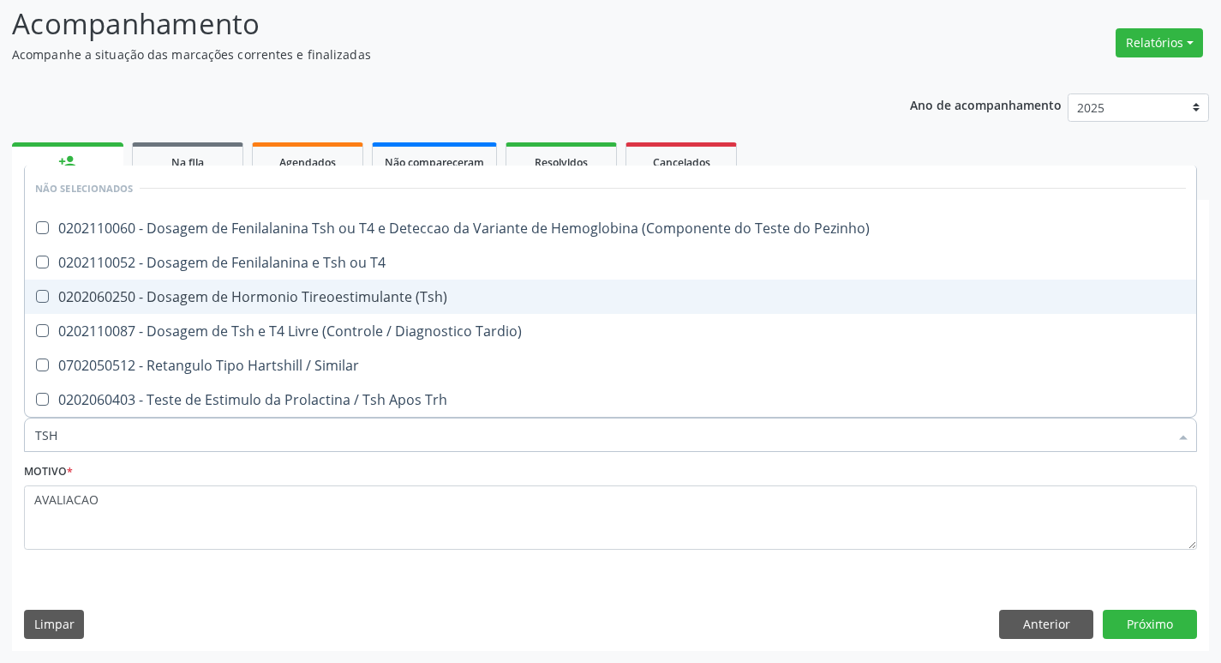
click at [260, 297] on div "0202060250 - Dosagem de Hormonio Tireoestimulante (Tsh)" at bounding box center [610, 297] width 1151 height 14
checkbox \(Tsh\) "true"
type input "TS"
checkbox \(Tsh\) "false"
checkbox Tardio\) "true"
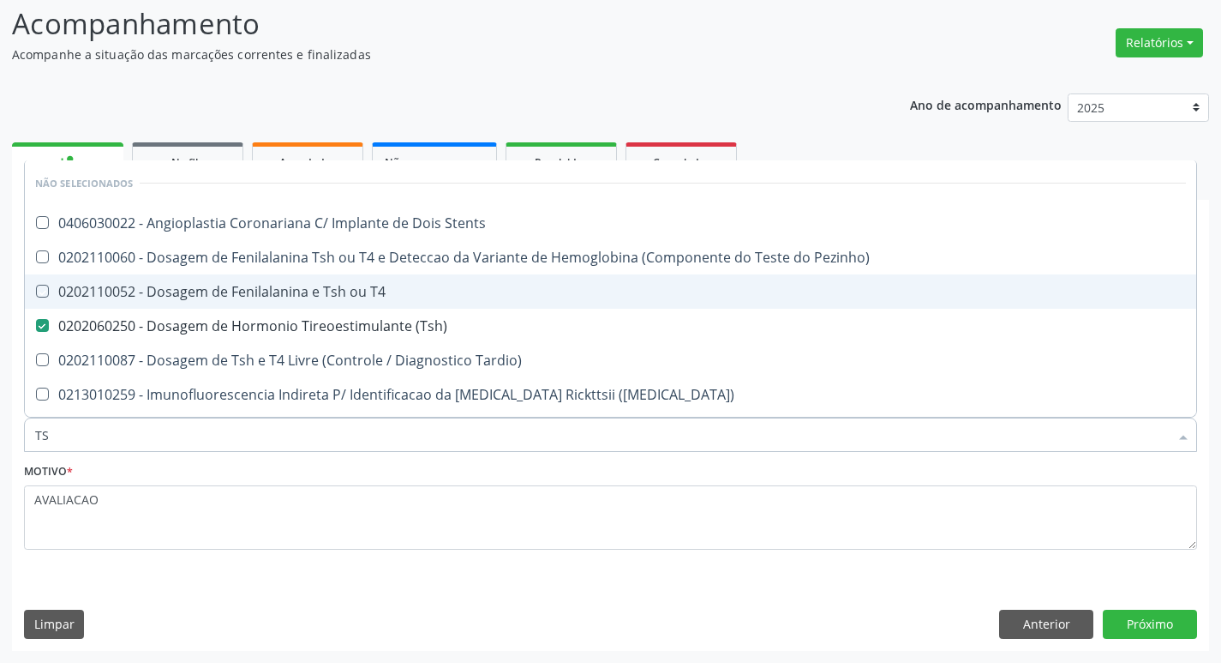
type input "T"
checkbox Stents "true"
checkbox T4 "true"
checkbox Tardio\) "true"
checkbox Maculosa\) "true"
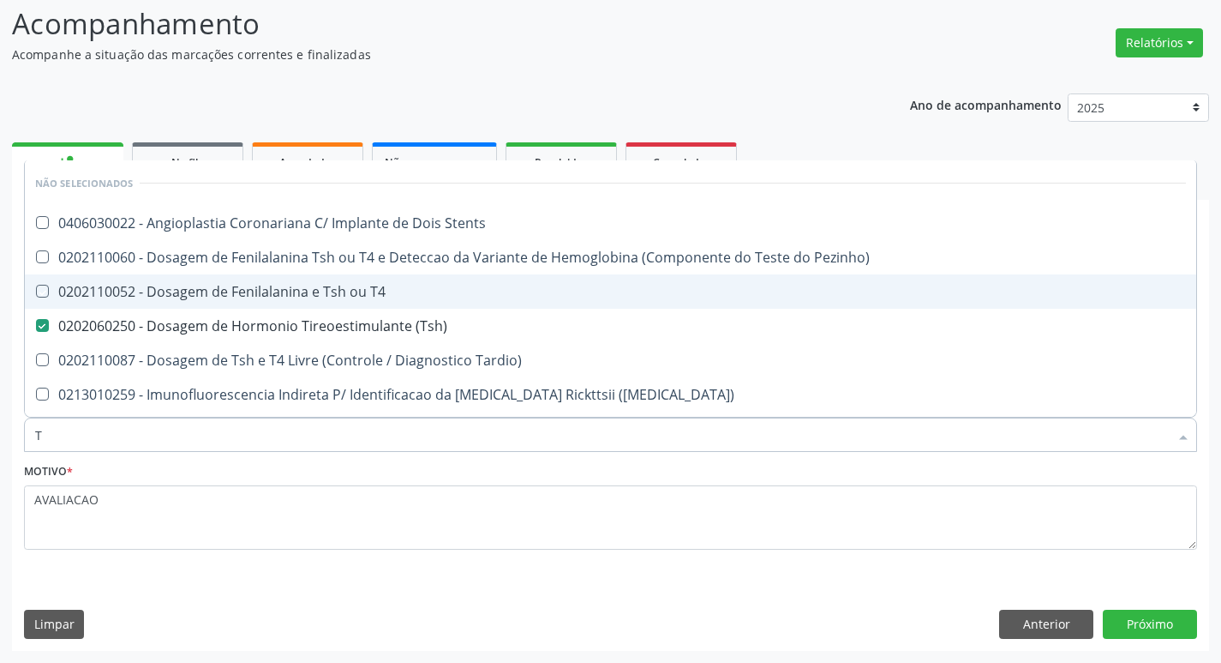
checkbox Pezinho\) "true"
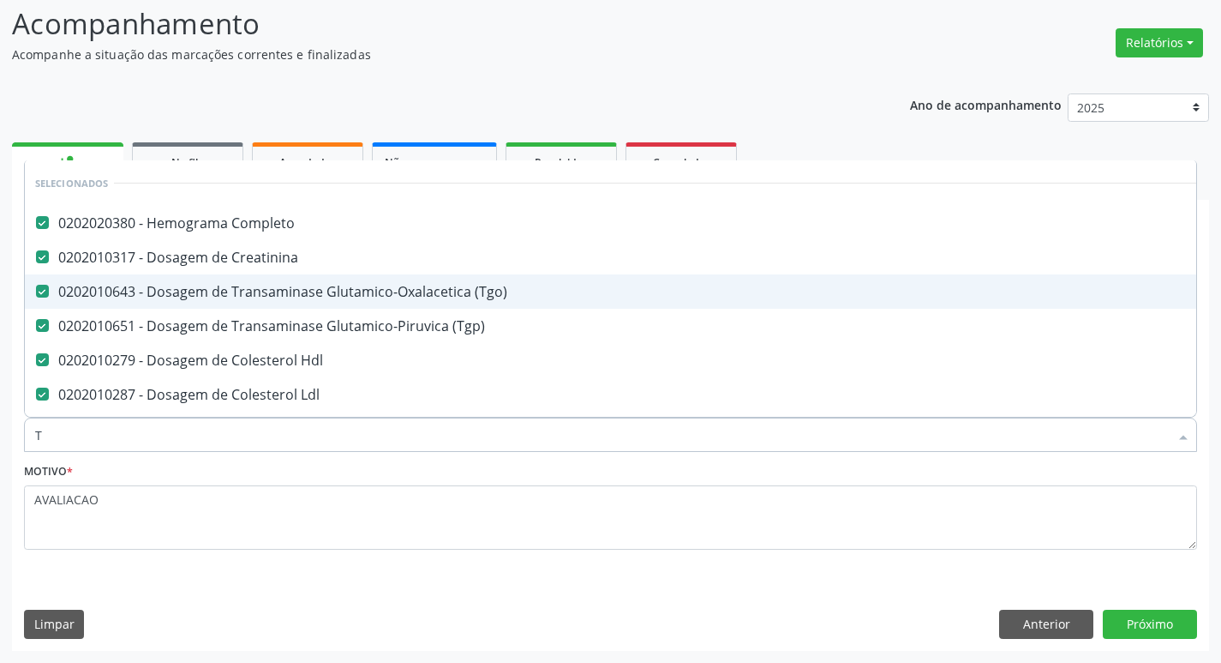
type input "T3"
checkbox Completo "false"
checkbox \(Tgo\) "false"
checkbox Creatinina "false"
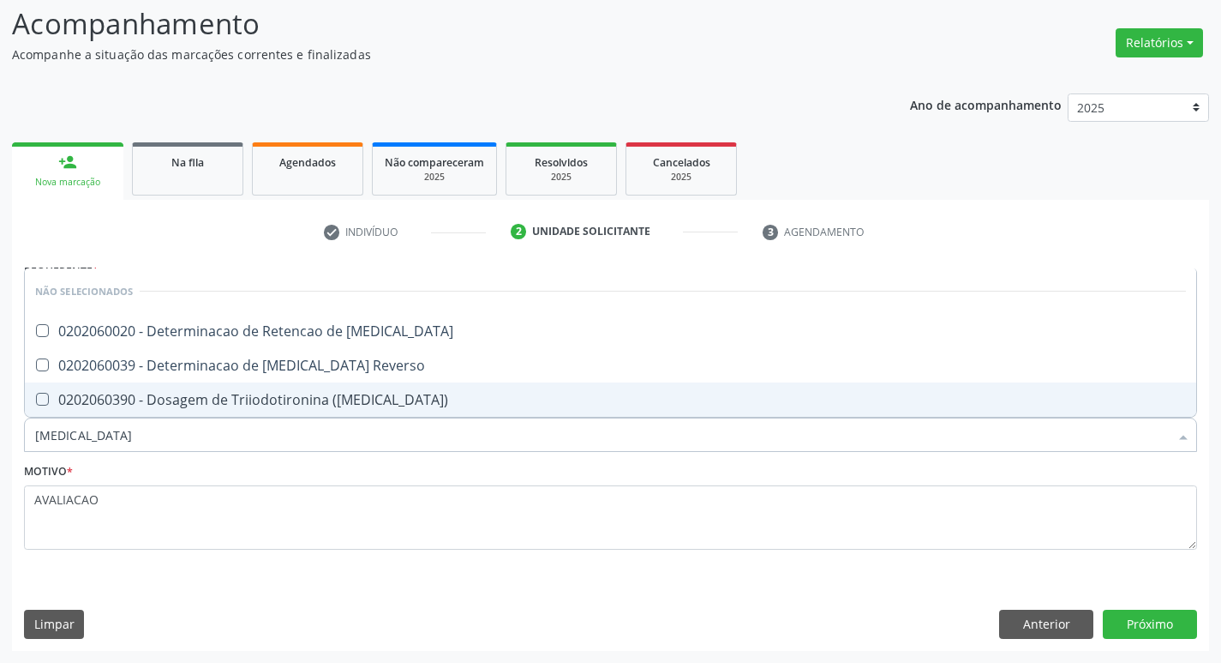
type input "T"
checkbox T3 "true"
checkbox \(T3\) "true"
checkbox Reverso "true"
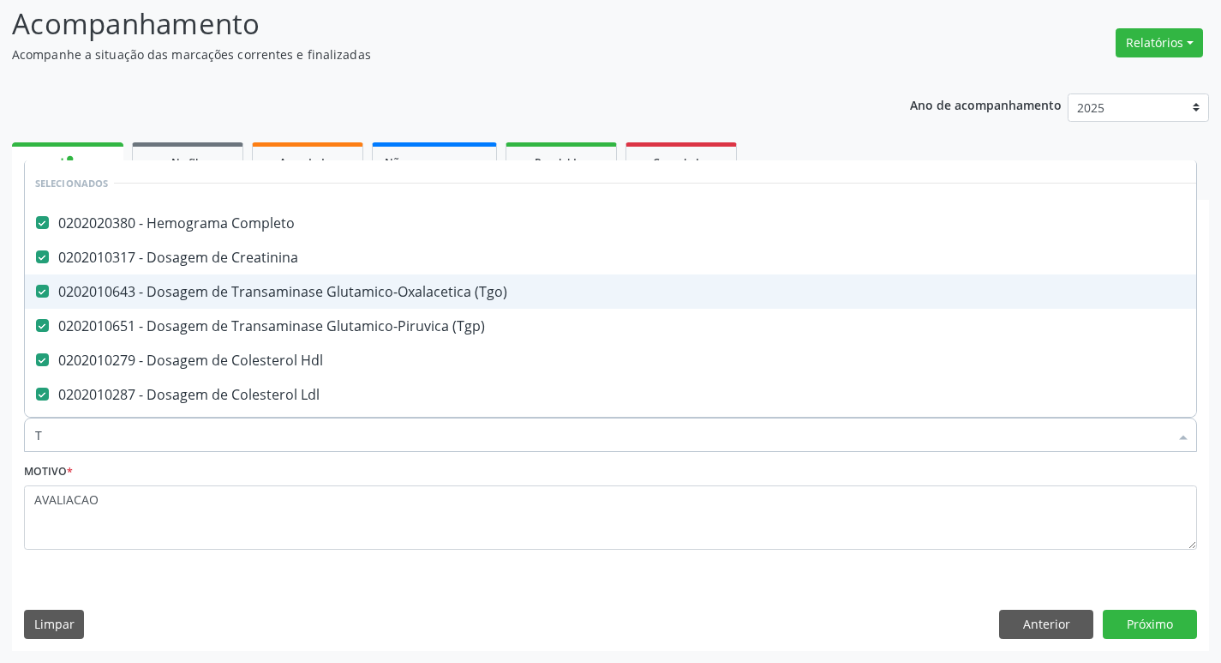
type input "T4"
checkbox Completo "false"
checkbox \(Tgo\) "false"
checkbox Creatinina "false"
checkbox \(Tgp\) "false"
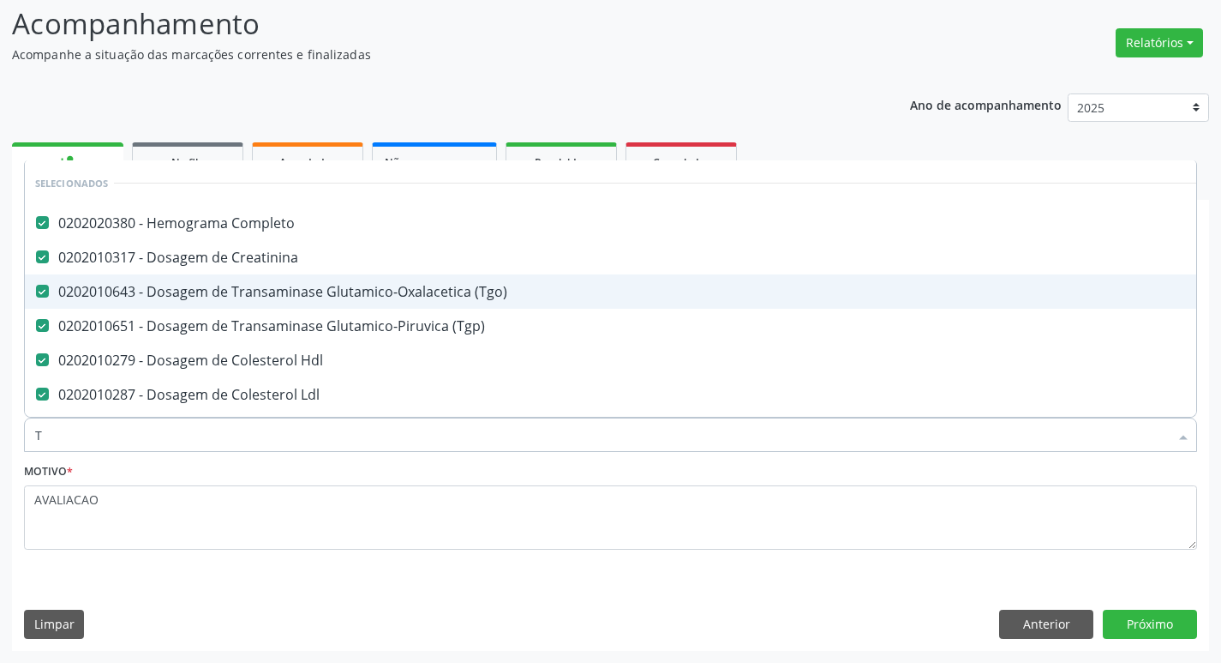
checkbox Hdl "false"
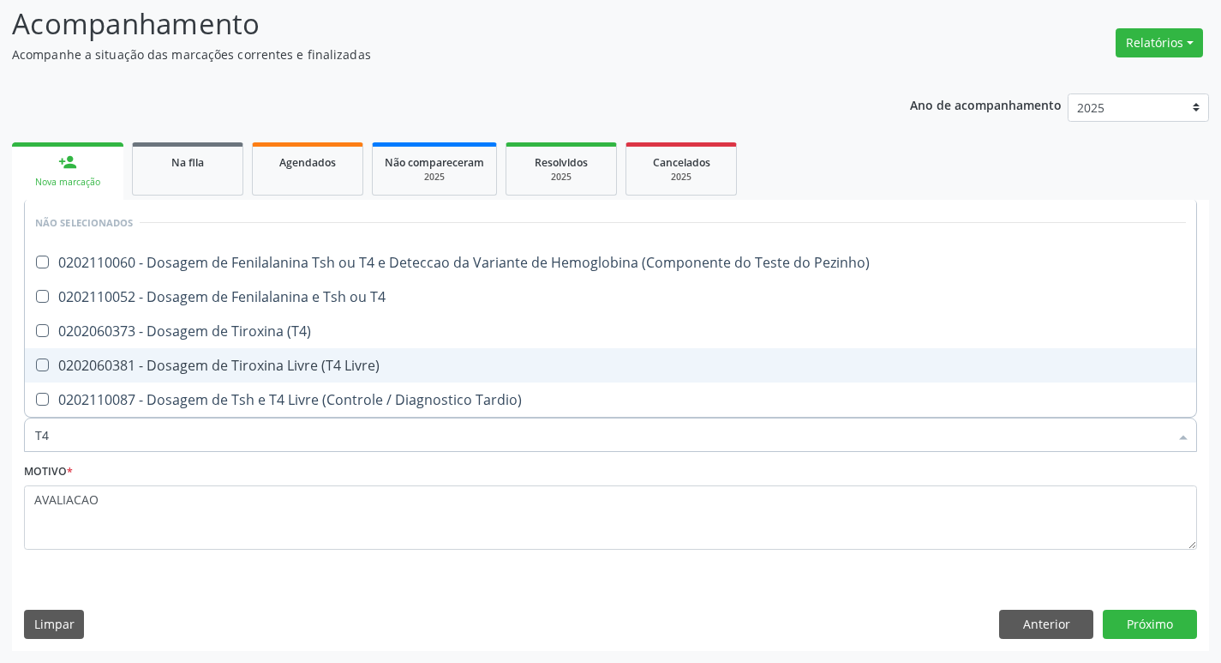
click at [274, 348] on span "0202060381 - Dosagem de Tiroxina Livre (T4 Livre)" at bounding box center [611, 365] width 1172 height 34
checkbox Livre\) "true"
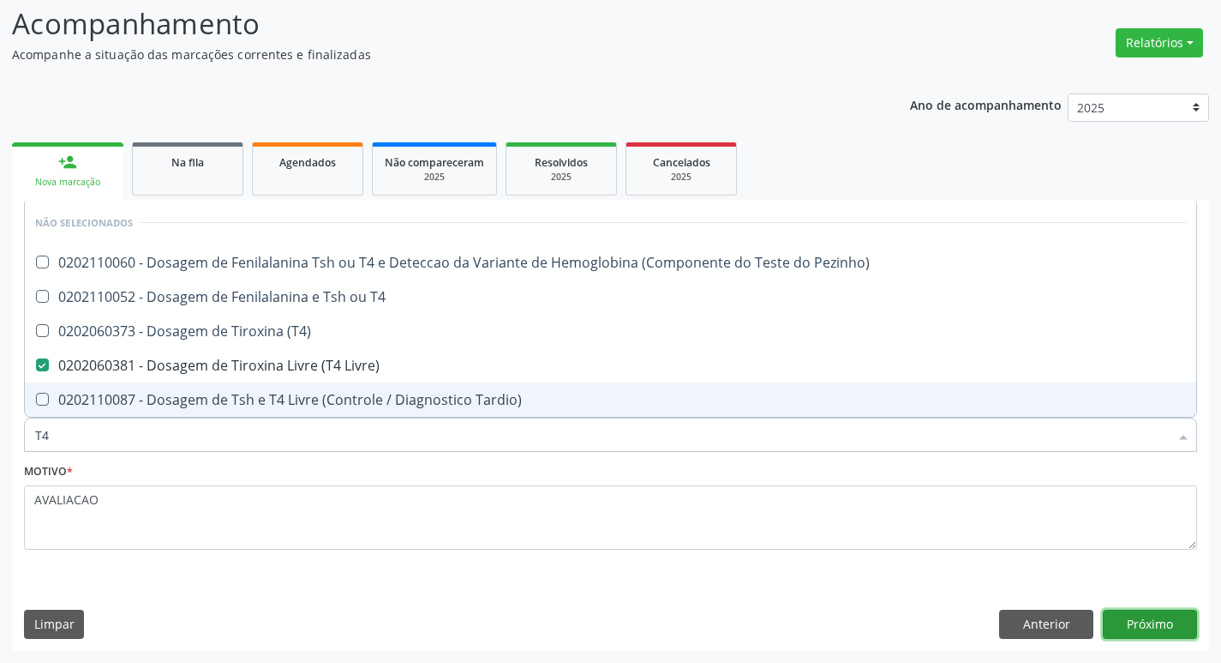
click at [1136, 627] on button "Próximo" at bounding box center [1150, 623] width 94 height 29
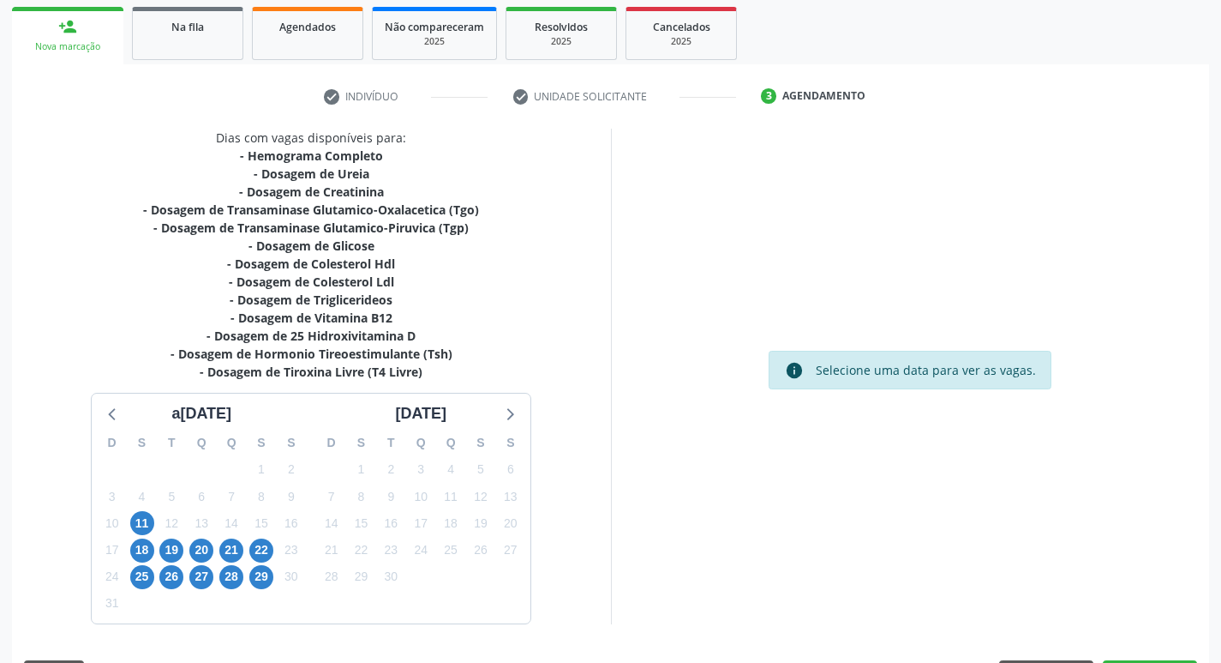
scroll to position [299, 0]
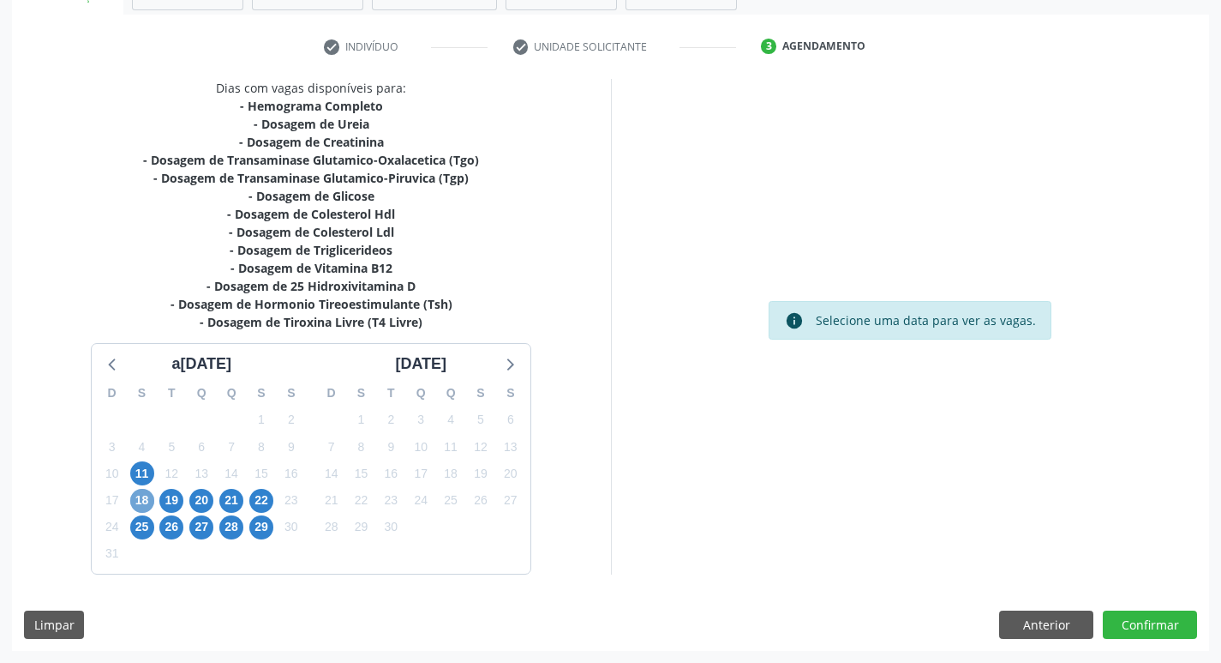
click at [140, 506] on span "18" at bounding box center [142, 501] width 24 height 24
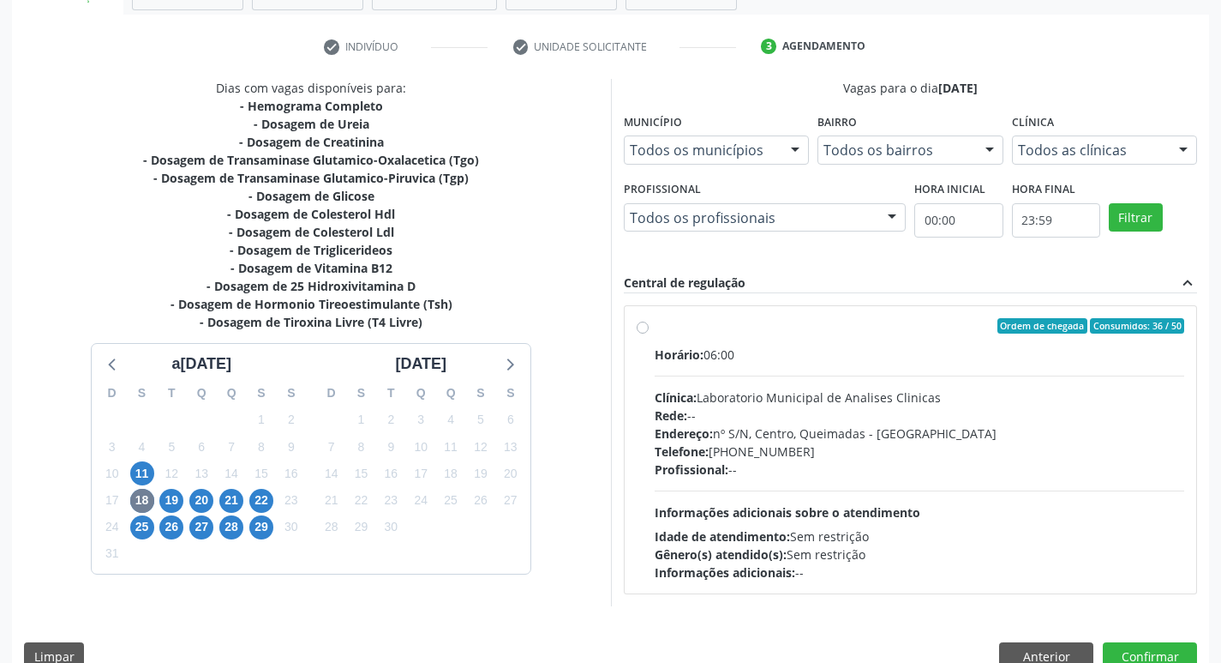
click at [981, 409] on div "Rede: --" at bounding box center [920, 415] width 531 height 18
click at [649, 333] on input "Ordem de chegada Consumidos: 36 / 50 Horário: 06:00 Clínica: Laboratorio Munici…" at bounding box center [643, 325] width 12 height 15
radio input "true"
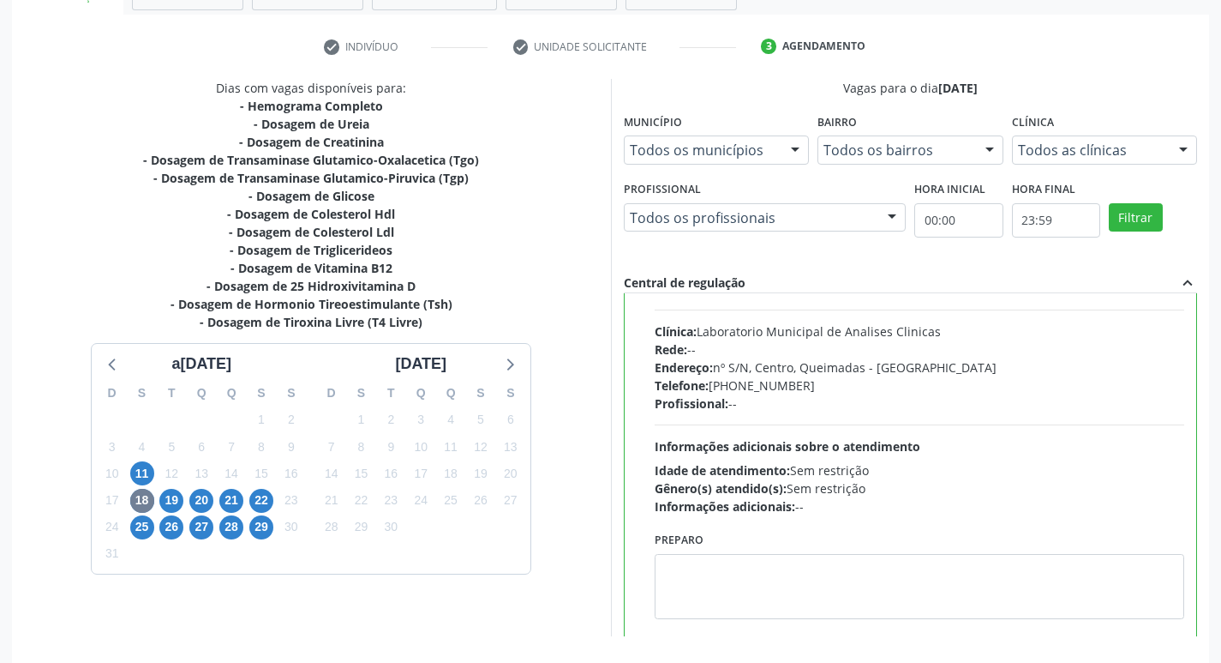
scroll to position [85, 0]
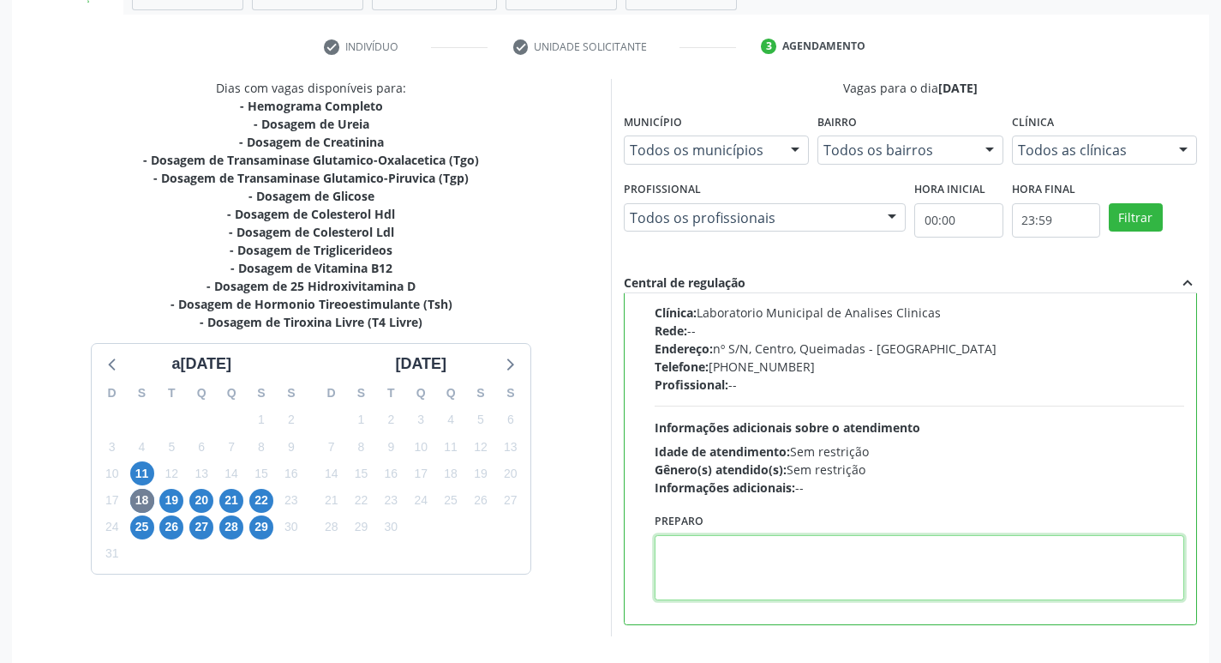
click at [762, 543] on textarea at bounding box center [920, 567] width 531 height 65
paste textarea "IR EM [GEOGRAPHIC_DATA]"
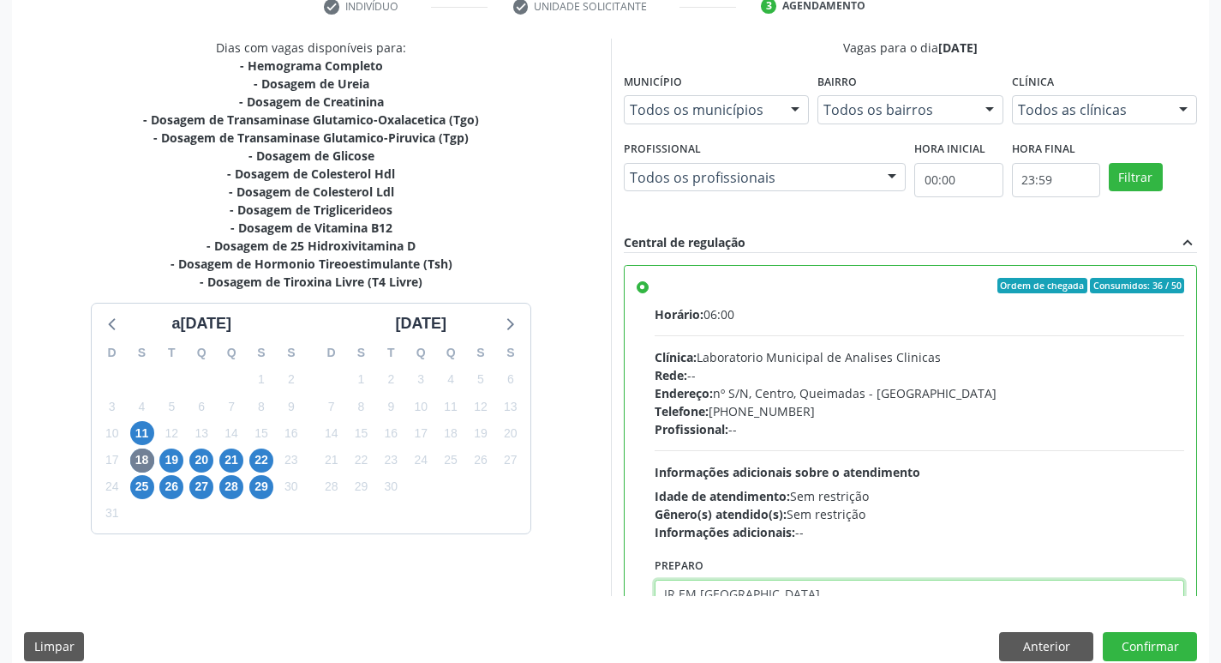
scroll to position [362, 0]
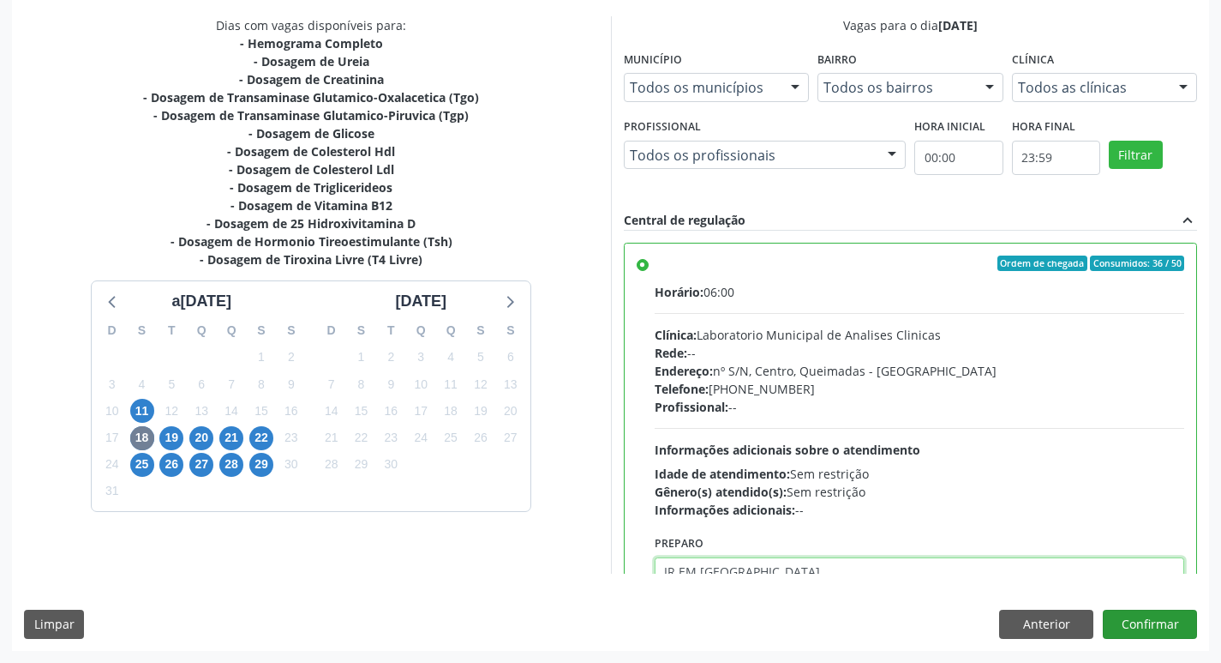
type textarea "IR EM [GEOGRAPHIC_DATA]"
click at [1167, 623] on button "Confirmar" at bounding box center [1150, 623] width 94 height 29
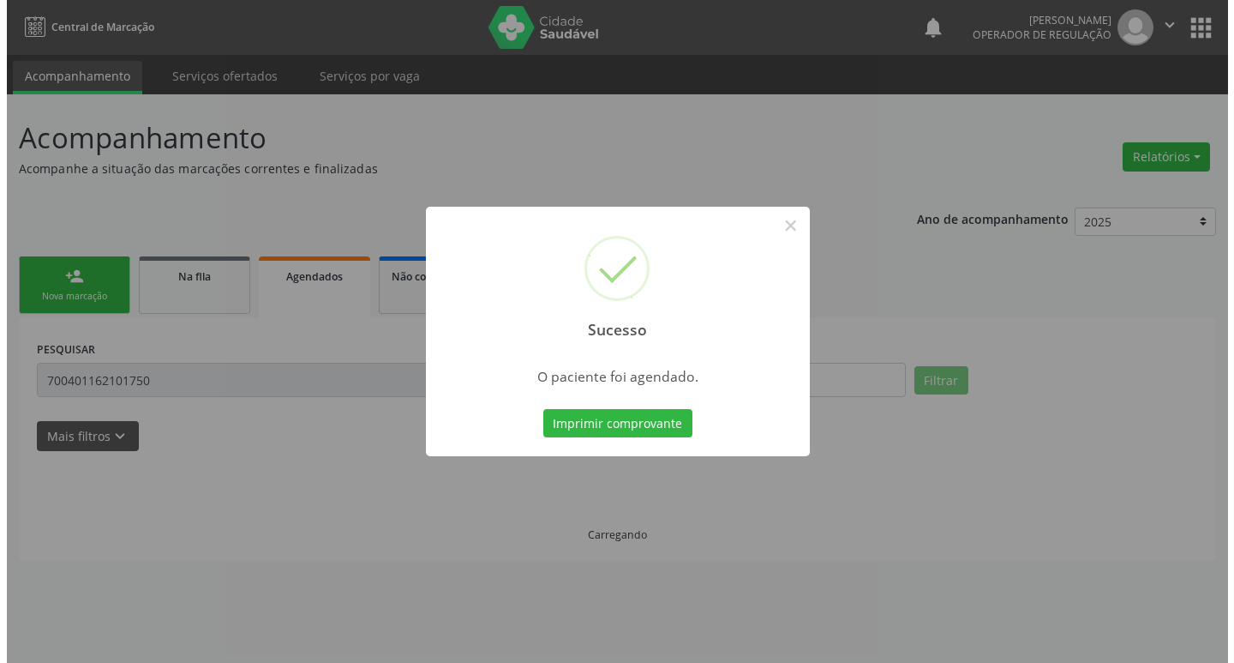
scroll to position [0, 0]
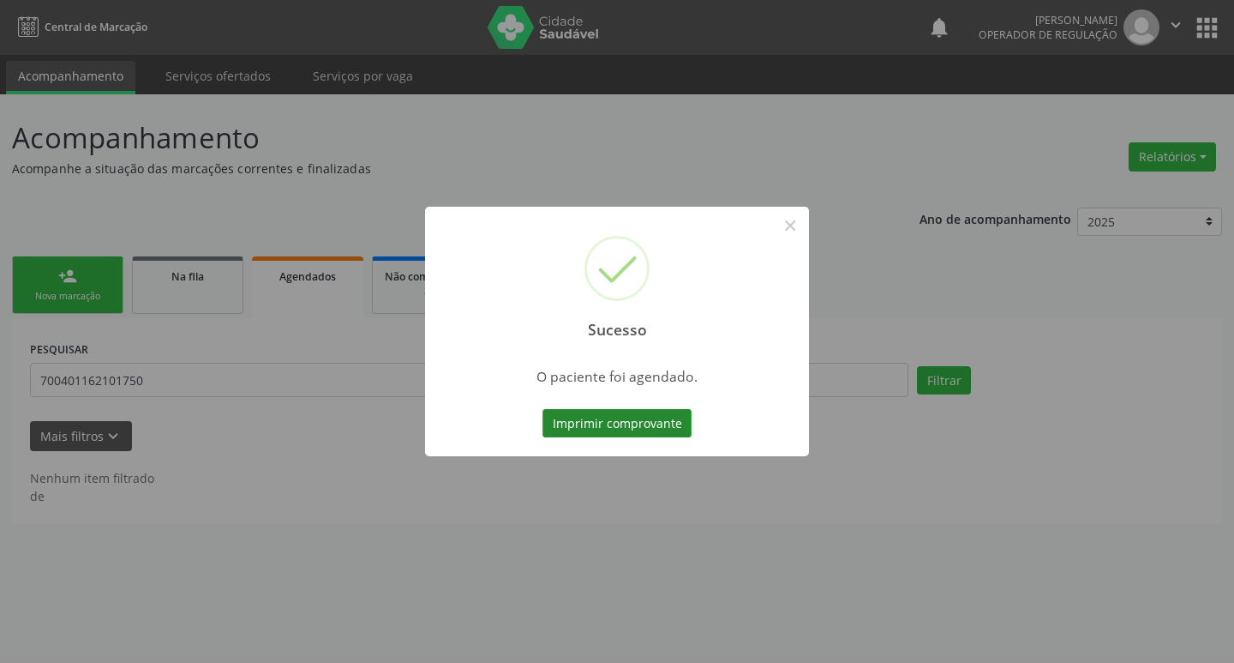
click at [643, 415] on button "Imprimir comprovante" at bounding box center [617, 423] width 149 height 29
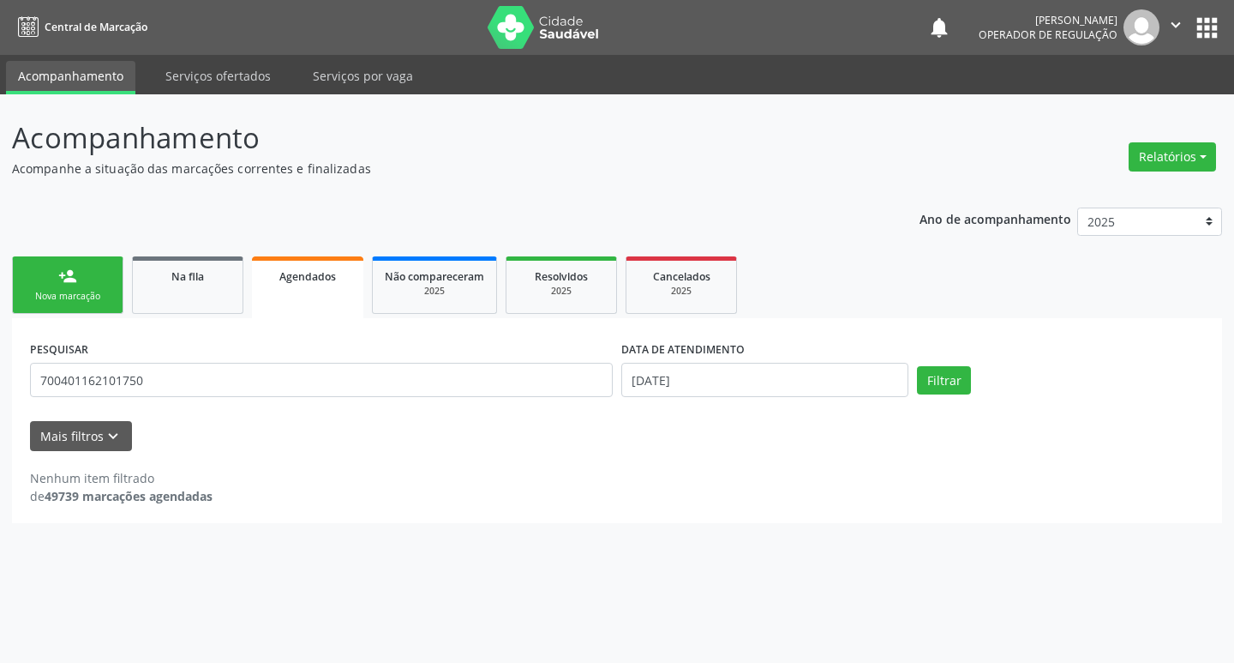
click at [100, 322] on div "PESQUISAR 700401162101750 DATA DE ATENDIMENTO [DATE] Filtrar UNIDADE DE REFERÊN…" at bounding box center [617, 420] width 1210 height 204
click at [72, 293] on div "Nova marcação" at bounding box center [68, 296] width 86 height 13
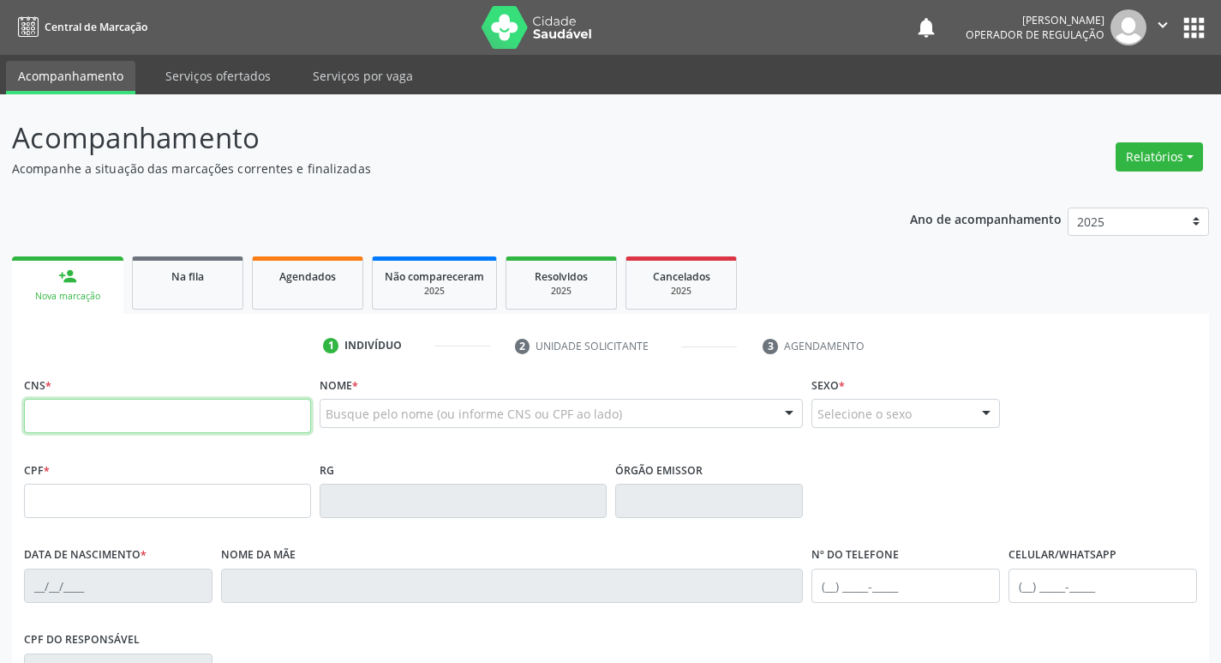
click at [66, 411] on input "text" at bounding box center [167, 416] width 287 height 34
type input "708 4012 8596 6364"
type input "081.891.434-33"
type input "[DATE]"
type input "[PERSON_NAME] da Conceição"
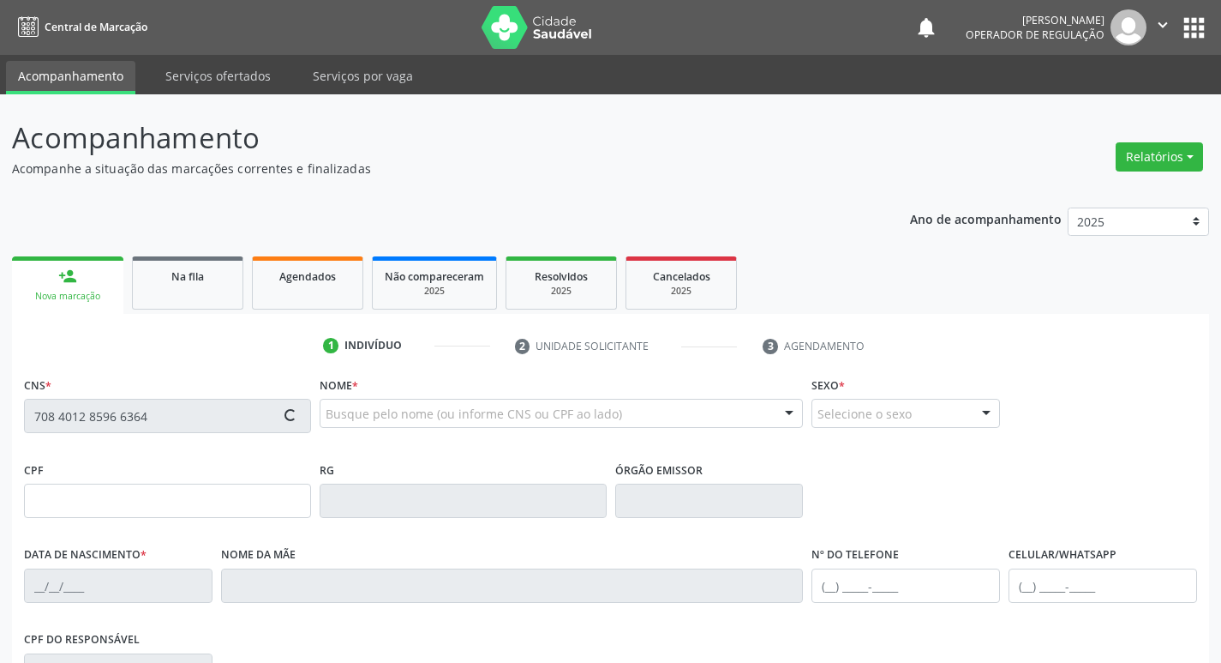
type input "[PHONE_NUMBER]"
type input "013.899.224-05"
type input "114"
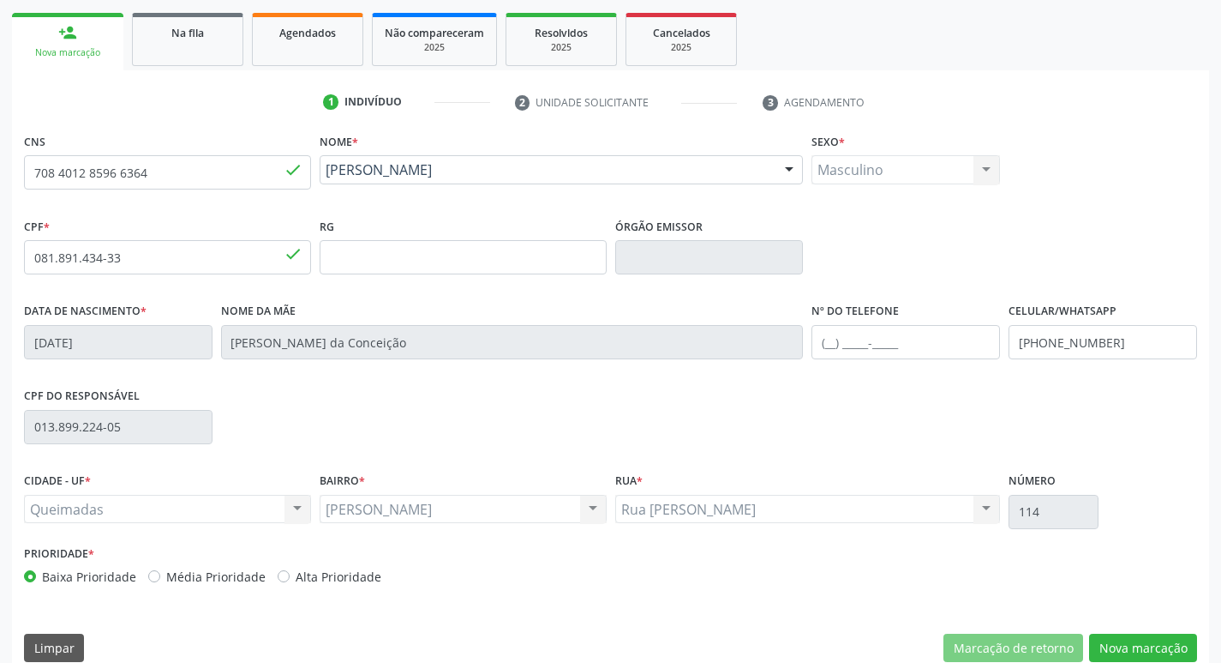
scroll to position [267, 0]
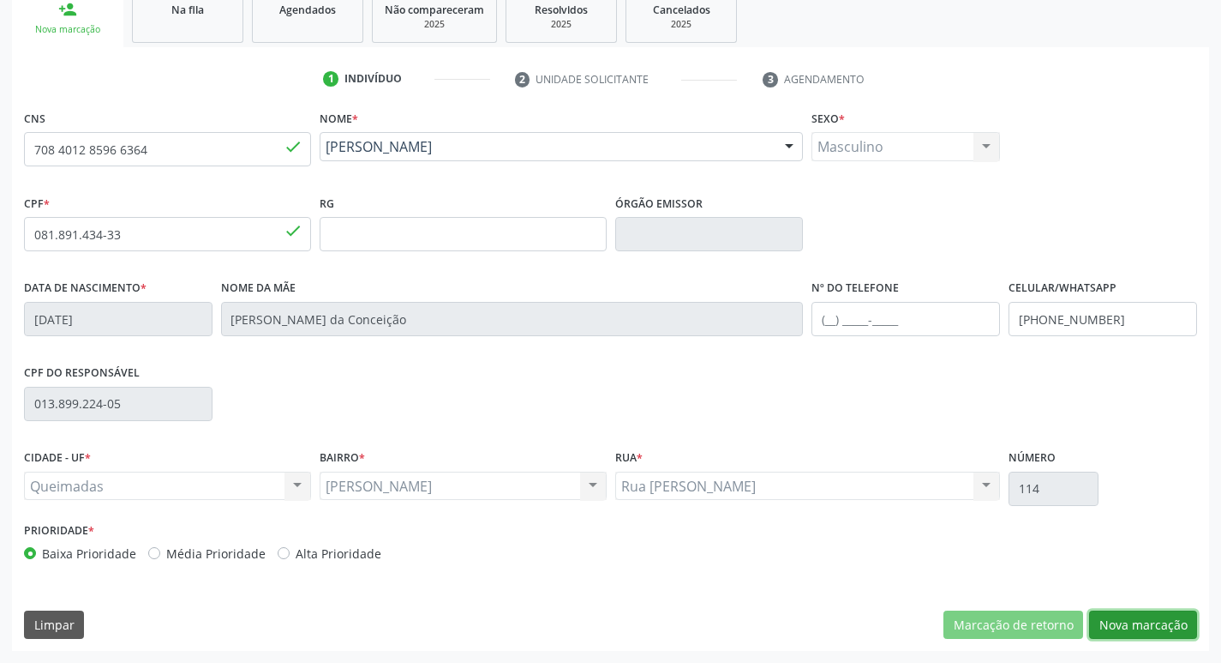
click at [1149, 623] on button "Nova marcação" at bounding box center [1143, 624] width 108 height 29
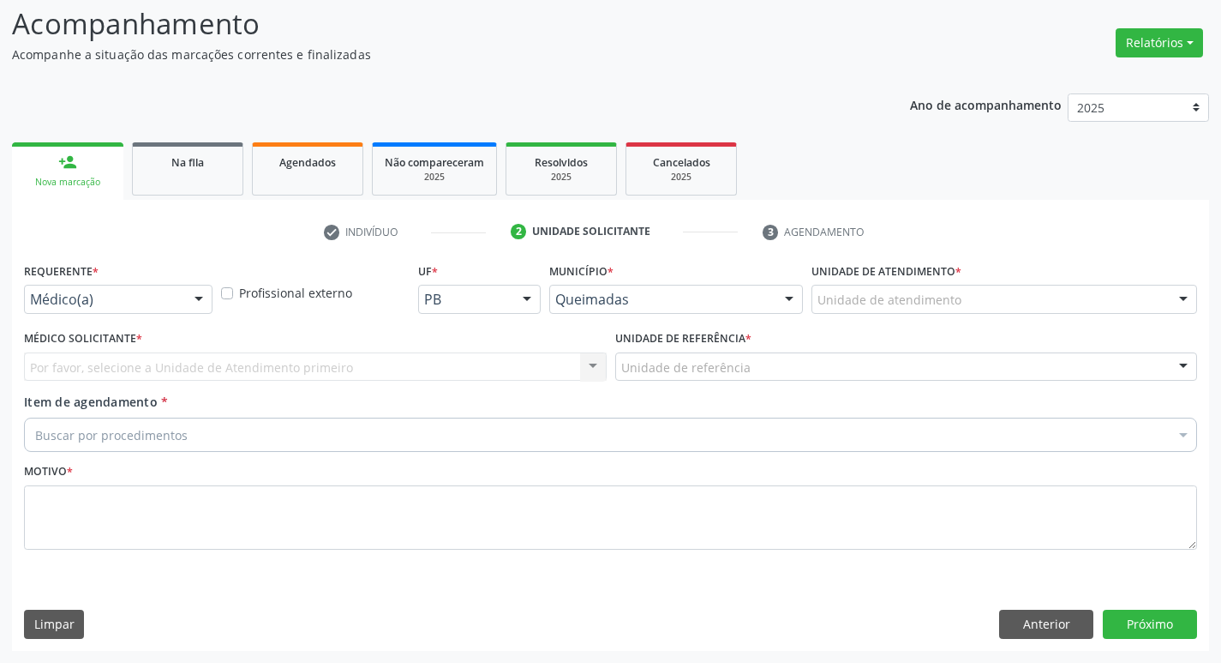
scroll to position [114, 0]
click at [89, 310] on div "Médico(a)" at bounding box center [118, 299] width 189 height 29
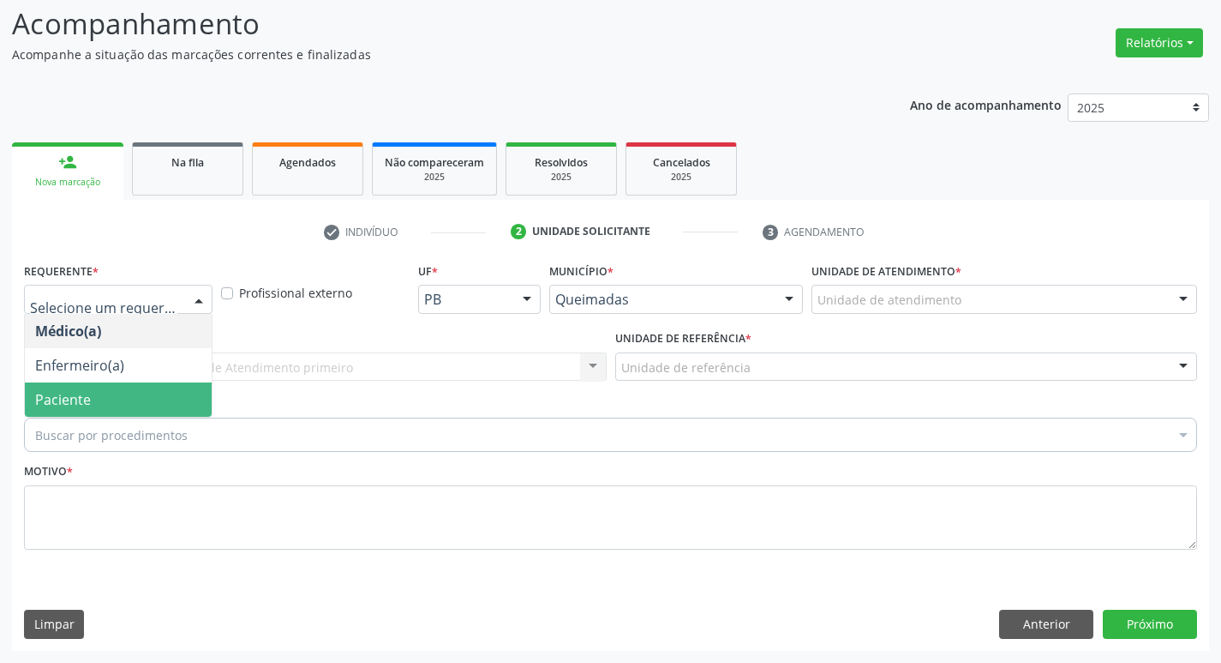
click at [97, 376] on ul "Médico(a) Enfermeiro(a) Paciente Nenhum resultado encontrado para: " " Não há n…" at bounding box center [118, 365] width 187 height 103
click at [99, 395] on span "Paciente" at bounding box center [118, 399] width 187 height 34
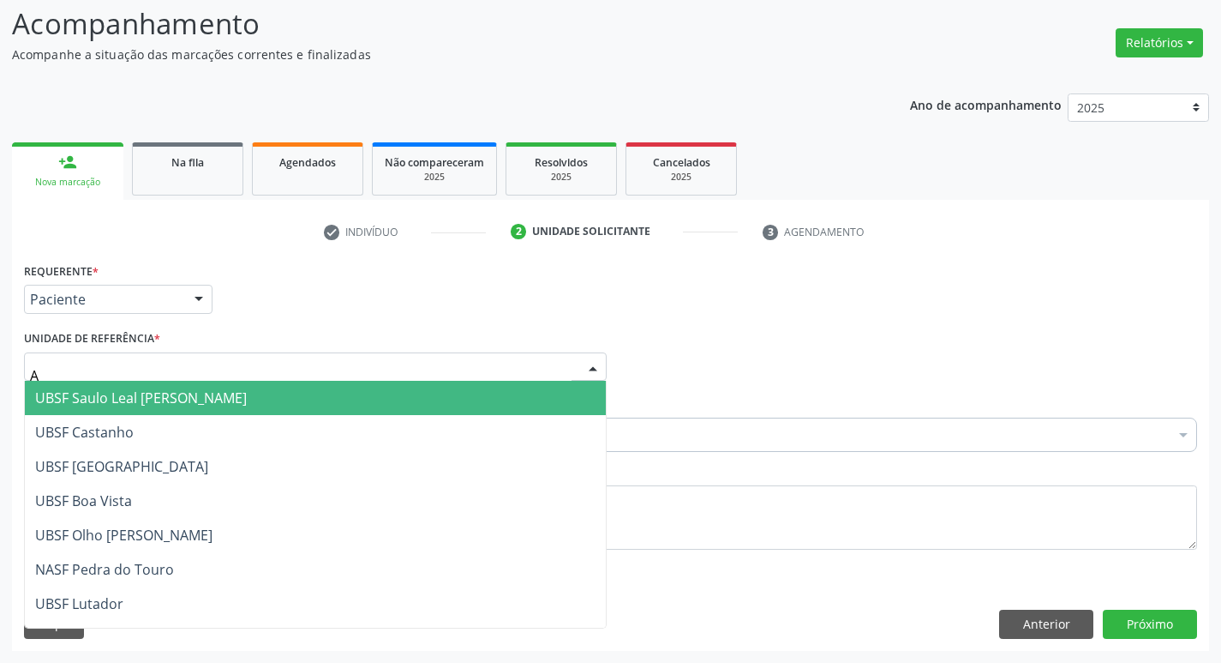
type input "AN"
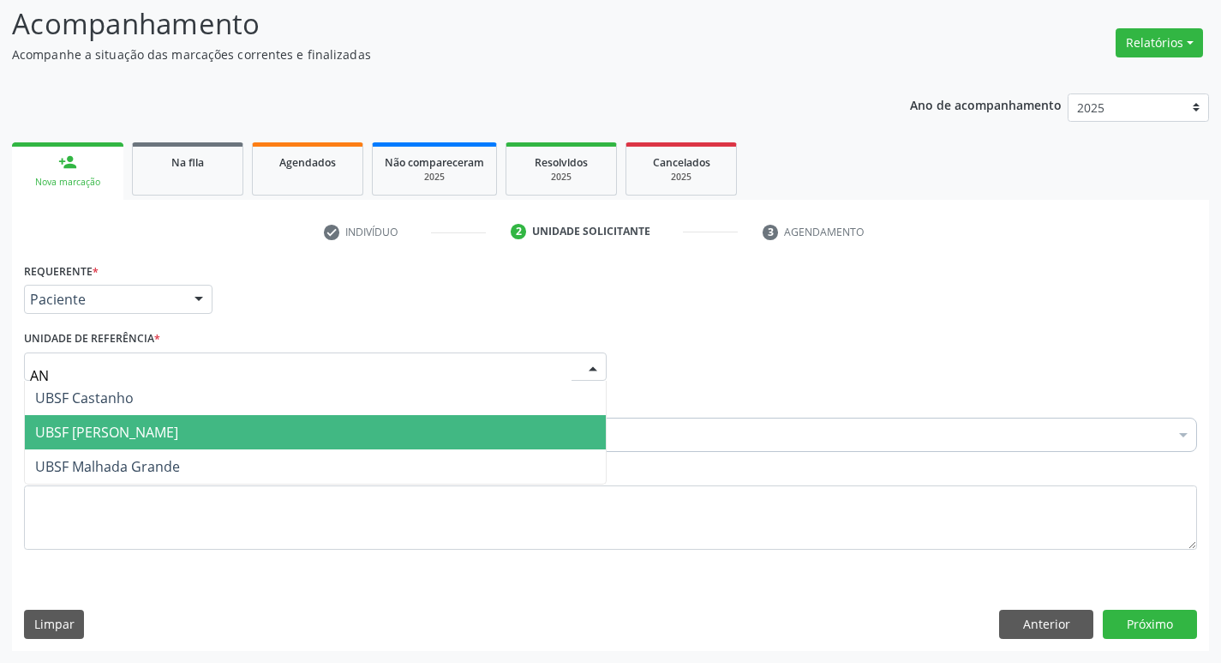
click at [144, 438] on span "UBSF [PERSON_NAME]" at bounding box center [106, 432] width 143 height 19
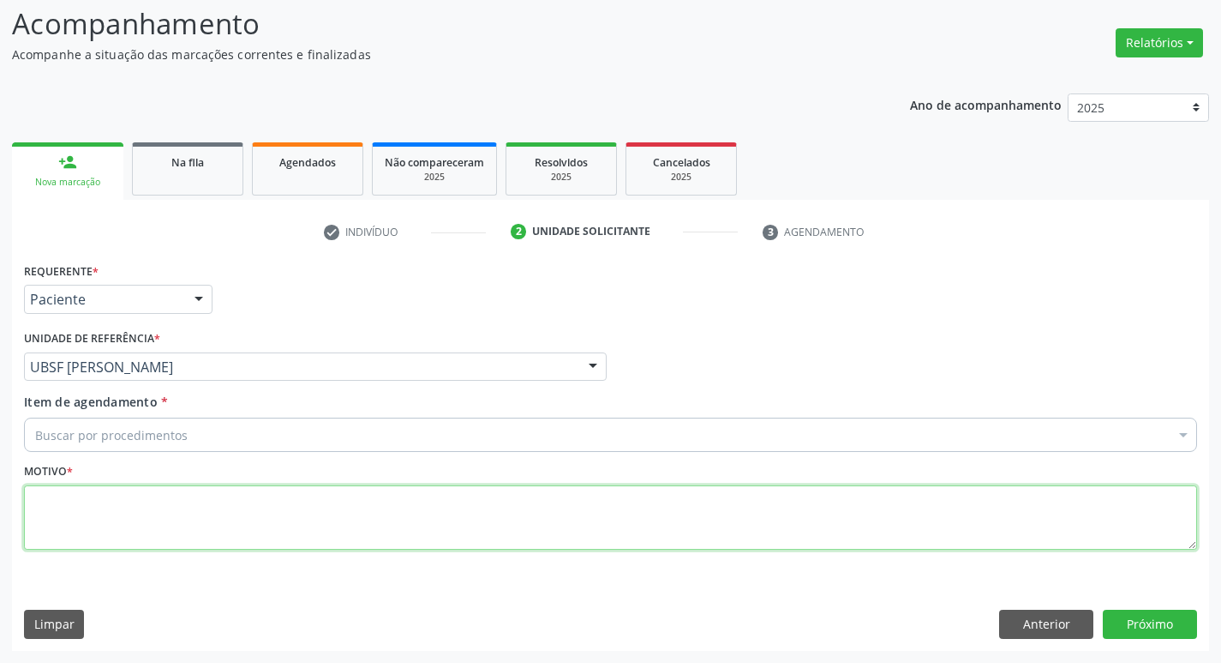
click at [109, 499] on textarea at bounding box center [610, 517] width 1173 height 65
type textarea "AVALIACAO"
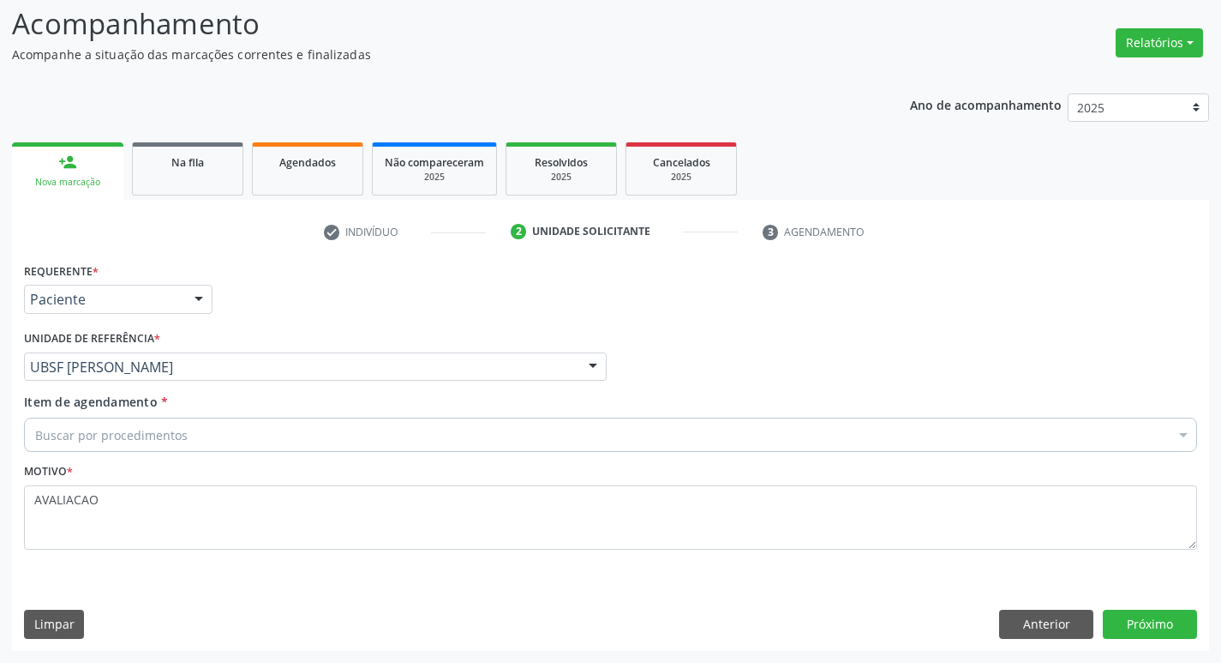
click at [256, 435] on div "Buscar por procedimentos" at bounding box center [610, 434] width 1173 height 34
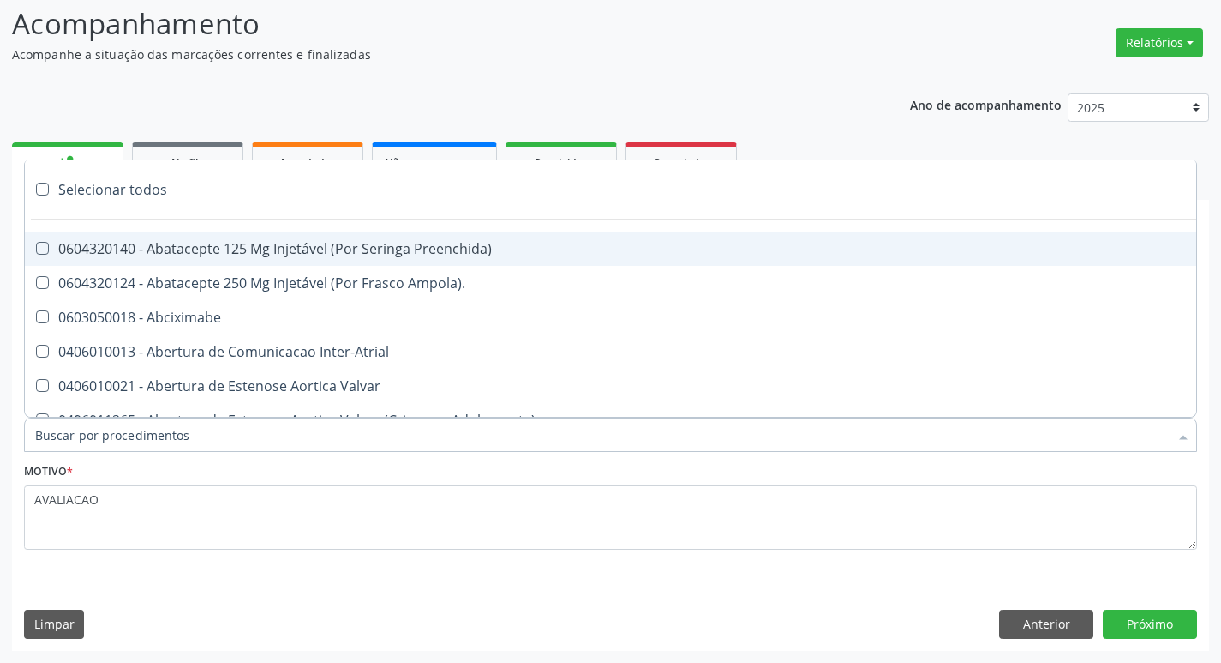
click at [256, 435] on input "Item de agendamento *" at bounding box center [602, 434] width 1134 height 34
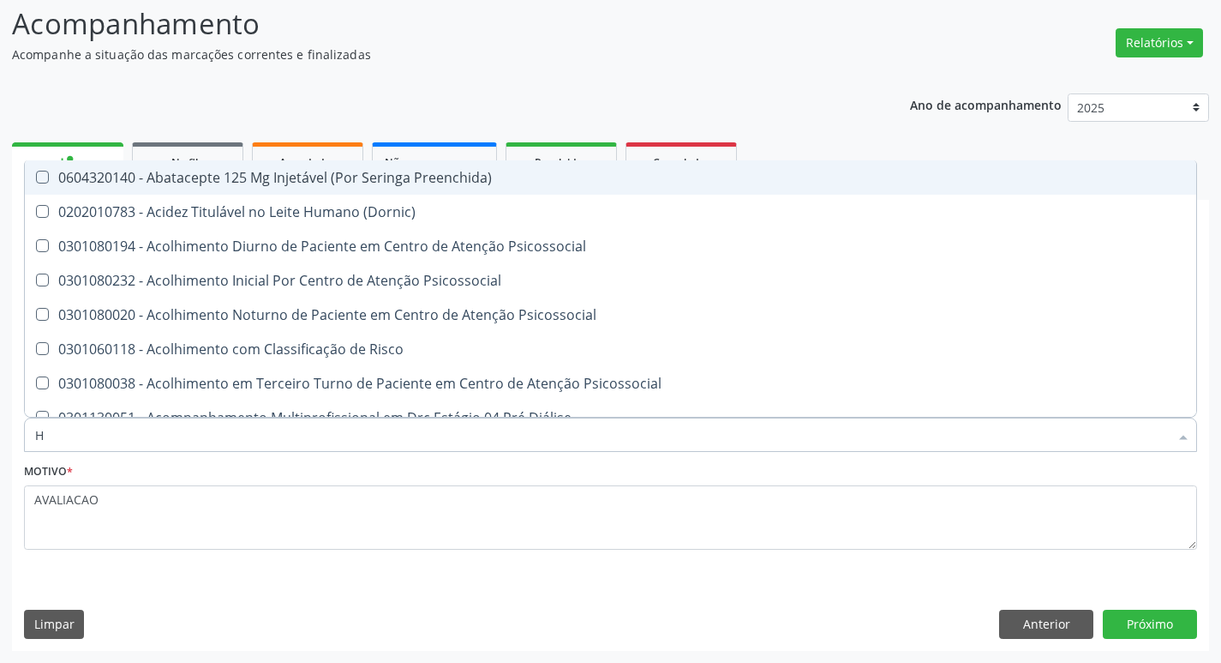
type input "HEMOGR"
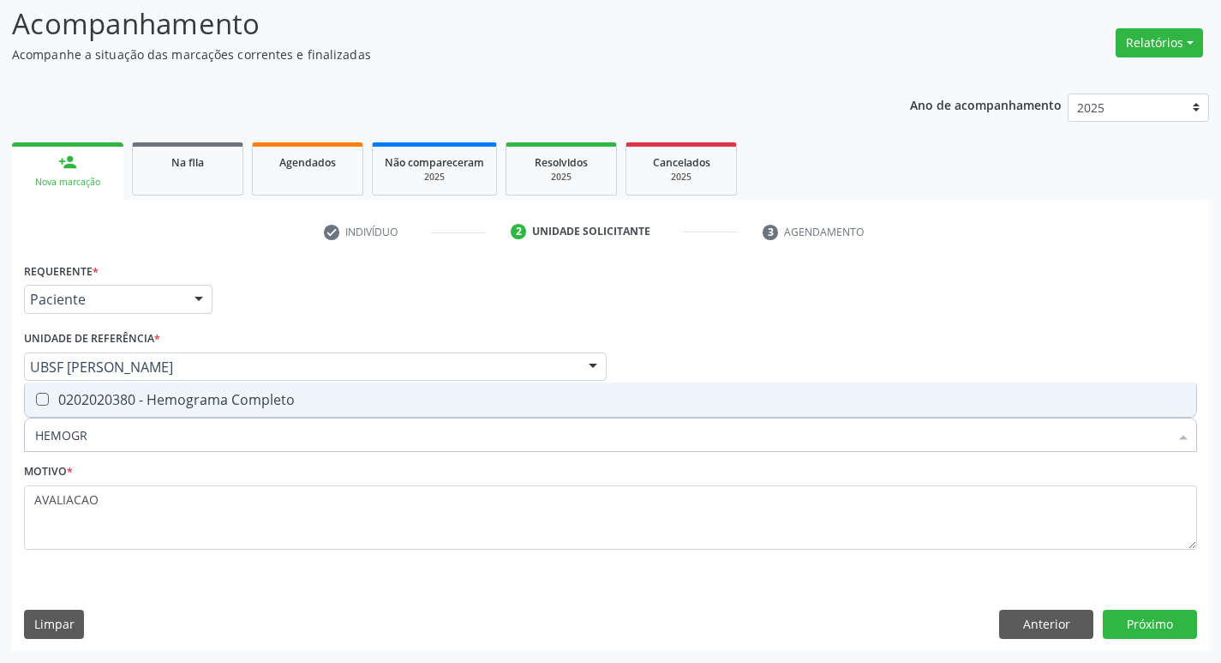
click at [205, 404] on div "0202020380 - Hemograma Completo" at bounding box center [610, 400] width 1151 height 14
checkbox Completo "true"
type input "HEMOG"
checkbox Completo "false"
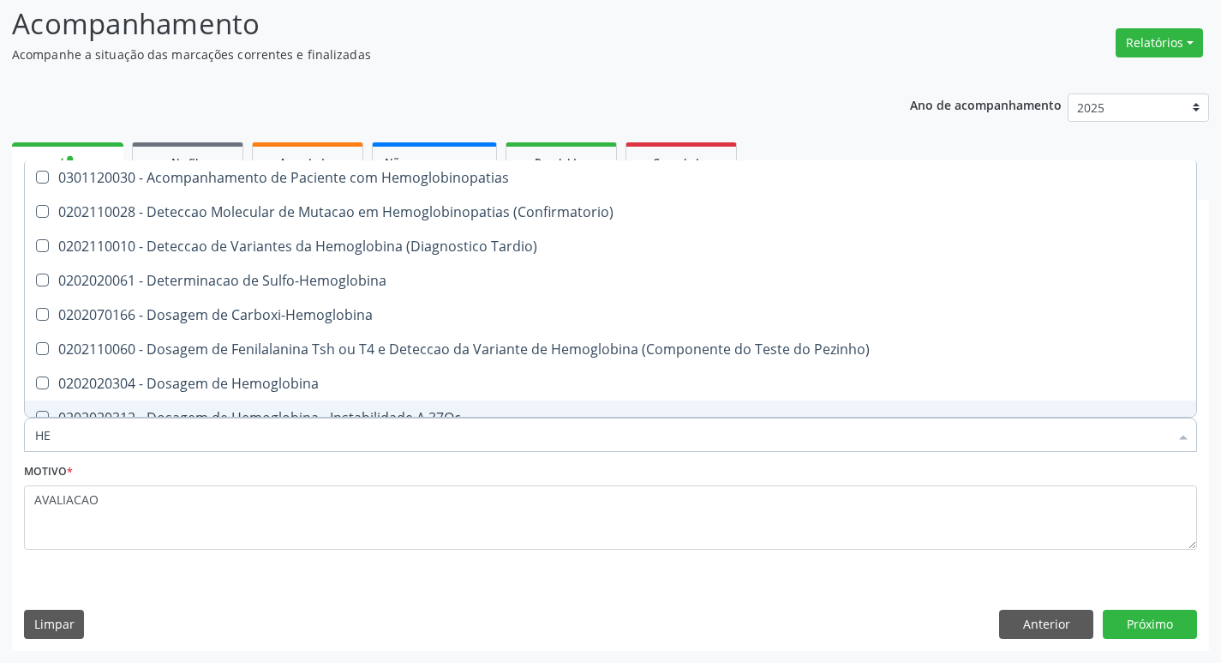
type input "H"
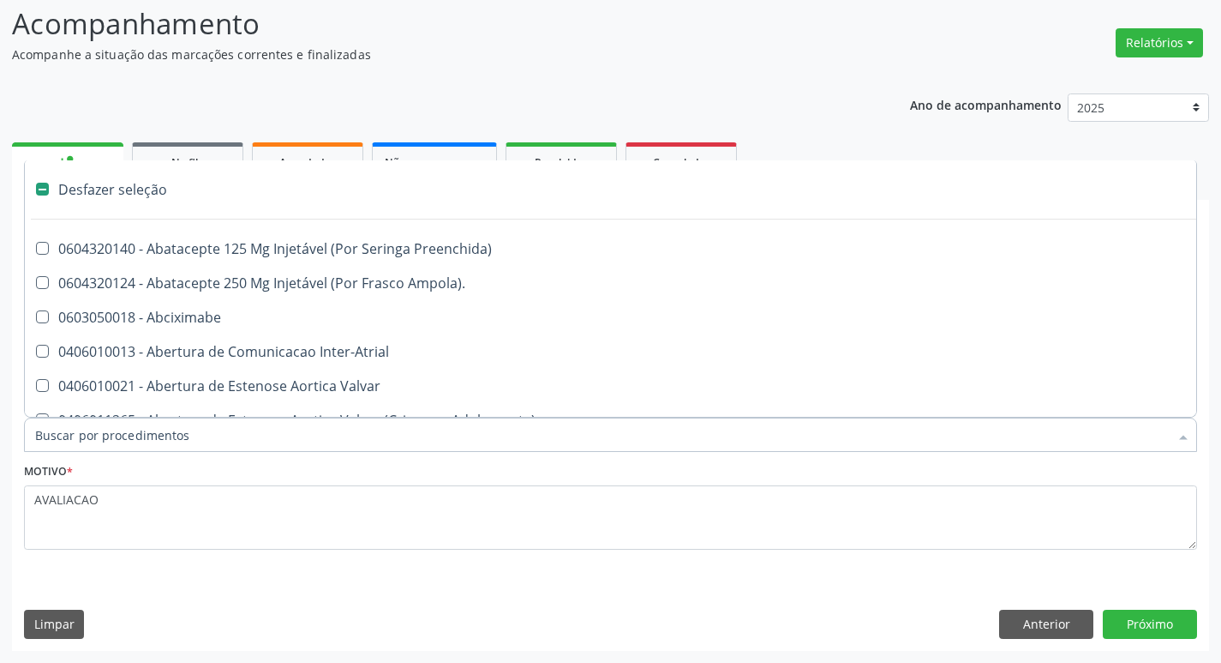
checkbox Capsula\) "false"
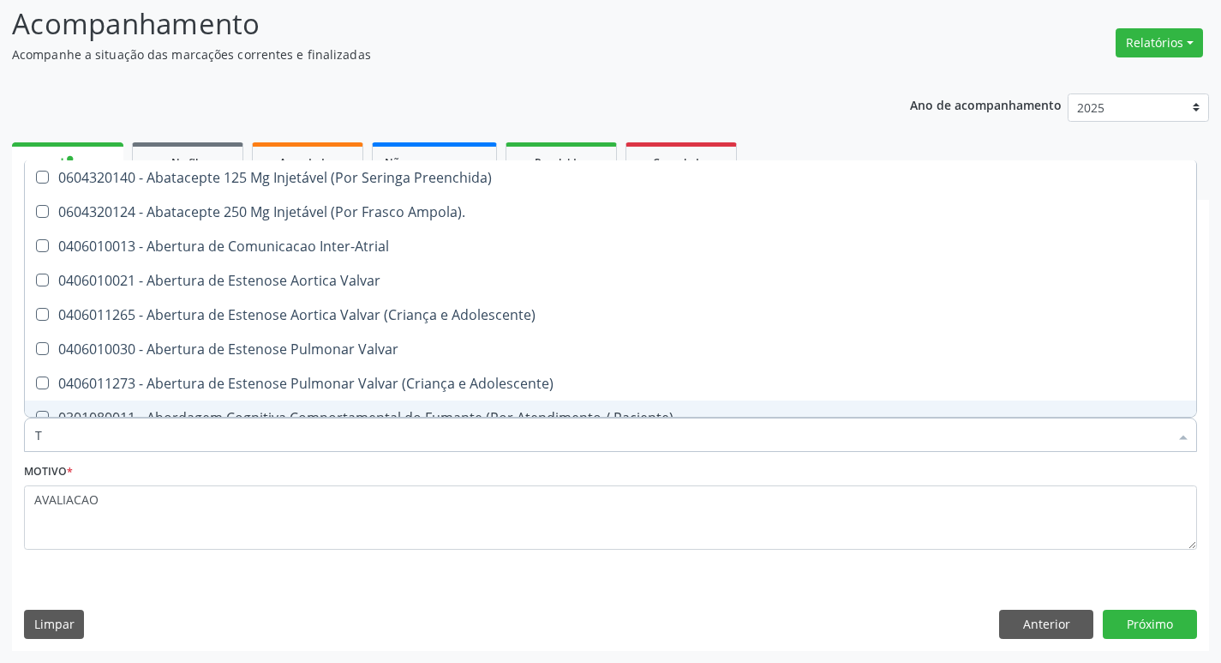
type input "TEMPO DE C"
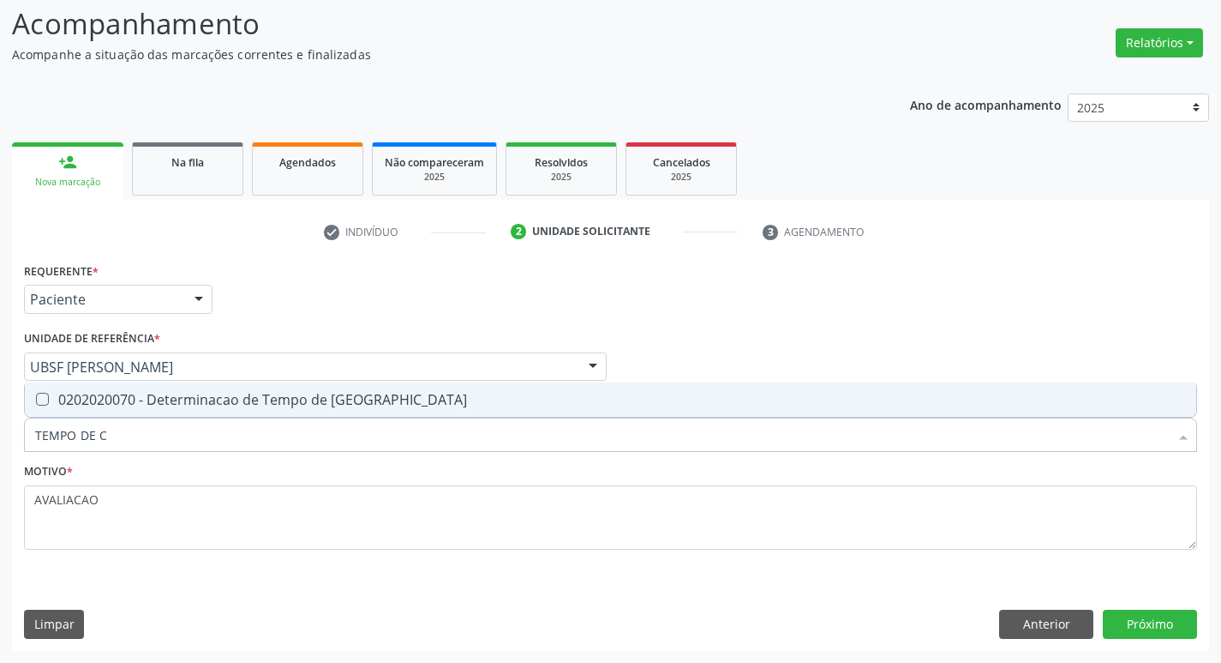
click at [189, 406] on div "0202020070 - Determinacao de Tempo de [GEOGRAPHIC_DATA]" at bounding box center [610, 400] width 1151 height 14
checkbox Coagulacao "true"
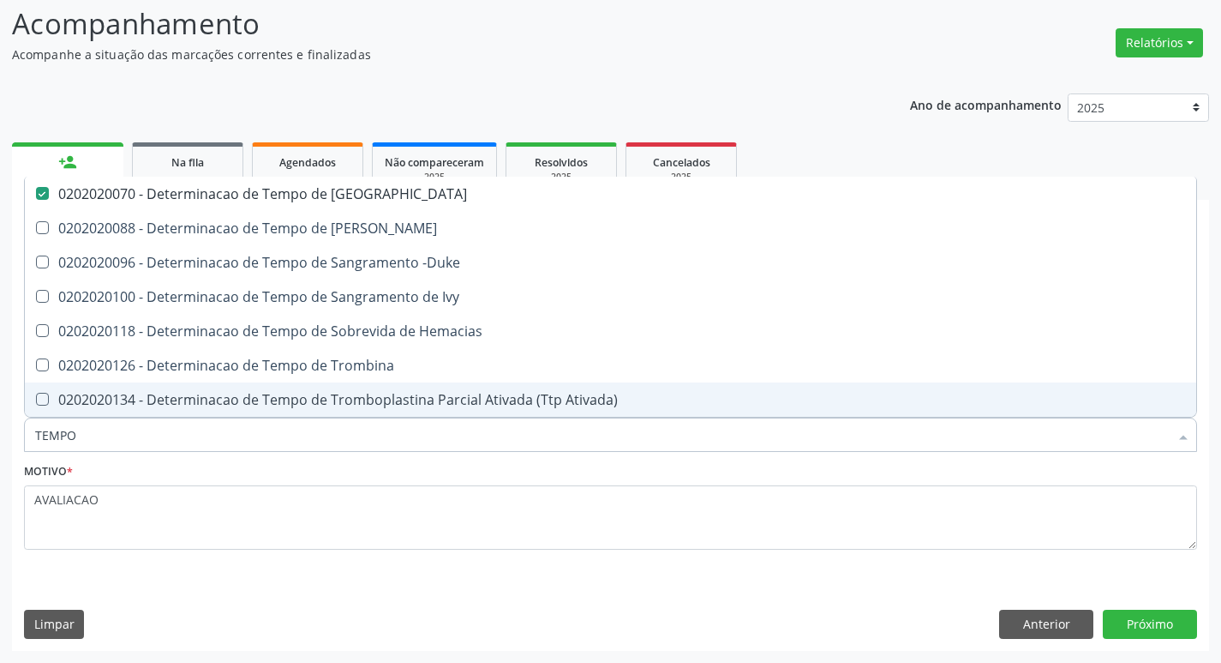
type input "TEMPO"
checkbox Coagulacao "false"
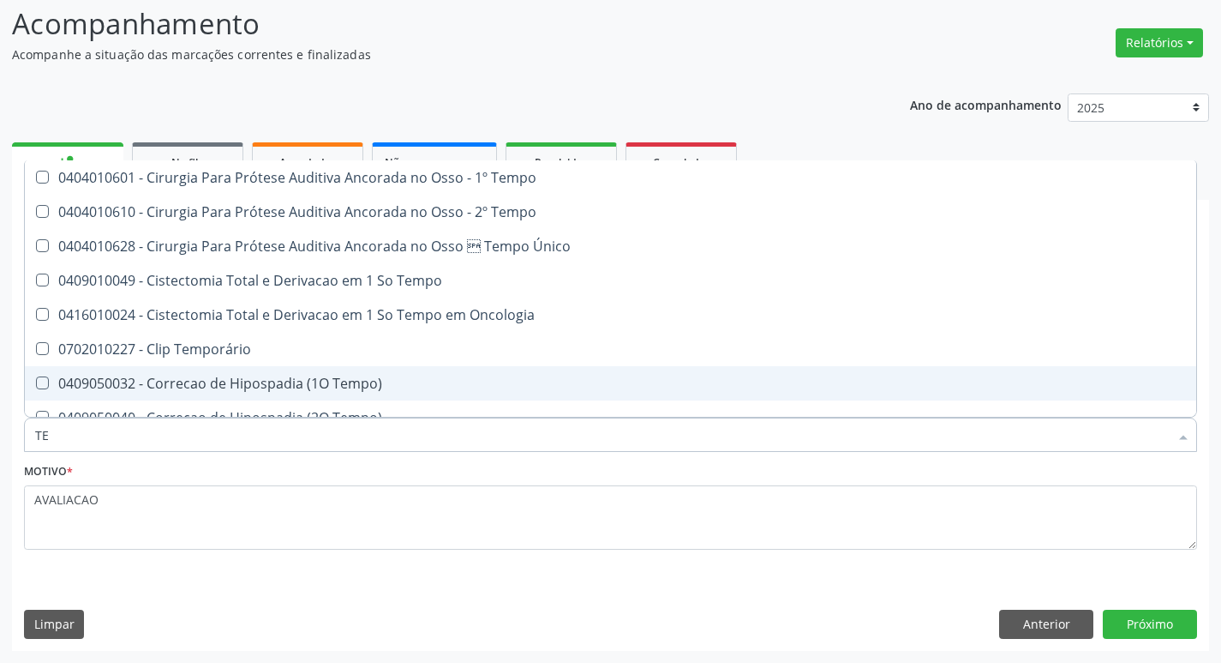
type input "T"
checkbox Coagulacao "false"
checkbox Seletiva "false"
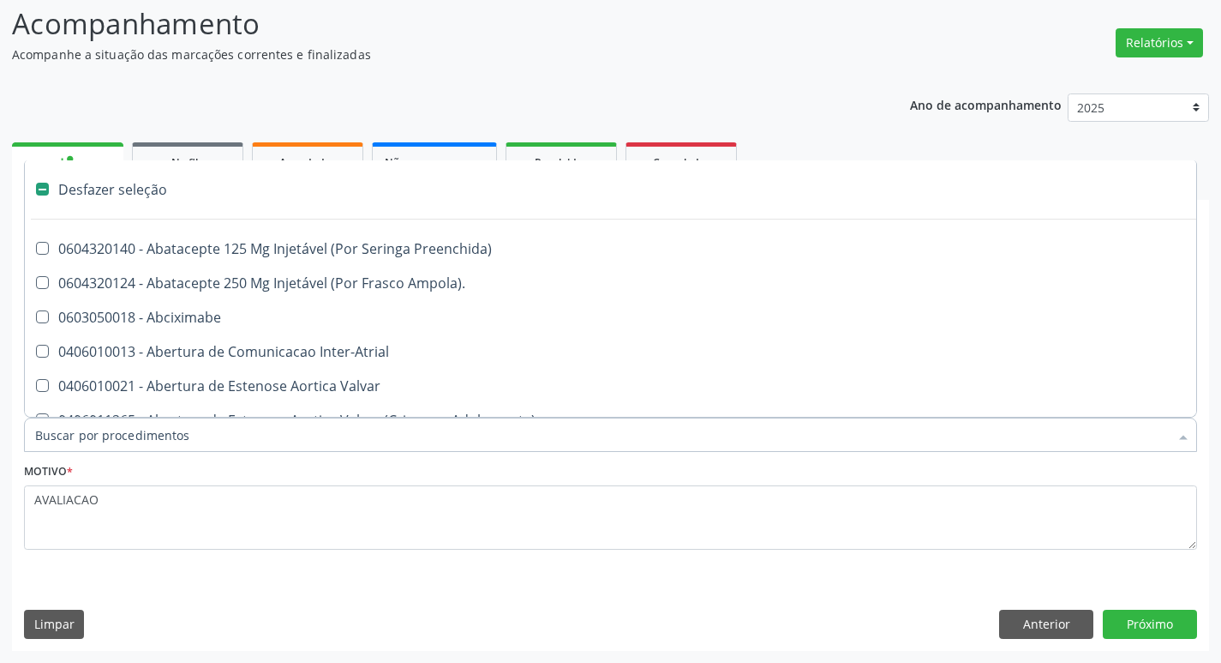
type input "G"
checkbox Estereotaxica "true"
checkbox Persistente "true"
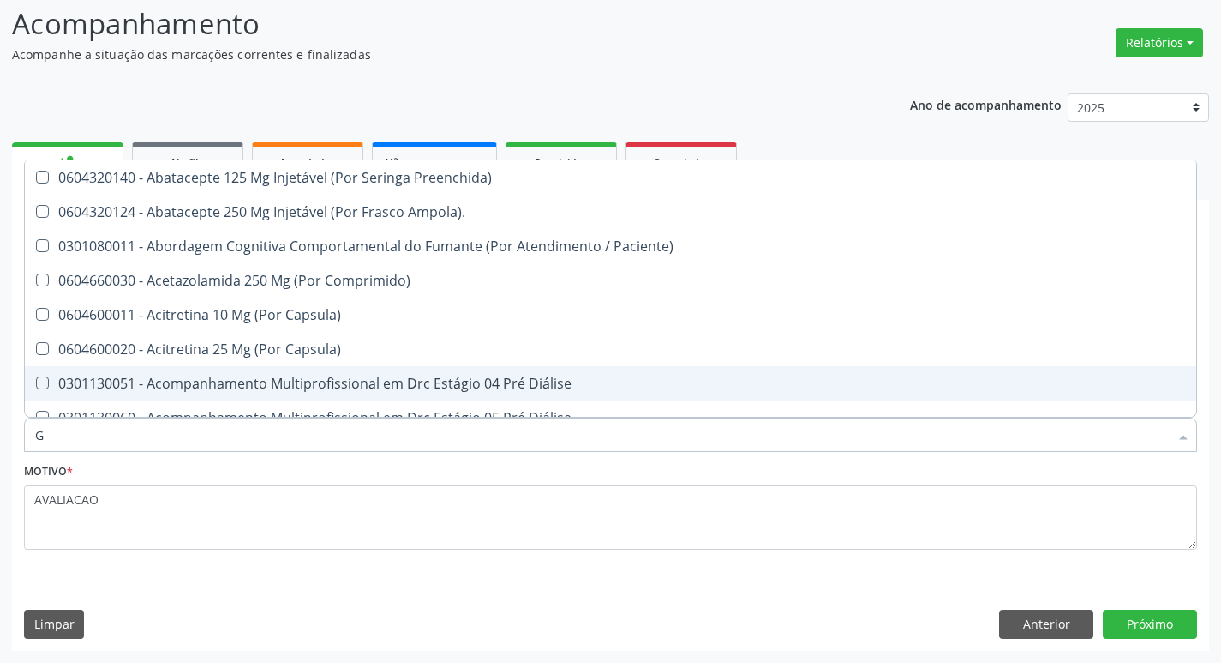
type input "GLICOSE"
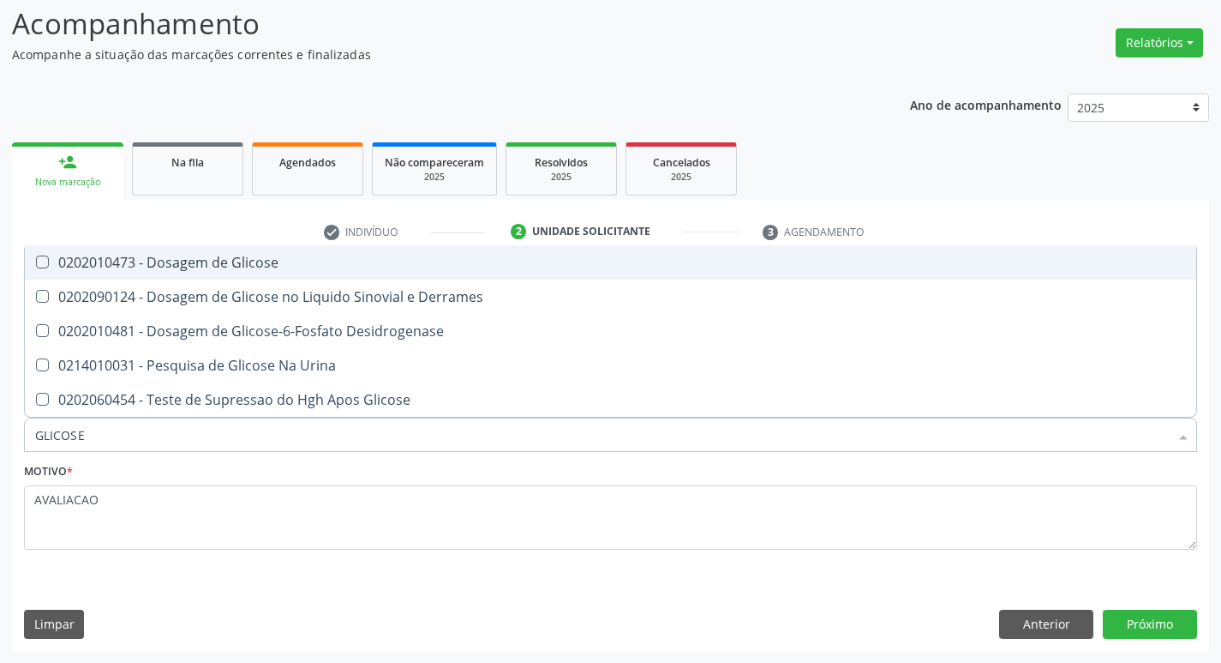
click at [300, 273] on span "0202010473 - Dosagem de Glicose" at bounding box center [611, 262] width 1172 height 34
checkbox Glicose "true"
type input "GLICOS"
checkbox Glicose "false"
checkbox Derrames "true"
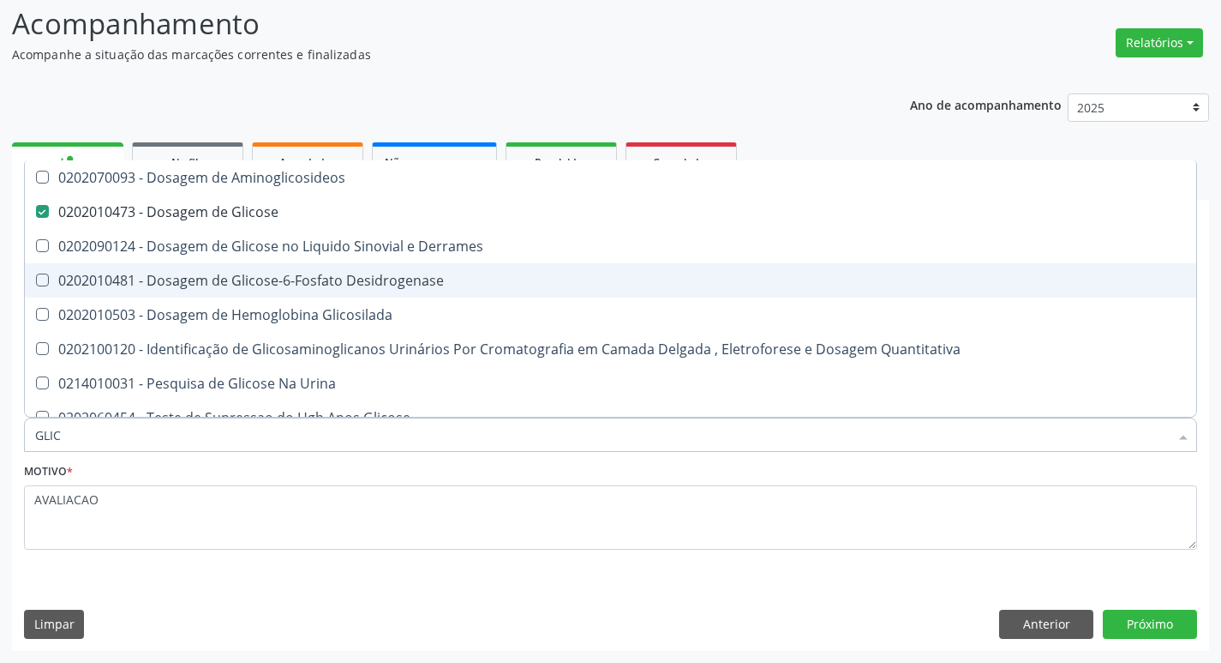
type input "GLI"
checkbox Glicose "false"
checkbox Derrames "false"
type input "G"
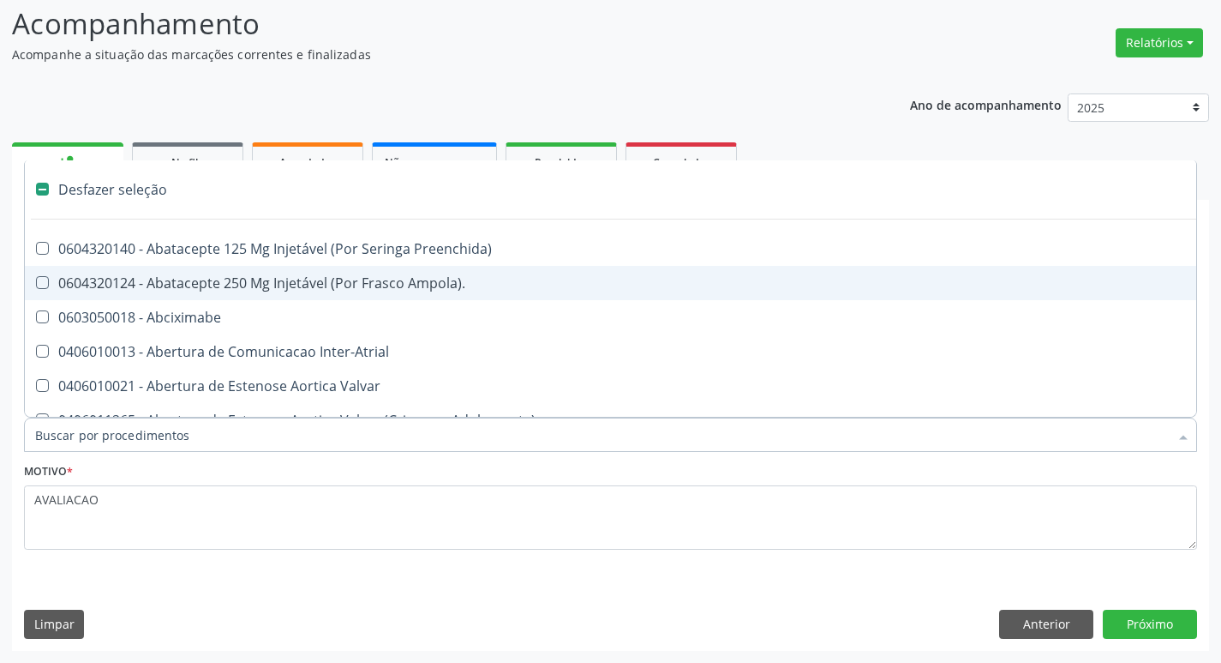
type input "H"
checkbox Convencional\) "true"
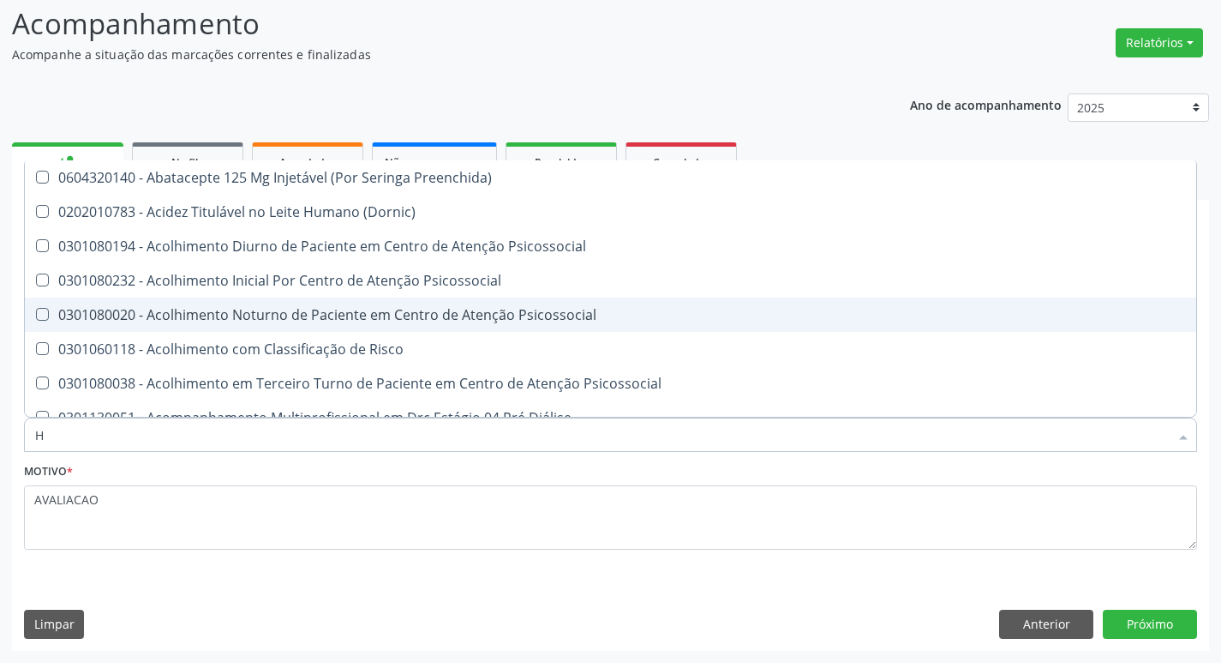
type input "HEMOGLOBINA G"
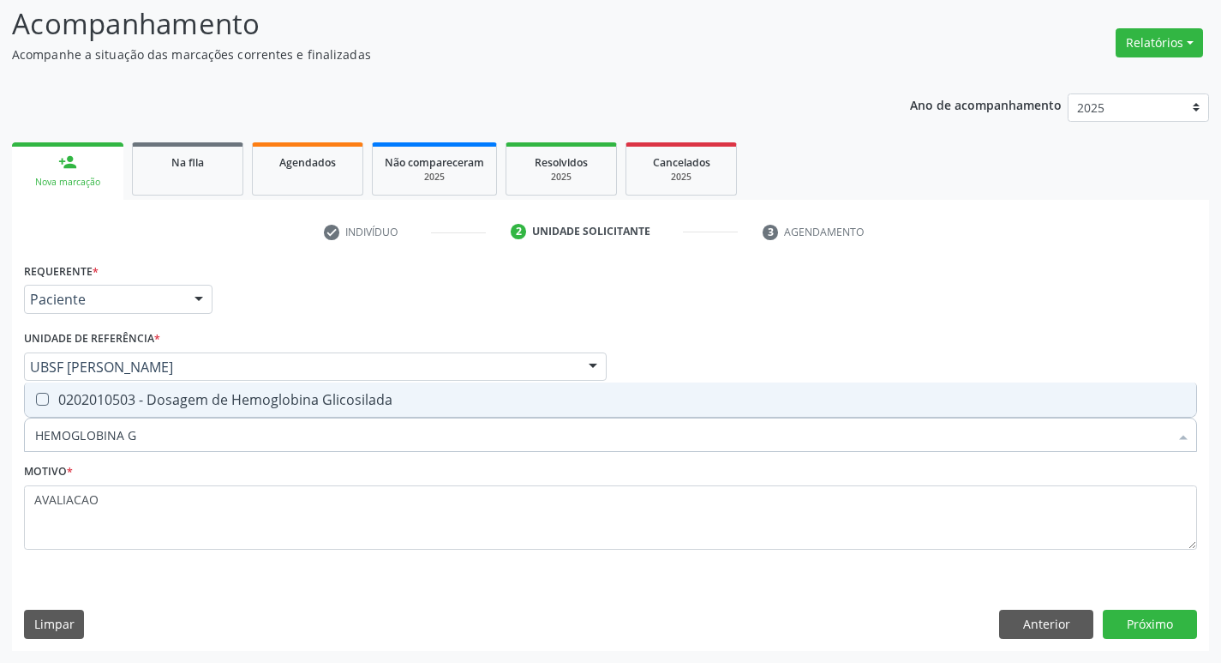
click at [279, 398] on div "0202010503 - Dosagem de Hemoglobina Glicosilada" at bounding box center [610, 400] width 1151 height 14
checkbox Glicosilada "true"
type input "HEMOGLOBINA"
checkbox Glicosilada "false"
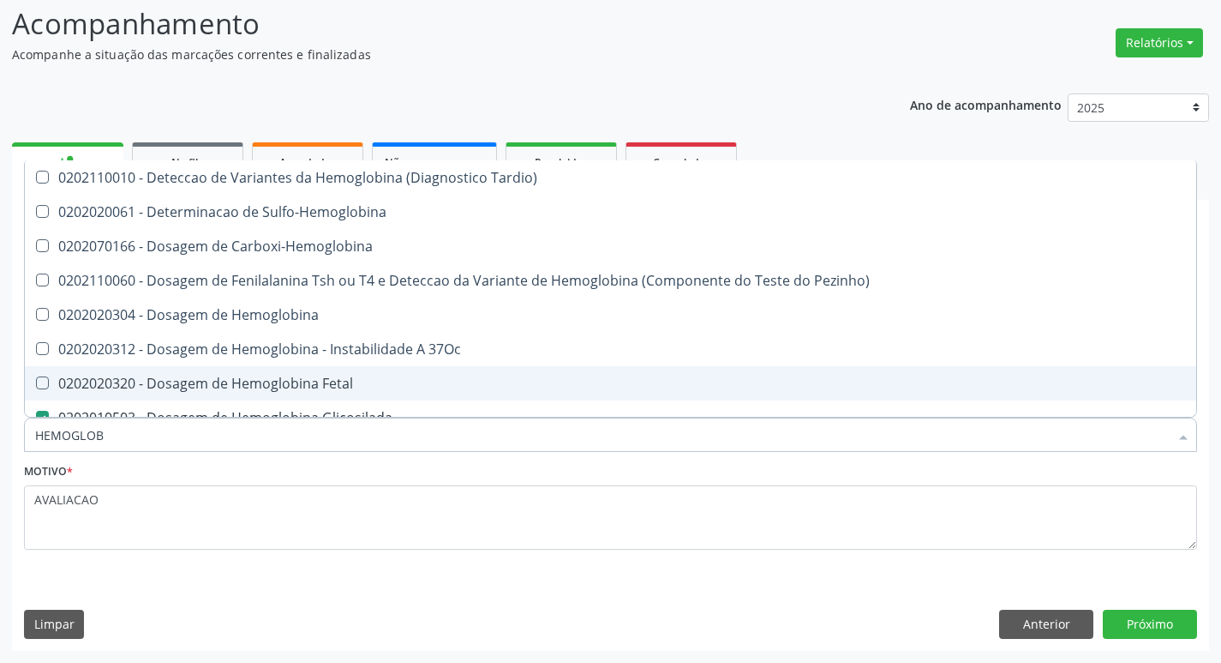
type input "HEMOGLO"
checkbox Glicosilada "false"
checkbox Hemoglobina "true"
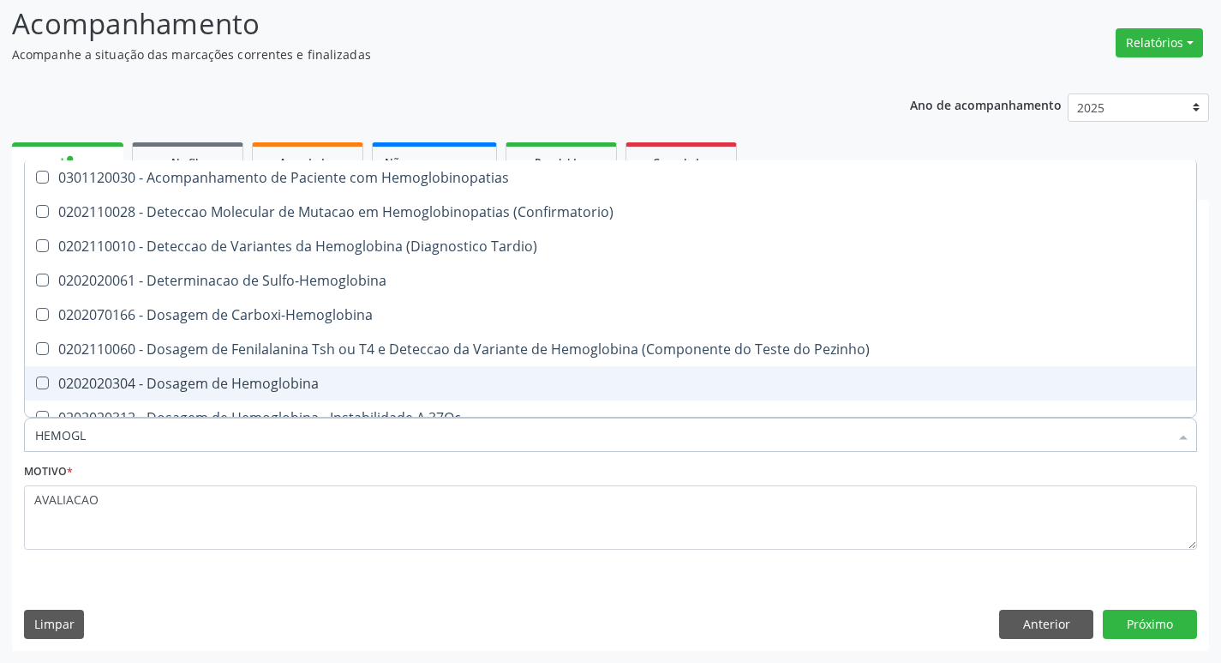
type input "HEMOG"
checkbox S "true"
type input "H"
type input "U"
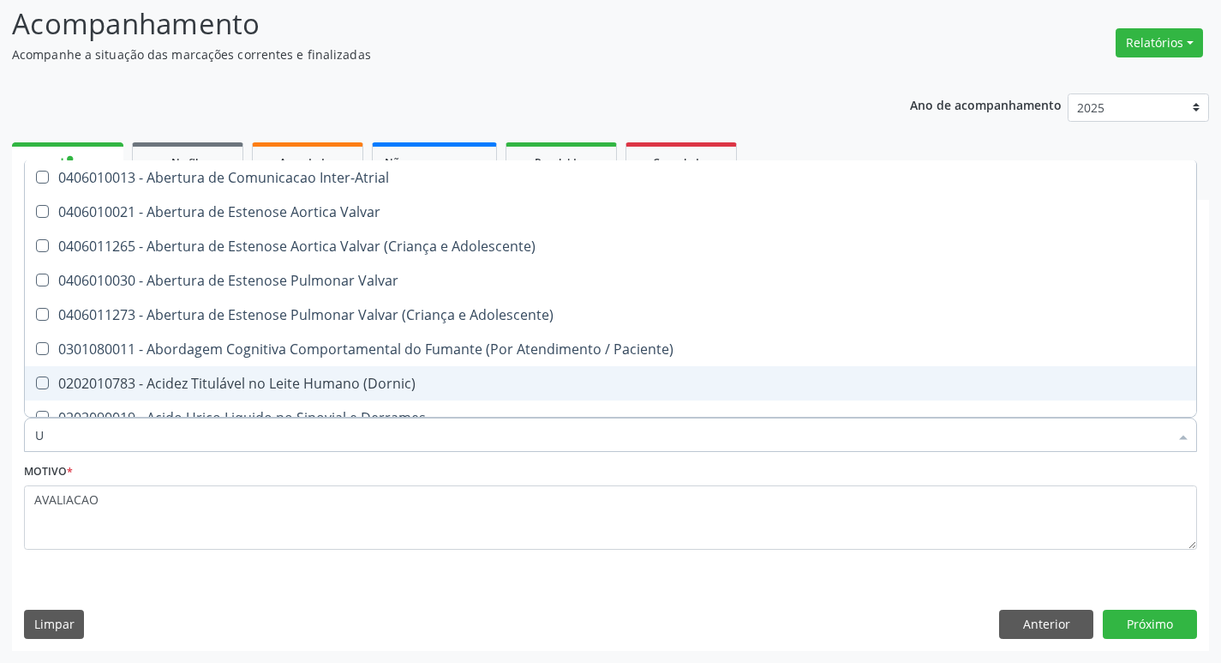
checkbox Capsula\) "false"
checkbox Diálise "false"
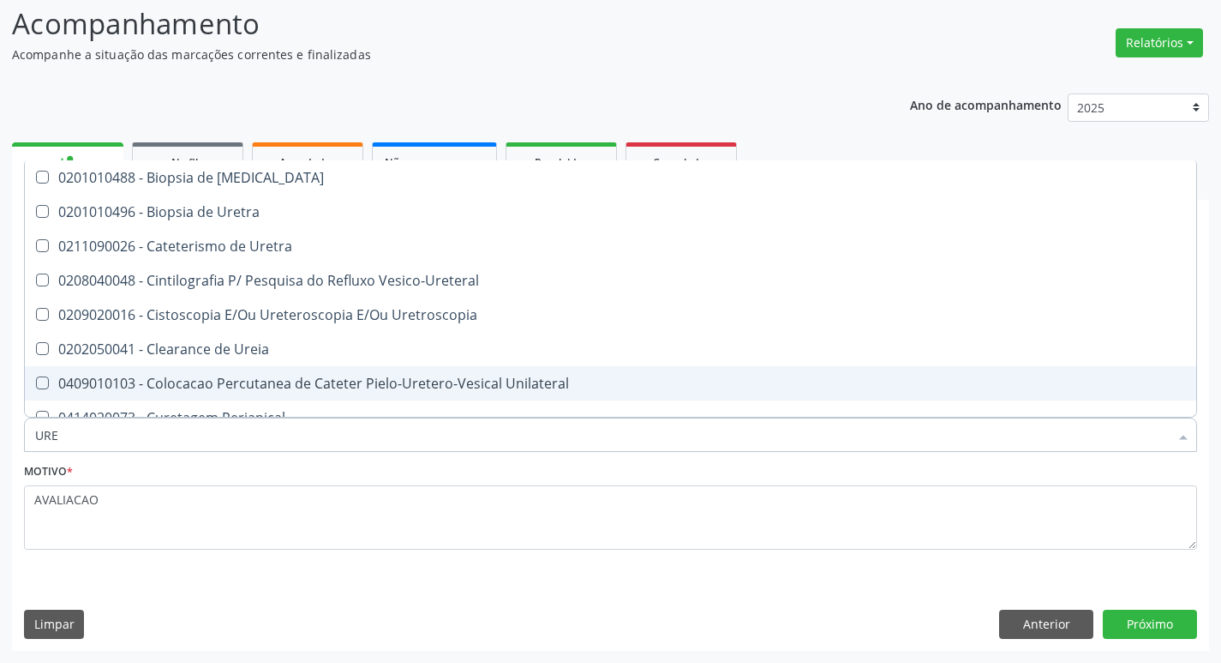
type input "UREI"
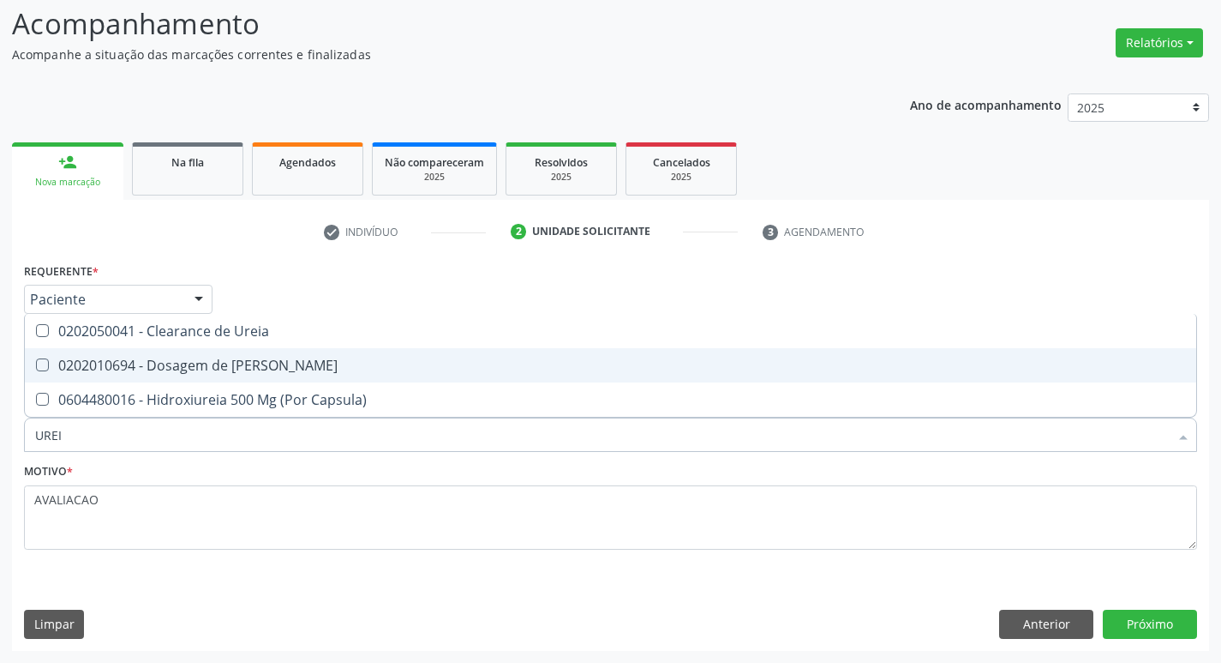
click at [224, 364] on div "0202010694 - Dosagem de [PERSON_NAME]" at bounding box center [610, 365] width 1151 height 14
checkbox Ureia "true"
type input "URE"
checkbox Ureia "false"
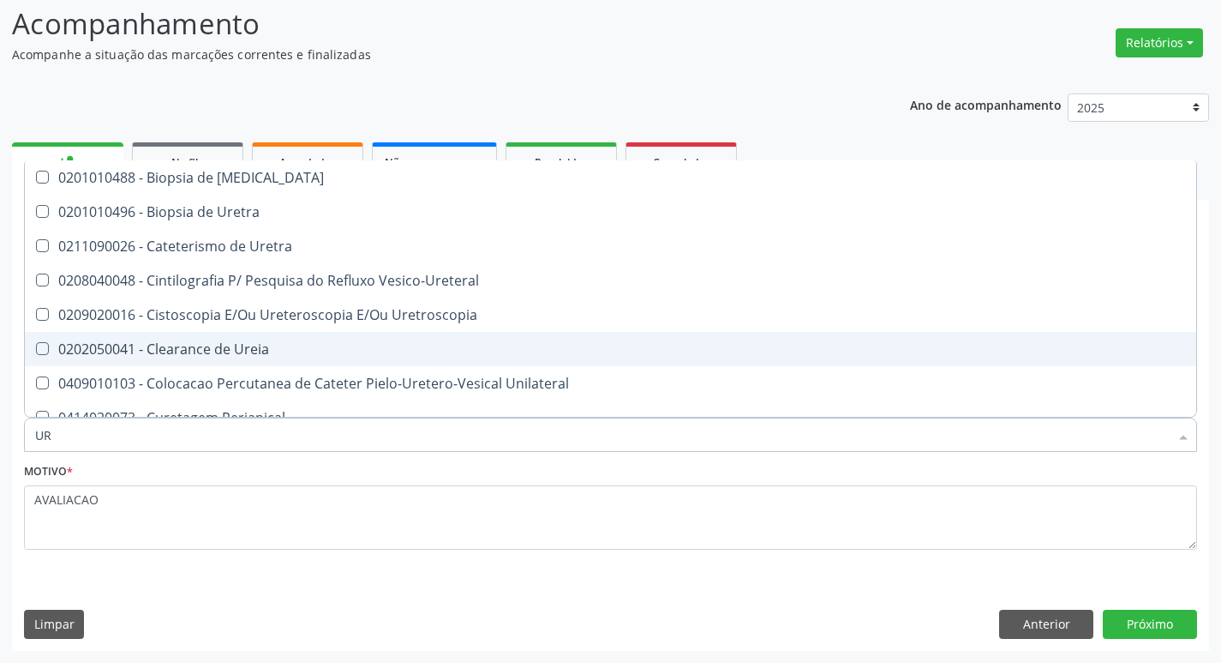
type input "U"
checkbox Ureia "false"
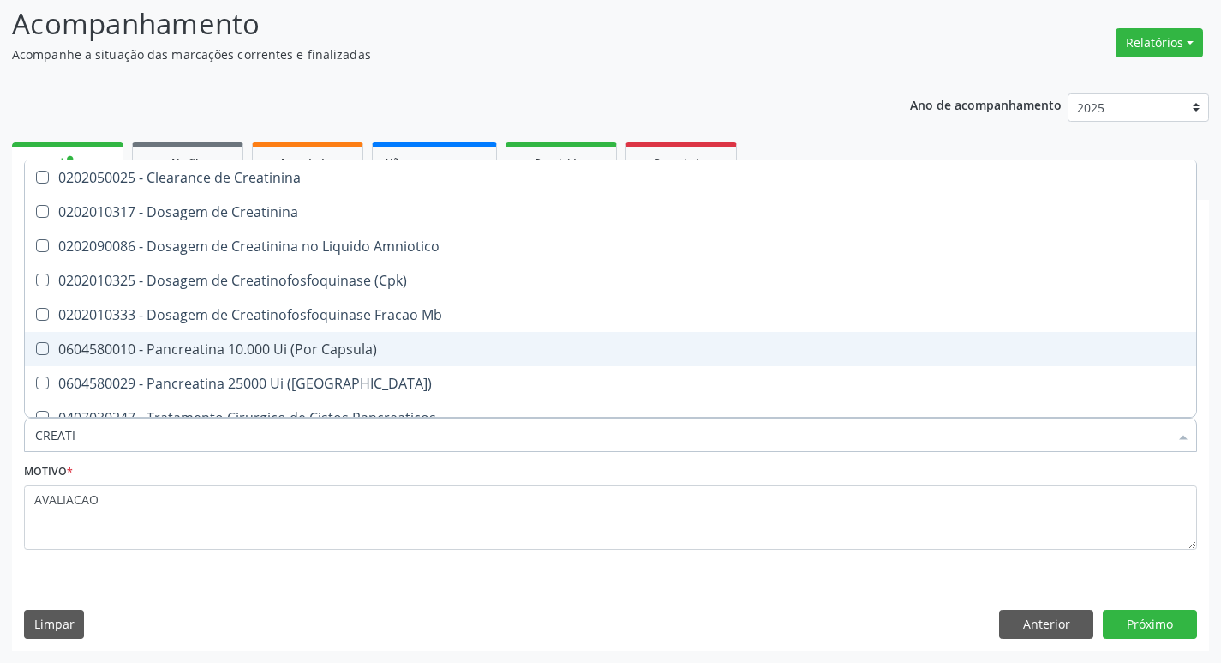
type input "CREATIN"
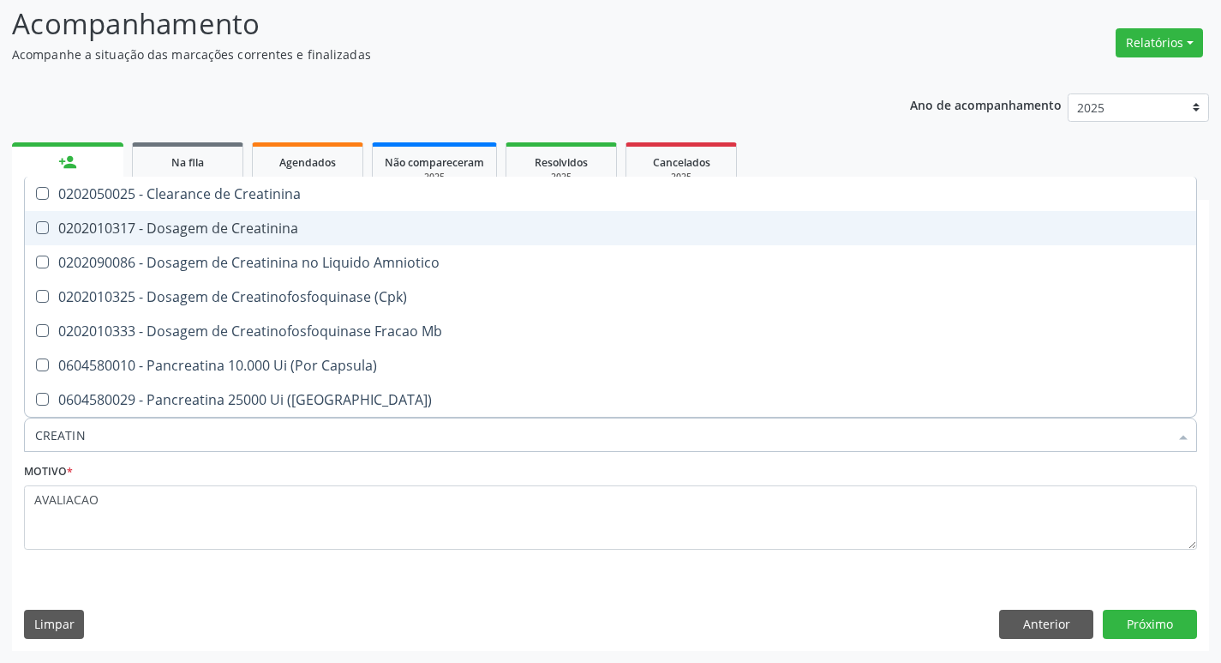
click at [223, 241] on span "0202010317 - Dosagem de Creatinina" at bounding box center [611, 228] width 1172 height 34
checkbox Creatinina "true"
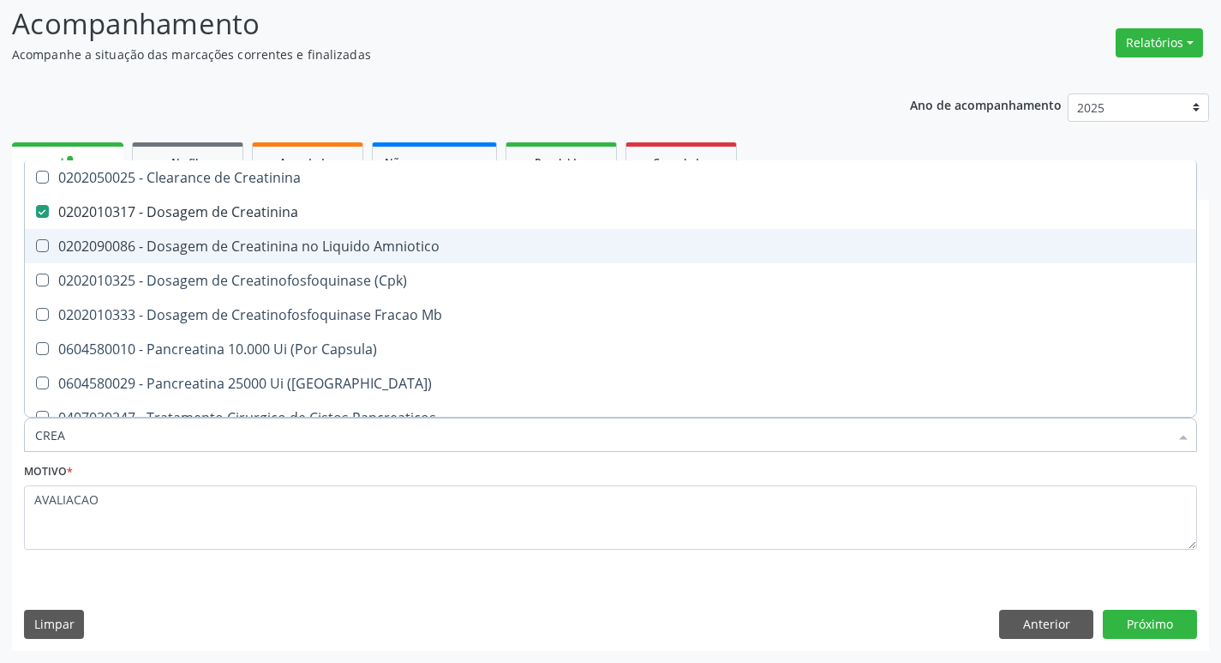
type input "CRE"
checkbox Creatinina "false"
checkbox Amniotico "false"
checkbox Mb "false"
type input "C"
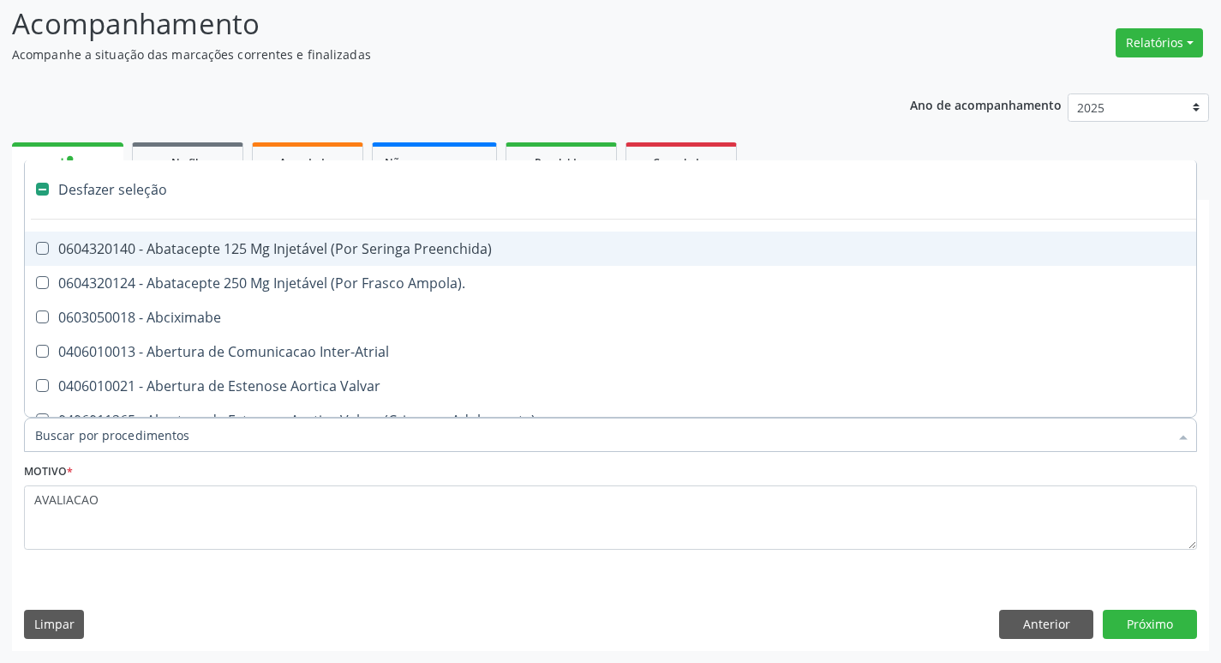
type input "2"
checkbox Único "true"
checkbox Biologica "true"
checkbox Vagina "true"
checkbox Puerperal "true"
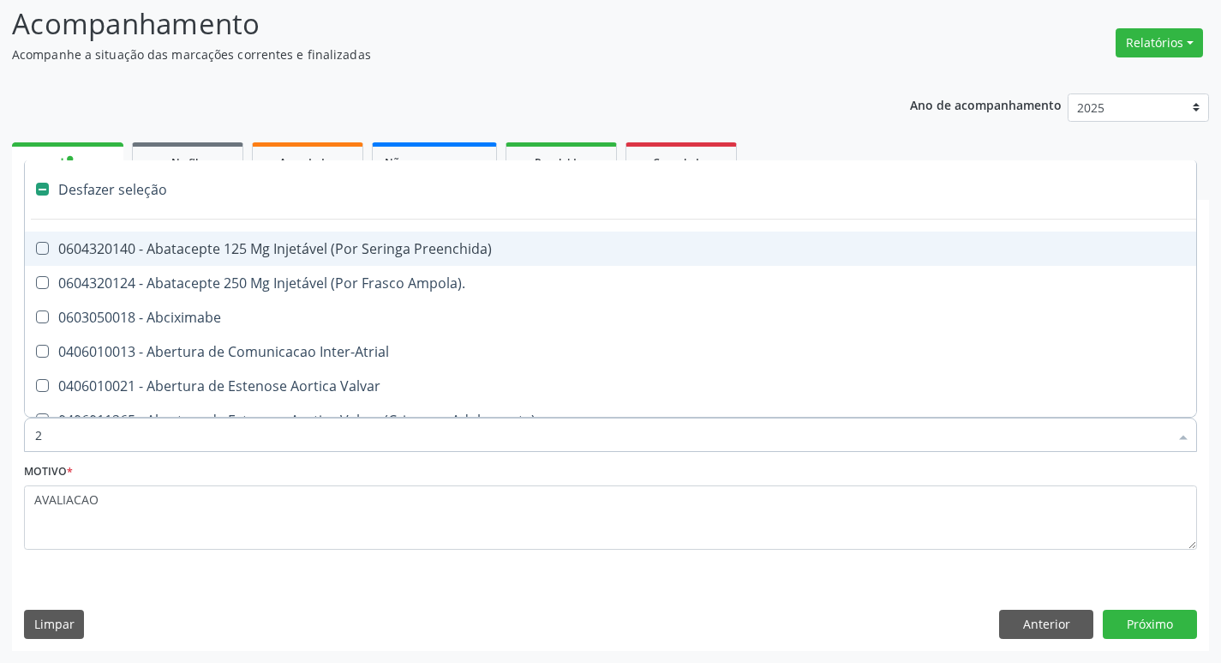
checkbox Congenita "true"
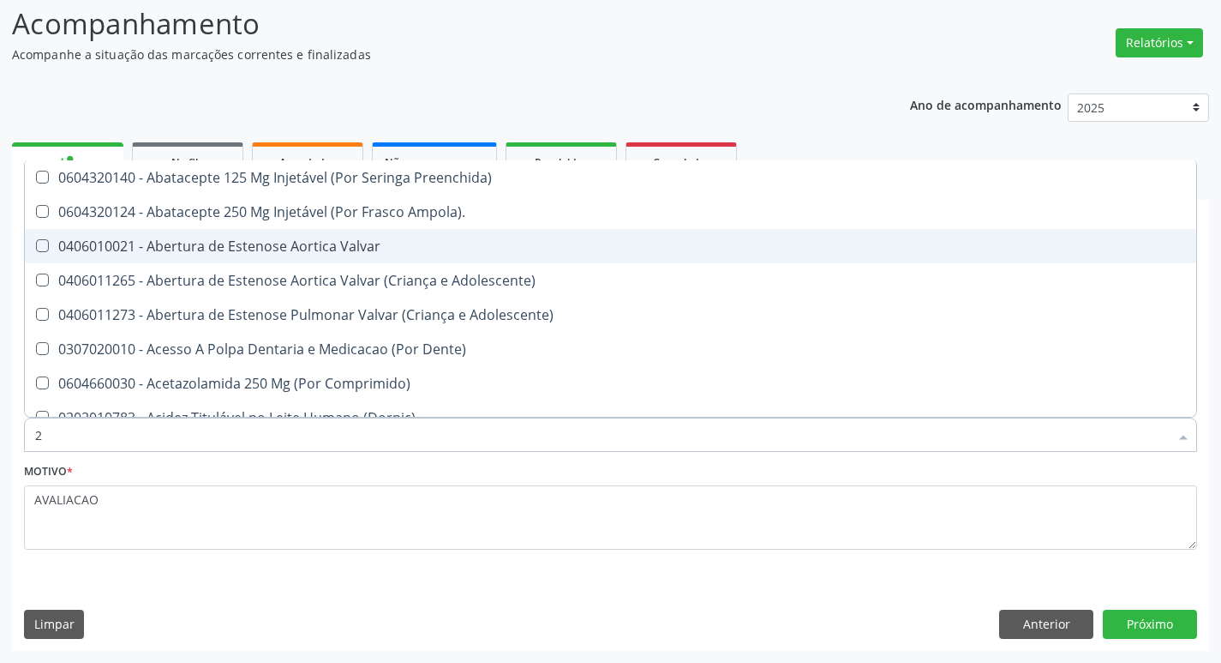
type input "20205001"
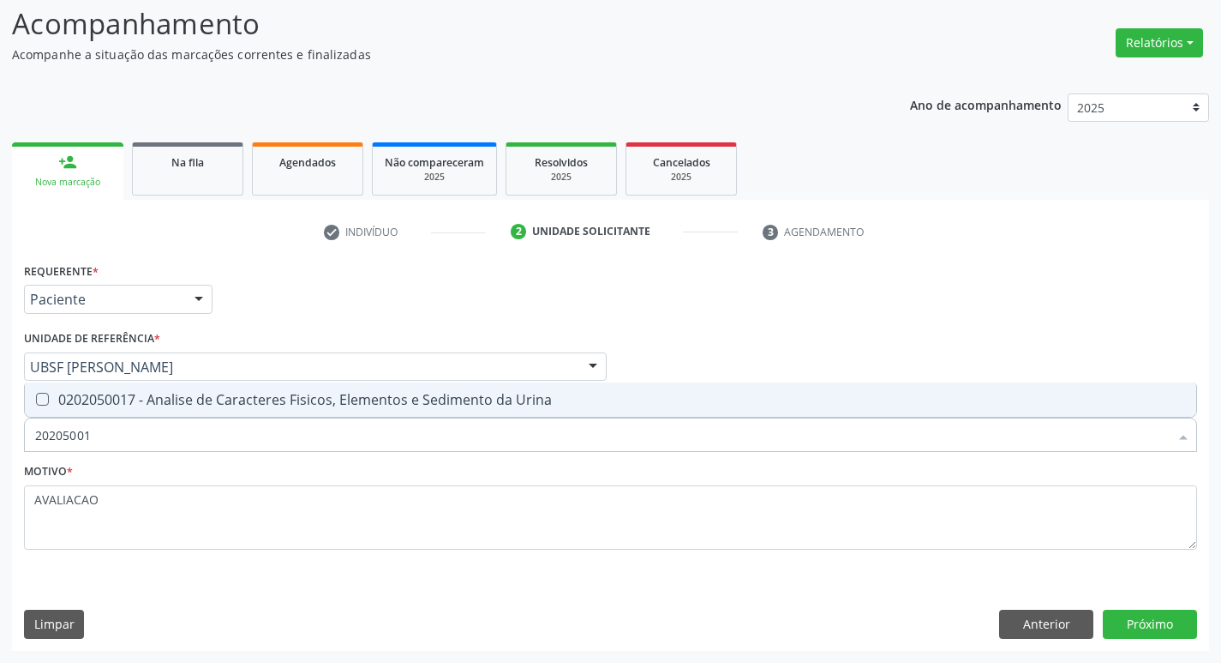
click at [276, 406] on div "0202050017 - Analise de Caracteres Fisicos, Elementos e Sedimento da Urina" at bounding box center [610, 400] width 1151 height 14
checkbox Urina "true"
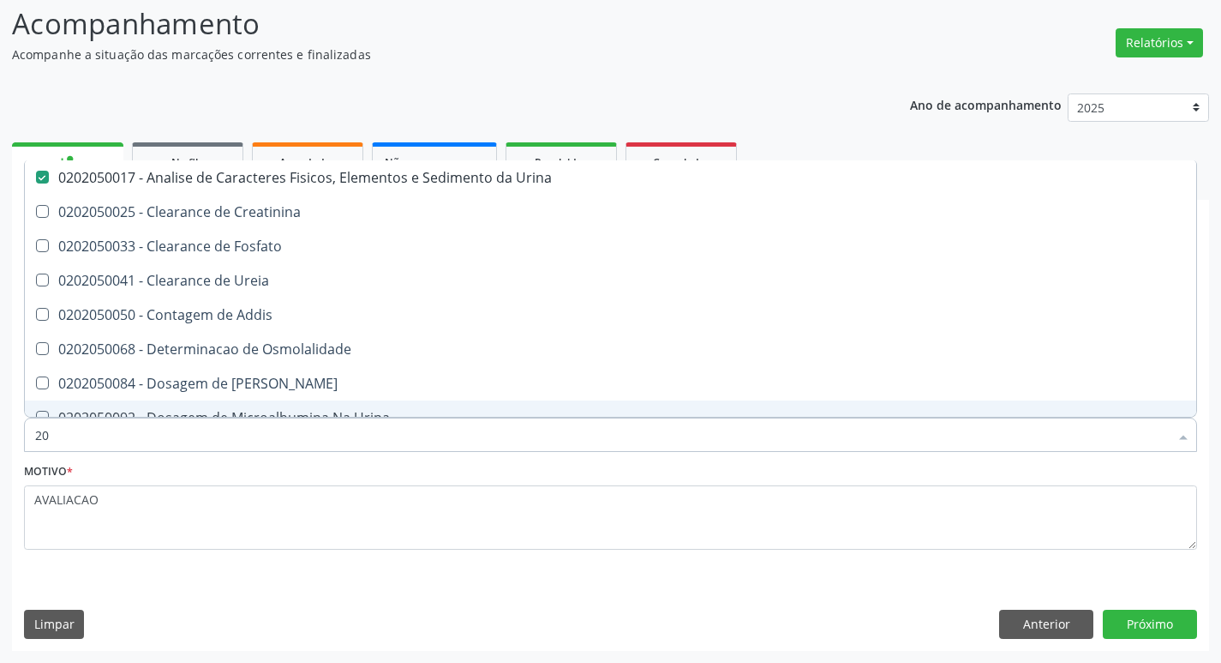
type input "2"
checkbox Urina "false"
checkbox Ureia "false"
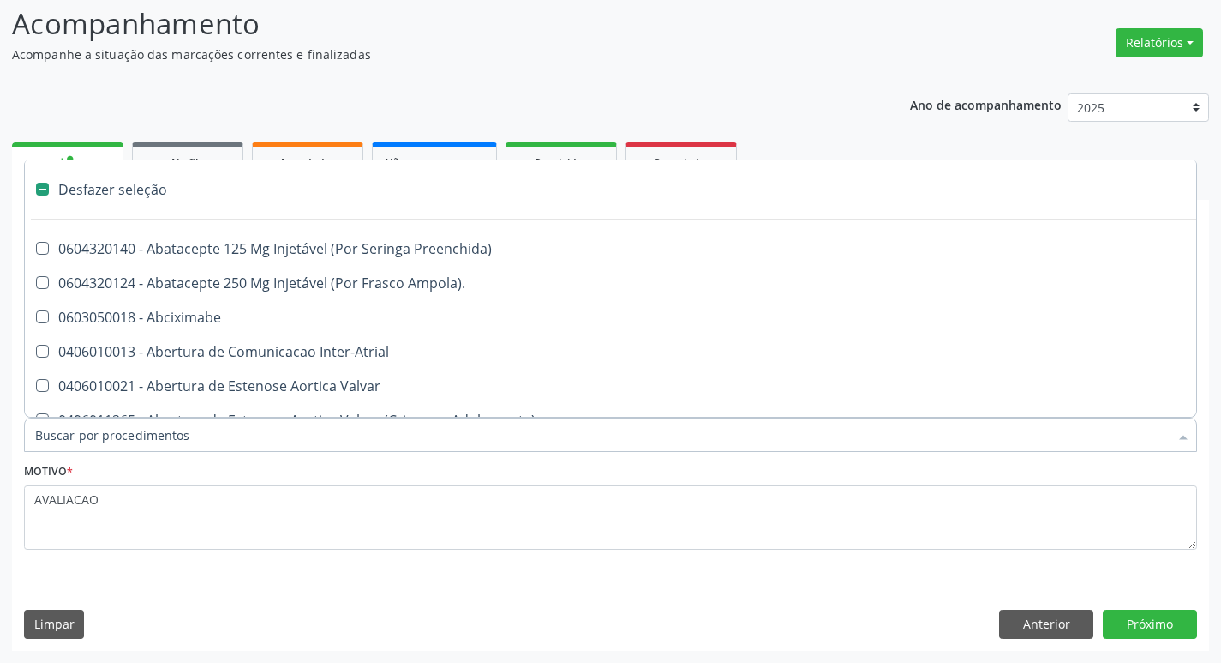
type input "C"
checkbox Dedo "true"
checkbox Urina "false"
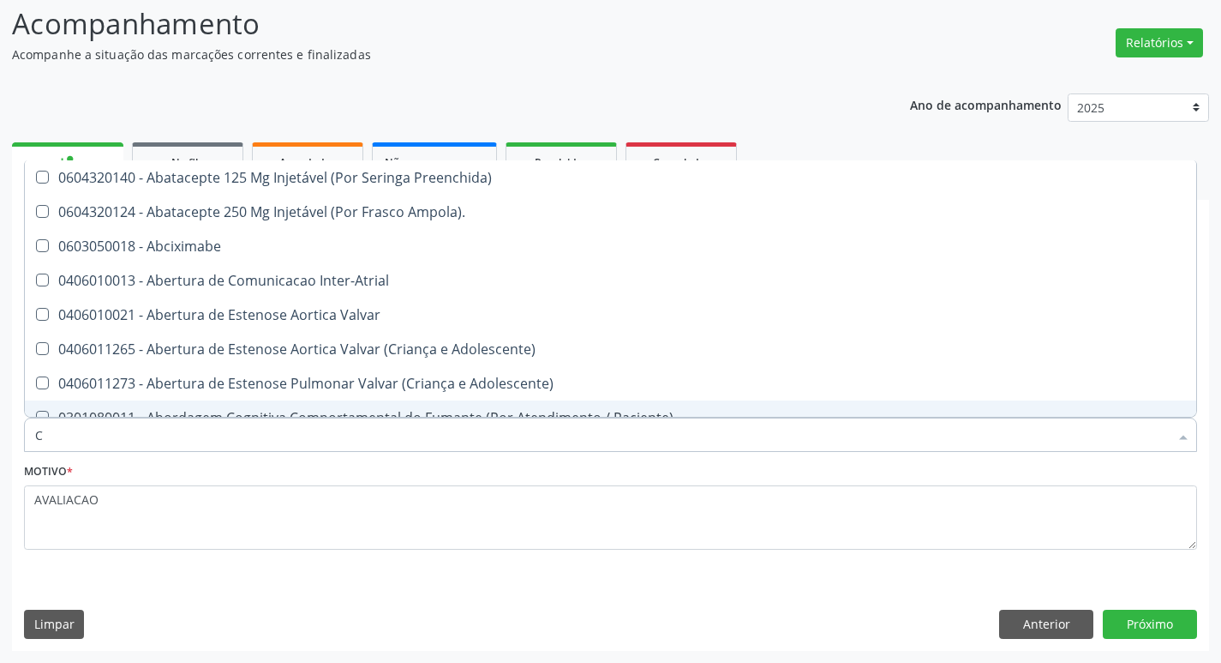
type input "CULTURA"
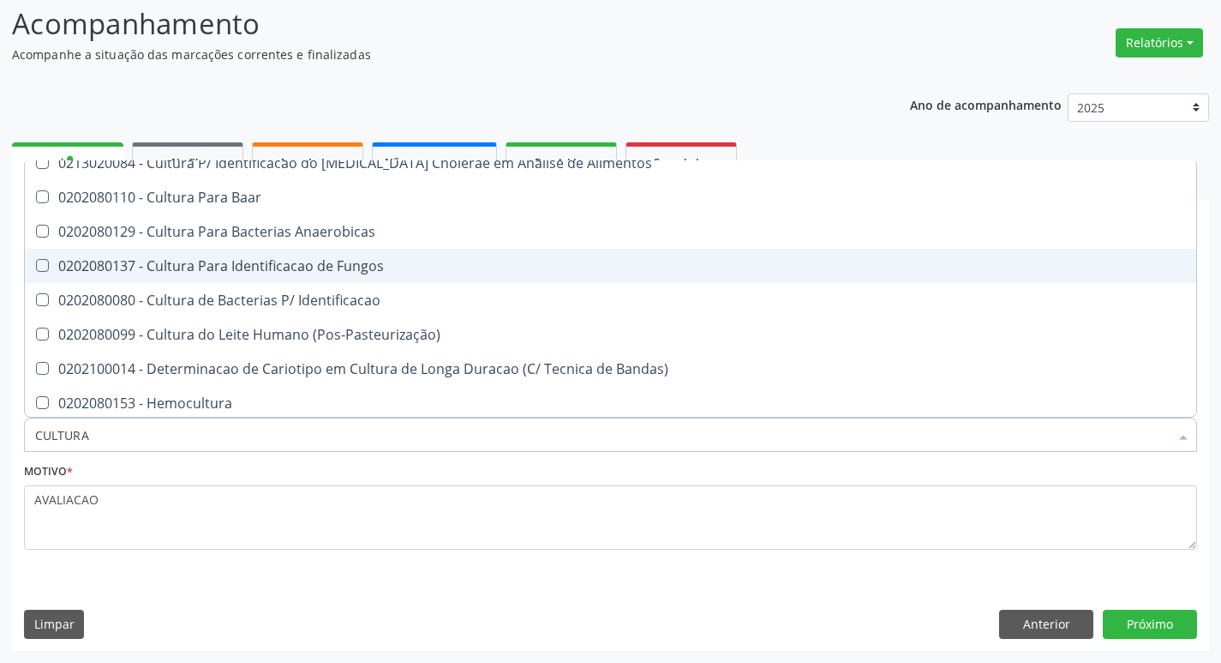
scroll to position [121, 0]
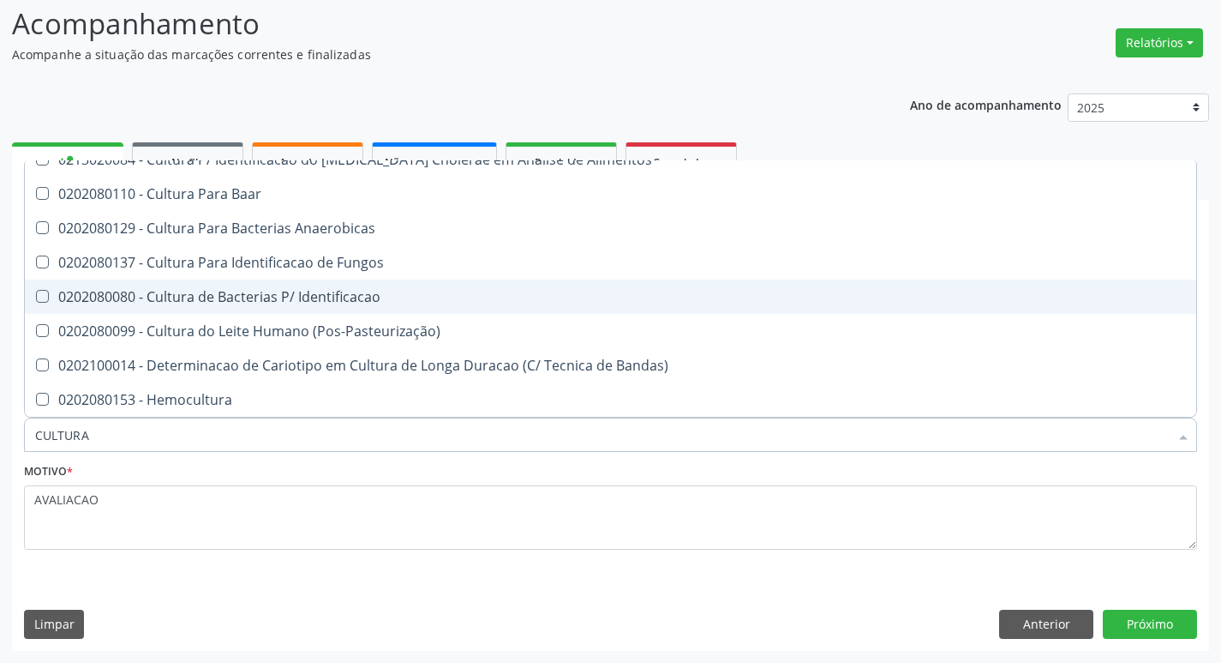
click at [375, 306] on span "0202080080 - Cultura de Bacterias P/ Identificacao" at bounding box center [611, 296] width 1172 height 34
checkbox Identificacao "true"
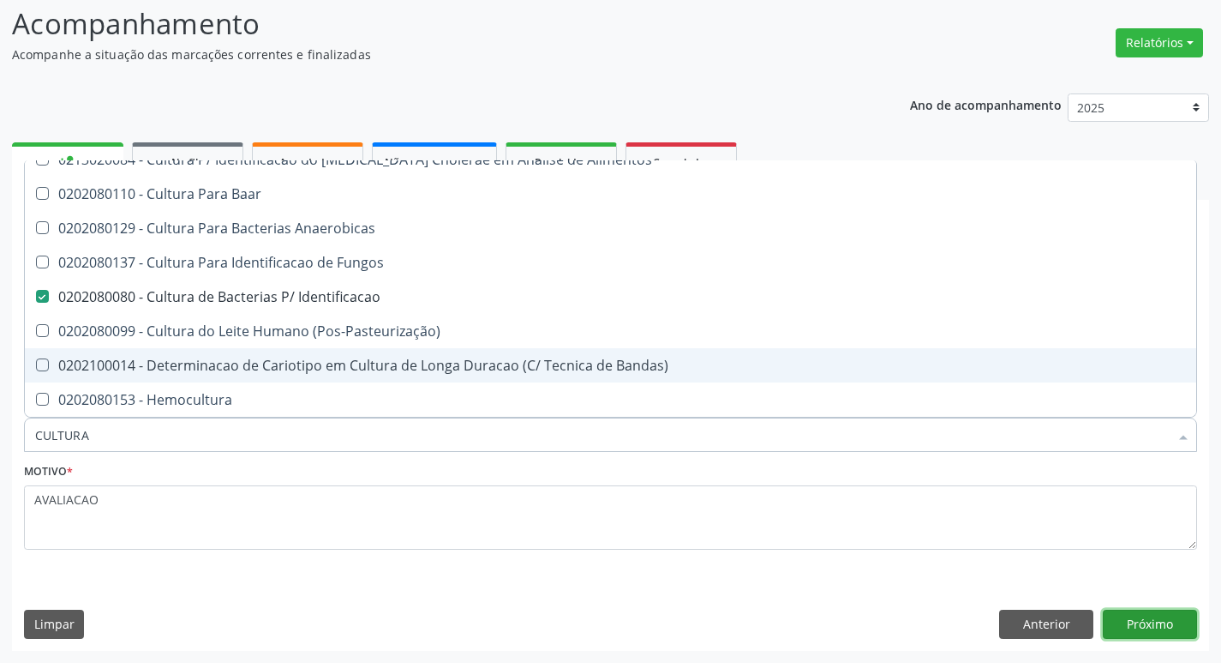
click at [1139, 625] on button "Próximo" at bounding box center [1150, 623] width 94 height 29
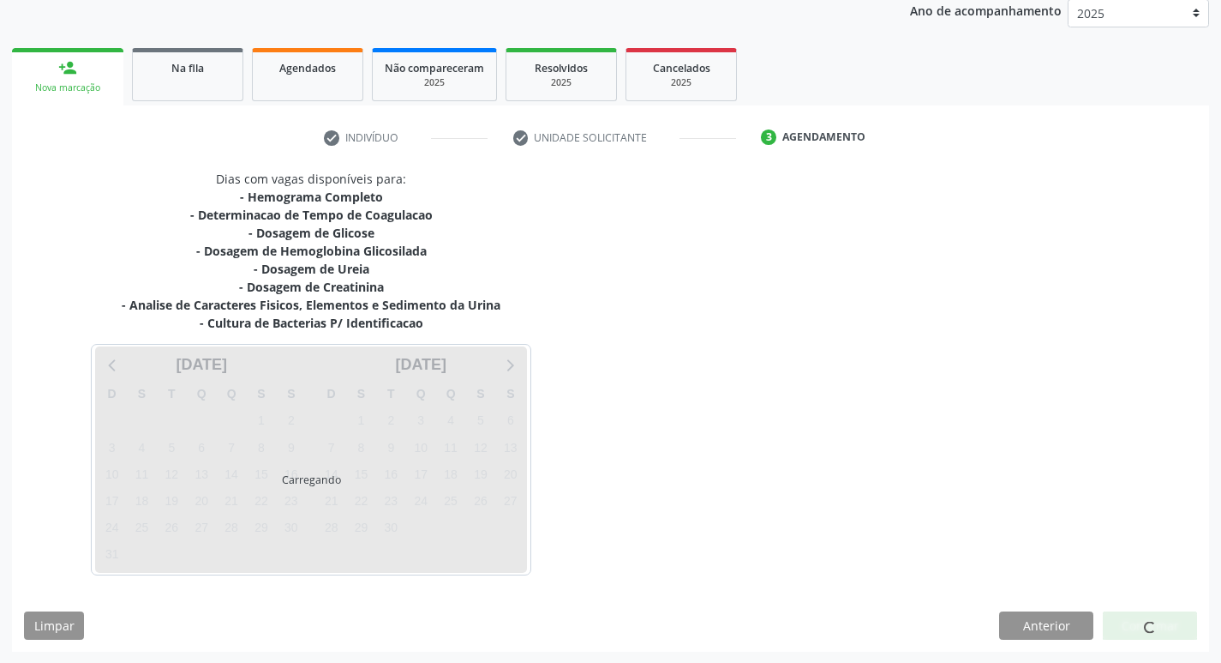
scroll to position [209, 0]
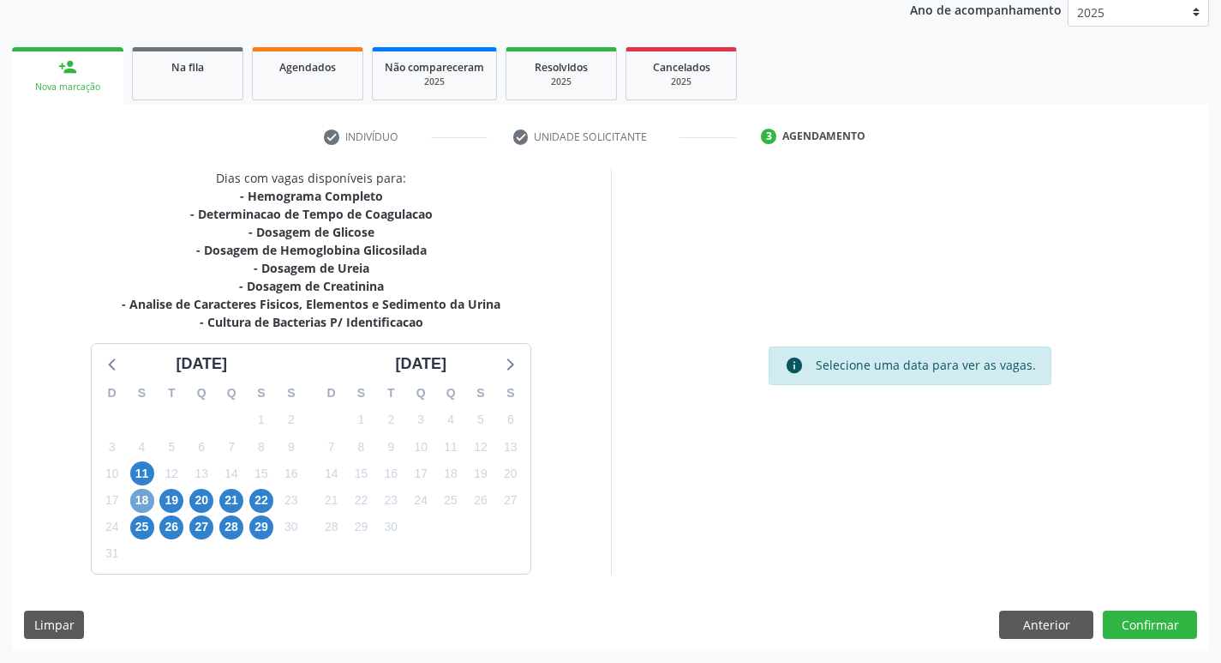
click at [135, 494] on span "18" at bounding box center [142, 501] width 24 height 24
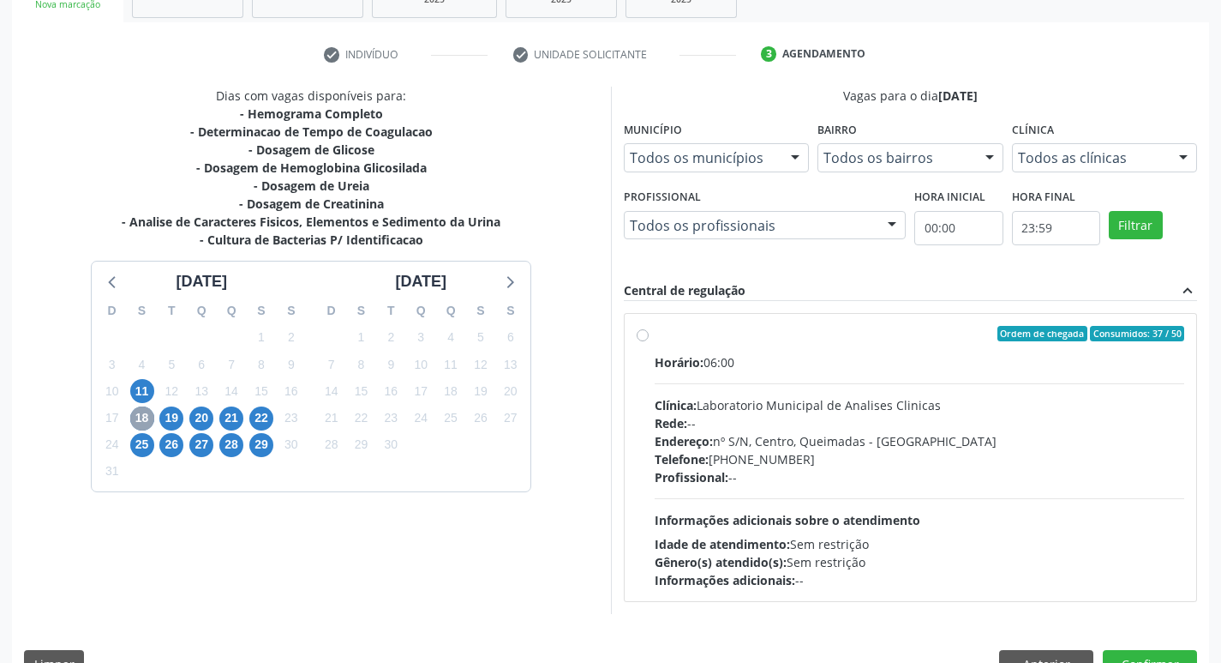
scroll to position [331, 0]
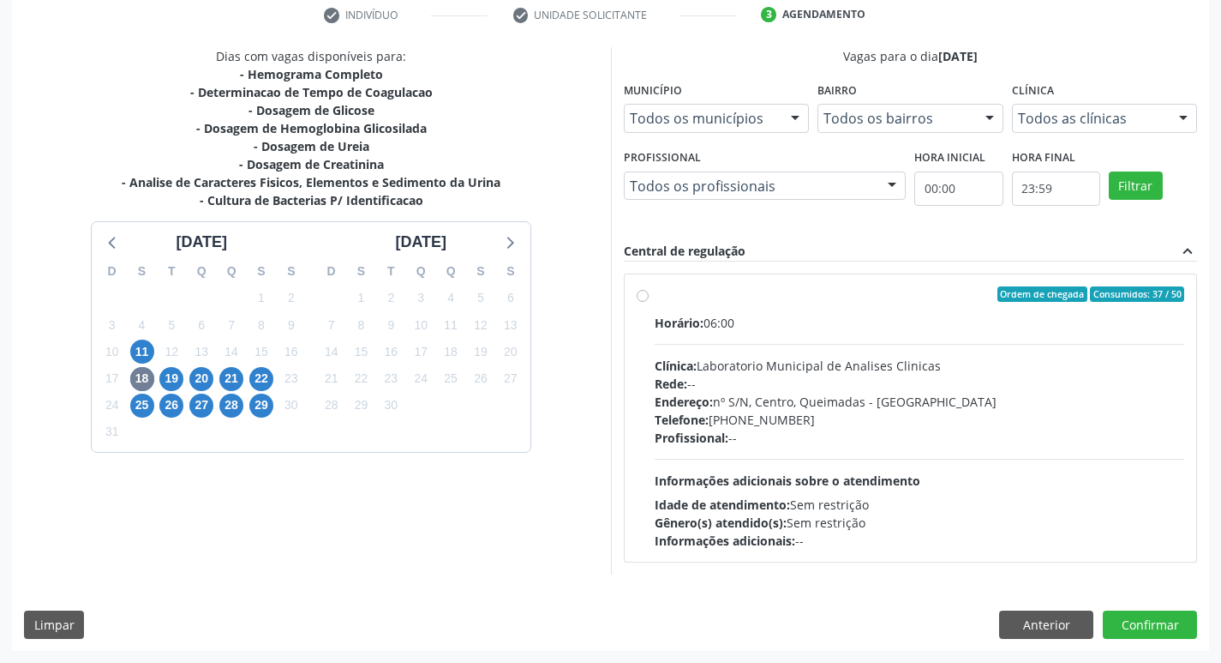
click at [880, 438] on div "Profissional: --" at bounding box center [920, 438] width 531 height 18
click at [649, 302] on input "Ordem de chegada Consumidos: 37 / 50 Horário: 06:00 Clínica: Laboratorio Munici…" at bounding box center [643, 293] width 12 height 15
radio input "true"
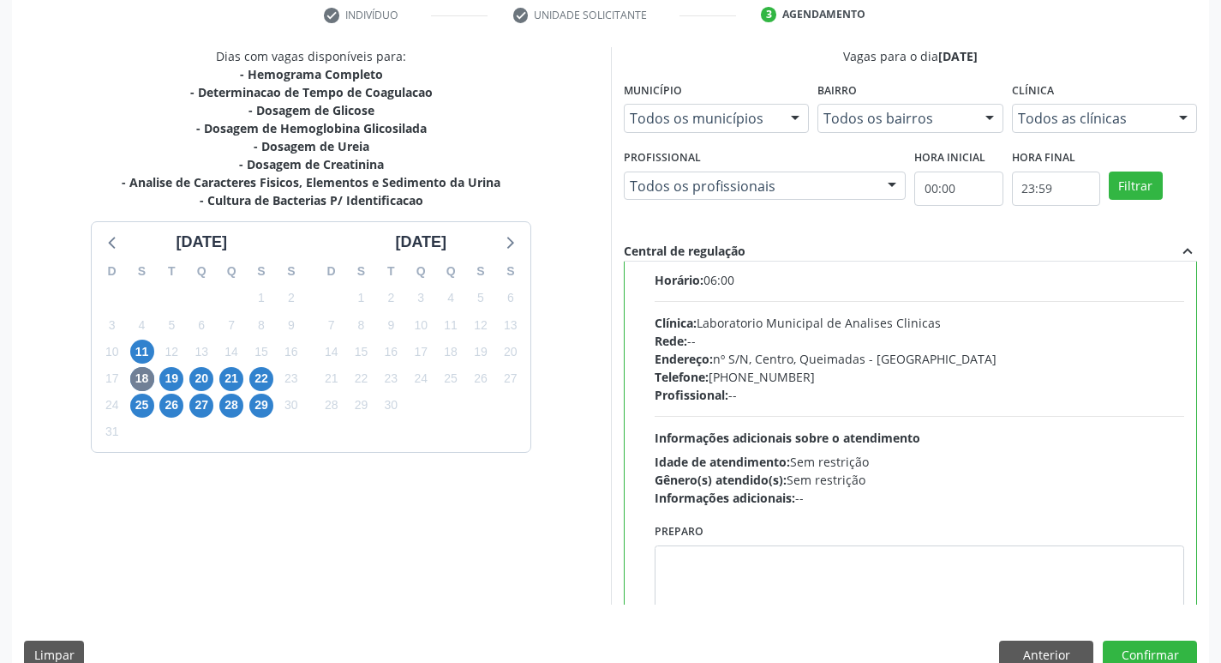
scroll to position [85, 0]
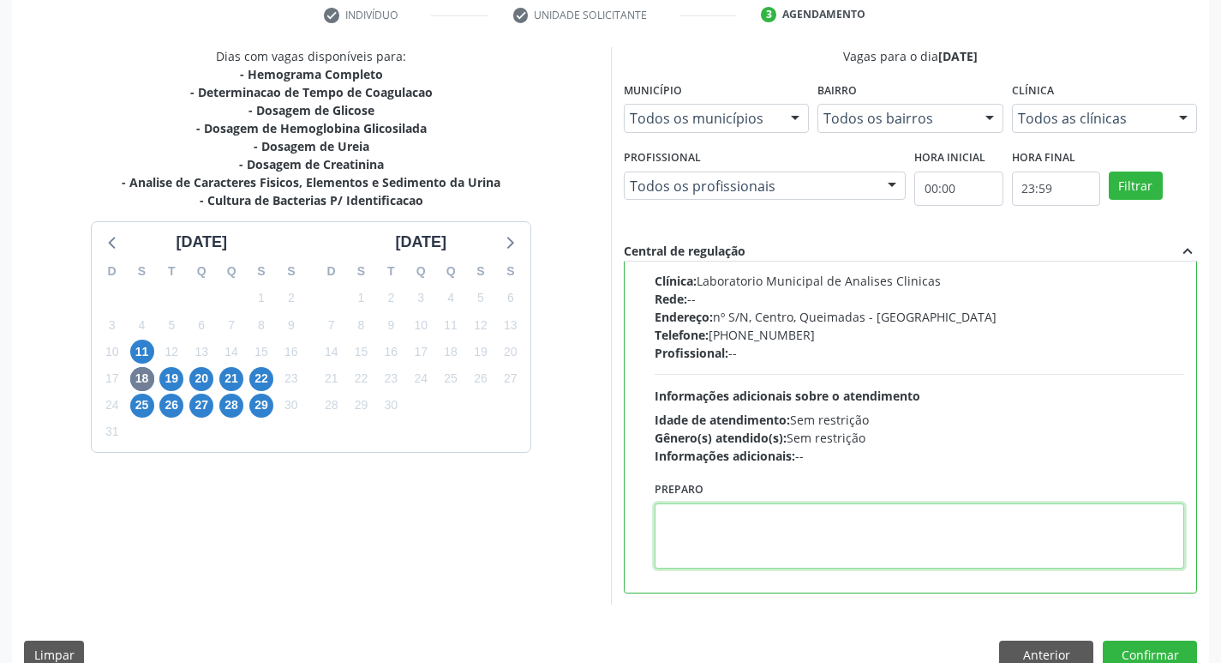
click at [705, 567] on textarea at bounding box center [920, 535] width 531 height 65
paste textarea "IR EM [GEOGRAPHIC_DATA]"
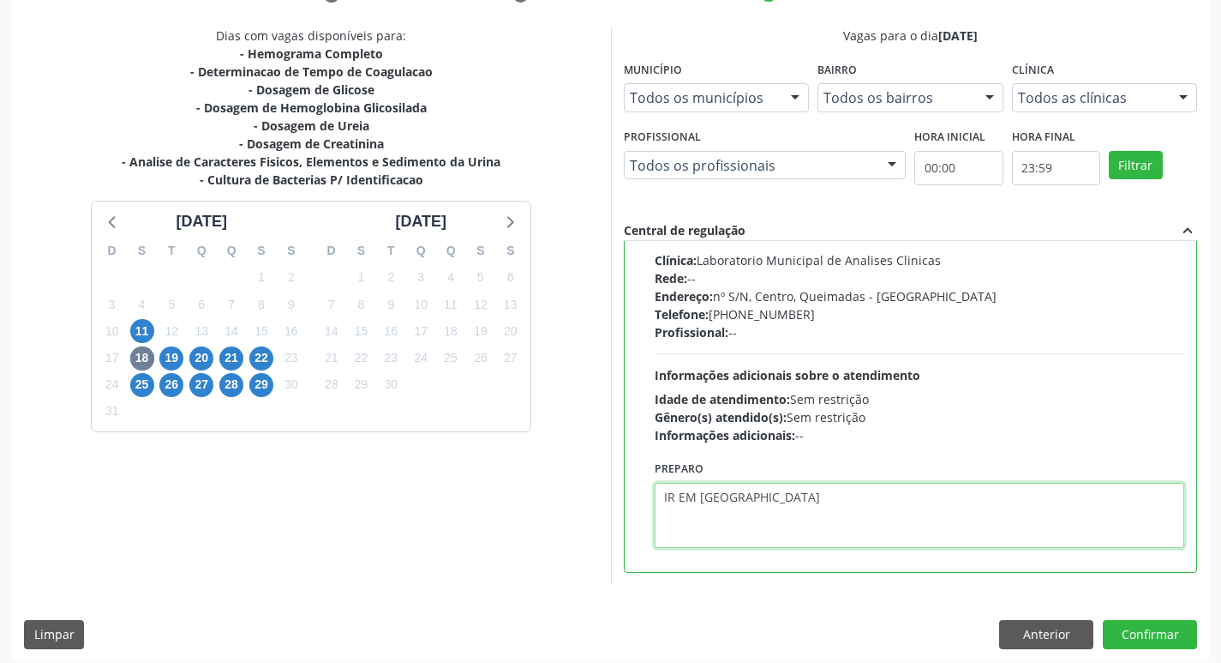
scroll to position [362, 0]
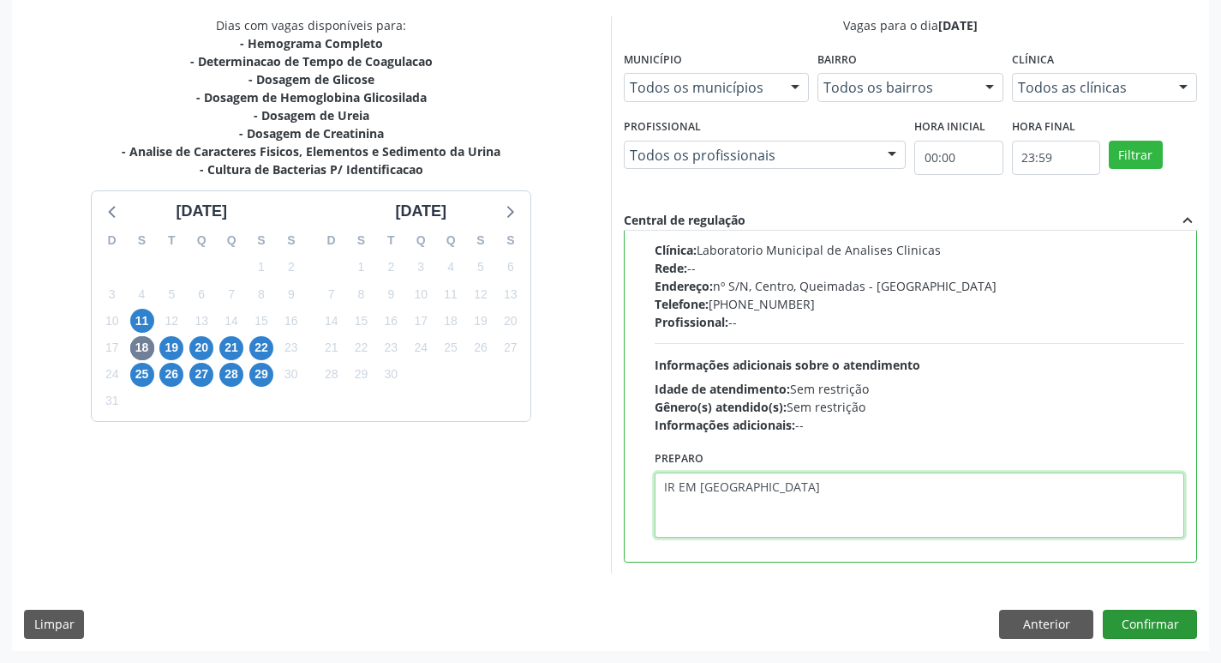
type textarea "IR EM [GEOGRAPHIC_DATA]"
click at [1172, 621] on button "Confirmar" at bounding box center [1150, 623] width 94 height 29
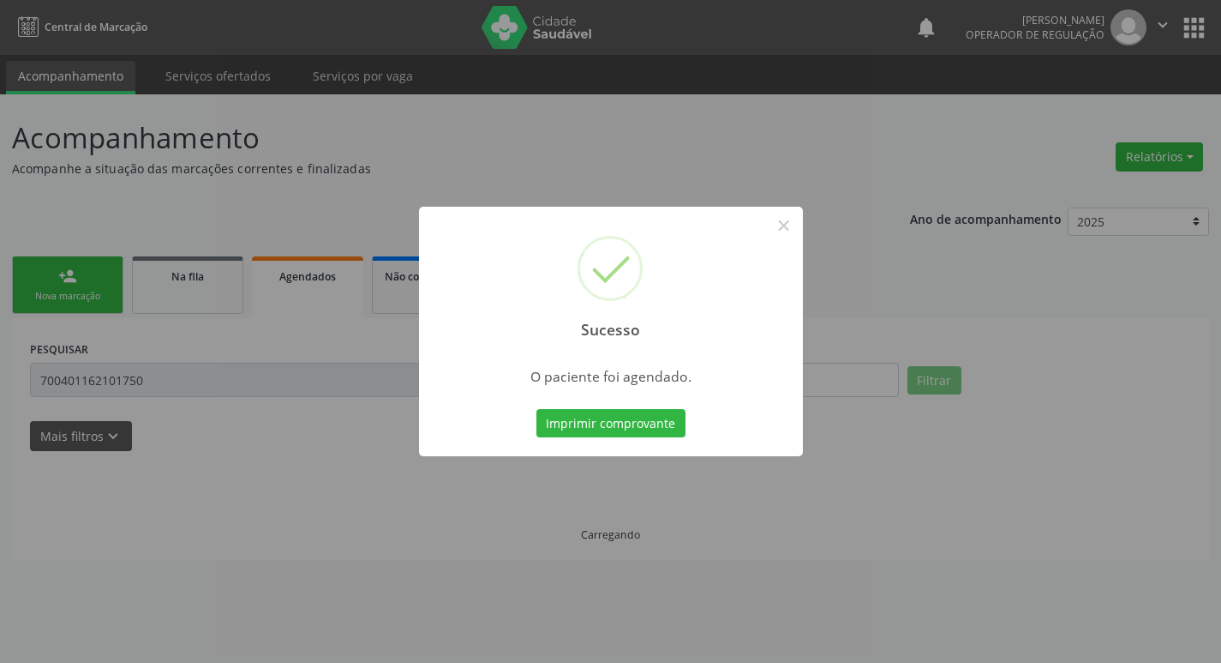
scroll to position [0, 0]
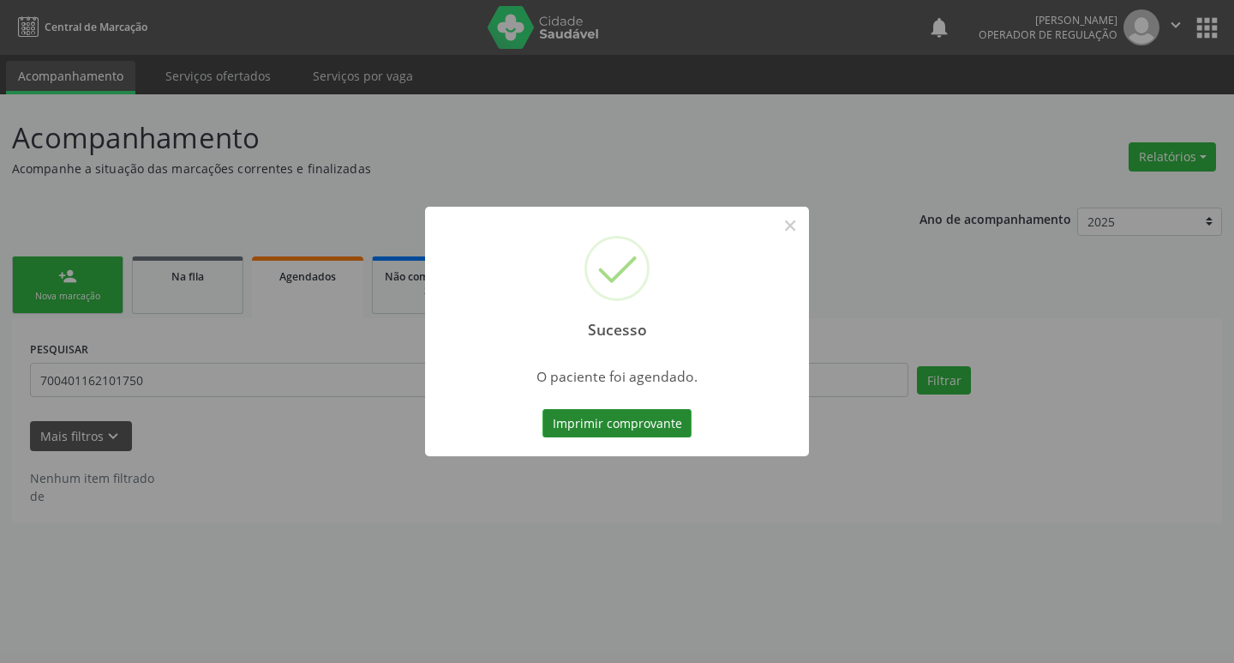
click at [624, 427] on button "Imprimir comprovante" at bounding box center [617, 423] width 149 height 29
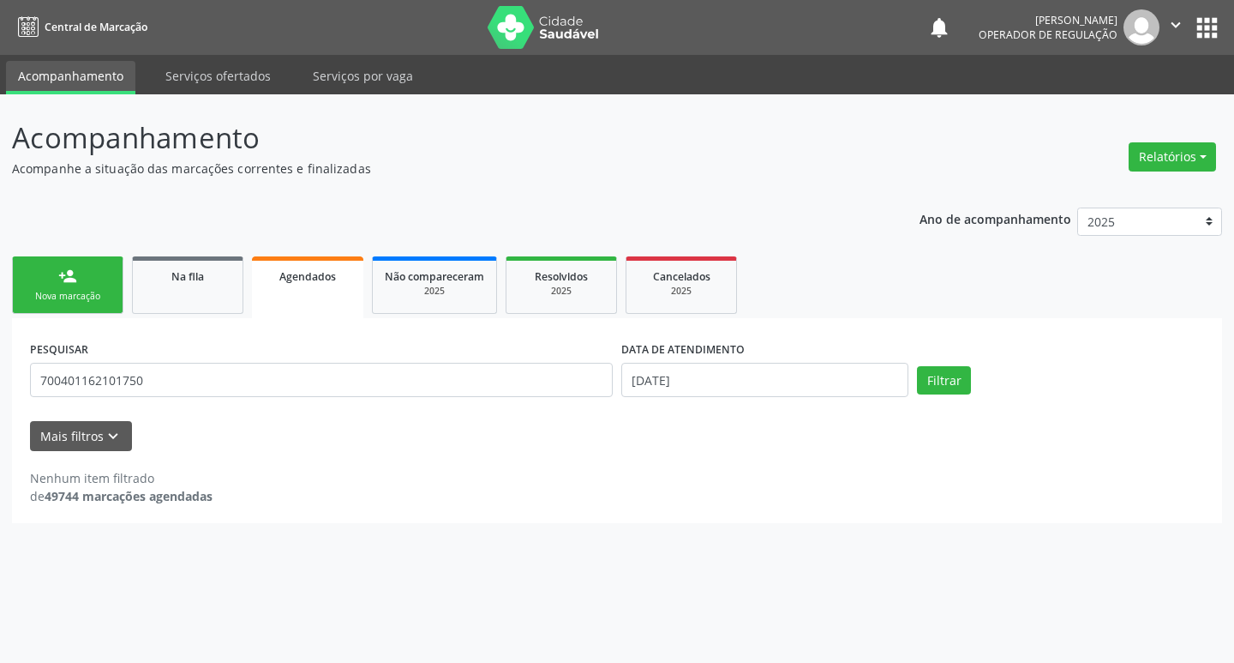
click at [95, 271] on link "person_add Nova marcação" at bounding box center [67, 284] width 111 height 57
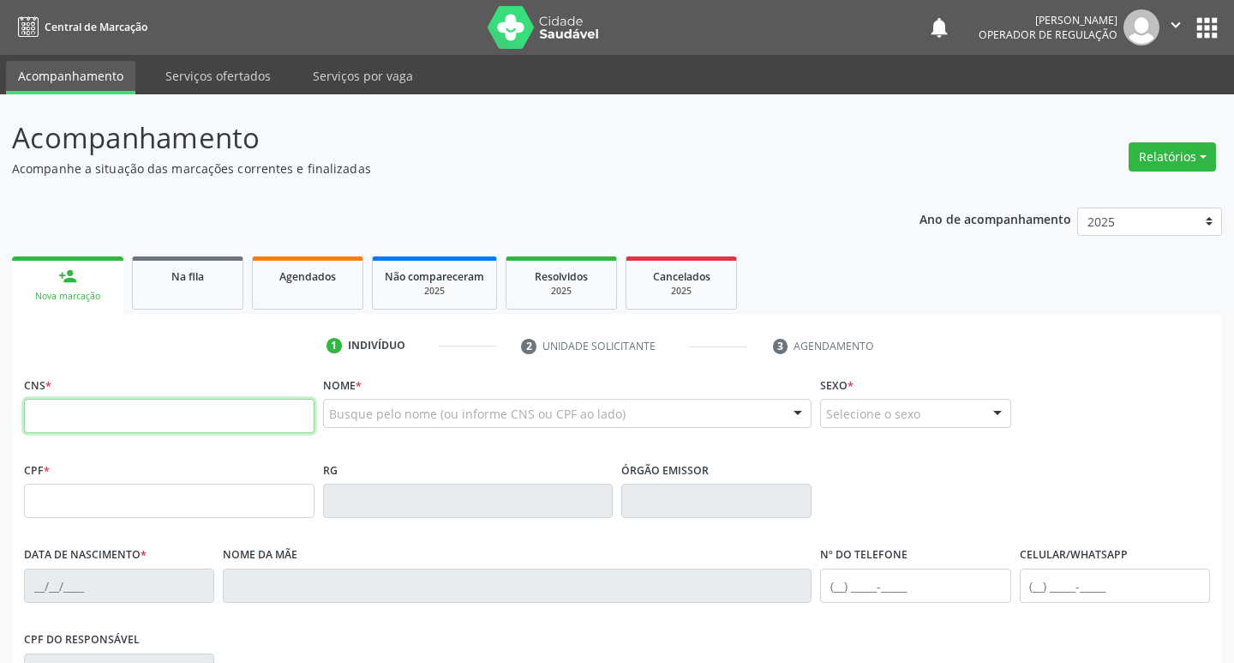
click at [125, 410] on input "text" at bounding box center [169, 416] width 291 height 34
click at [91, 418] on input "text" at bounding box center [167, 416] width 287 height 34
type input "703 0088 4315 3373"
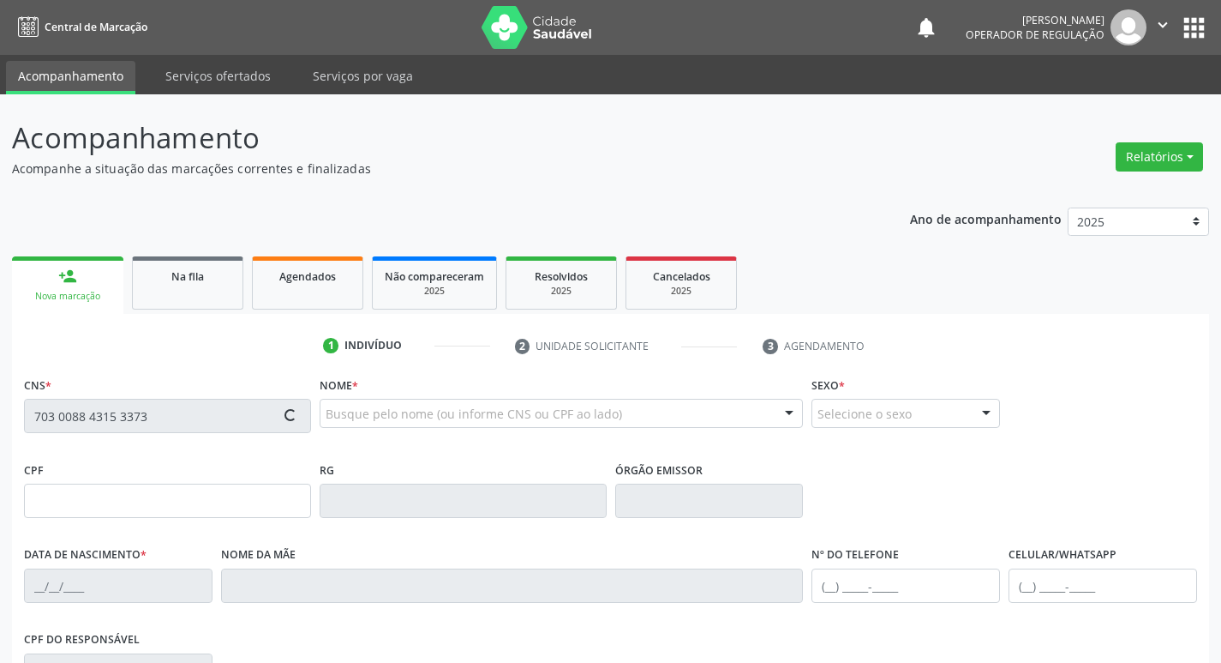
type input "062.618.387-12"
type input "2[DATE]"
type input "[PERSON_NAME]"
type input "[PHONE_NUMBER]"
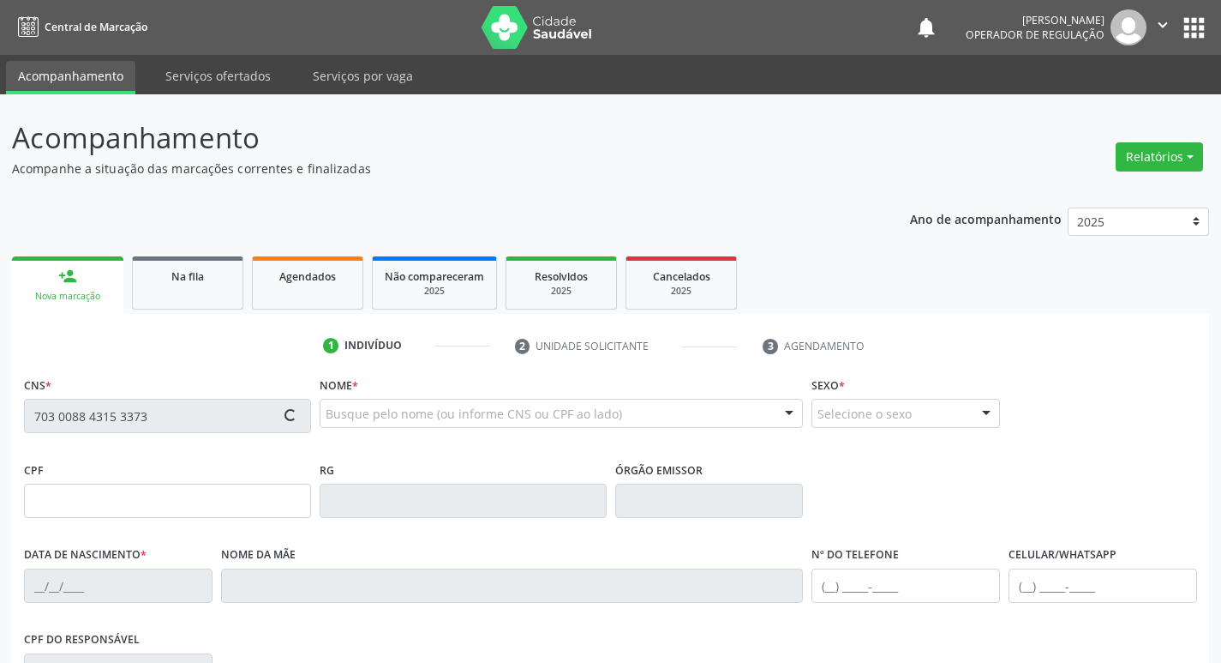
type input "S/N"
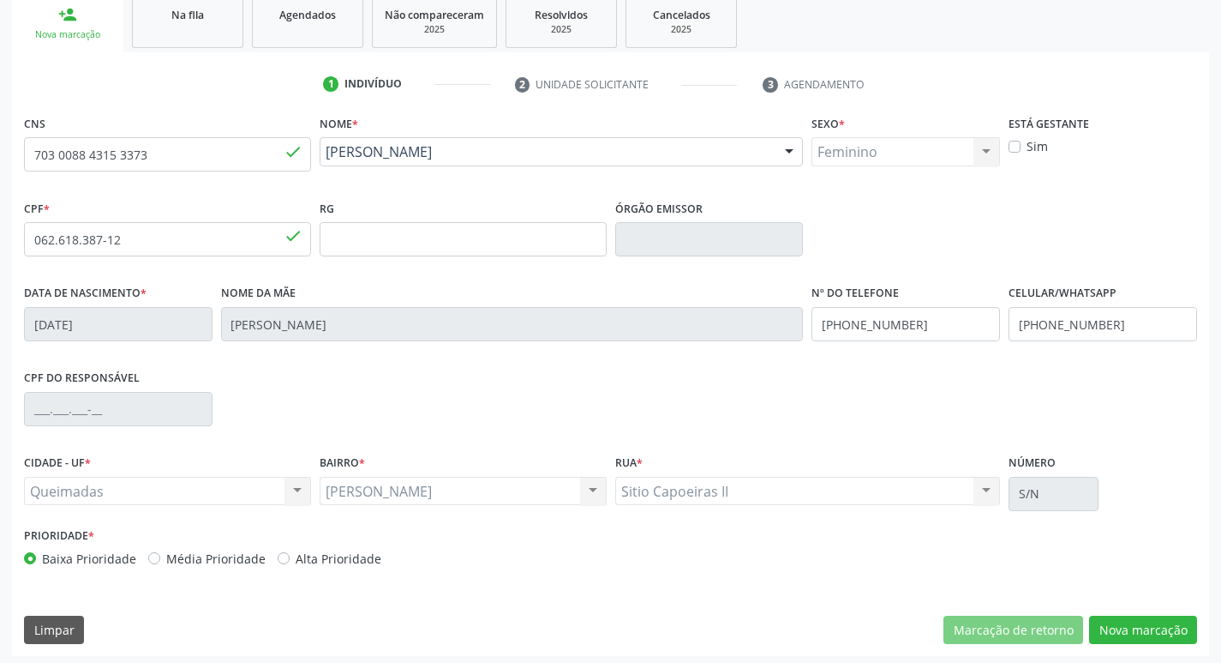
scroll to position [267, 0]
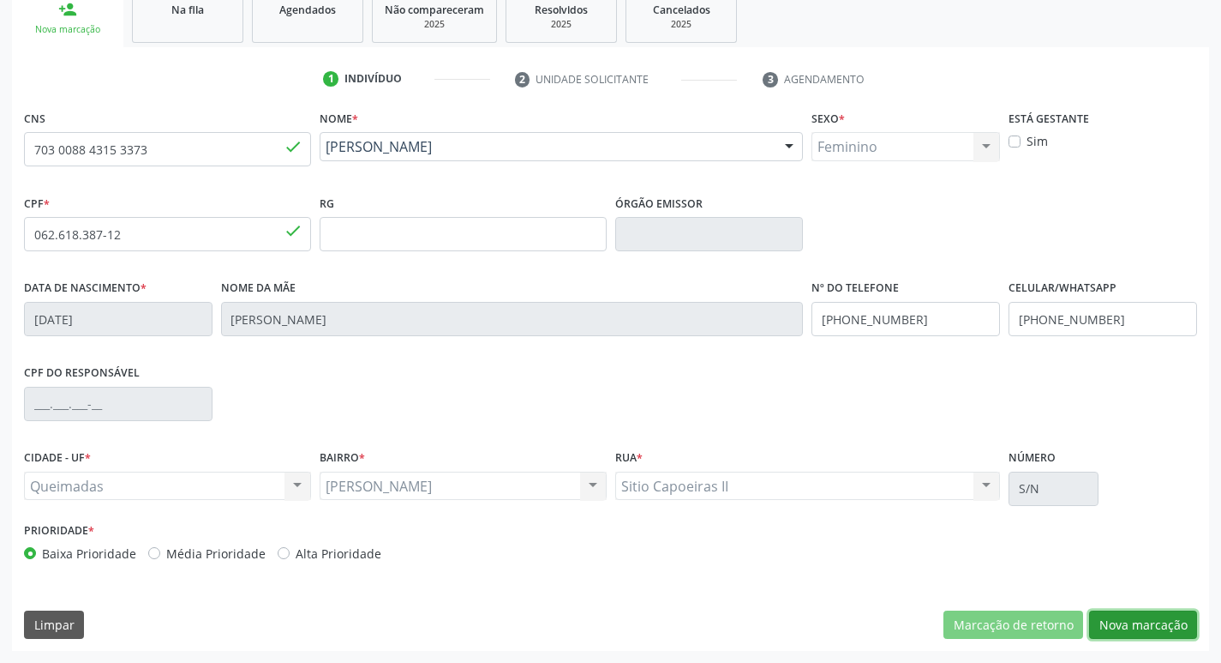
click at [1158, 618] on button "Nova marcação" at bounding box center [1143, 624] width 108 height 29
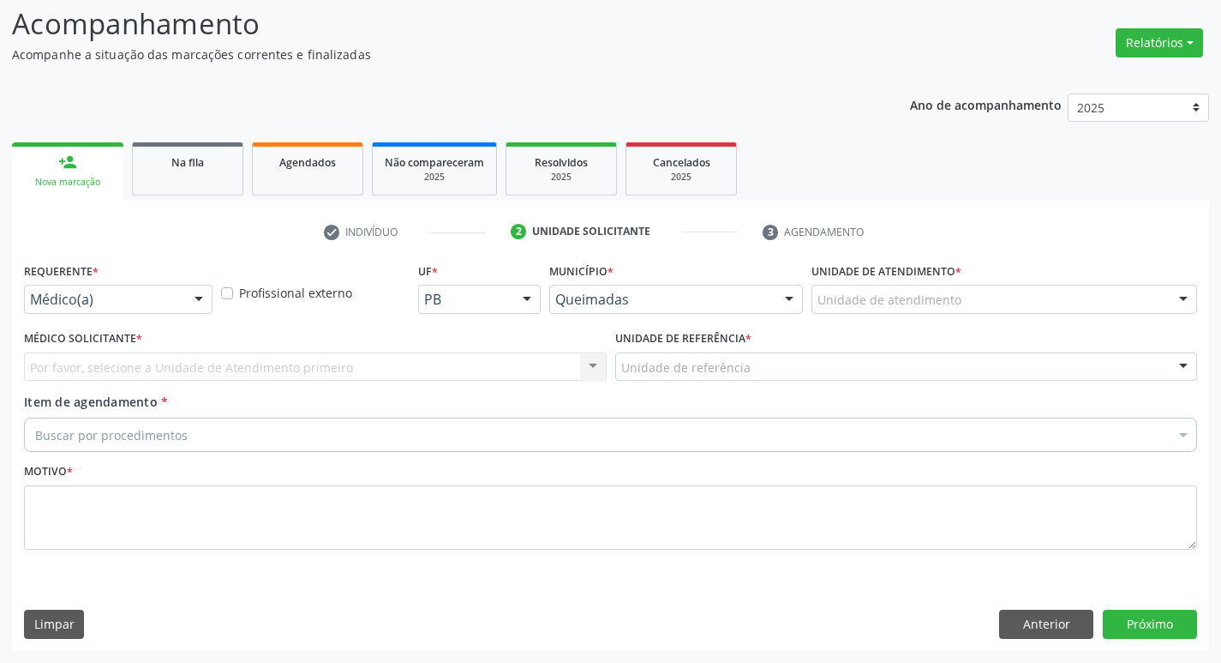
scroll to position [114, 0]
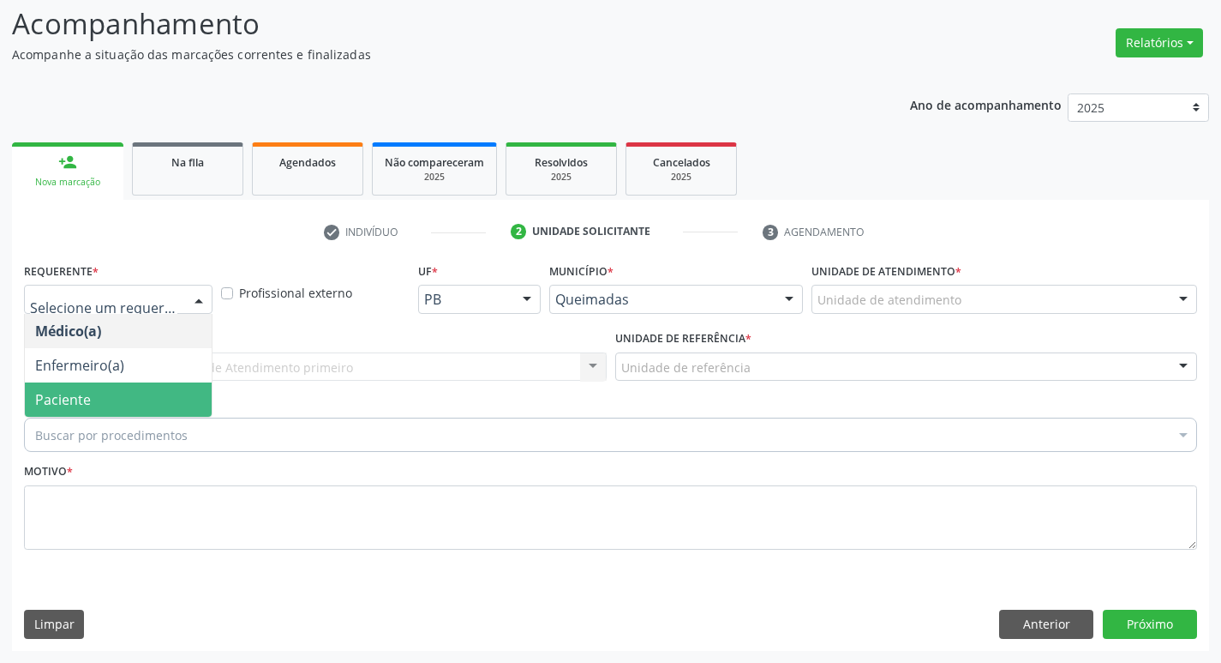
click at [157, 384] on span "Paciente" at bounding box center [118, 399] width 187 height 34
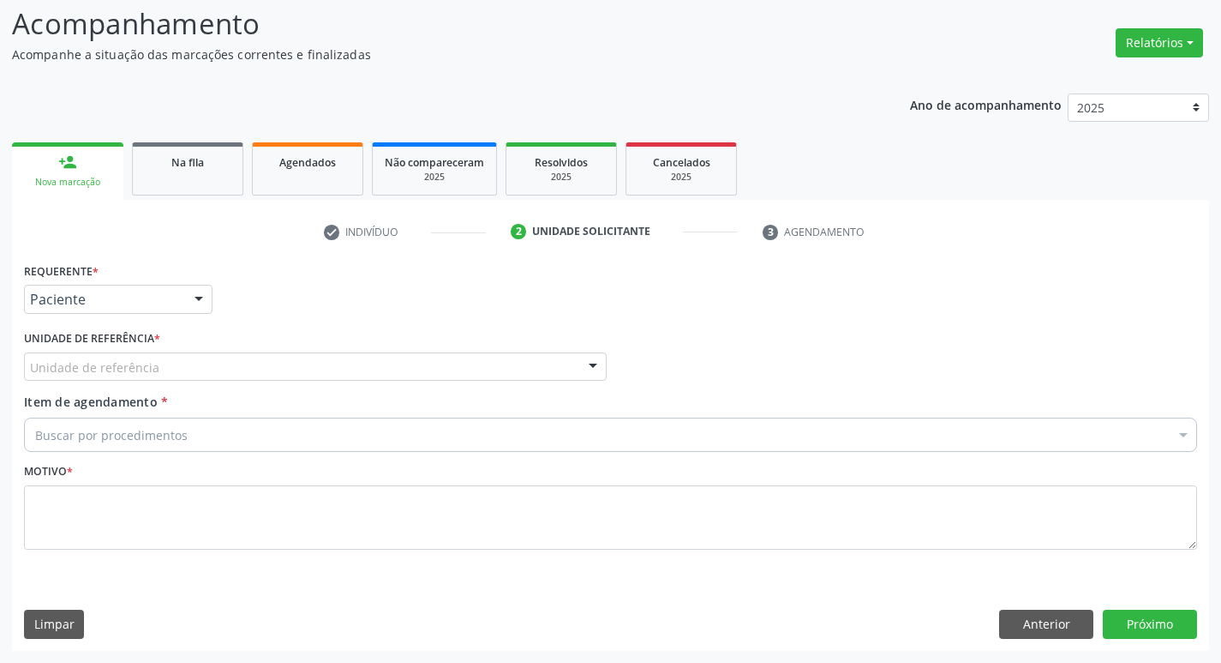
click at [159, 357] on div "Unidade de referência" at bounding box center [315, 366] width 583 height 29
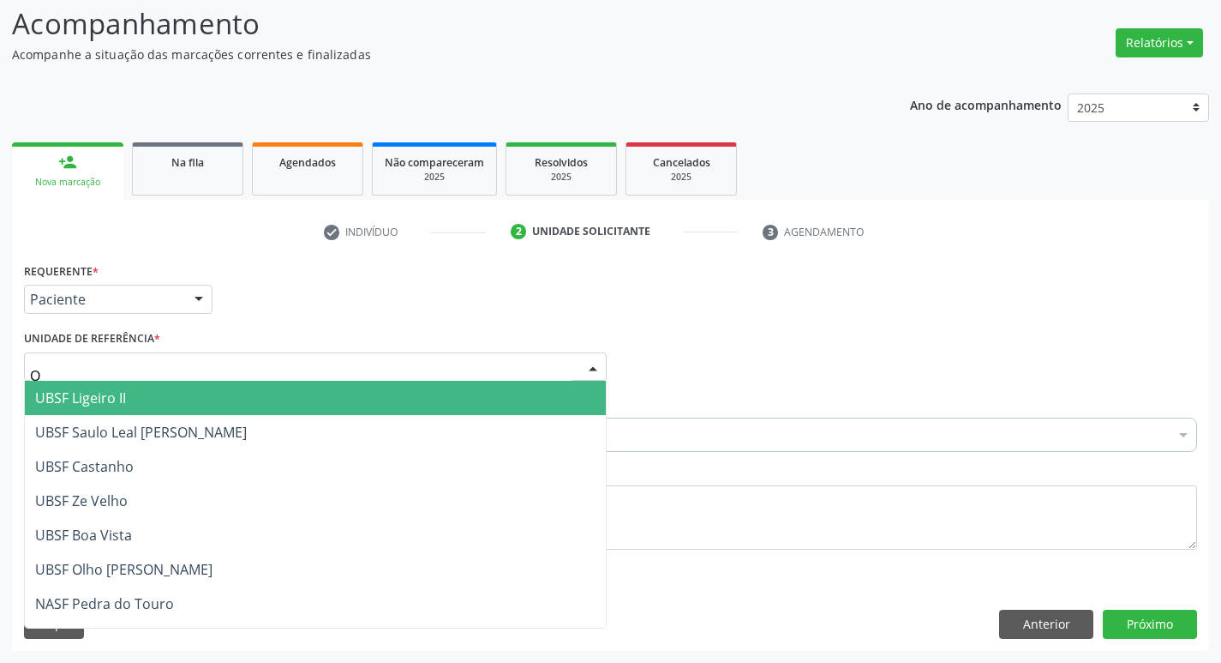
type input "OL"
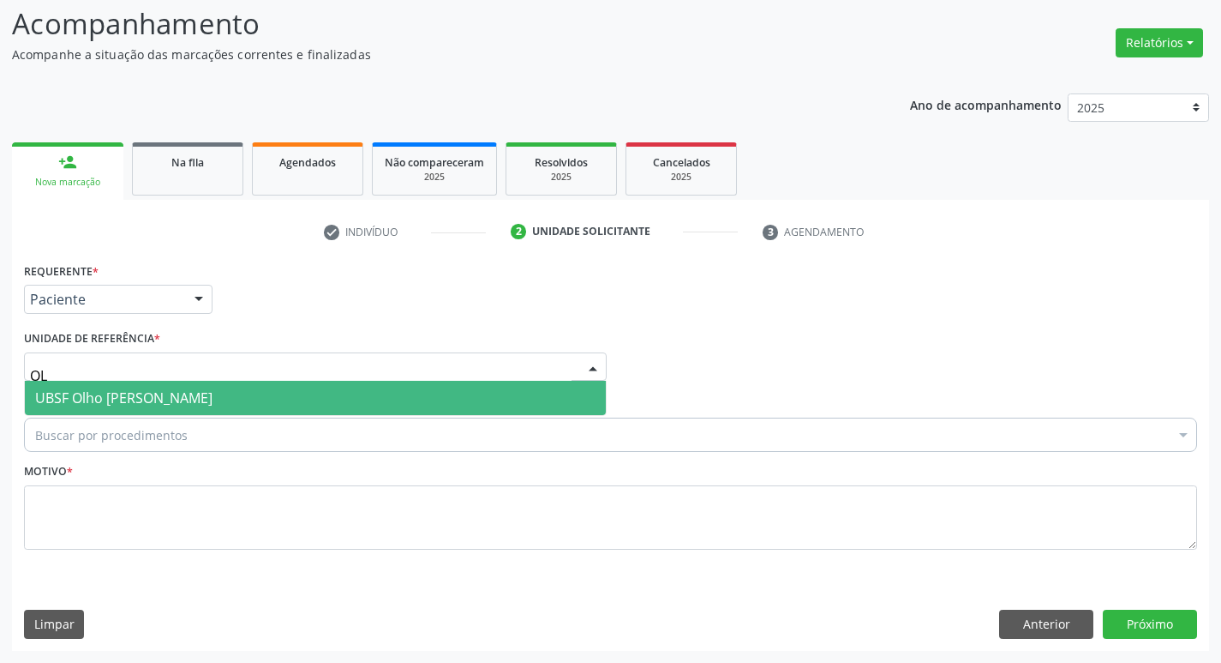
click at [164, 395] on span "UBSF Olho [PERSON_NAME]" at bounding box center [123, 397] width 177 height 19
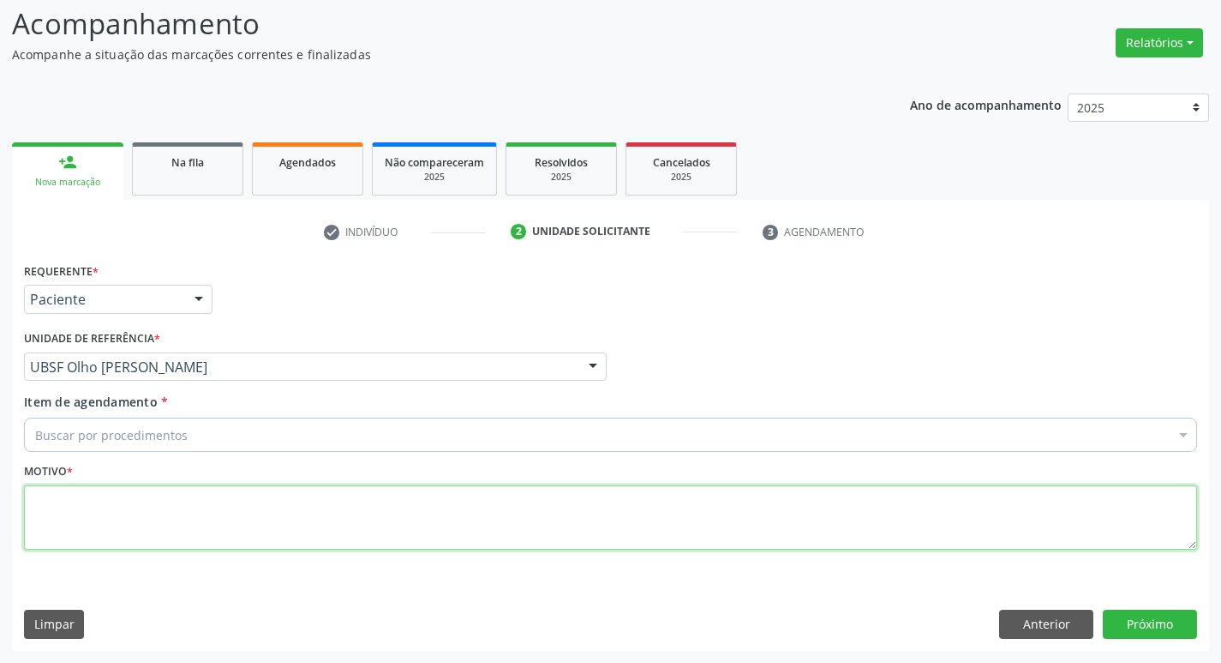
click at [89, 521] on textarea at bounding box center [610, 517] width 1173 height 65
type textarea "AVALIACAO"
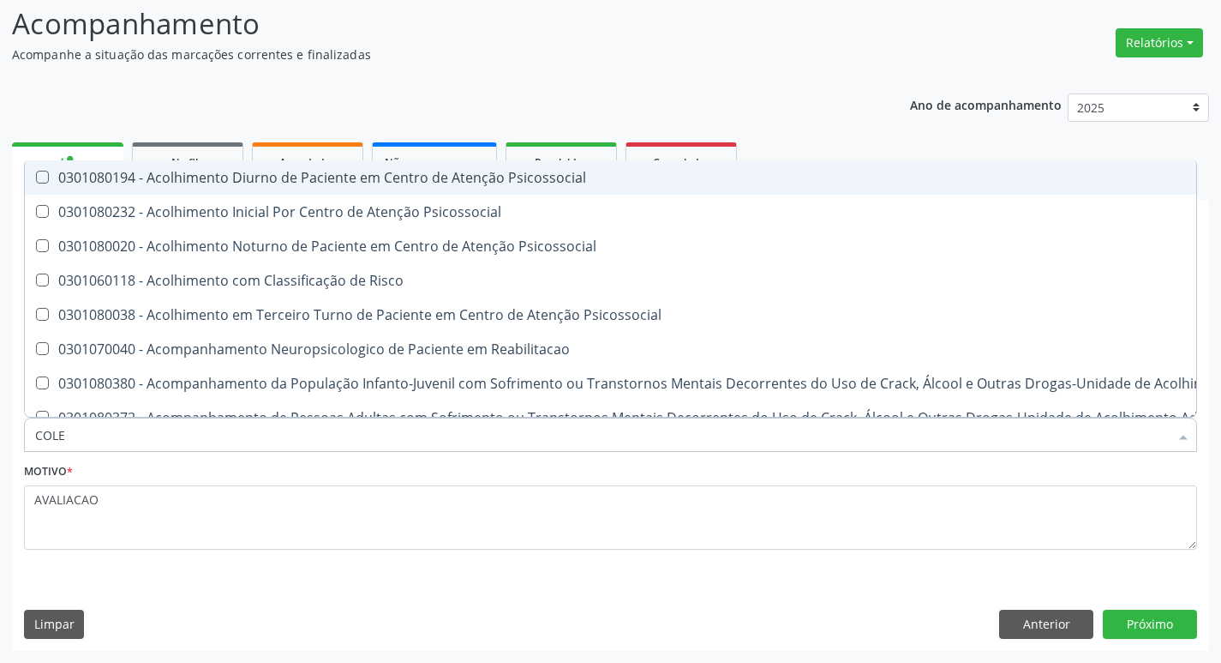
type input "COLES"
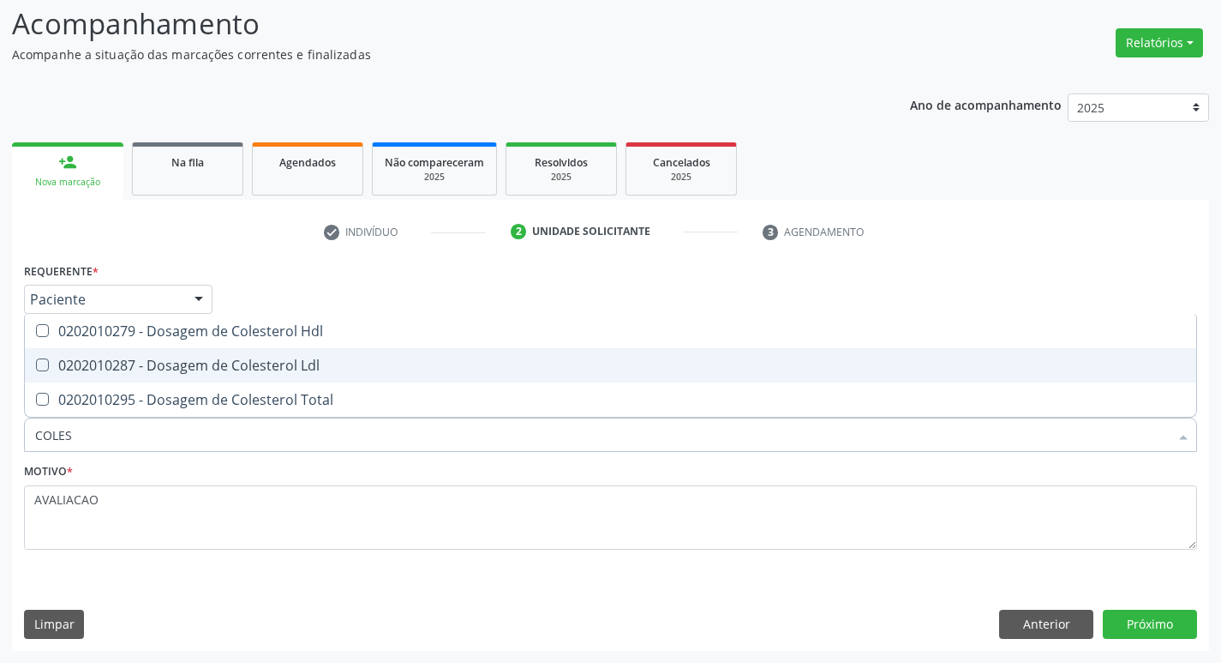
drag, startPoint x: 189, startPoint y: 374, endPoint x: 178, endPoint y: 339, distance: 35.8
click at [183, 372] on div "0202010287 - Dosagem de Colesterol Ldl" at bounding box center [610, 365] width 1151 height 14
checkbox Ldl "true"
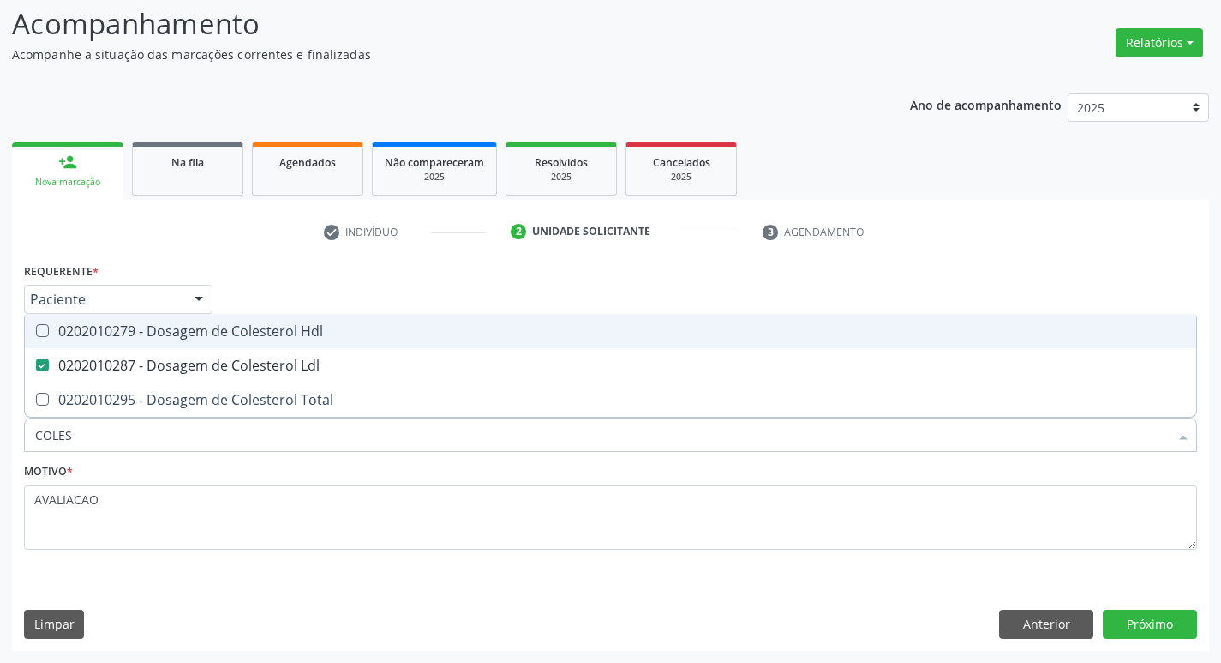
click at [178, 333] on div "0202010279 - Dosagem de Colesterol Hdl" at bounding box center [610, 331] width 1151 height 14
checkbox Hdl "true"
type input "COLE"
checkbox Hdl "false"
checkbox Ldl "false"
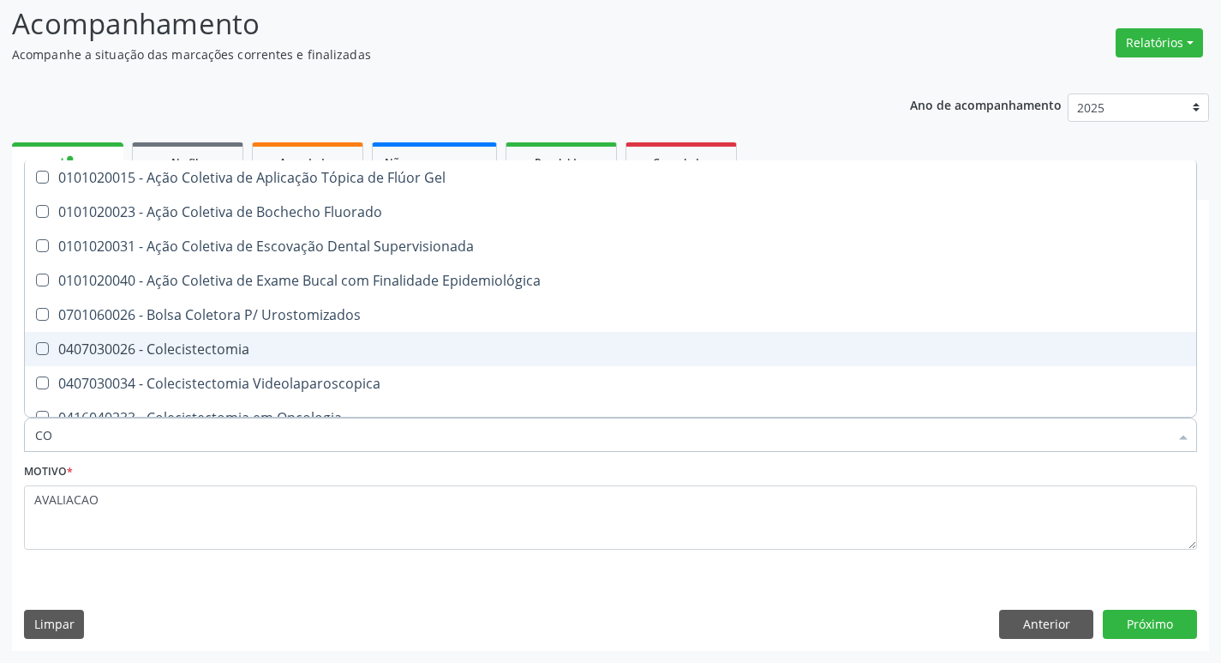
type input "C"
checkbox Hdl "false"
checkbox Ldl "false"
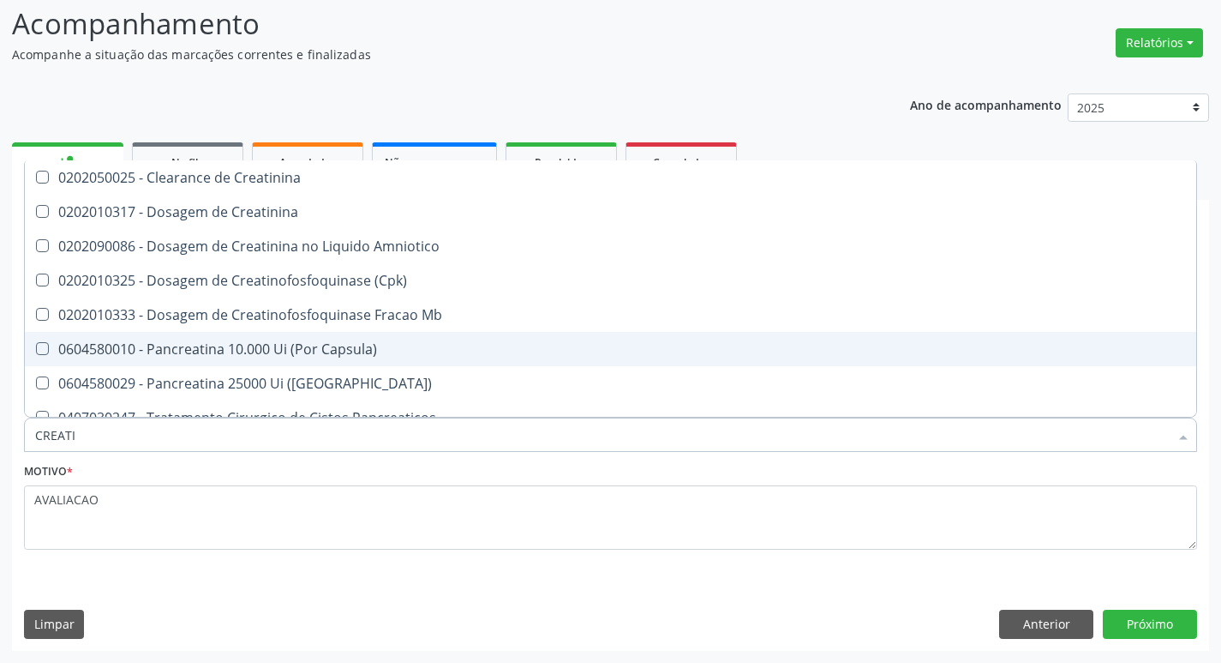
type input "CREATIN"
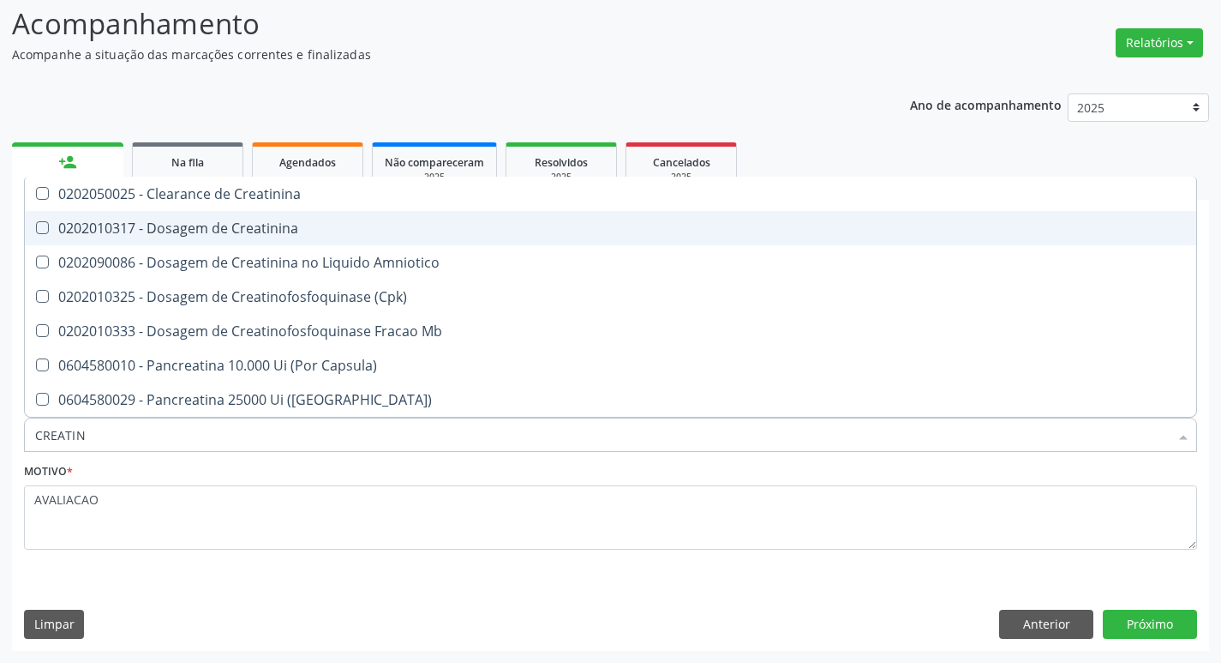
click at [195, 218] on span "0202010317 - Dosagem de Creatinina" at bounding box center [611, 228] width 1172 height 34
checkbox Creatinina "true"
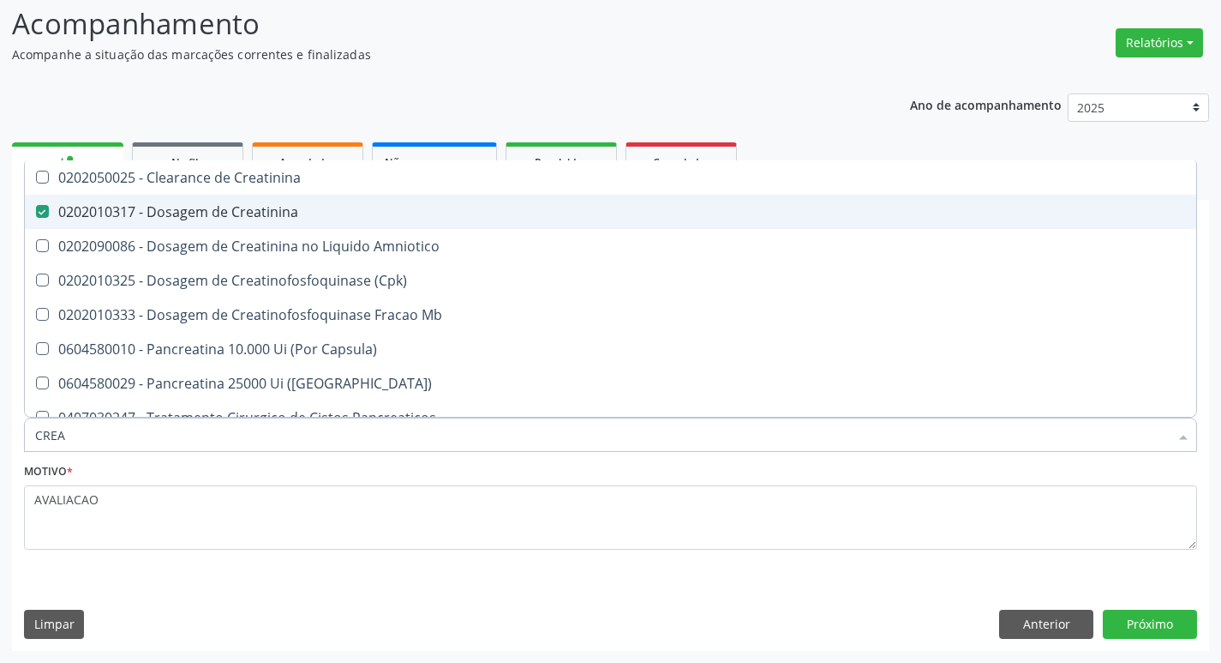
type input "CRE"
checkbox Creatinina "false"
checkbox Amniotico "false"
checkbox Mb "false"
type input "C"
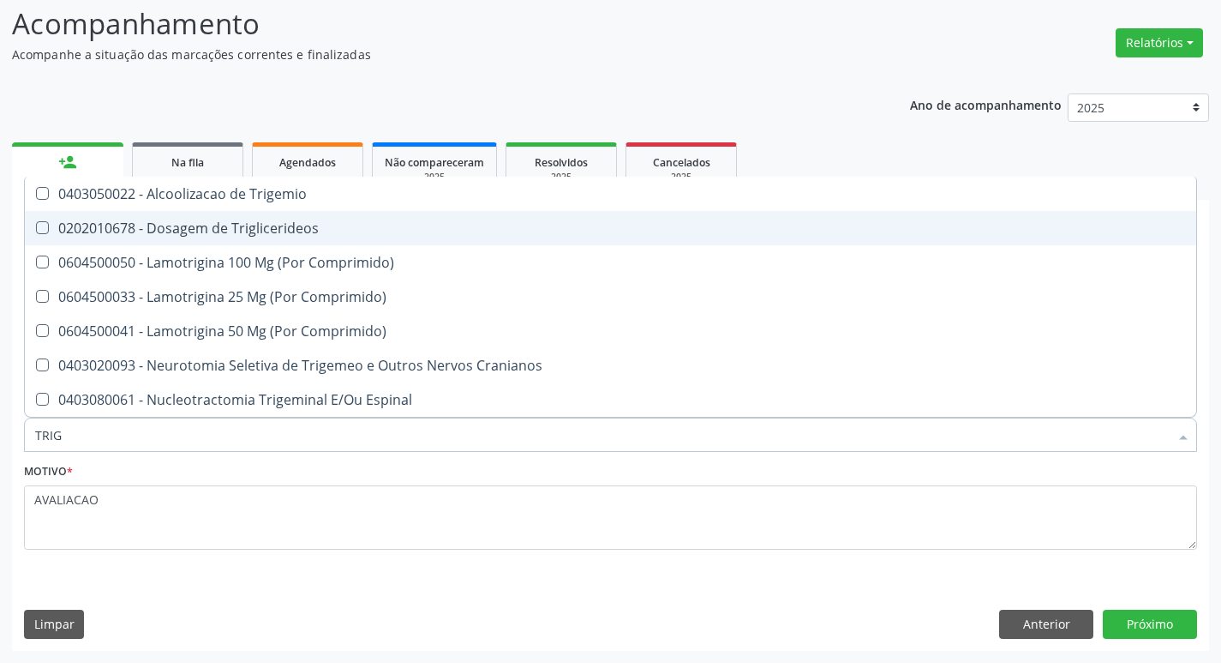
type input "TRIGL"
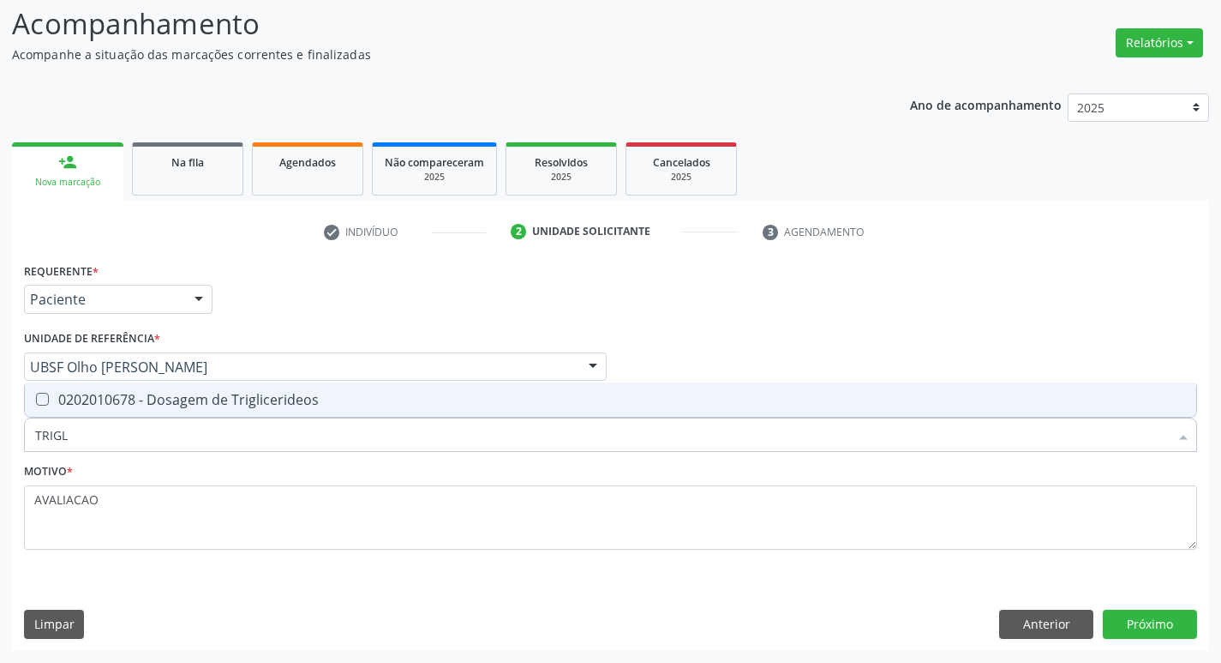
click at [132, 414] on span "0202010678 - Dosagem de Triglicerideos" at bounding box center [611, 399] width 1172 height 34
checkbox Triglicerideos "true"
type input "TRIG"
checkbox Triglicerideos "false"
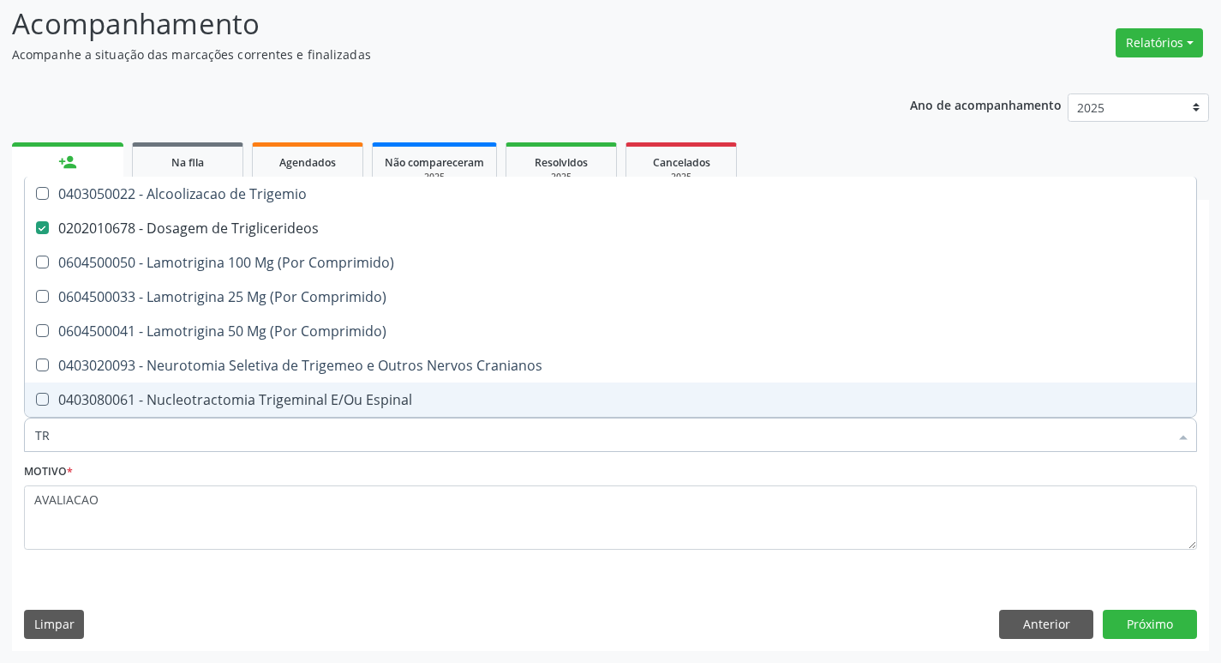
type input "T"
checkbox Triglicerideos "false"
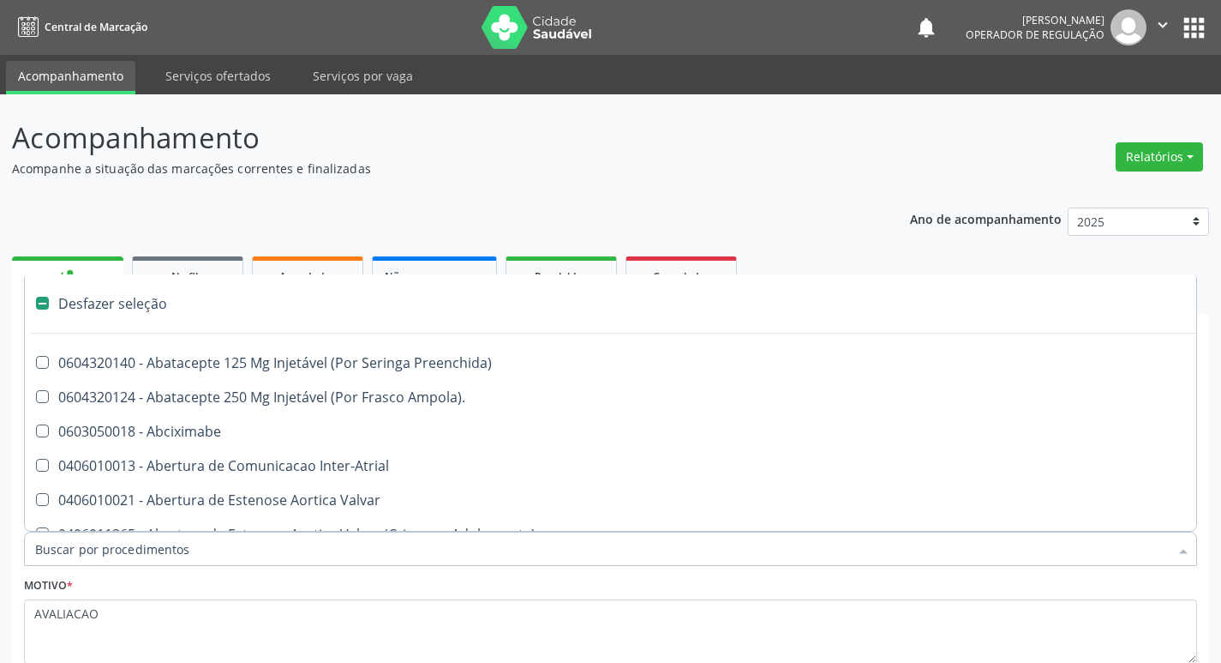
scroll to position [114, 0]
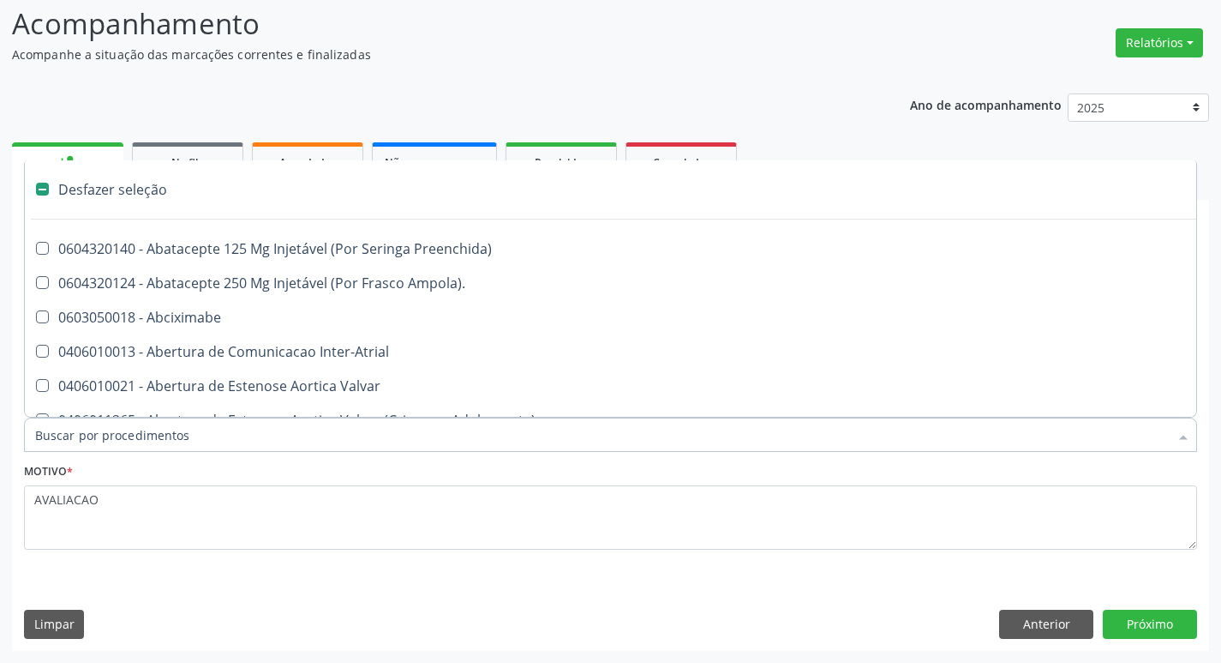
type input "H"
checkbox Lactente\) "true"
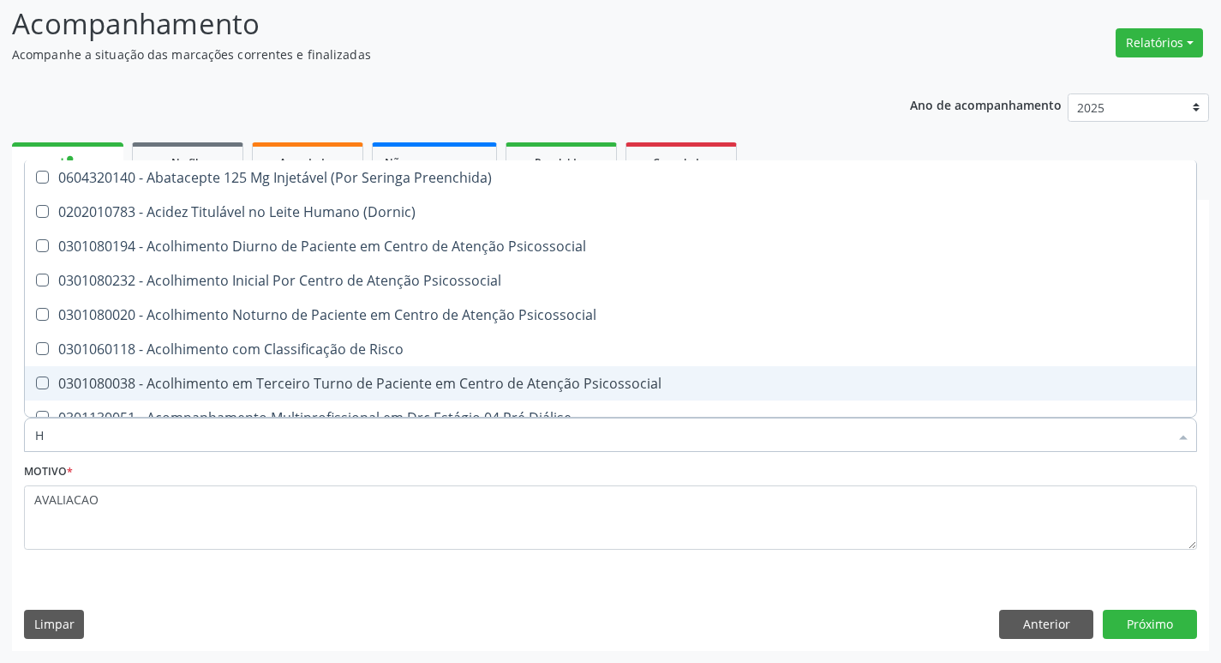
type input "HEMOGR"
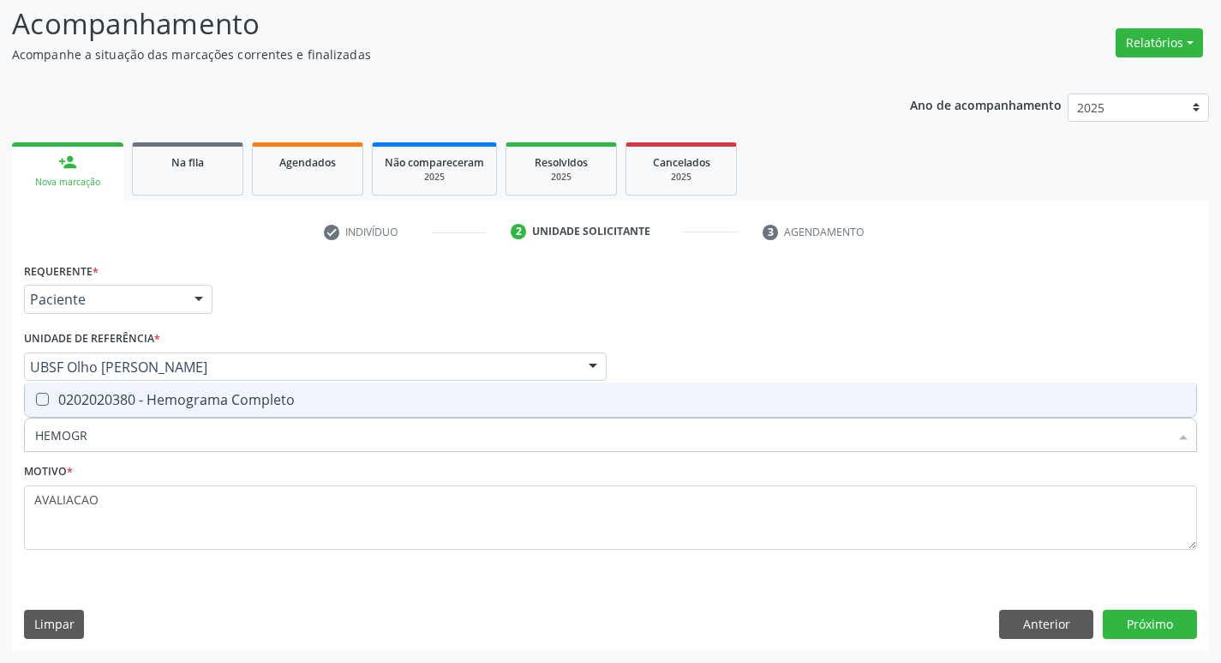
click at [216, 416] on span "0202020380 - Hemograma Completo" at bounding box center [611, 399] width 1172 height 34
checkbox Completo "true"
type input "HEMOG"
checkbox Completo "false"
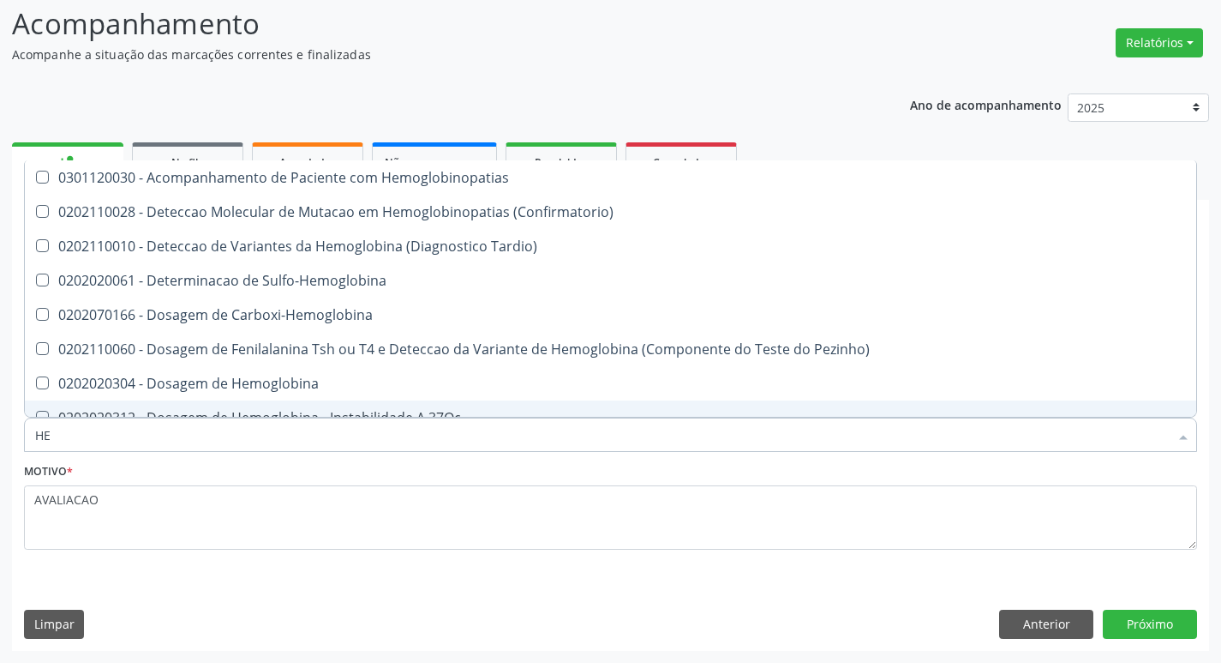
type input "H"
checkbox Completo "false"
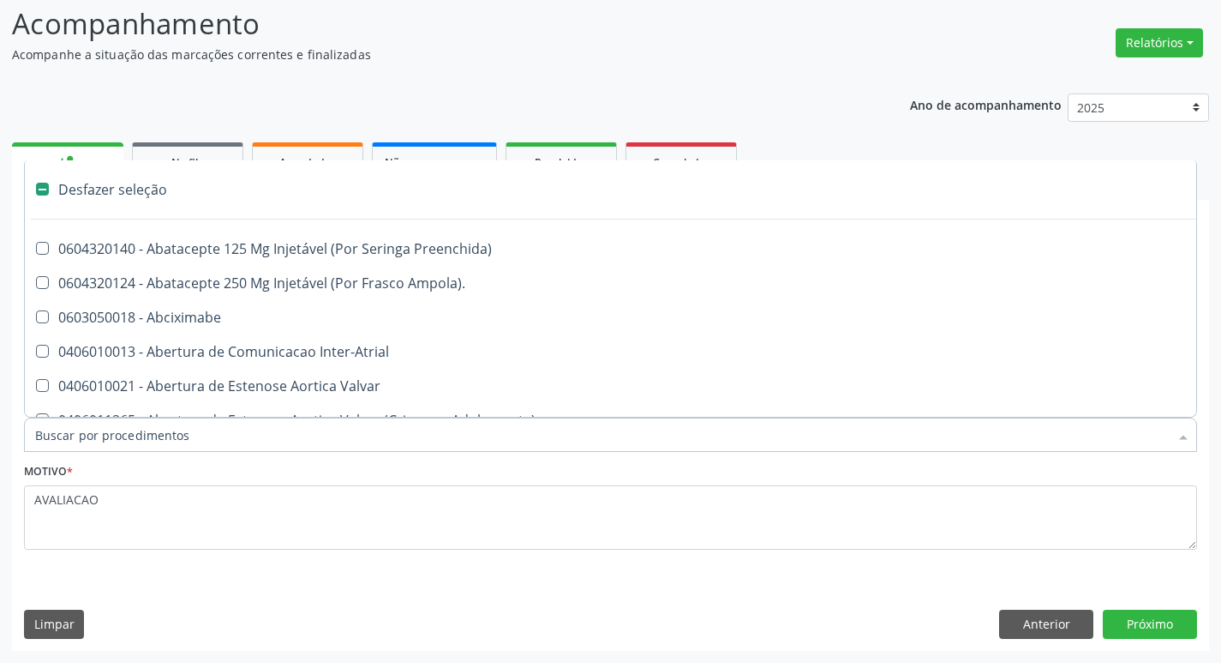
type input "G"
checkbox Comprimido\) "true"
checkbox Sanitária "true"
checkbox Criança "true"
checkbox Osso "true"
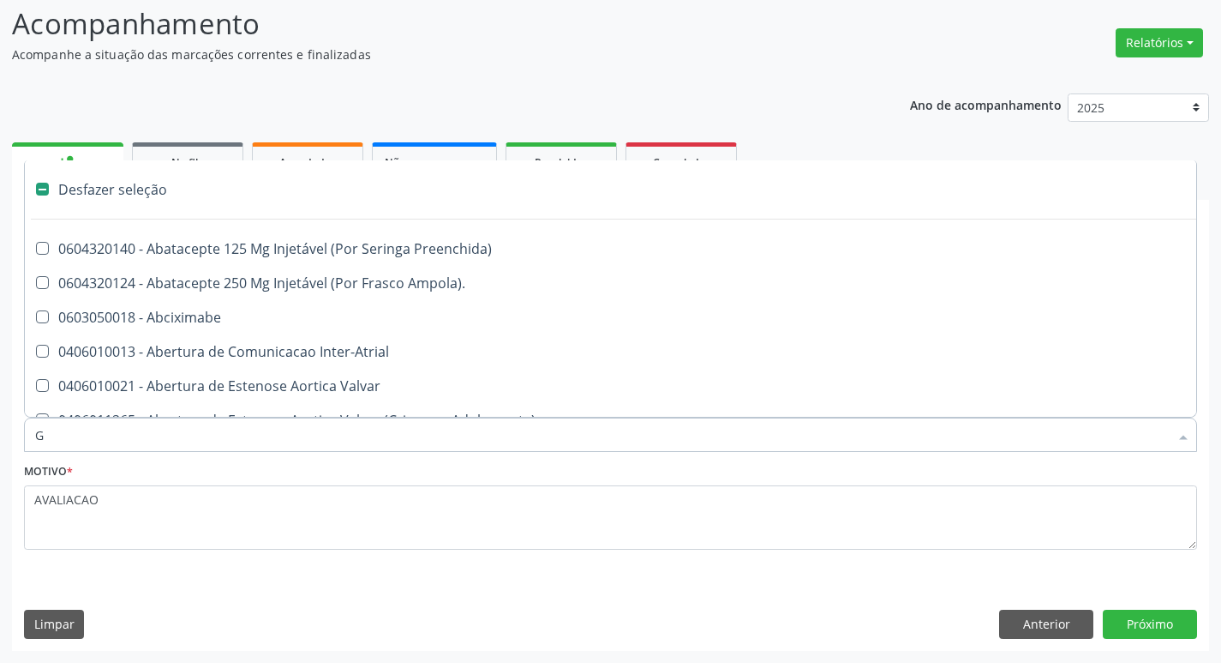
checkbox Persistente "true"
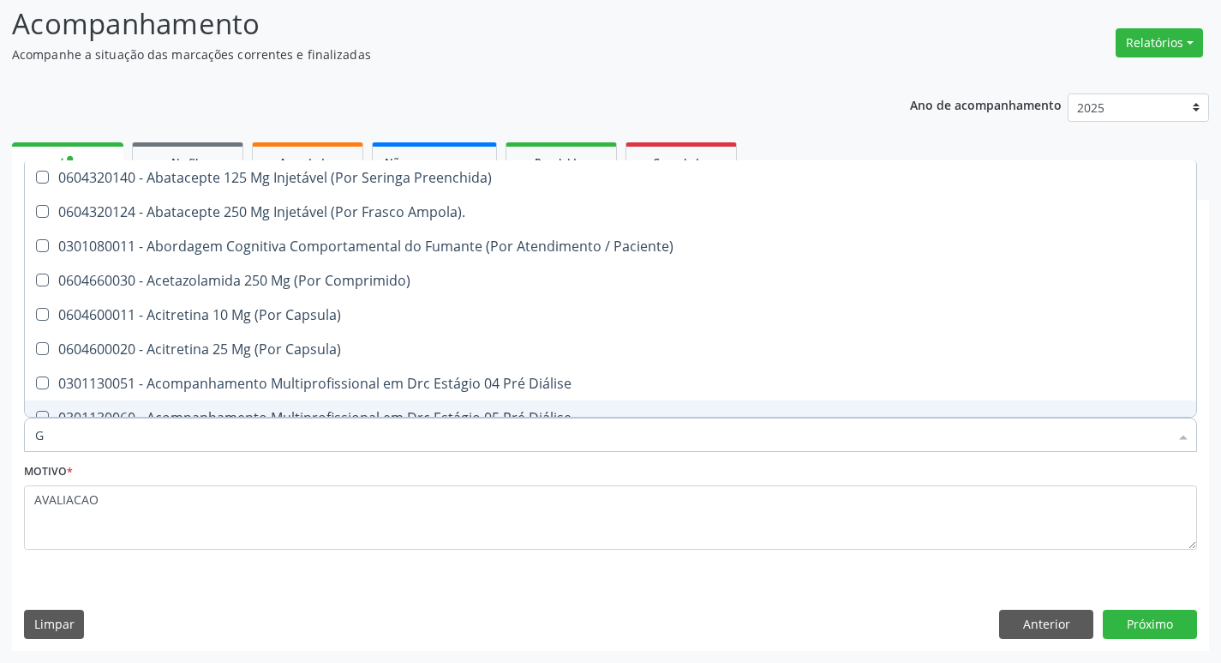
type input "GLICOSE"
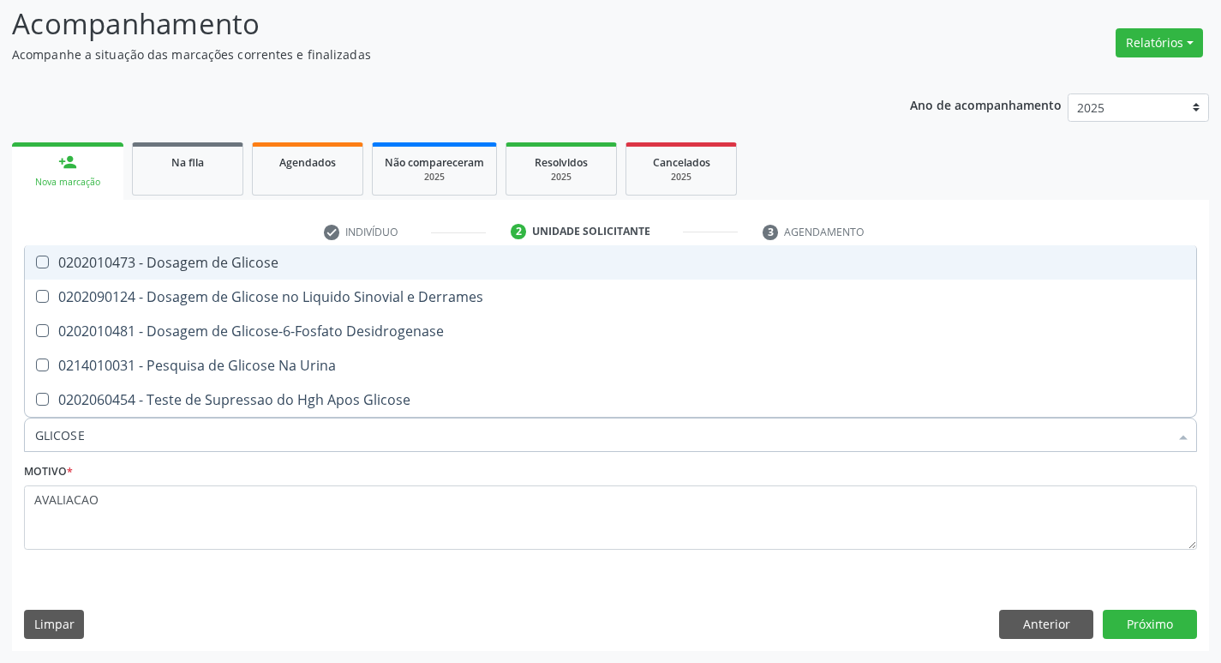
click at [271, 268] on div "0202010473 - Dosagem de Glicose" at bounding box center [610, 262] width 1151 height 14
checkbox Glicose "true"
type input "GLICOS"
checkbox Glicose "false"
checkbox Derrames "true"
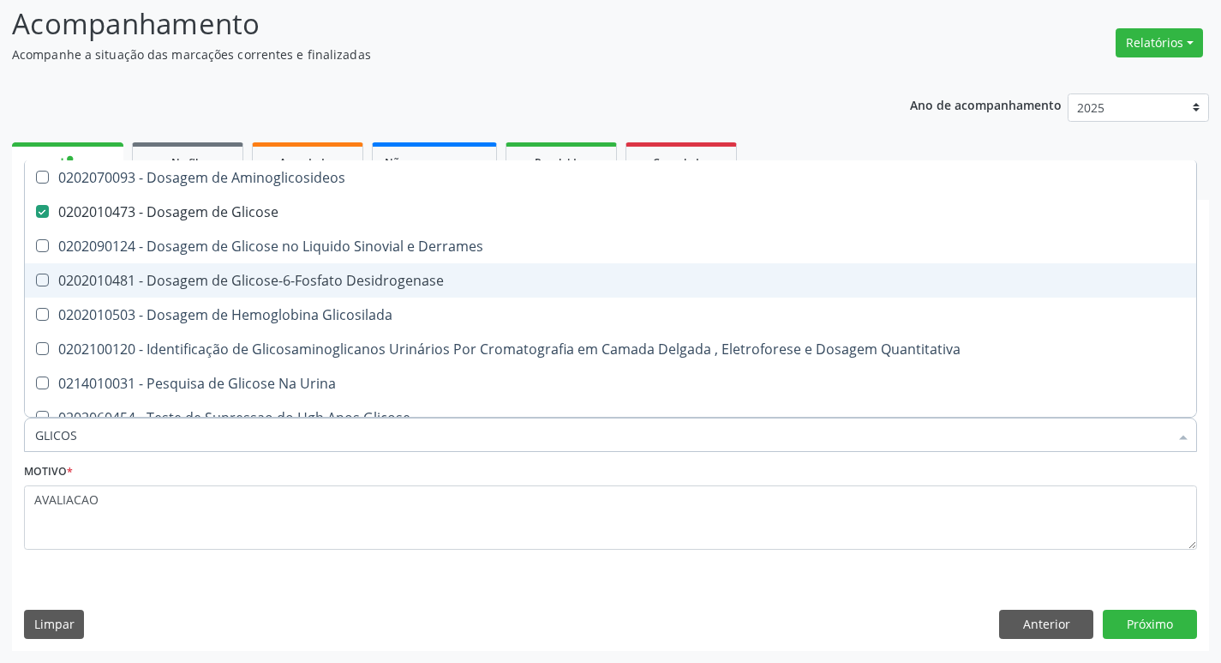
type input "GLICO"
checkbox Glicose "false"
checkbox Derrames "true"
type input "GLI"
checkbox Derrames "false"
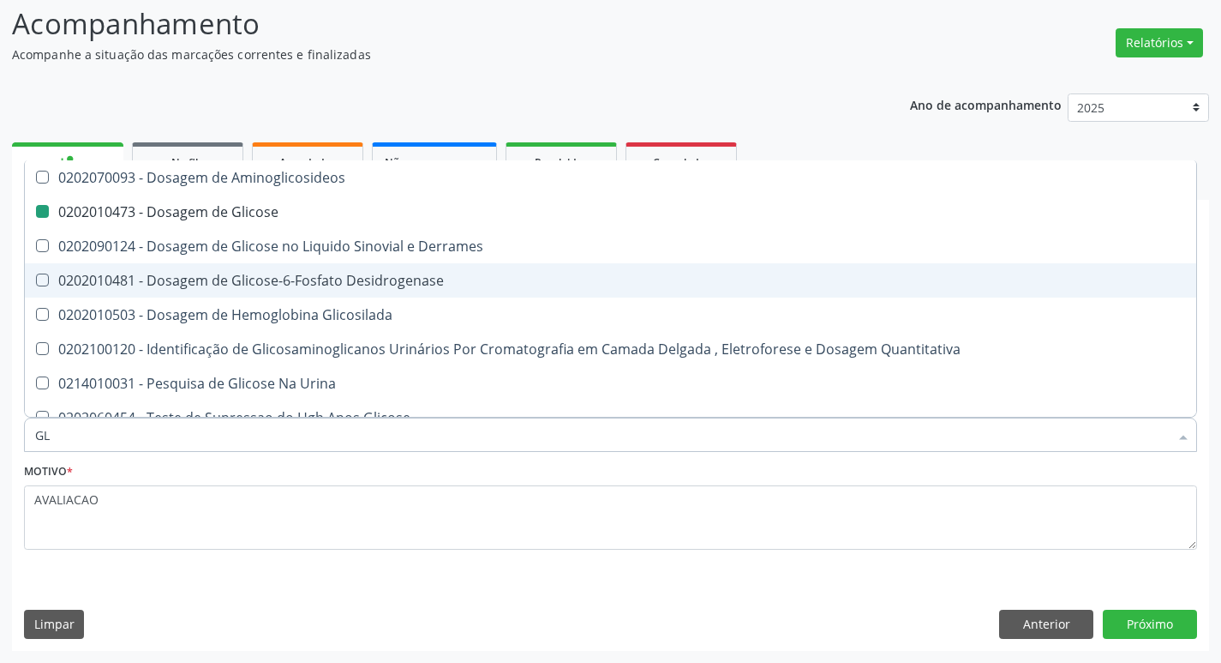
type input "G"
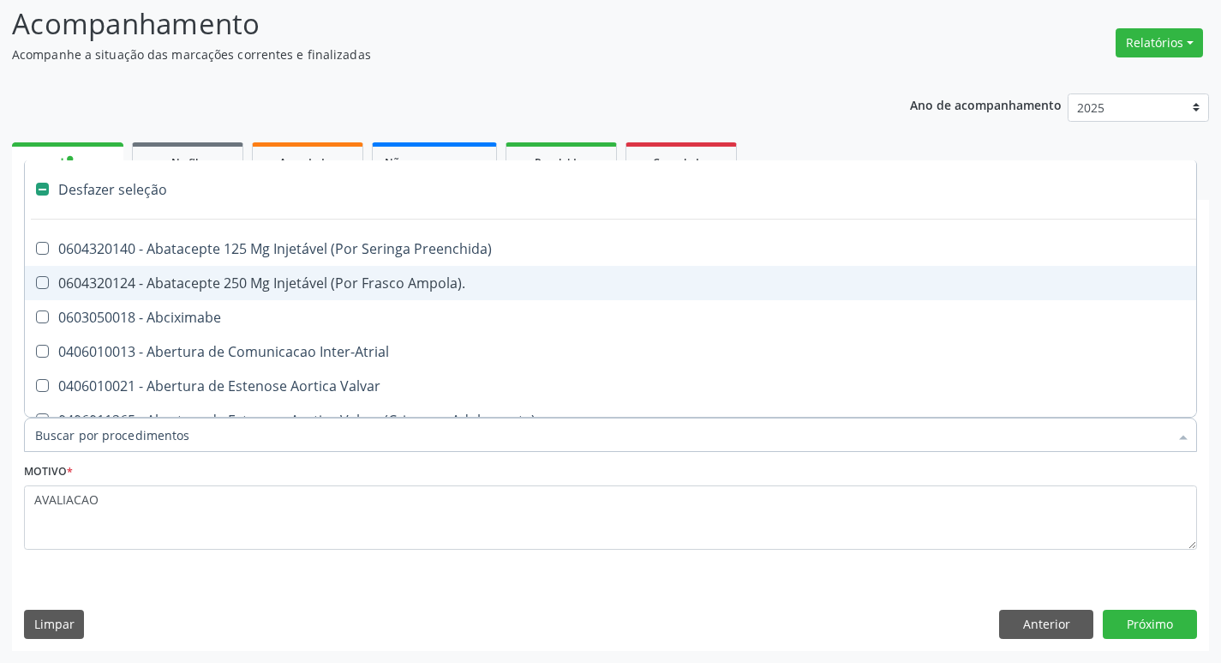
type input "2"
checkbox Monopolar "true"
checkbox Quadril "true"
checkbox Biologica "true"
checkbox Vagina "true"
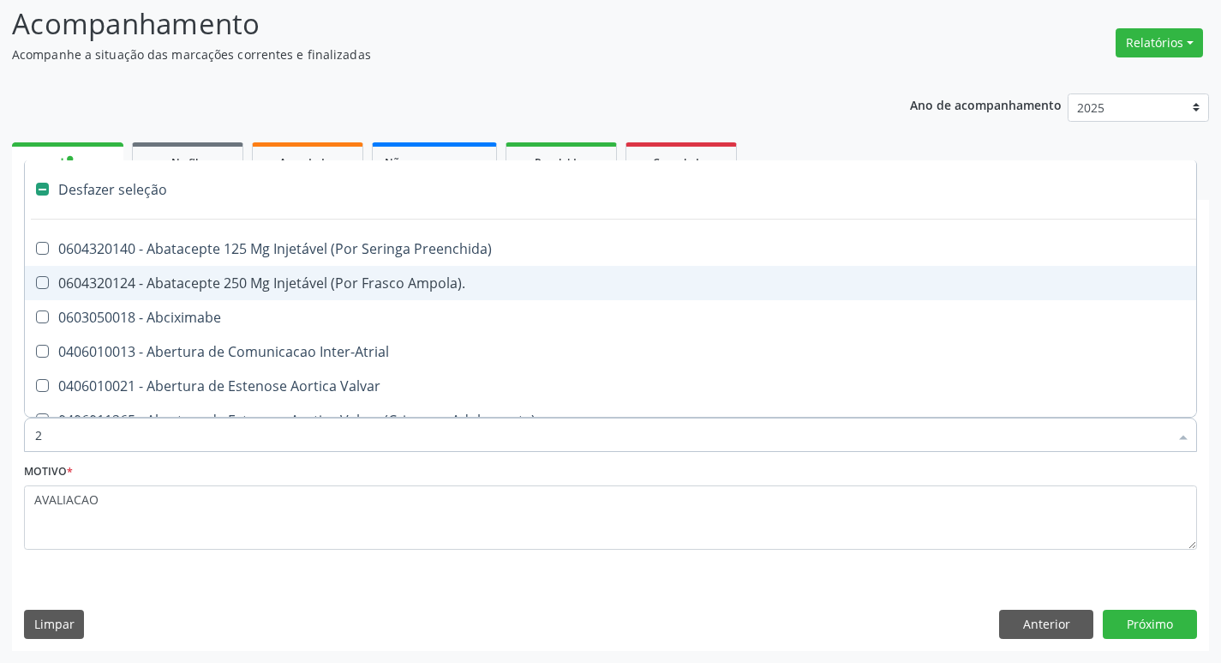
checkbox Aorto-Cavitarias "true"
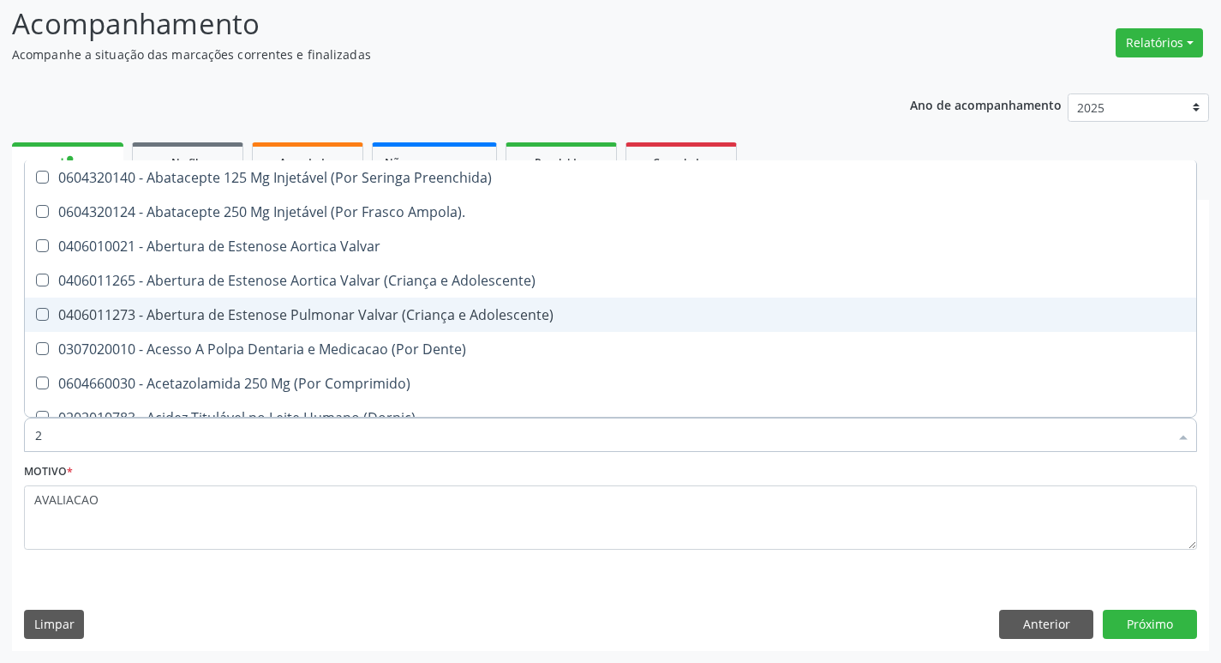
type input "20205001"
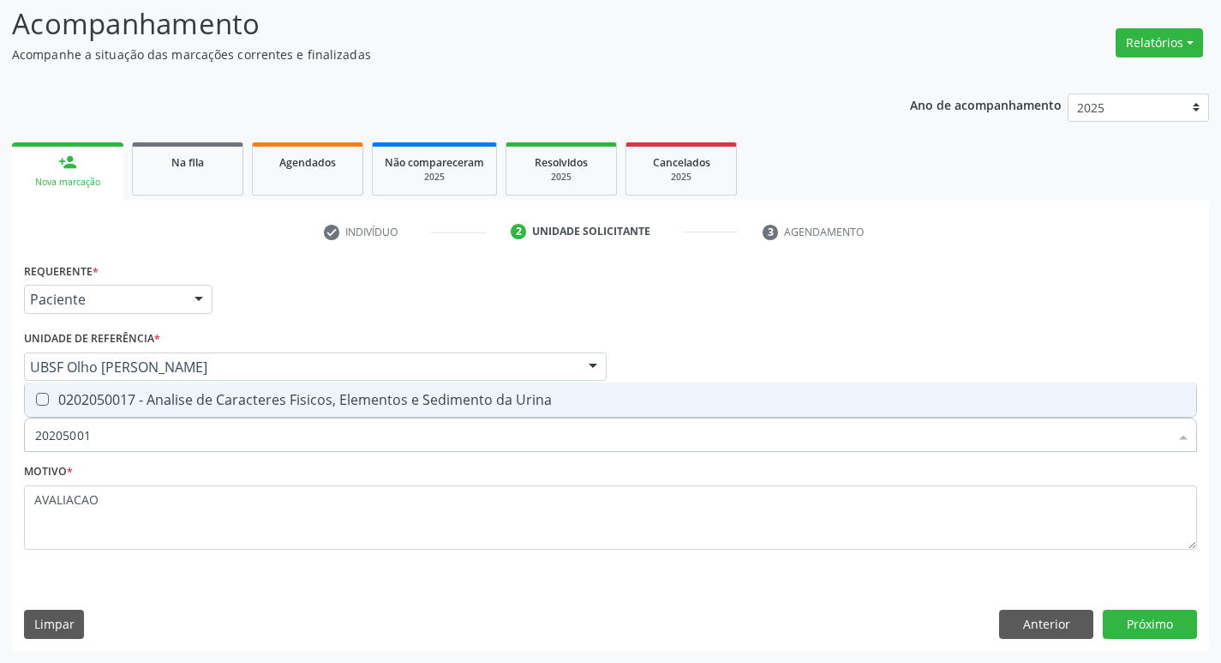
click at [265, 411] on span "0202050017 - Analise de Caracteres Fisicos, Elementos e Sedimento da Urina" at bounding box center [611, 399] width 1172 height 34
checkbox Urina "true"
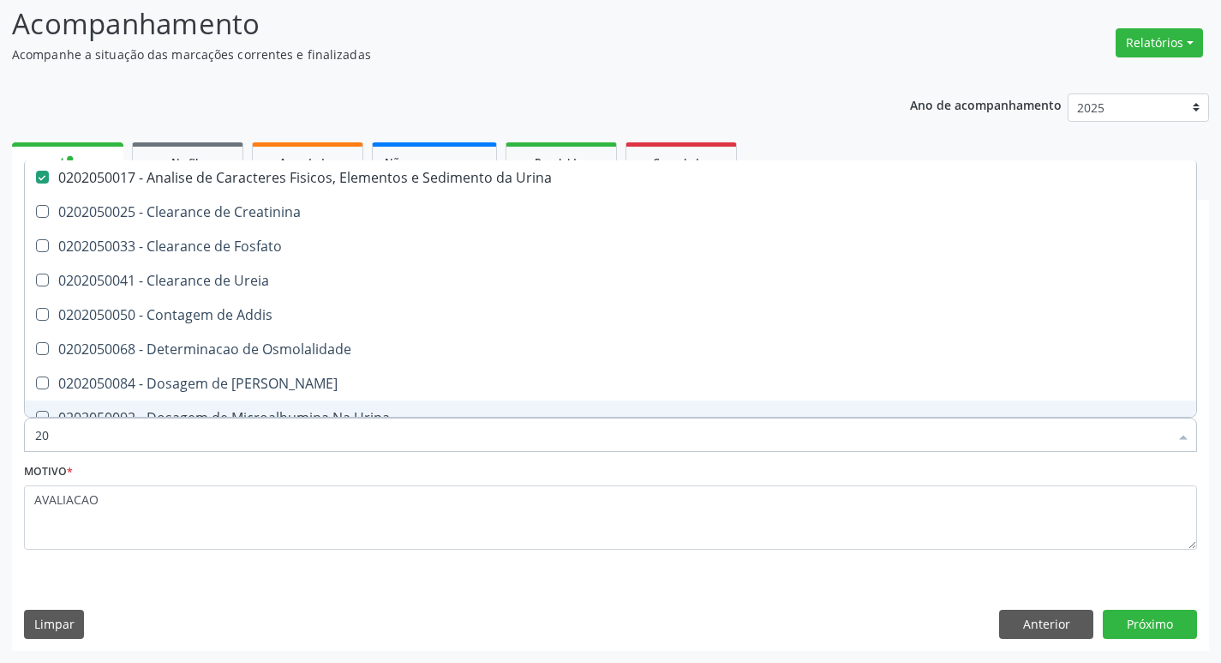
type input "2"
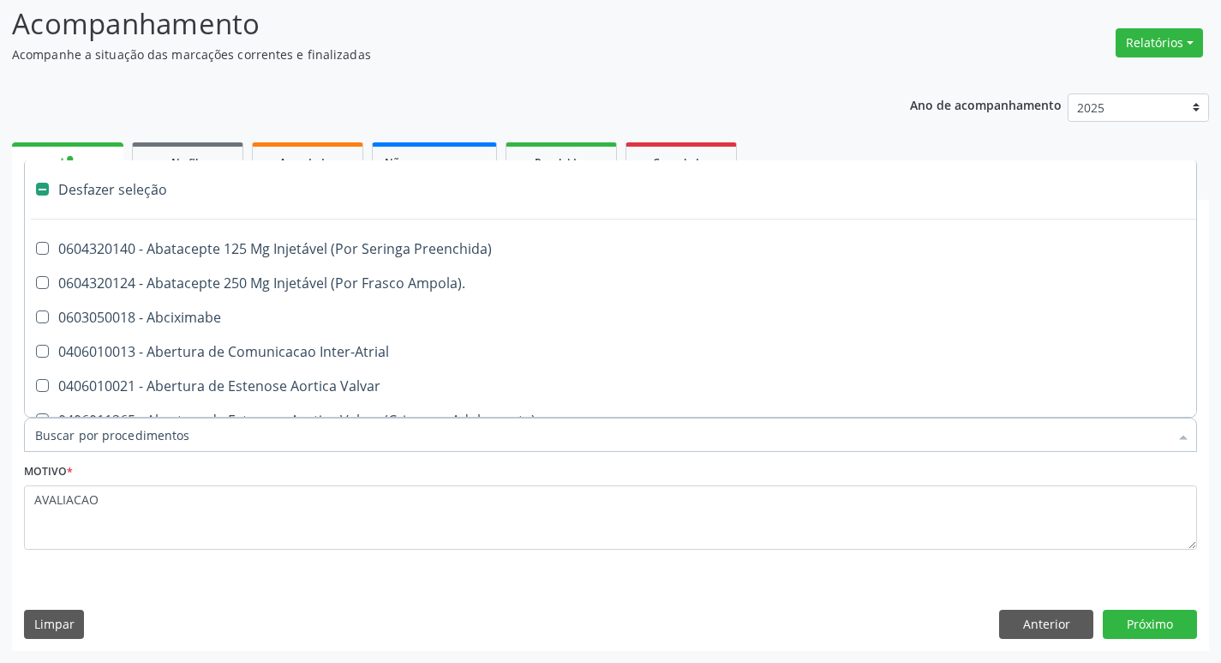
checkbox Preenchida\) "false"
checkbox Inter-Atrial "false"
type input "T"
checkbox Dedo "true"
checkbox Urina "false"
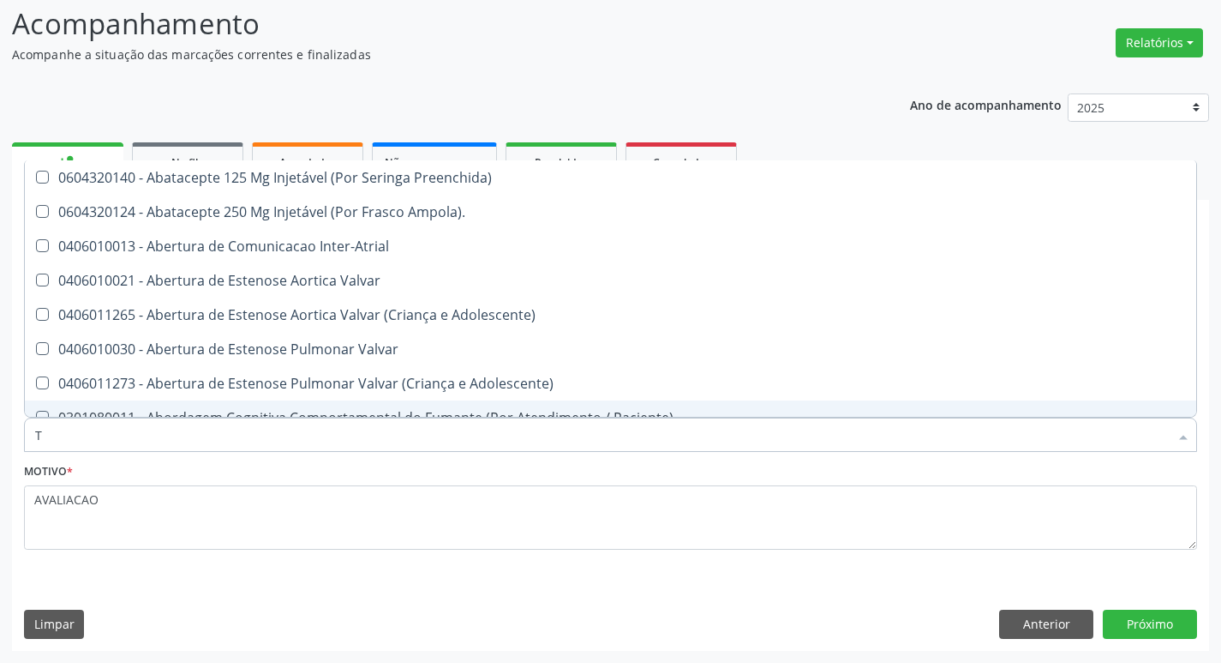
type input "TR"
checkbox Urina "false"
checkbox Atendimentos-Mês\) "true"
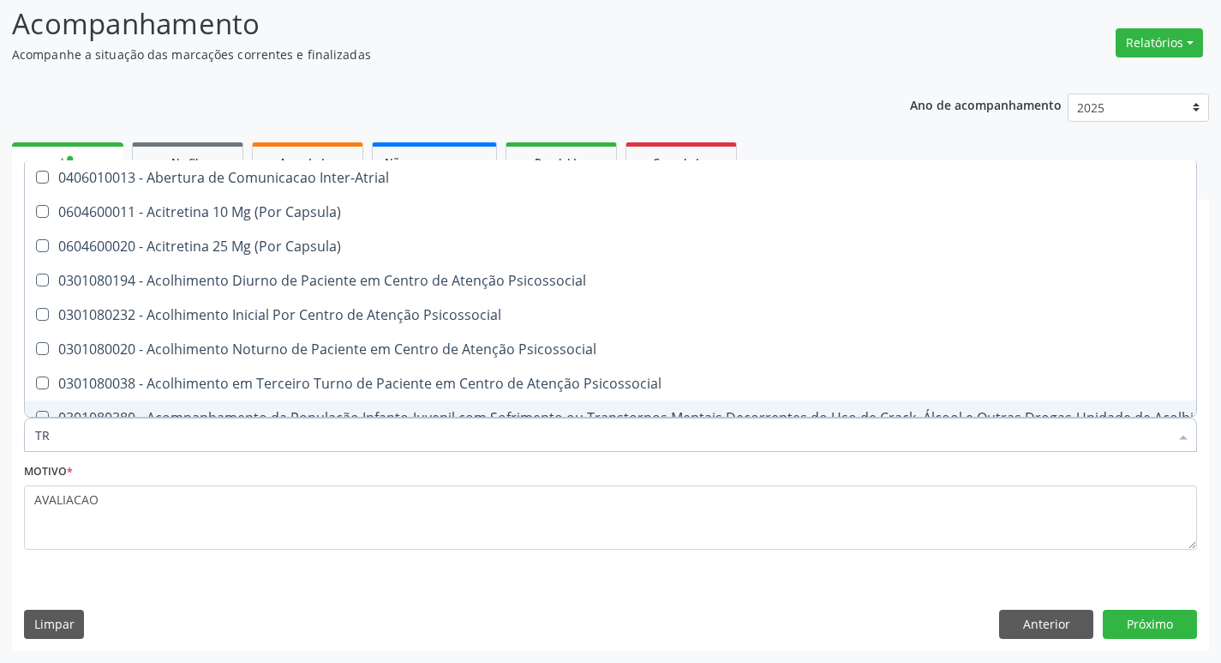
type input "TRI"
checkbox Níveis "true"
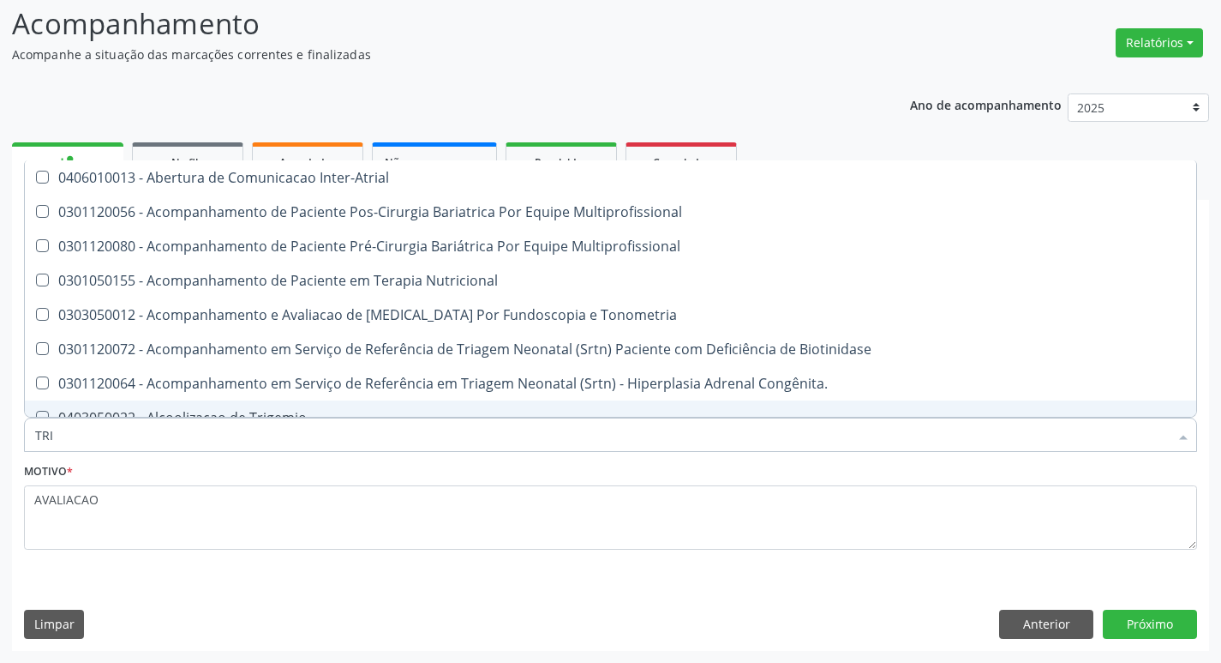
type input "TRIG"
checkbox Multiprofissional "true"
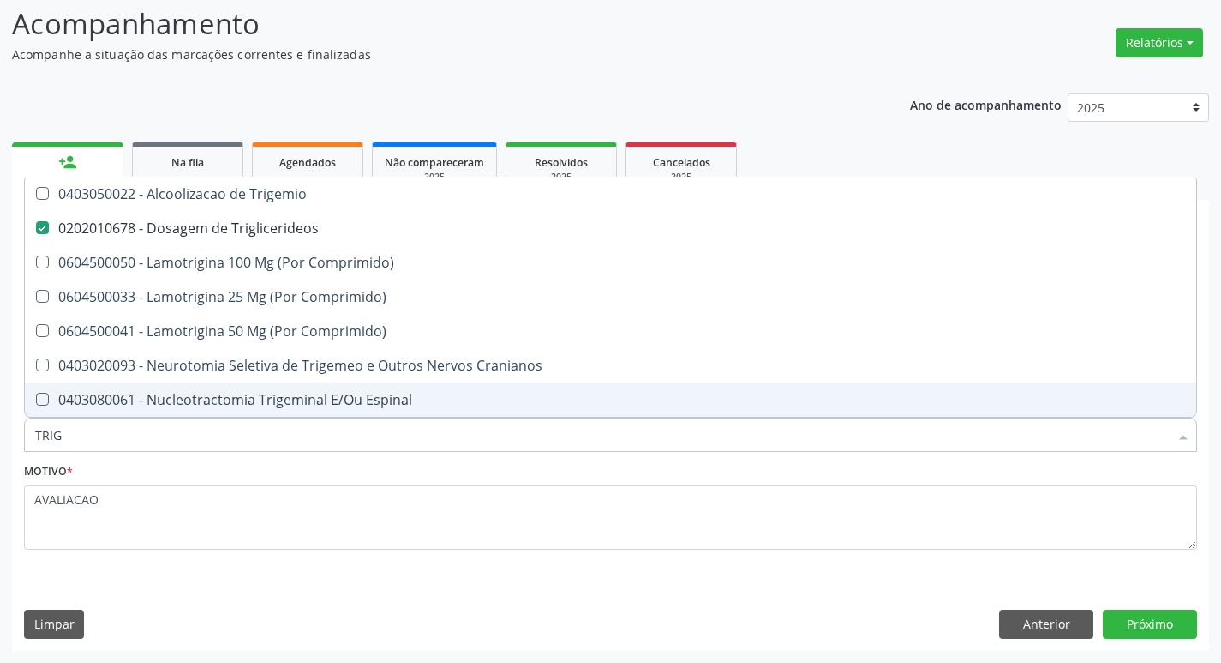
type input "TRIGL"
checkbox Trigemio "true"
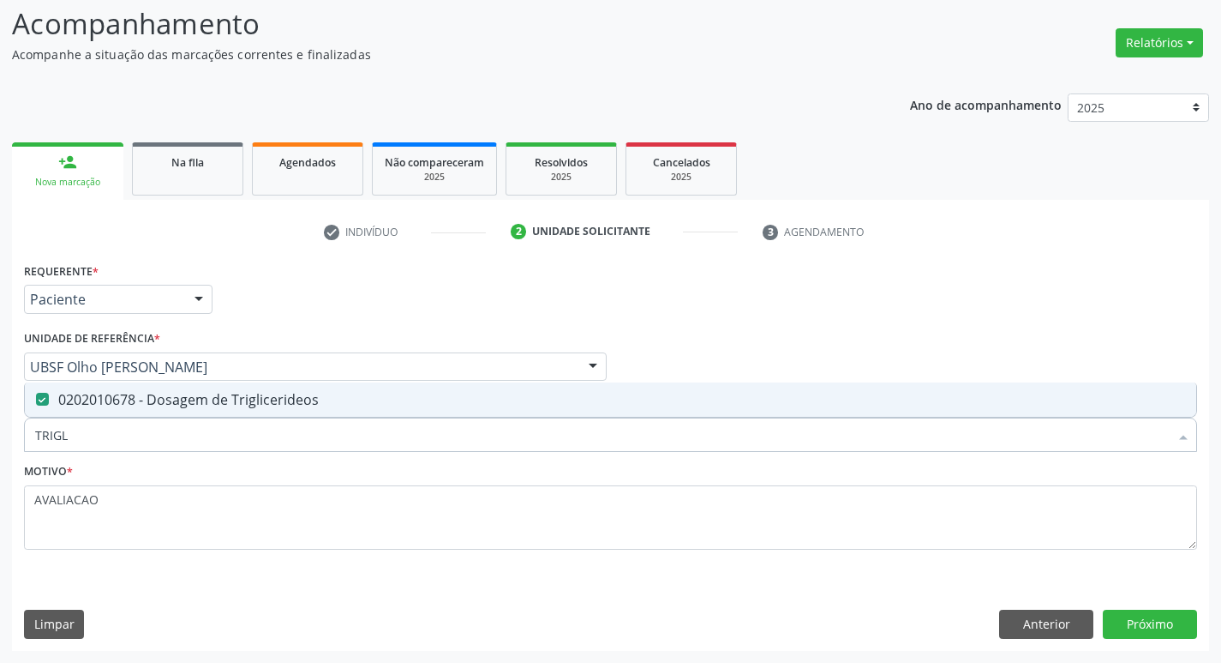
type input "TRIG"
checkbox Triglicerideos "false"
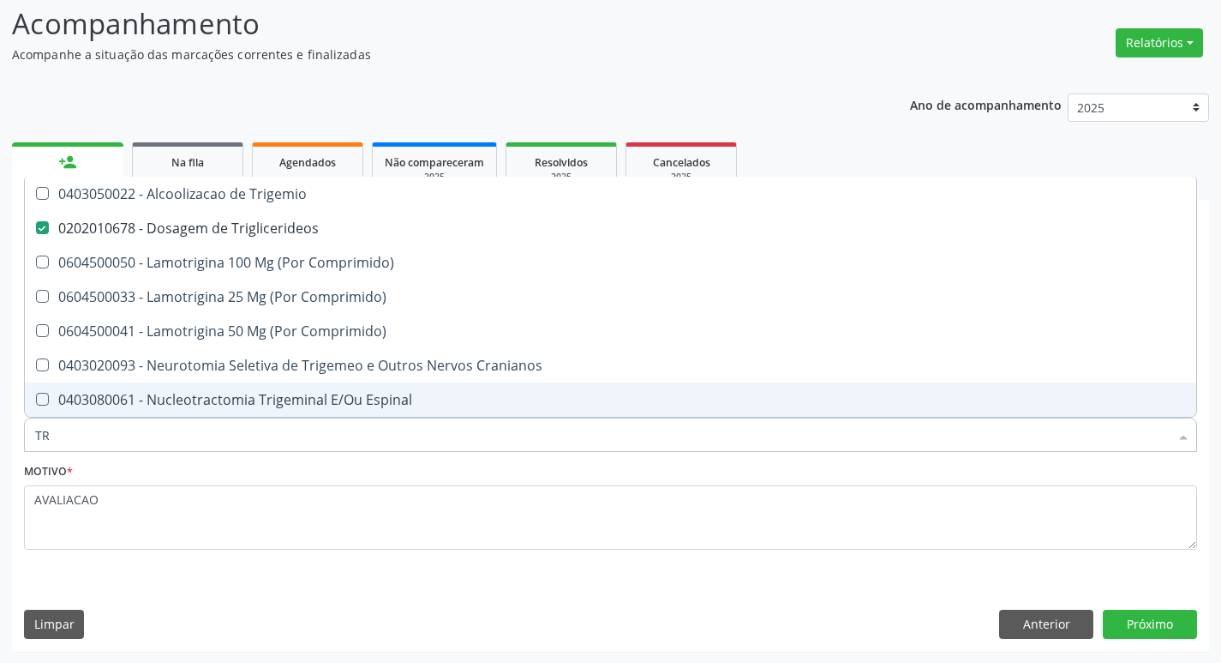
type input "T"
checkbox Triglicerideos "false"
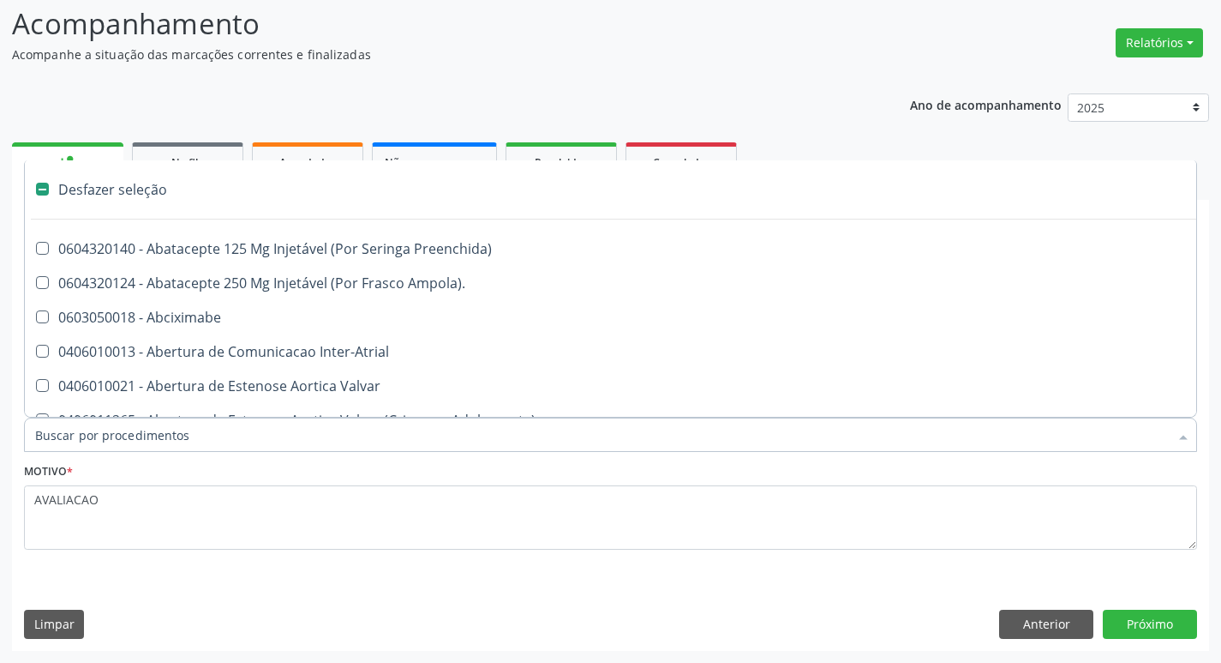
type input "H"
checkbox Urina "false"
checkbox Lactente\) "true"
checkbox Convencional\) "true"
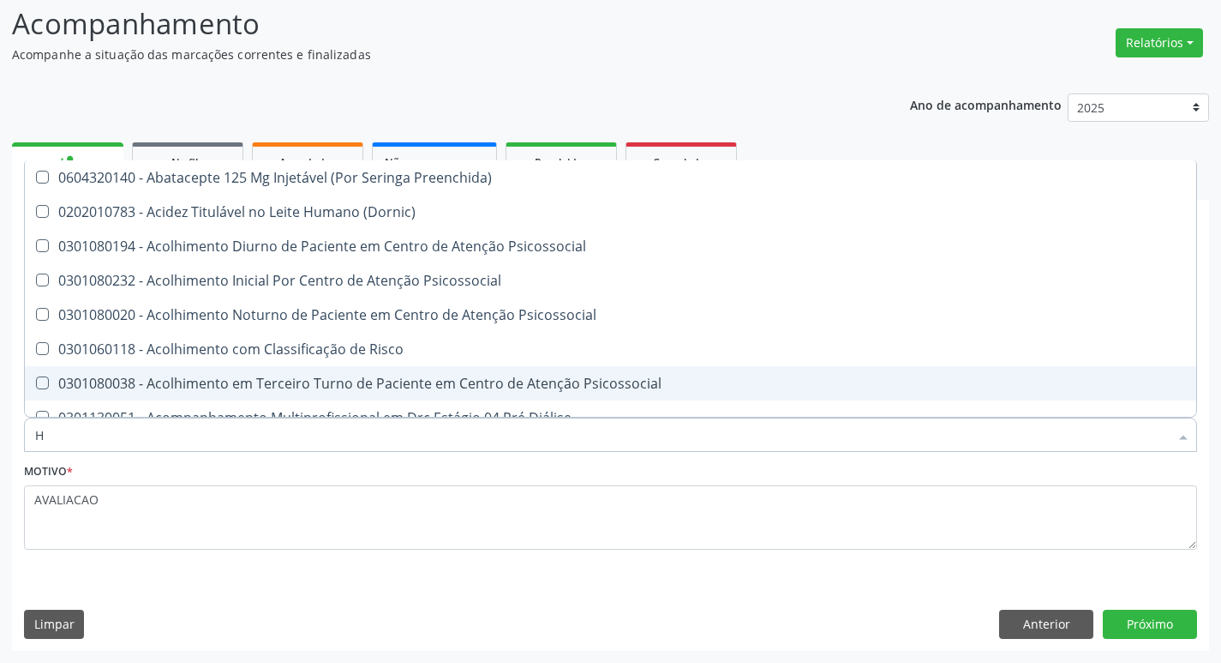
type input "HEMOGLOBINA G"
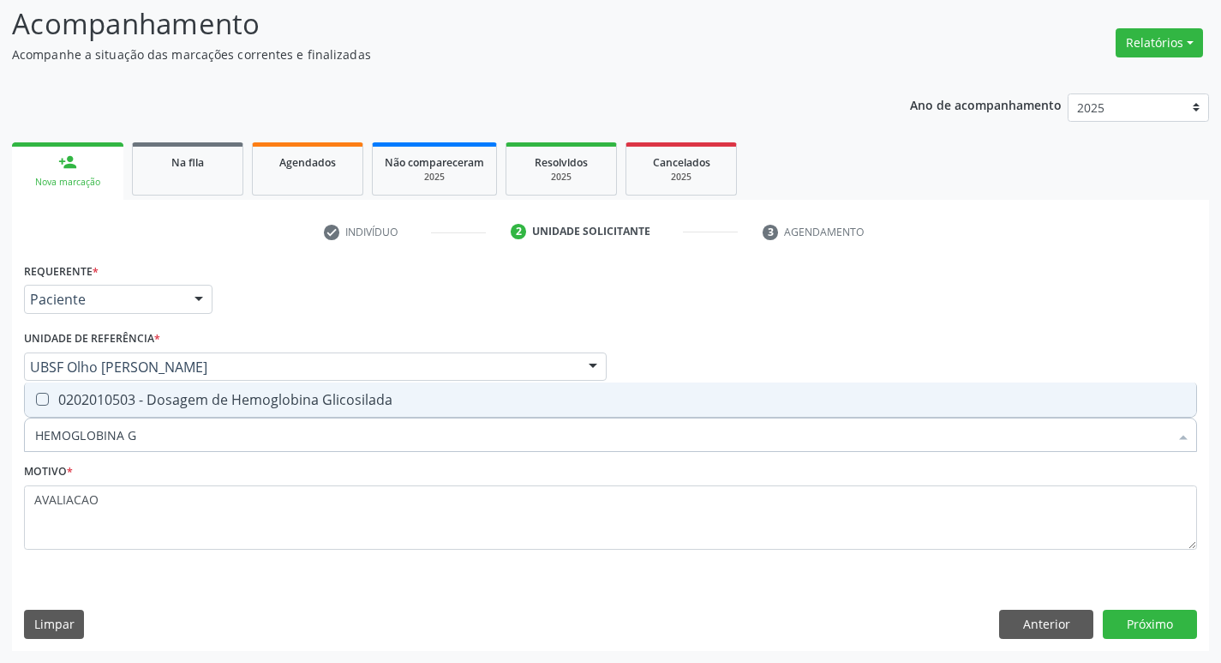
click at [283, 401] on div "0202010503 - Dosagem de Hemoglobina Glicosilada" at bounding box center [610, 400] width 1151 height 14
checkbox Glicosilada "true"
type input "HEMOGLOBINA"
checkbox Glicosilada "false"
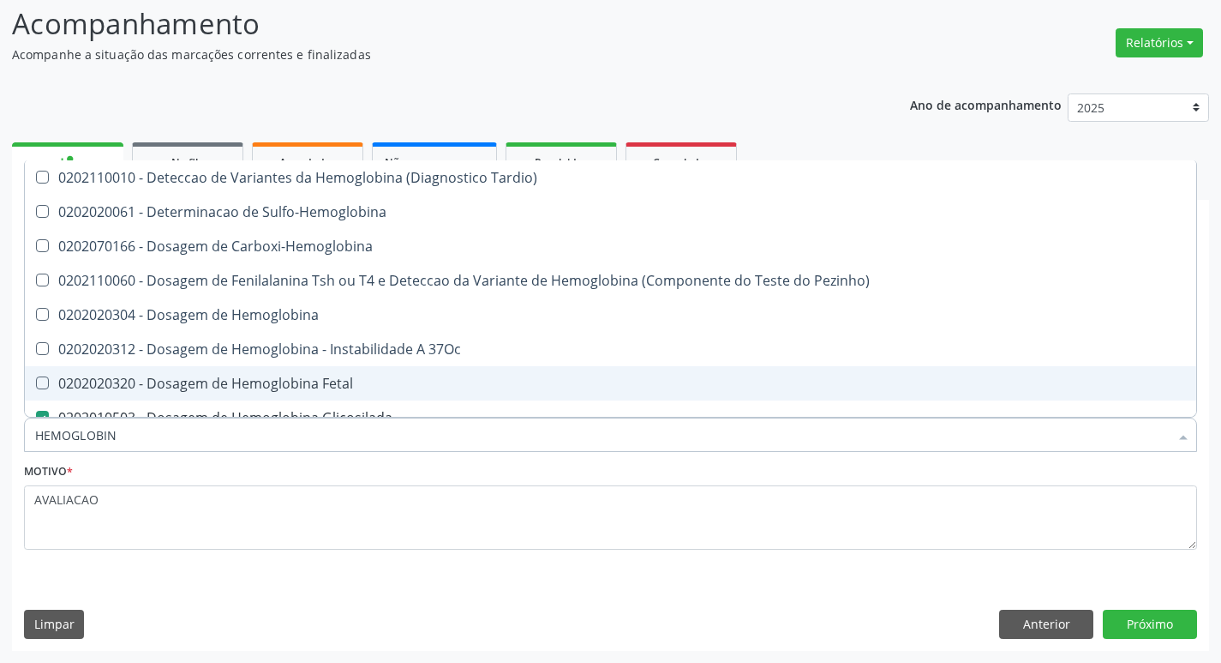
type input "HEMOGLOBI"
checkbox Glicosilada "false"
checkbox Hemoglobina "true"
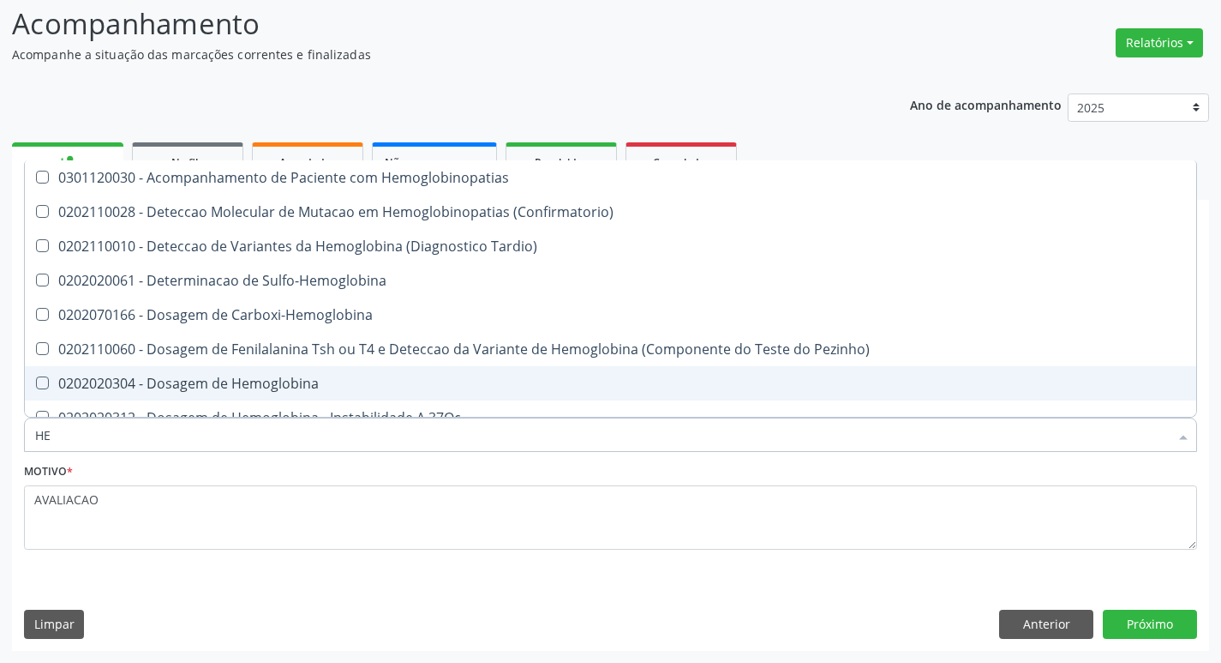
type input "H"
checkbox Glicosilada "false"
checkbox S "false"
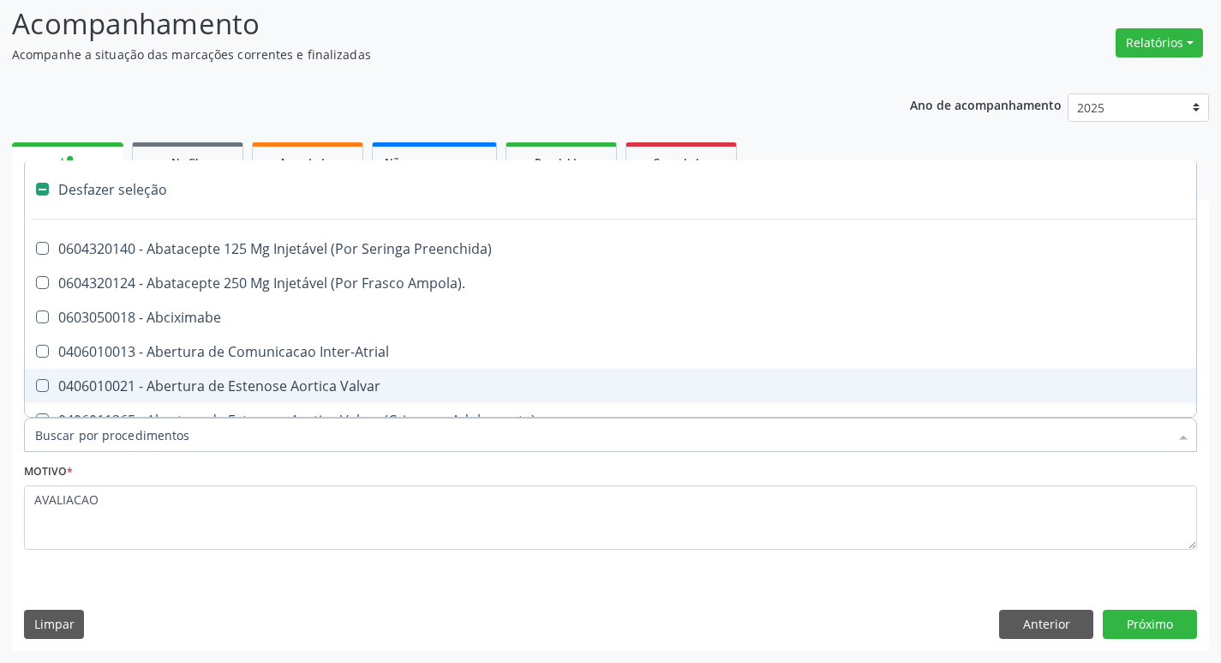
type input "T"
checkbox Dedo "true"
checkbox Urina "false"
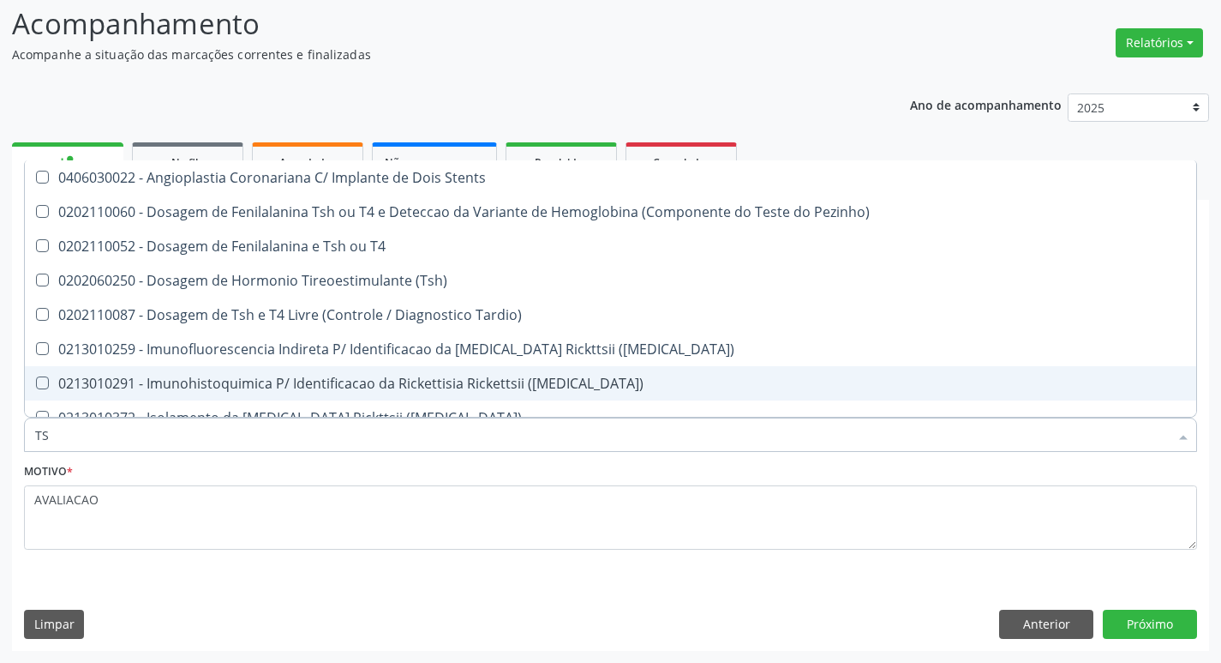
type input "TSH"
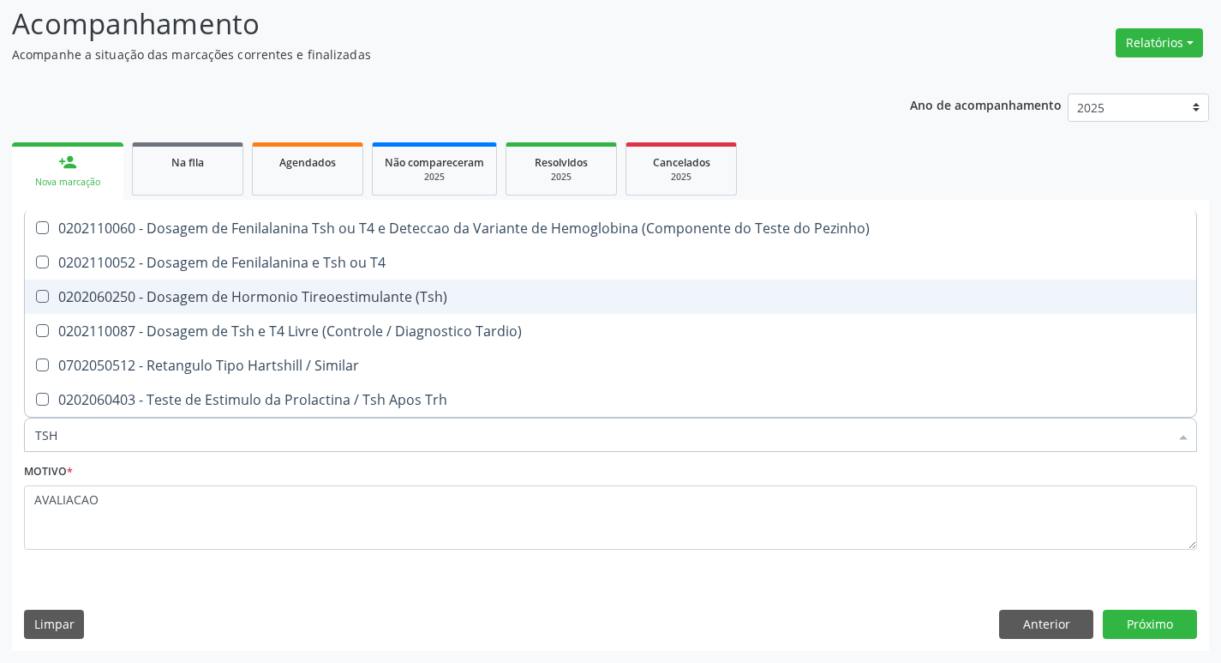
click at [285, 290] on div "0202060250 - Dosagem de Hormonio Tireoestimulante (Tsh)" at bounding box center [610, 297] width 1151 height 14
checkbox \(Tsh\) "true"
type input "TS"
checkbox \(Tsh\) "false"
checkbox Tardio\) "true"
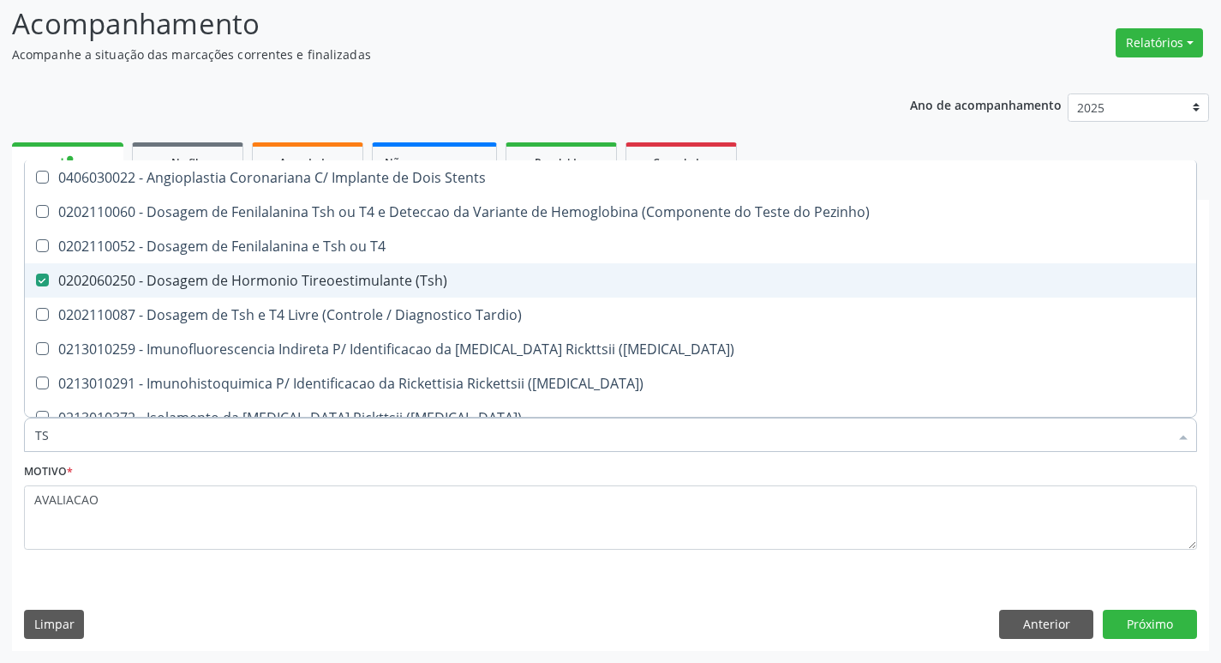
type input "T"
checkbox \(Tsh\) "false"
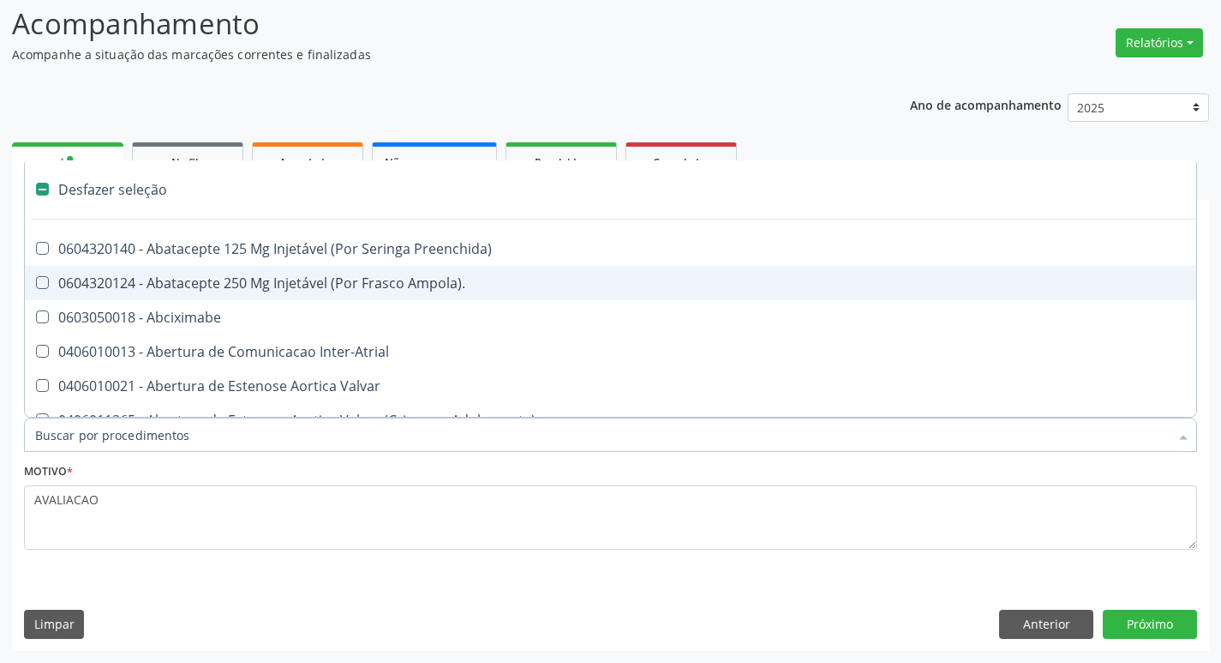
type input "V"
checkbox Urina "false"
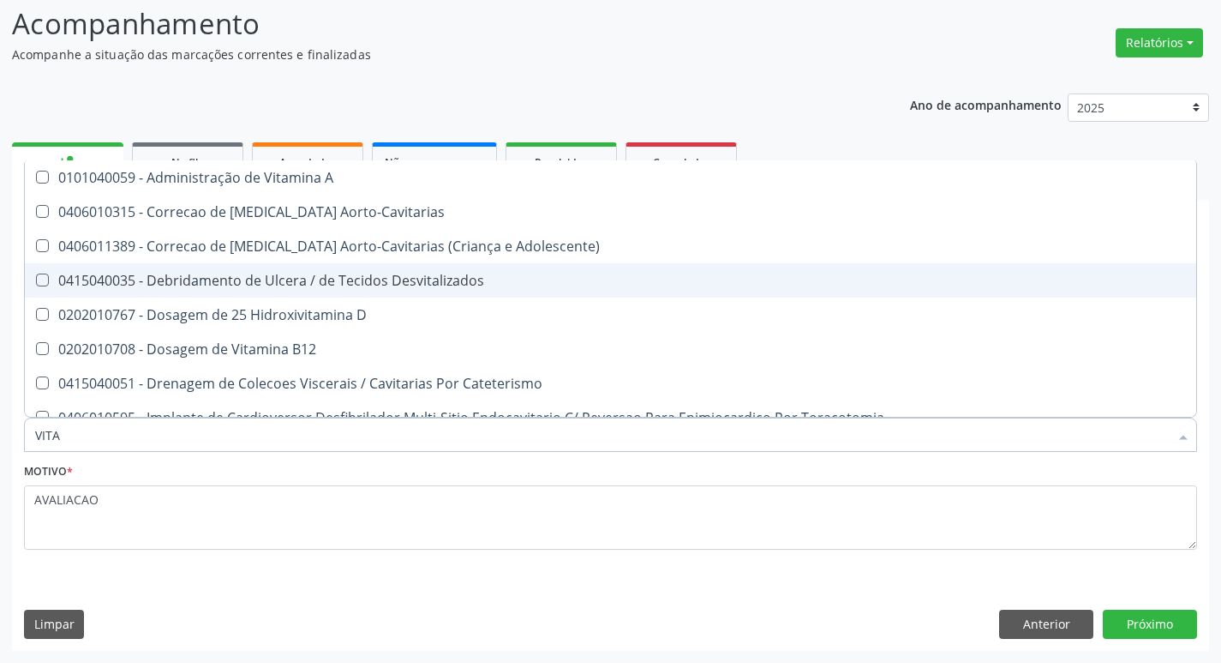
type input "VITAM"
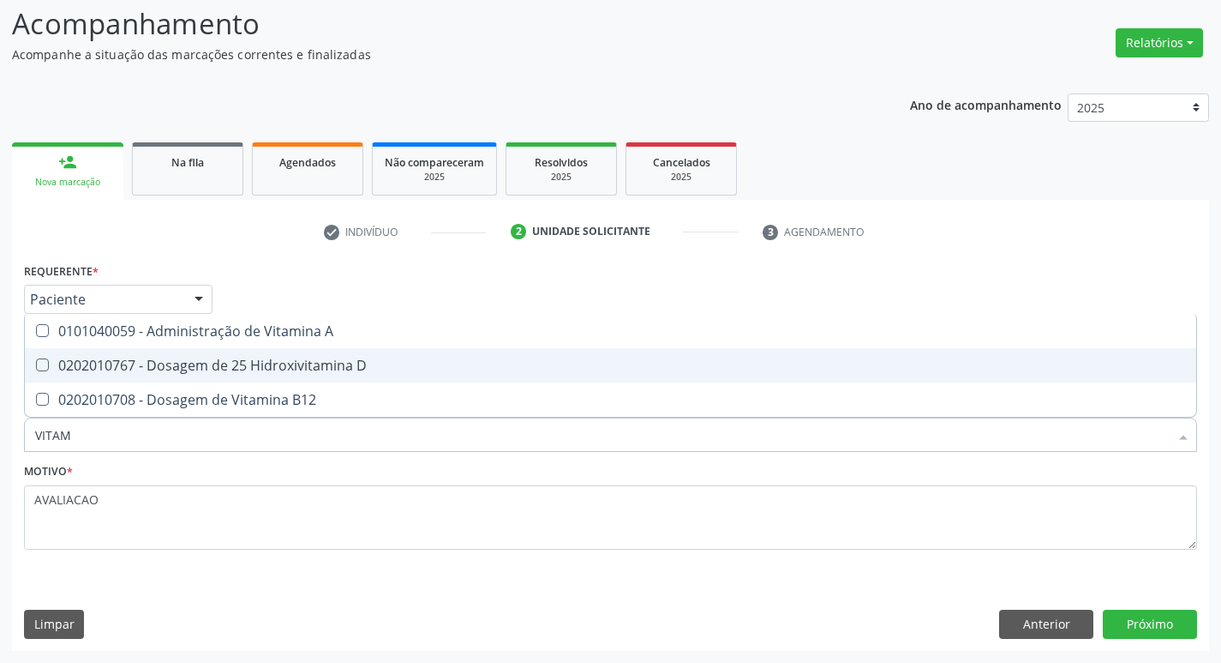
drag, startPoint x: 345, startPoint y: 366, endPoint x: 345, endPoint y: 387, distance: 21.4
click at [345, 372] on div "0202010767 - Dosagem de 25 Hidroxivitamina D" at bounding box center [610, 365] width 1151 height 14
checkbox D "true"
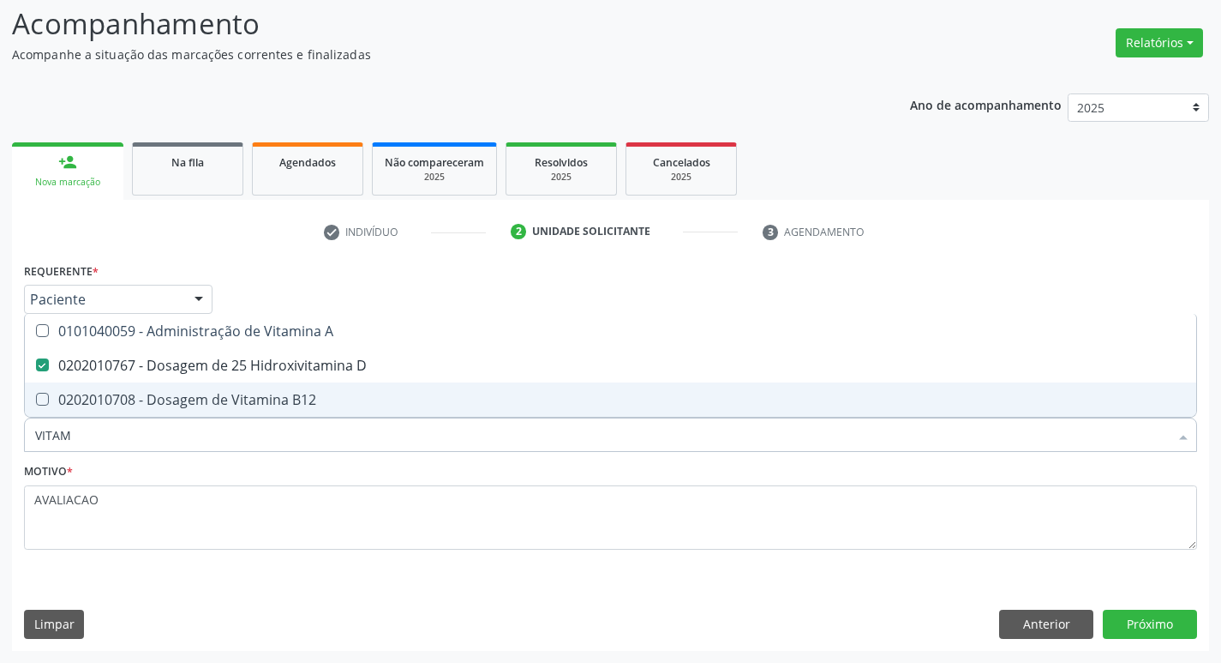
click at [345, 387] on span "0202010708 - Dosagem de Vitamina B12" at bounding box center [611, 399] width 1172 height 34
checkbox B12 "true"
type input "VITA"
checkbox D "false"
checkbox B12 "false"
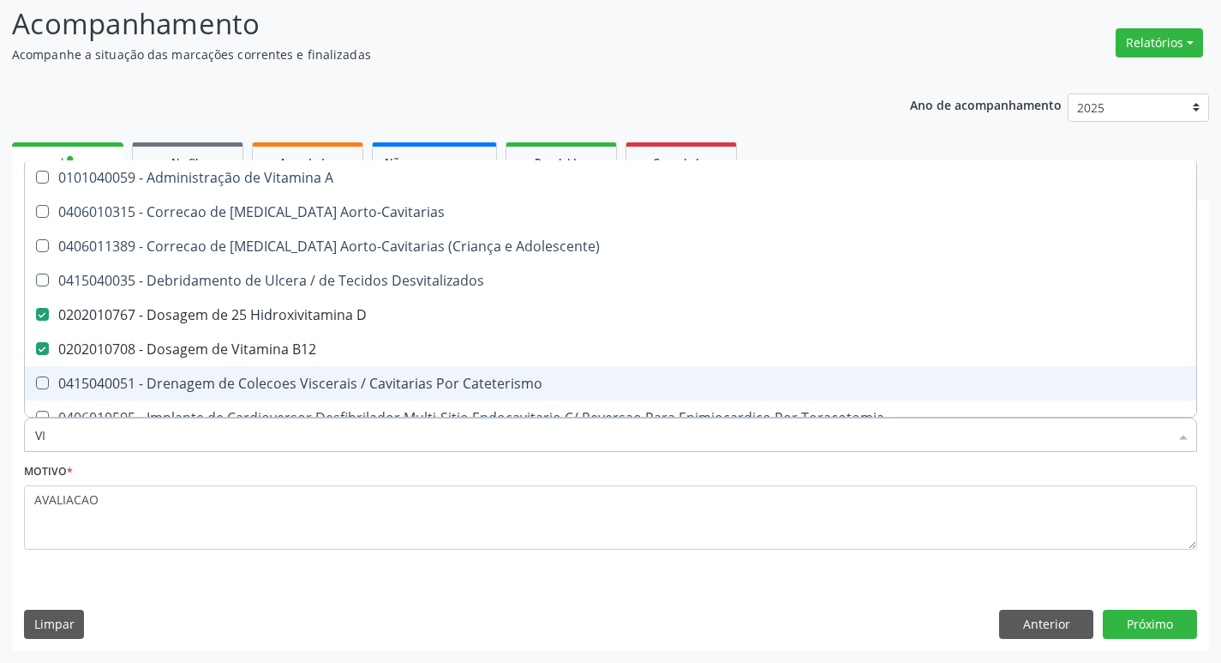
type input "V"
checkbox D "false"
checkbox B12 "false"
checkbox Cateterismo "false"
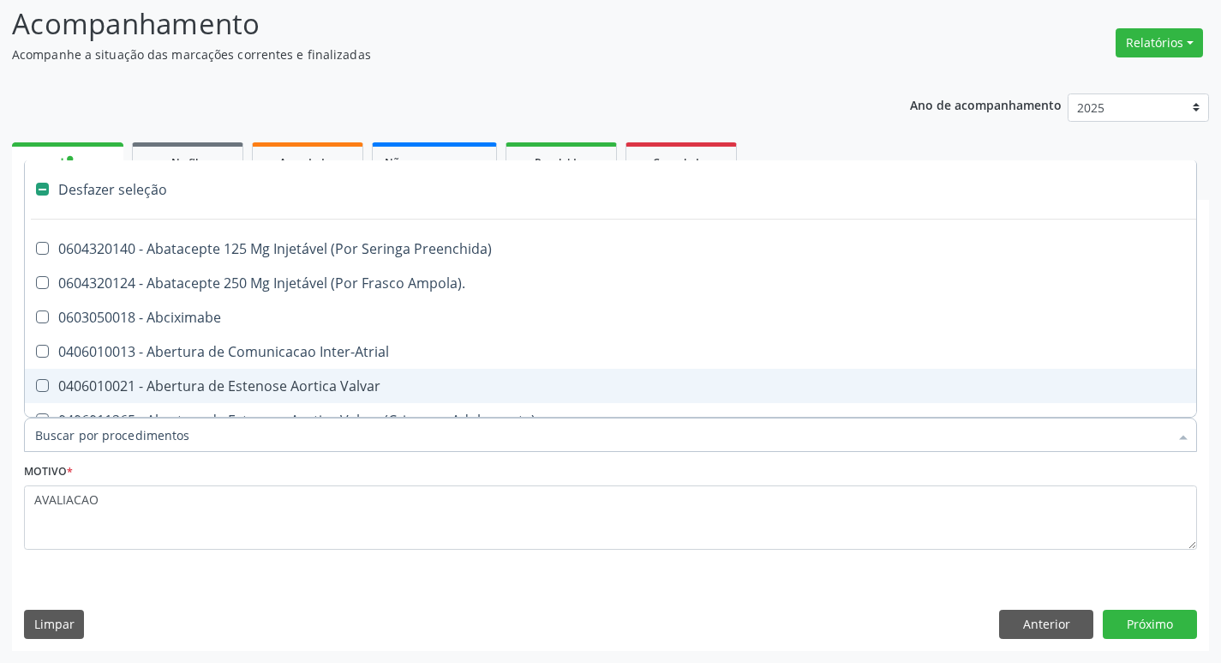
type input "V"
checkbox Urina "false"
checkbox Campo\) "true"
checkbox Miocardio "true"
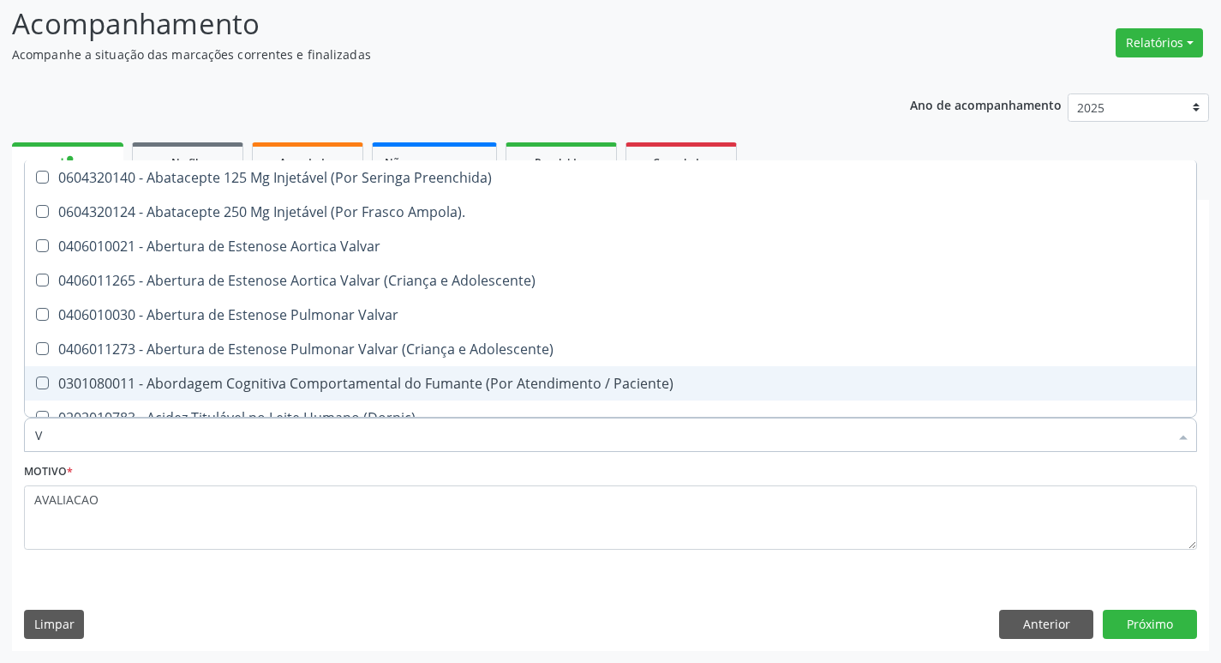
type input "VI"
checkbox Periféricas "true"
checkbox Sexual "true"
checkbox D "false"
checkbox B12 "false"
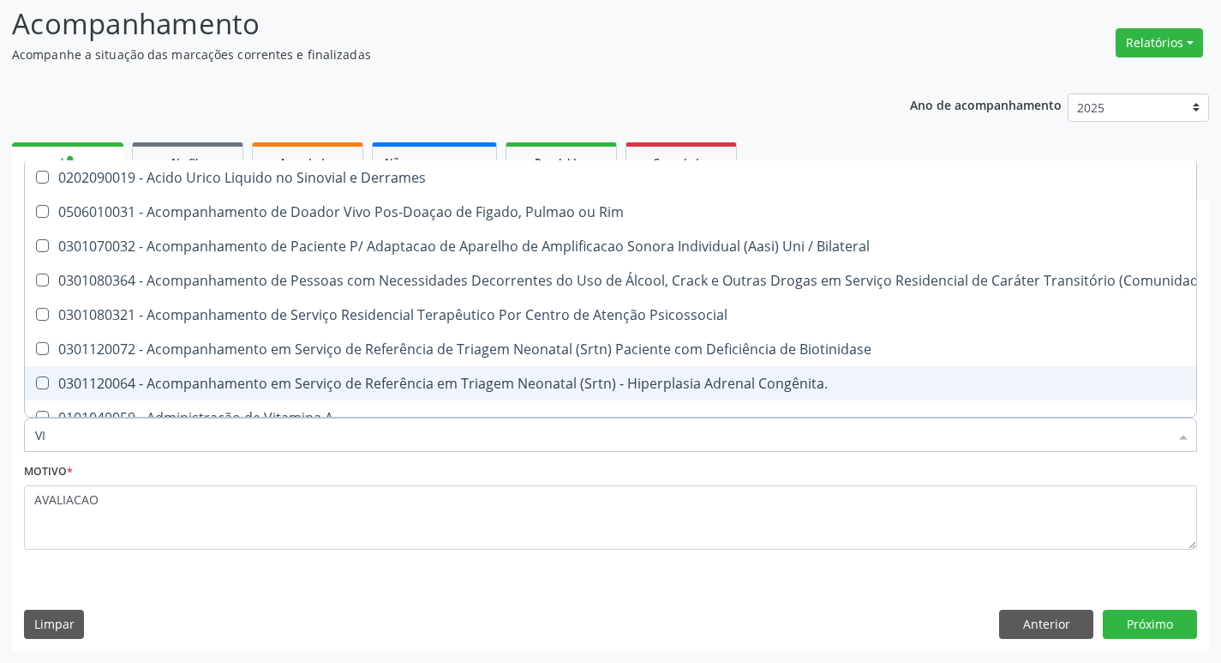
type input "VIT"
checkbox Biotinidase "true"
checkbox Congênita\ "true"
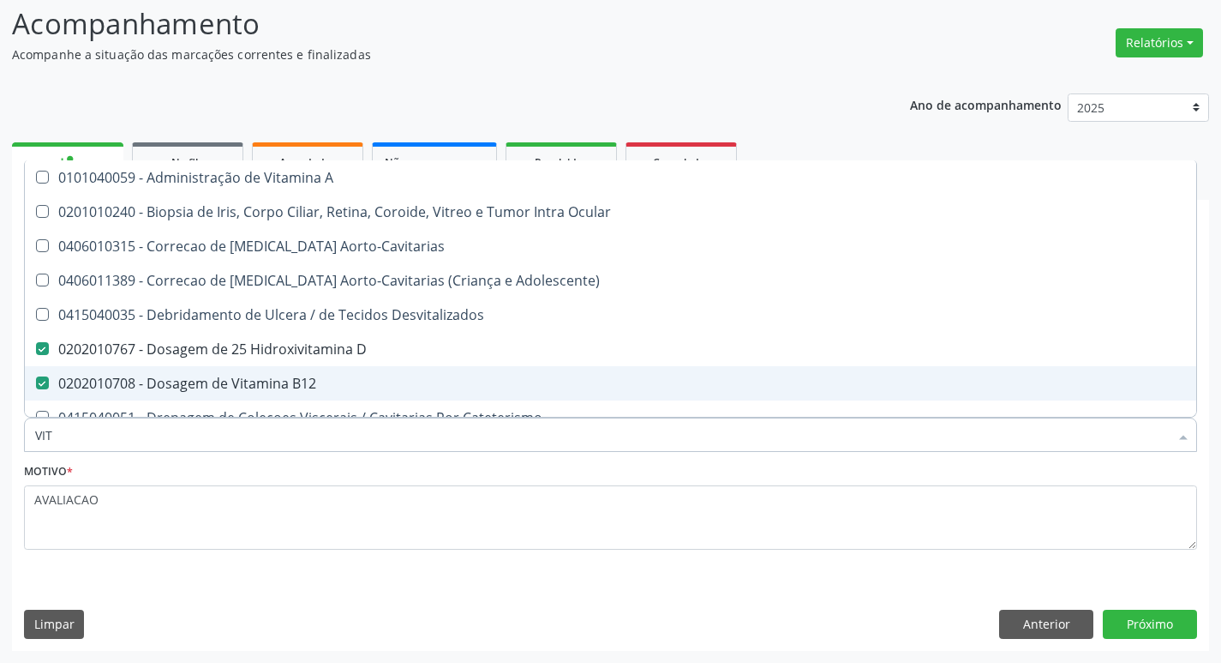
type input "VI"
checkbox D "false"
checkbox B12 "false"
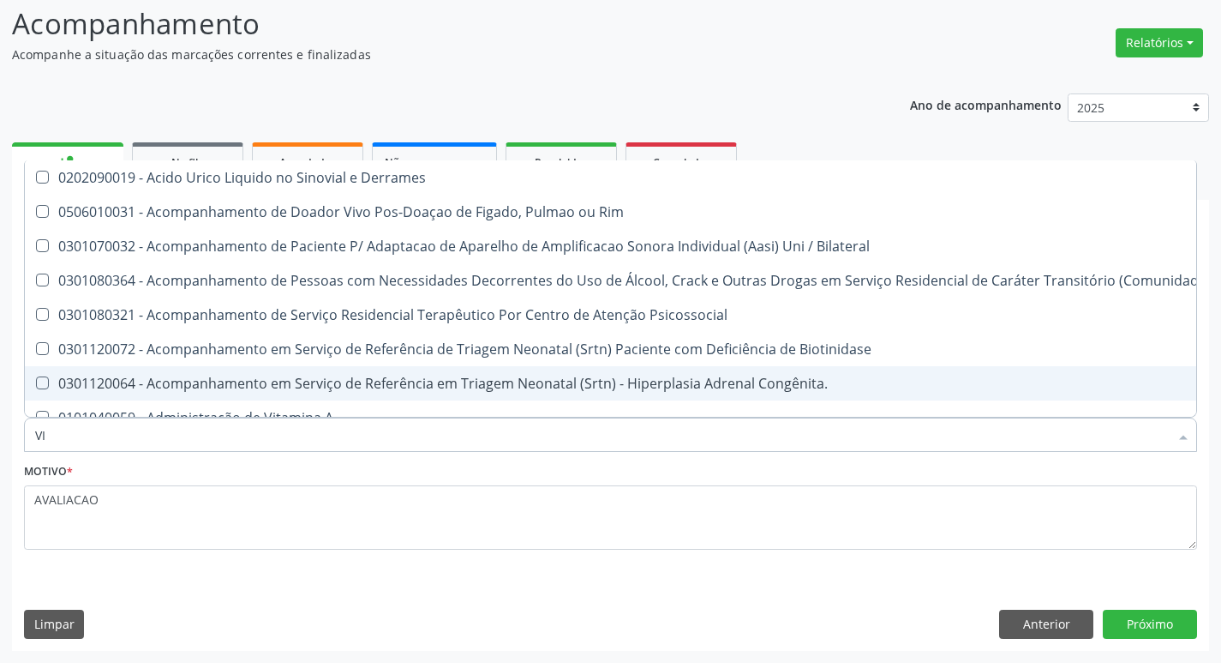
type input "V"
checkbox Microscópio\) "true"
checkbox D "false"
checkbox B12 "false"
checkbox Inferiores "false"
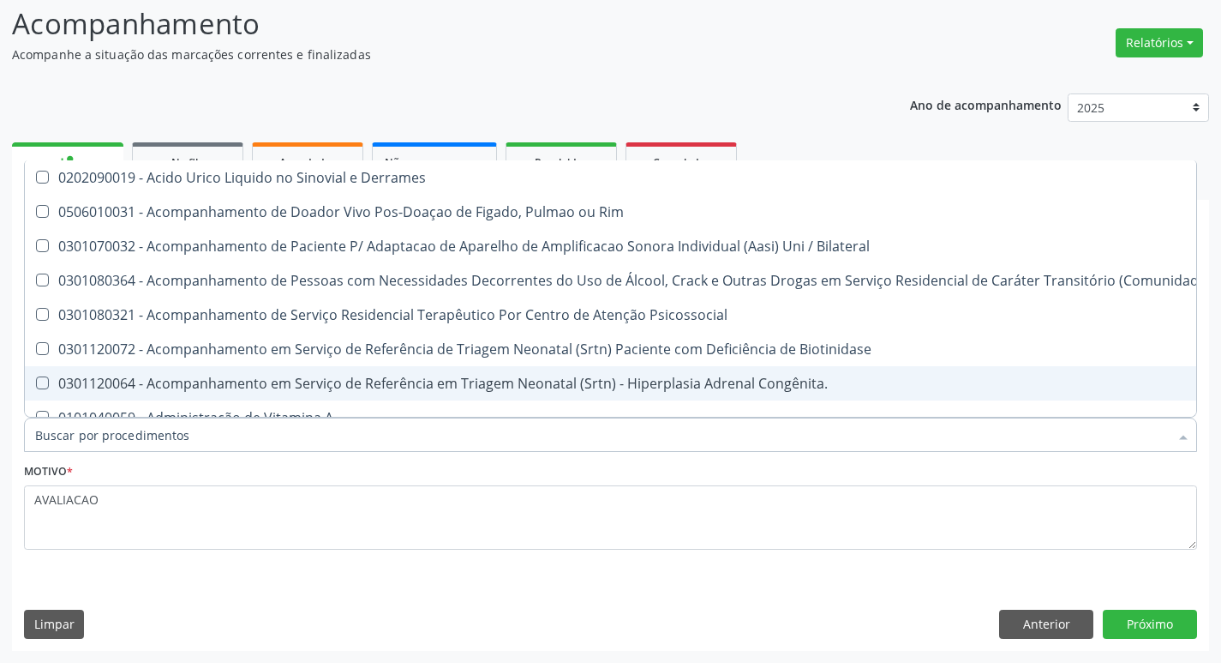
checkbox Pancreas "false"
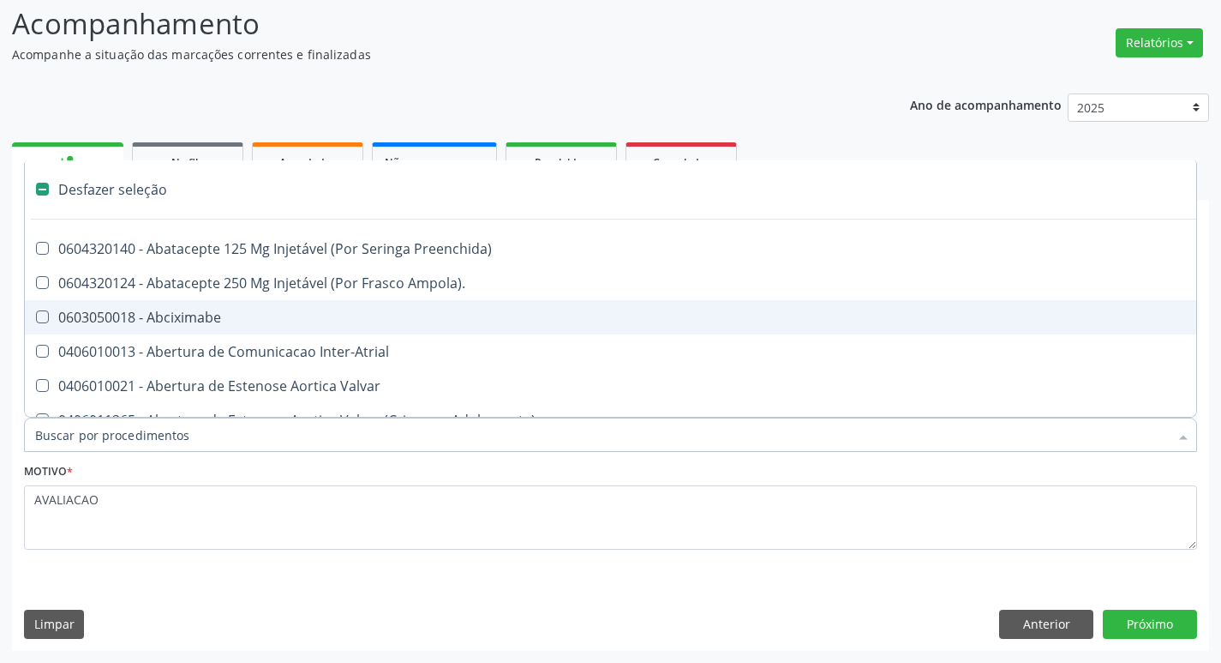
type input "2"
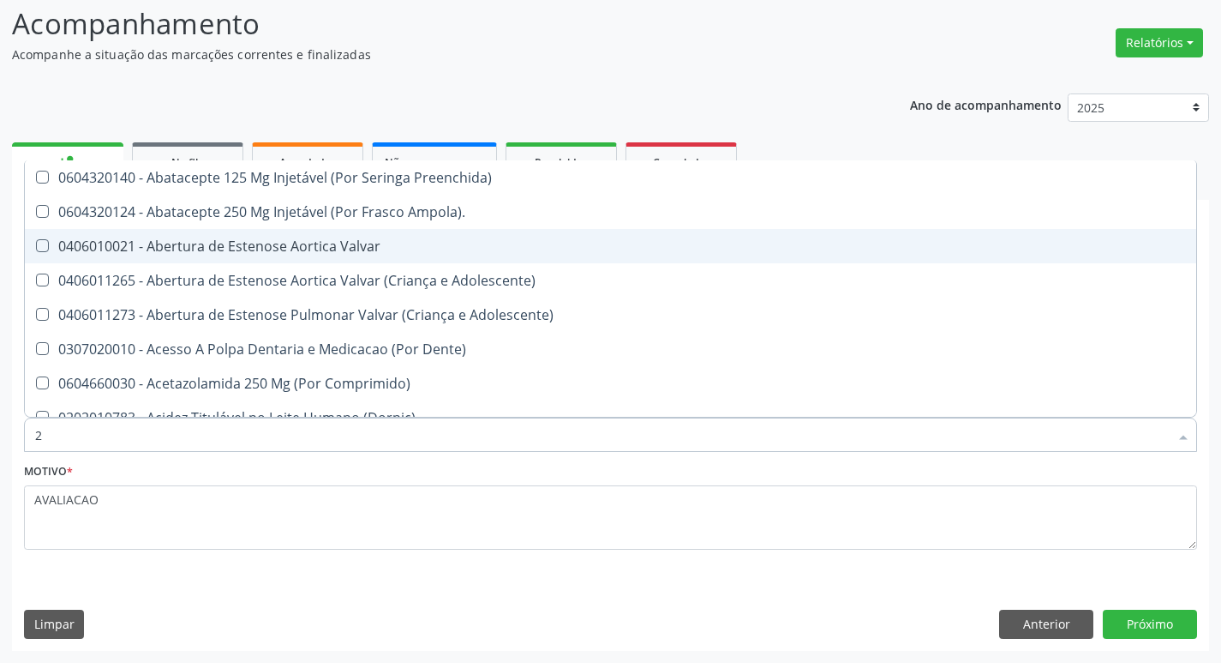
checkbox Urina "true"
checkbox Carotida "false"
checkbox D "true"
checkbox Hdl "true"
checkbox Ldl "true"
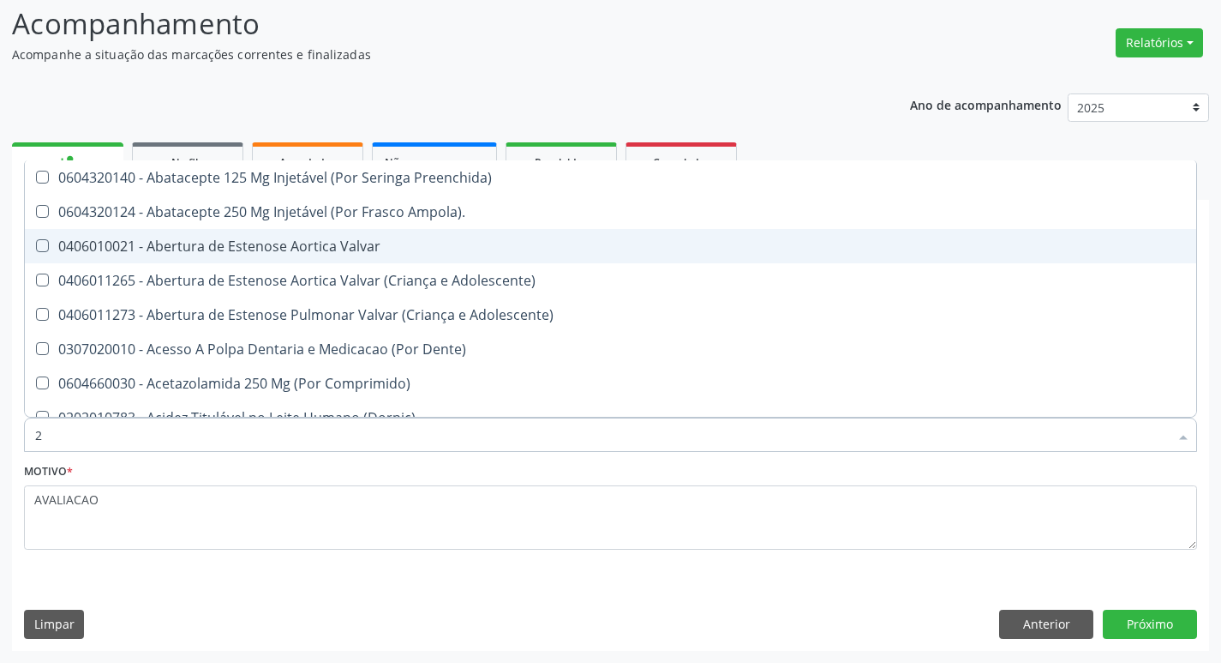
checkbox Creatinina "true"
checkbox Glicose "true"
checkbox Glicosilada "true"
checkbox \(Tsh\) "true"
checkbox Triglicerideos "true"
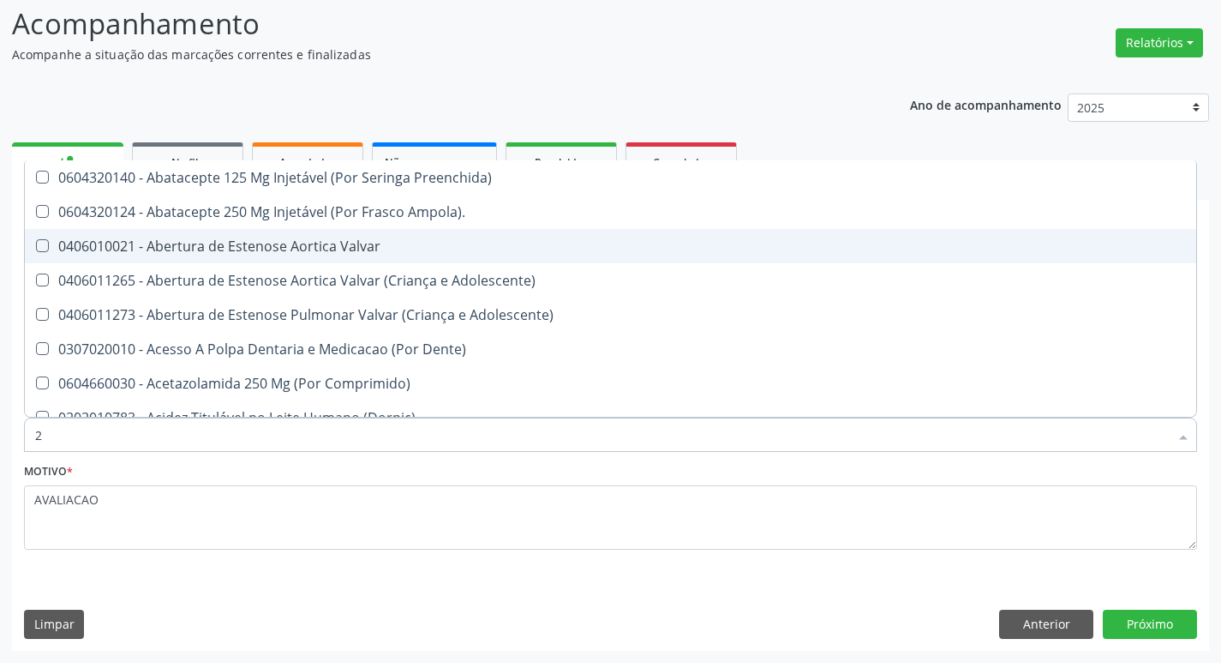
checkbox B12 "true"
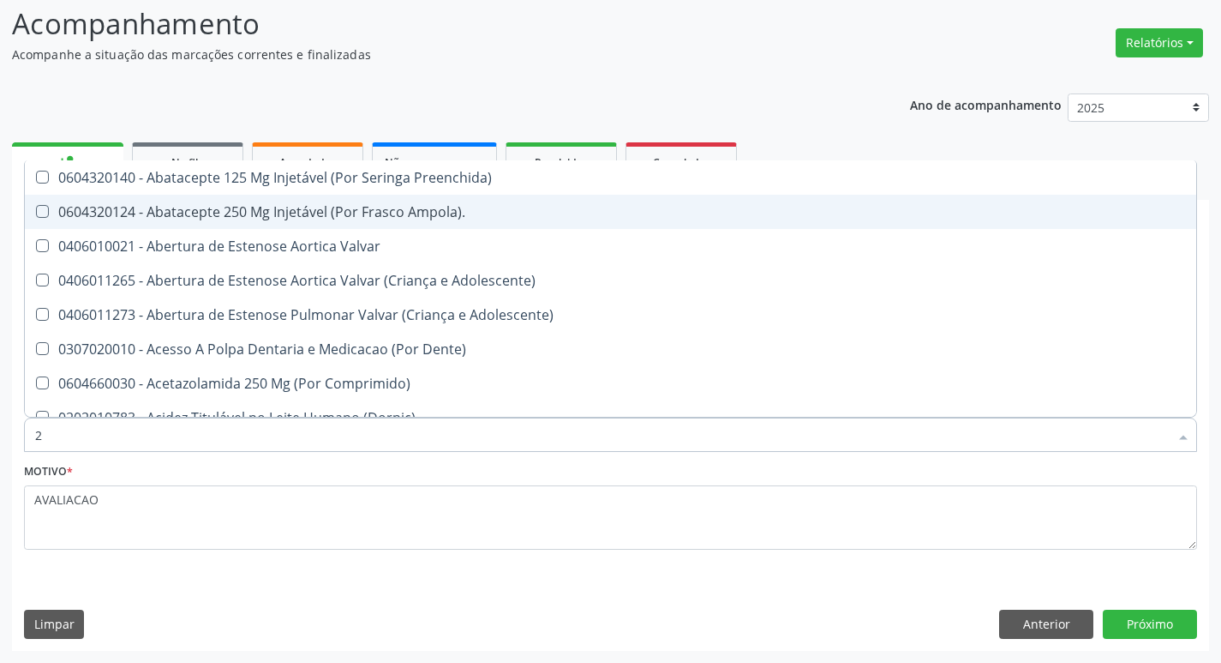
type input "20204003"
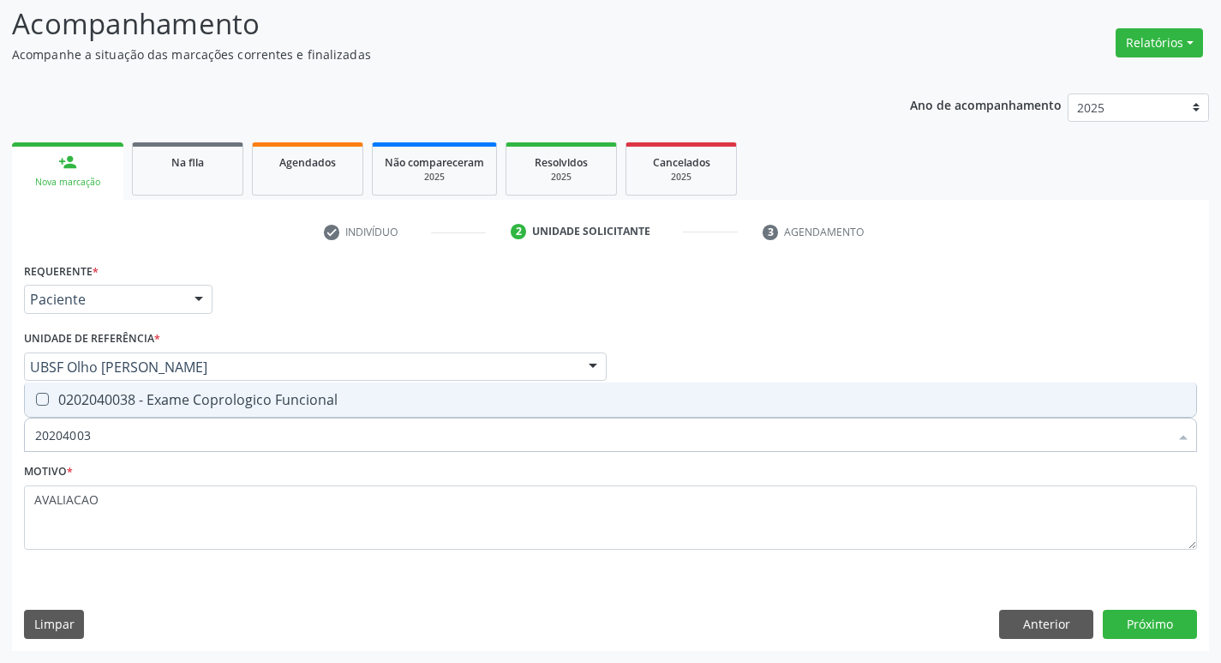
click at [286, 403] on div "0202040038 - Exame Coprologico Funcional" at bounding box center [610, 400] width 1151 height 14
checkbox Funcional "true"
type input "2020400"
checkbox Funcional "false"
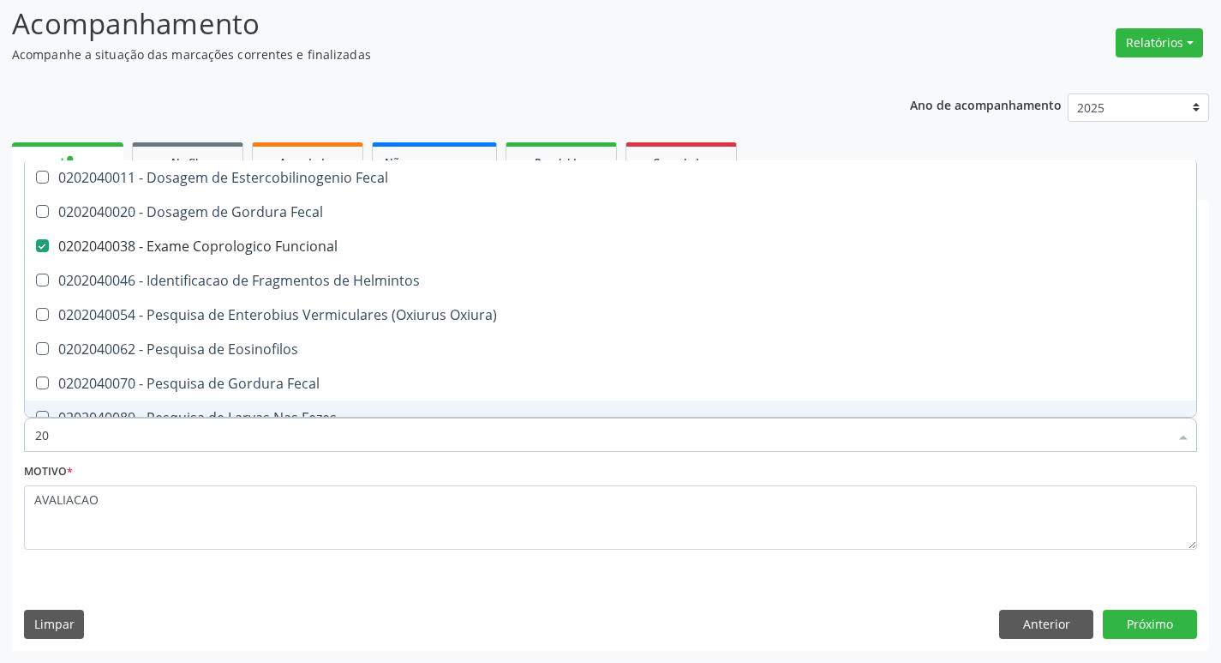
type input "2"
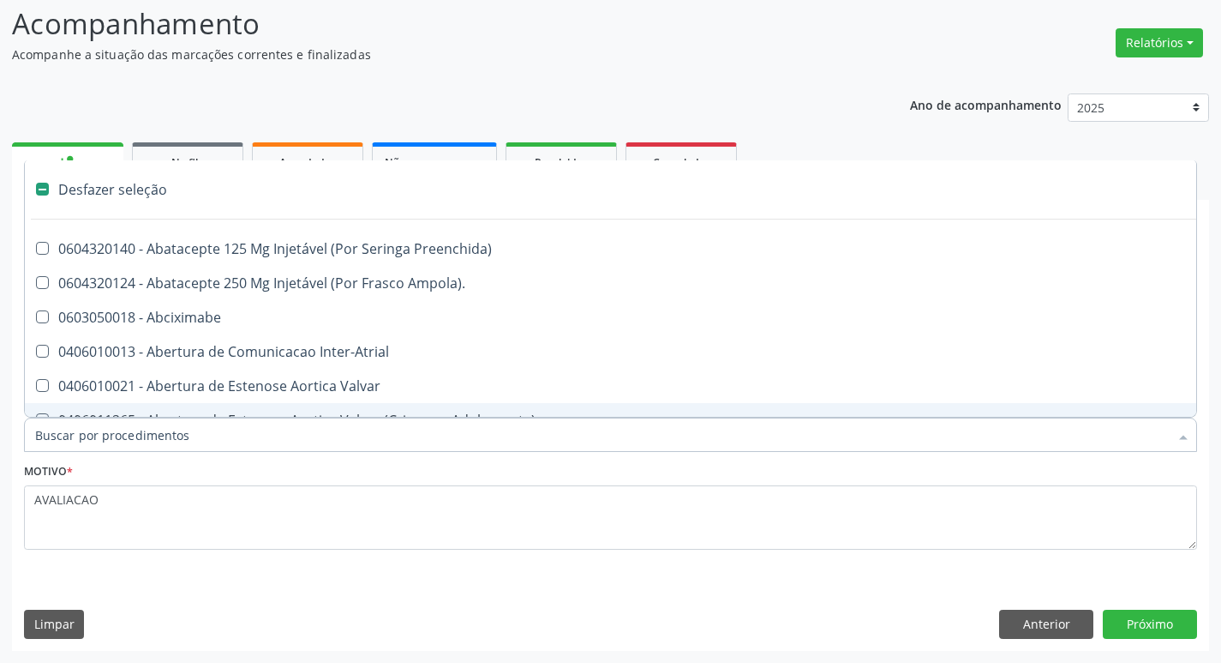
checkbox Abciximabe "false"
checkbox Inter-Atrial "false"
type input "Y"
type input "T"
checkbox Dedo "true"
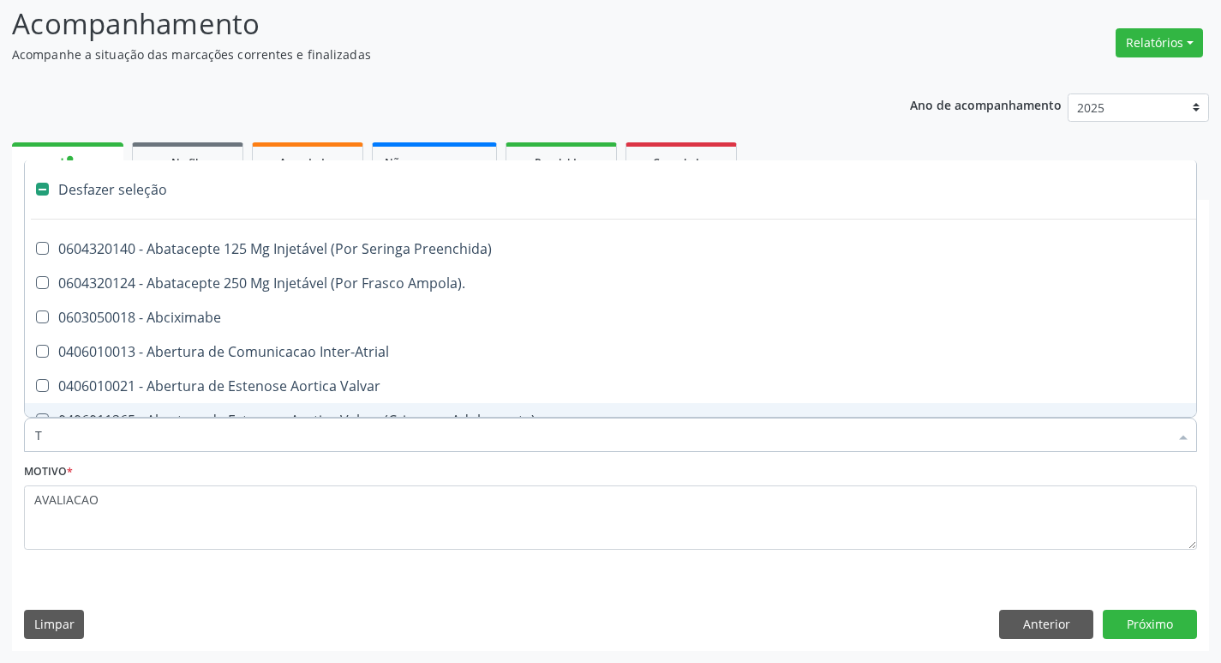
checkbox Urina "false"
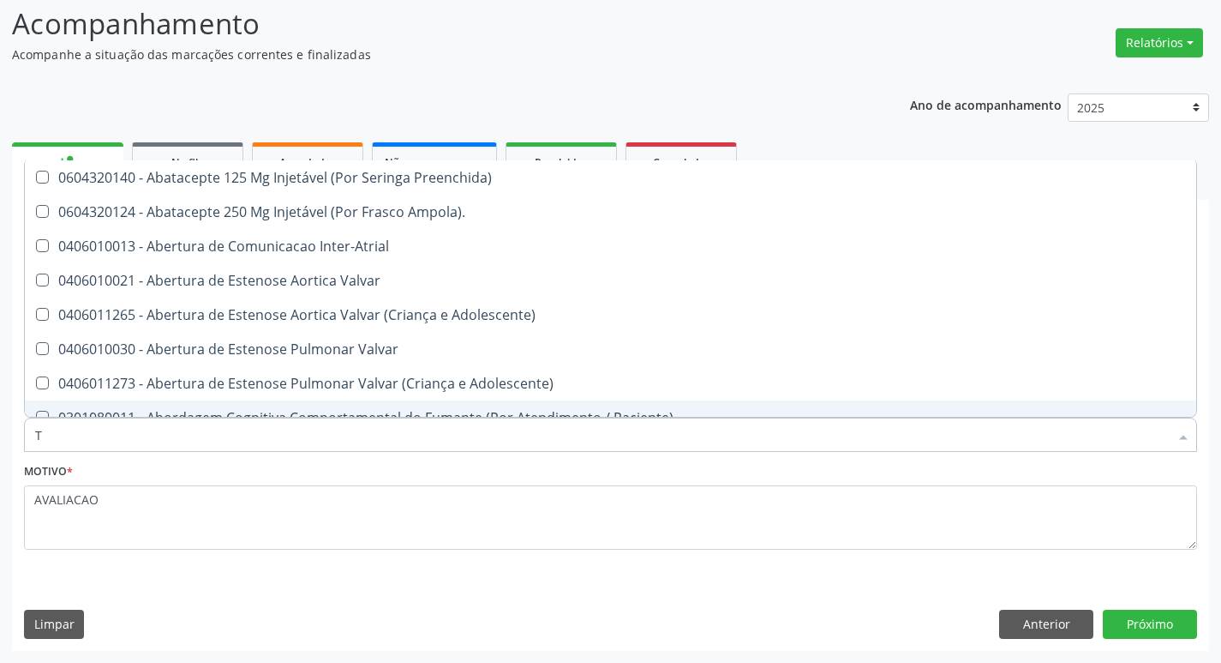
type input "T4"
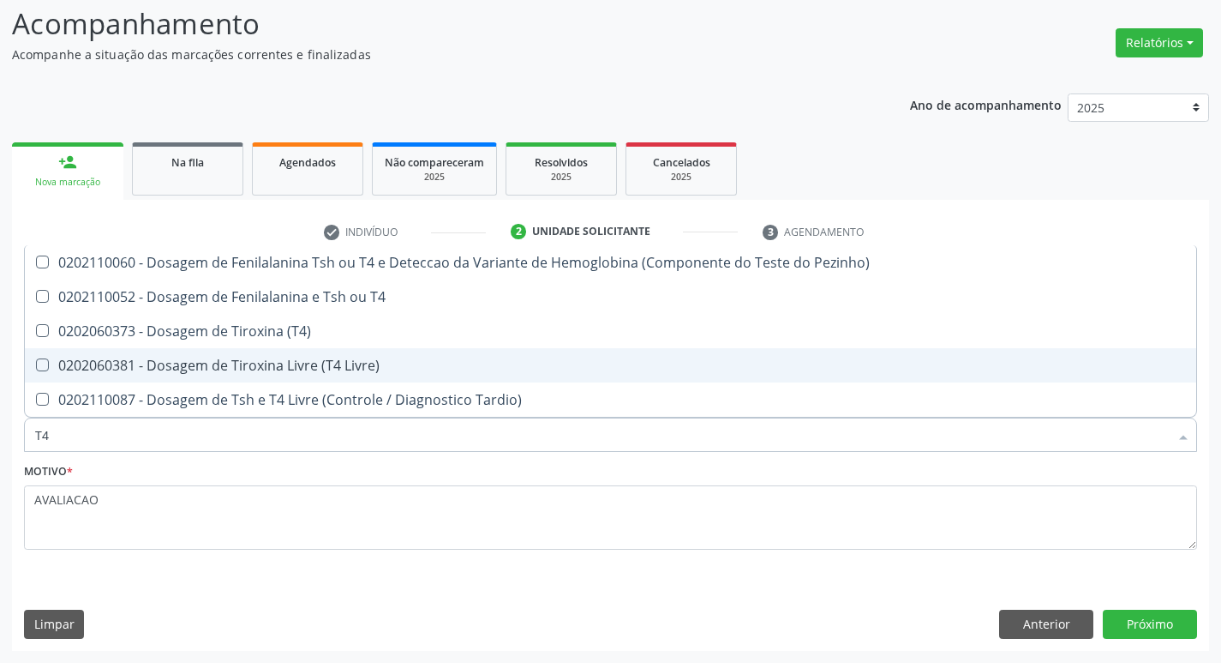
click at [309, 363] on div "0202060381 - Dosagem de Tiroxina Livre (T4 Livre)" at bounding box center [610, 365] width 1151 height 14
checkbox Livre\) "true"
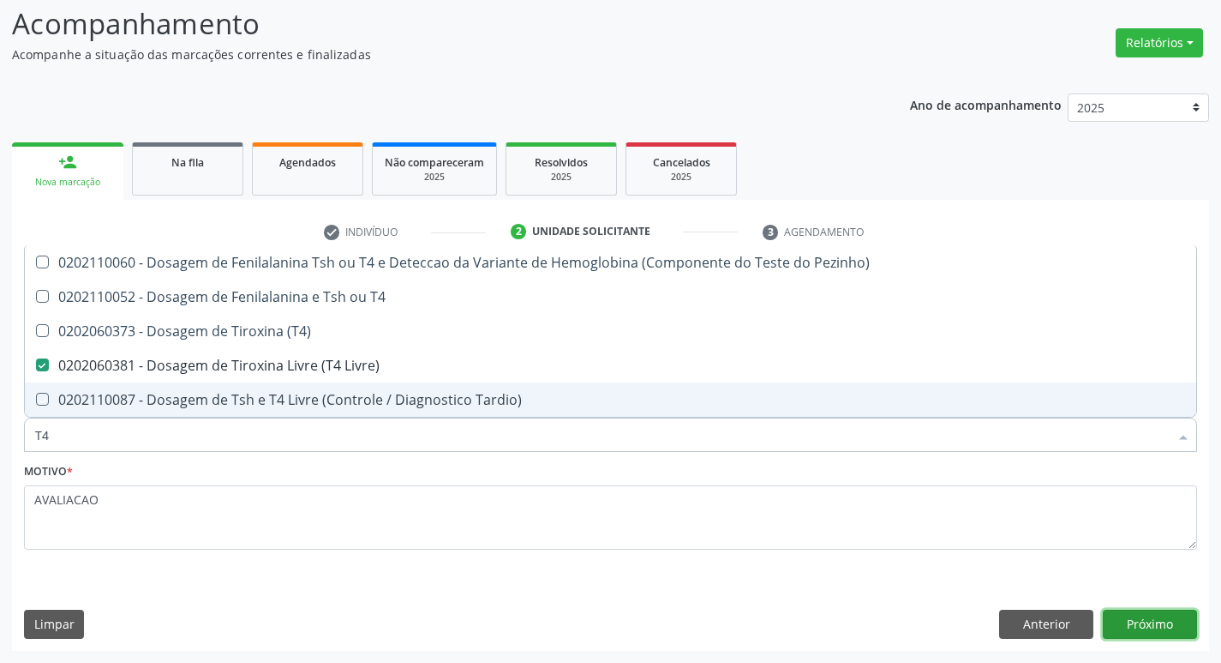
click at [1162, 632] on button "Próximo" at bounding box center [1150, 623] width 94 height 29
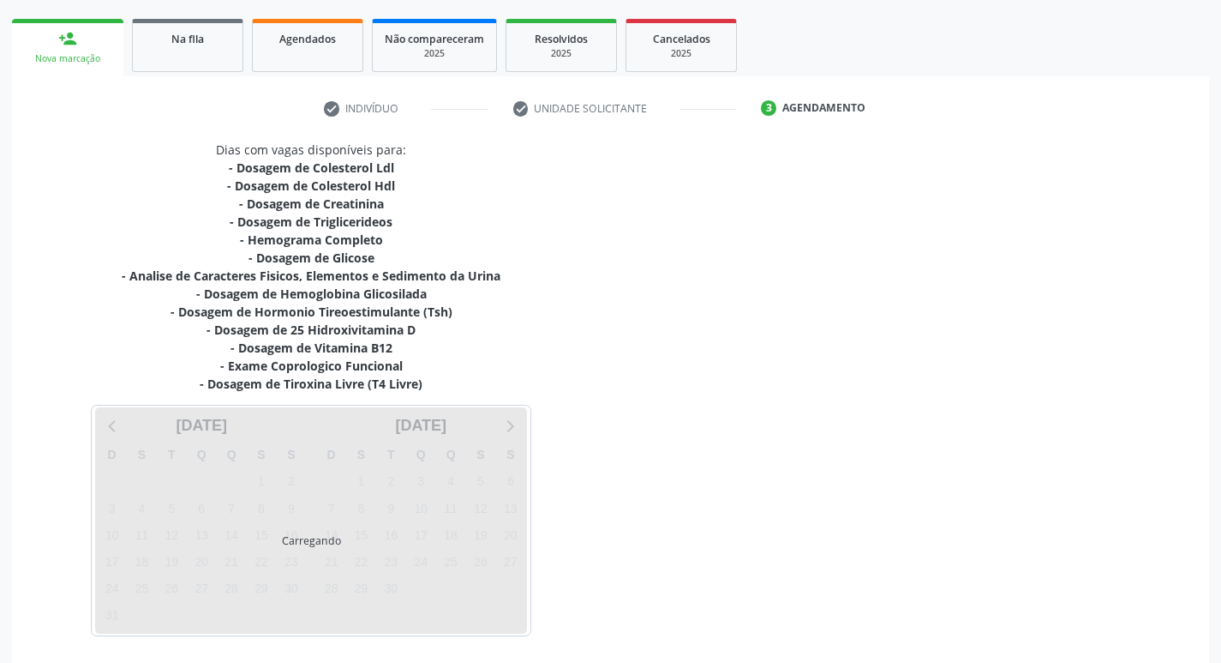
scroll to position [299, 0]
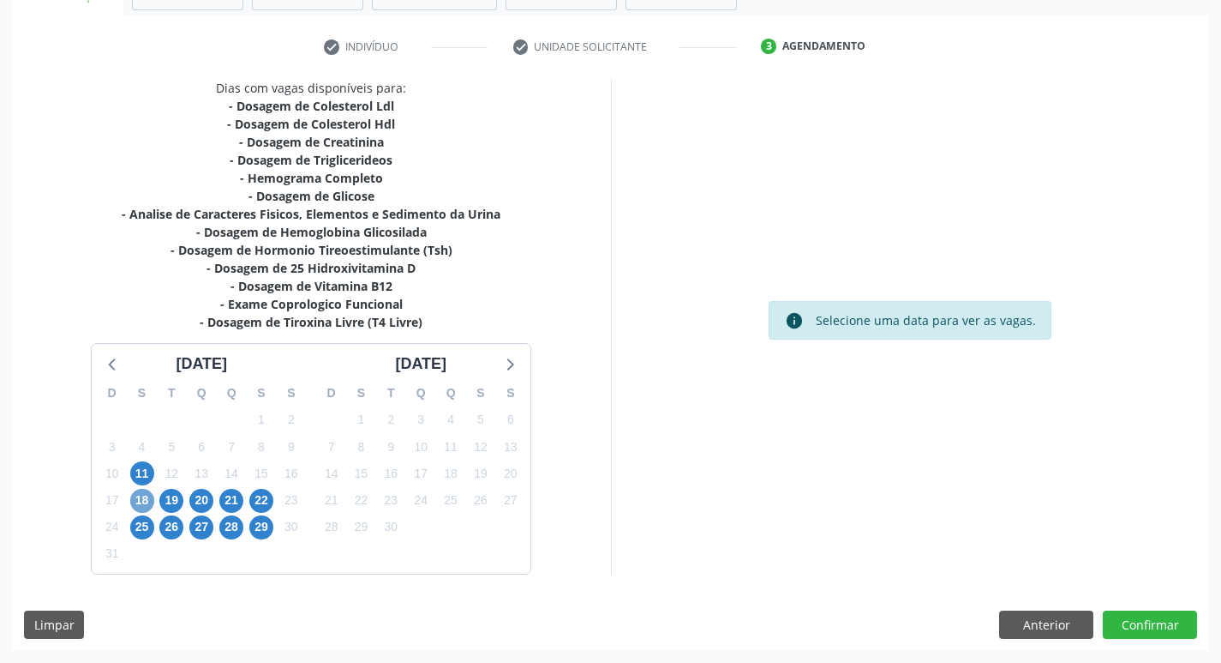
click at [145, 507] on span "18" at bounding box center [142, 501] width 24 height 24
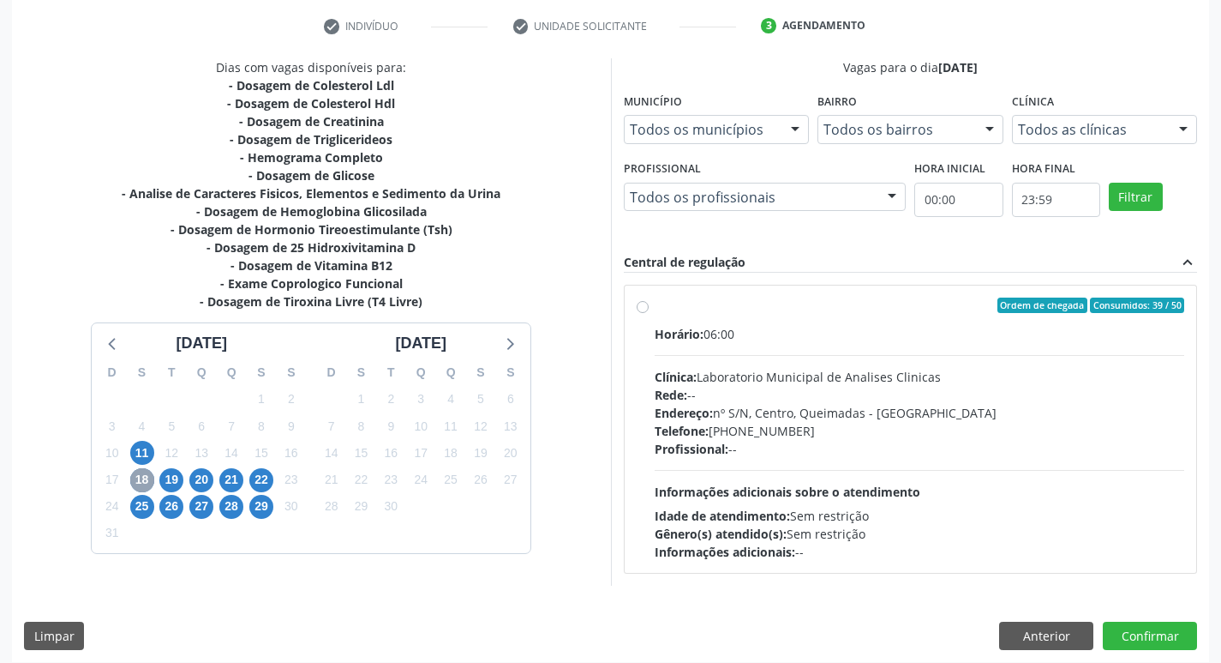
scroll to position [331, 0]
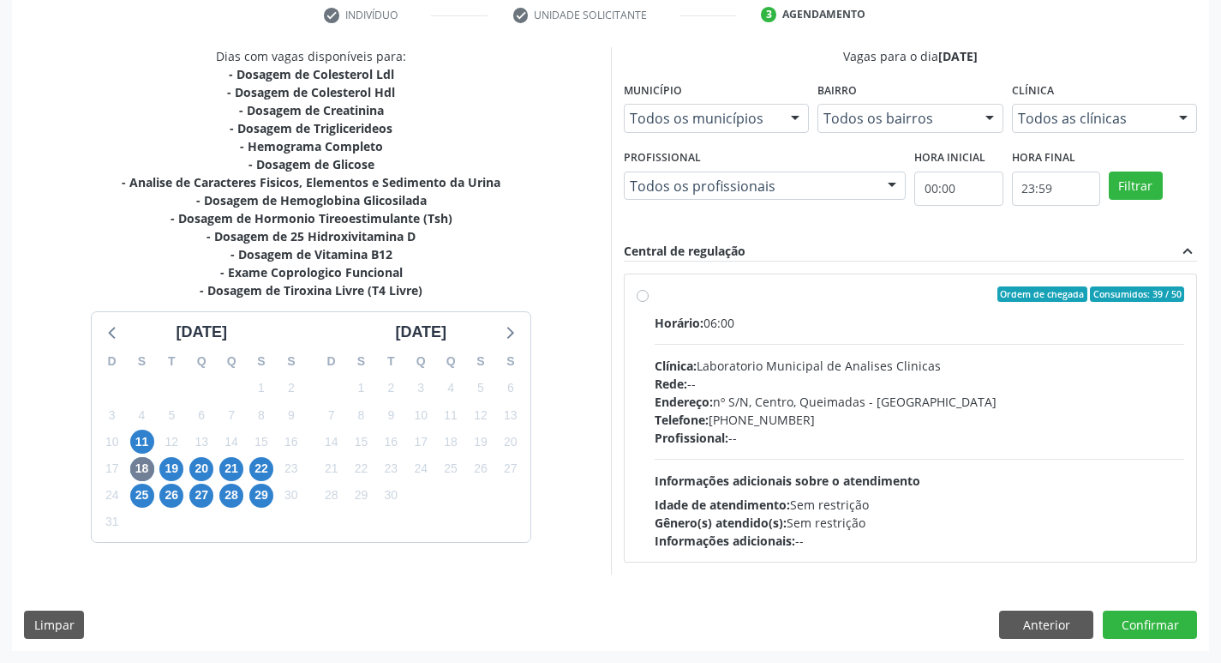
click at [818, 366] on div "Clínica: Laboratorio Municipal de Analises Clinicas" at bounding box center [920, 366] width 531 height 18
click at [649, 302] on input "Ordem de chegada Consumidos: 39 / 50 Horário: 06:00 Clínica: Laboratorio Munici…" at bounding box center [643, 293] width 12 height 15
radio input "true"
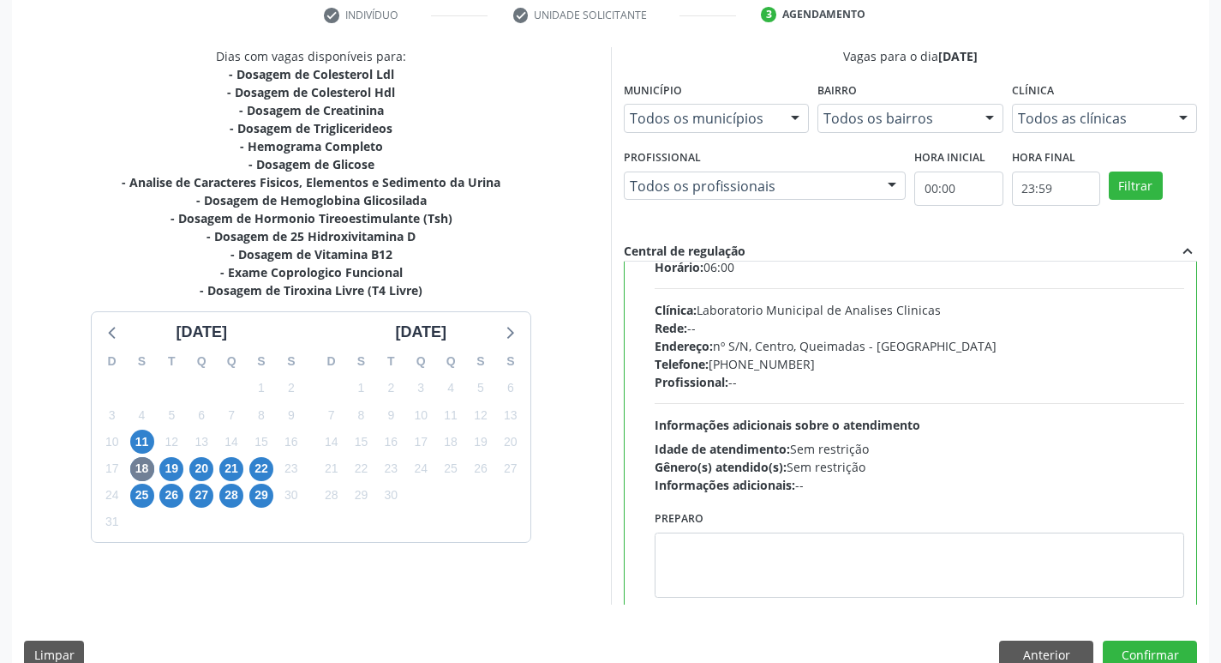
scroll to position [85, 0]
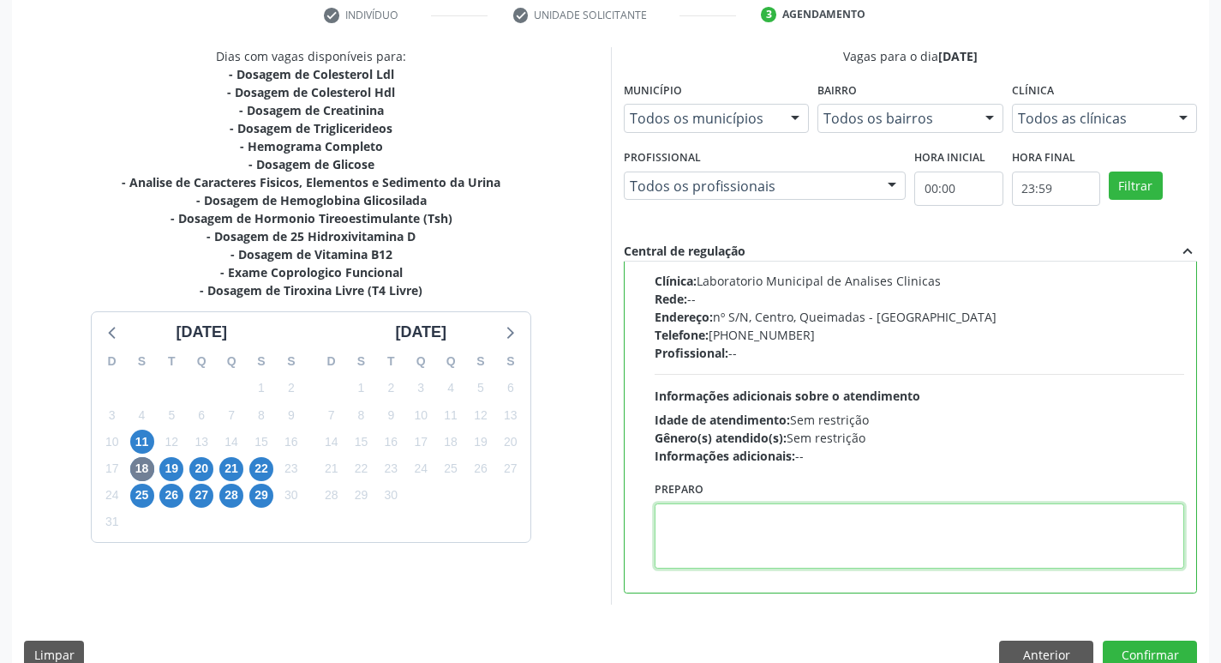
click at [730, 534] on textarea at bounding box center [920, 535] width 531 height 65
paste textarea "IR EM [GEOGRAPHIC_DATA]"
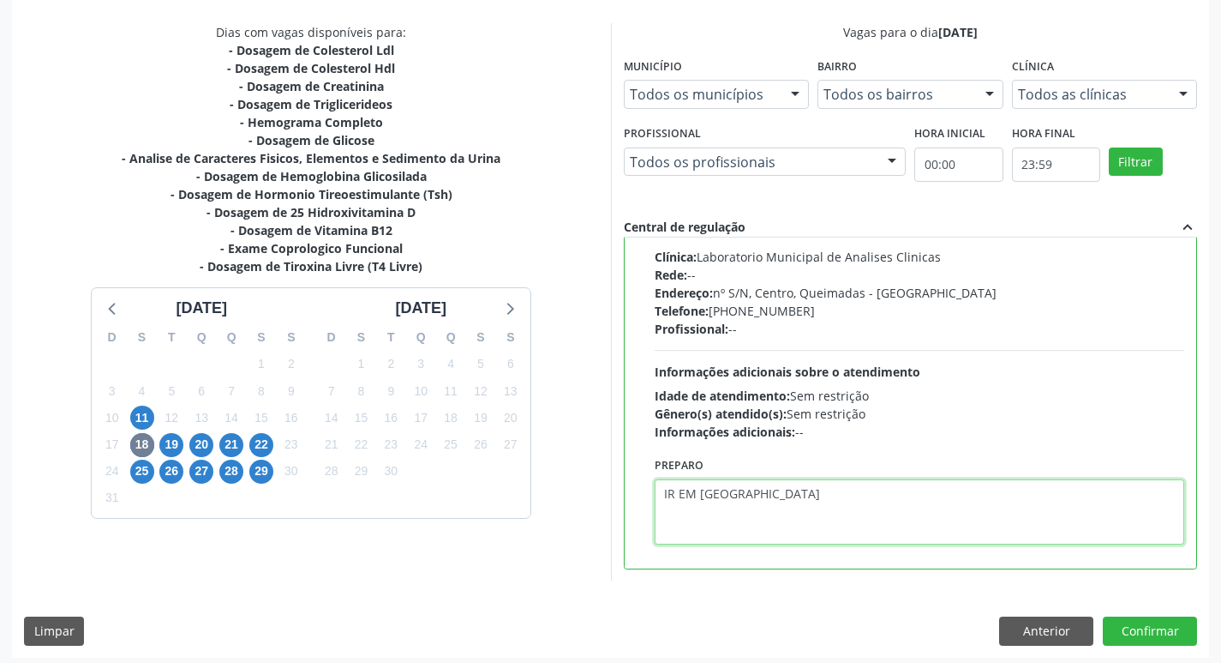
scroll to position [362, 0]
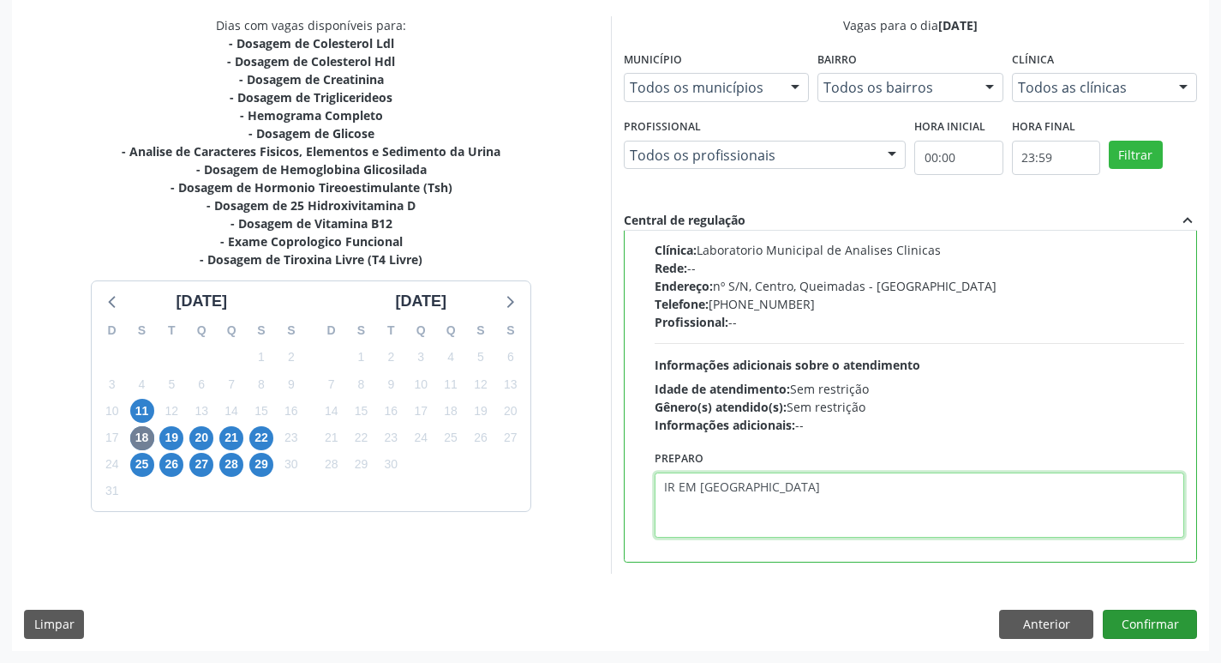
type textarea "IR EM [GEOGRAPHIC_DATA]"
click at [1161, 619] on button "Confirmar" at bounding box center [1150, 623] width 94 height 29
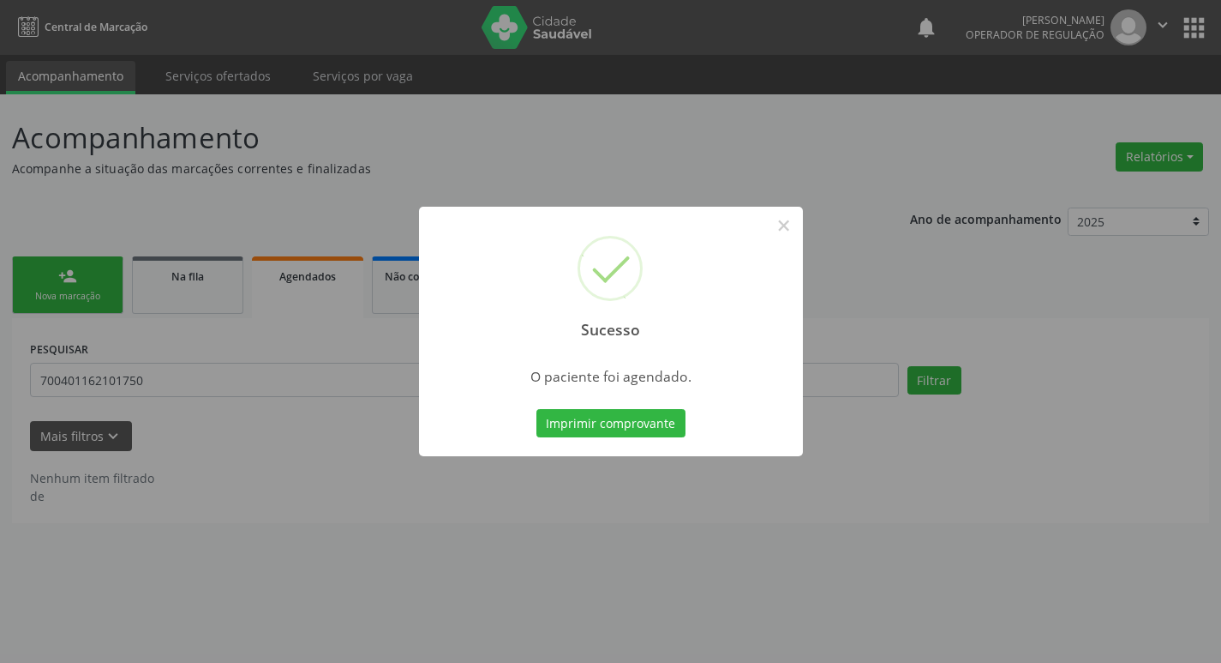
scroll to position [0, 0]
click at [639, 429] on button "Imprimir comprovante" at bounding box center [617, 423] width 149 height 29
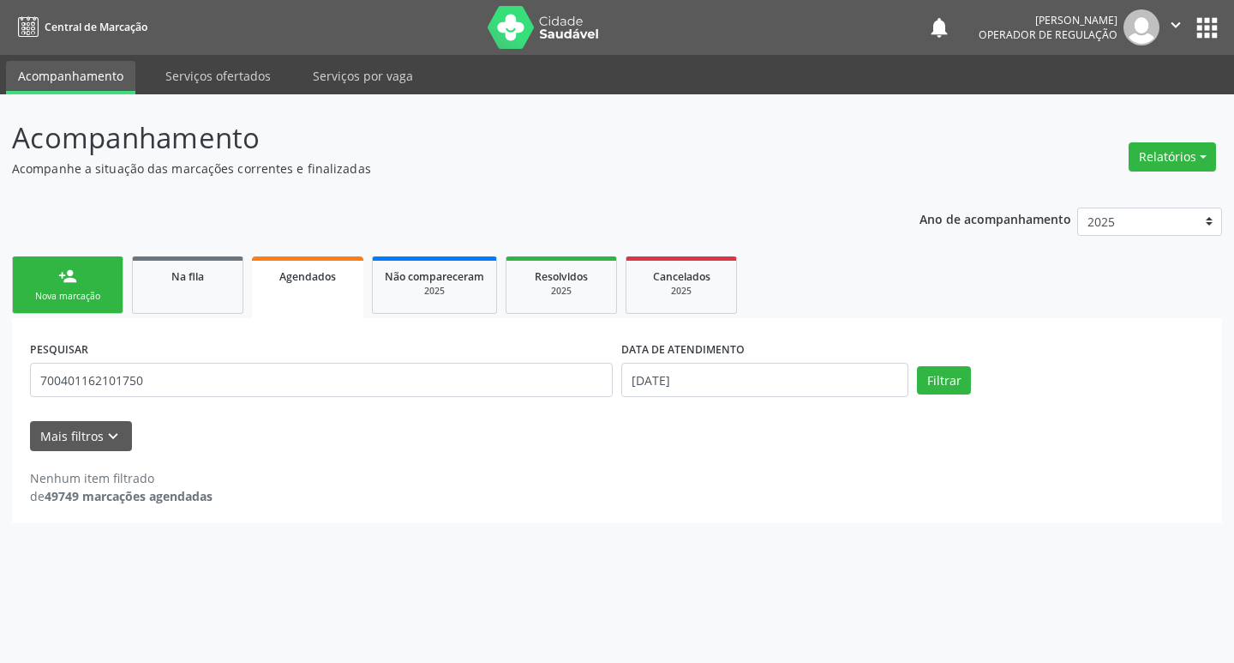
click at [104, 304] on link "person_add Nova marcação" at bounding box center [67, 284] width 111 height 57
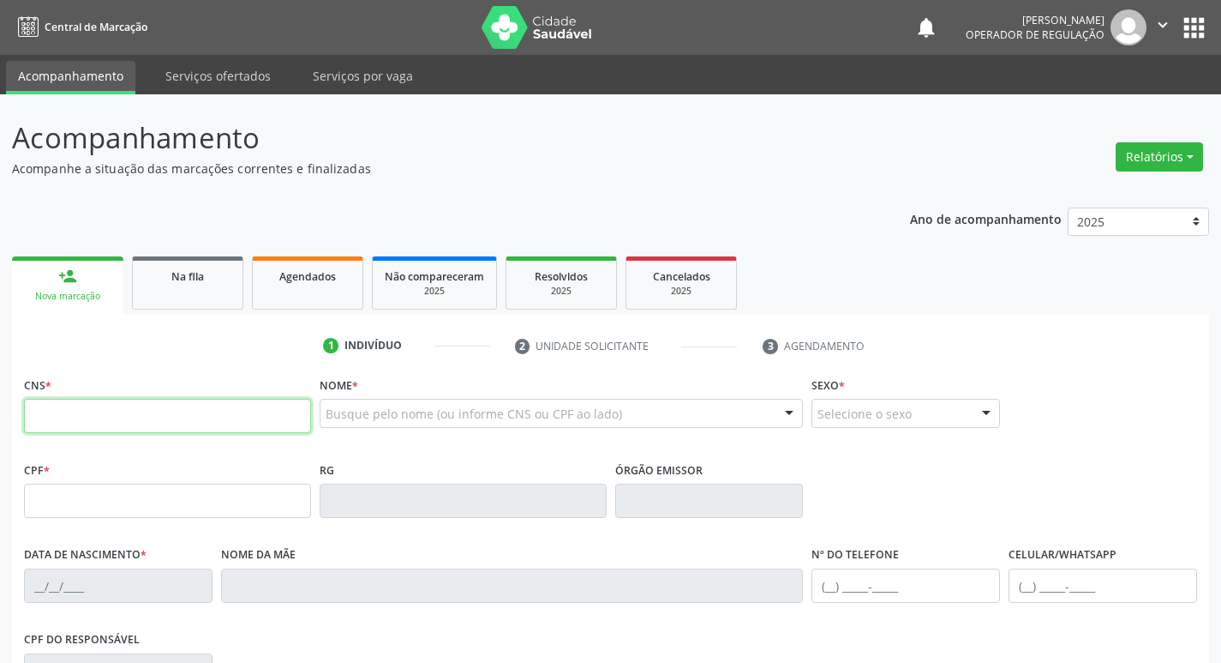
click at [129, 431] on input "text" at bounding box center [167, 416] width 287 height 34
type input "706 4076 3549 0087"
type input "[DATE]"
type input "[PERSON_NAME]"
type input "[PHONE_NUMBER]"
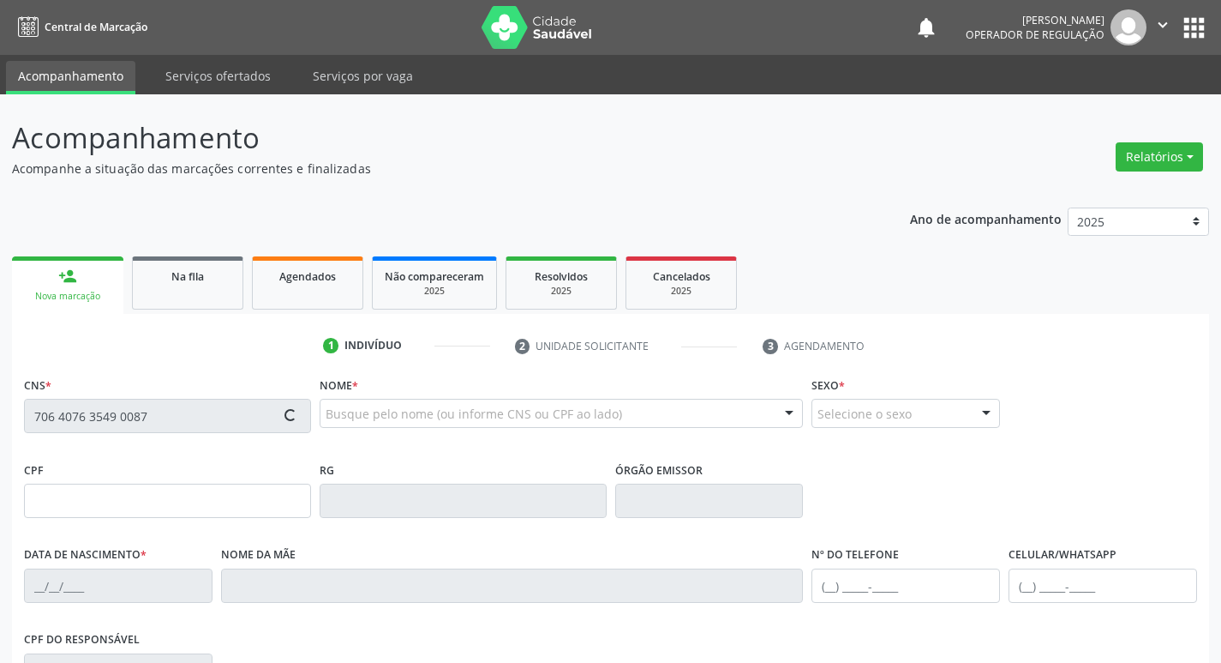
type input "[PHONE_NUMBER]"
type input "S/N"
